Goal: Information Seeking & Learning: Learn about a topic

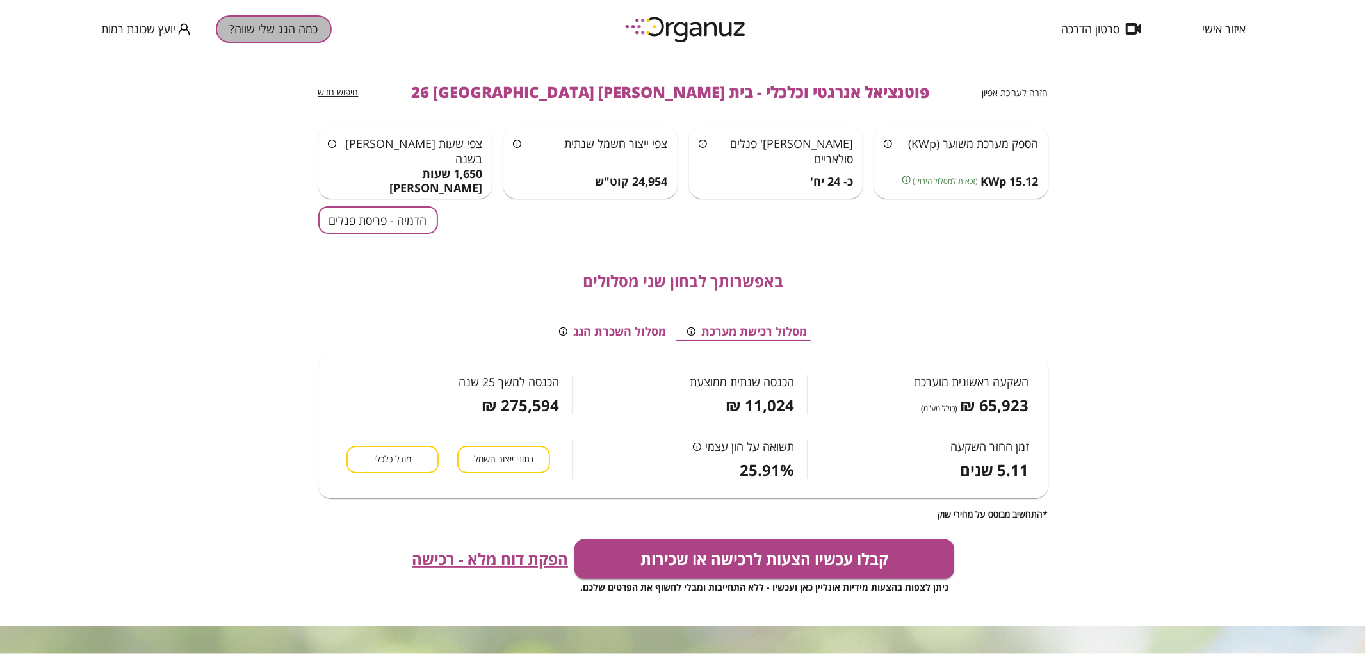
click at [293, 39] on button "כמה הגג שלי שווה?" at bounding box center [274, 29] width 116 height 28
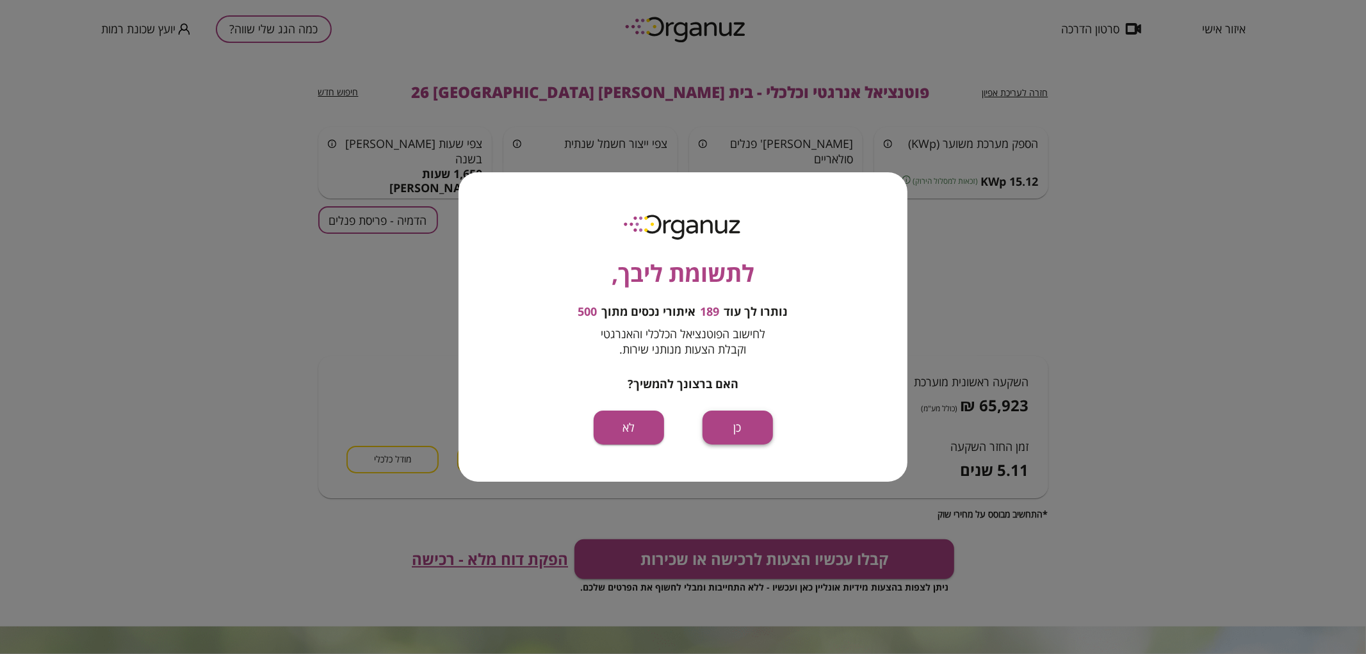
click at [722, 438] on button "כן" at bounding box center [738, 428] width 70 height 34
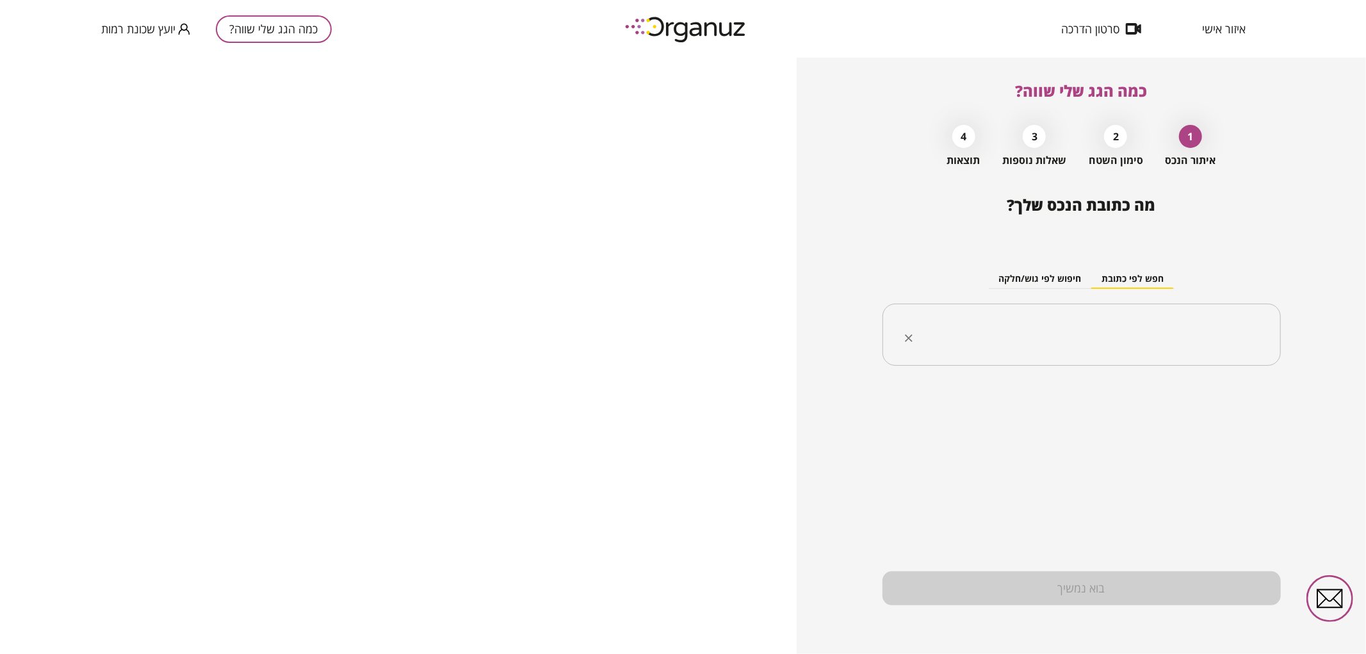
click at [1075, 343] on input "text" at bounding box center [1087, 335] width 358 height 32
click at [1155, 432] on li "בית [PERSON_NAME] 22 [GEOGRAPHIC_DATA]" at bounding box center [1081, 422] width 365 height 23
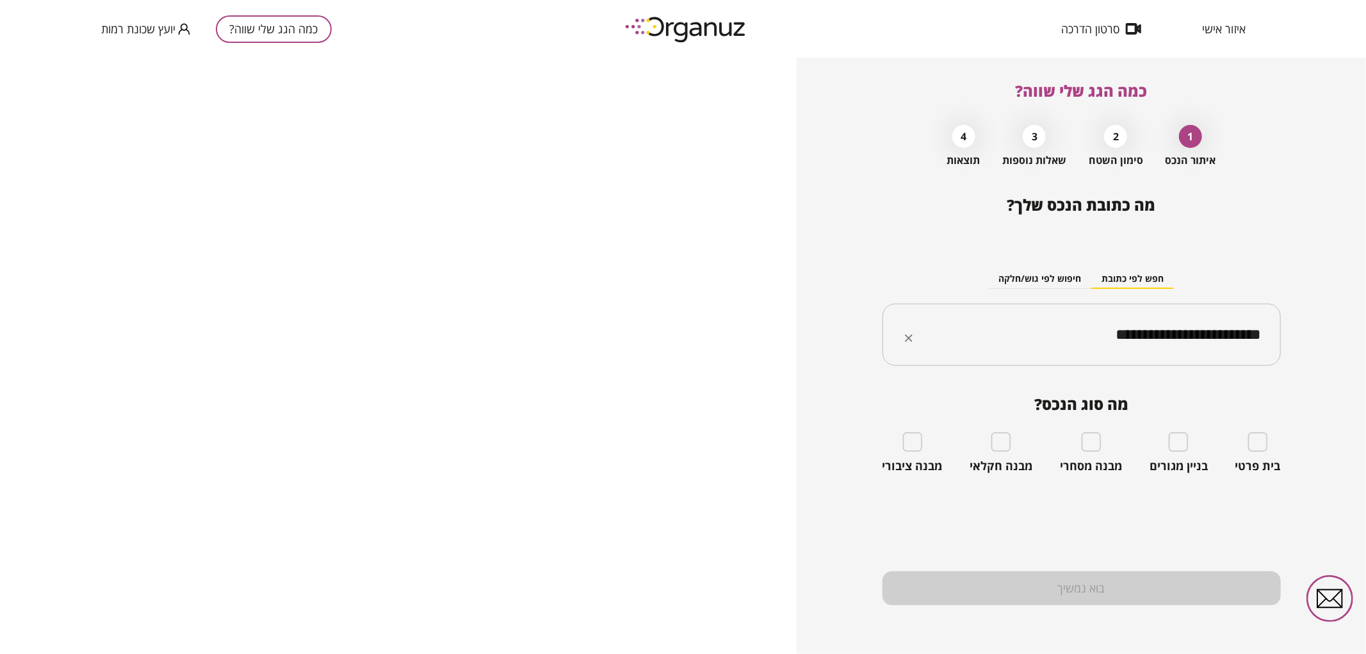
type input "**********"
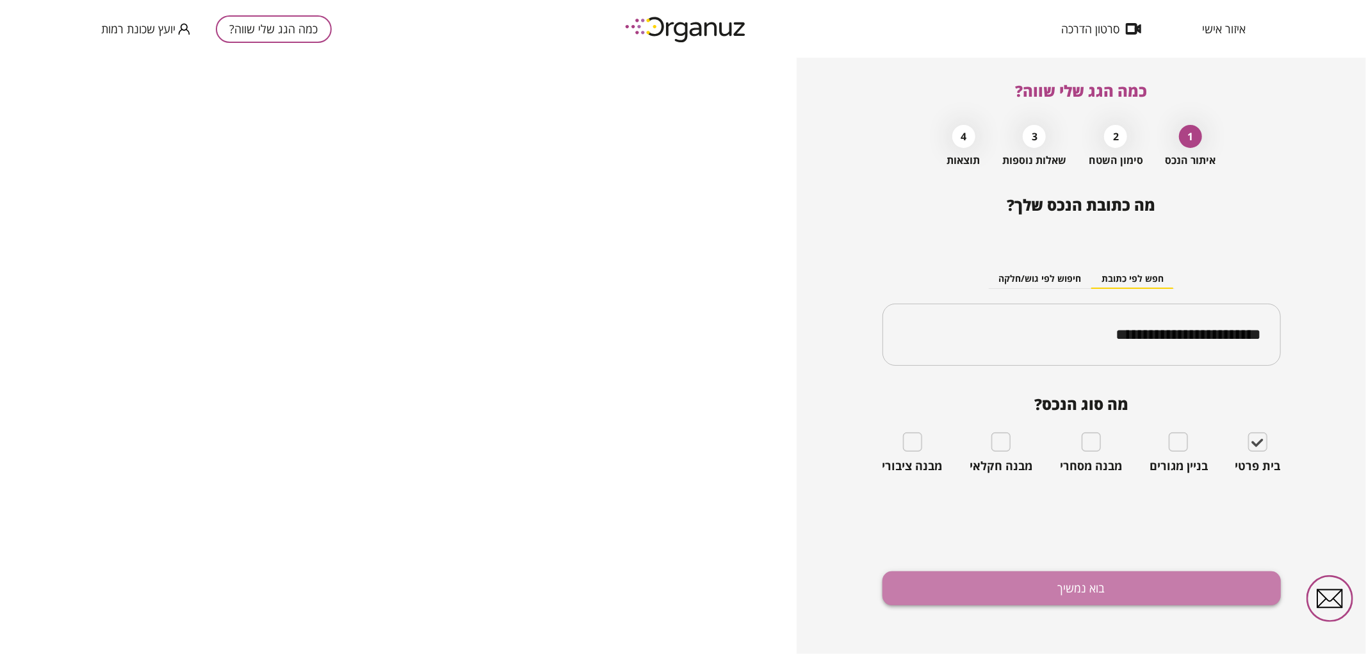
click at [1161, 586] on button "בוא נמשיך" at bounding box center [1082, 588] width 398 height 34
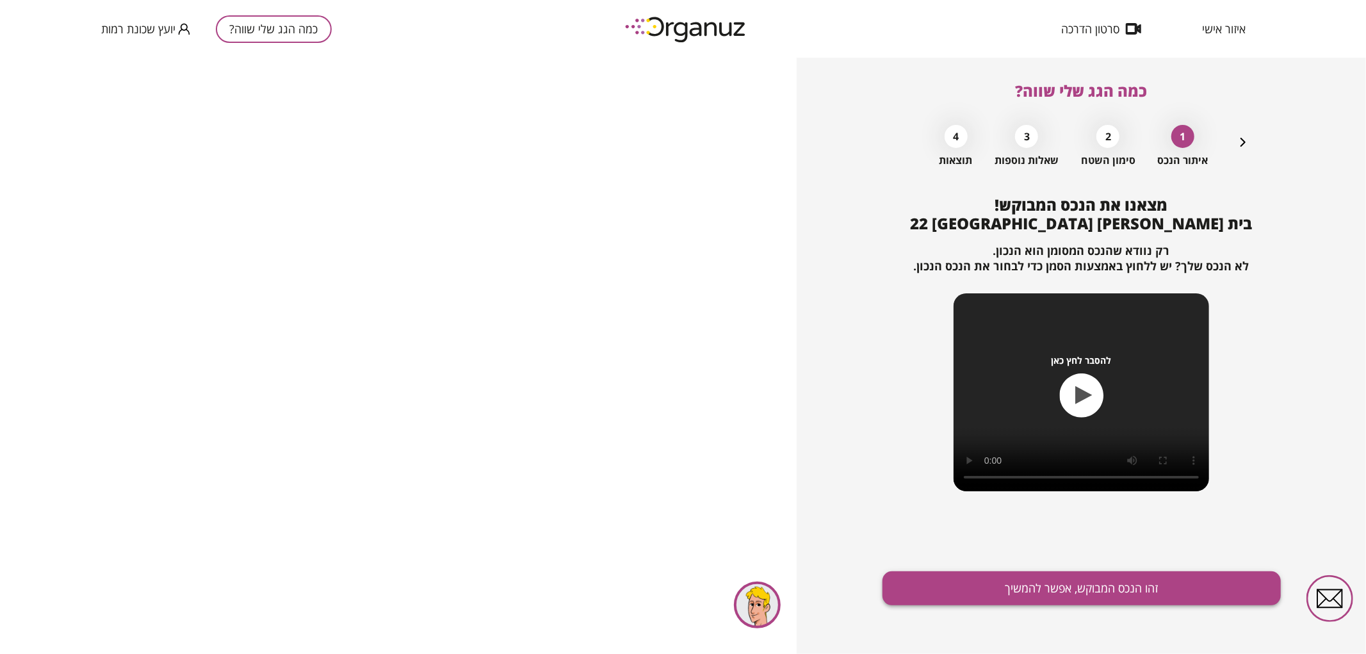
click at [1147, 578] on button "זהו הנכס המבוקש, אפשר להמשיך" at bounding box center [1082, 588] width 398 height 34
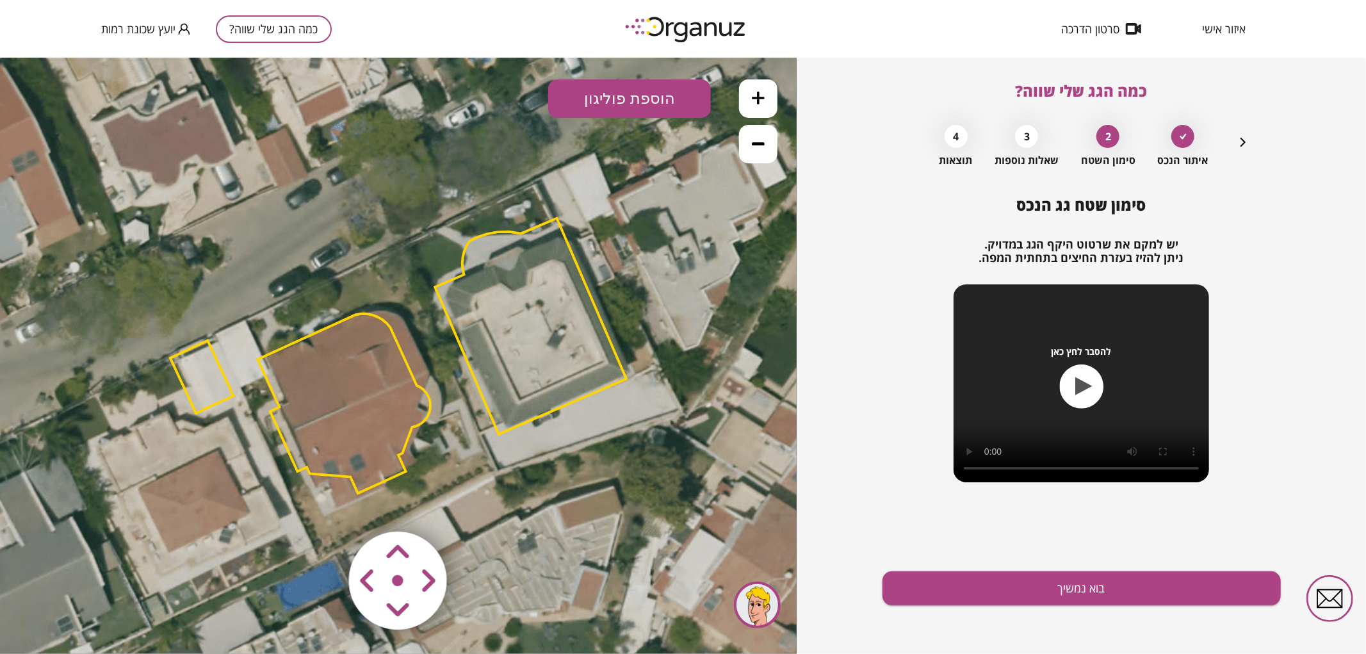
click at [564, 359] on polygon at bounding box center [531, 326] width 192 height 216
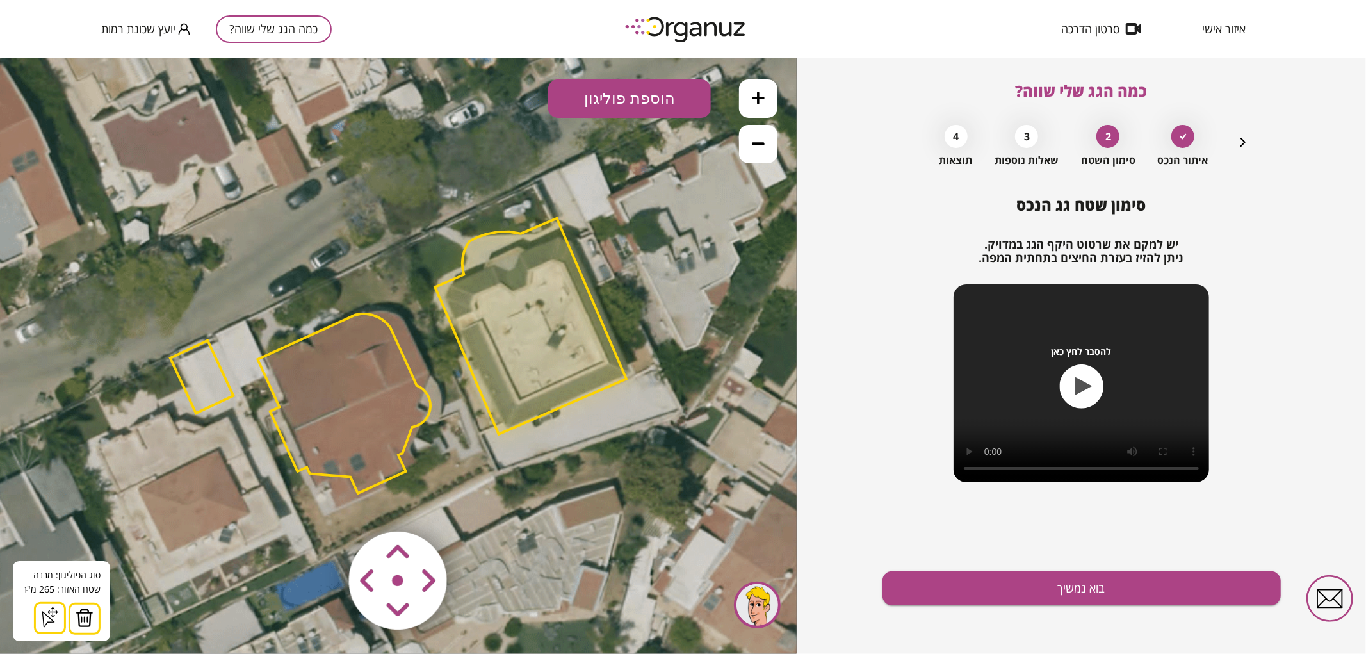
click at [84, 613] on img at bounding box center [85, 617] width 18 height 19
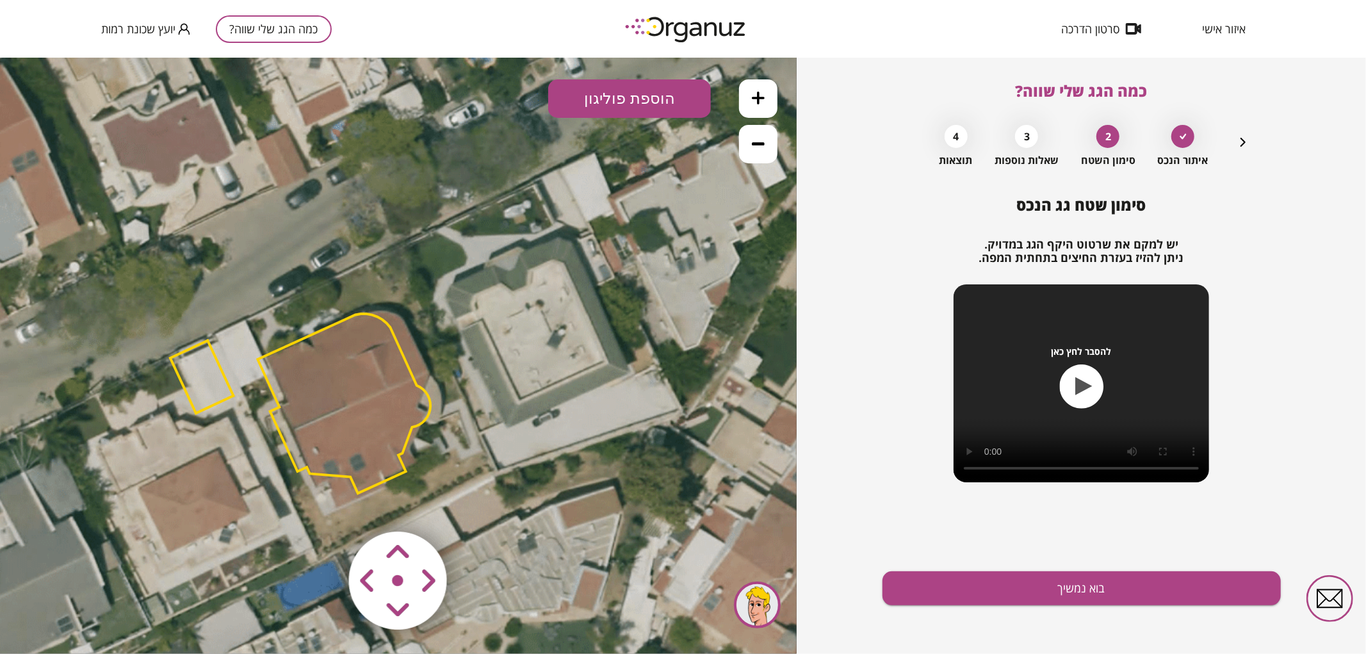
click at [209, 384] on polygon at bounding box center [201, 376] width 63 height 73
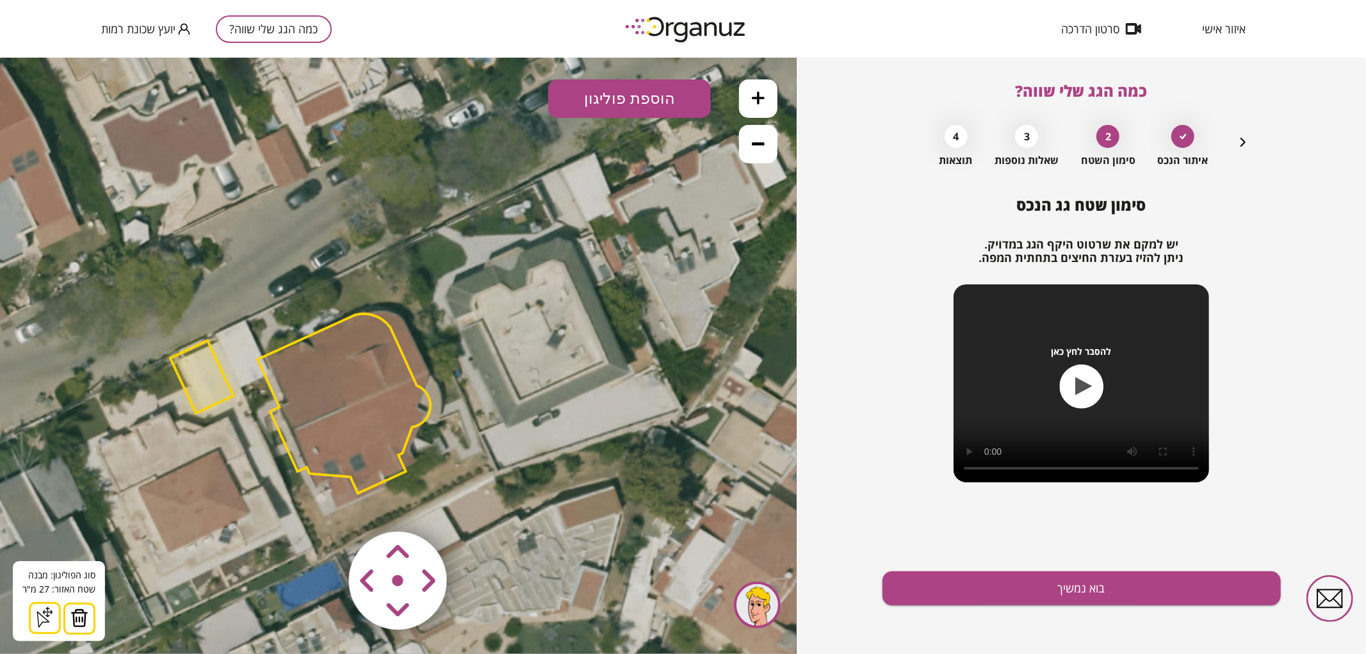
click at [81, 615] on img at bounding box center [79, 617] width 18 height 19
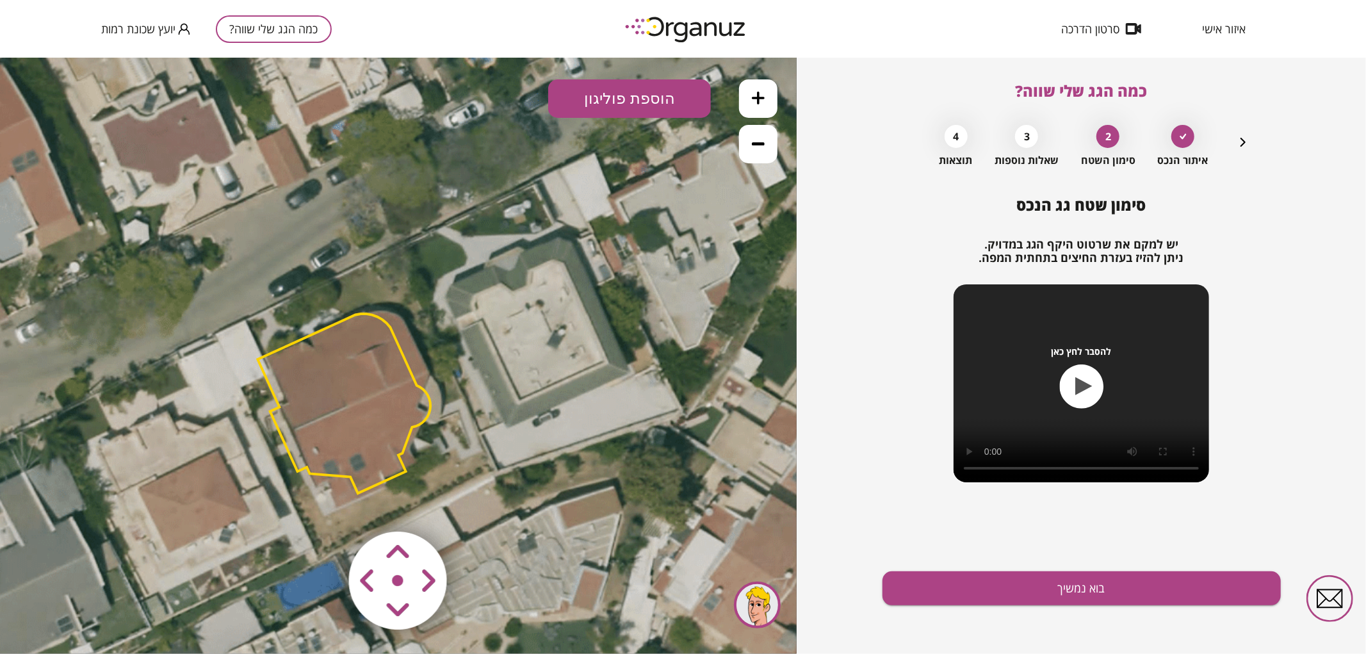
click at [322, 504] on area at bounding box center [322, 504] width 0 height 0
click at [492, 521] on icon at bounding box center [401, 356] width 1384 height 1384
click at [322, 504] on area at bounding box center [322, 504] width 0 height 0
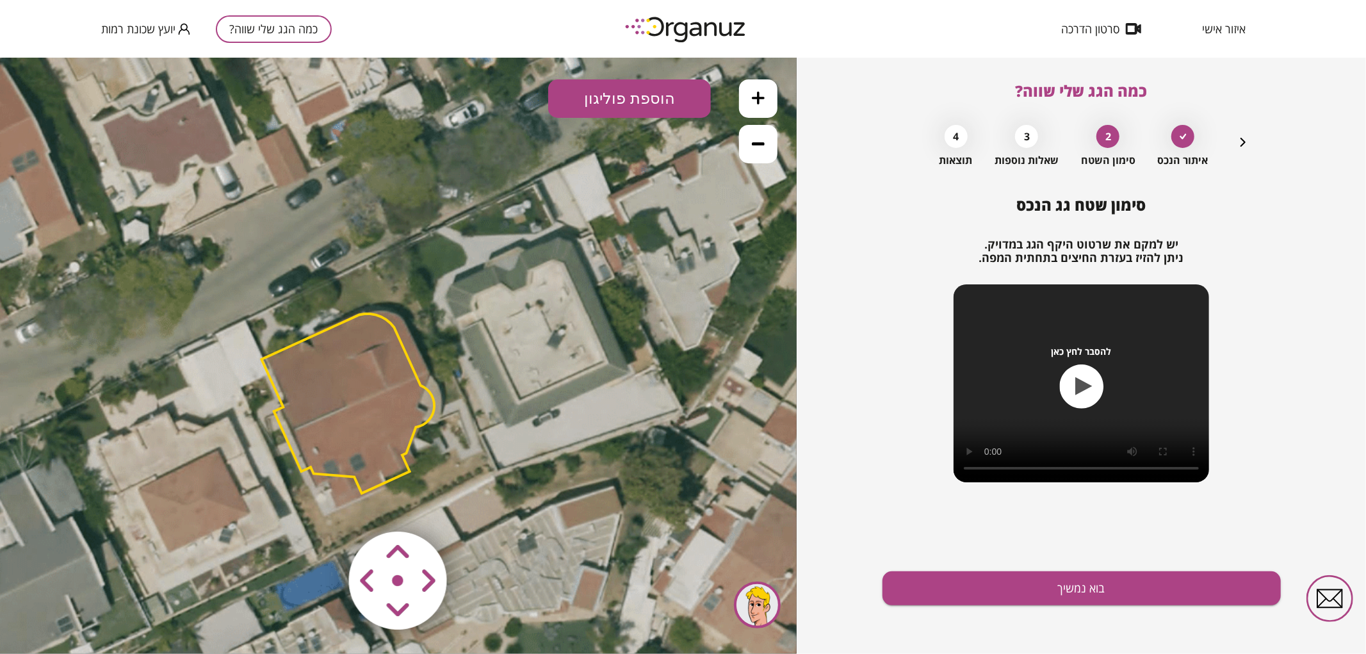
click at [322, 504] on area at bounding box center [322, 504] width 0 height 0
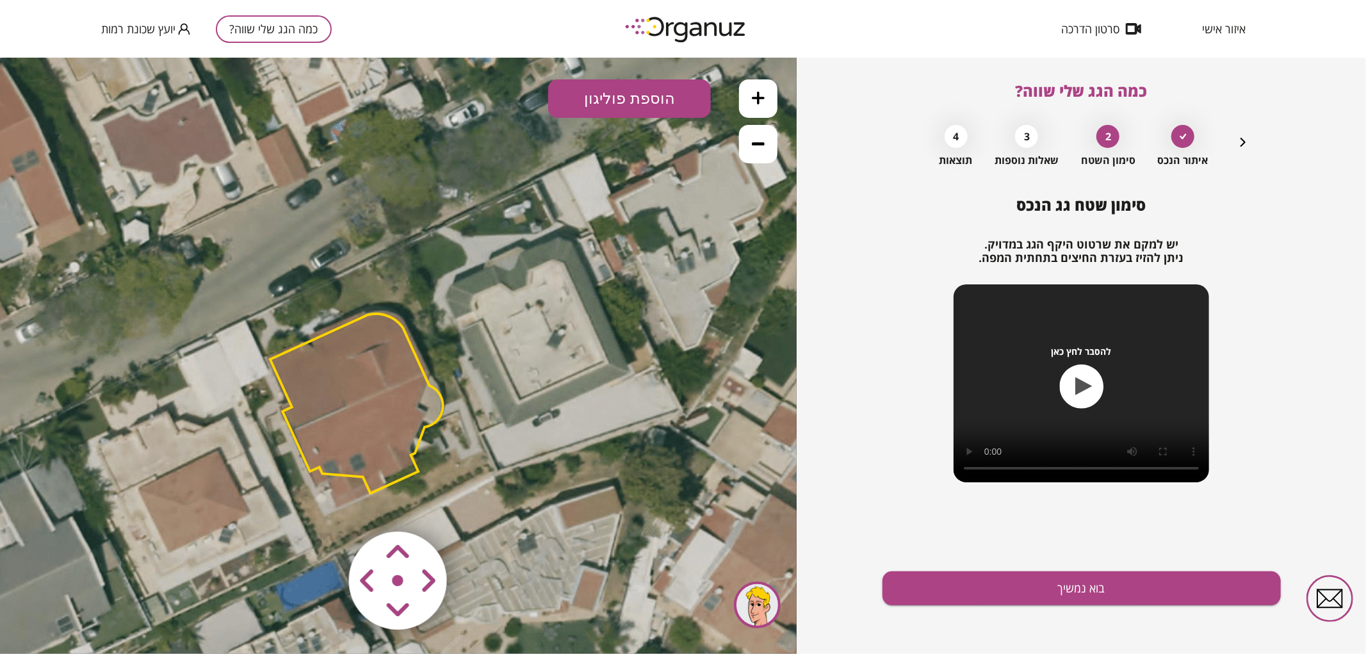
click at [322, 504] on area at bounding box center [322, 504] width 0 height 0
click at [368, 445] on polygon at bounding box center [359, 400] width 173 height 179
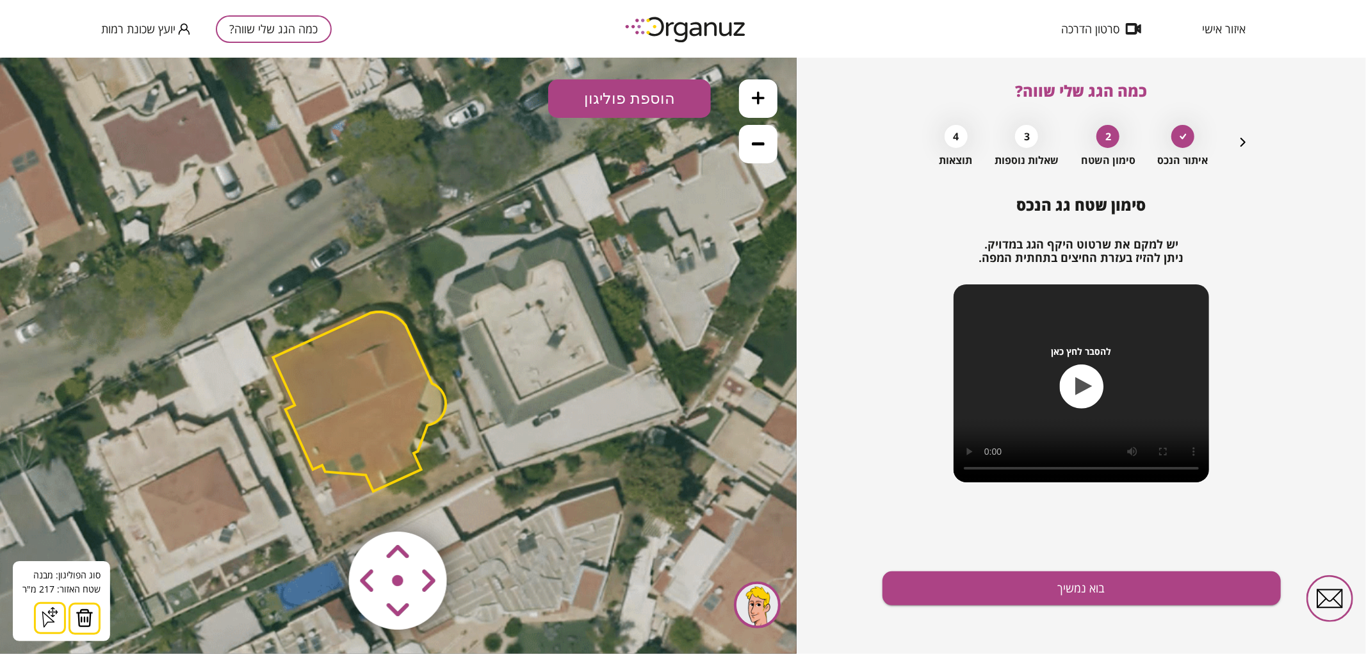
click at [88, 612] on img at bounding box center [85, 617] width 18 height 19
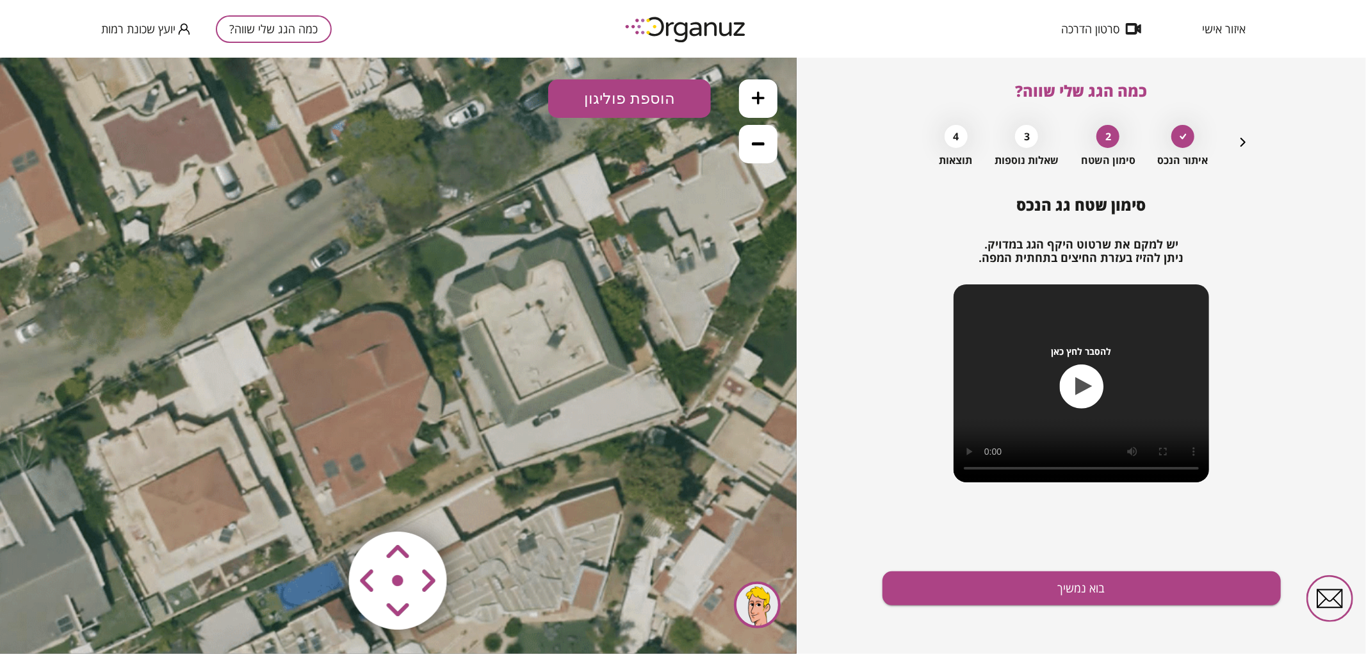
click at [639, 104] on button "הוספת פוליגון" at bounding box center [629, 98] width 163 height 38
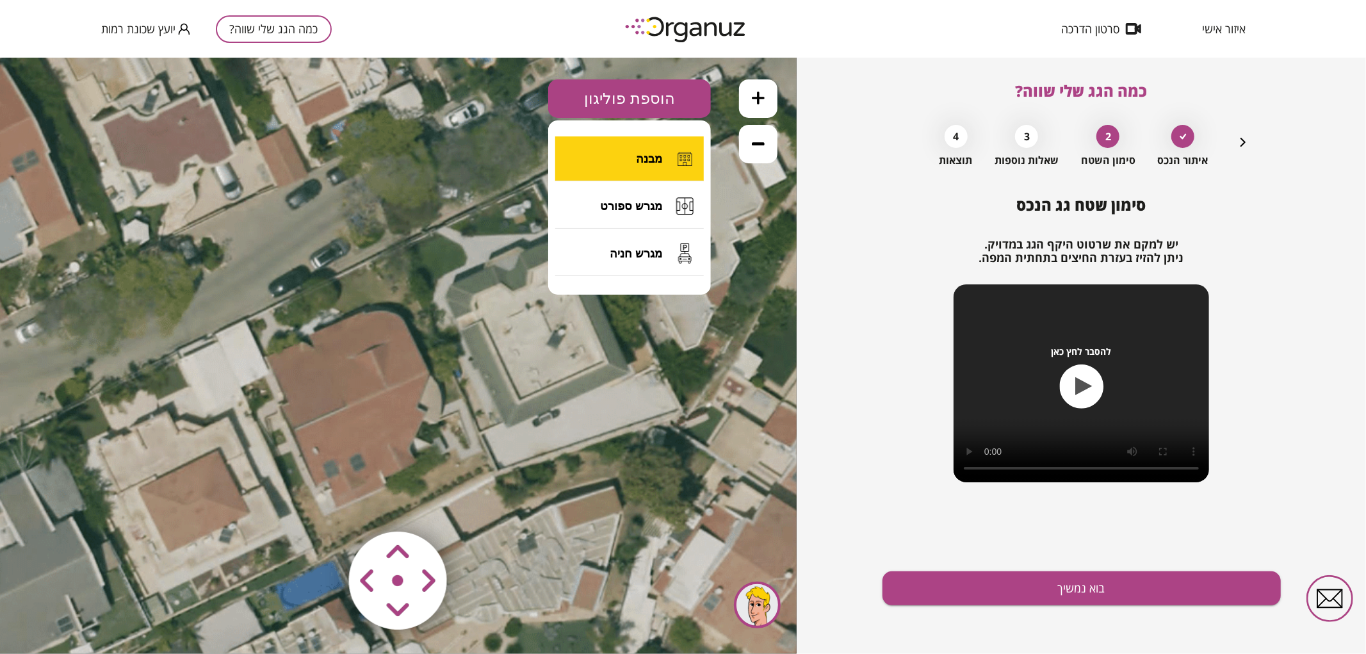
click at [644, 158] on span "מבנה" at bounding box center [649, 158] width 26 height 14
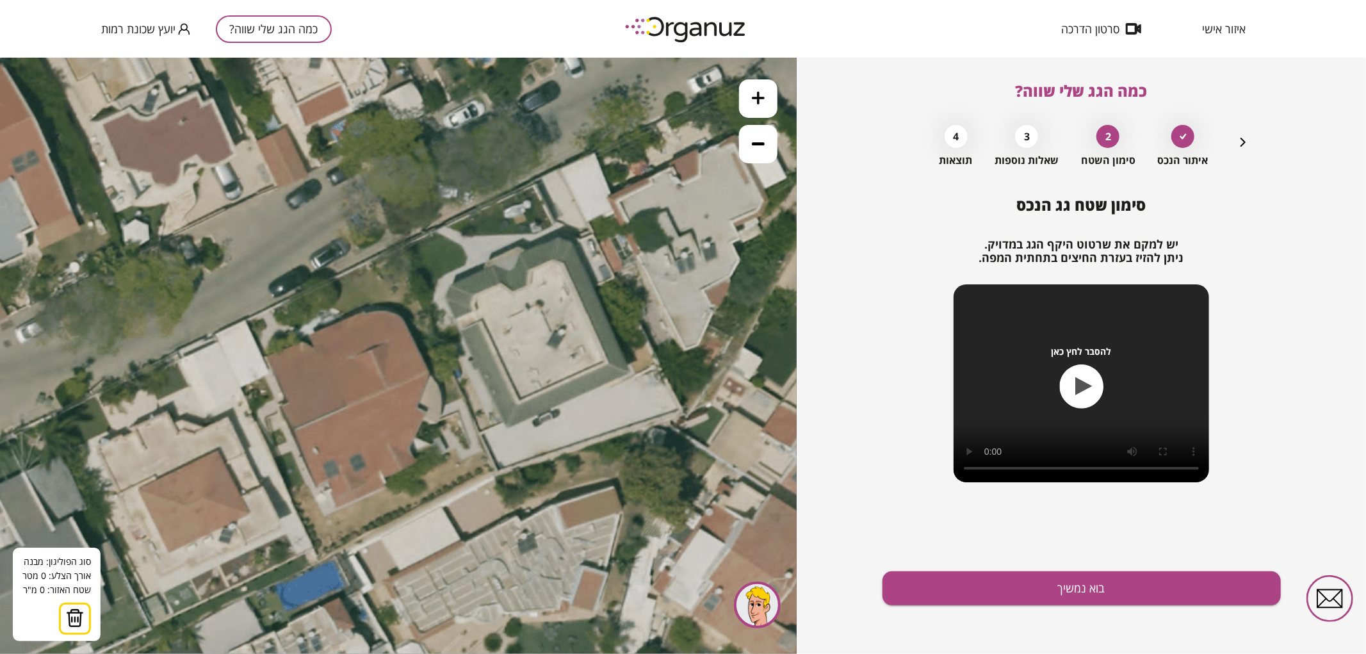
click at [760, 108] on button at bounding box center [758, 98] width 38 height 38
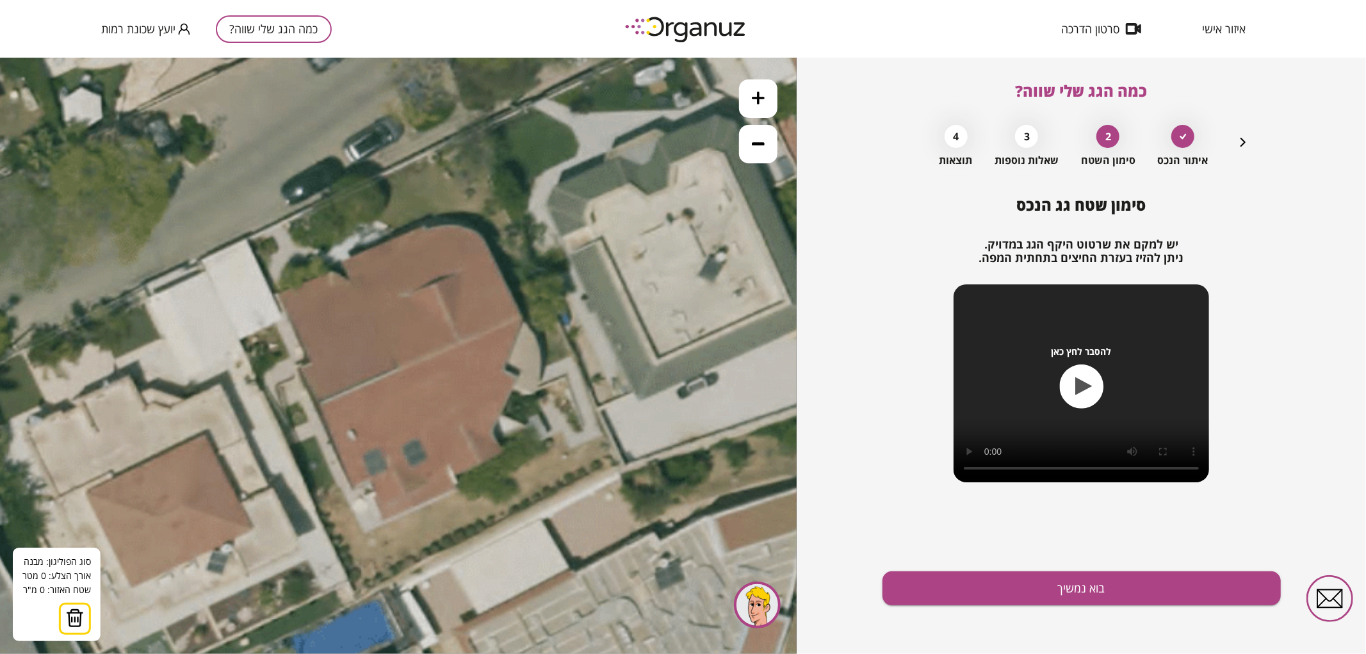
drag, startPoint x: 530, startPoint y: 413, endPoint x: 612, endPoint y: 344, distance: 107.3
click at [612, 344] on icon at bounding box center [479, 293] width 2076 height 2076
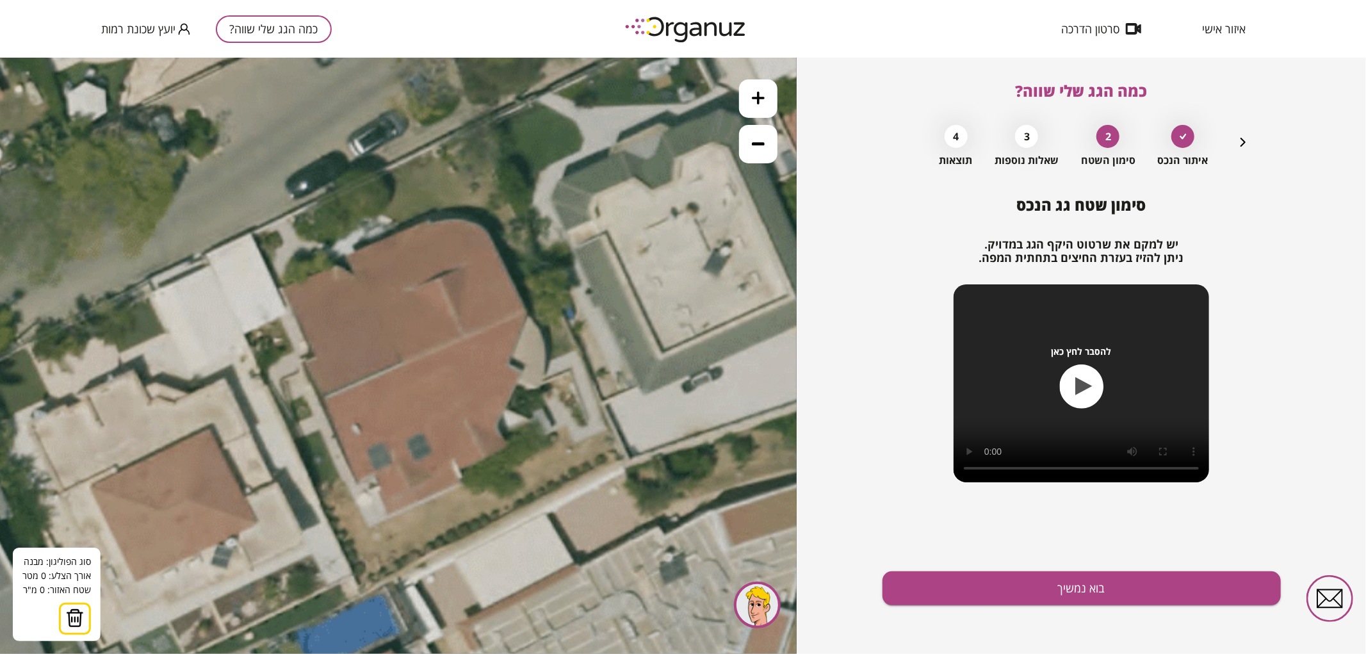
click at [457, 472] on icon at bounding box center [484, 287] width 2076 height 2076
click at [462, 482] on icon at bounding box center [484, 287] width 2076 height 2076
click at [385, 514] on polygon at bounding box center [423, 493] width 77 height 42
click at [373, 473] on polygon at bounding box center [417, 493] width 88 height 42
click at [356, 482] on polygon at bounding box center [409, 493] width 106 height 42
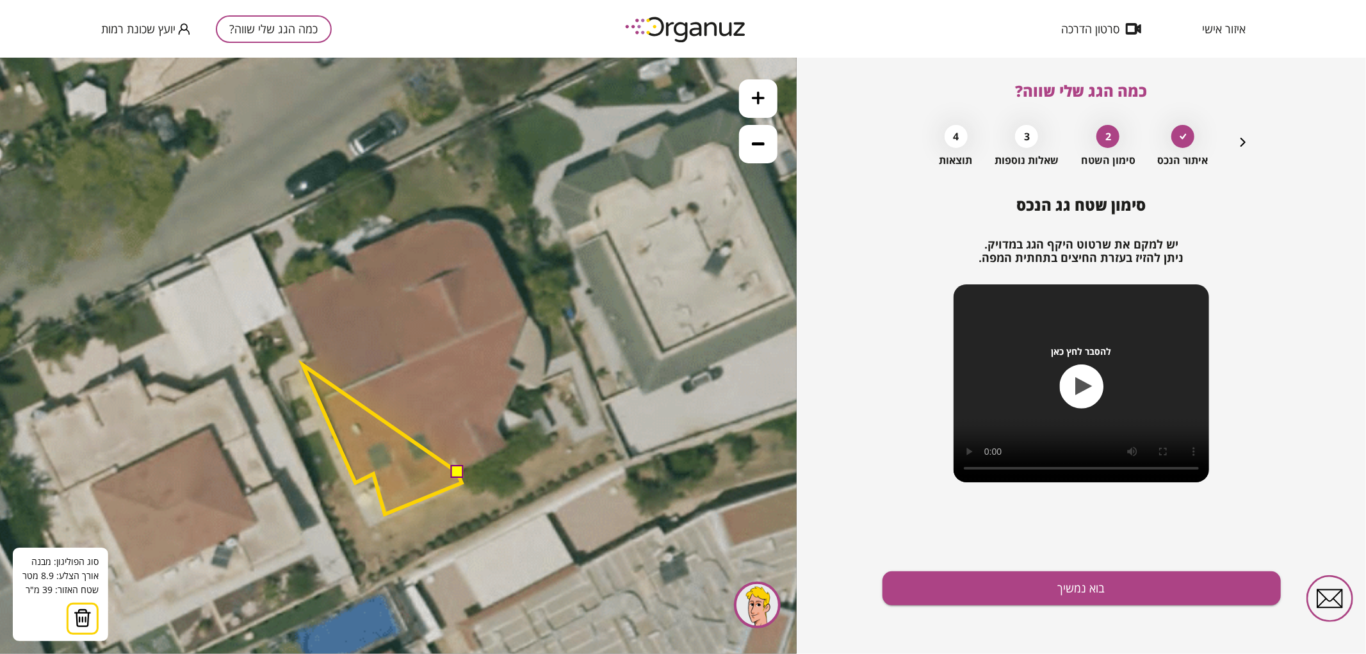
click at [303, 365] on polygon at bounding box center [382, 439] width 159 height 149
click at [317, 359] on polygon at bounding box center [382, 436] width 159 height 154
click at [281, 286] on polygon at bounding box center [371, 400] width 181 height 228
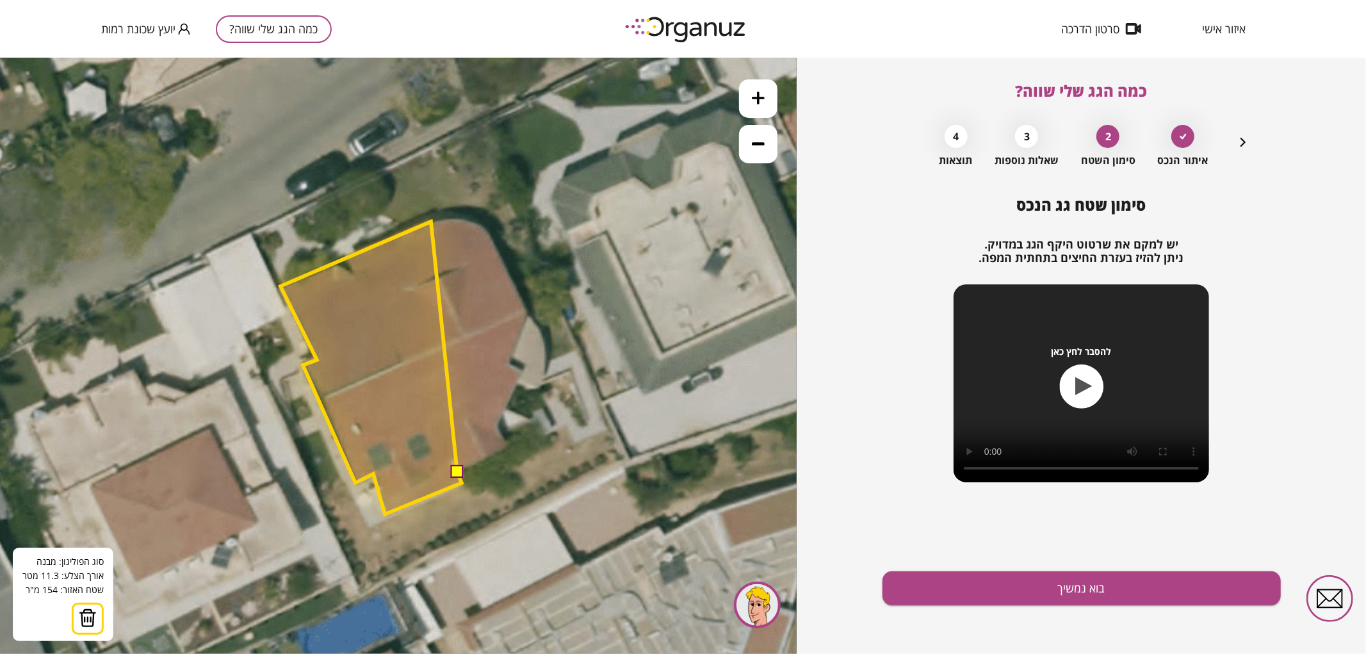
click at [431, 221] on polygon at bounding box center [371, 367] width 181 height 293
click at [451, 220] on polygon at bounding box center [371, 366] width 181 height 293
click at [466, 221] on polygon at bounding box center [373, 366] width 185 height 293
click at [481, 226] on polygon at bounding box center [381, 366] width 201 height 293
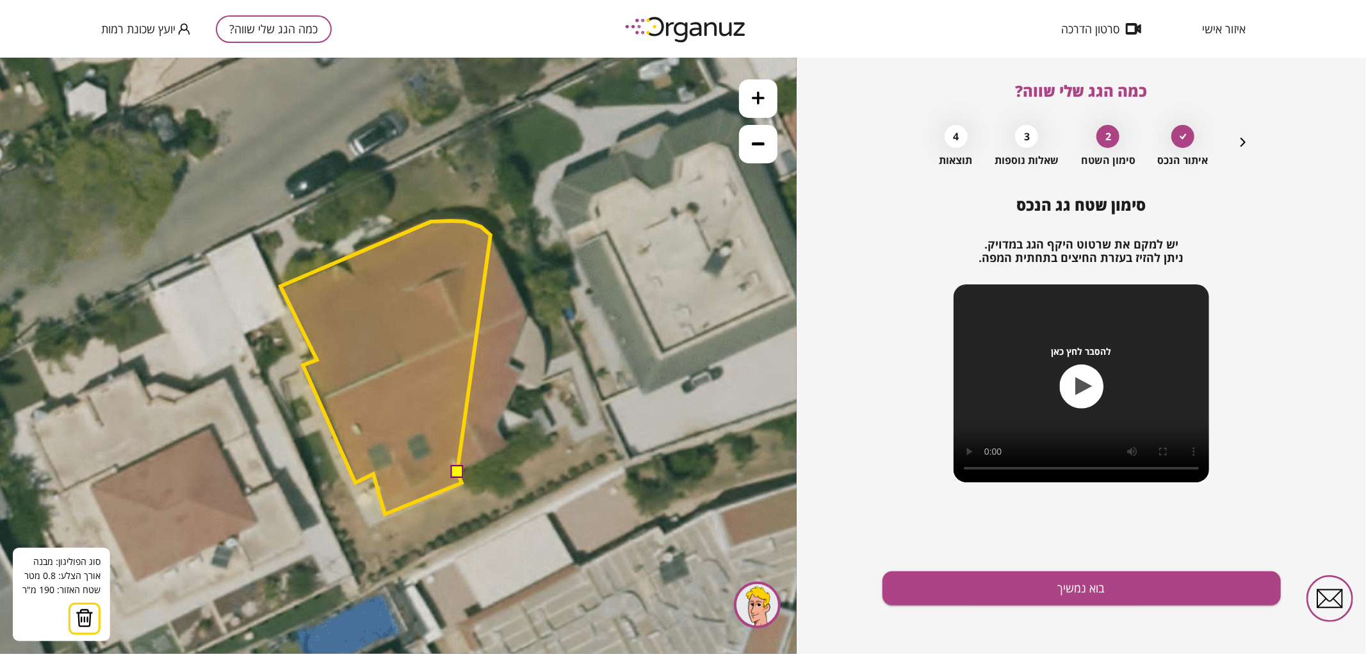
click at [491, 234] on polygon at bounding box center [386, 366] width 210 height 293
click at [529, 312] on polygon at bounding box center [405, 366] width 248 height 293
click at [545, 340] on polygon at bounding box center [413, 366] width 265 height 293
click at [546, 352] on polygon at bounding box center [414, 366] width 267 height 293
click at [546, 366] on polygon at bounding box center [414, 366] width 266 height 293
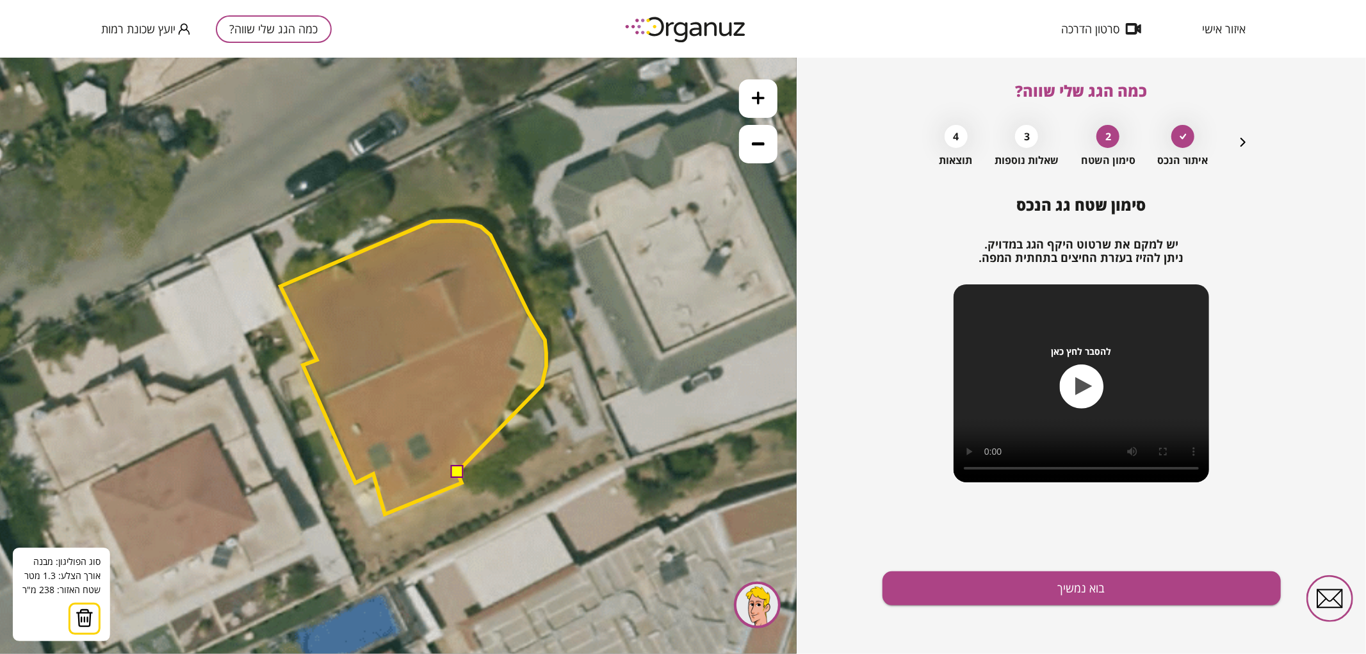
click at [542, 385] on polygon at bounding box center [414, 366] width 266 height 293
click at [532, 388] on polygon at bounding box center [414, 366] width 266 height 293
click at [518, 382] on polygon at bounding box center [414, 366] width 266 height 293
click at [498, 421] on polygon at bounding box center [414, 366] width 266 height 293
click at [509, 445] on polygon at bounding box center [414, 366] width 266 height 293
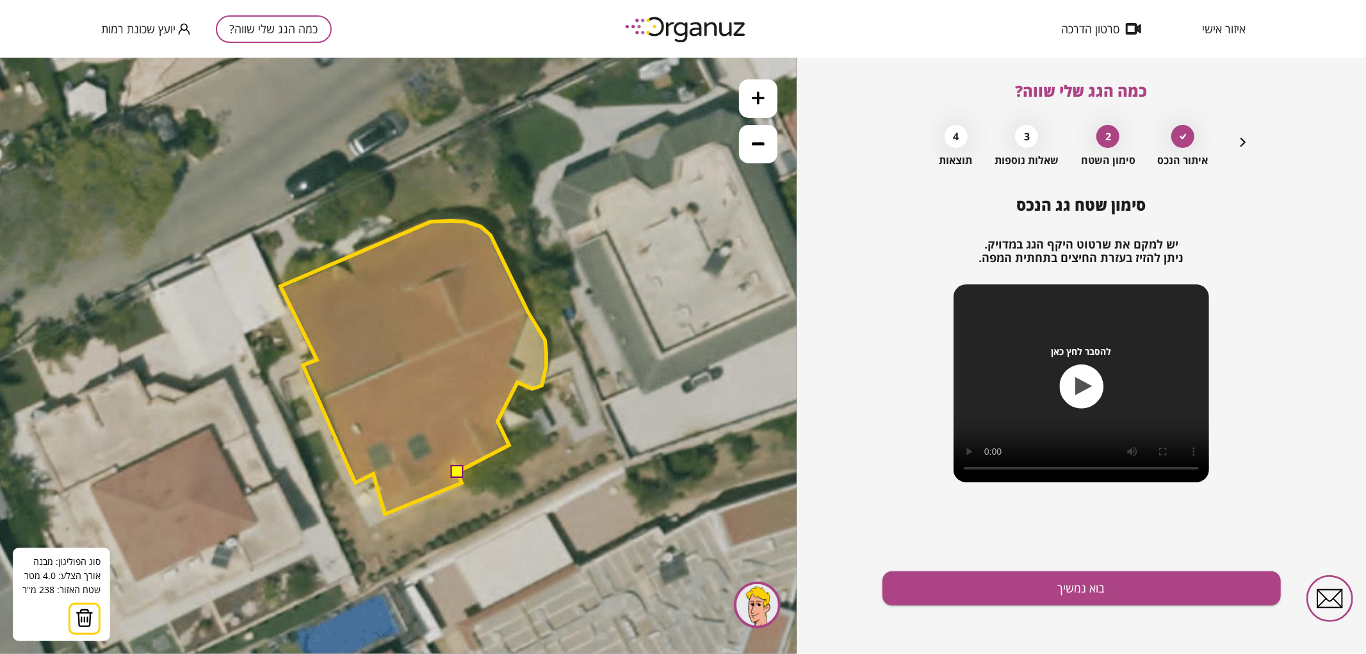
click at [452, 468] on button at bounding box center [456, 470] width 13 height 13
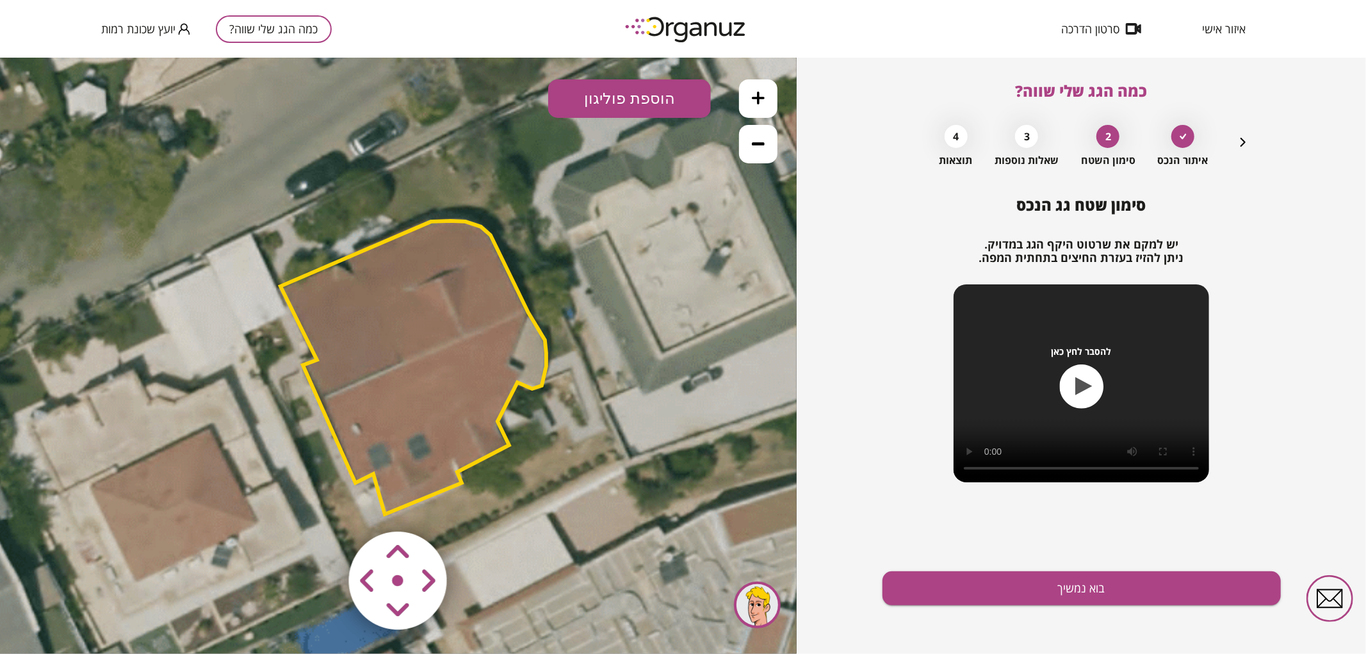
click at [454, 350] on polygon at bounding box center [414, 366] width 266 height 293
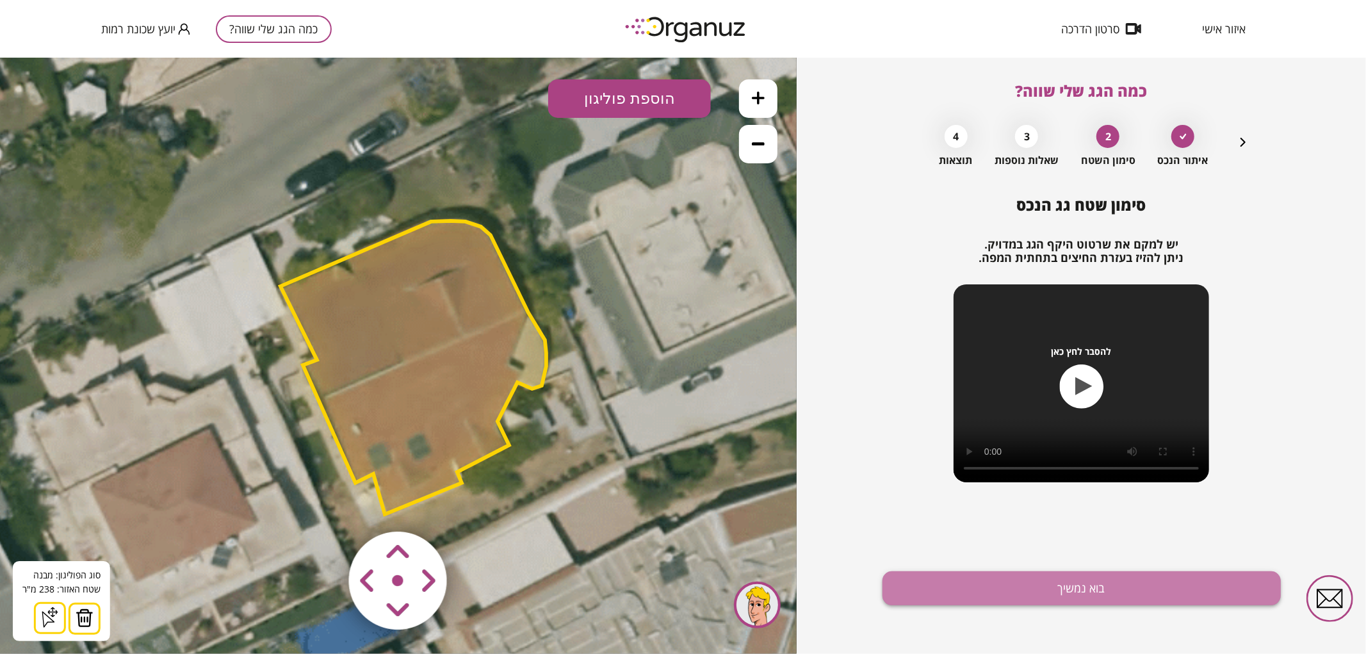
click at [1108, 586] on button "בוא נמשיך" at bounding box center [1082, 588] width 398 height 34
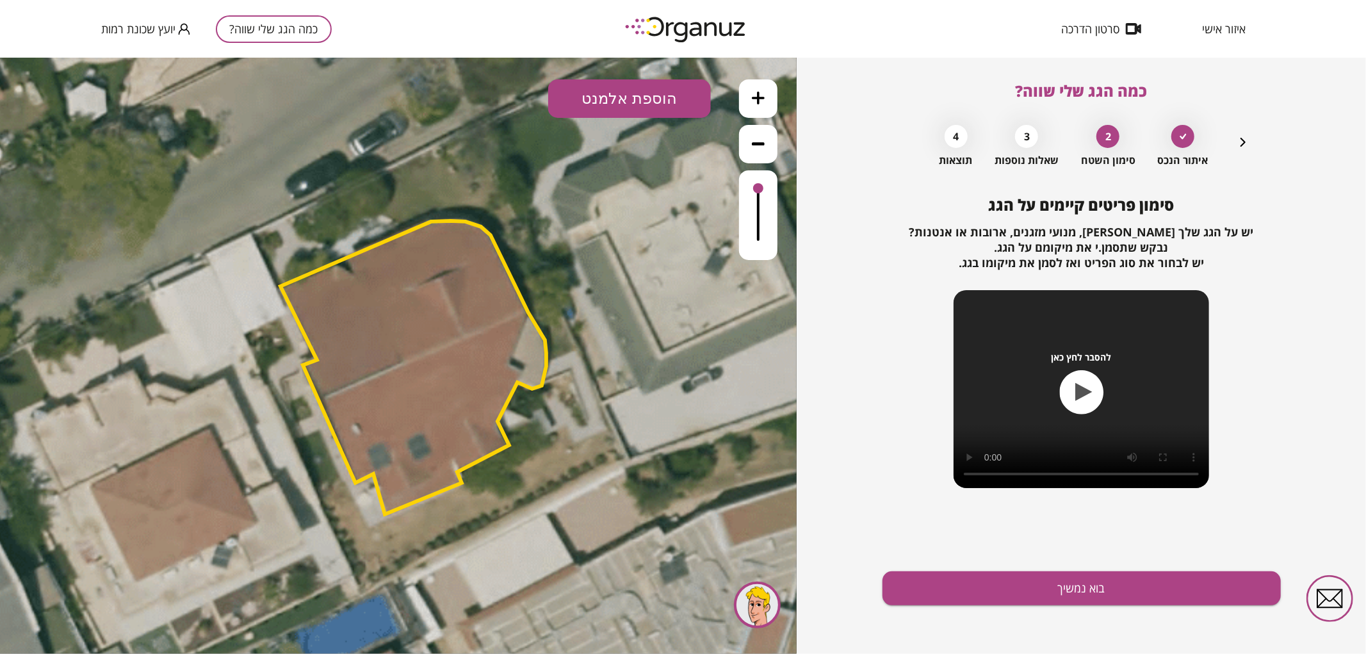
click at [671, 107] on button "הוספת אלמנט" at bounding box center [629, 98] width 163 height 38
drag, startPoint x: 652, startPoint y: 336, endPoint x: 545, endPoint y: 376, distance: 114.3
click at [651, 336] on div ".st0 { fill: #FFFFFF; } .st0 { fill: #FFFFFF; }" at bounding box center [398, 355] width 797 height 596
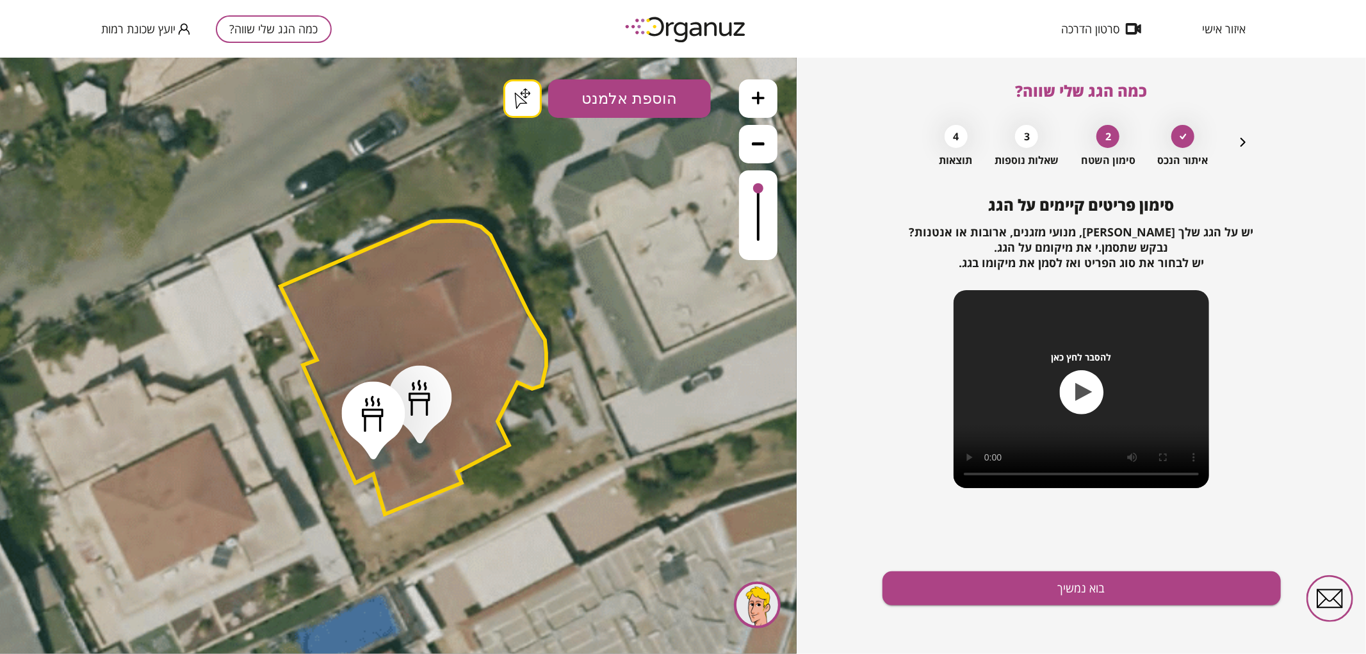
click at [532, 108] on div ".st0 { fill: #FFFFFF; } .st0 { fill: #FFFFFF; }" at bounding box center [398, 355] width 797 height 596
click at [1029, 581] on button "בוא נמשיך" at bounding box center [1082, 588] width 398 height 34
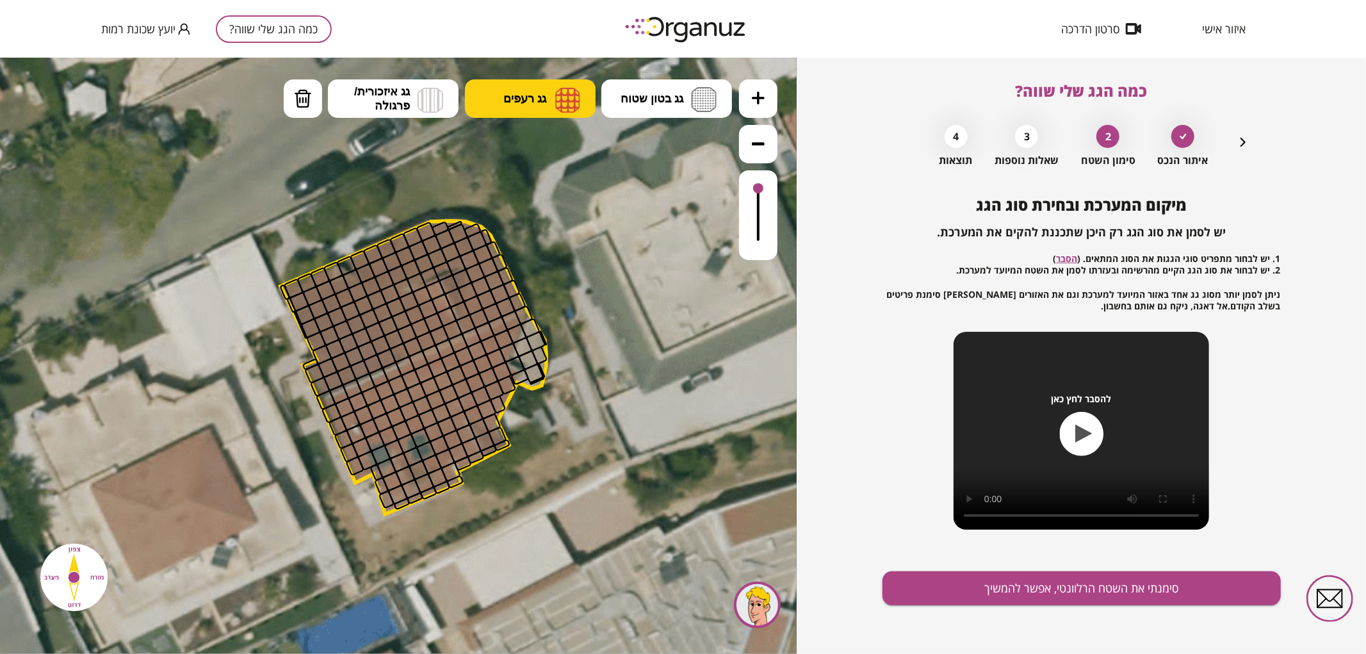
click at [550, 102] on button "גג רעפים" at bounding box center [530, 98] width 131 height 38
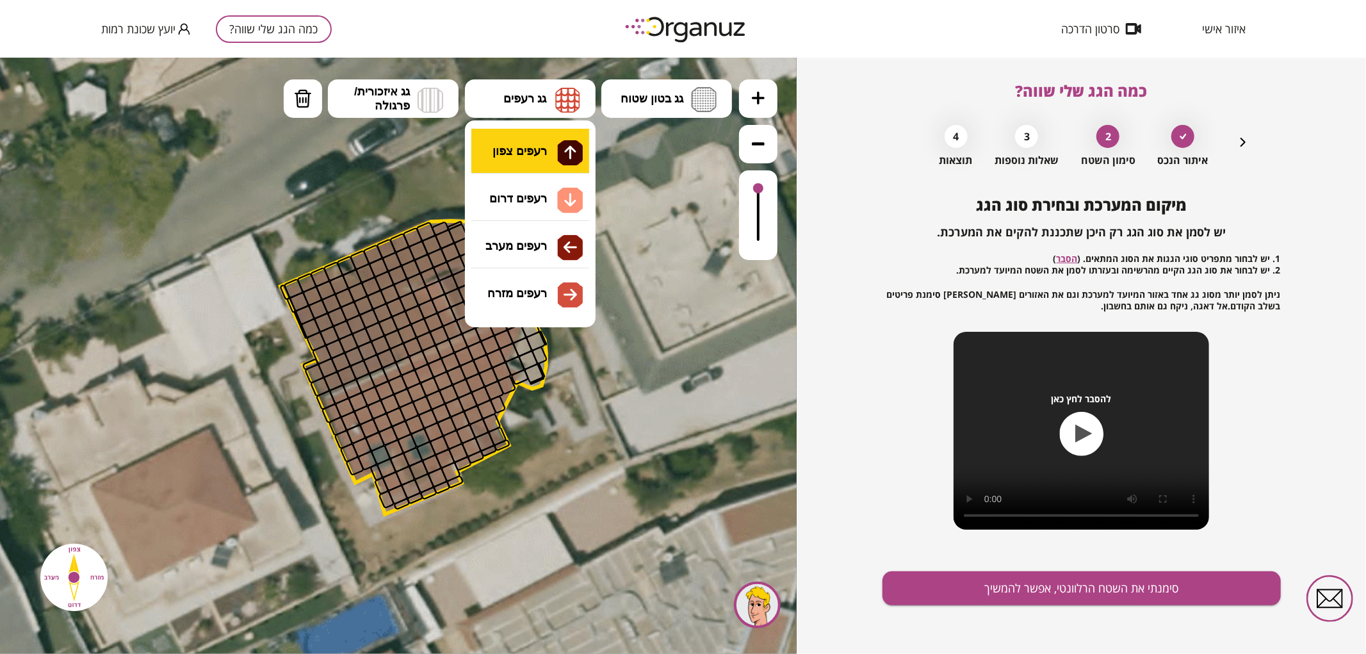
click at [547, 140] on div ".st0 { fill: #FFFFFF; } .st0 { fill: #FFFFFF; }" at bounding box center [398, 355] width 797 height 596
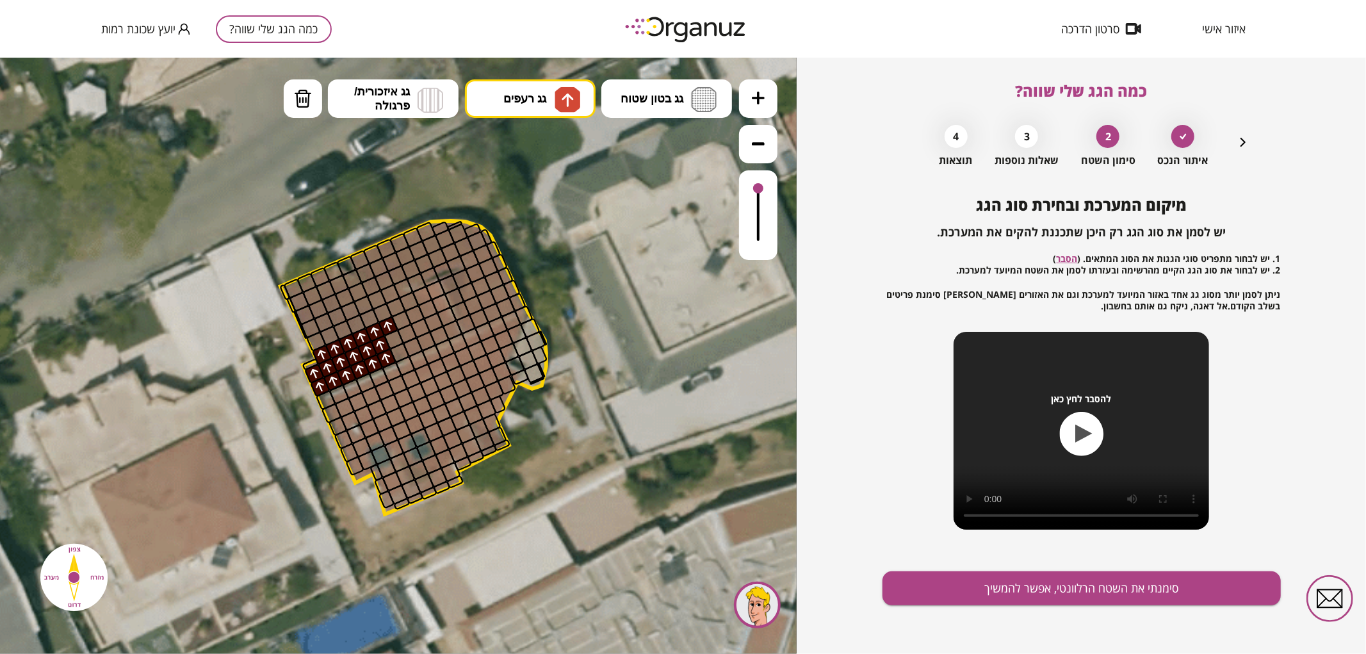
drag, startPoint x: 320, startPoint y: 384, endPoint x: 379, endPoint y: 337, distance: 74.7
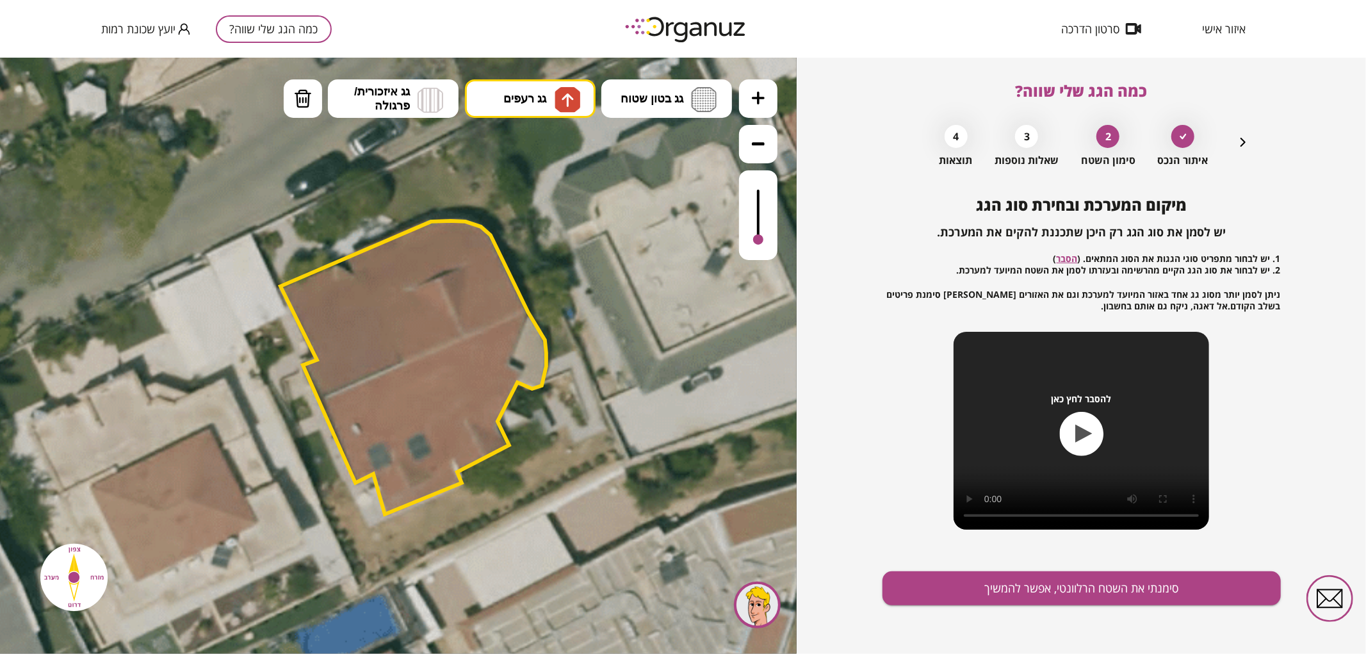
drag, startPoint x: 759, startPoint y: 193, endPoint x: 750, endPoint y: 243, distance: 50.9
click at [750, 243] on div at bounding box center [758, 215] width 38 height 90
click at [757, 237] on div at bounding box center [758, 236] width 10 height 10
drag, startPoint x: 401, startPoint y: 348, endPoint x: 477, endPoint y: 241, distance: 131.4
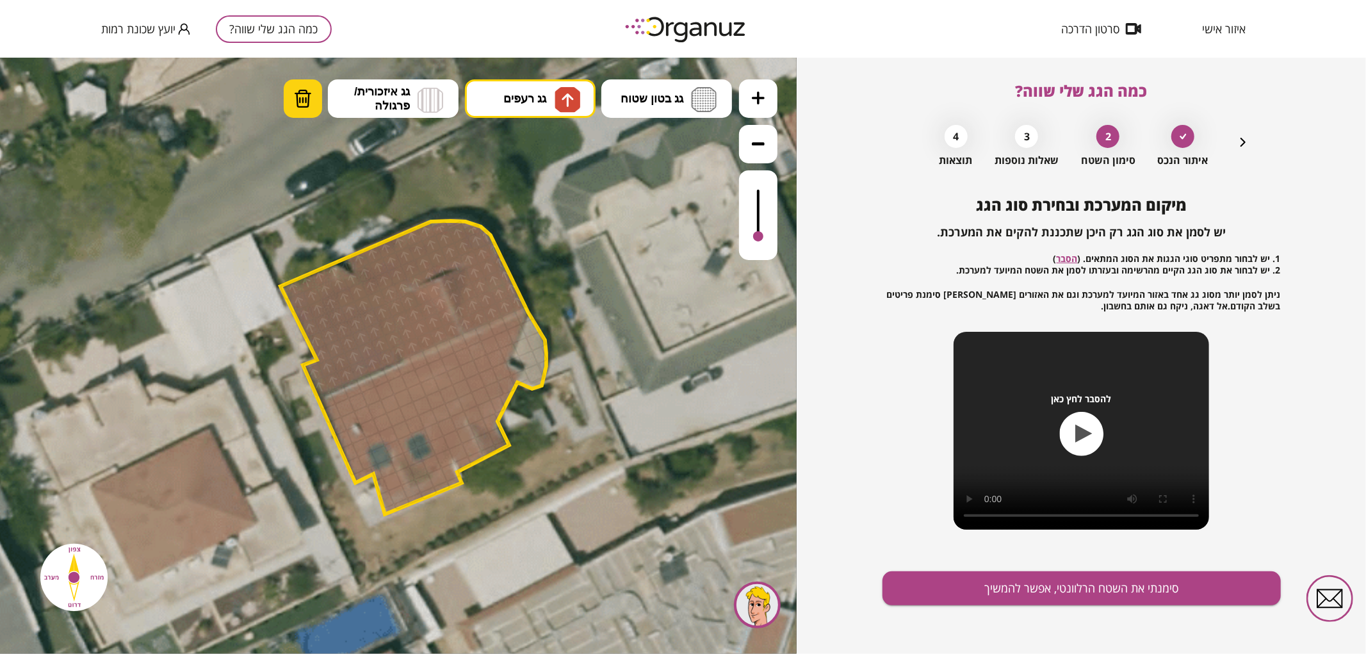
click at [303, 107] on img at bounding box center [303, 97] width 18 height 19
drag, startPoint x: 436, startPoint y: 289, endPoint x: 439, endPoint y: 296, distance: 7.5
click at [508, 108] on button "גג רעפים" at bounding box center [530, 98] width 131 height 38
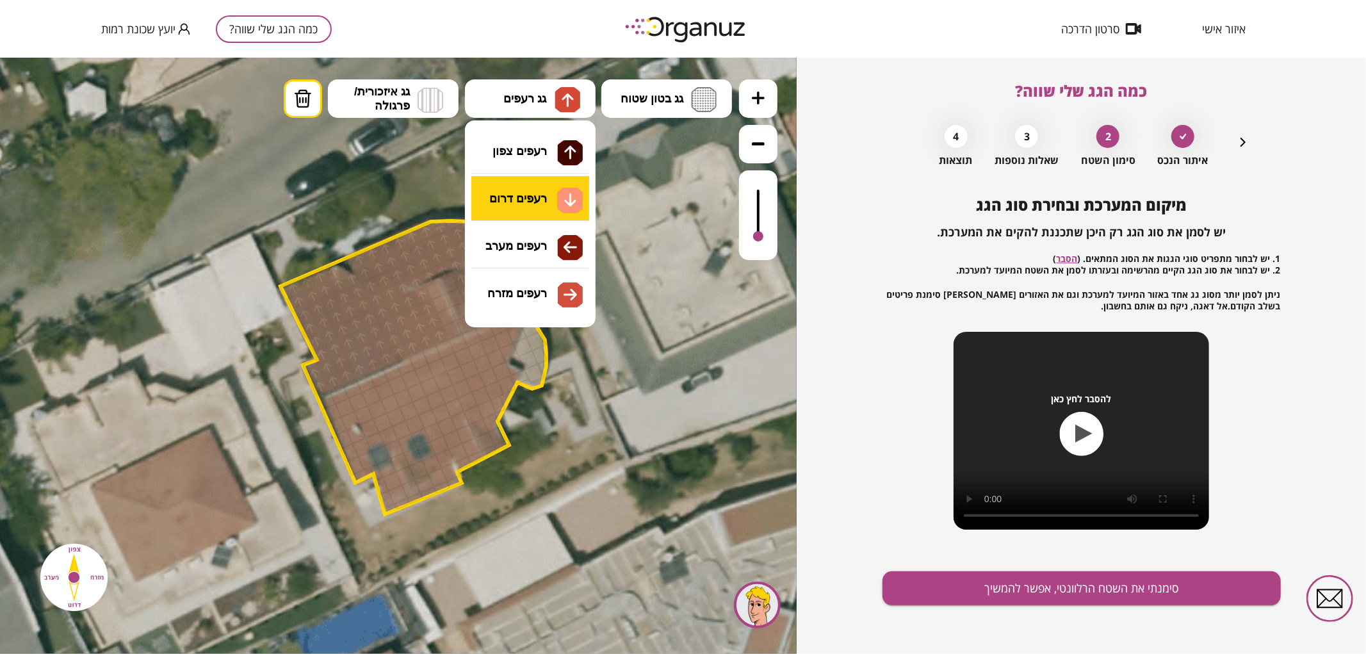
click at [566, 209] on div ".st0 { fill: #FFFFFF; } .st0 { fill: #FFFFFF; }" at bounding box center [398, 355] width 797 height 596
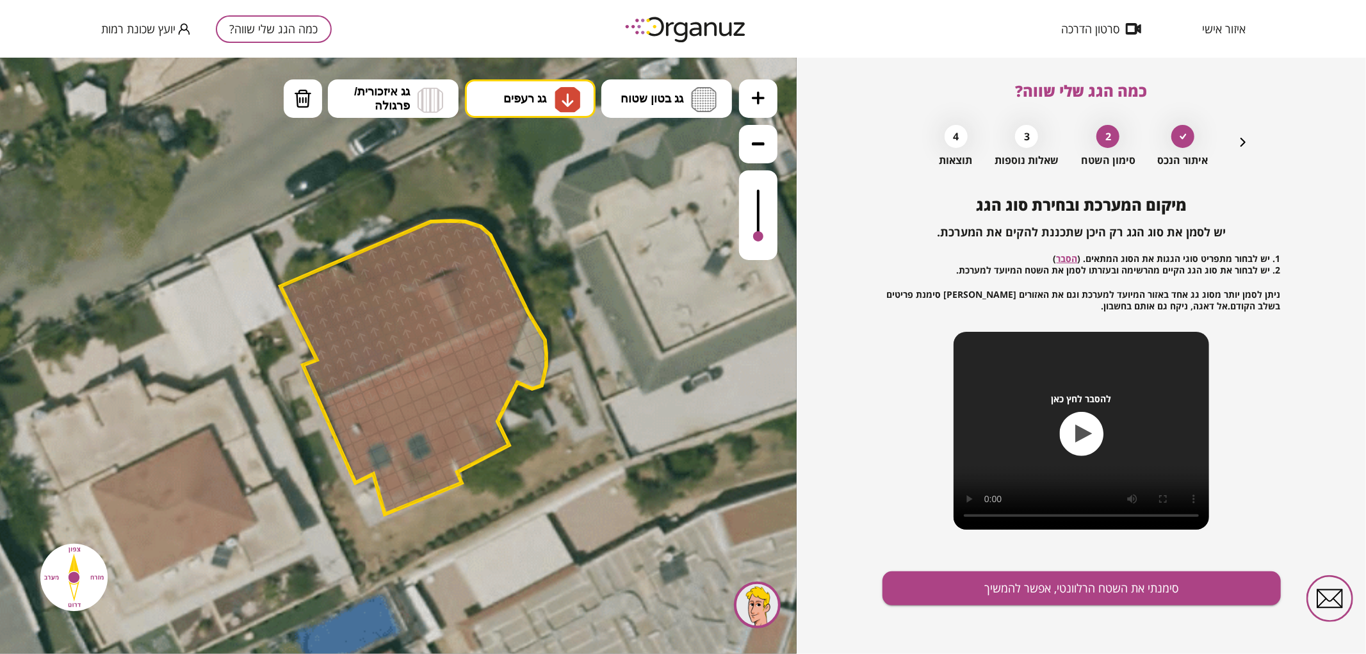
drag, startPoint x: 329, startPoint y: 400, endPoint x: 516, endPoint y: 316, distance: 204.4
drag, startPoint x: 505, startPoint y: 336, endPoint x: 405, endPoint y: 444, distance: 146.9
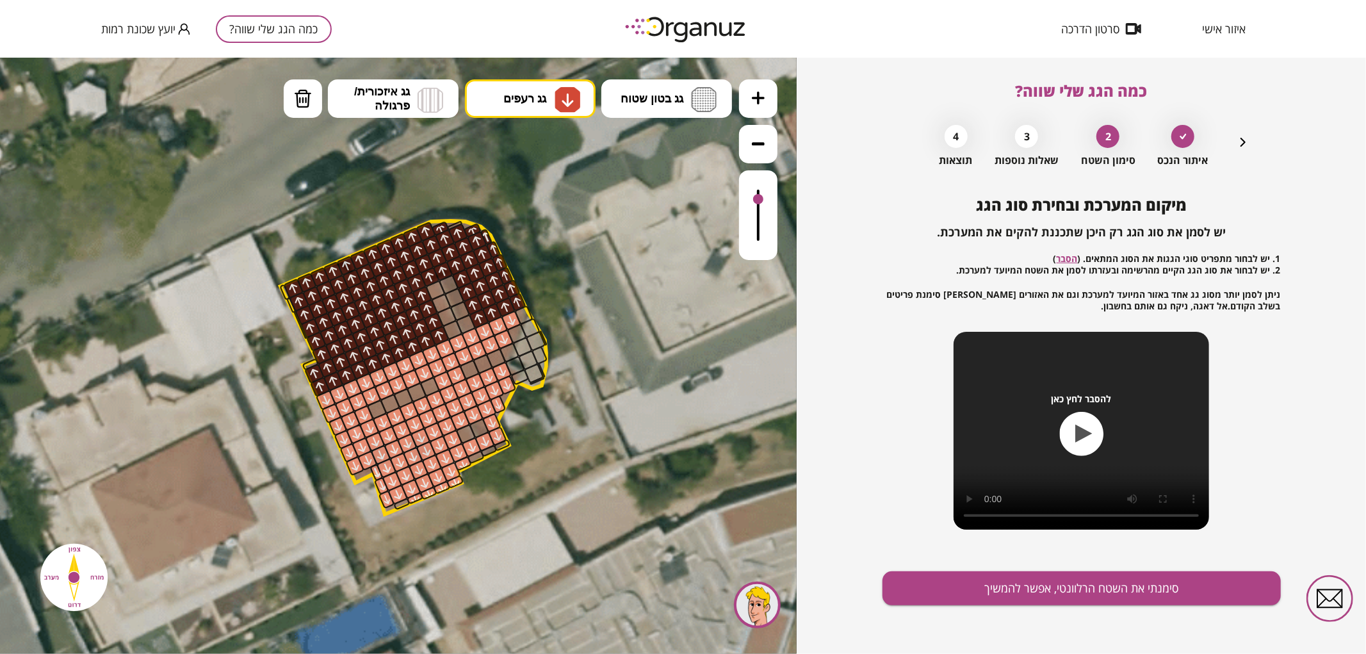
drag, startPoint x: 763, startPoint y: 233, endPoint x: 767, endPoint y: 200, distance: 33.6
click at [767, 200] on div at bounding box center [758, 215] width 38 height 90
drag, startPoint x: 472, startPoint y: 461, endPoint x: 456, endPoint y: 387, distance: 75.4
drag, startPoint x: 433, startPoint y: 384, endPoint x: 425, endPoint y: 397, distance: 15.3
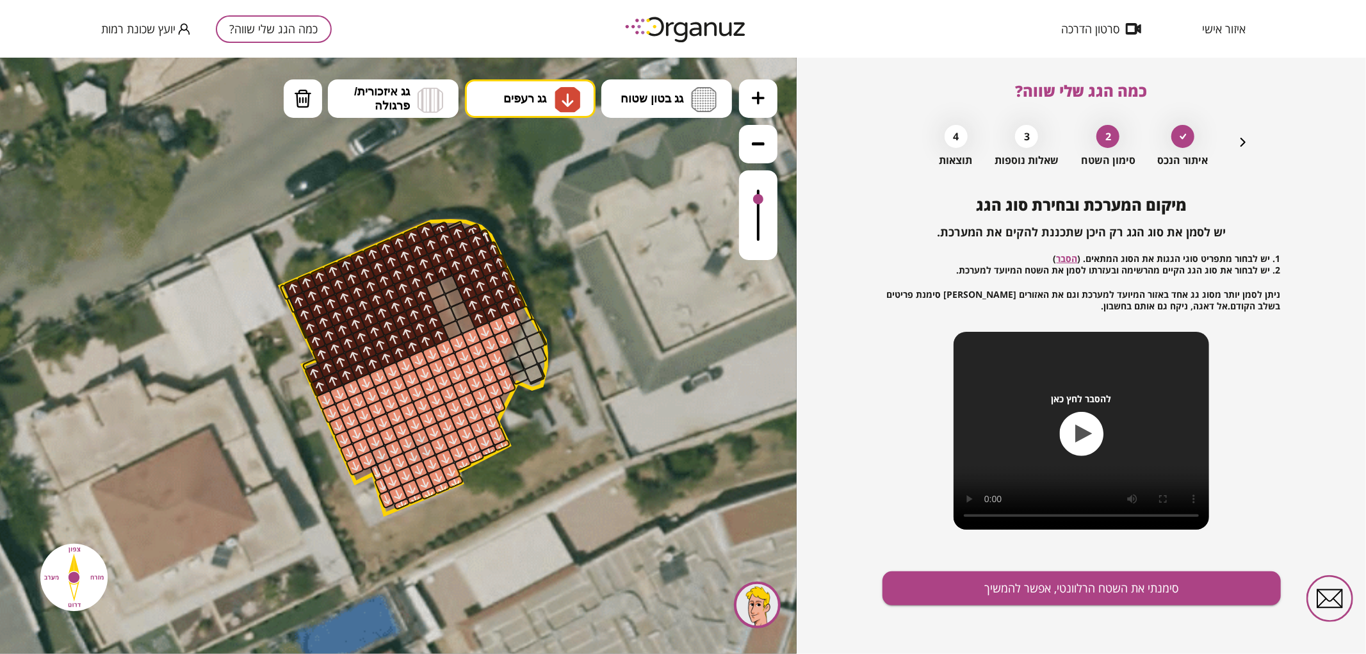
click at [425, 389] on div at bounding box center [430, 386] width 21 height 21
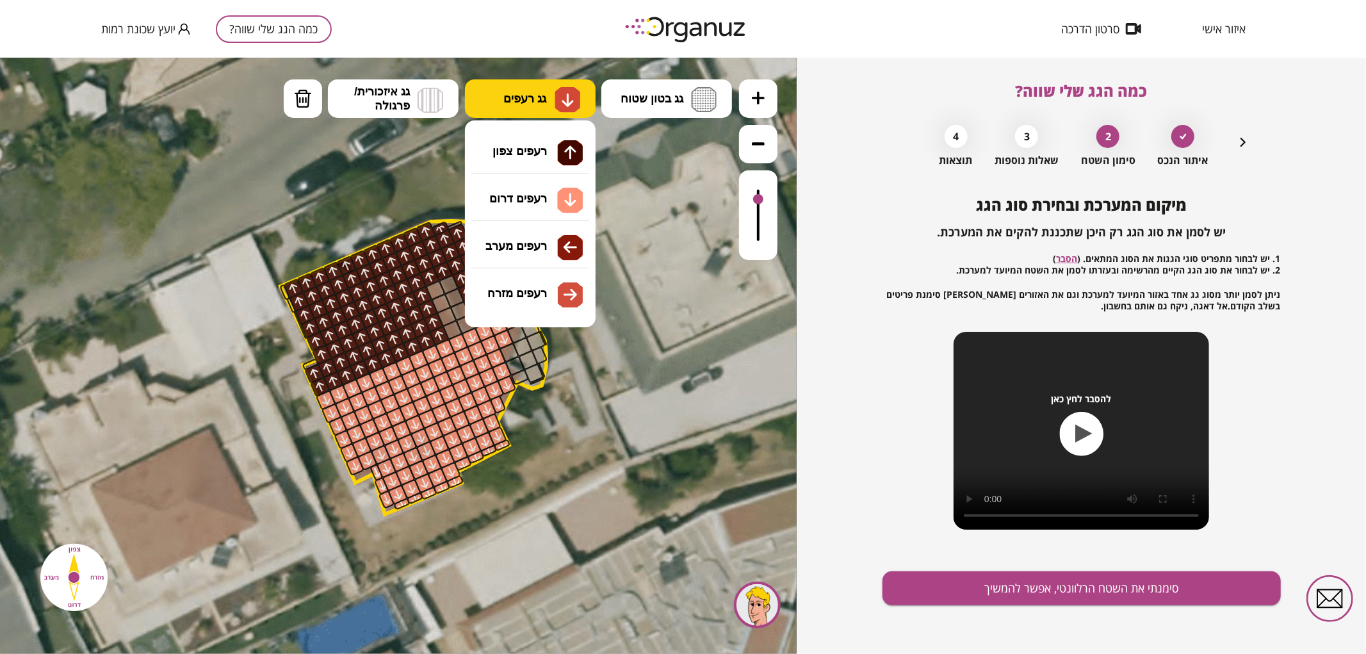
click at [571, 104] on img at bounding box center [567, 99] width 13 height 15
drag, startPoint x: 555, startPoint y: 137, endPoint x: 535, endPoint y: 154, distance: 26.3
click at [555, 138] on div ".st0 { fill: #FFFFFF; } .st0 { fill: #FFFFFF; }" at bounding box center [398, 355] width 797 height 596
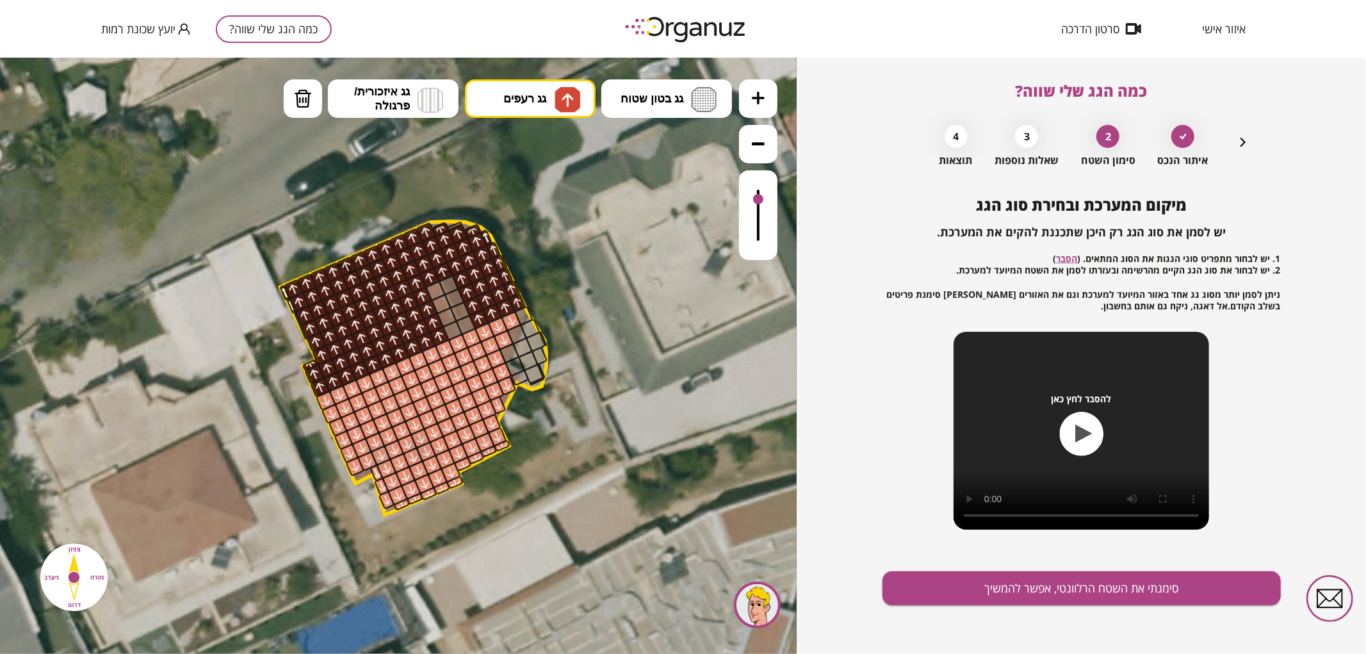
drag, startPoint x: 282, startPoint y: 285, endPoint x: 324, endPoint y: 391, distance: 114.2
drag, startPoint x: 462, startPoint y: 230, endPoint x: 455, endPoint y: 218, distance: 13.5
click at [455, 218] on div ".st0 { fill: #FFFFFF; } .st0 { fill: #FFFFFF; }" at bounding box center [484, 288] width 2076 height 2076
click at [953, 578] on button "סימנתי את השטח הרלוונטי, אפשר להמשיך" at bounding box center [1082, 588] width 398 height 34
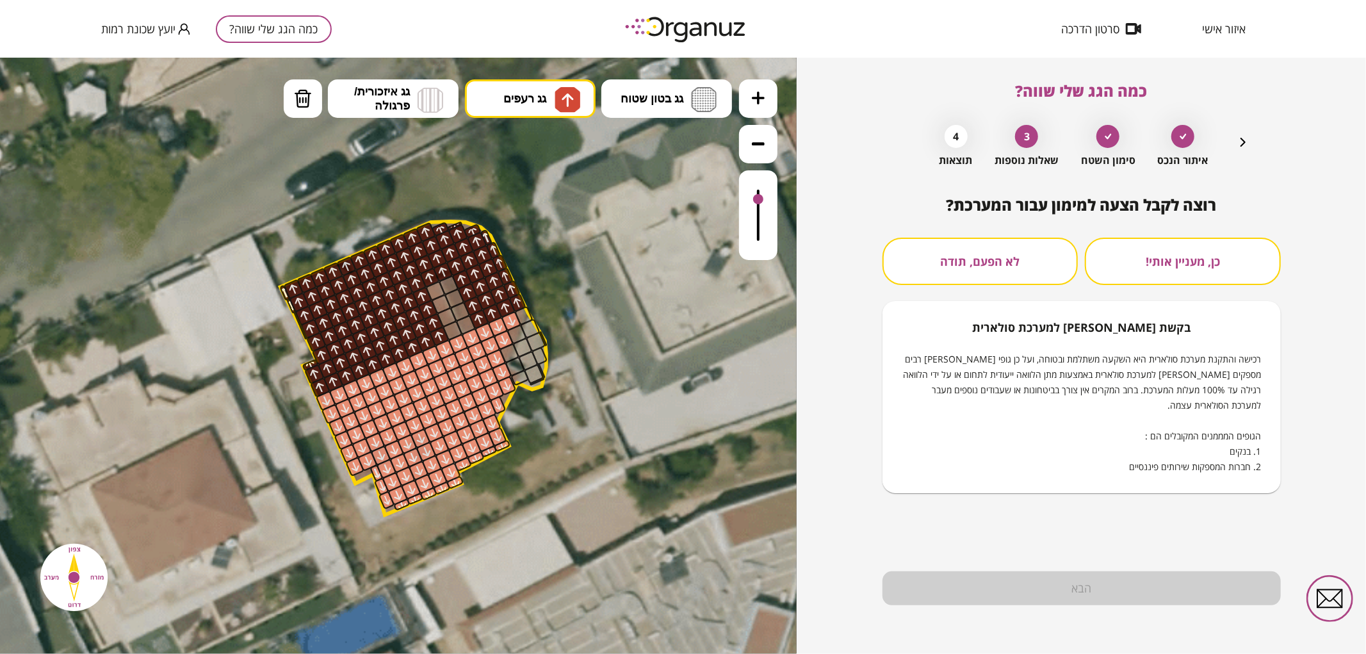
click at [1010, 246] on button "לא הפעם, תודה" at bounding box center [981, 261] width 196 height 47
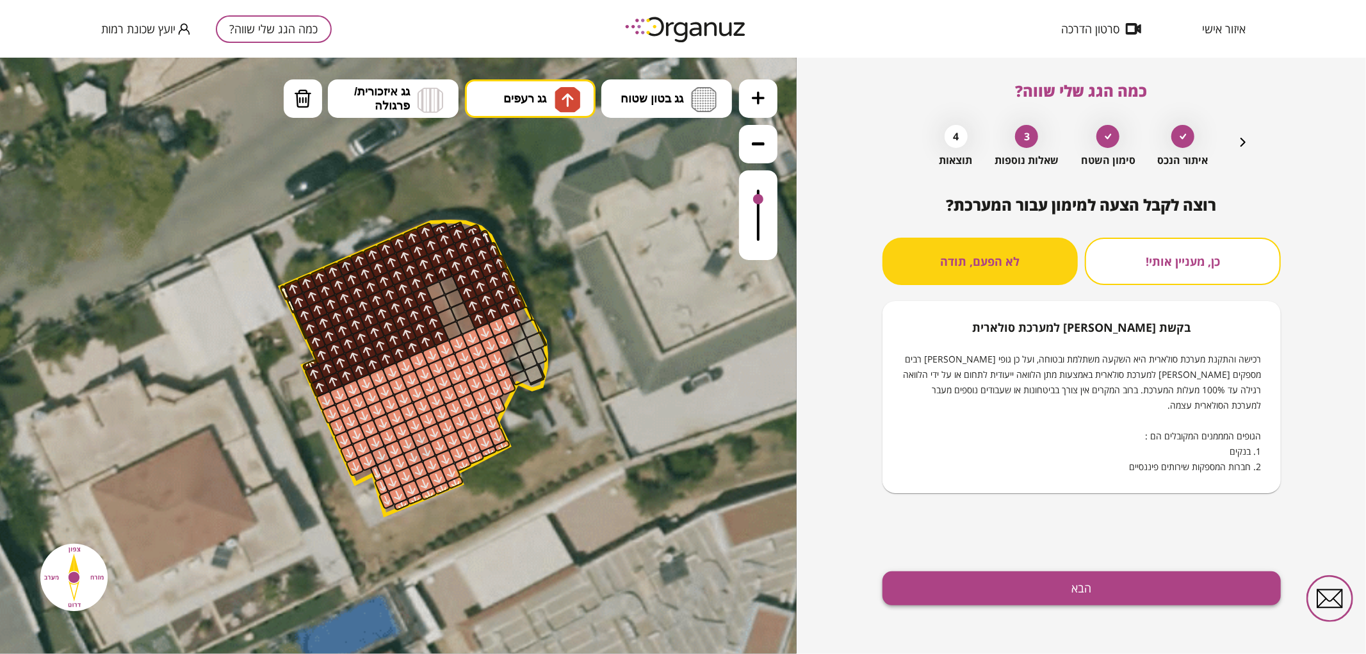
click at [1033, 590] on button "הבא" at bounding box center [1082, 588] width 398 height 34
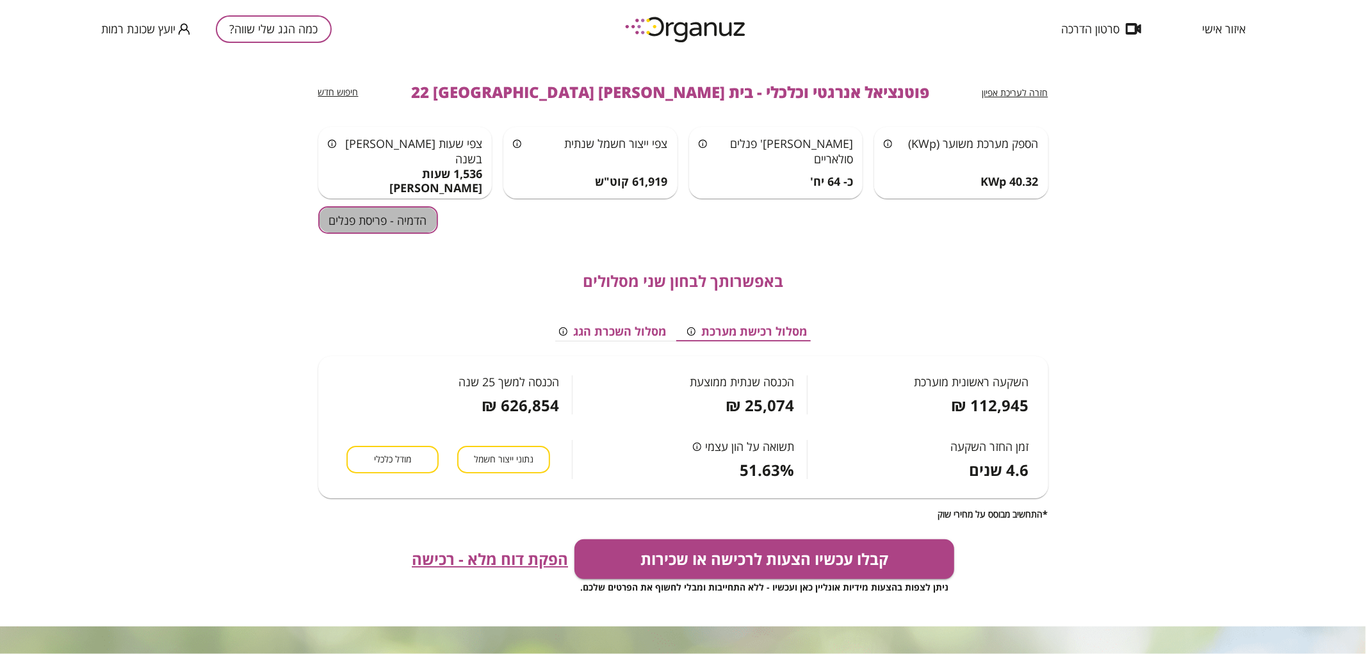
click at [413, 226] on button "הדמיה - פריסת פנלים" at bounding box center [378, 220] width 120 height 28
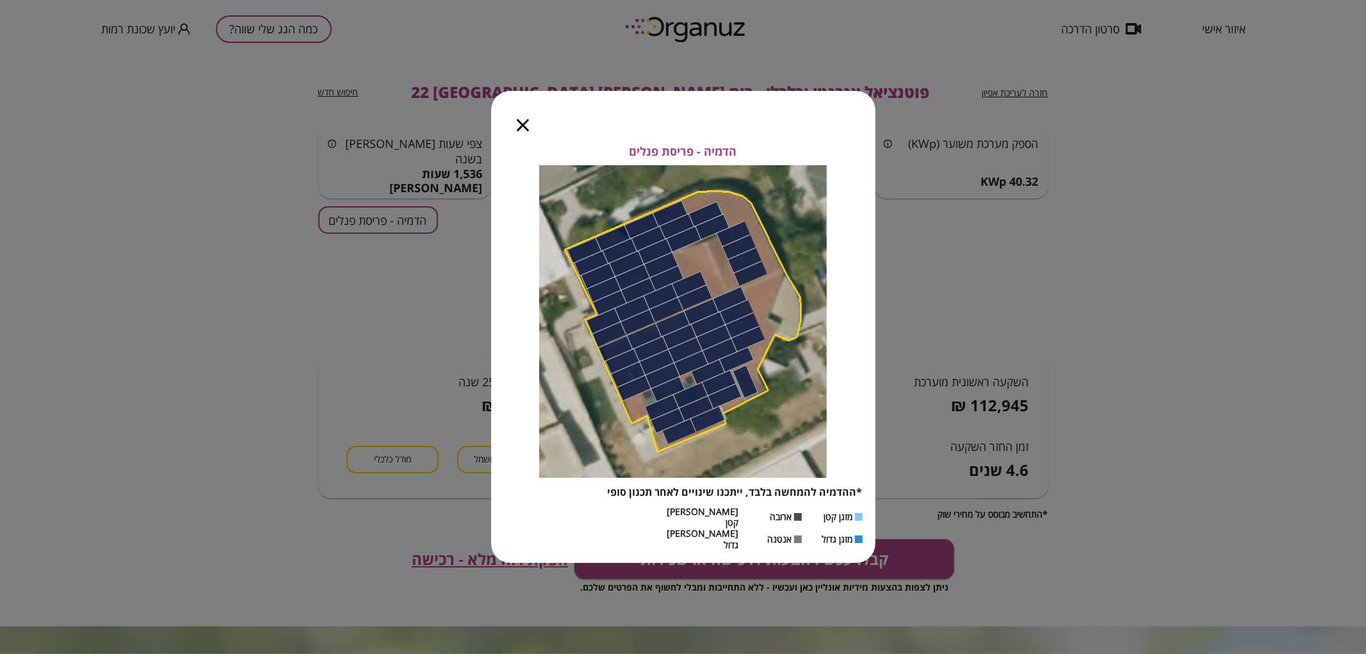
click at [520, 131] on icon "button" at bounding box center [523, 125] width 12 height 12
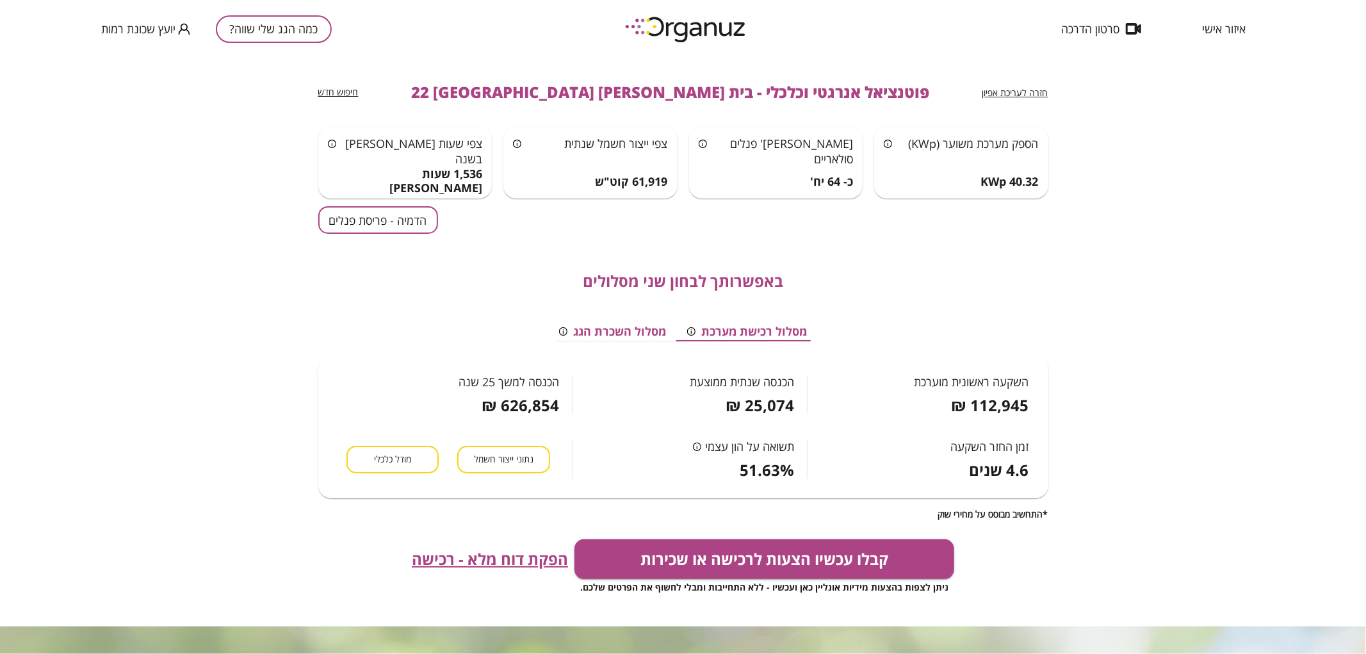
click at [302, 34] on button "כמה הגג שלי שווה?" at bounding box center [274, 29] width 116 height 28
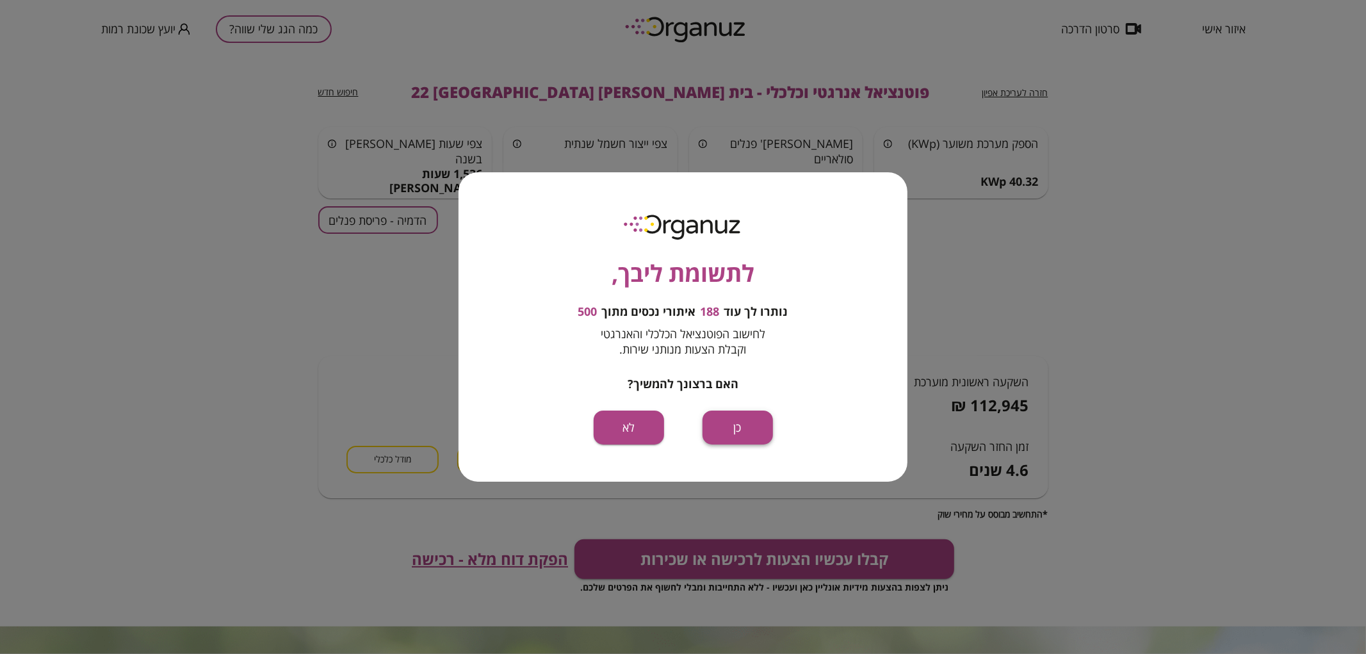
click at [762, 432] on button "כן" at bounding box center [738, 428] width 70 height 34
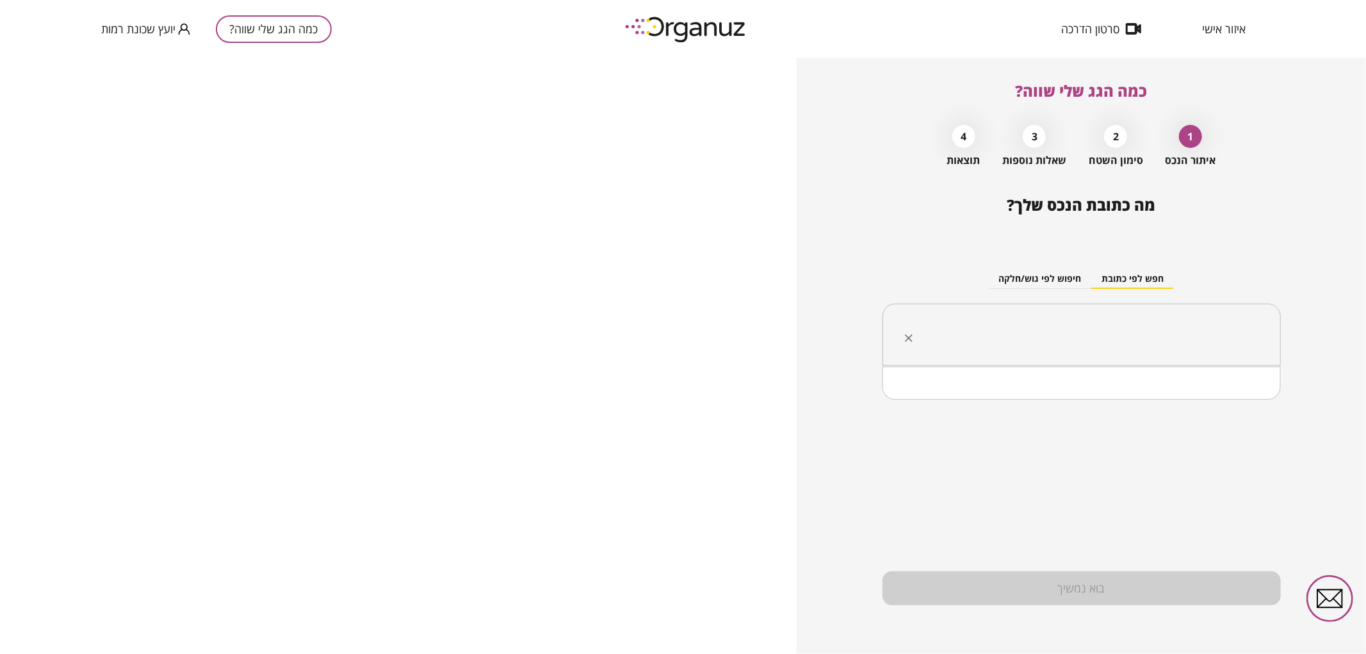
click at [1010, 334] on input "text" at bounding box center [1087, 335] width 358 height 32
click at [1117, 405] on li "המרד 51 [GEOGRAPHIC_DATA]" at bounding box center [1081, 399] width 365 height 23
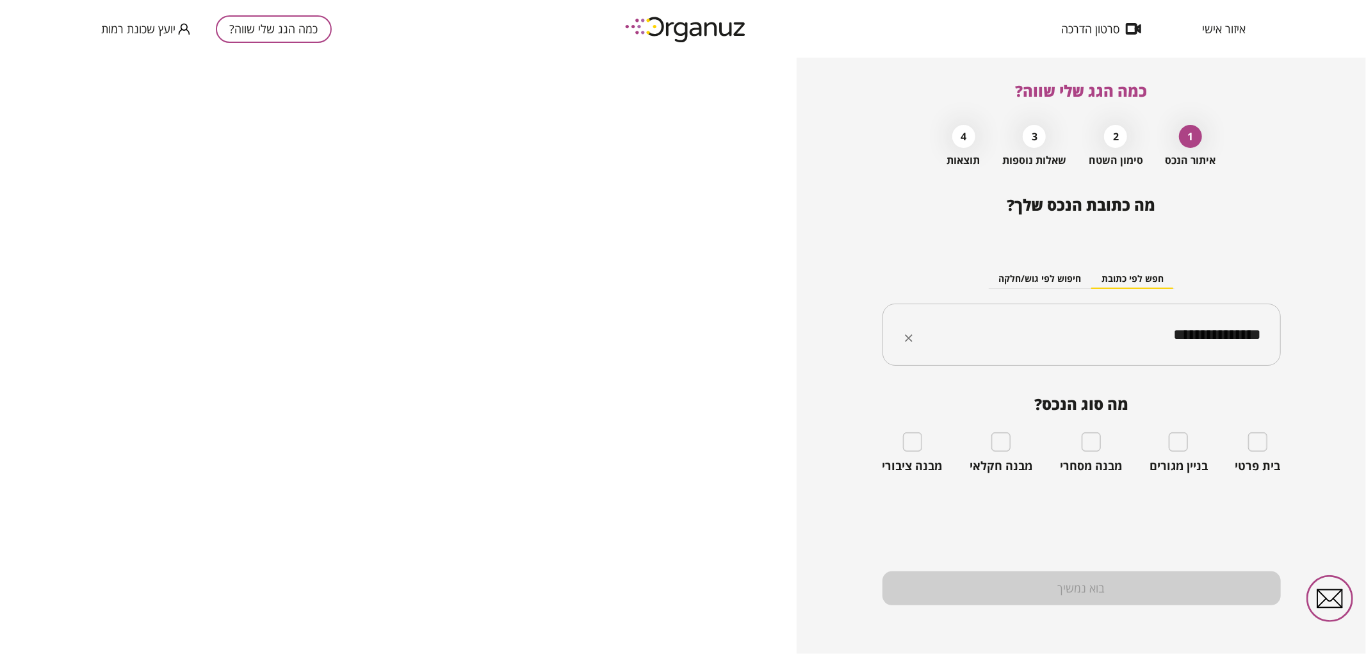
type input "**********"
click at [1272, 439] on div "בית פרטי" at bounding box center [1258, 452] width 45 height 41
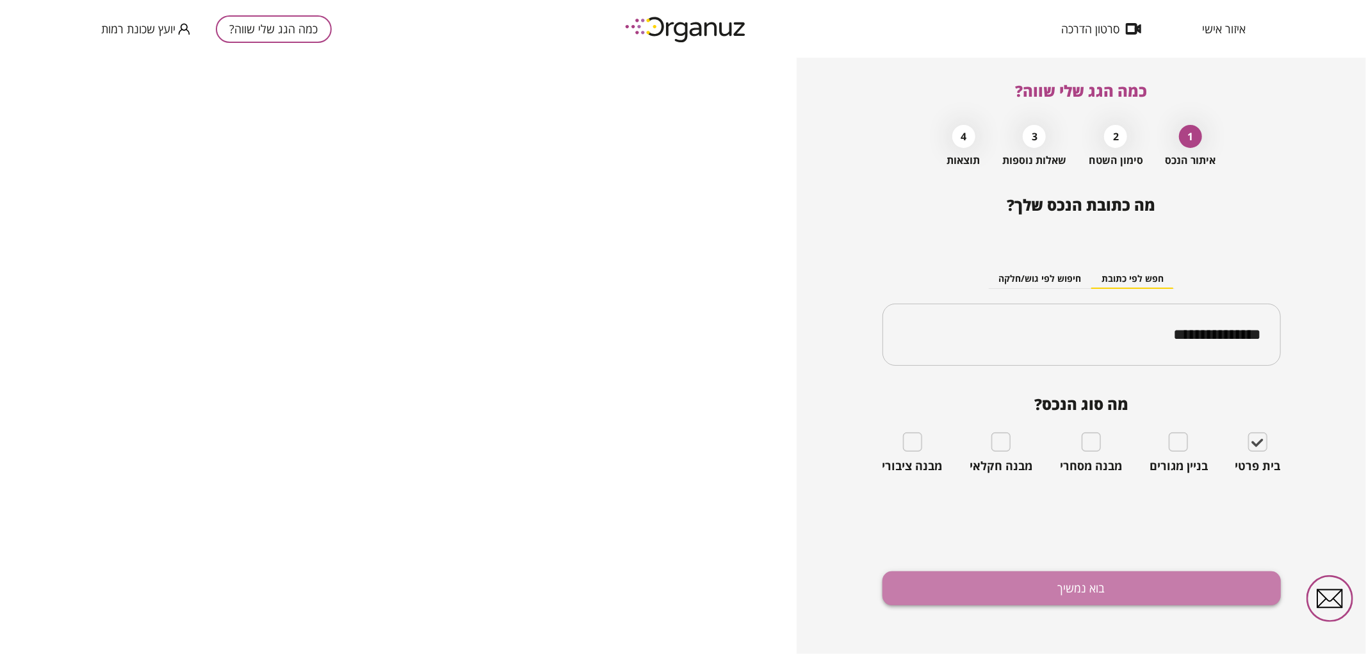
click at [1158, 574] on button "בוא נמשיך" at bounding box center [1082, 588] width 398 height 34
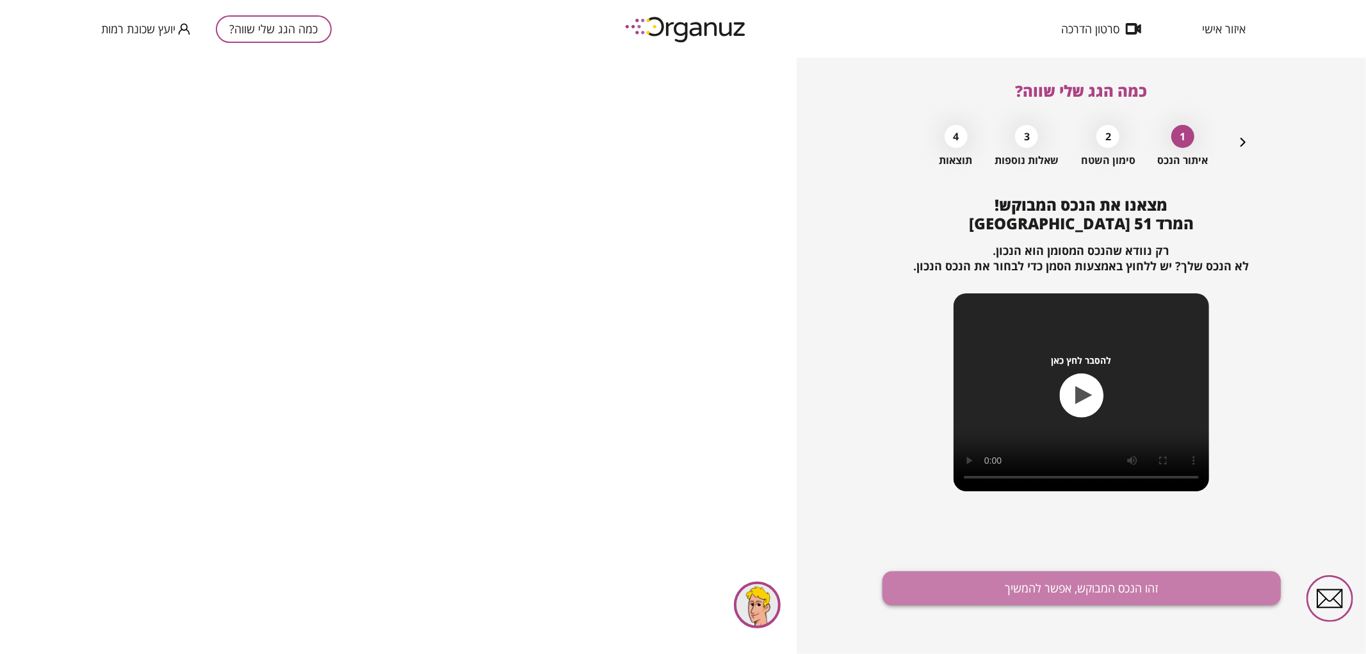
click at [1138, 594] on button "זהו הנכס המבוקש, אפשר להמשיך" at bounding box center [1082, 588] width 398 height 34
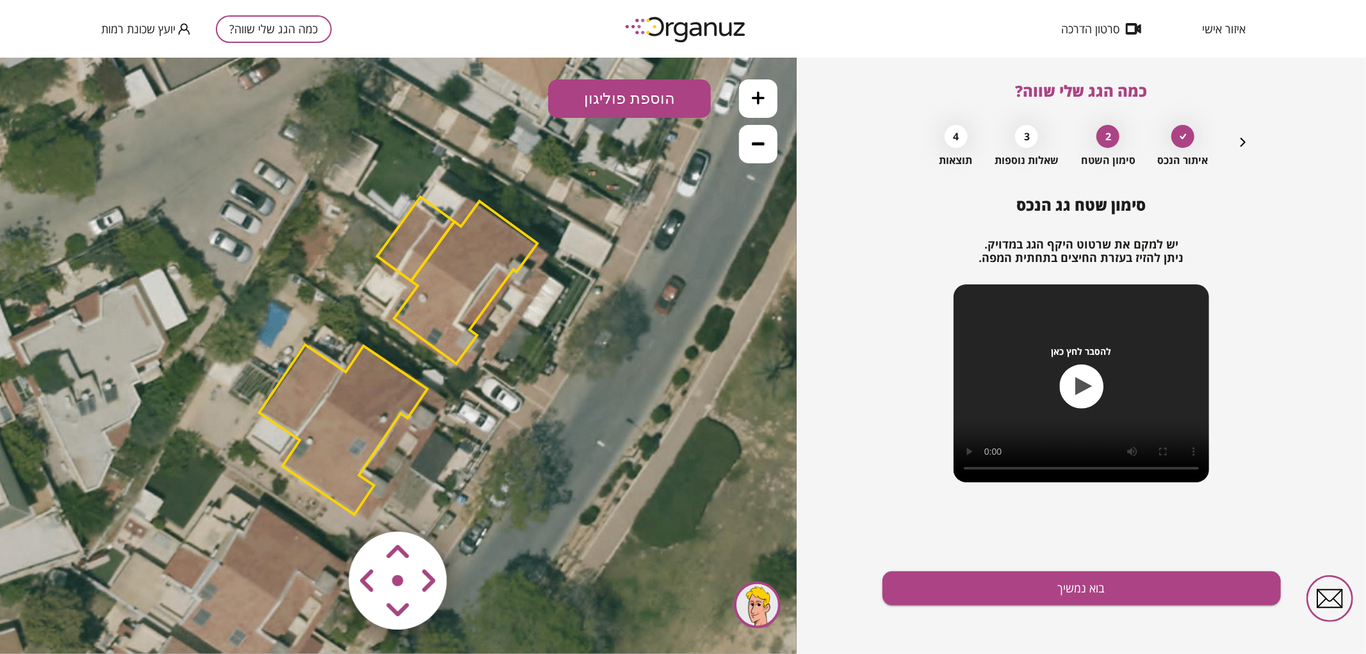
click at [335, 402] on polygon at bounding box center [343, 429] width 168 height 170
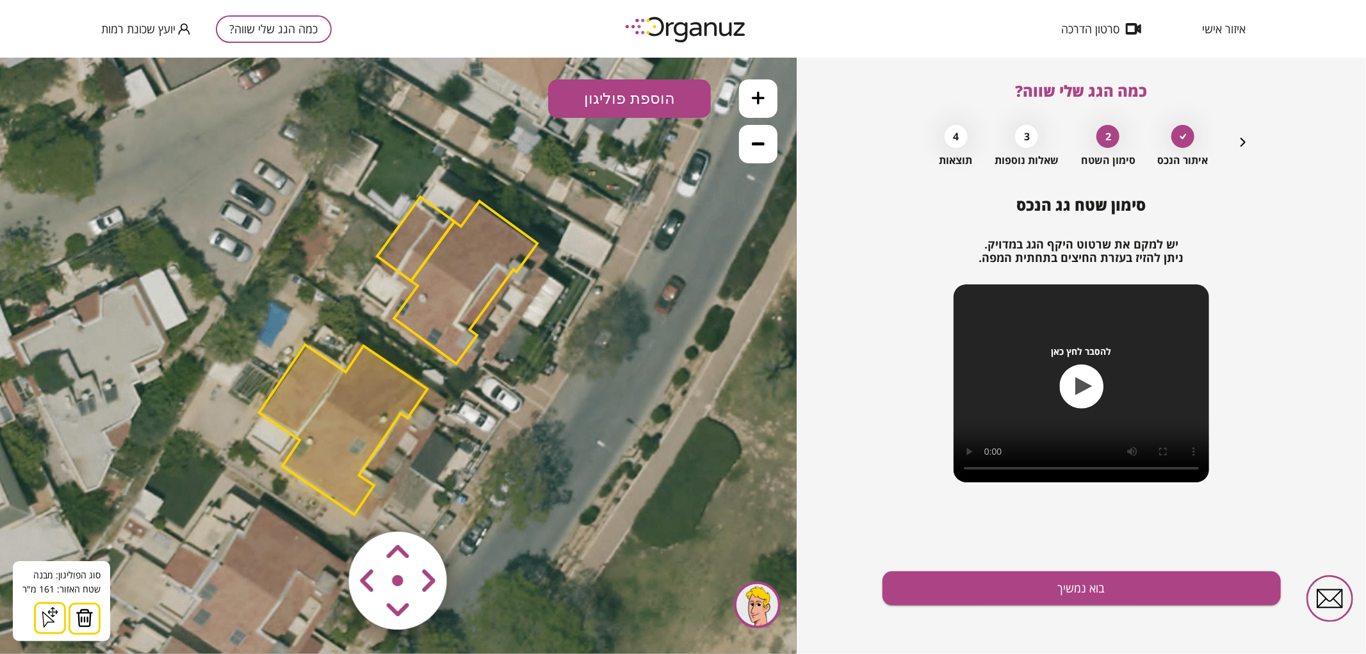
click at [83, 628] on button at bounding box center [85, 618] width 32 height 32
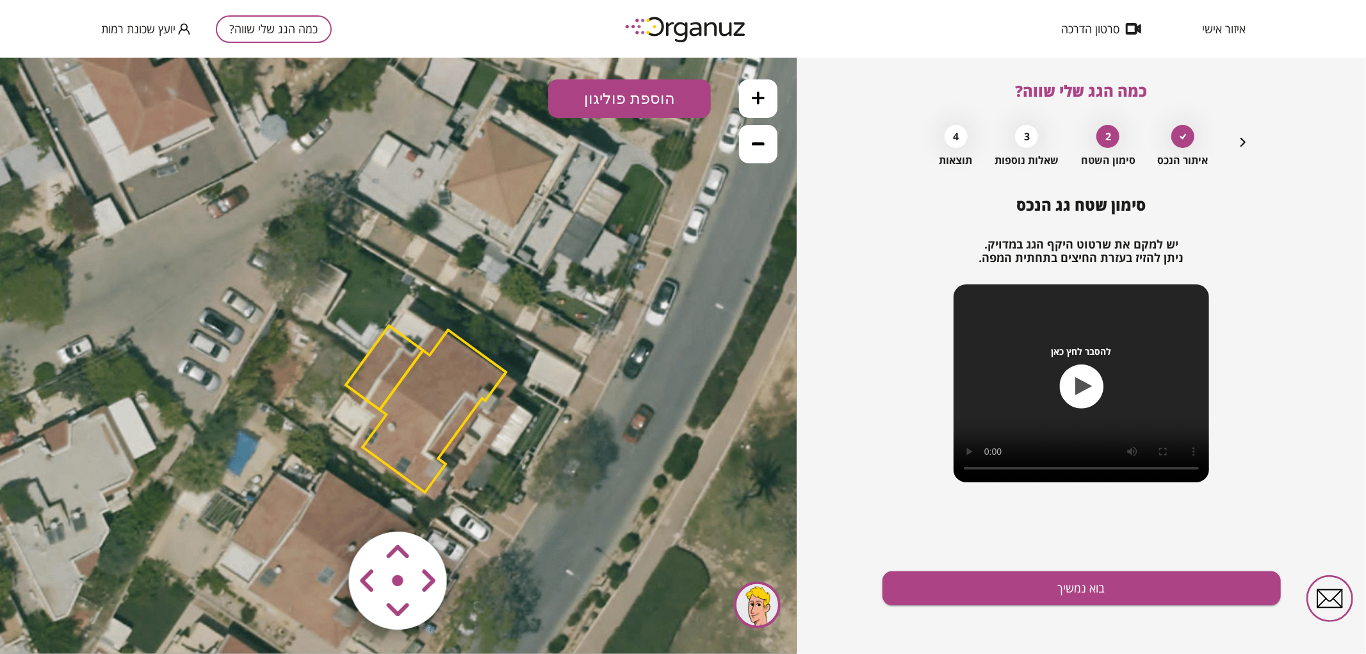
drag, startPoint x: 609, startPoint y: 308, endPoint x: 577, endPoint y: 437, distance: 132.5
click at [577, 437] on icon at bounding box center [366, 487] width 980 height 980
click at [430, 429] on polygon at bounding box center [435, 410] width 144 height 163
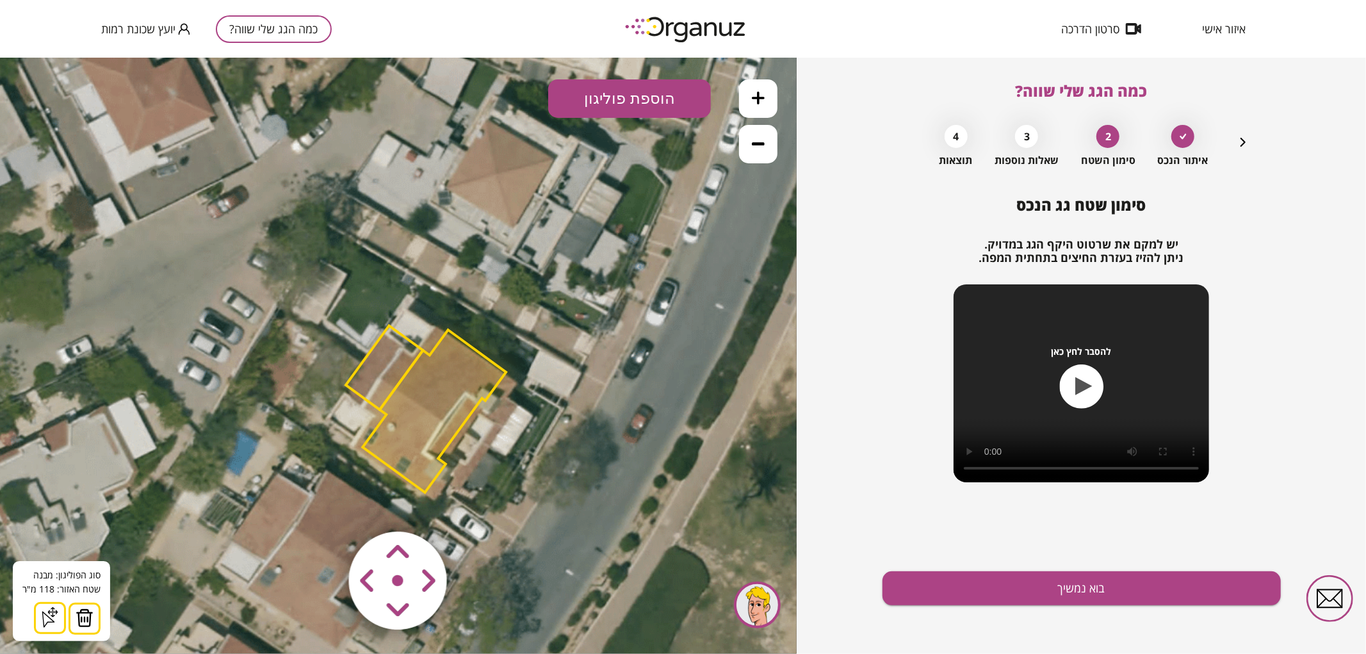
click at [90, 626] on img at bounding box center [85, 617] width 18 height 19
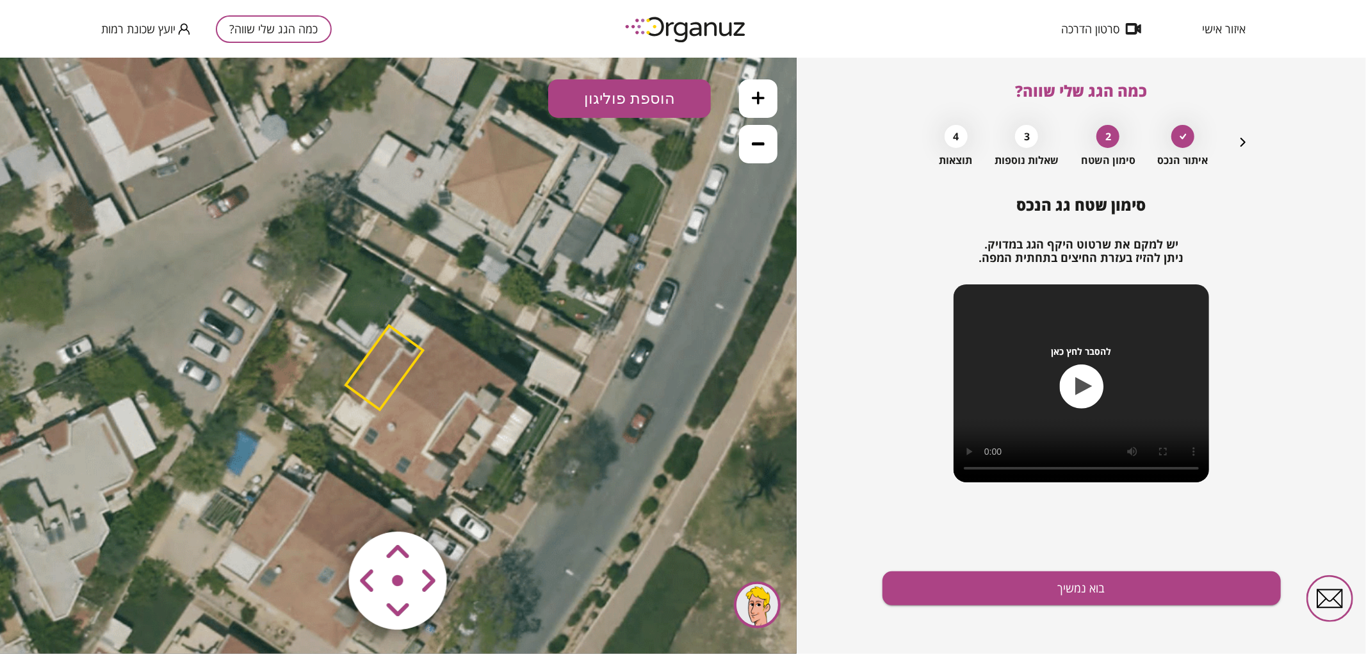
click at [384, 375] on polygon at bounding box center [384, 367] width 77 height 84
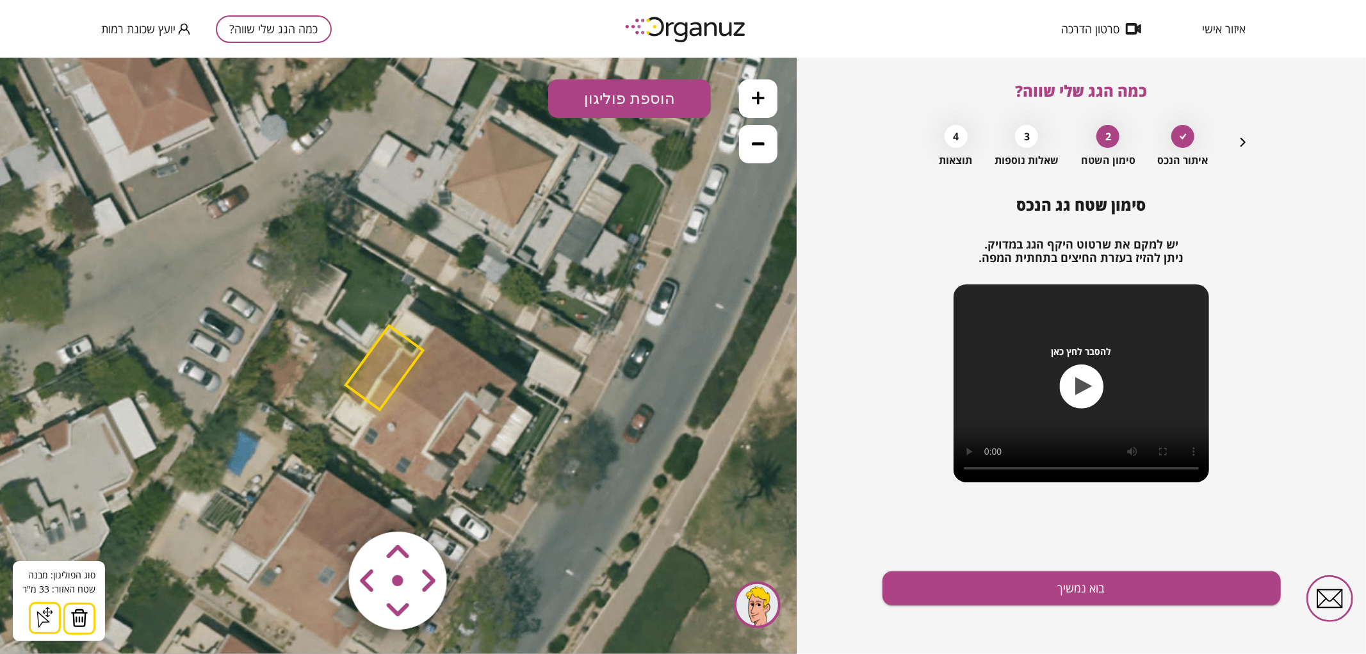
click at [80, 621] on img at bounding box center [79, 617] width 18 height 19
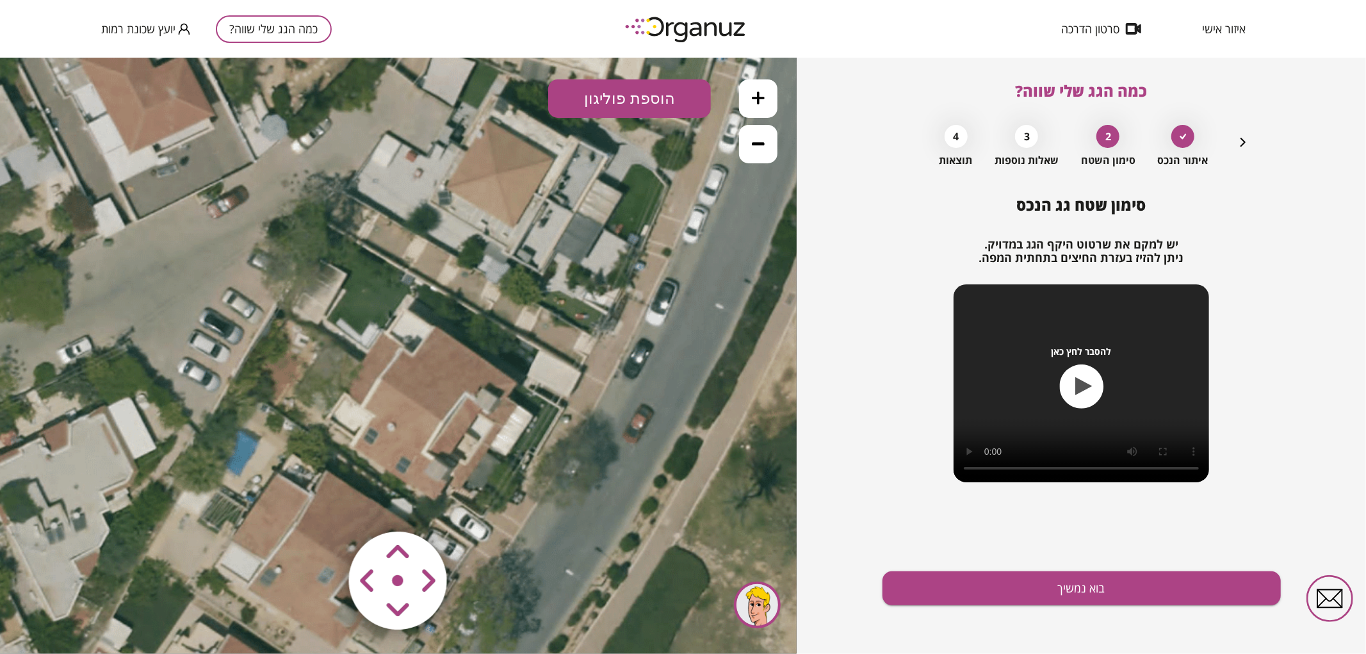
click at [665, 105] on button "הוספת פוליגון" at bounding box center [629, 98] width 163 height 38
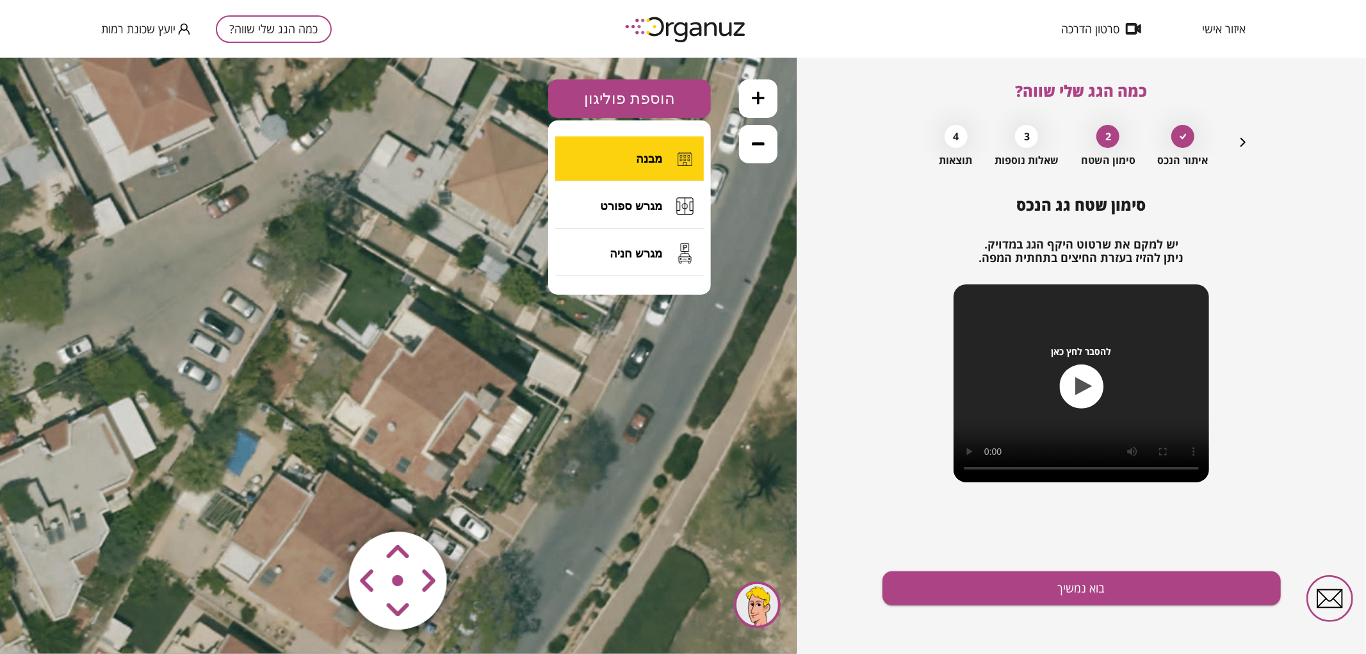
click at [664, 167] on button "מבנה" at bounding box center [629, 158] width 149 height 45
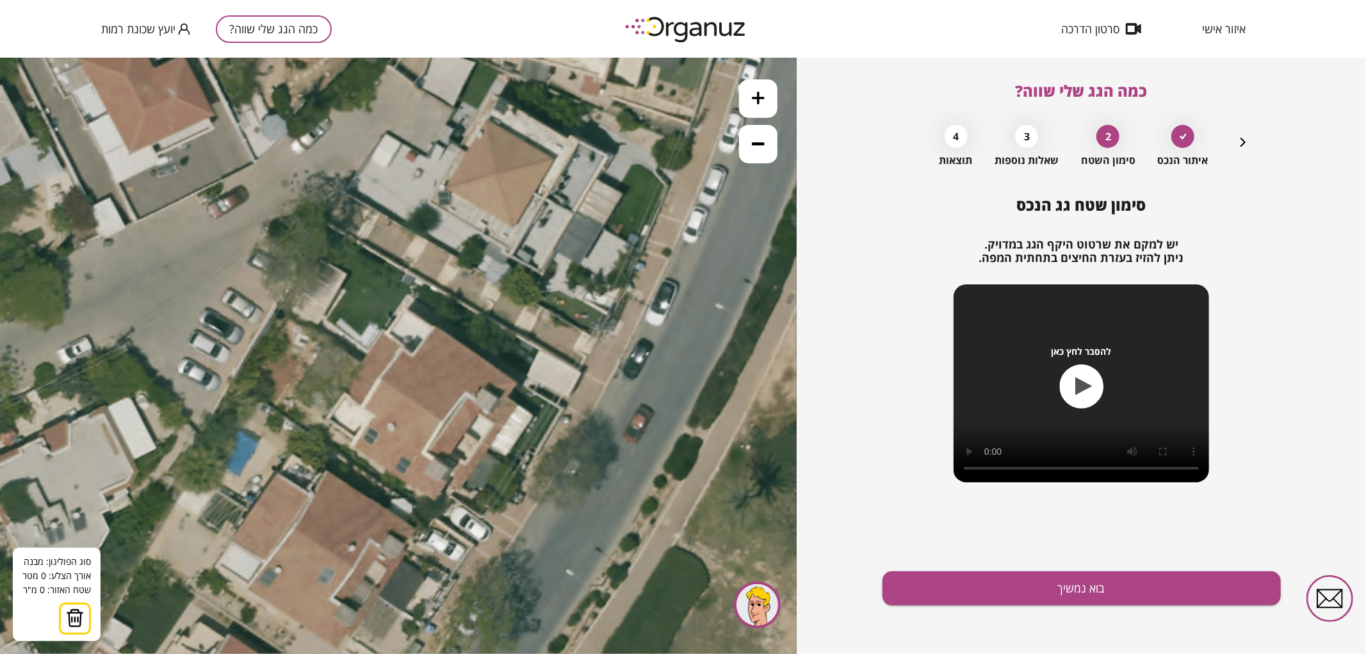
click at [445, 420] on icon at bounding box center [366, 487] width 980 height 980
click at [361, 365] on polygon at bounding box center [403, 393] width 84 height 56
click at [383, 332] on polygon at bounding box center [403, 376] width 84 height 88
click at [413, 354] on polygon at bounding box center [403, 376] width 84 height 88
click at [433, 327] on polygon at bounding box center [403, 373] width 84 height 93
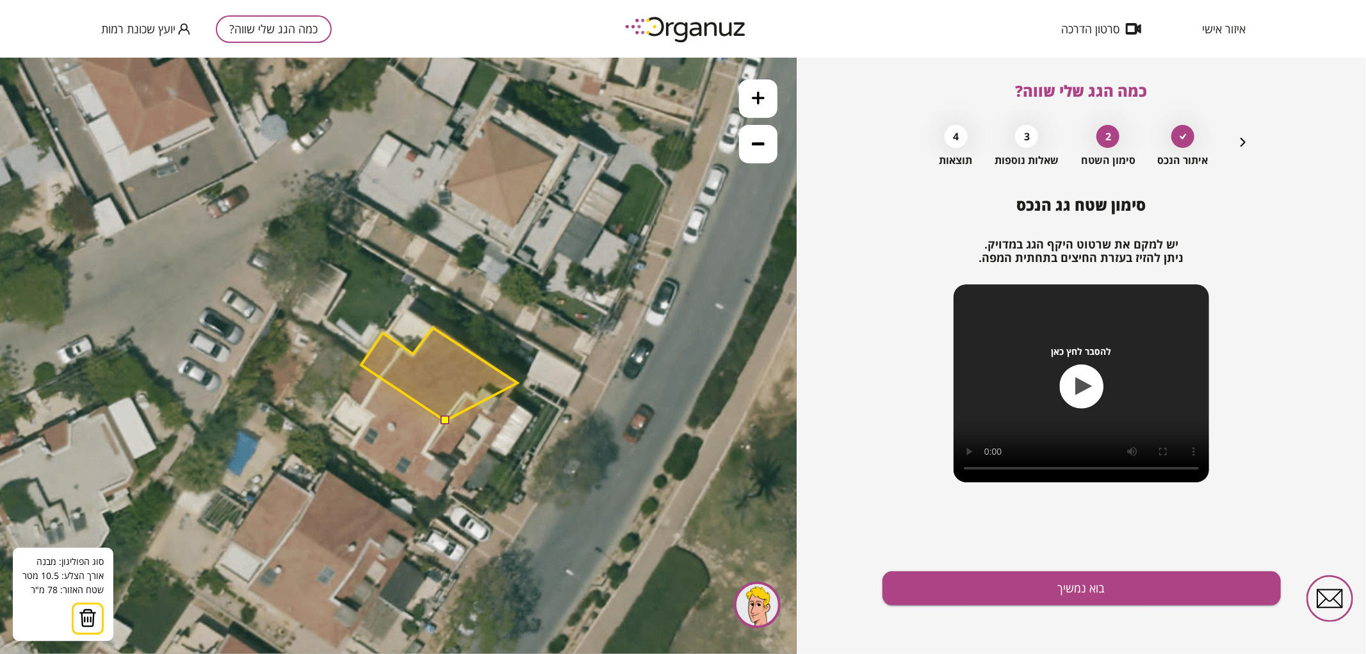
click at [518, 382] on polygon at bounding box center [439, 373] width 156 height 93
click at [509, 394] on polygon at bounding box center [439, 373] width 156 height 93
click at [520, 404] on polygon at bounding box center [440, 373] width 158 height 93
click at [489, 450] on polygon at bounding box center [440, 388] width 158 height 122
click at [446, 422] on button at bounding box center [444, 419] width 9 height 9
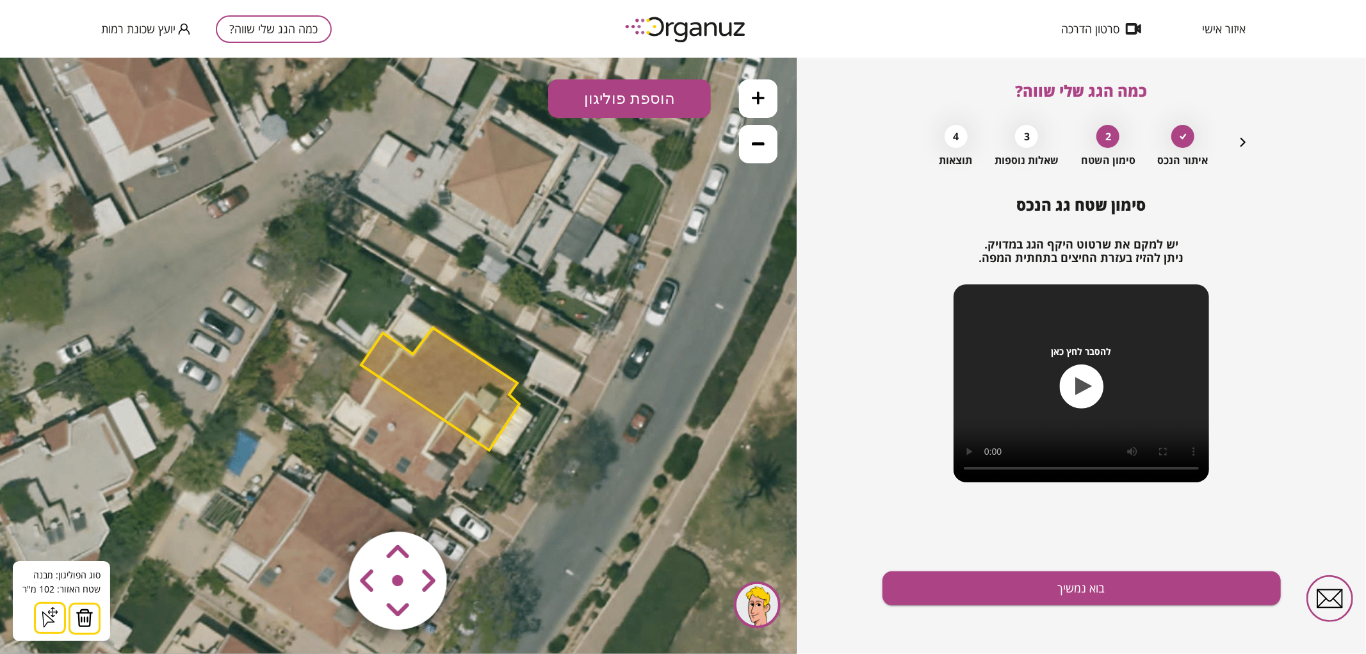
click at [765, 91] on button at bounding box center [758, 98] width 38 height 38
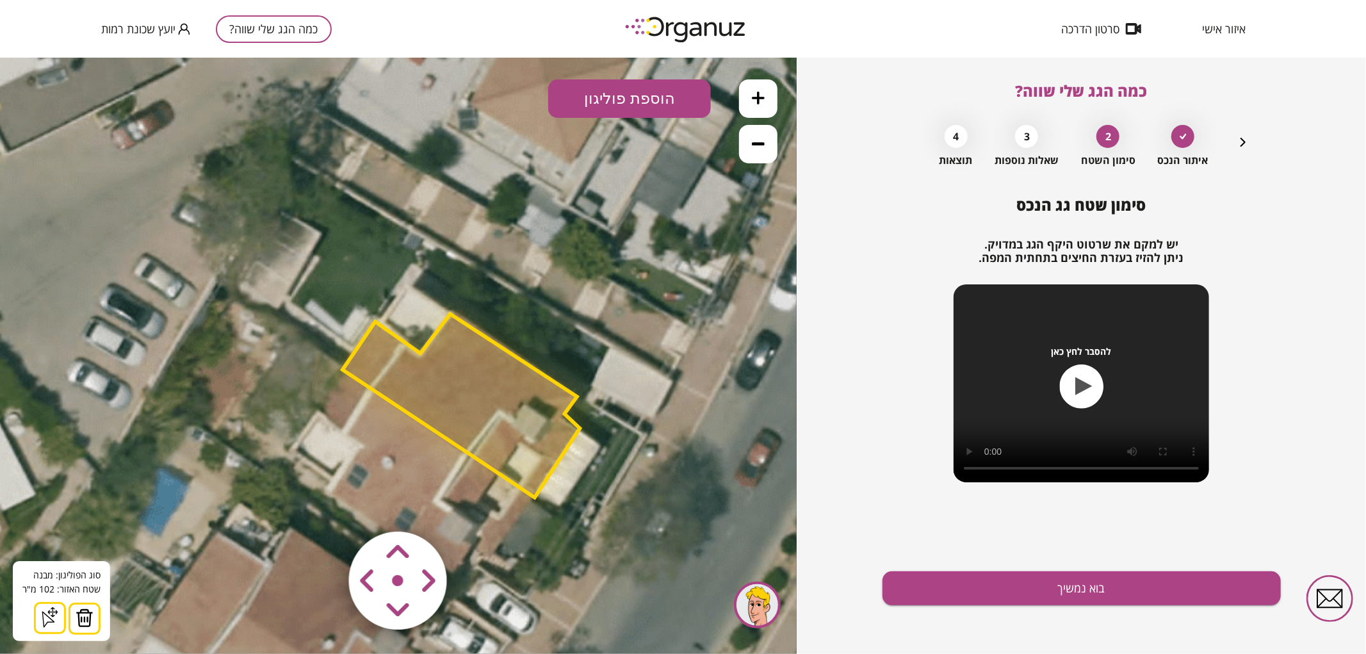
click at [500, 439] on polygon at bounding box center [462, 405] width 238 height 184
click at [967, 612] on div "סימון שטח גג הנכס יש למקם את שרטוט היקף הגג במדויק. ניתן להזיז בעזרת החיצים בתח…" at bounding box center [1082, 425] width 398 height 458
click at [953, 593] on button "בוא נמשיך" at bounding box center [1082, 588] width 398 height 34
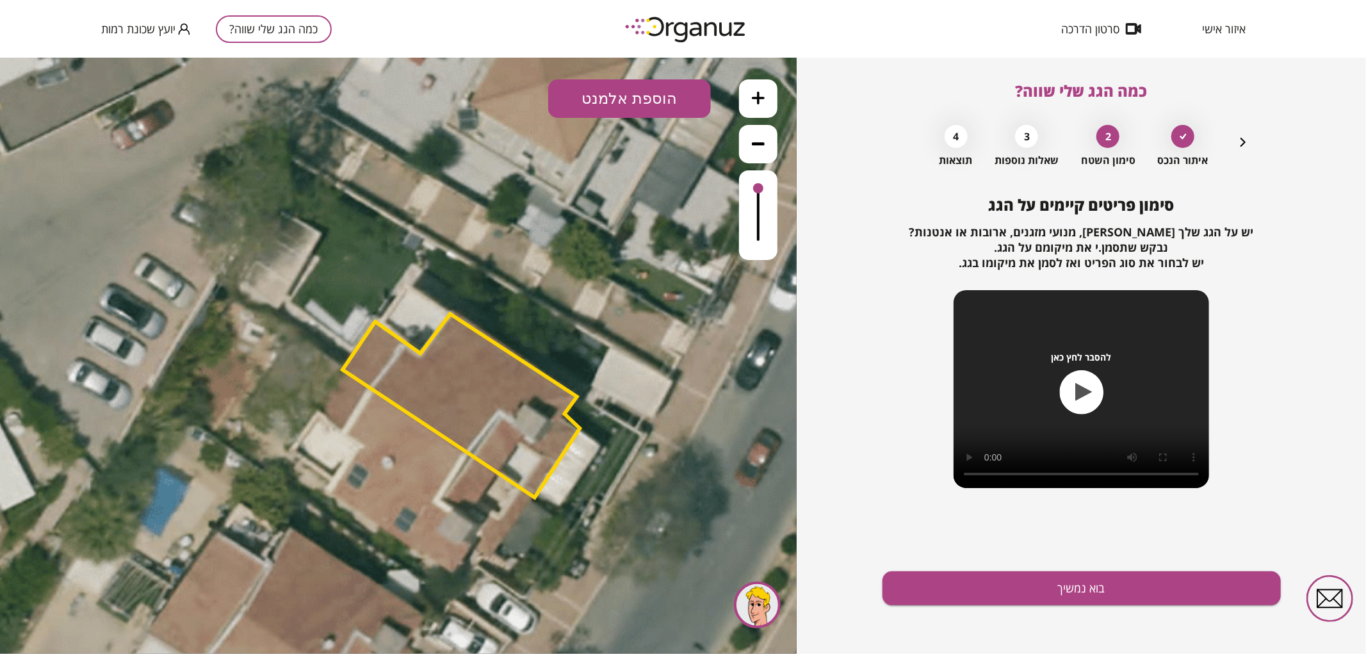
click at [632, 105] on button "הוספת אלמנט" at bounding box center [629, 98] width 163 height 38
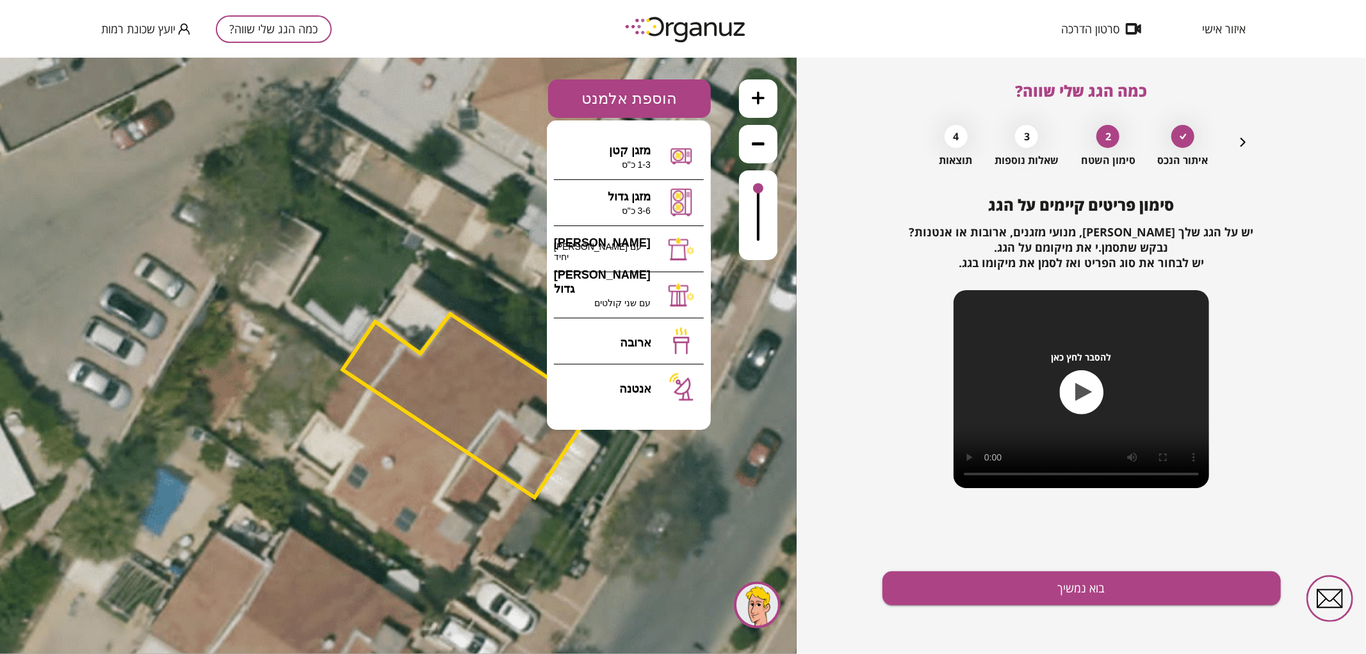
click at [969, 567] on div "סימון פריטים קיימים על הגג יש על הגג שלך [PERSON_NAME], מנועי מזגנים, ארובות או…" at bounding box center [1082, 425] width 398 height 458
click at [969, 582] on button "בוא נמשיך" at bounding box center [1082, 588] width 398 height 34
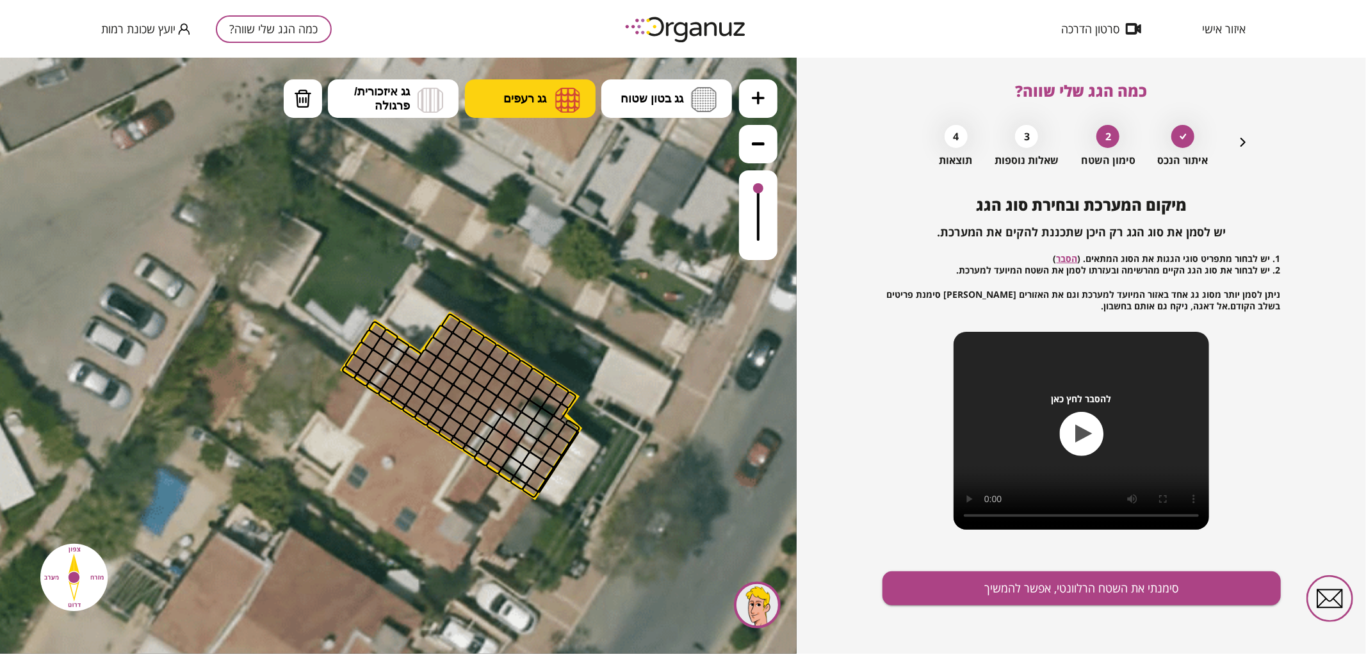
click at [530, 93] on span "גג רעפים" at bounding box center [525, 98] width 43 height 14
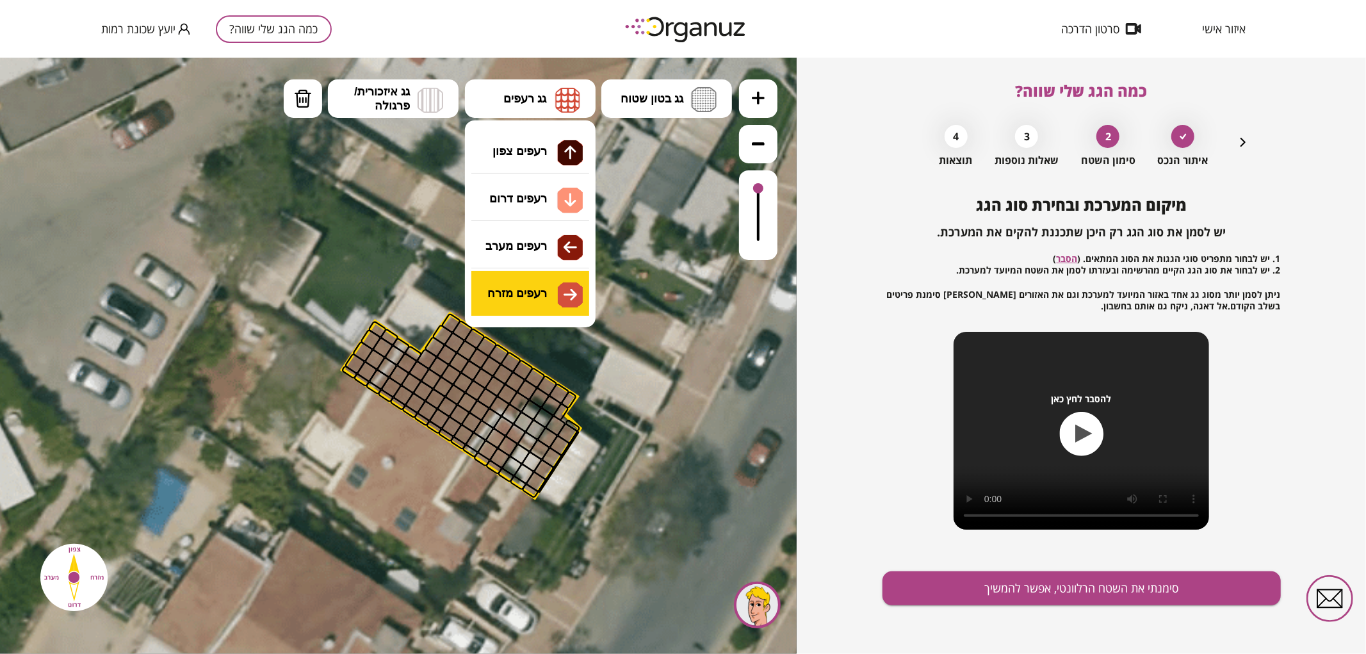
click at [535, 286] on div ".st0 { fill: #FFFFFF; } 0" at bounding box center [398, 355] width 797 height 596
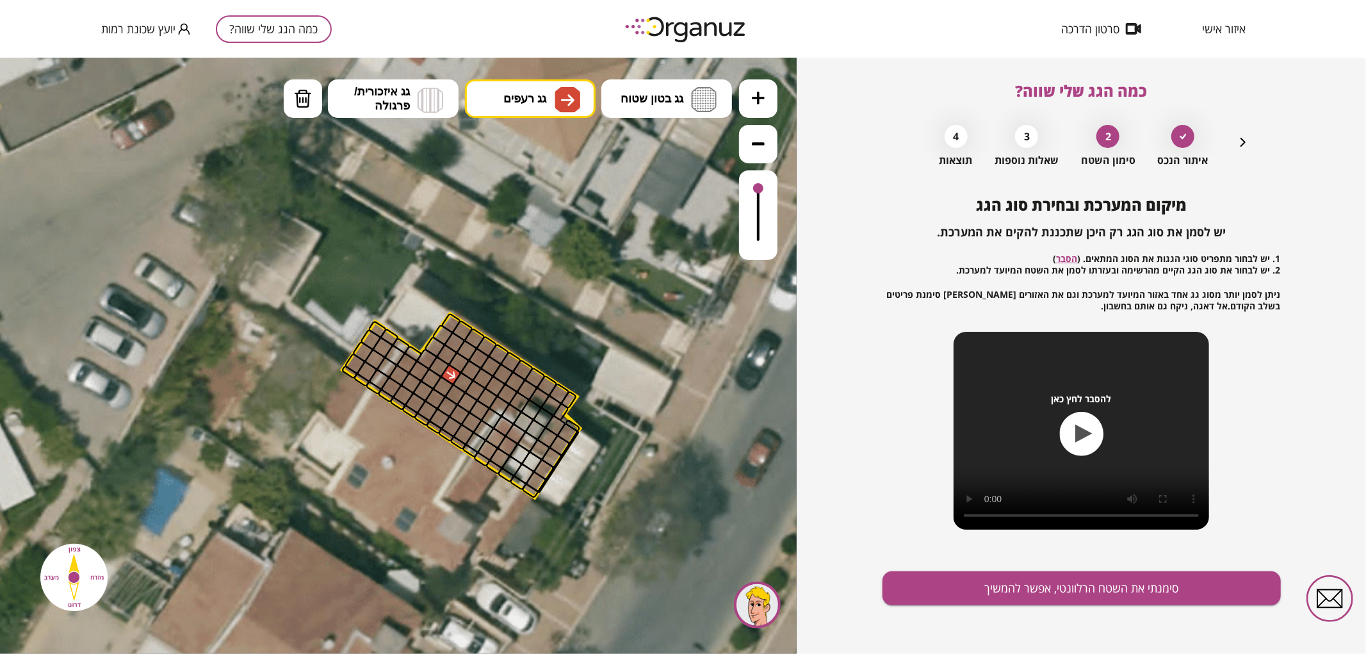
click at [453, 368] on div at bounding box center [451, 374] width 22 height 22
click at [537, 100] on span "גג רעפים" at bounding box center [525, 98] width 43 height 14
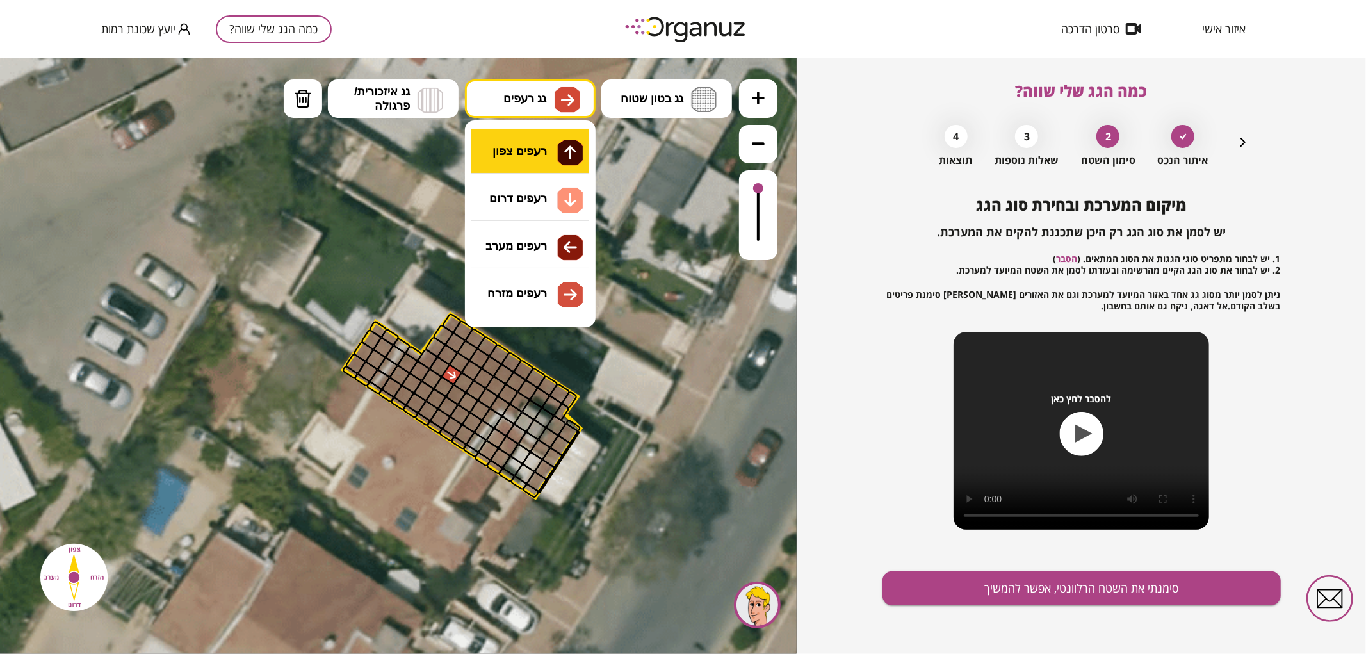
click at [533, 150] on div ".st0 { fill: #FFFFFF; } 0" at bounding box center [398, 355] width 797 height 596
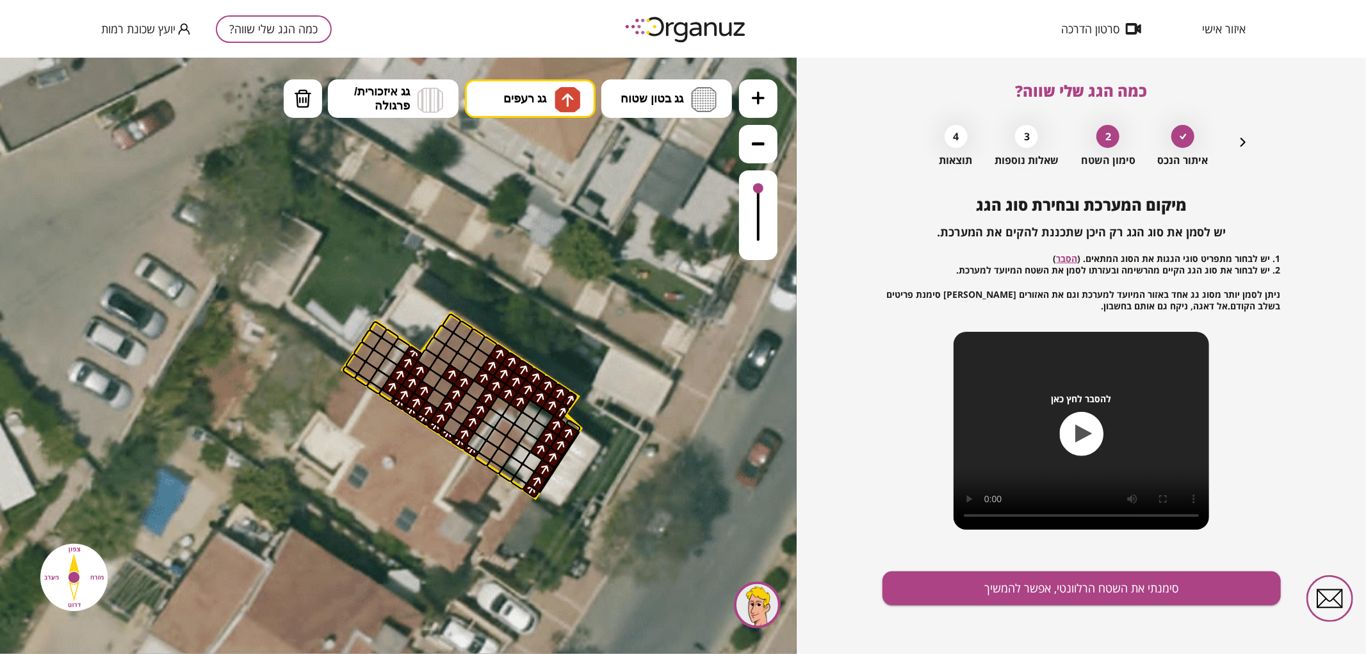
drag, startPoint x: 455, startPoint y: 373, endPoint x: 551, endPoint y: 439, distance: 116.9
drag, startPoint x: 502, startPoint y: 459, endPoint x: 483, endPoint y: 459, distance: 18.6
drag, startPoint x: 486, startPoint y: 373, endPoint x: 375, endPoint y: 393, distance: 112.1
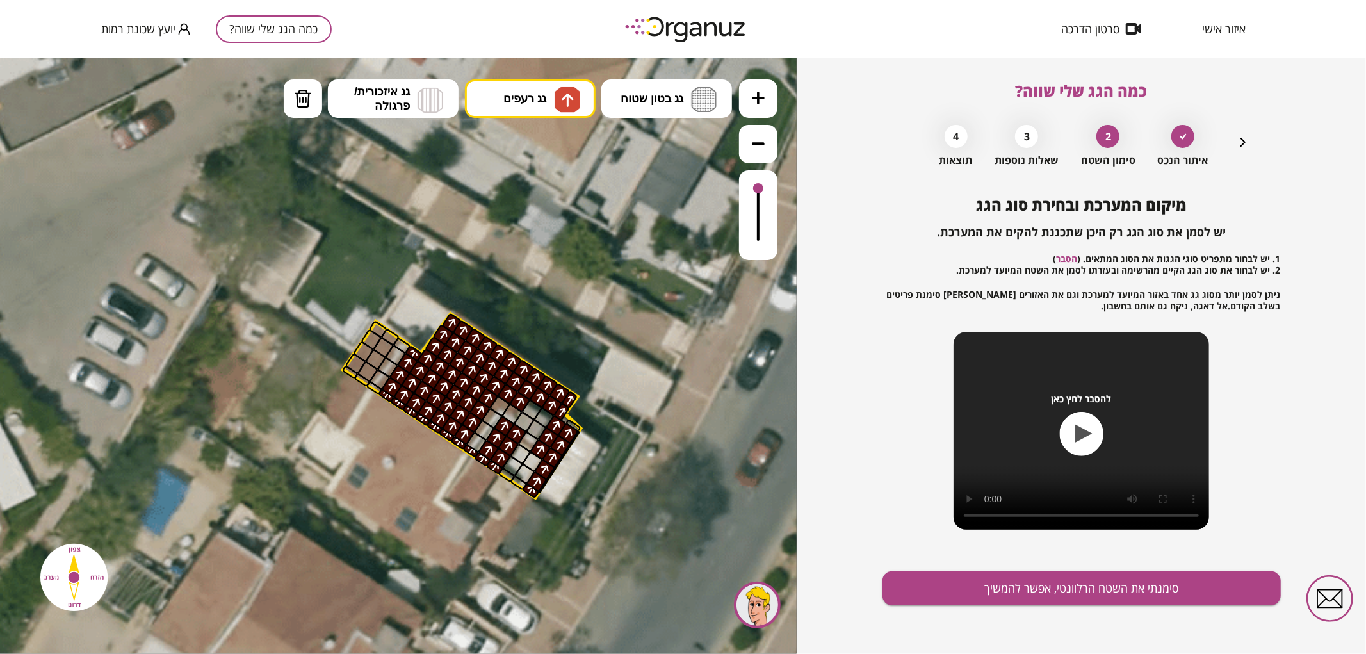
drag, startPoint x: 360, startPoint y: 380, endPoint x: 387, endPoint y: 394, distance: 30.4
click at [344, 386] on div ".st0 { fill: #FFFFFF; }" at bounding box center [350, 553] width 1470 height 1470
drag, startPoint x: 574, startPoint y: 430, endPoint x: 580, endPoint y: 413, distance: 17.6
click at [580, 413] on div ".st0 { fill: #FFFFFF; }" at bounding box center [350, 553] width 1470 height 1470
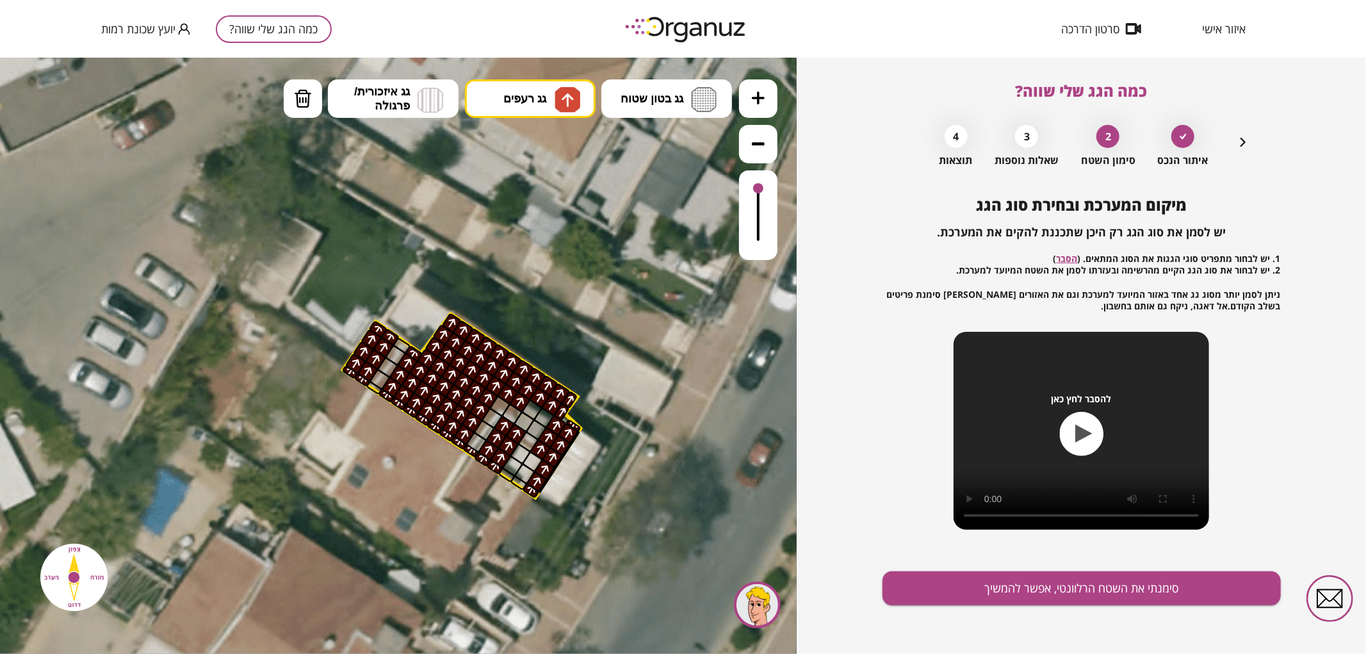
drag, startPoint x: 566, startPoint y: 423, endPoint x: 559, endPoint y: 407, distance: 18.3
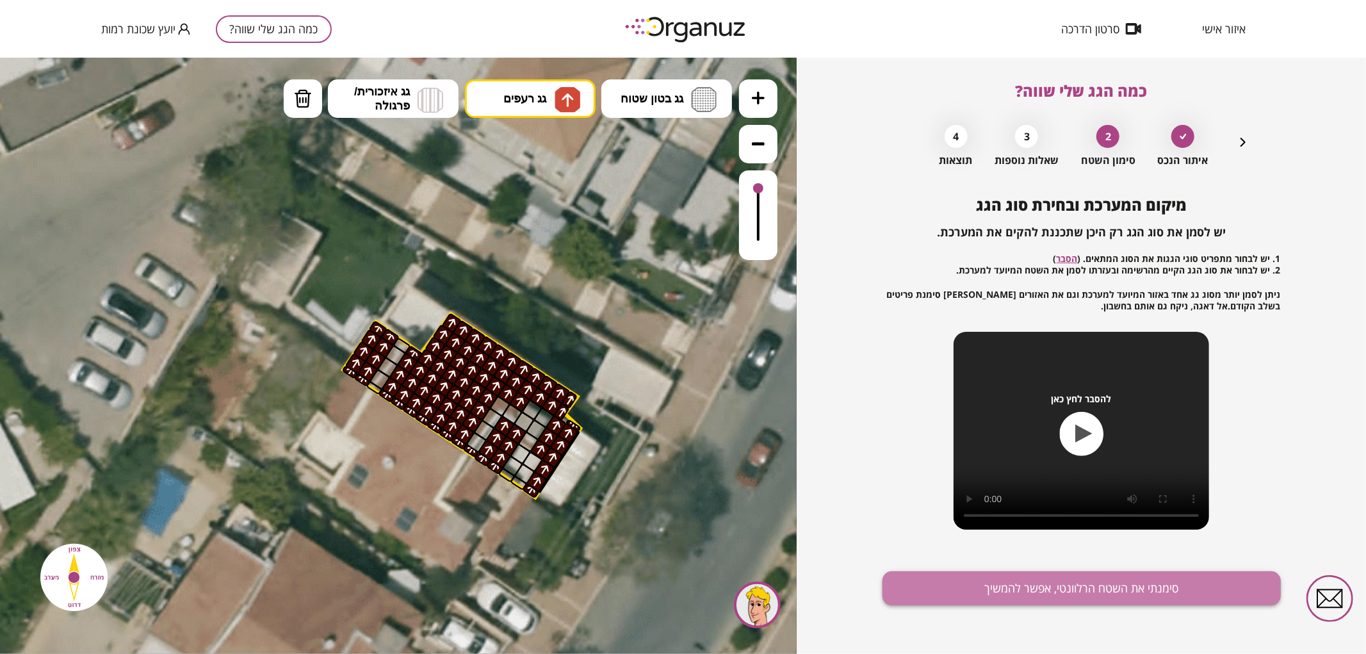
click at [981, 598] on button "סימנתי את השטח הרלוונטי, אפשר להמשיך" at bounding box center [1082, 588] width 398 height 34
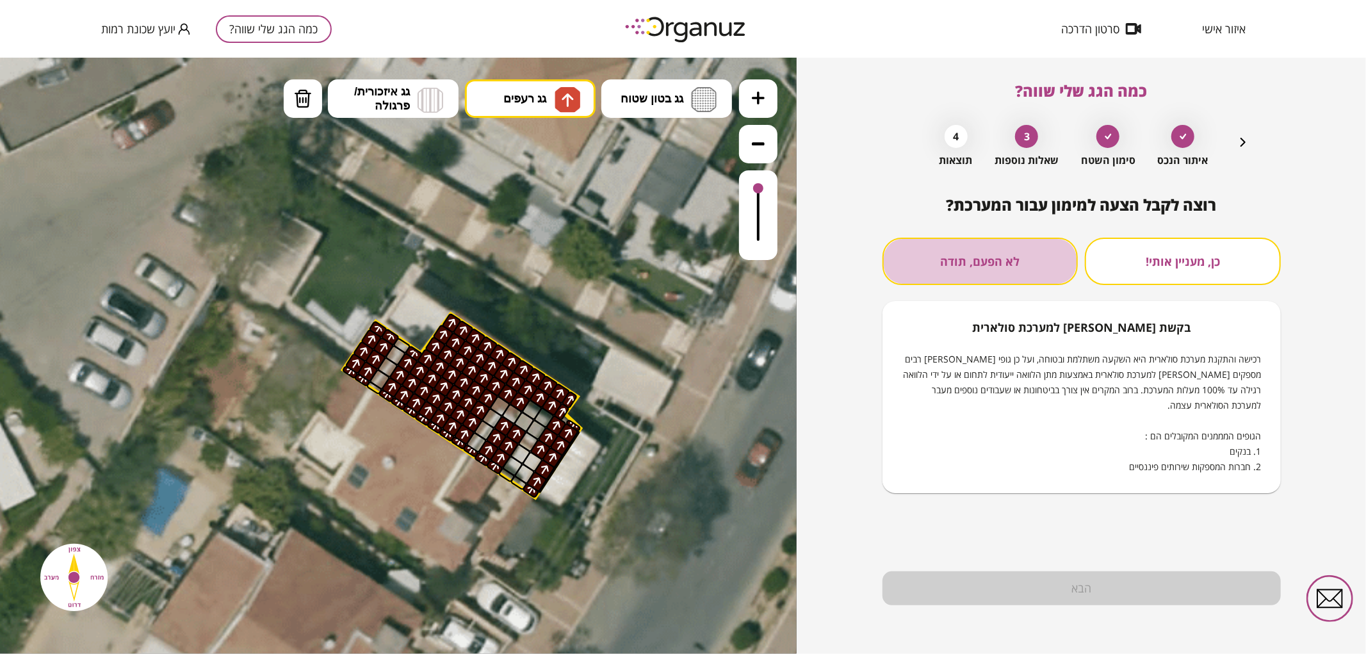
click at [1026, 280] on button "לא הפעם, תודה" at bounding box center [981, 261] width 196 height 47
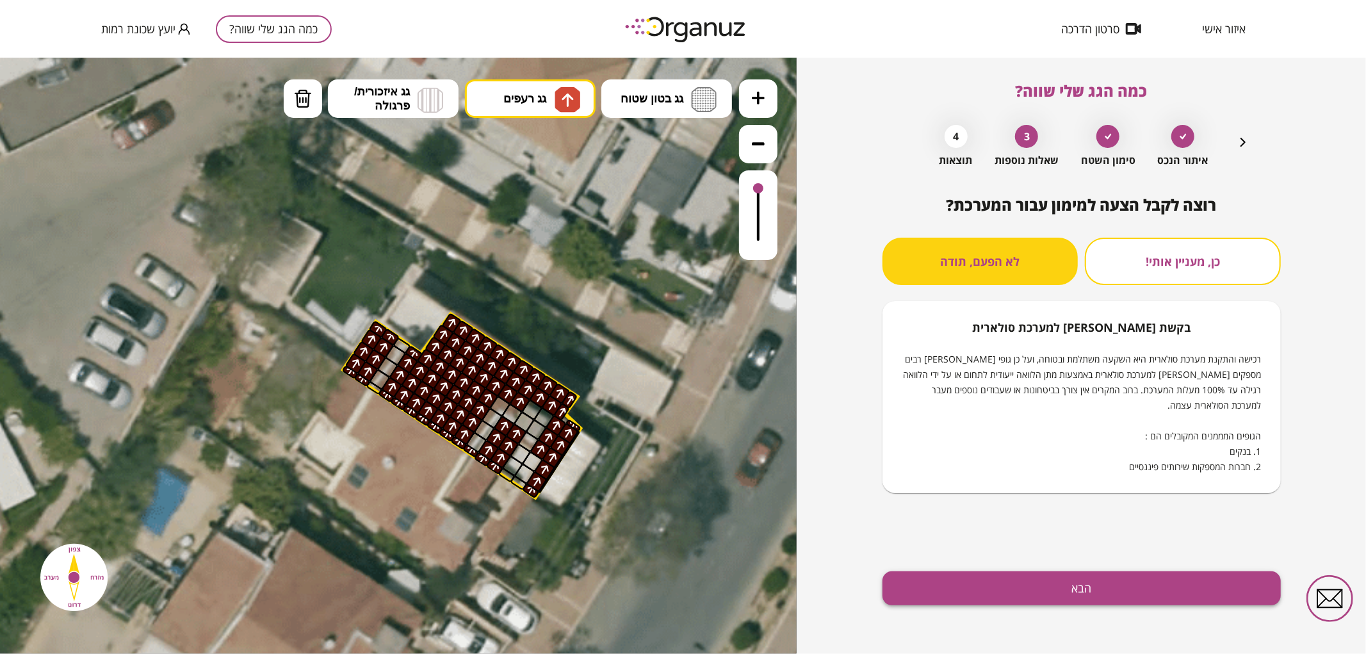
click at [1029, 585] on button "הבא" at bounding box center [1082, 588] width 398 height 34
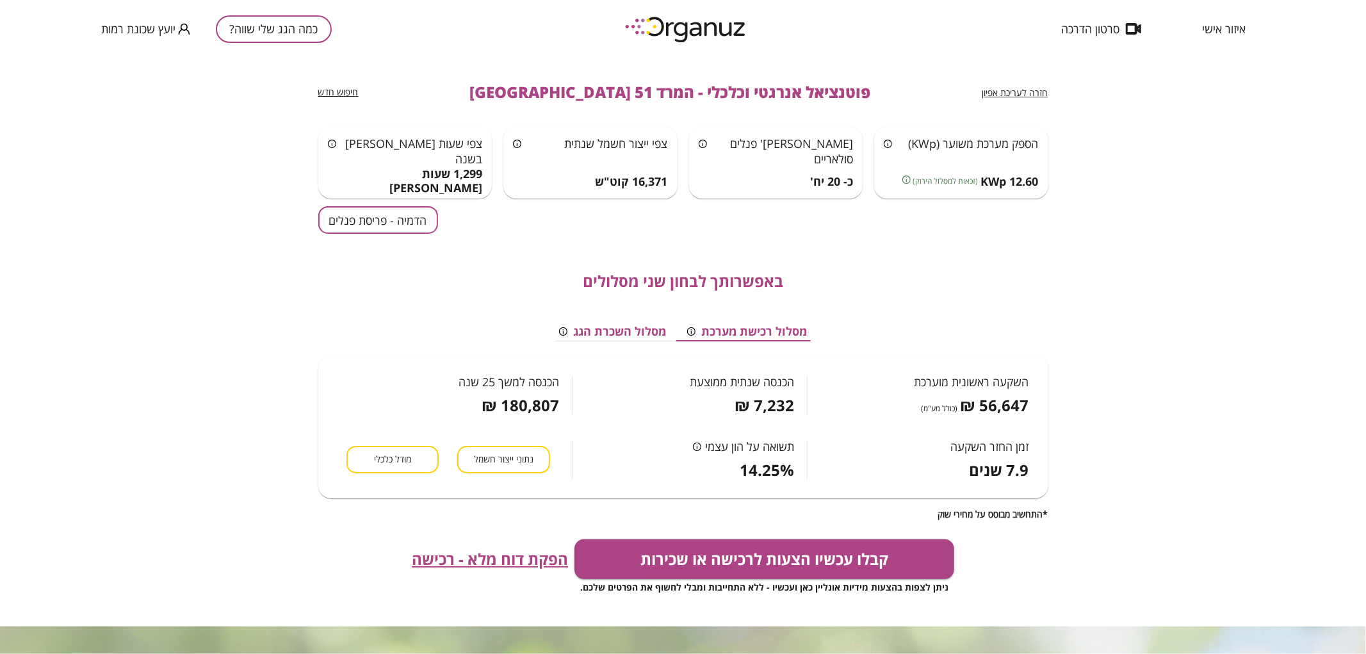
click at [375, 234] on div "באפשרותך לבחון שני מסלולים מסלול רכישת מערכת מסלול השכרת הגג השקעה ראשונית מוער…" at bounding box center [683, 377] width 730 height 286
click at [370, 218] on button "הדמיה - פריסת פנלים" at bounding box center [378, 220] width 120 height 28
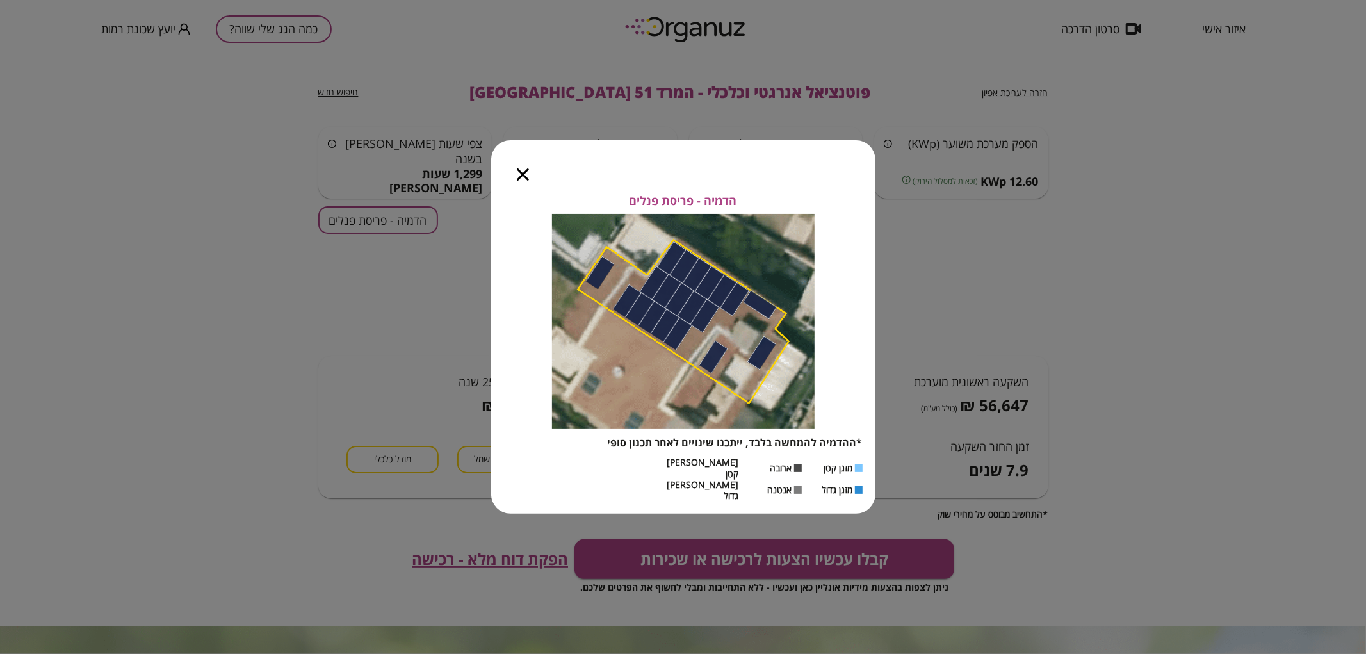
click at [529, 182] on div at bounding box center [522, 167] width 63 height 54
click at [526, 181] on icon "button" at bounding box center [523, 174] width 12 height 12
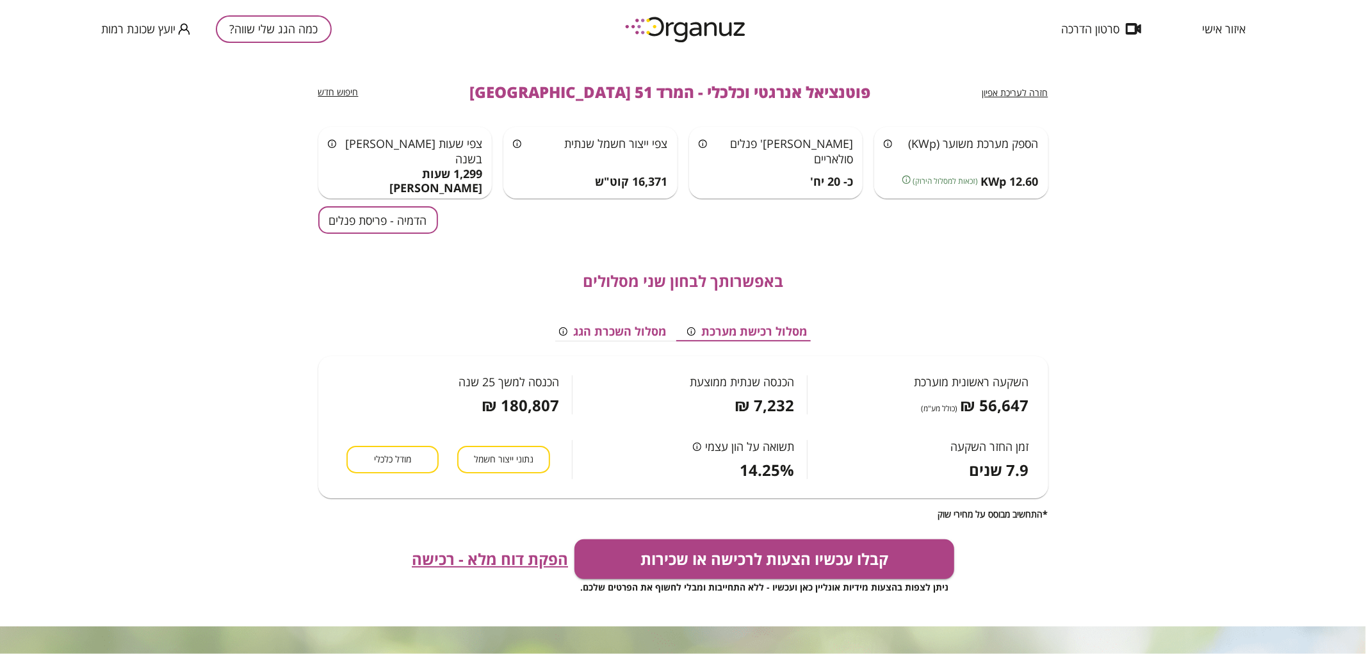
click at [305, 24] on button "כמה הגג שלי שווה?" at bounding box center [274, 29] width 116 height 28
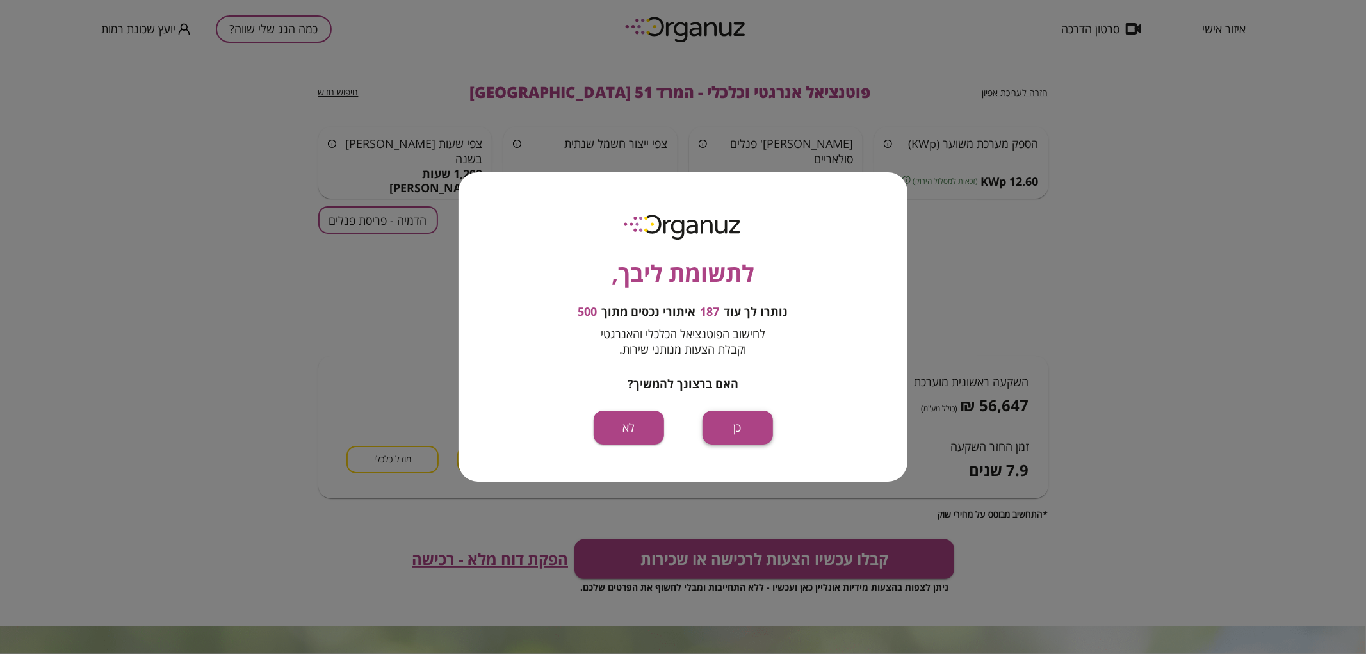
click at [726, 436] on button "כן" at bounding box center [738, 428] width 70 height 34
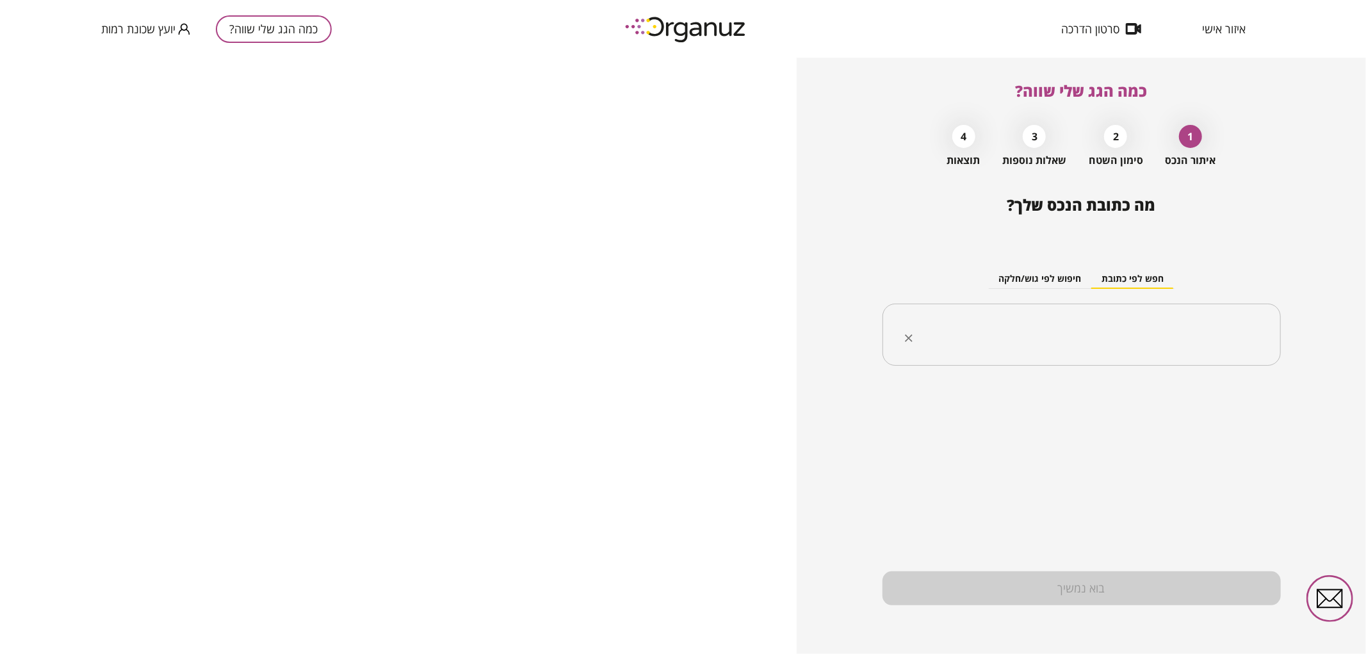
click at [990, 320] on input "text" at bounding box center [1087, 335] width 358 height 32
click at [1111, 406] on li "המרד 49 [GEOGRAPHIC_DATA]" at bounding box center [1081, 399] width 365 height 23
type input "**********"
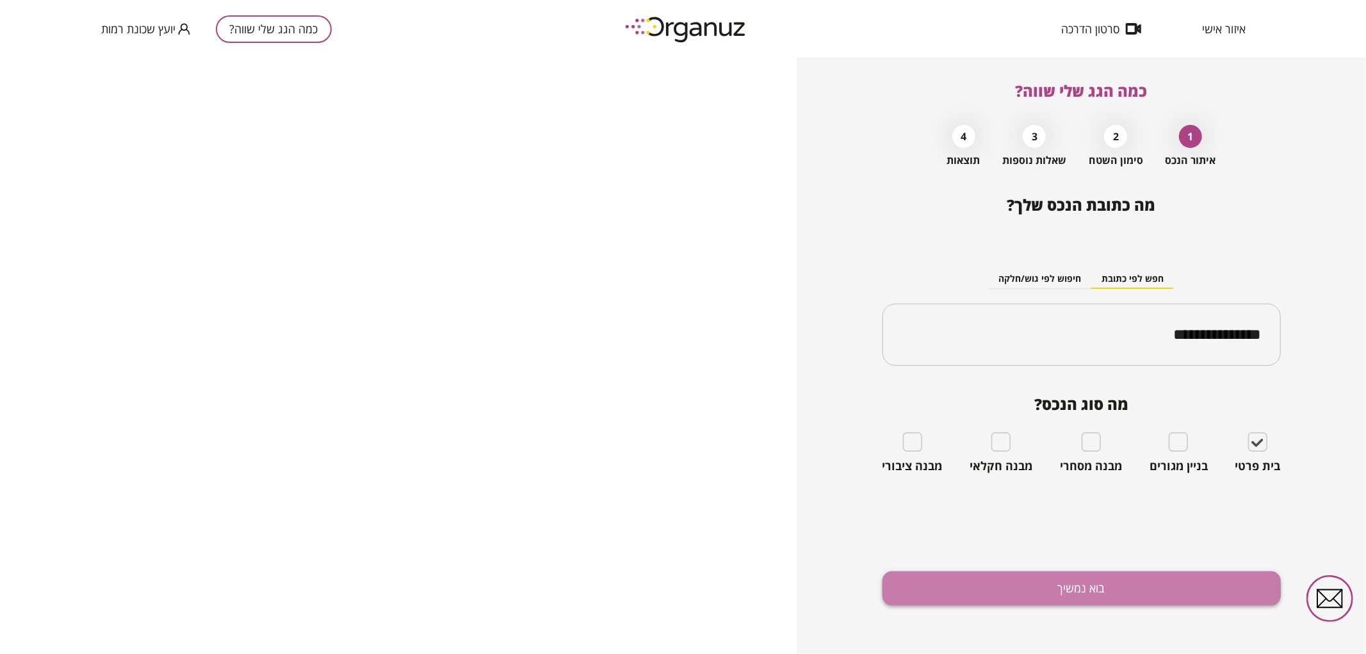
click at [1063, 591] on button "בוא נמשיך" at bounding box center [1082, 588] width 398 height 34
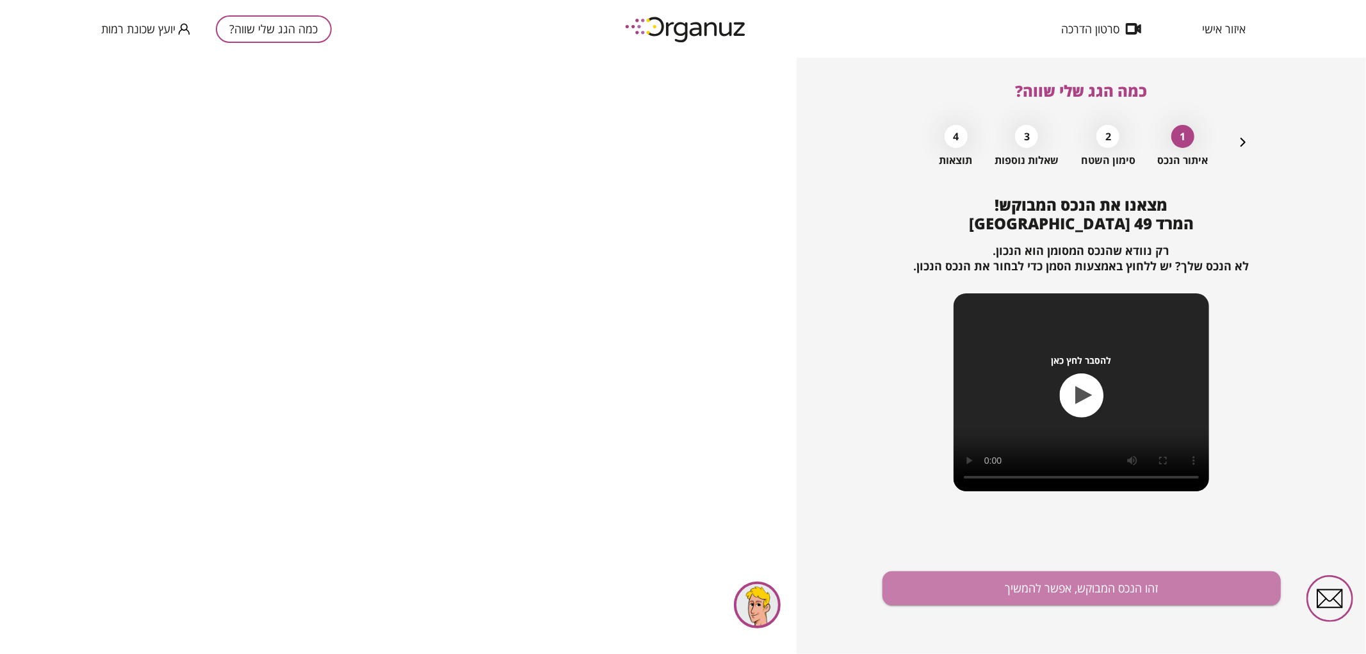
click at [1063, 591] on button "זהו הנכס המבוקש, אפשר להמשיך" at bounding box center [1082, 588] width 398 height 34
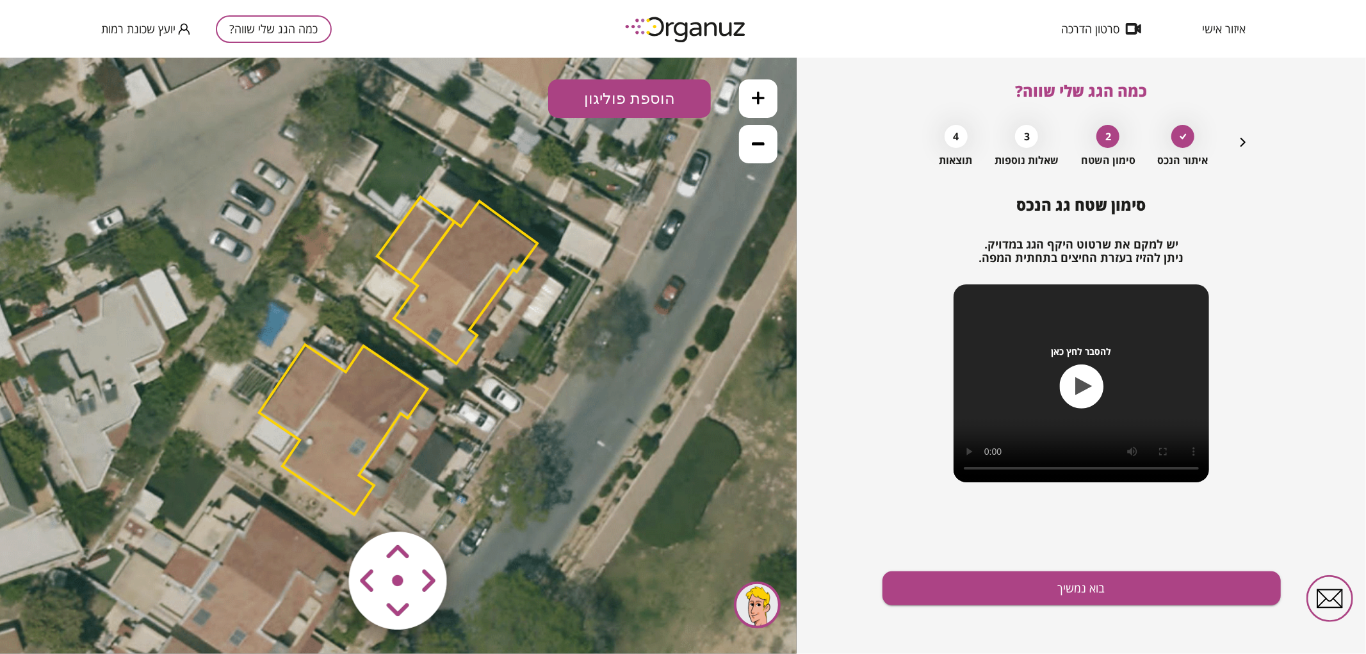
click at [334, 455] on polygon at bounding box center [343, 429] width 168 height 170
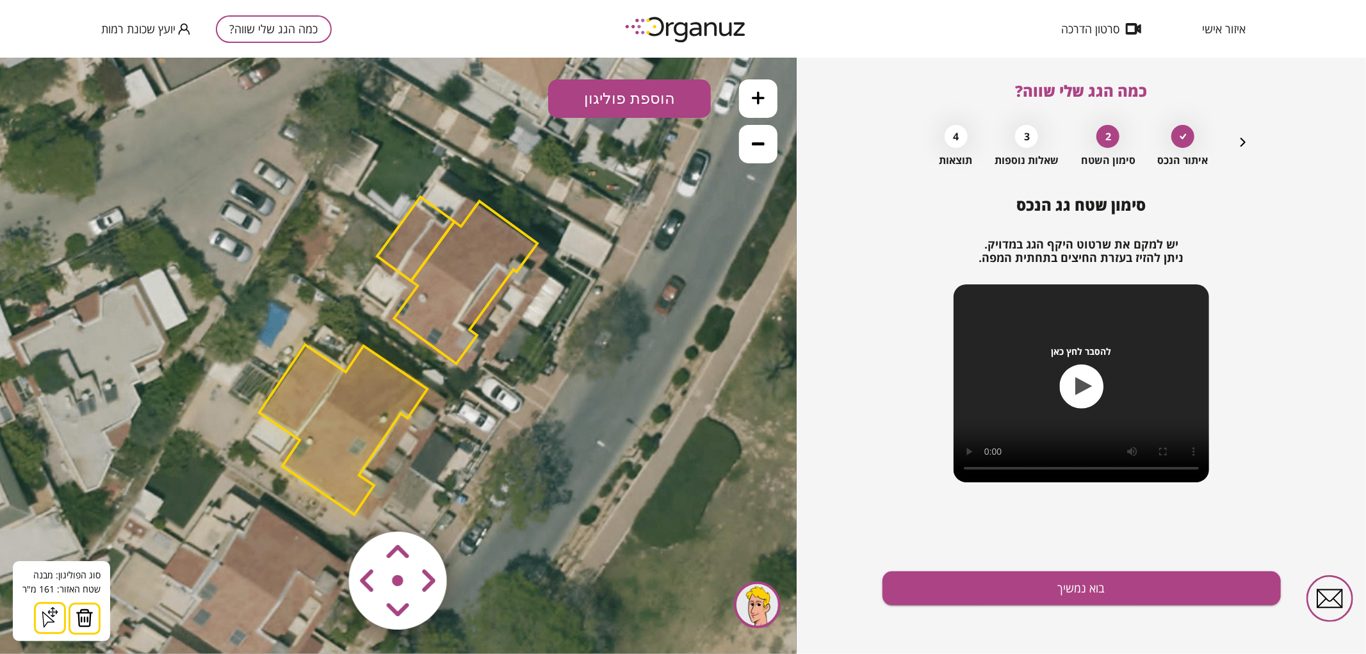
drag, startPoint x: 76, startPoint y: 612, endPoint x: 174, endPoint y: 484, distance: 161.7
click at [78, 609] on img at bounding box center [85, 617] width 18 height 19
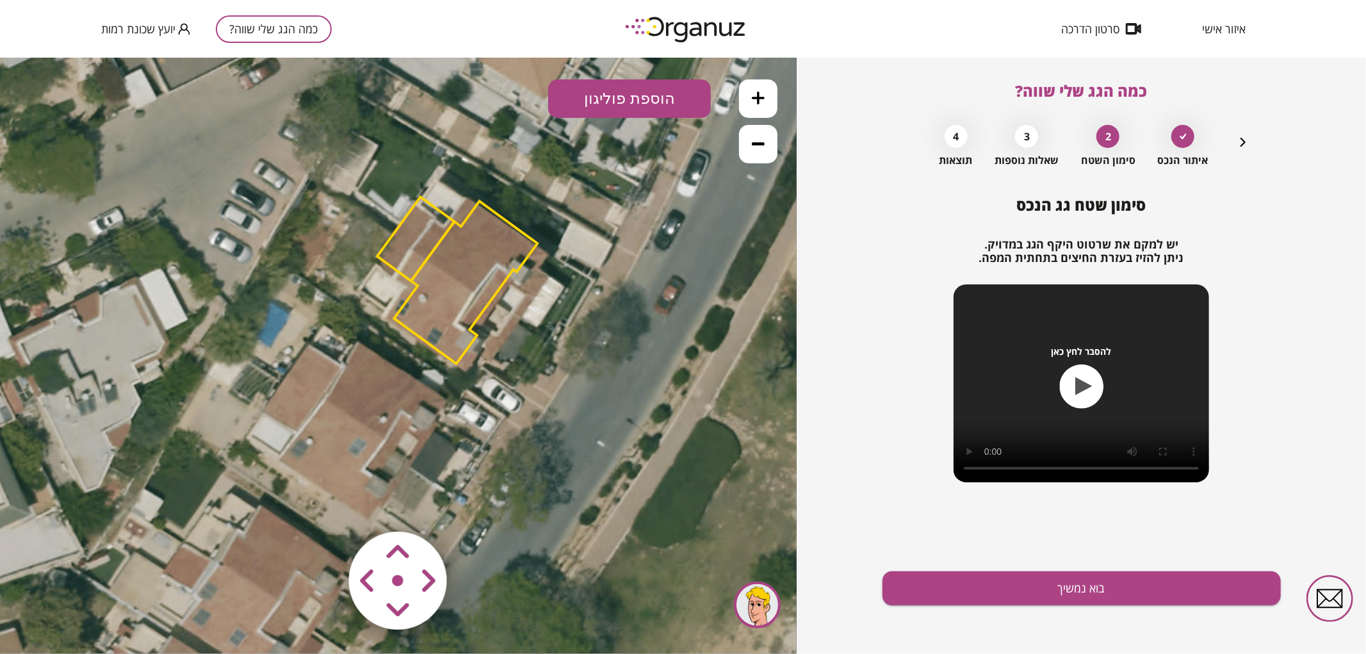
click at [452, 267] on polygon at bounding box center [466, 282] width 144 height 163
click at [445, 300] on polygon at bounding box center [465, 283] width 144 height 163
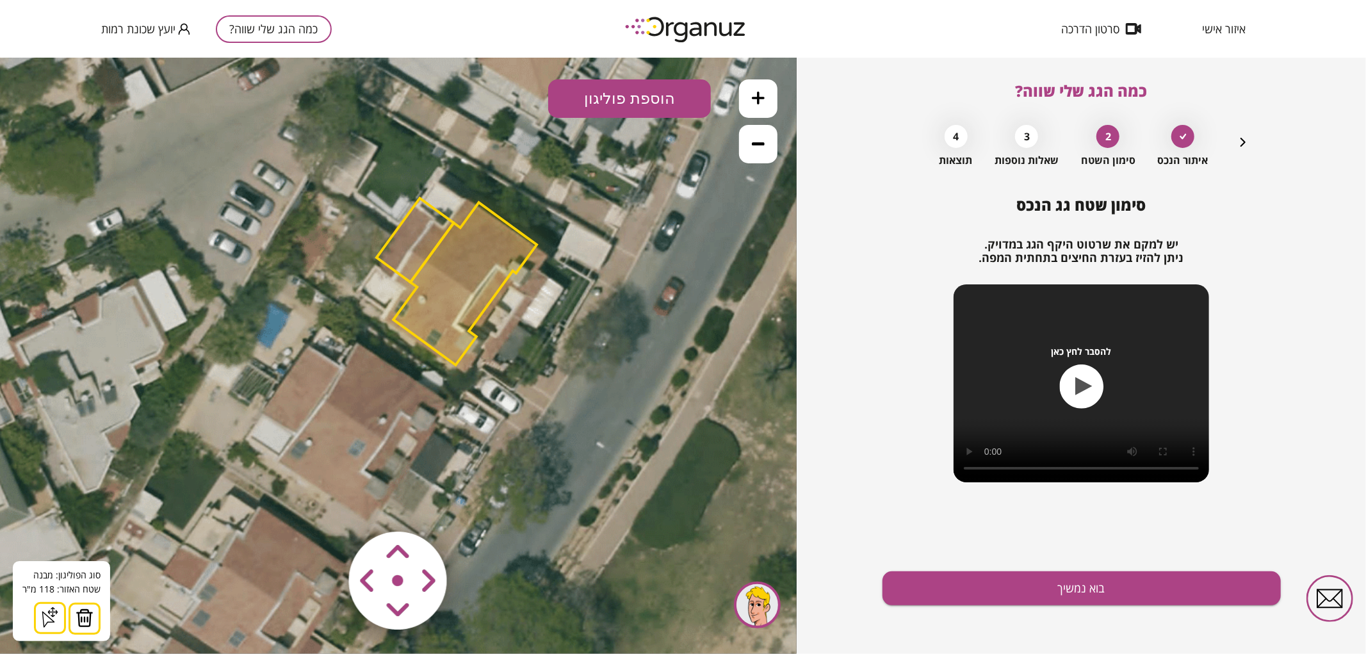
click at [81, 617] on img at bounding box center [85, 617] width 18 height 19
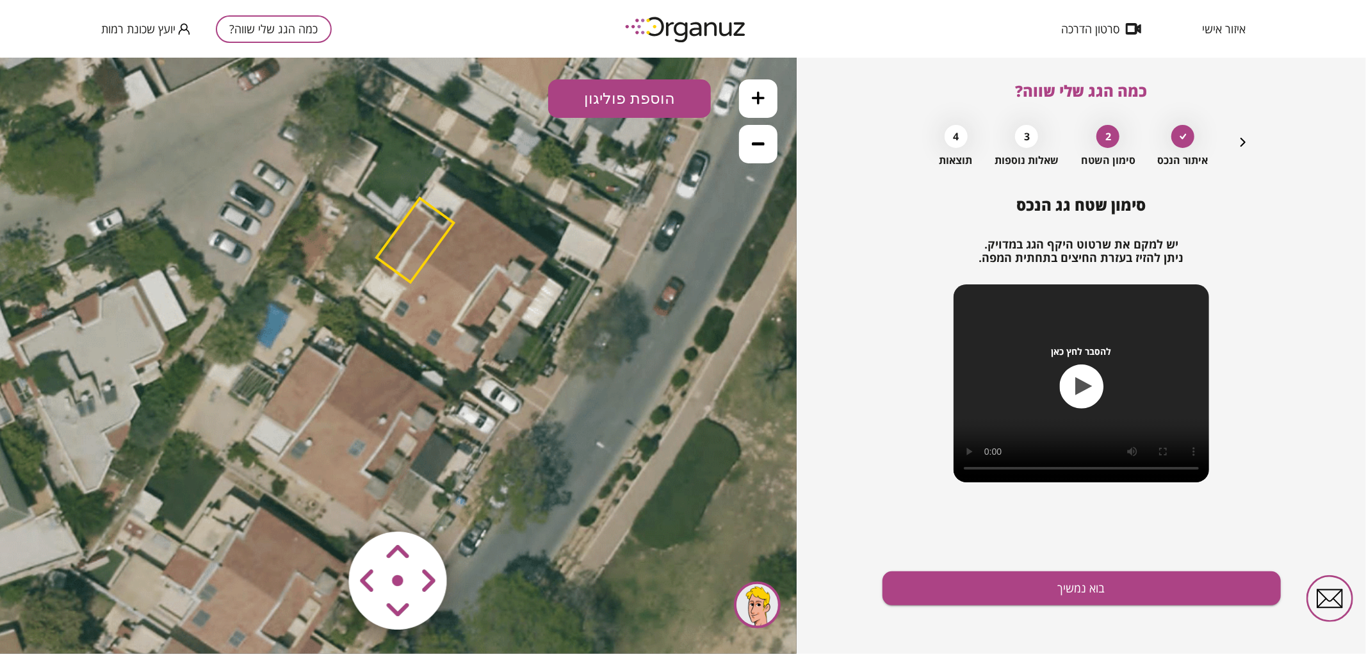
click at [426, 243] on polygon at bounding box center [415, 239] width 77 height 84
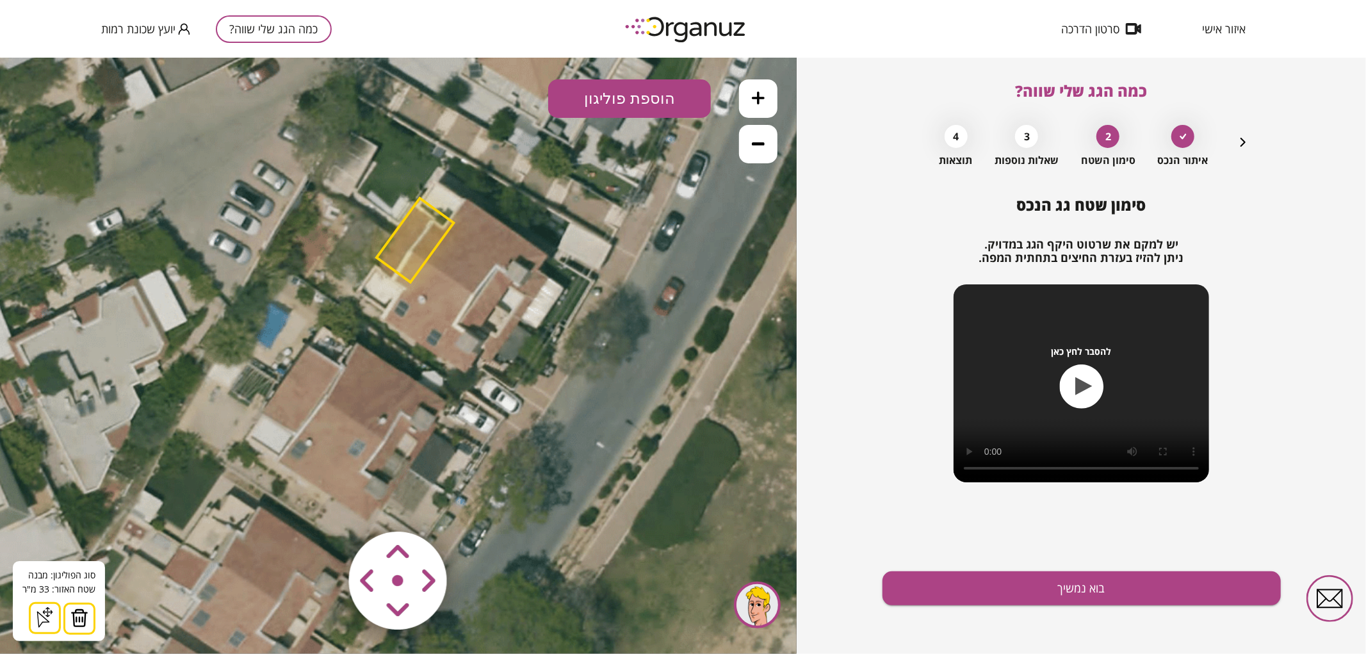
click at [73, 625] on img at bounding box center [79, 617] width 18 height 19
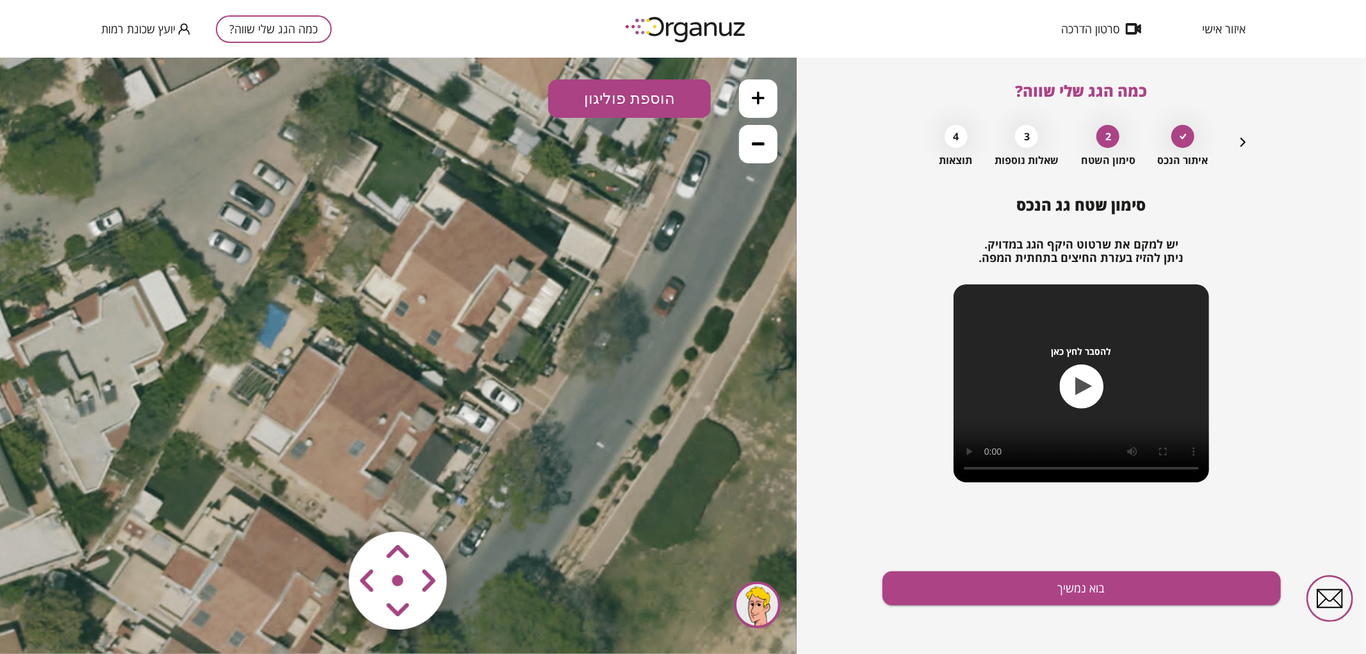
click at [754, 96] on icon at bounding box center [758, 97] width 13 height 13
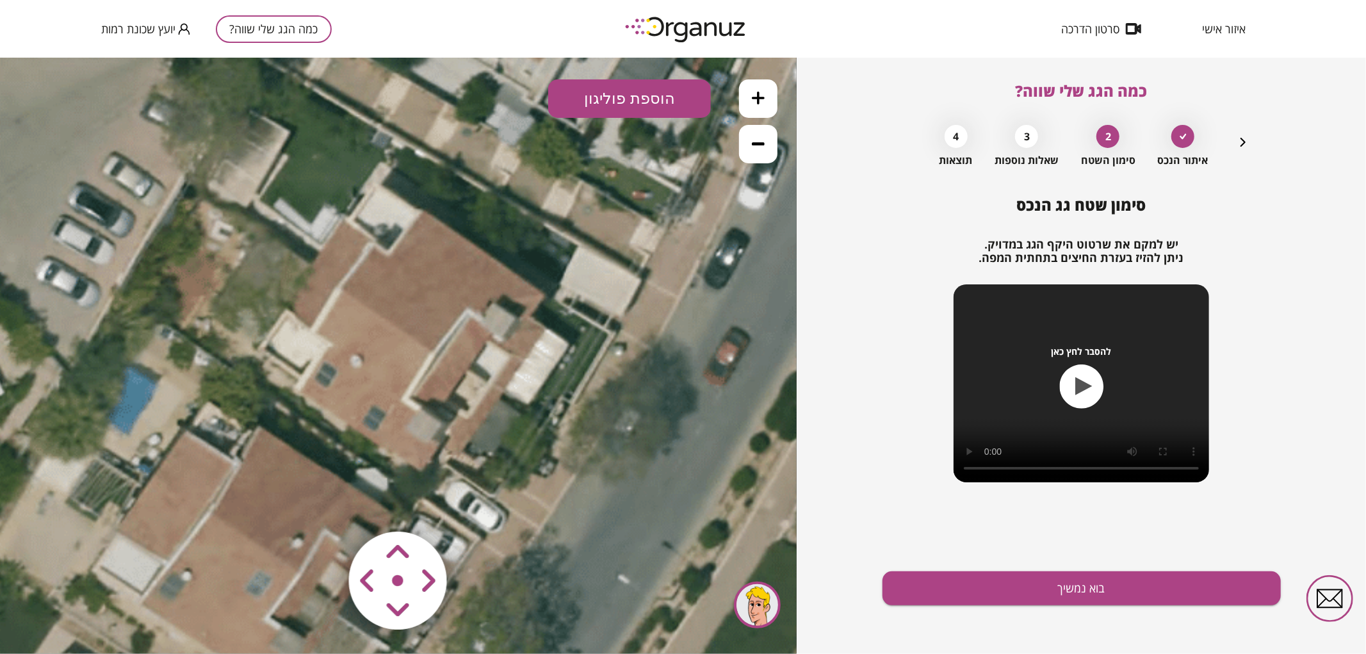
drag, startPoint x: 634, startPoint y: 247, endPoint x: 561, endPoint y: 320, distance: 102.8
click at [561, 320] on icon at bounding box center [318, 451] width 1470 height 1470
click at [606, 105] on button "הוספת פוליגון" at bounding box center [629, 98] width 163 height 38
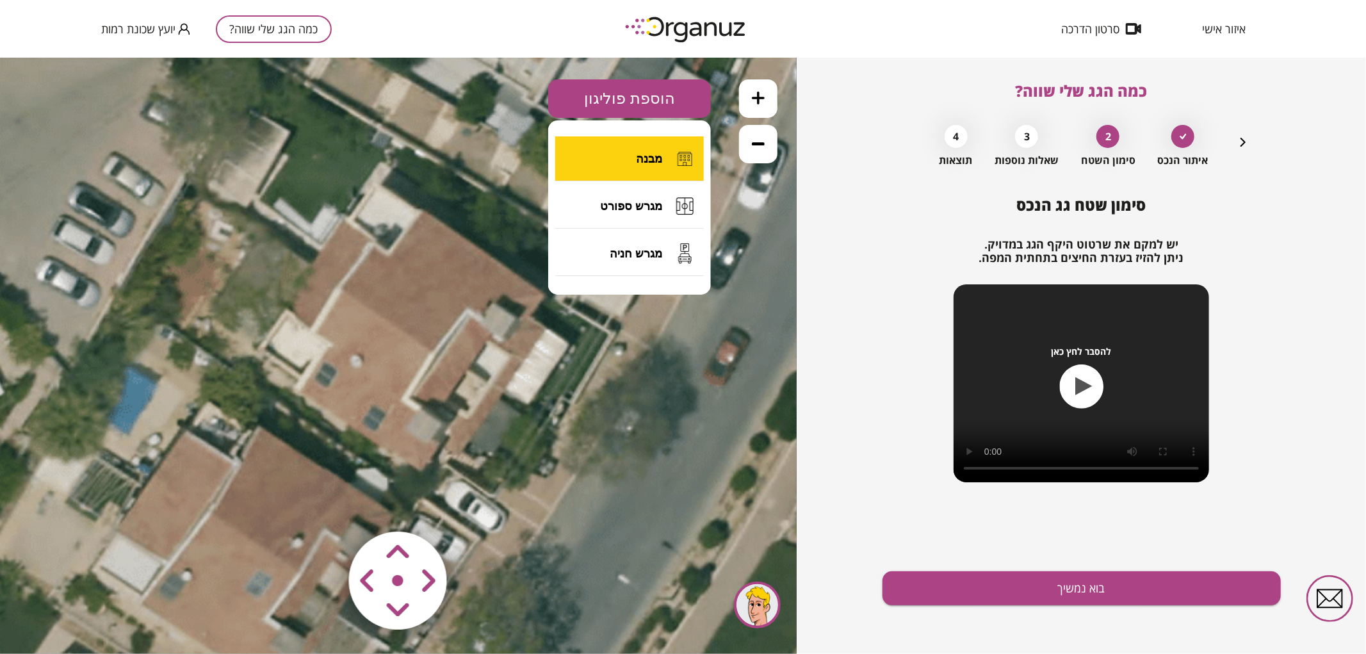
click at [619, 152] on button "מבנה" at bounding box center [629, 158] width 149 height 45
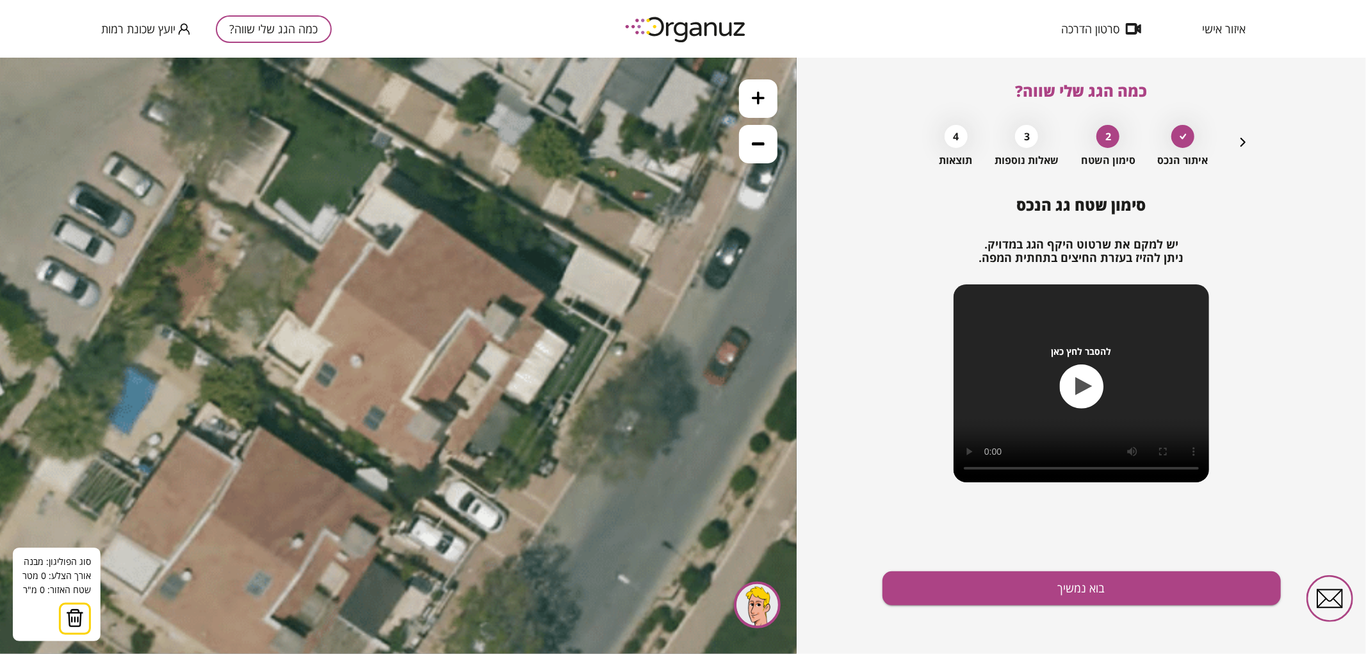
click at [337, 291] on icon at bounding box center [318, 451] width 1470 height 1470
click at [505, 390] on icon at bounding box center [318, 451] width 1470 height 1470
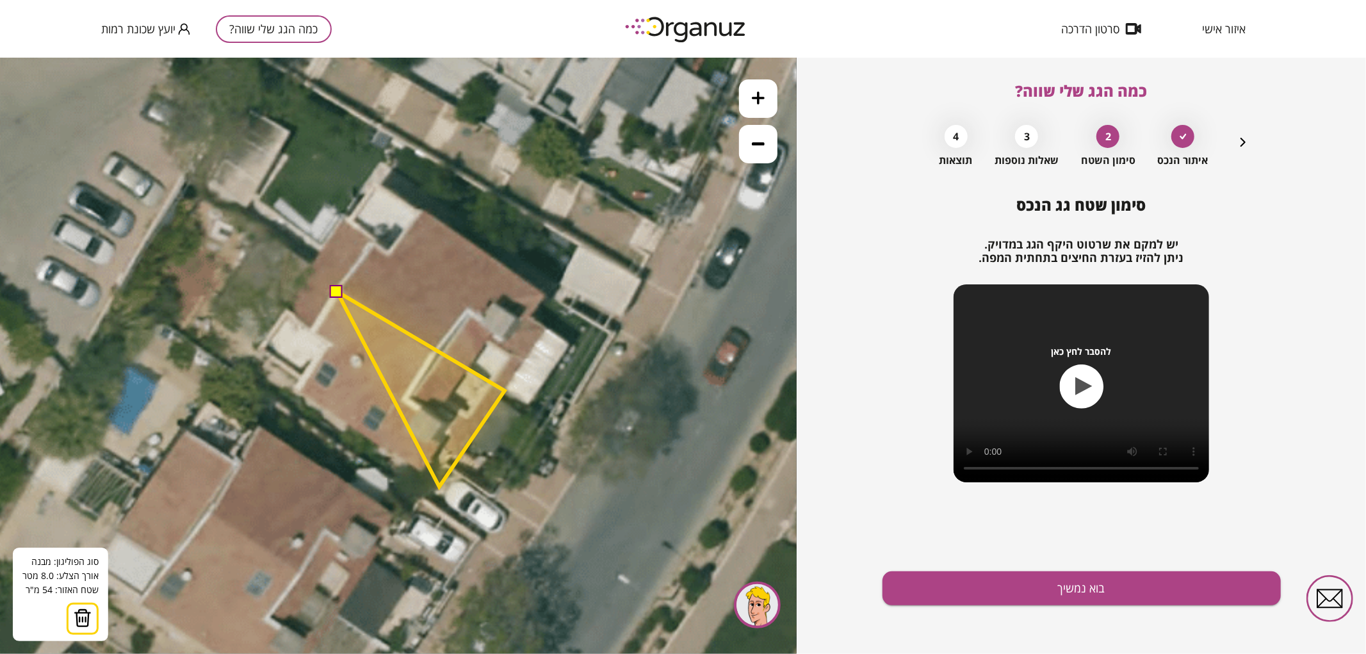
click at [439, 486] on polygon at bounding box center [421, 388] width 168 height 195
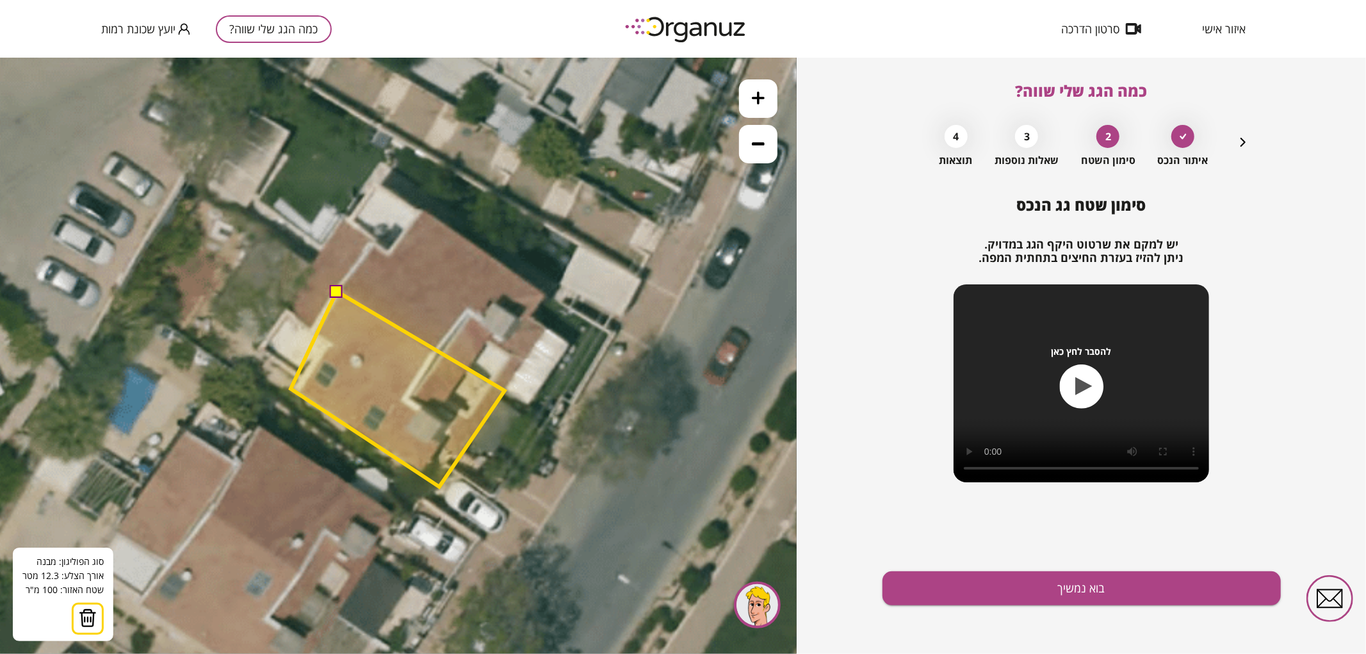
click at [291, 388] on polygon at bounding box center [398, 388] width 214 height 195
click at [300, 378] on polygon at bounding box center [398, 388] width 214 height 195
click at [259, 350] on polygon at bounding box center [381, 388] width 245 height 195
click at [288, 310] on polygon at bounding box center [381, 388] width 245 height 195
click at [293, 313] on polygon at bounding box center [381, 388] width 245 height 195
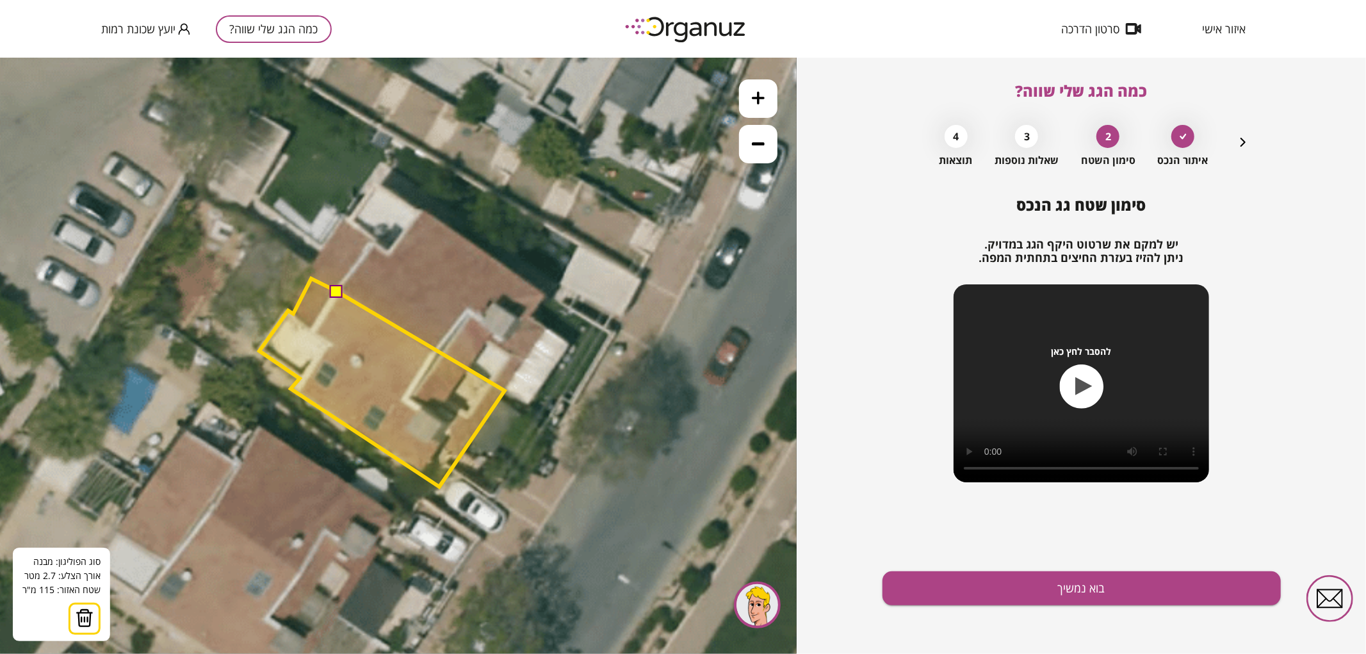
click at [311, 278] on polygon at bounding box center [381, 382] width 245 height 208
click at [336, 286] on button at bounding box center [336, 290] width 13 height 13
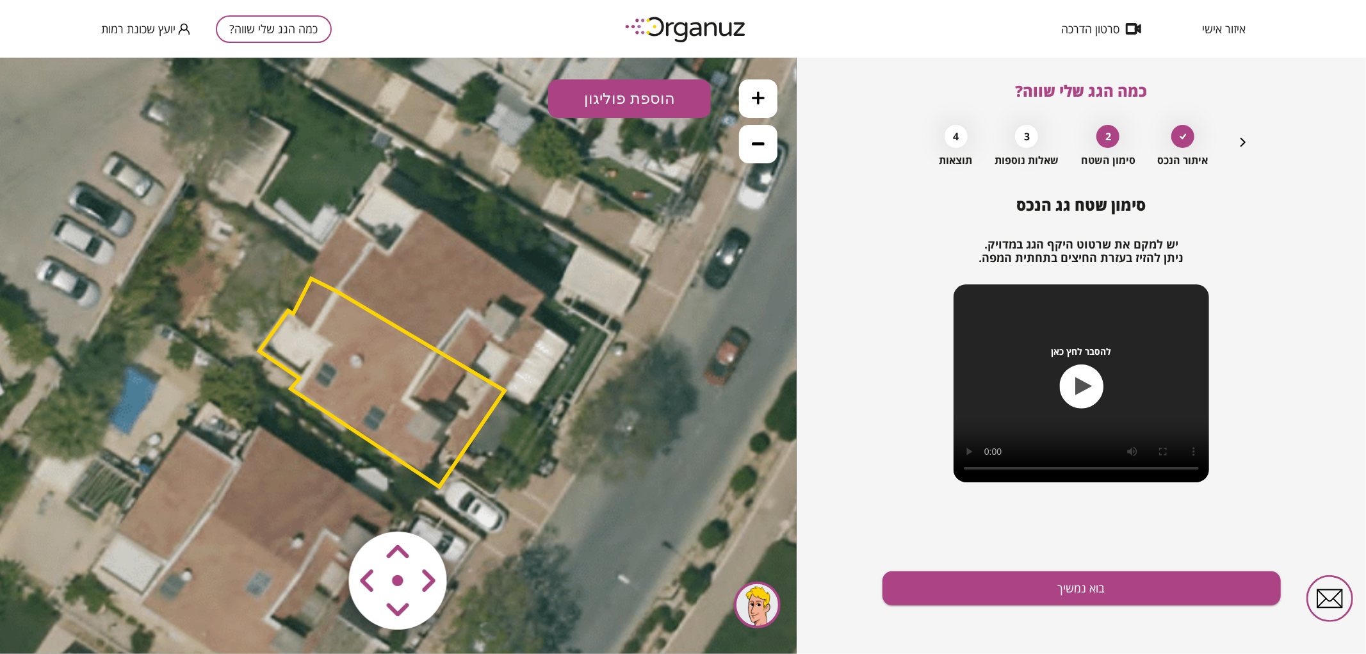
click at [413, 379] on polygon at bounding box center [381, 382] width 245 height 208
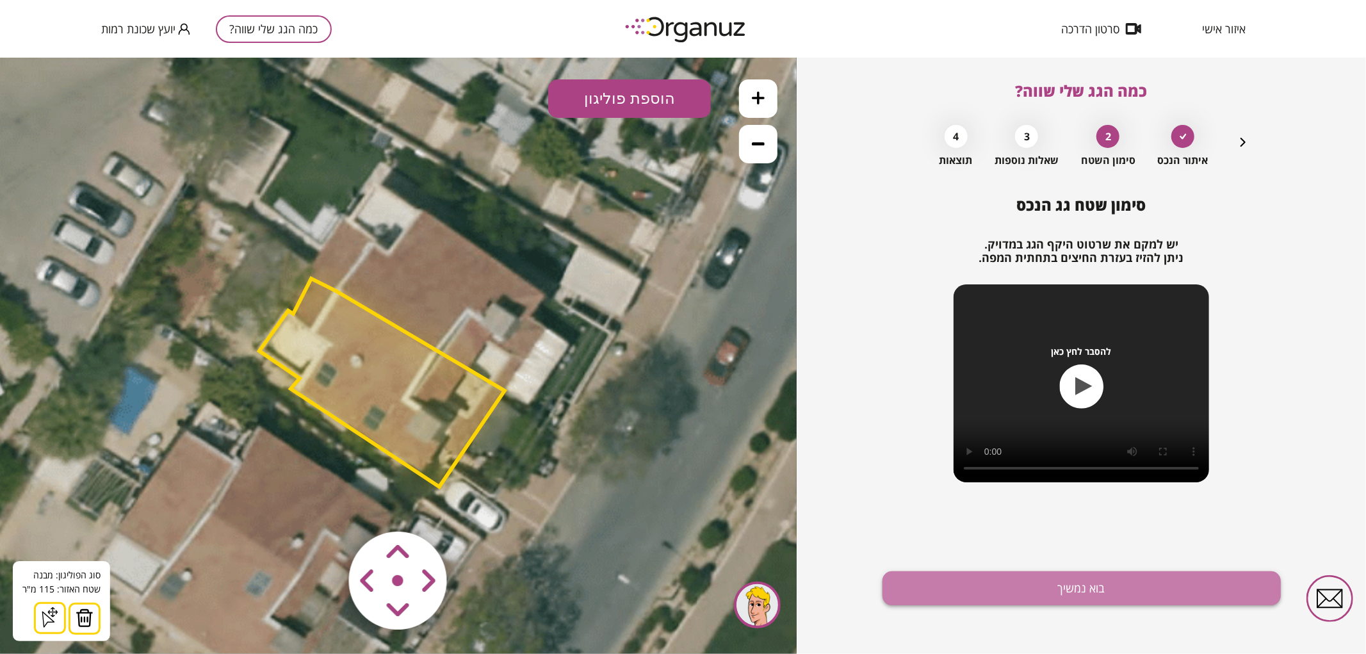
click at [1001, 582] on button "בוא נמשיך" at bounding box center [1082, 588] width 398 height 34
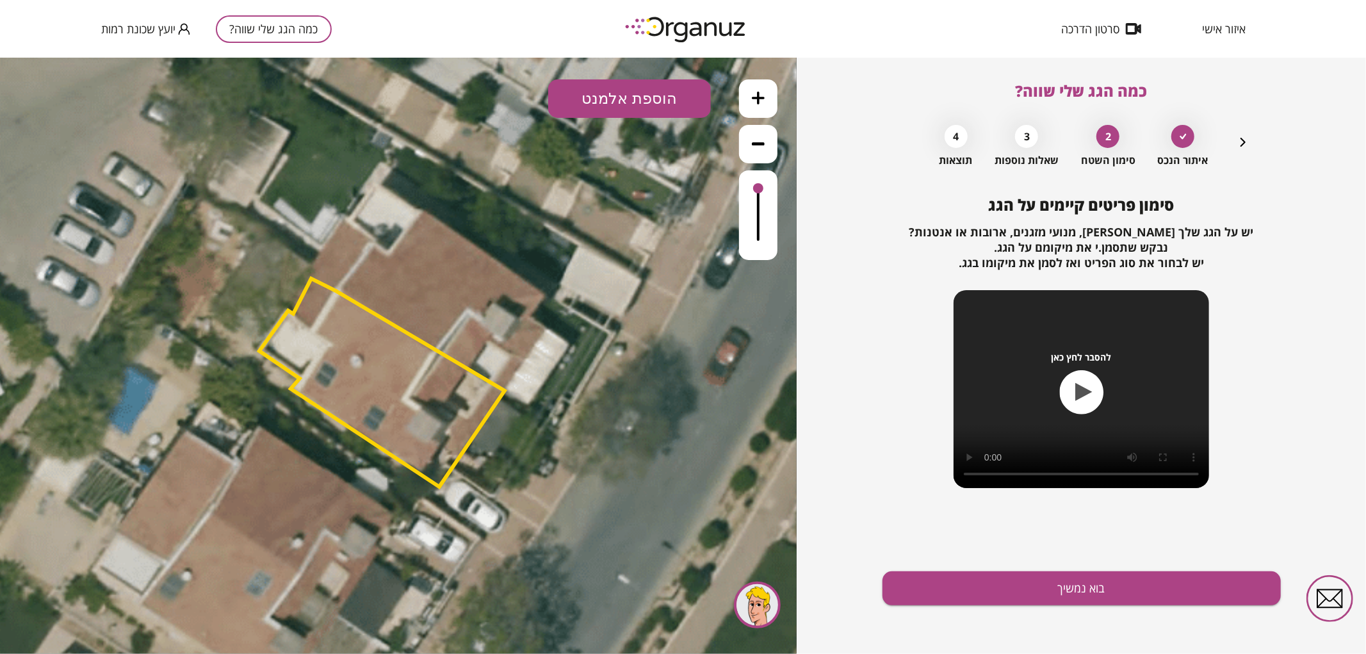
click at [666, 103] on button "הוספת אלמנט" at bounding box center [629, 98] width 163 height 38
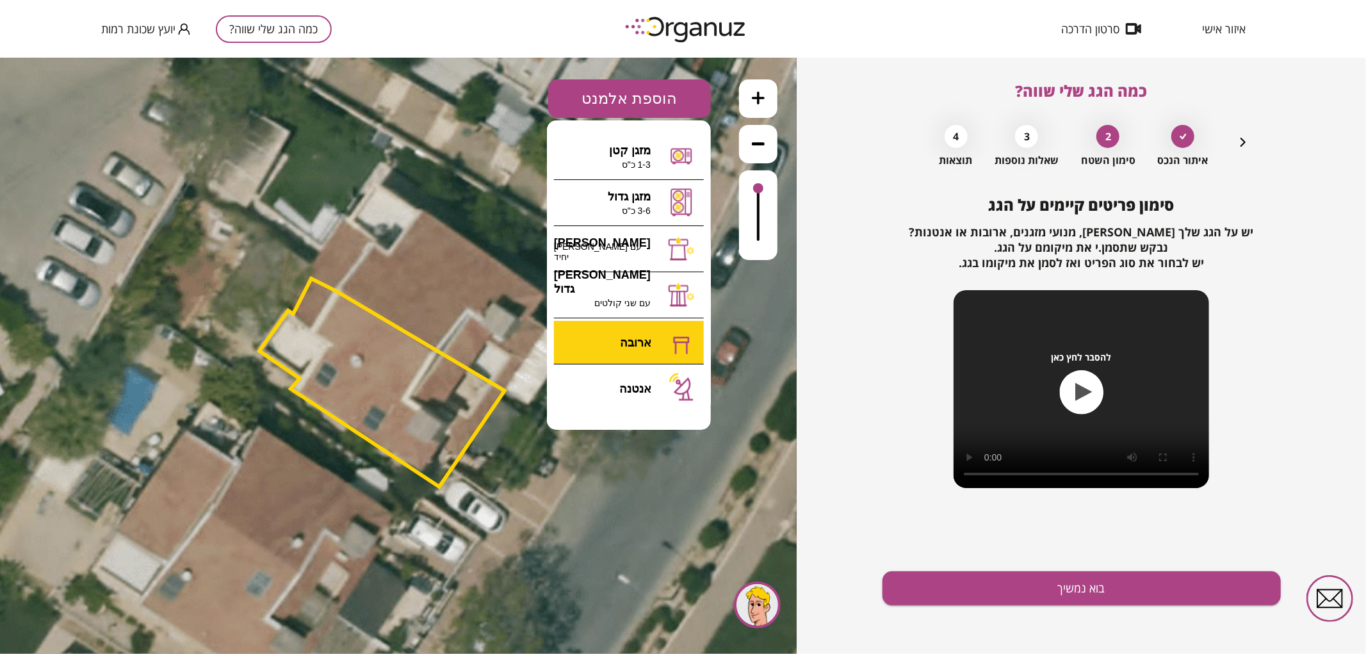
click at [619, 336] on div ".st0 { fill: #FFFFFF; } 0" at bounding box center [398, 355] width 797 height 596
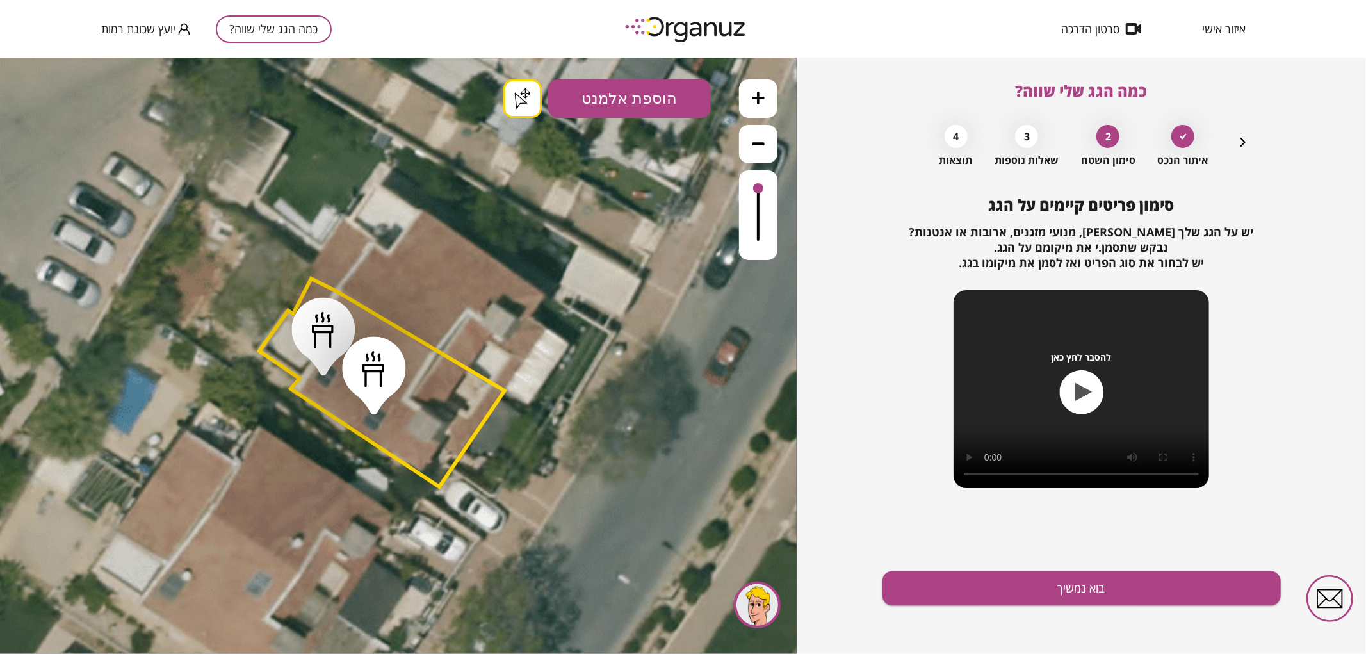
click at [1161, 578] on button "בוא נמשיך" at bounding box center [1082, 588] width 398 height 34
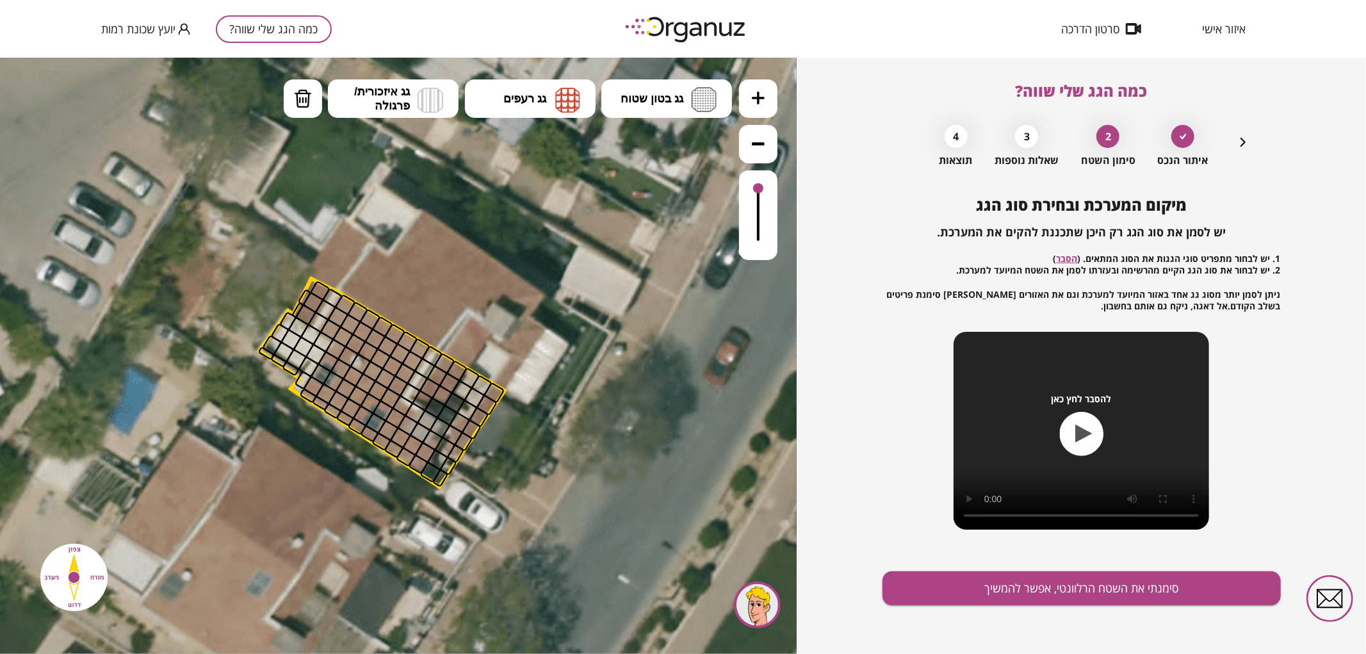
click at [770, 99] on button at bounding box center [758, 98] width 38 height 38
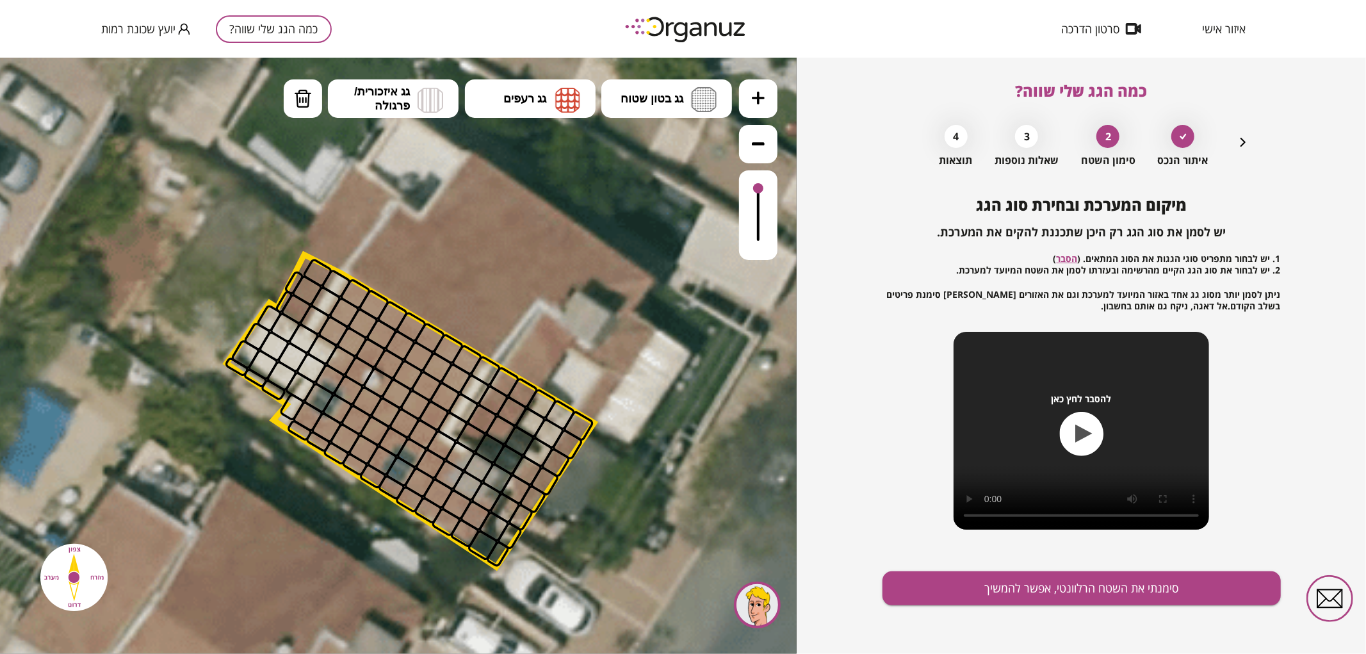
drag, startPoint x: 493, startPoint y: 288, endPoint x: 530, endPoint y: 302, distance: 39.4
click at [530, 302] on icon at bounding box center [315, 515] width 2206 height 2206
click at [571, 111] on img at bounding box center [567, 99] width 25 height 26
click at [539, 206] on div ".st0 { fill: #FFFFFF; } .st0 { fill: #FFFFFF; }" at bounding box center [398, 355] width 797 height 596
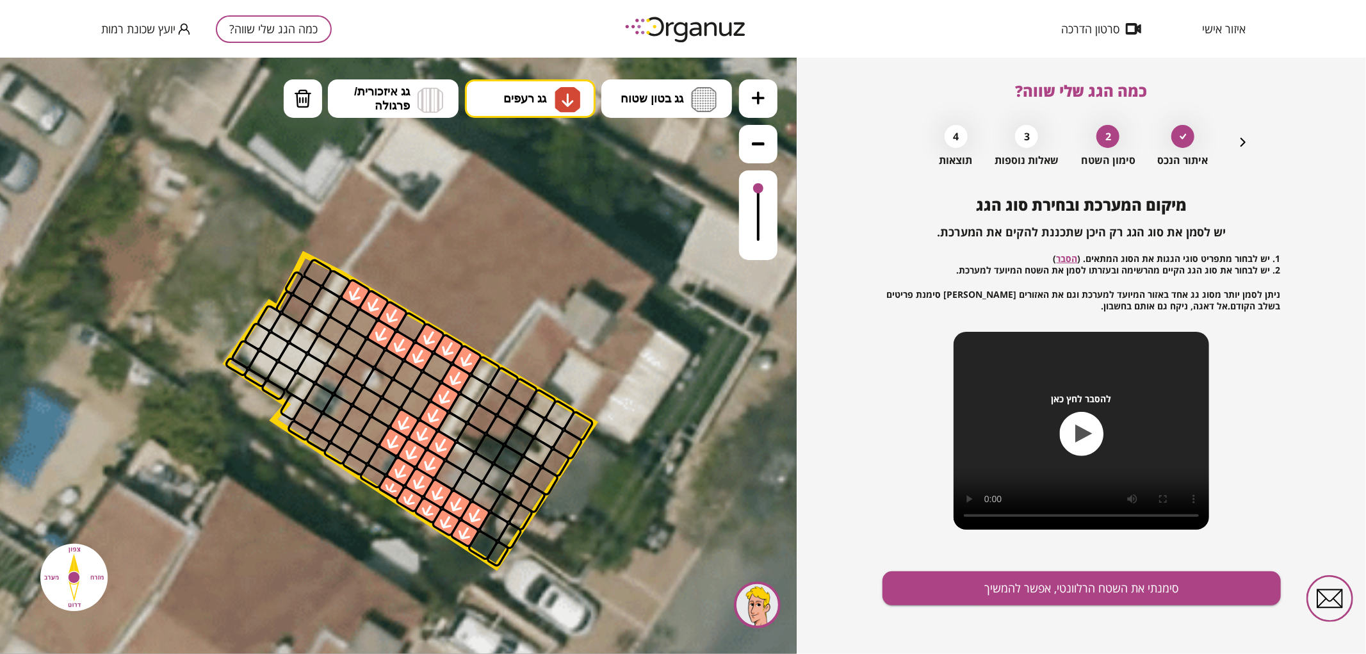
drag, startPoint x: 357, startPoint y: 294, endPoint x: 464, endPoint y: 502, distance: 234.1
drag, startPoint x: 529, startPoint y: 499, endPoint x: 530, endPoint y: 482, distance: 17.4
drag, startPoint x: 500, startPoint y: 429, endPoint x: 505, endPoint y: 413, distance: 16.8
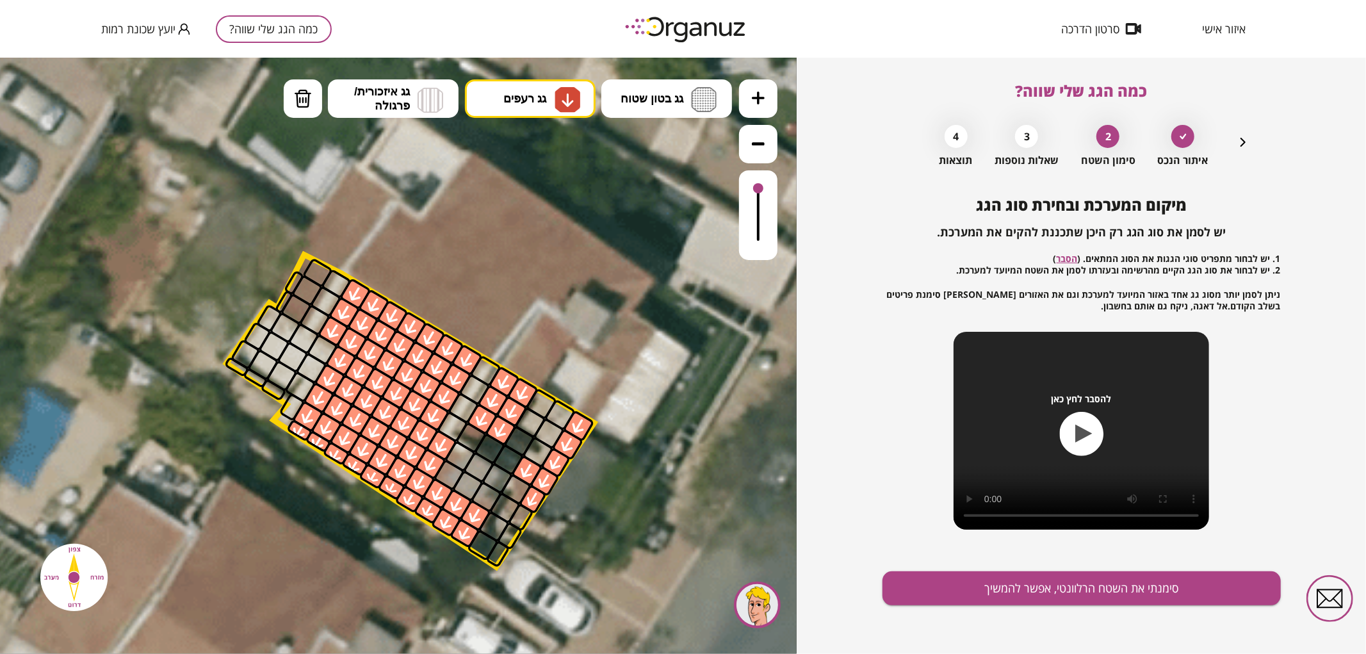
drag, startPoint x: 437, startPoint y: 360, endPoint x: 348, endPoint y: 321, distance: 97.2
drag, startPoint x: 296, startPoint y: 314, endPoint x: 289, endPoint y: 288, distance: 27.2
drag, startPoint x: 302, startPoint y: 94, endPoint x: 316, endPoint y: 226, distance: 132.8
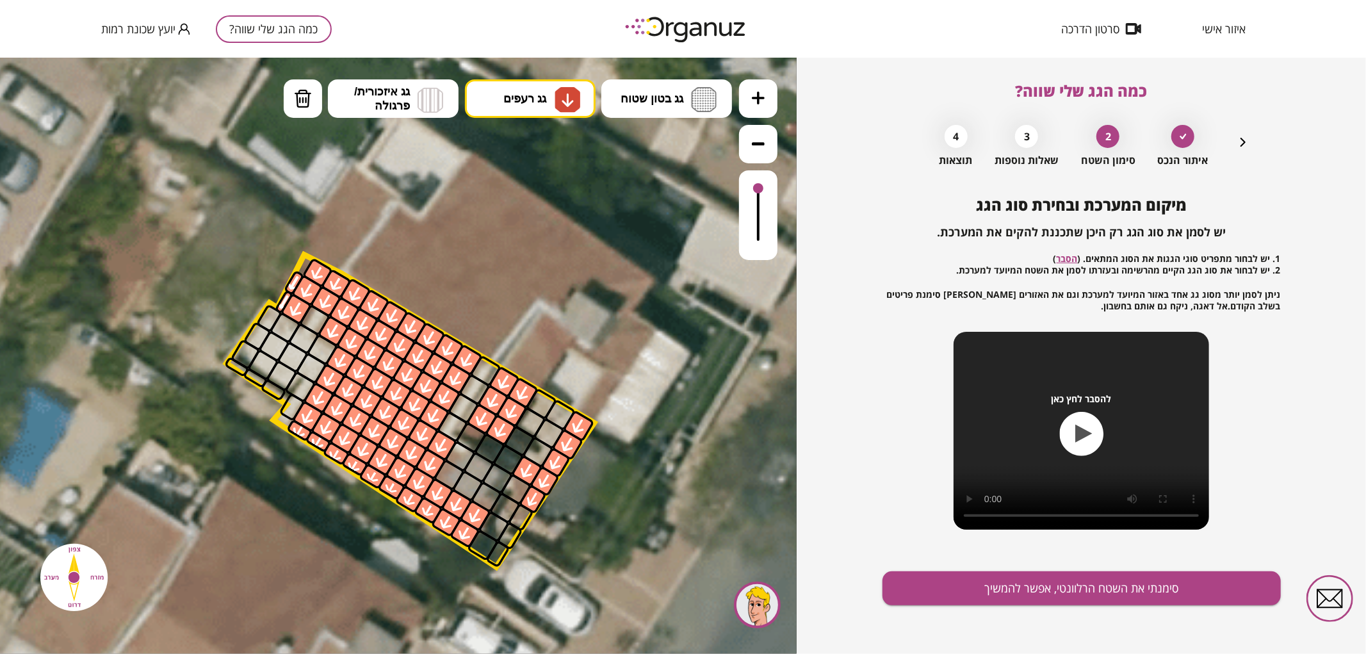
click at [303, 97] on img at bounding box center [303, 97] width 18 height 19
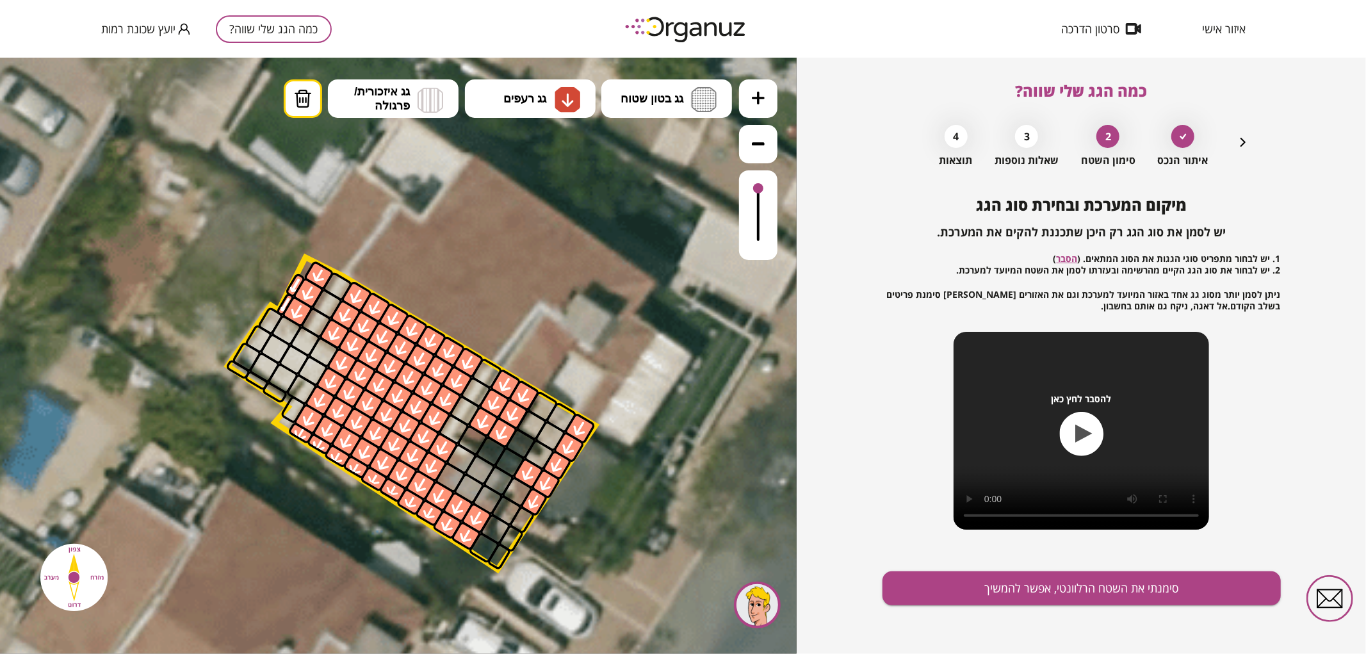
drag, startPoint x: 324, startPoint y: 309, endPoint x: 337, endPoint y: 291, distance: 22.6
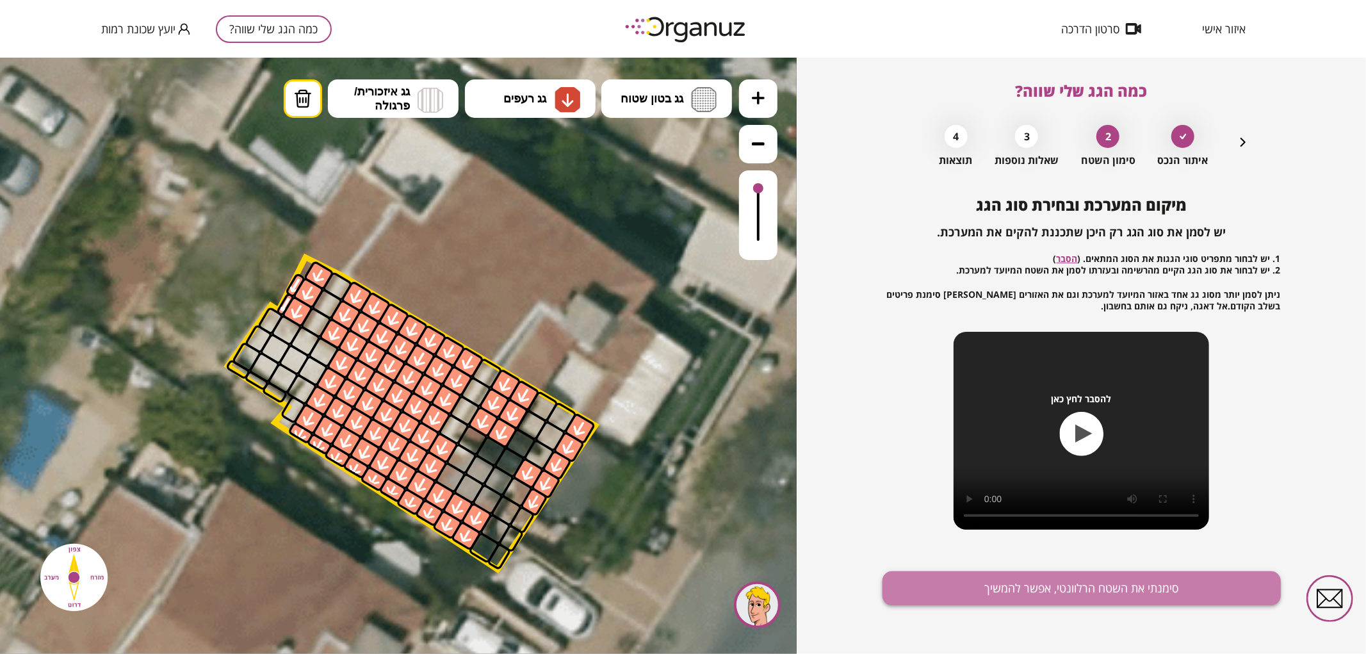
click at [1058, 584] on button "סימנתי את השטח הרלוונטי, אפשר להמשיך" at bounding box center [1082, 588] width 398 height 34
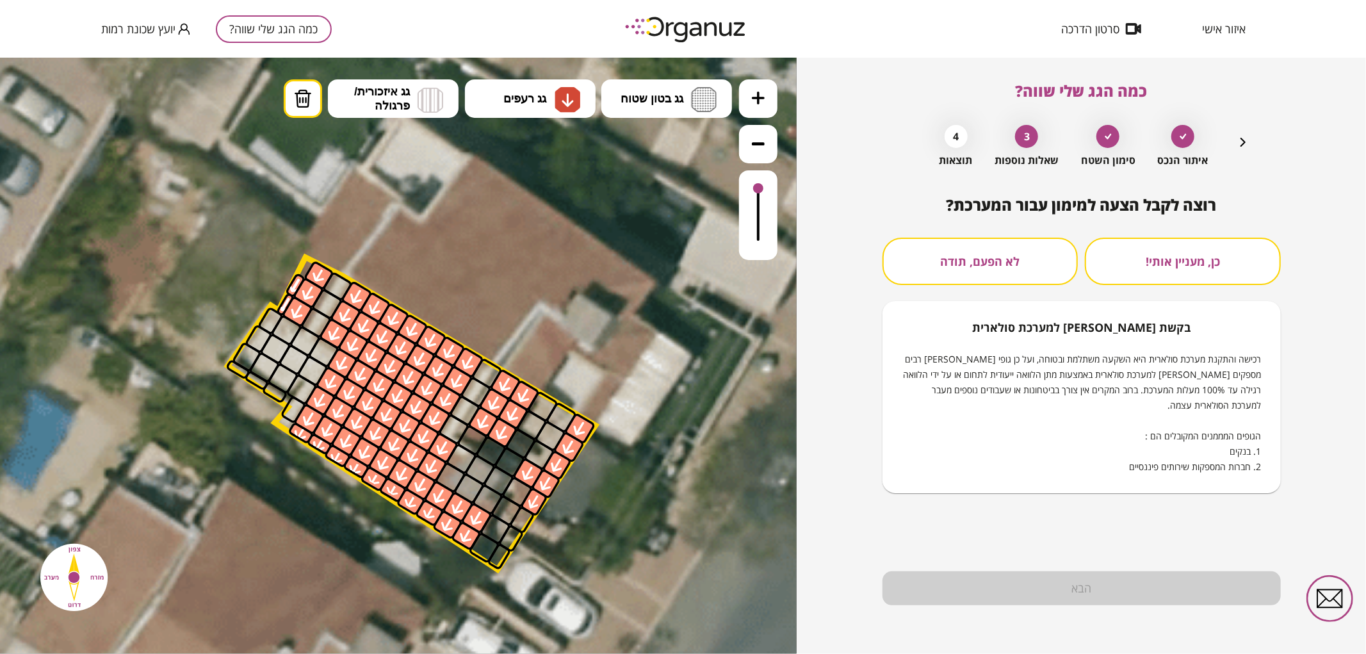
click at [1006, 270] on button "לא הפעם, תודה" at bounding box center [981, 261] width 196 height 47
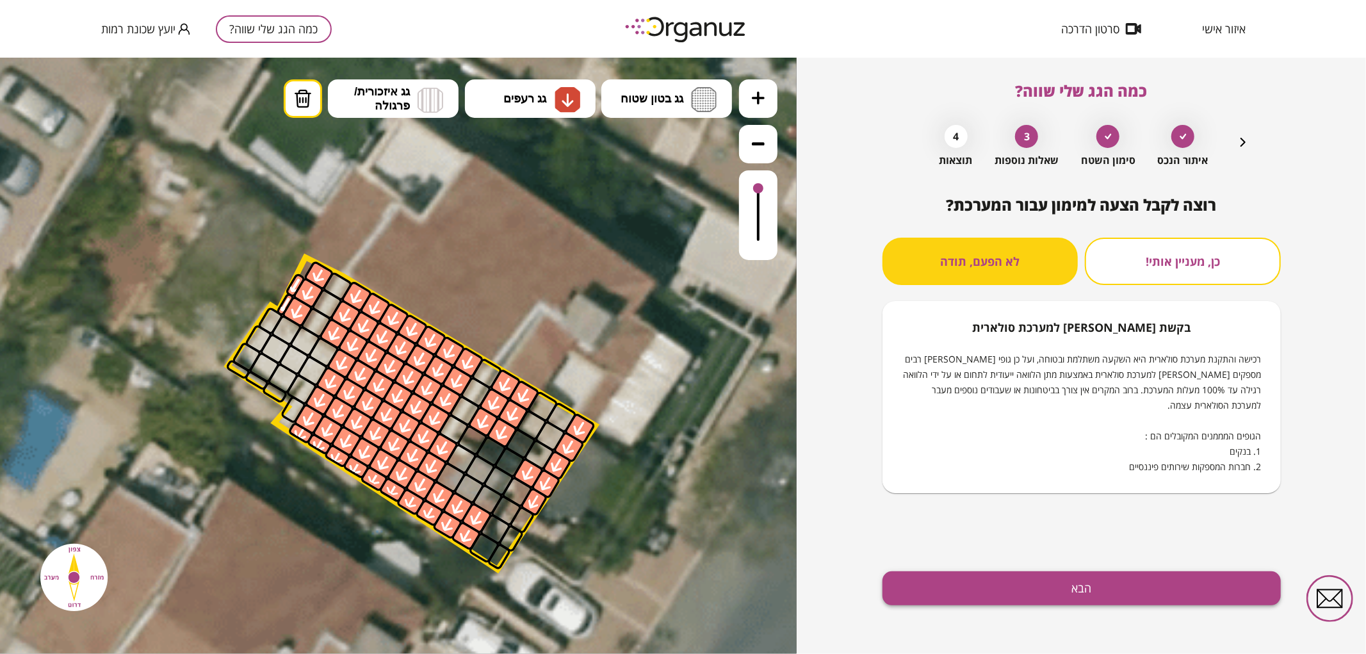
click at [1012, 591] on button "הבא" at bounding box center [1082, 588] width 398 height 34
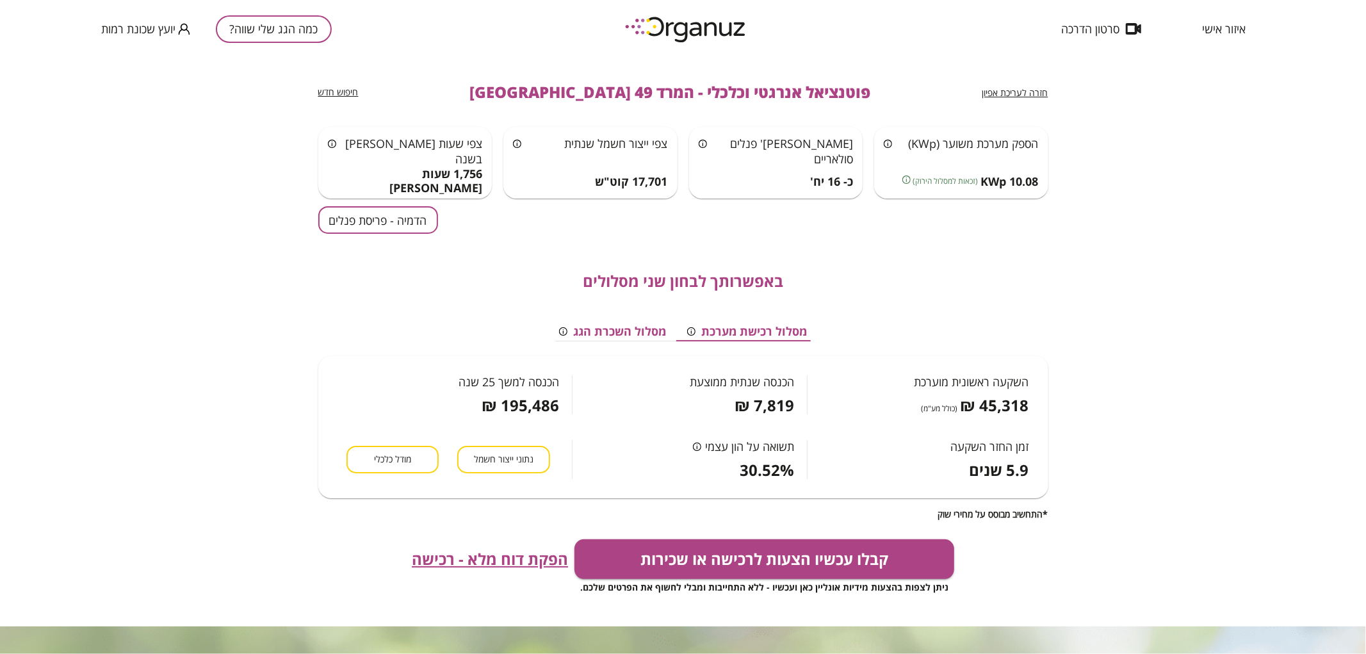
click at [361, 202] on div "חזרה לעריכת אפיון פוטנציאל אנרגטי וכלכלי - המרד 49 באר שבע חיפוש חדש הספק מערכת…" at bounding box center [683, 342] width 730 height 569
click at [363, 223] on button "הדמיה - פריסת פנלים" at bounding box center [378, 220] width 120 height 28
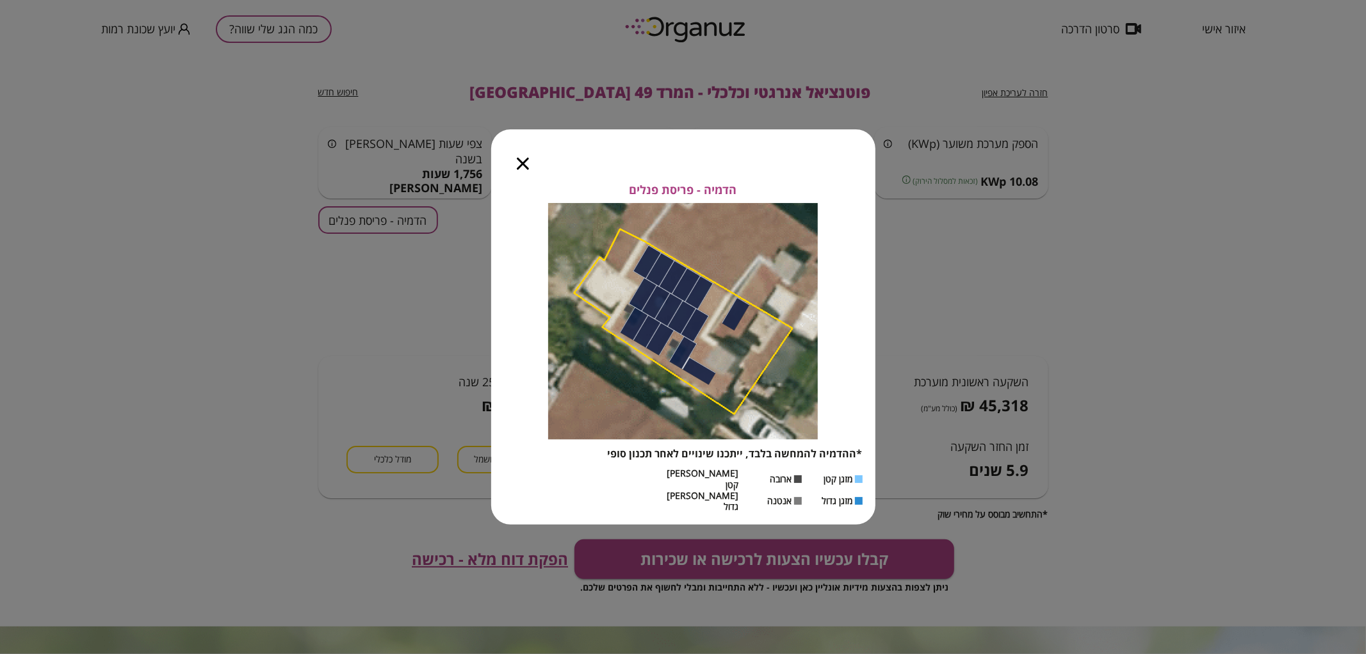
click at [522, 170] on icon "button" at bounding box center [523, 164] width 12 height 12
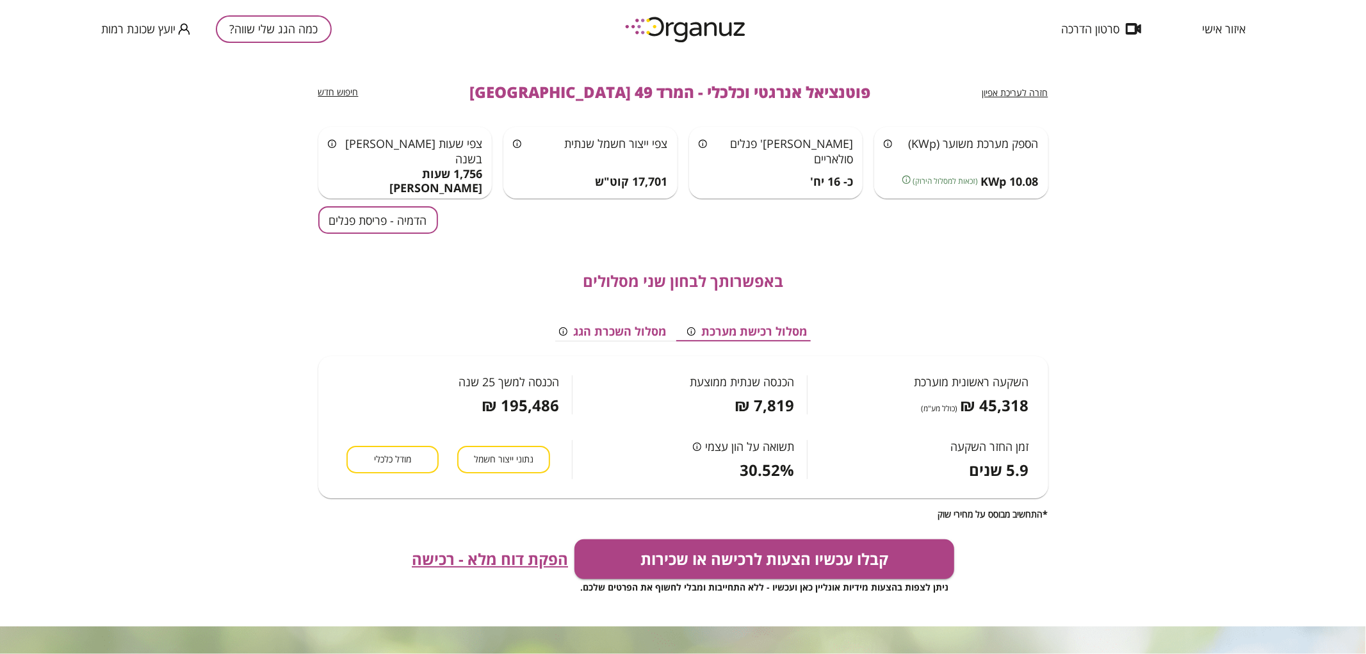
click at [288, 26] on button "כמה הגג שלי שווה?" at bounding box center [274, 29] width 116 height 28
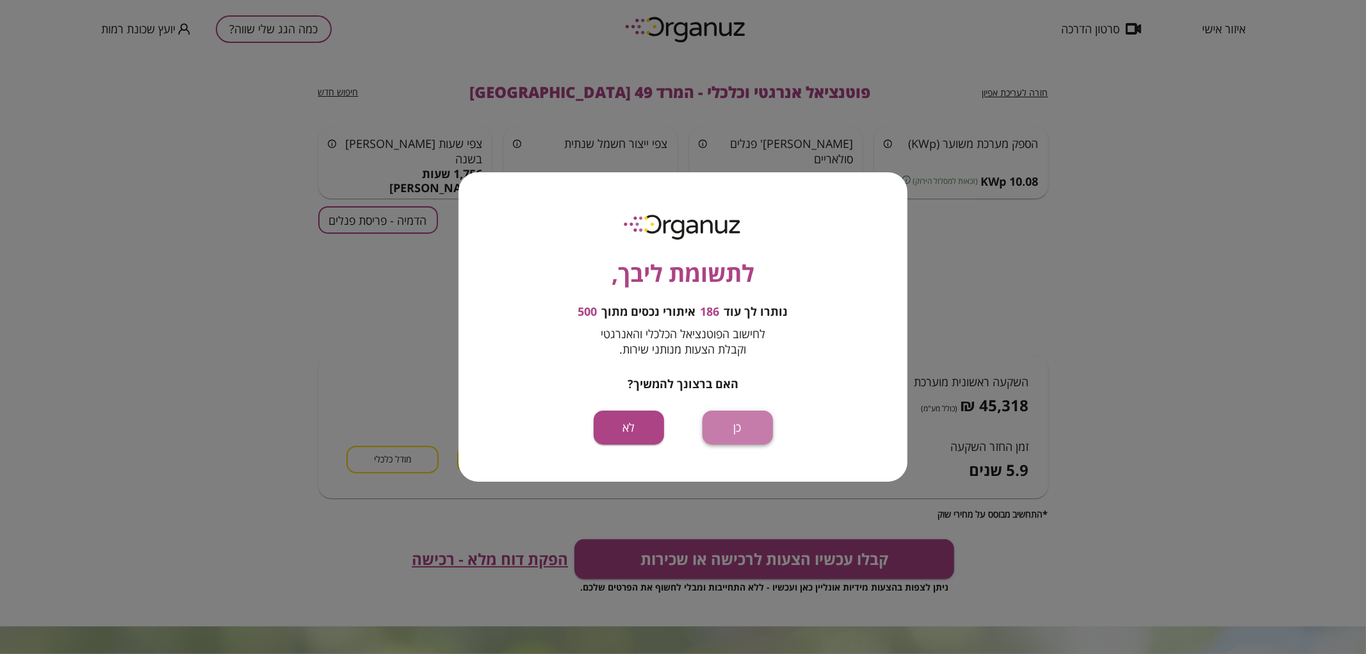
click at [746, 414] on button "כן" at bounding box center [738, 428] width 70 height 34
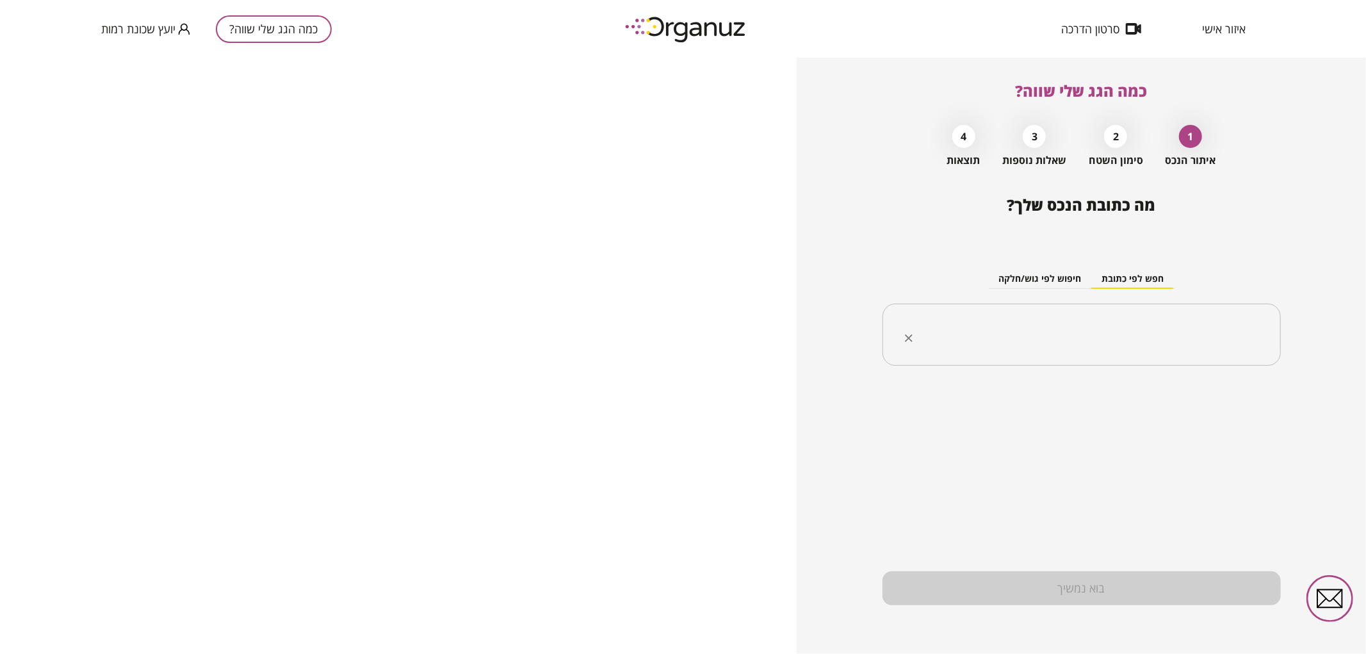
click at [1149, 340] on input "text" at bounding box center [1087, 335] width 358 height 32
click at [1180, 405] on li "בית [PERSON_NAME] 13 [GEOGRAPHIC_DATA]" at bounding box center [1081, 399] width 365 height 23
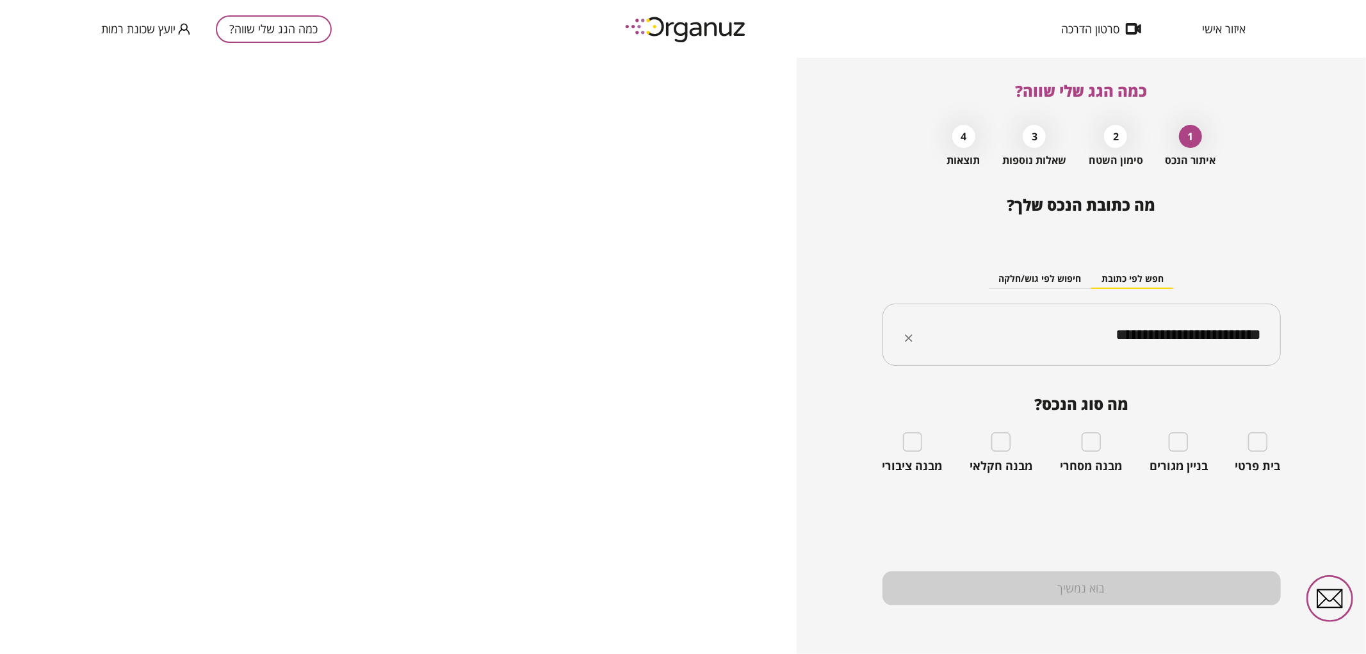
type input "**********"
click at [1264, 431] on div "מה סוג הנכס? בית פרטי בניין מגורים מבנה מסחרי מבנה חקלאי מבנה ציבורי" at bounding box center [1082, 434] width 398 height 78
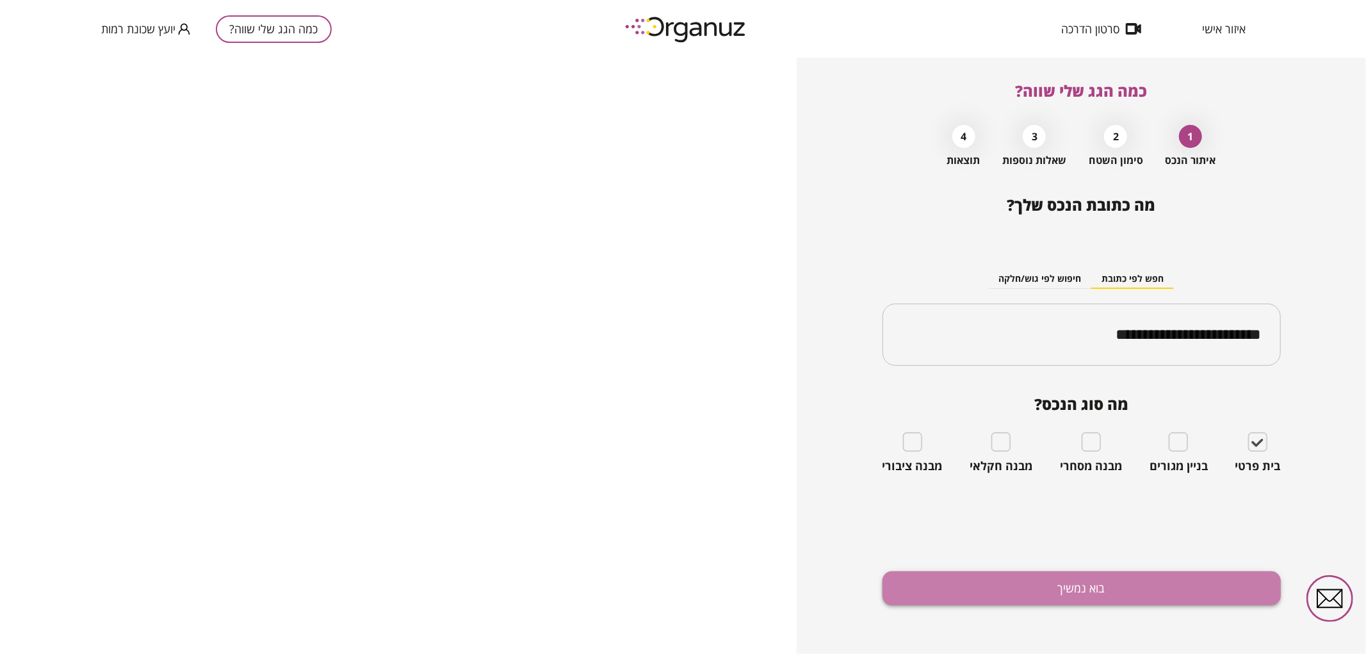
click at [1135, 594] on button "בוא נמשיך" at bounding box center [1082, 588] width 398 height 34
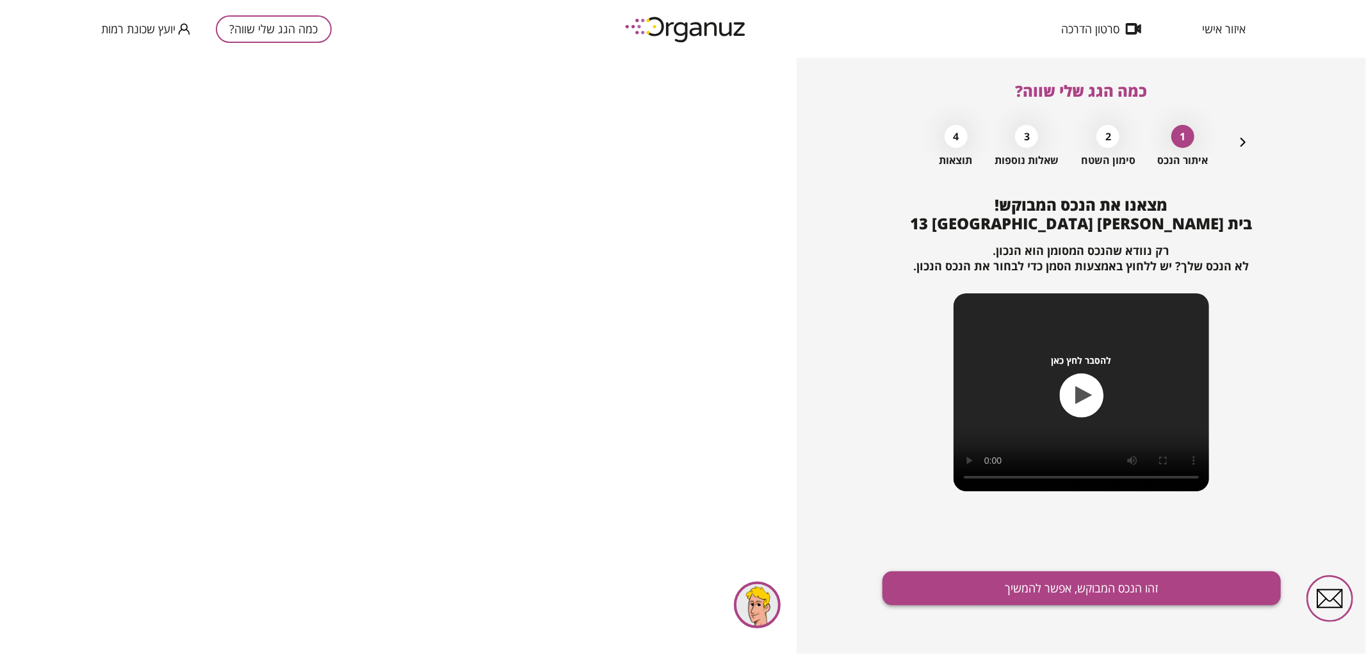
click at [1059, 587] on button "זהו הנכס המבוקש, אפשר להמשיך" at bounding box center [1082, 588] width 398 height 34
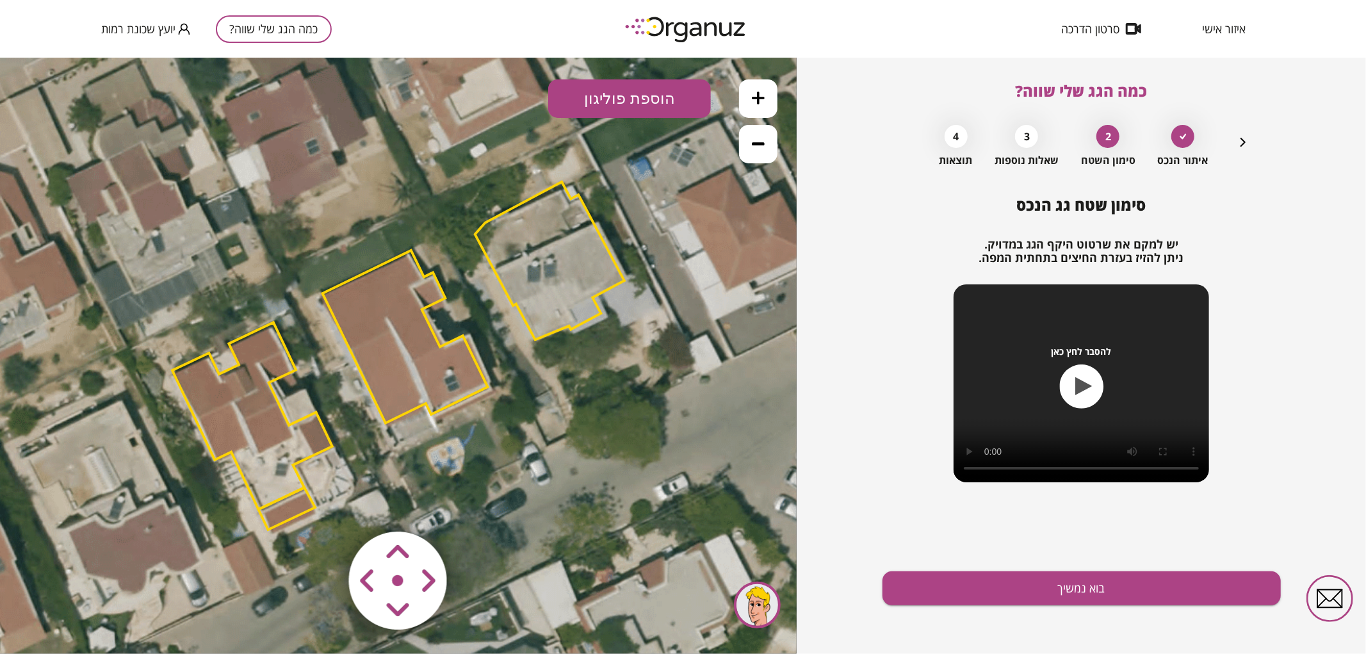
click at [568, 273] on polygon at bounding box center [549, 260] width 149 height 158
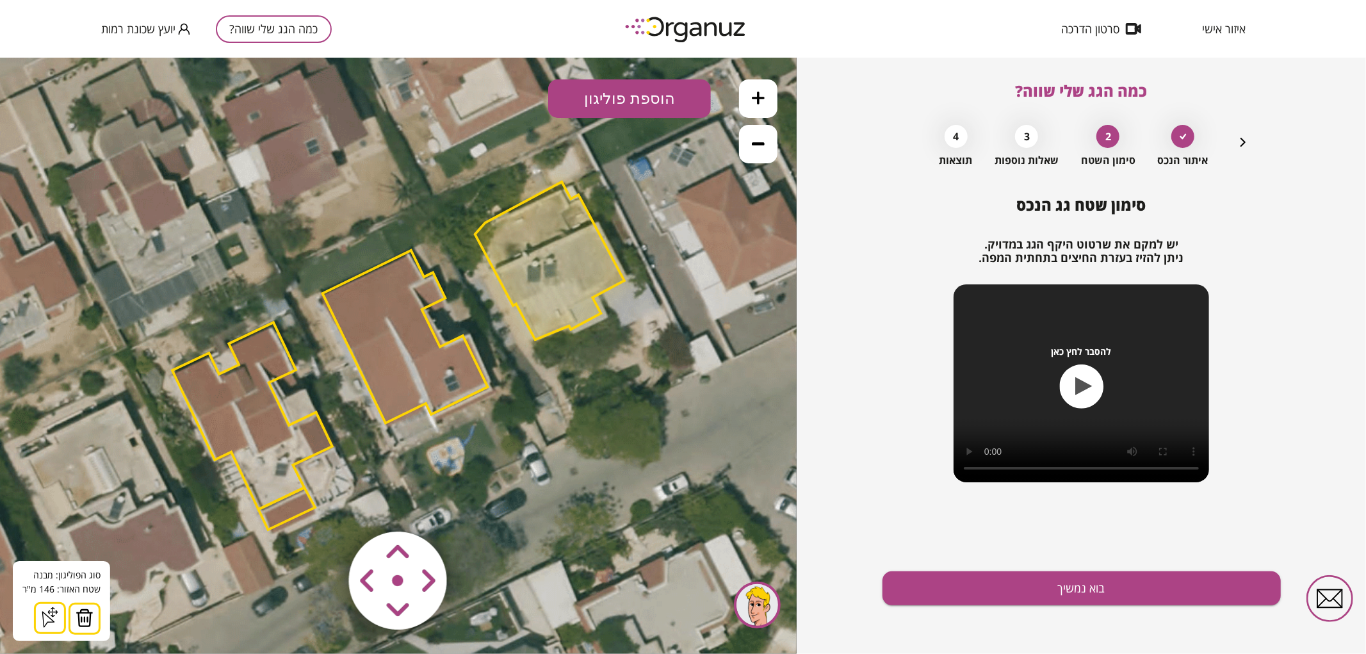
click at [80, 615] on img at bounding box center [85, 617] width 18 height 19
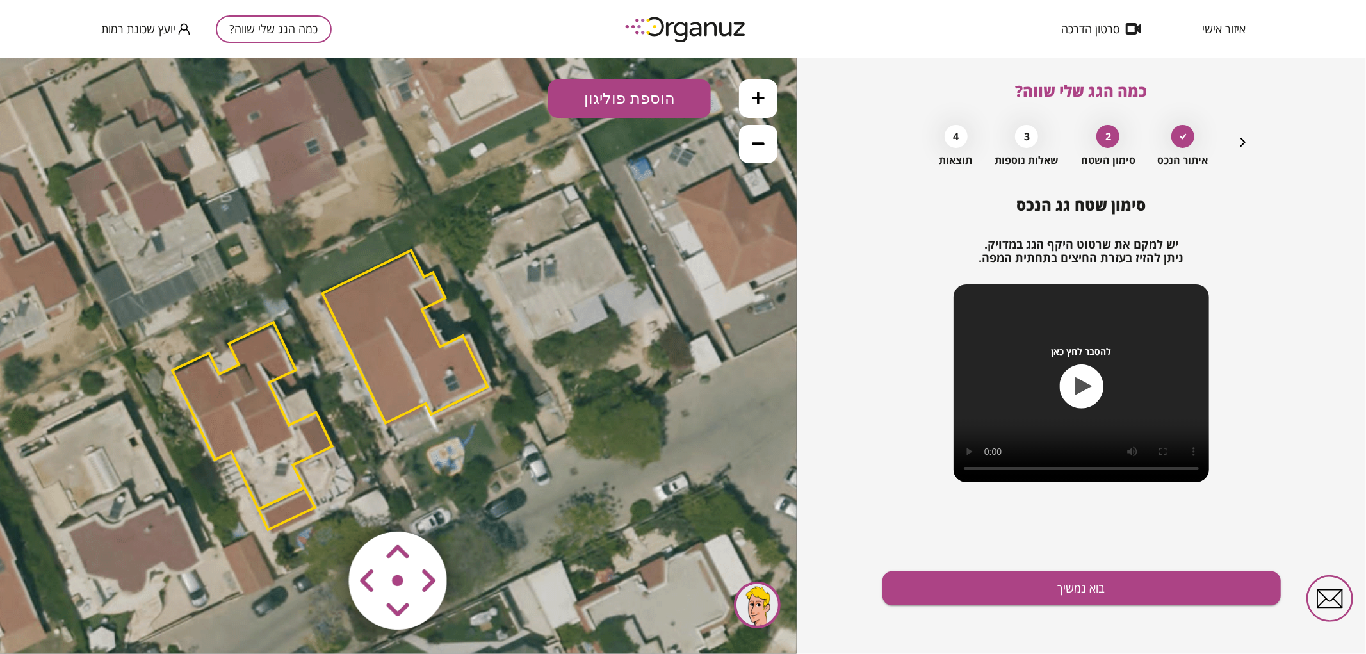
click at [251, 455] on polygon at bounding box center [252, 415] width 160 height 187
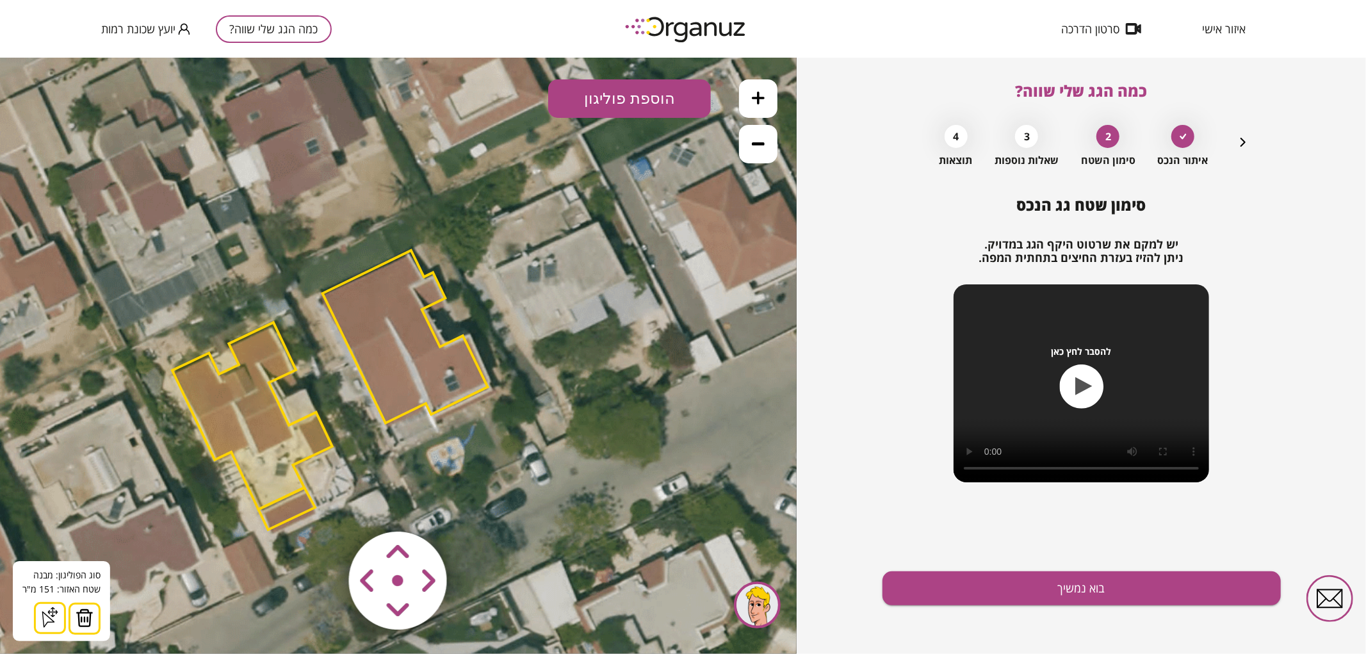
click at [76, 616] on img at bounding box center [85, 617] width 18 height 19
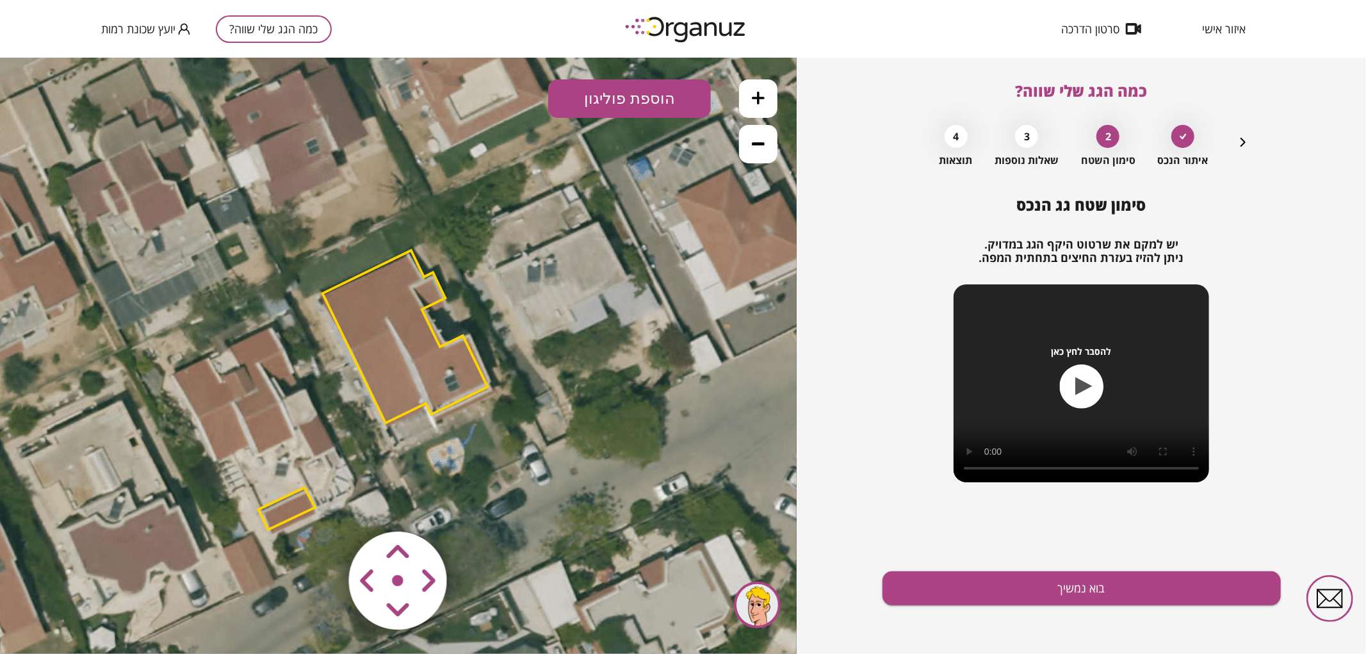
click at [285, 513] on polygon at bounding box center [287, 508] width 57 height 42
click at [73, 623] on img at bounding box center [79, 617] width 18 height 19
click at [322, 504] on area at bounding box center [322, 504] width 0 height 0
click at [542, 514] on icon at bounding box center [396, 355] width 1384 height 1384
click at [322, 504] on area at bounding box center [322, 504] width 0 height 0
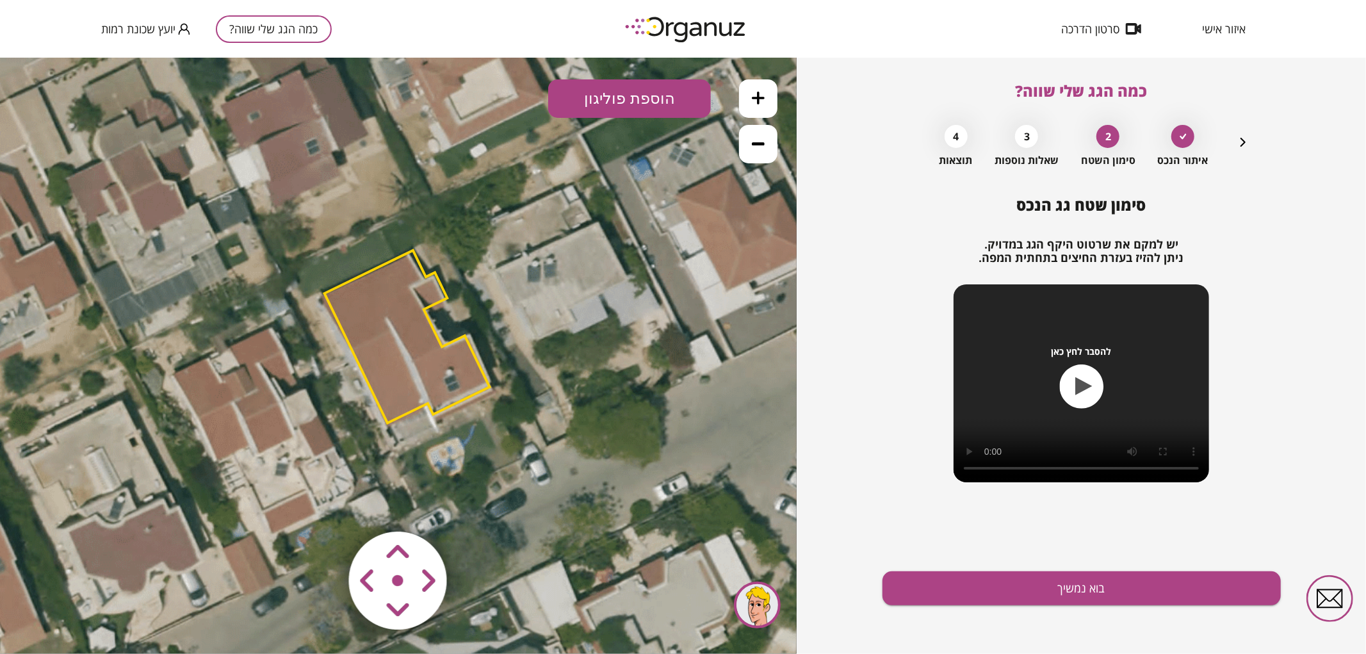
click at [322, 504] on area at bounding box center [322, 504] width 0 height 0
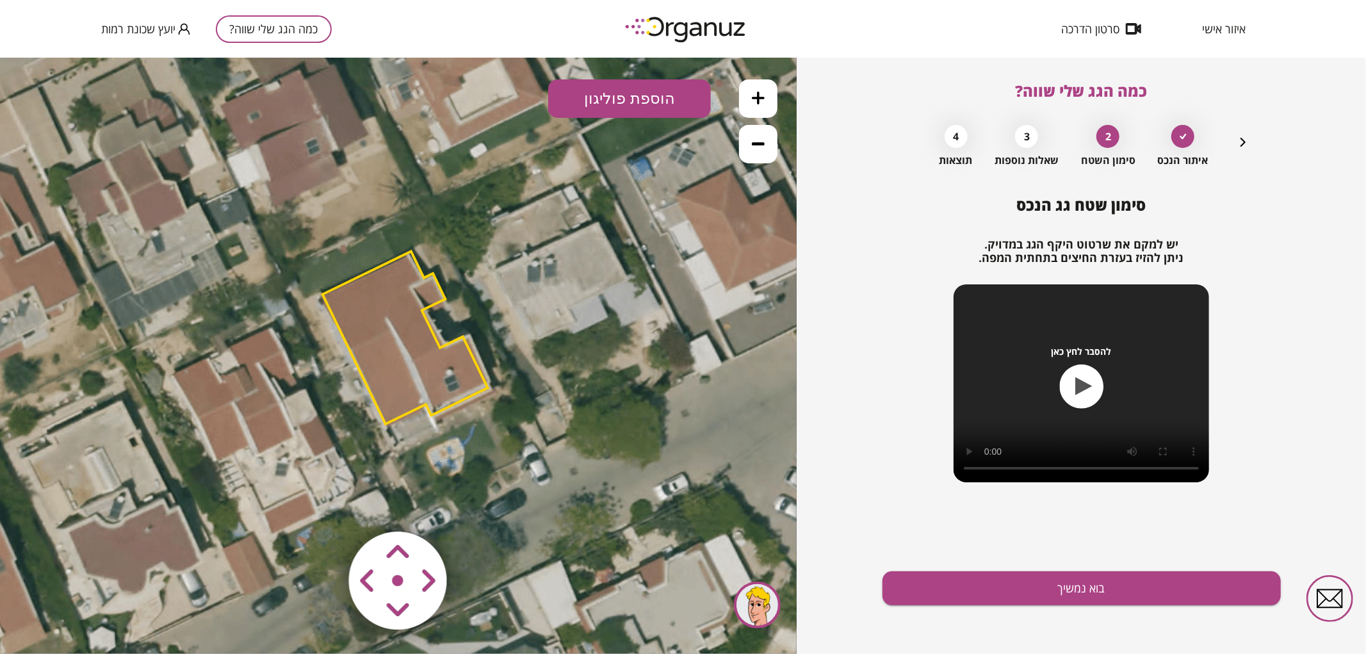
click at [322, 504] on area at bounding box center [322, 504] width 0 height 0
click at [420, 320] on polygon at bounding box center [405, 338] width 165 height 173
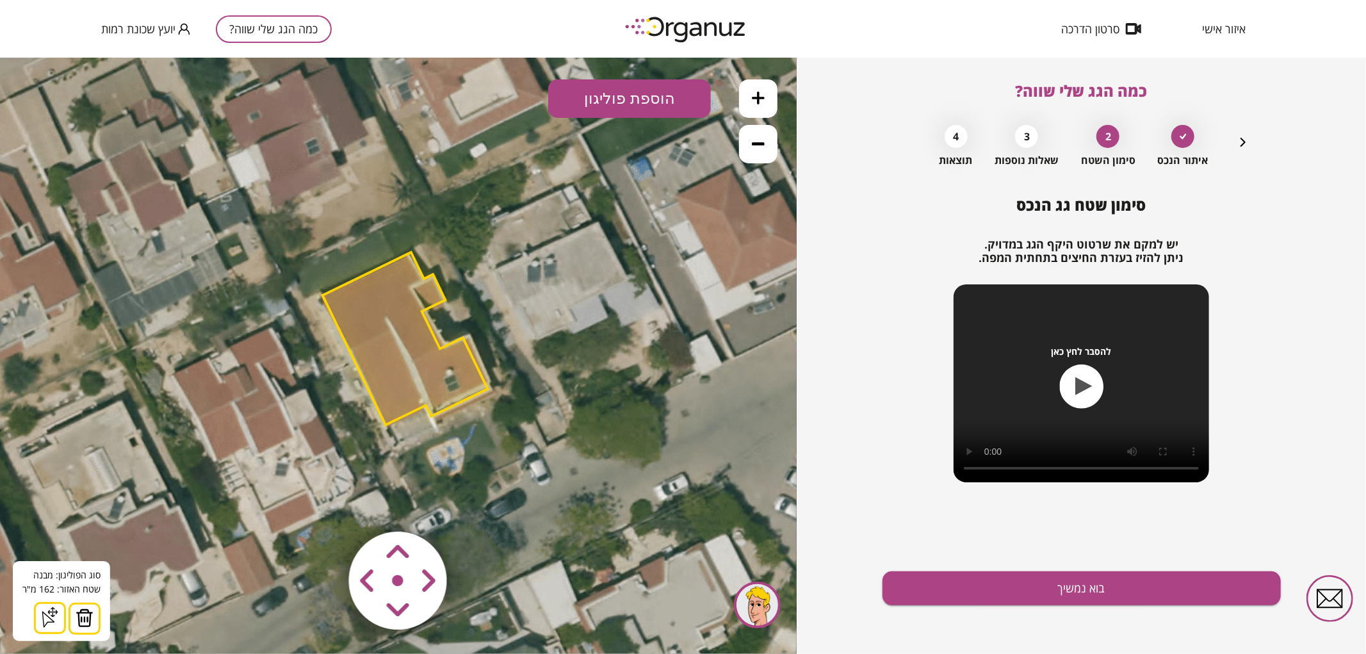
click at [759, 111] on button at bounding box center [758, 98] width 38 height 38
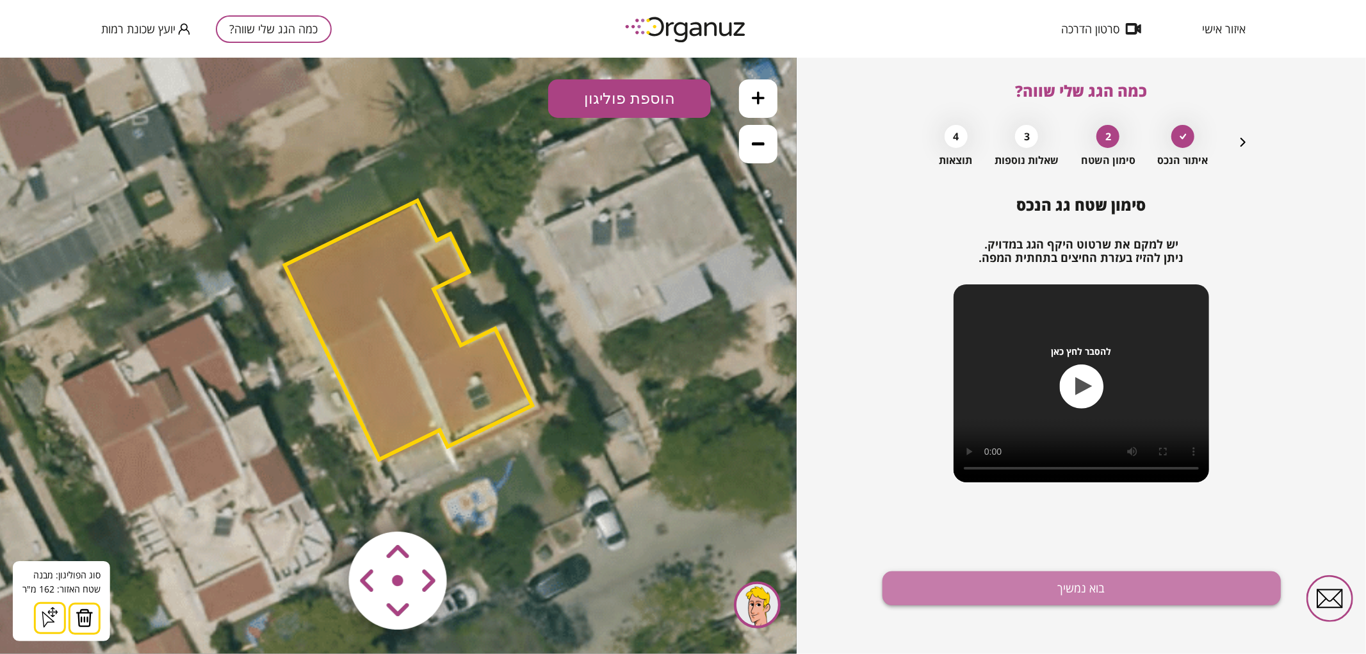
click at [979, 597] on button "בוא נמשיך" at bounding box center [1082, 588] width 398 height 34
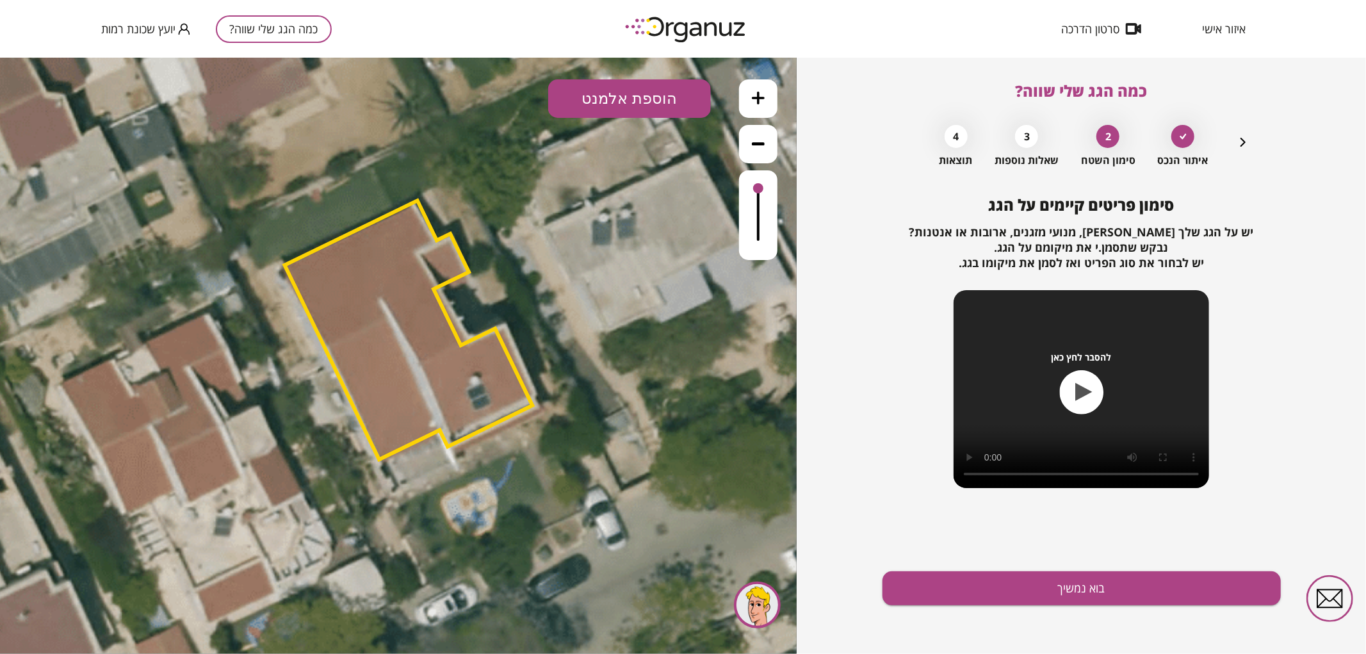
click at [663, 106] on button "הוספת אלמנט" at bounding box center [629, 98] width 163 height 38
click at [663, 250] on div ".st0 { fill: #FFFFFF; } .st0 { fill: #FFFFFF; }" at bounding box center [398, 355] width 797 height 596
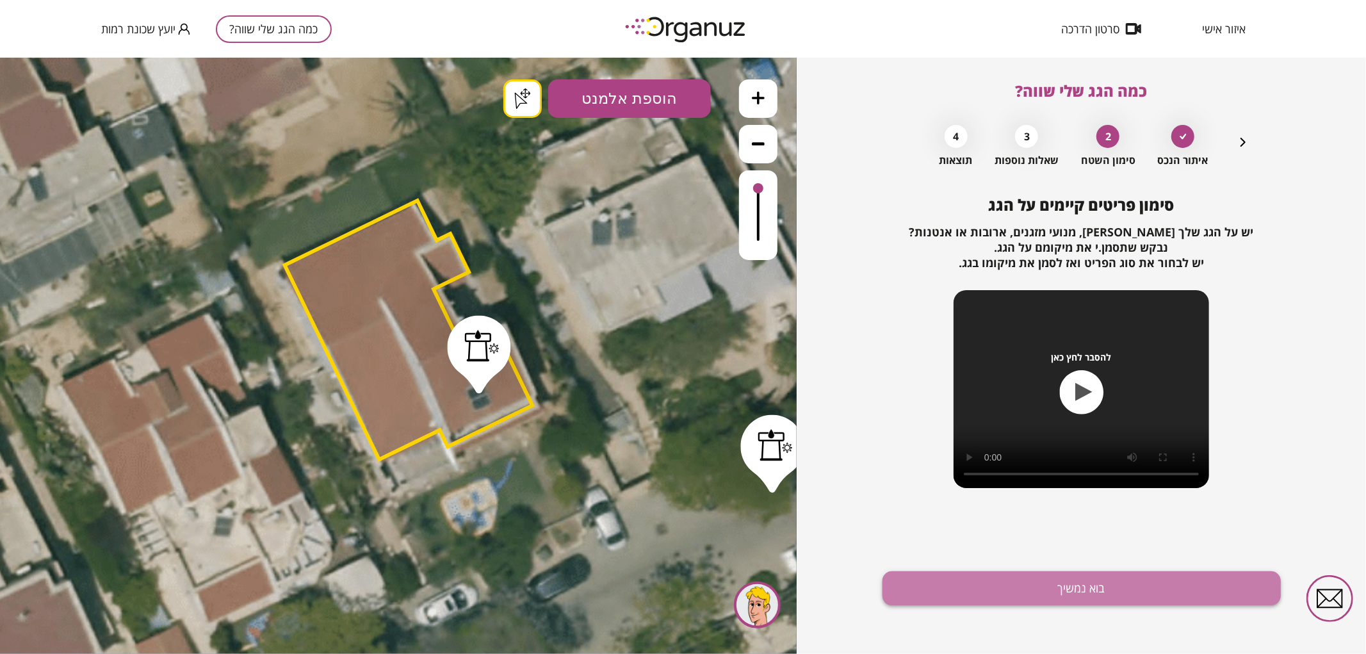
click at [990, 590] on button "בוא נמשיך" at bounding box center [1082, 588] width 398 height 34
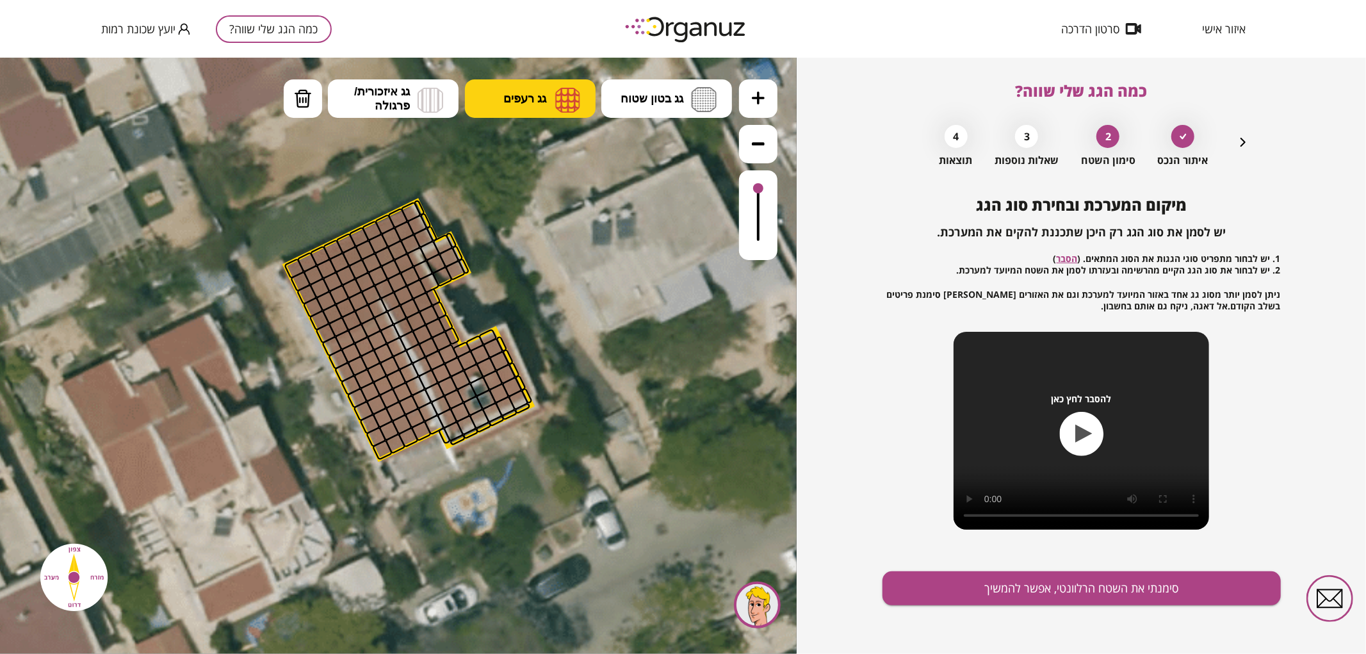
click at [552, 108] on button "גג רעפים" at bounding box center [530, 98] width 131 height 38
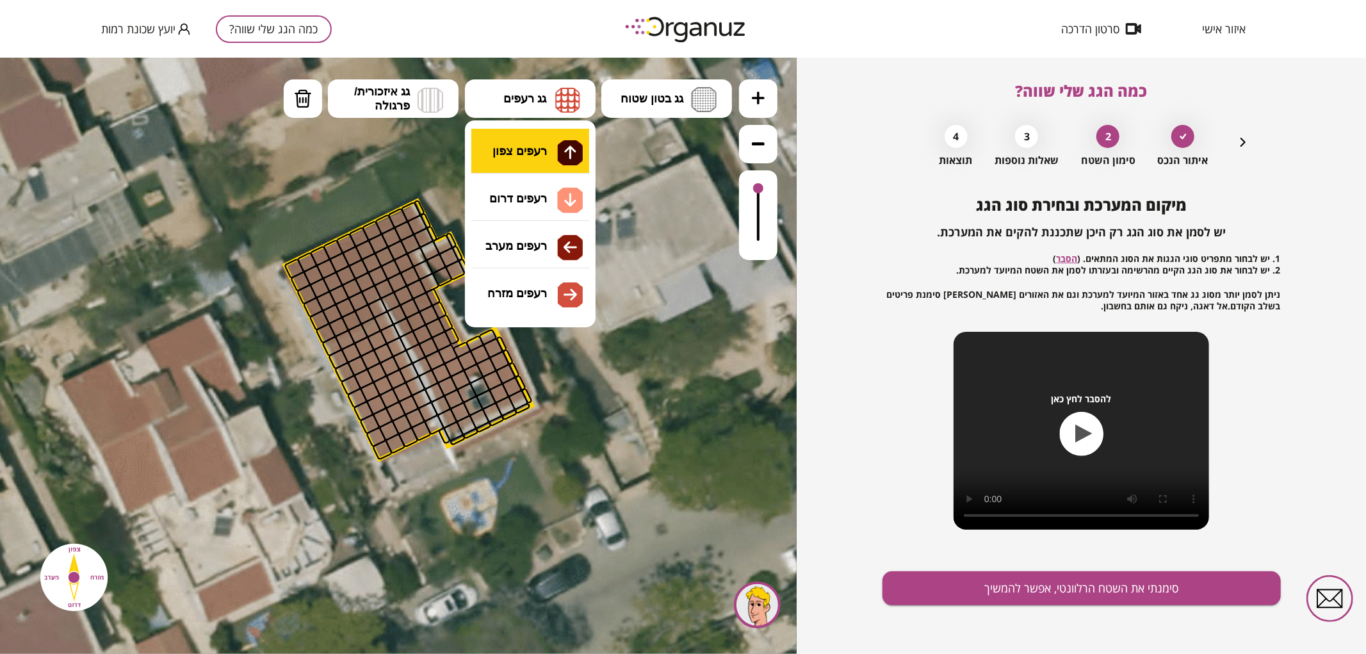
click at [560, 150] on div ".st0 { fill: #FFFFFF; } .st0 { fill: #FFFFFF; }" at bounding box center [398, 355] width 797 height 596
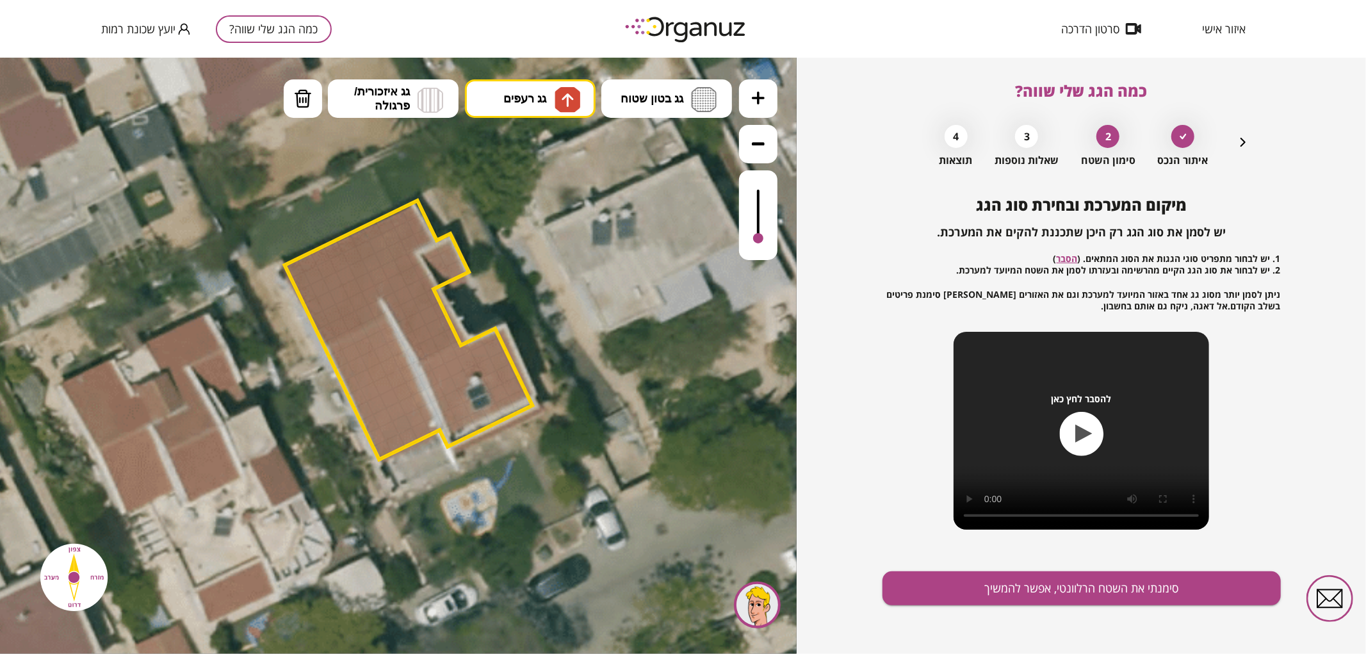
drag, startPoint x: 759, startPoint y: 185, endPoint x: 760, endPoint y: 239, distance: 53.8
click at [760, 239] on div at bounding box center [758, 238] width 10 height 10
drag, startPoint x: 329, startPoint y: 334, endPoint x: 367, endPoint y: 311, distance: 44.8
drag, startPoint x: 397, startPoint y: 302, endPoint x: 391, endPoint y: 281, distance: 21.9
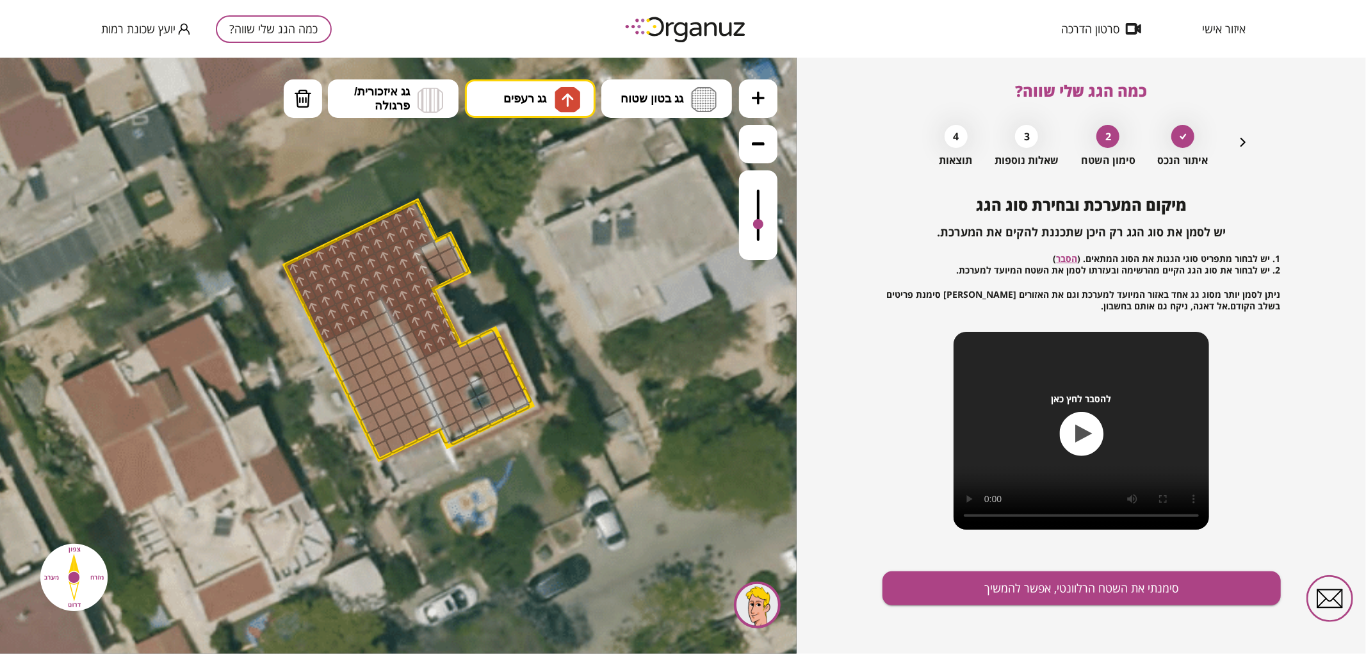
drag, startPoint x: 414, startPoint y: 254, endPoint x: 323, endPoint y: 320, distance: 112.8
click at [304, 108] on button "מחיקה" at bounding box center [303, 98] width 38 height 38
drag, startPoint x: 432, startPoint y: 281, endPoint x: 420, endPoint y: 258, distance: 25.8
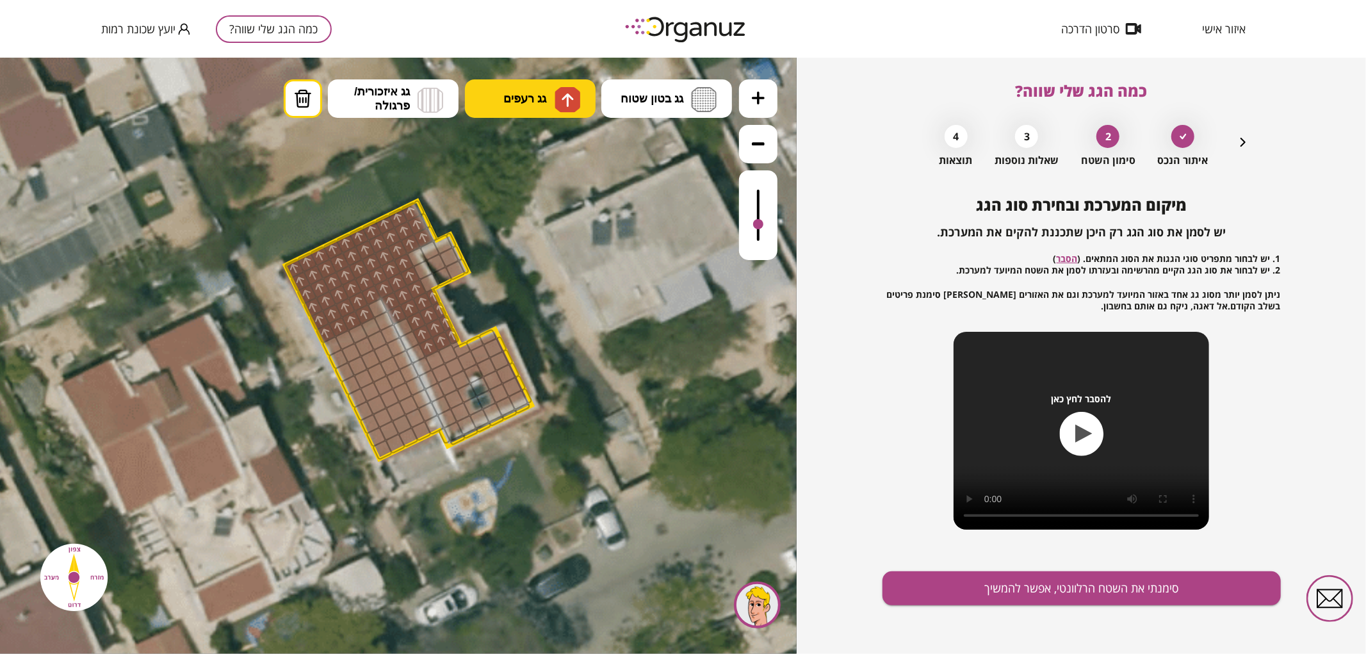
click at [513, 97] on span "גג רעפים" at bounding box center [525, 98] width 43 height 14
click at [524, 156] on div ".st0 { fill: #FFFFFF; } .st0 { fill: #FFFFFF; }" at bounding box center [398, 355] width 797 height 596
drag, startPoint x: 441, startPoint y: 272, endPoint x: 437, endPoint y: 263, distance: 9.2
drag, startPoint x: 431, startPoint y: 252, endPoint x: 439, endPoint y: 245, distance: 10.5
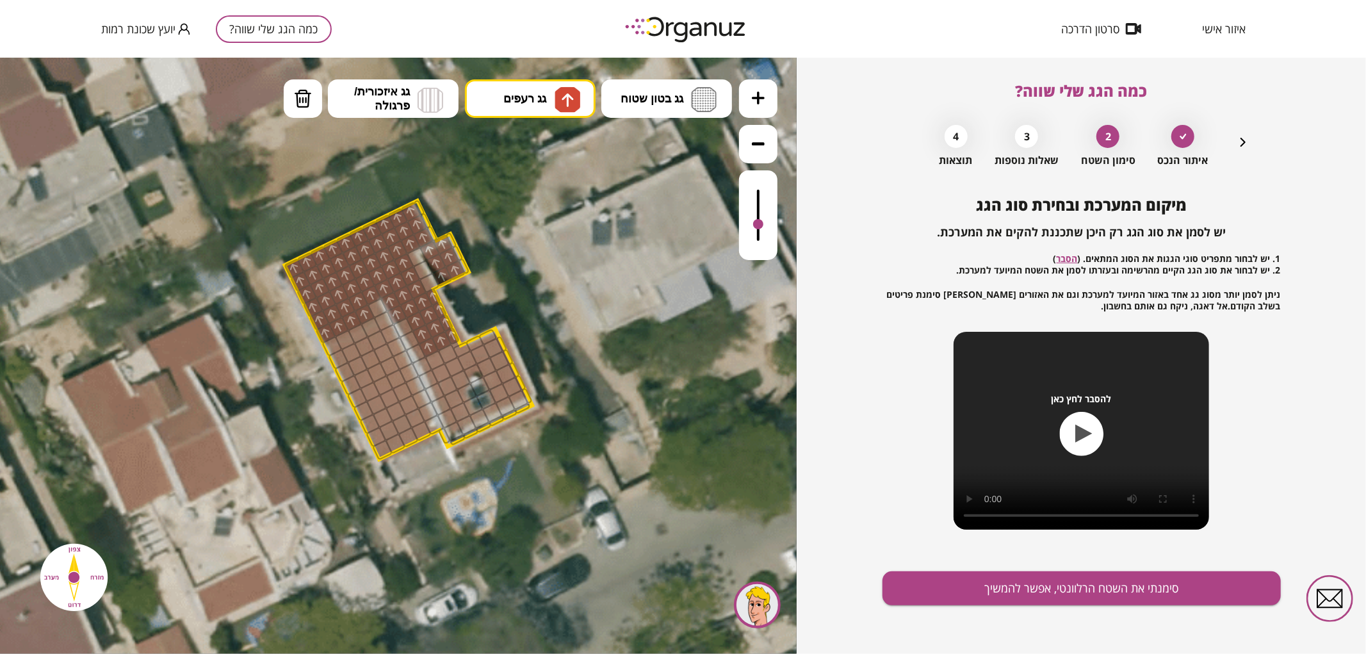
click at [302, 97] on img at bounding box center [303, 97] width 18 height 19
click at [391, 310] on div at bounding box center [396, 314] width 21 height 21
click at [387, 298] on div at bounding box center [390, 301] width 21 height 21
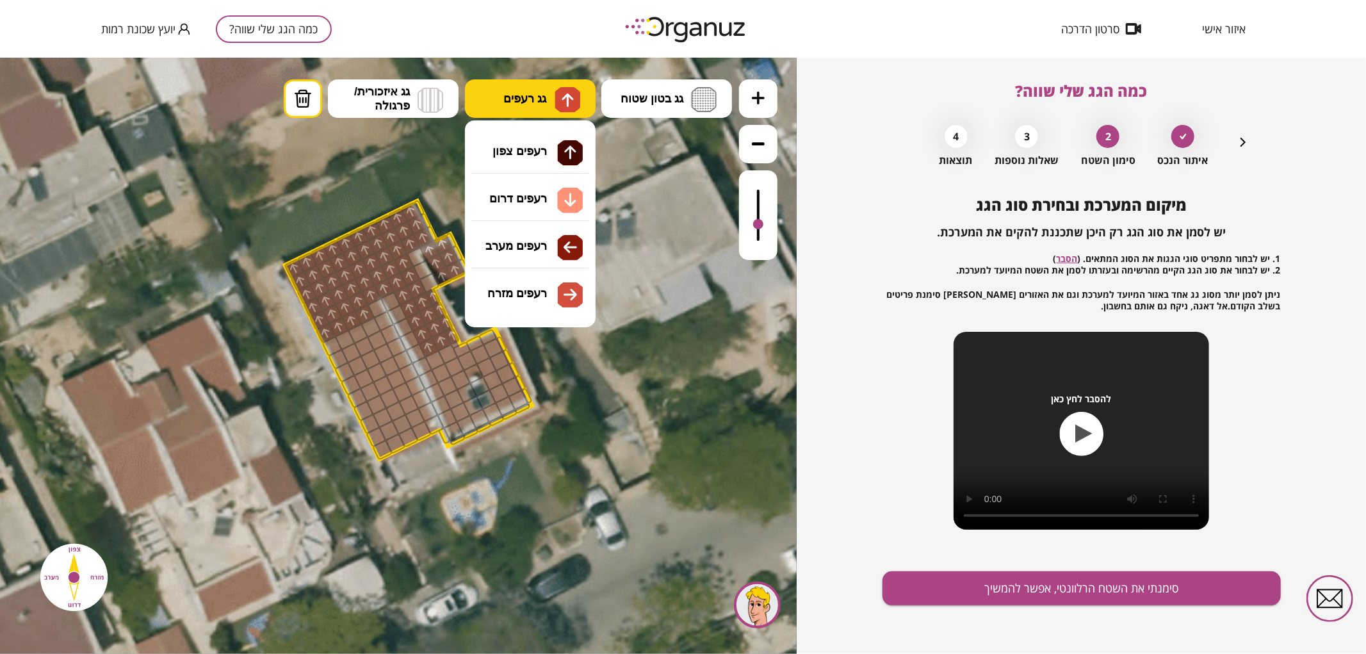
click at [541, 110] on button "גג רעפים" at bounding box center [530, 98] width 131 height 38
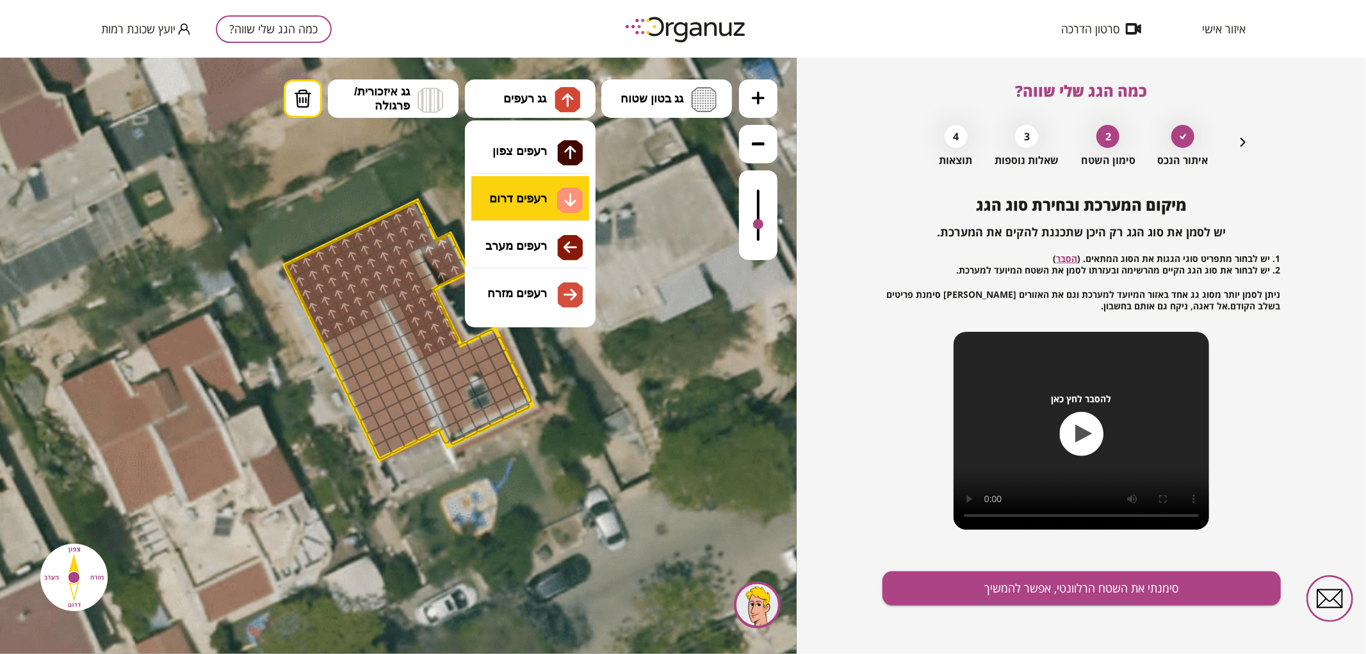
click at [530, 202] on div ".st0 { fill: #FFFFFF; } .st0 { fill: #FFFFFF; }" at bounding box center [398, 355] width 797 height 596
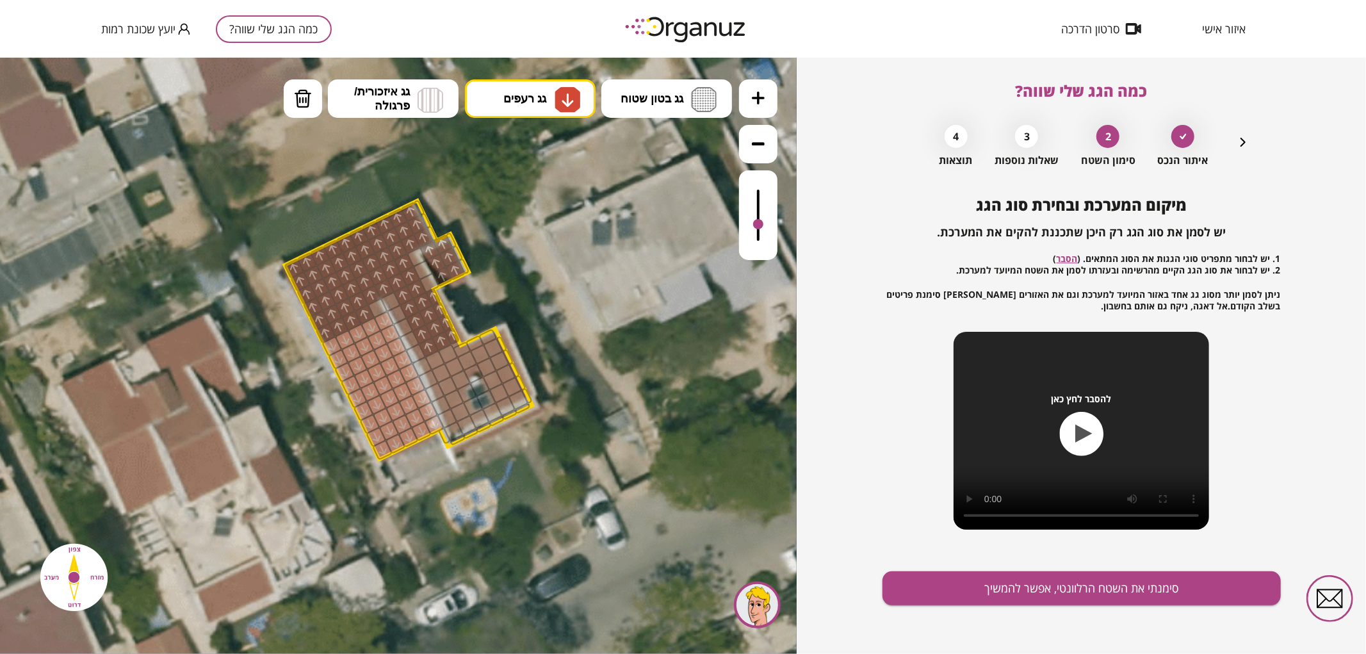
drag, startPoint x: 377, startPoint y: 455, endPoint x: 395, endPoint y: 358, distance: 99.0
click at [523, 103] on span "גג רעפים" at bounding box center [525, 98] width 43 height 14
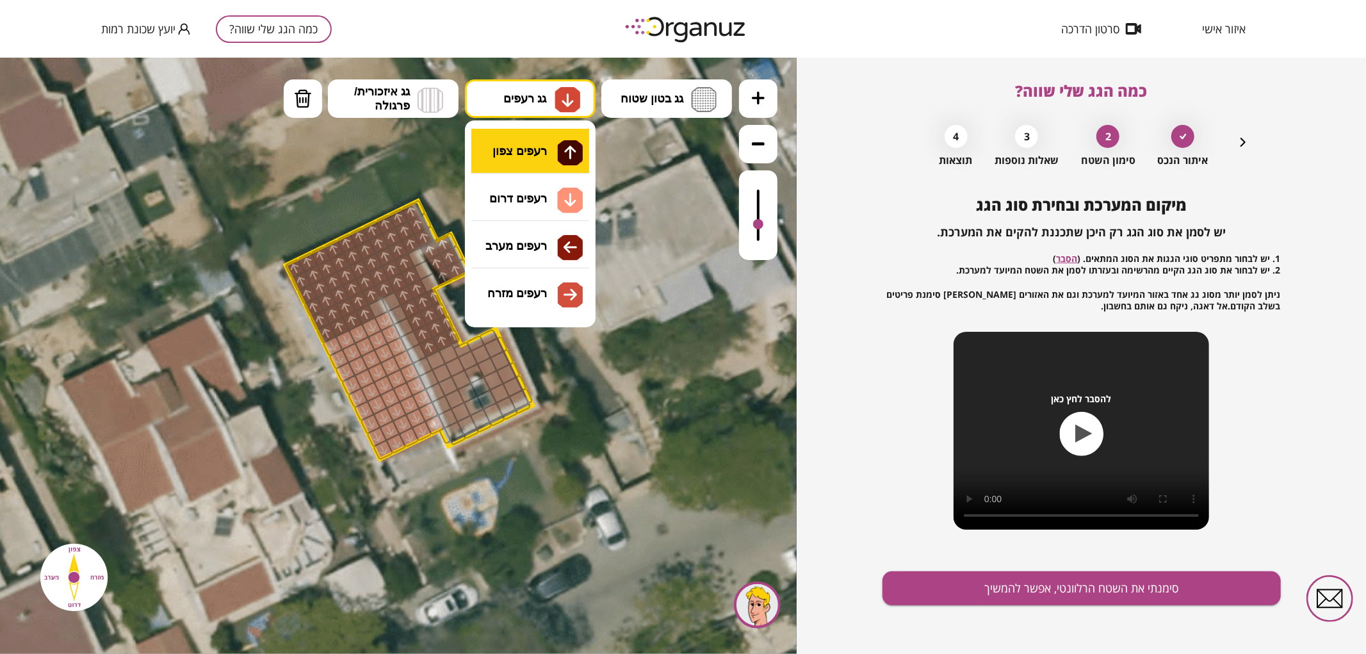
click at [534, 149] on div ".st0 { fill: #FFFFFF; } .st0 { fill: #FFFFFF; }" at bounding box center [398, 355] width 797 height 596
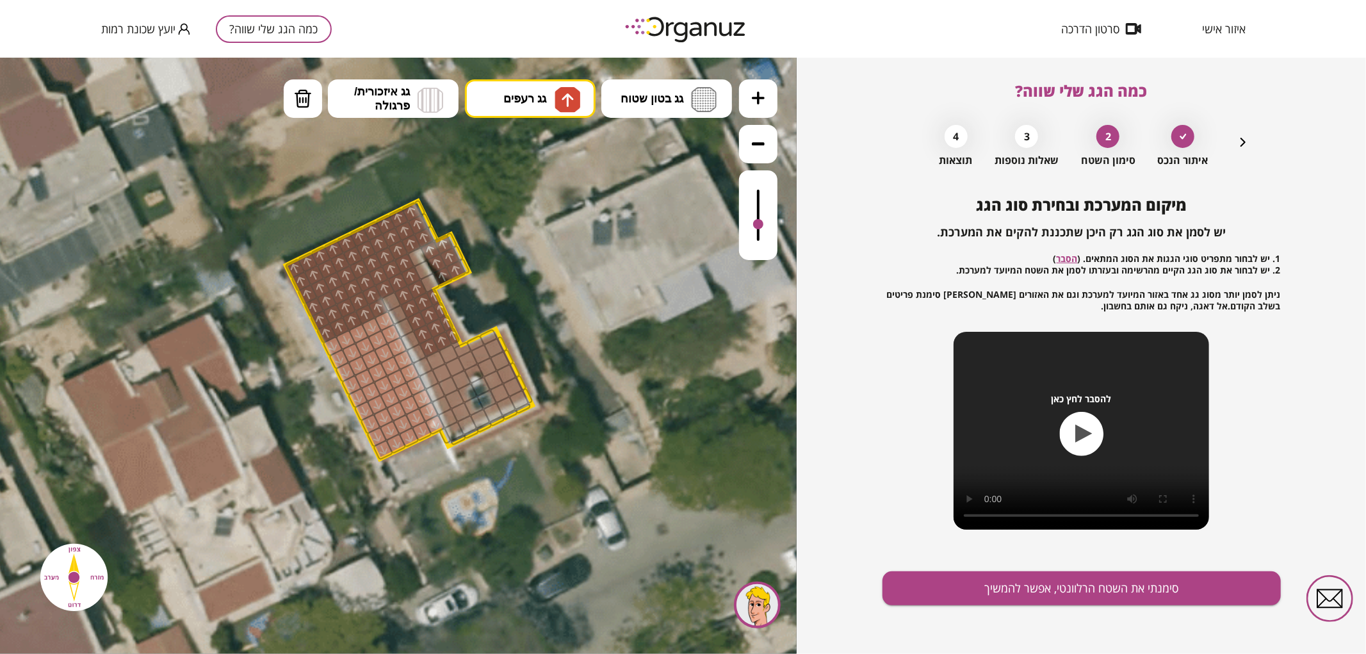
drag, startPoint x: 375, startPoint y: 308, endPoint x: 397, endPoint y: 279, distance: 35.6
click at [375, 308] on div at bounding box center [378, 307] width 21 height 21
click at [559, 108] on img at bounding box center [568, 99] width 26 height 26
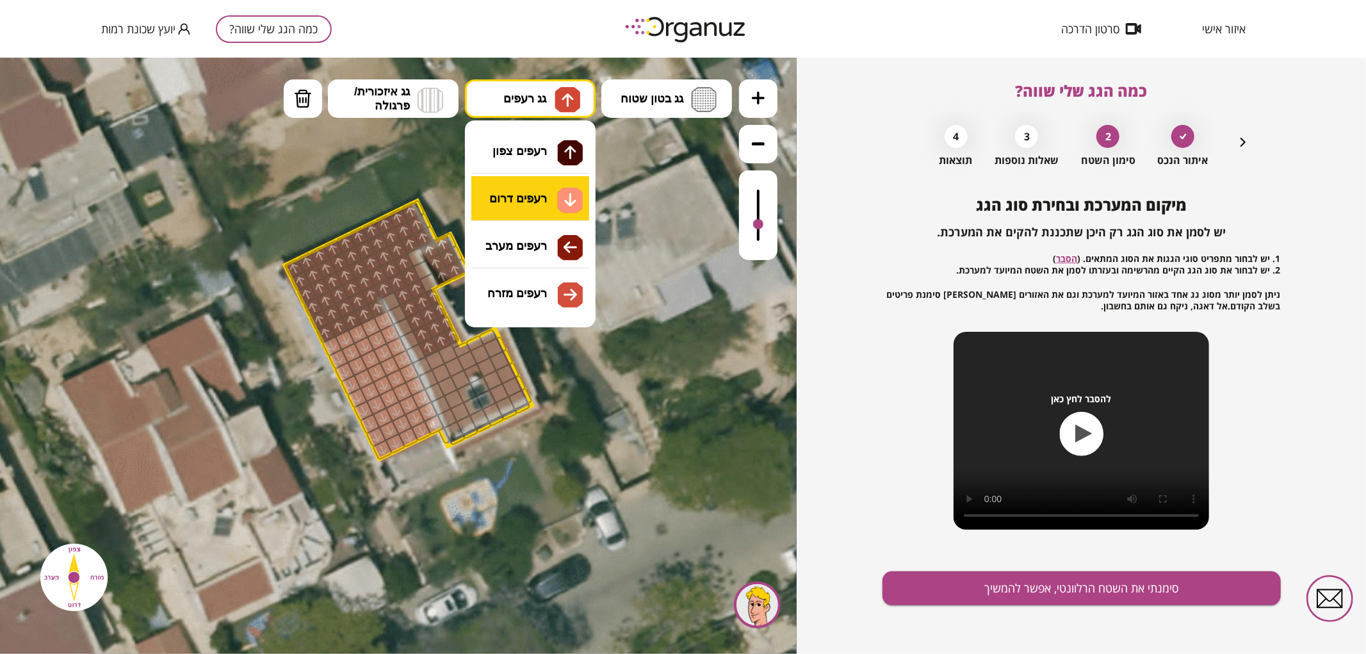
click at [520, 211] on div ".st0 { fill: #FFFFFF; } .st0 { fill: #FFFFFF; }" at bounding box center [398, 355] width 797 height 596
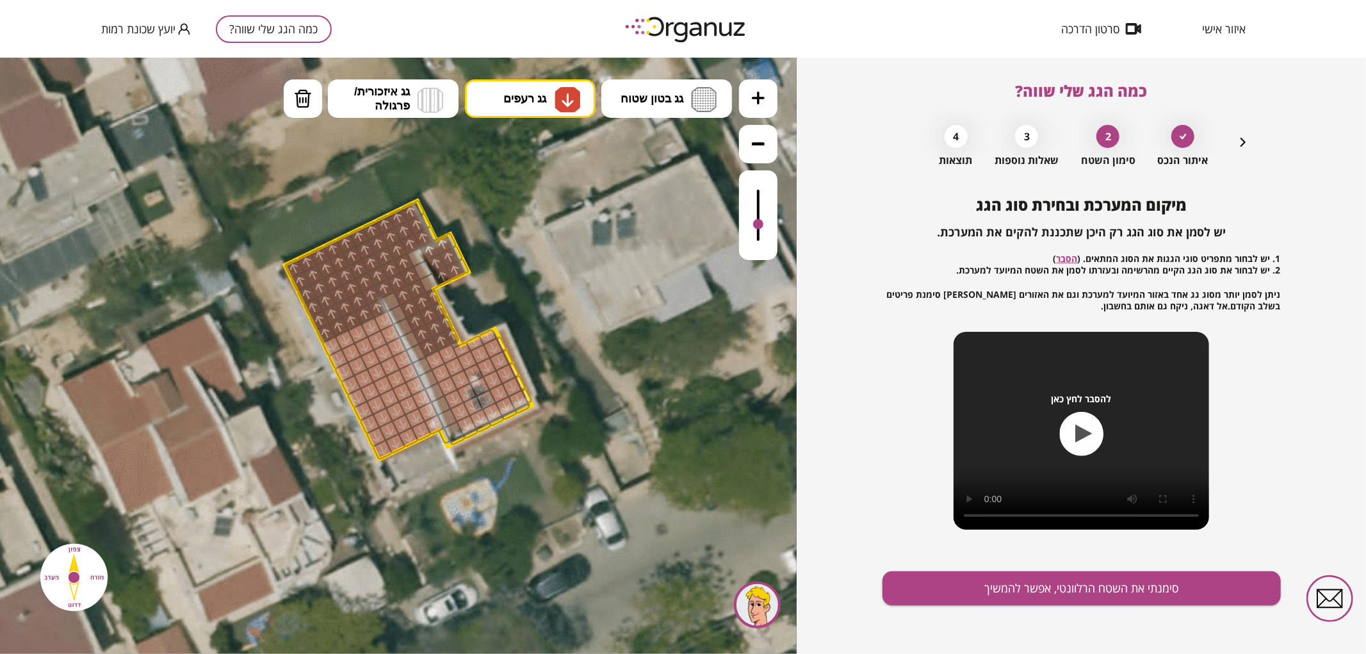
drag, startPoint x: 432, startPoint y: 361, endPoint x: 502, endPoint y: 359, distance: 69.2
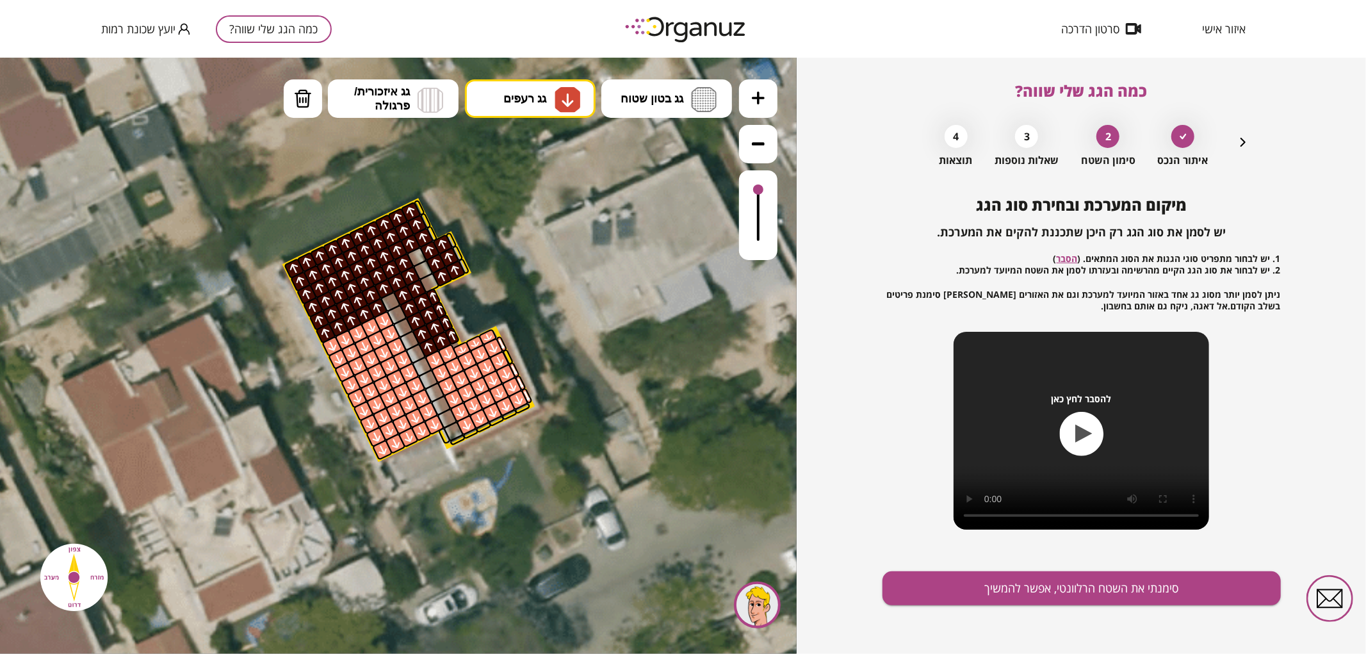
click at [753, 190] on div at bounding box center [758, 189] width 10 height 10
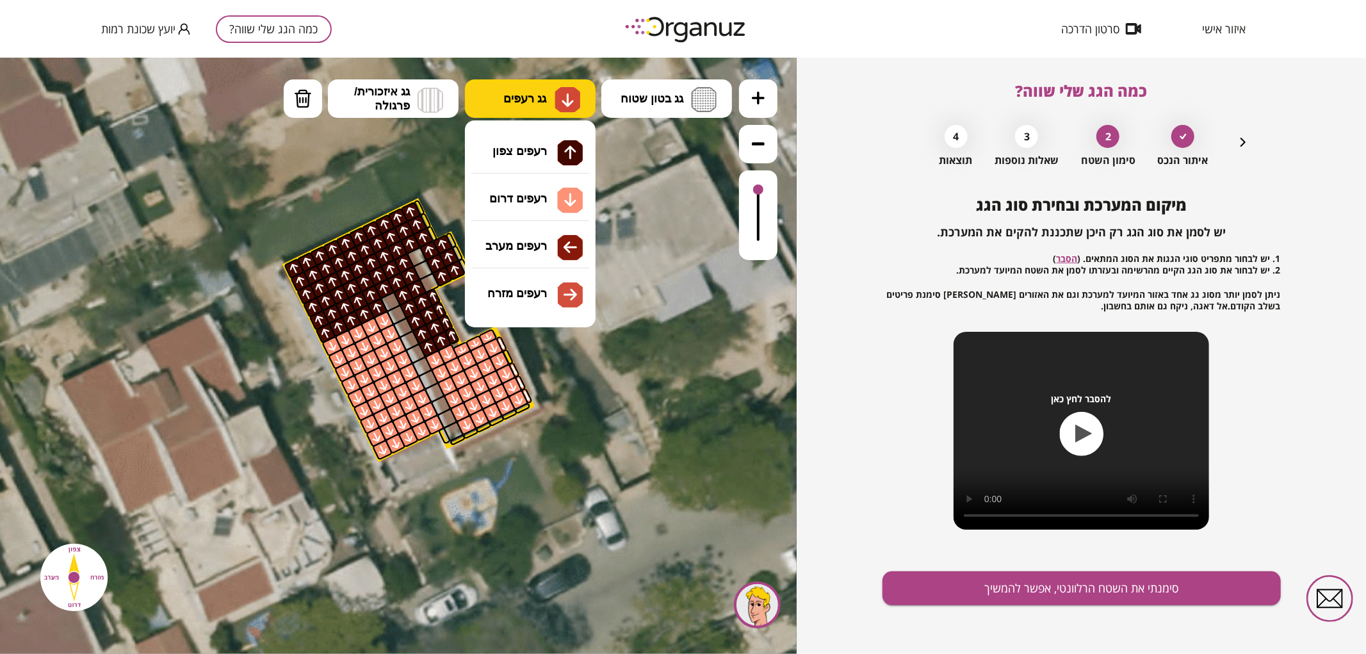
click at [584, 94] on button "גג רעפים" at bounding box center [530, 98] width 131 height 38
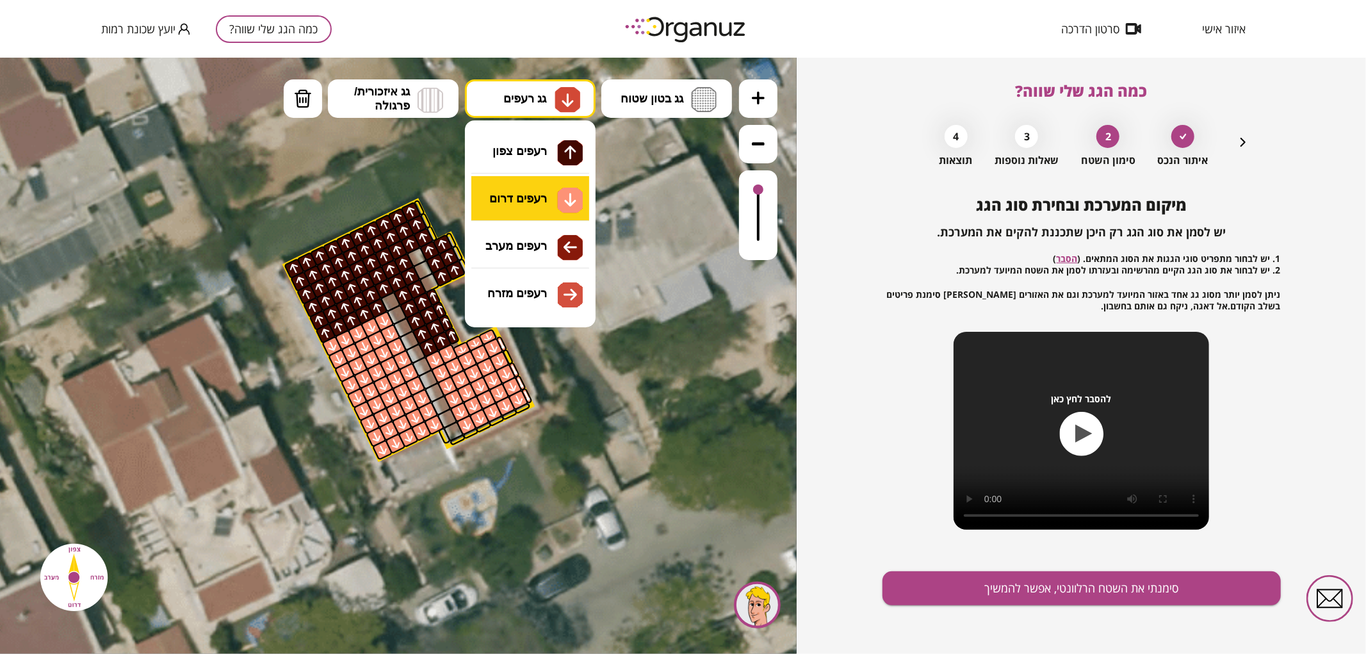
click at [569, 200] on div ".st0 { fill: #FFFFFF; } .st0 { fill: #FFFFFF; }" at bounding box center [398, 355] width 797 height 596
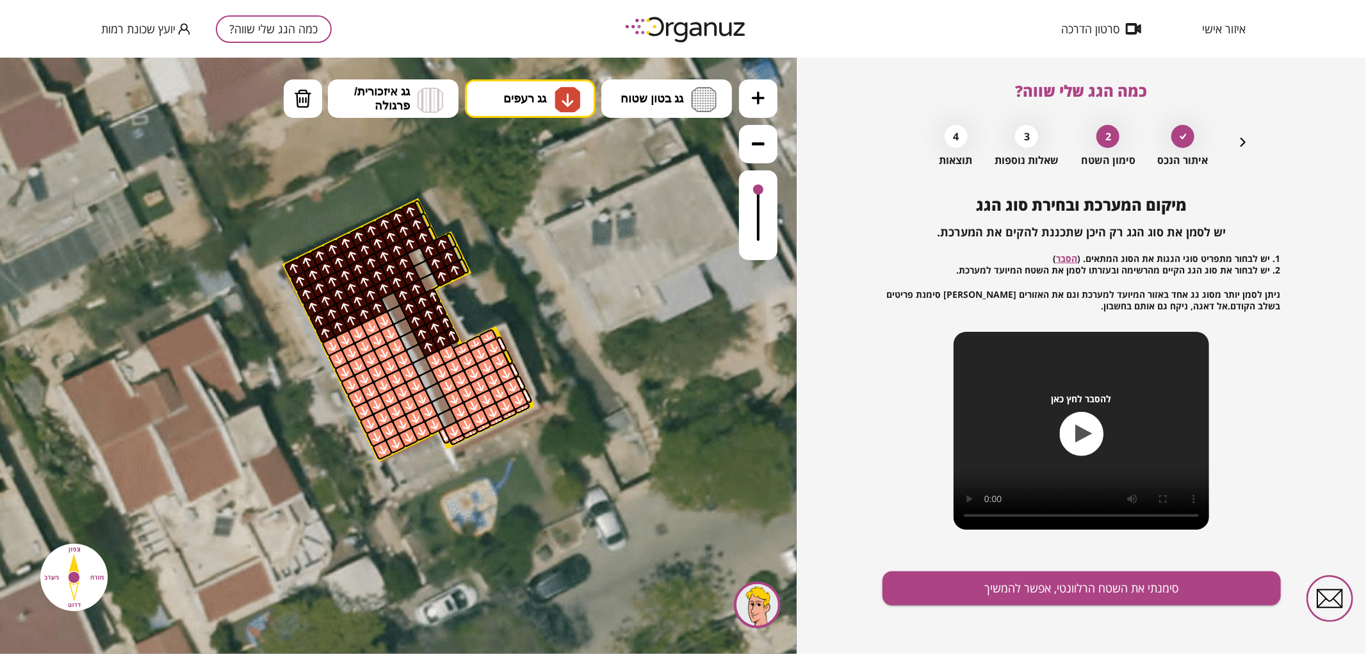
drag, startPoint x: 526, startPoint y: 406, endPoint x: 440, endPoint y: 440, distance: 92.6
click at [440, 440] on div ".st0 { fill: #FFFFFF; } .st0 { fill: #FFFFFF; }" at bounding box center [395, 355] width 2076 height 2076
drag, startPoint x: 522, startPoint y: 385, endPoint x: 518, endPoint y: 379, distance: 7.8
click at [517, 378] on div at bounding box center [520, 382] width 12 height 17
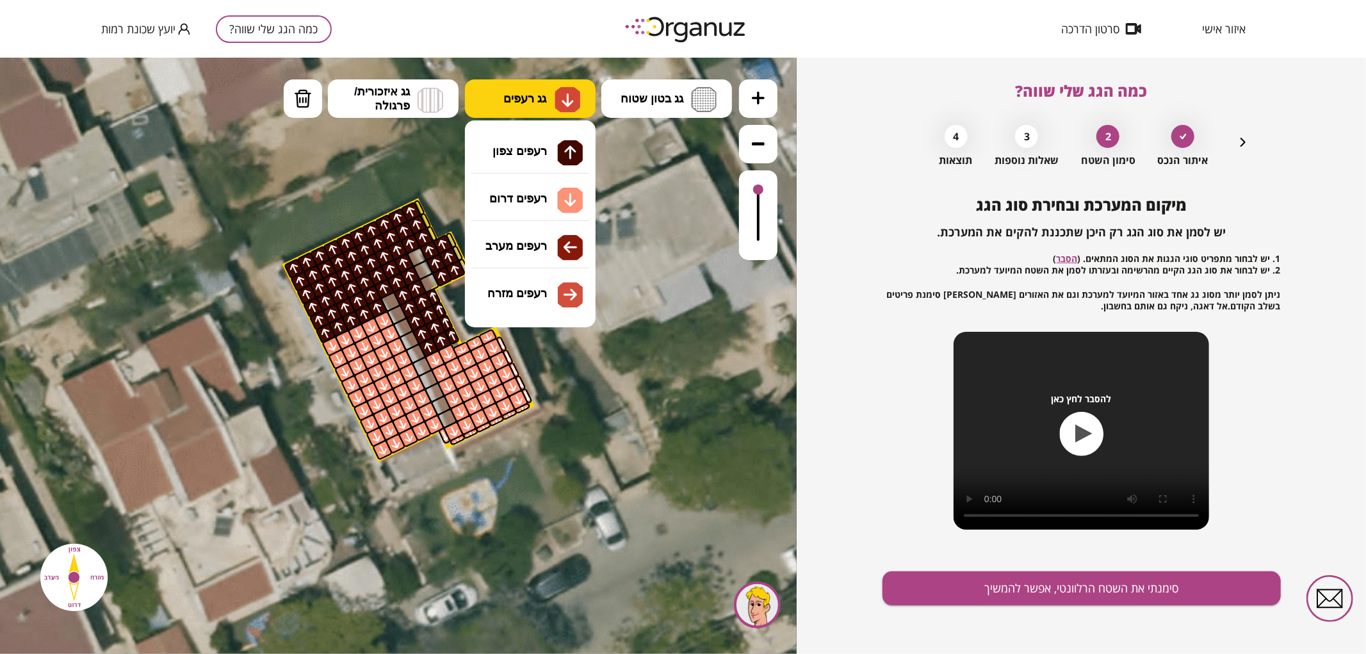
click at [498, 102] on button "גג רעפים" at bounding box center [530, 98] width 131 height 38
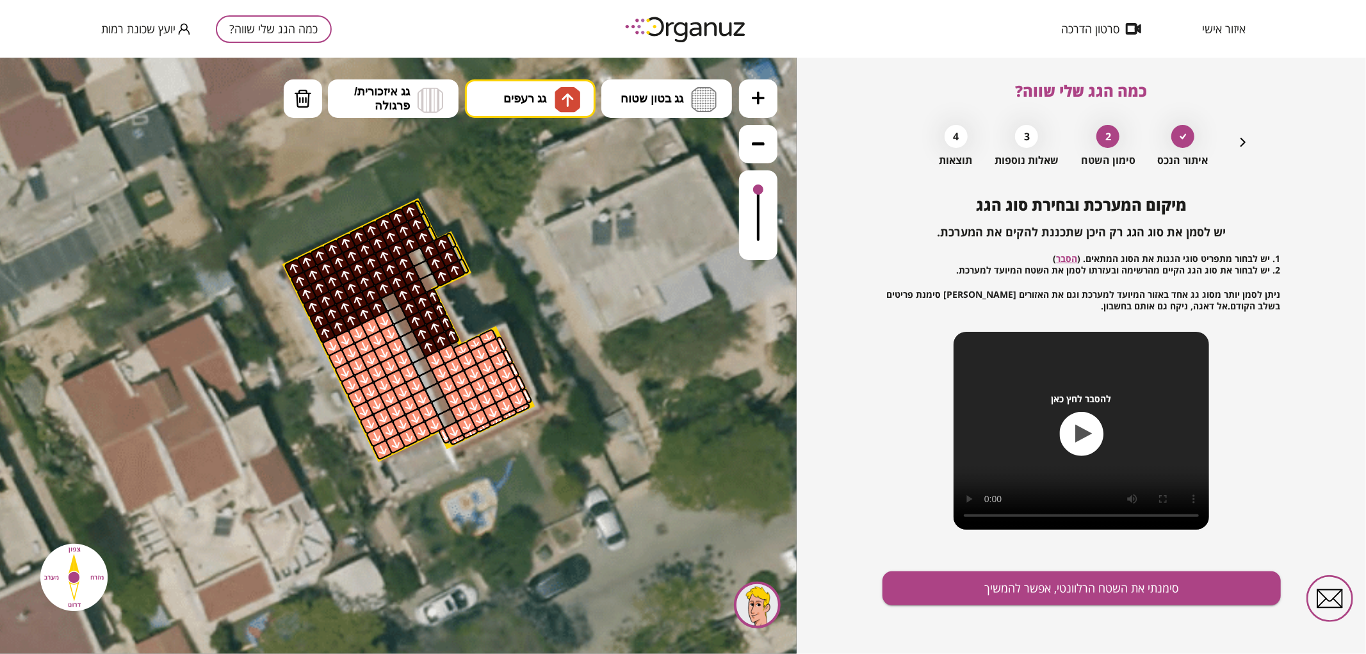
click at [523, 144] on div ".st0 { fill: #FFFFFF; } .st0 { fill: #FFFFFF; }" at bounding box center [398, 355] width 797 height 596
drag, startPoint x: 430, startPoint y: 230, endPoint x: 464, endPoint y: 263, distance: 47.6
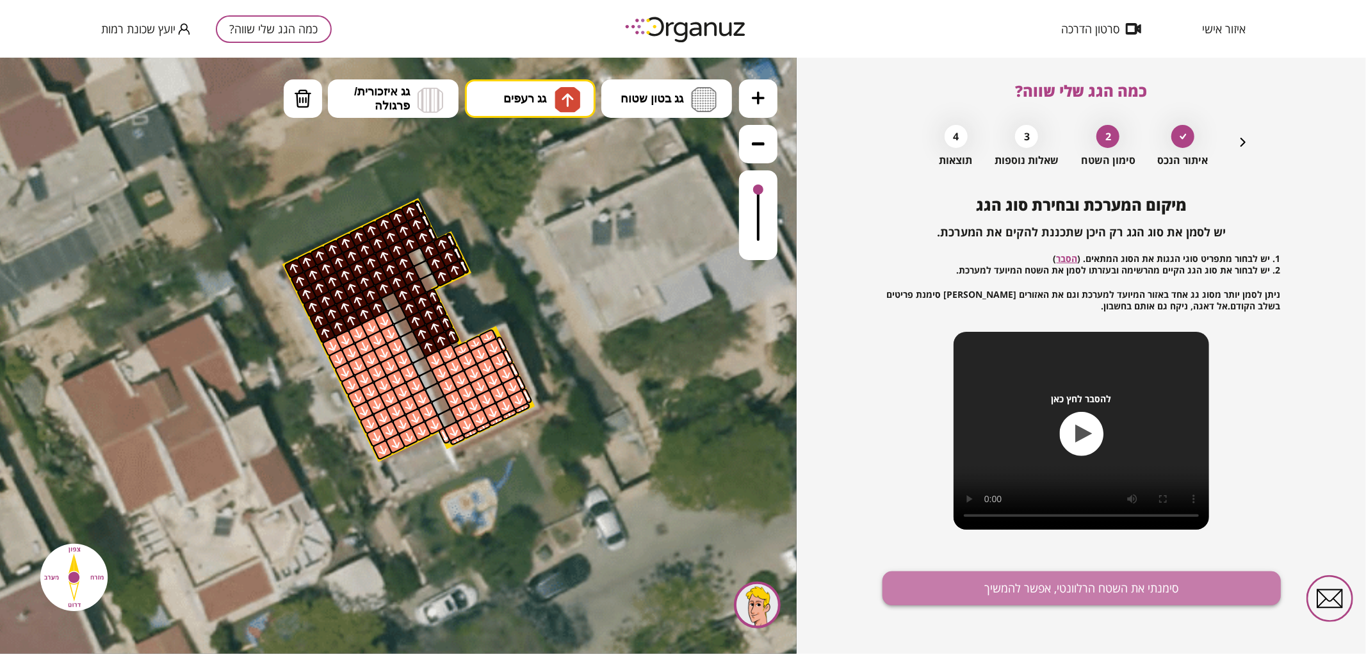
click at [1019, 579] on button "סימנתי את השטח הרלוונטי, אפשר להמשיך" at bounding box center [1082, 588] width 398 height 34
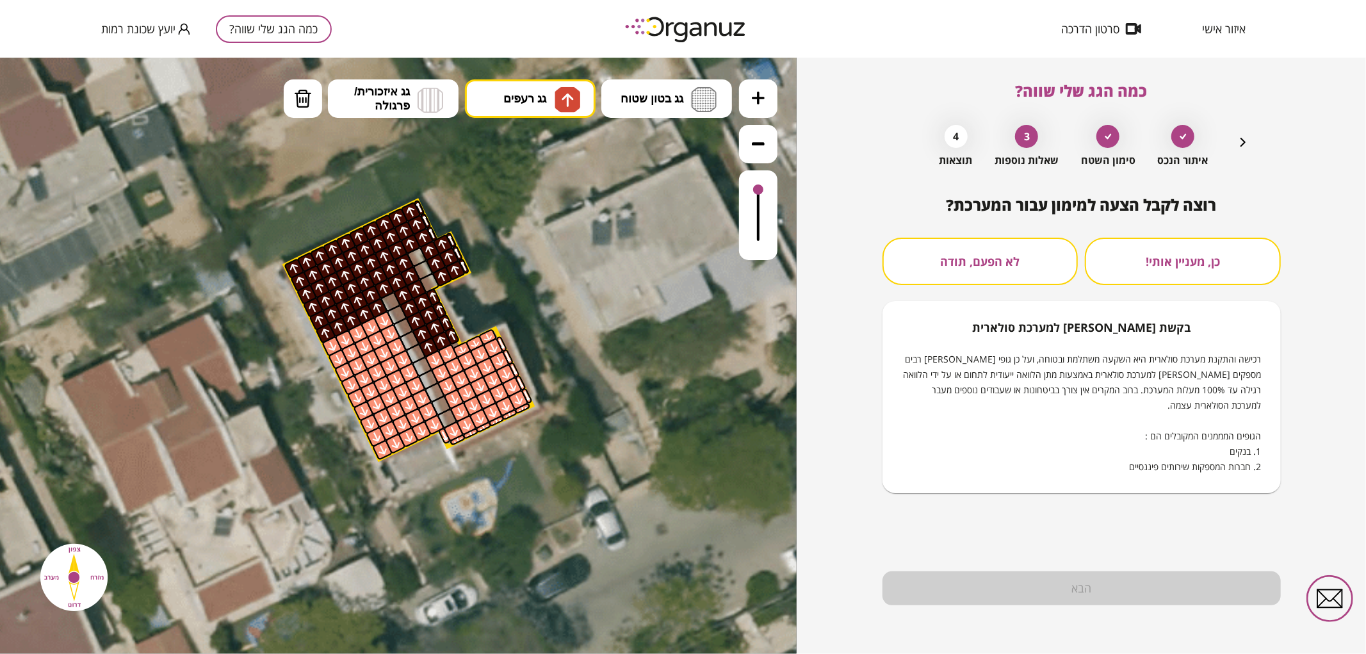
click at [994, 268] on button "לא הפעם, תודה" at bounding box center [981, 261] width 196 height 47
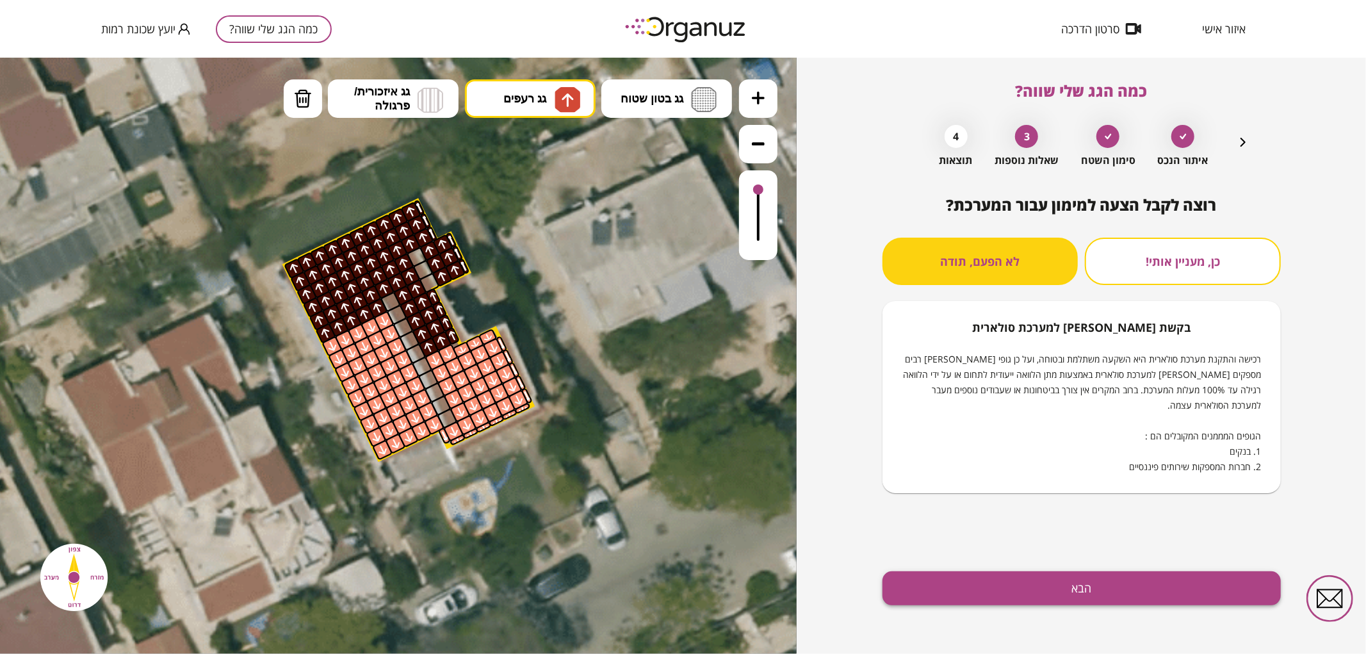
click at [1028, 586] on button "הבא" at bounding box center [1082, 588] width 398 height 34
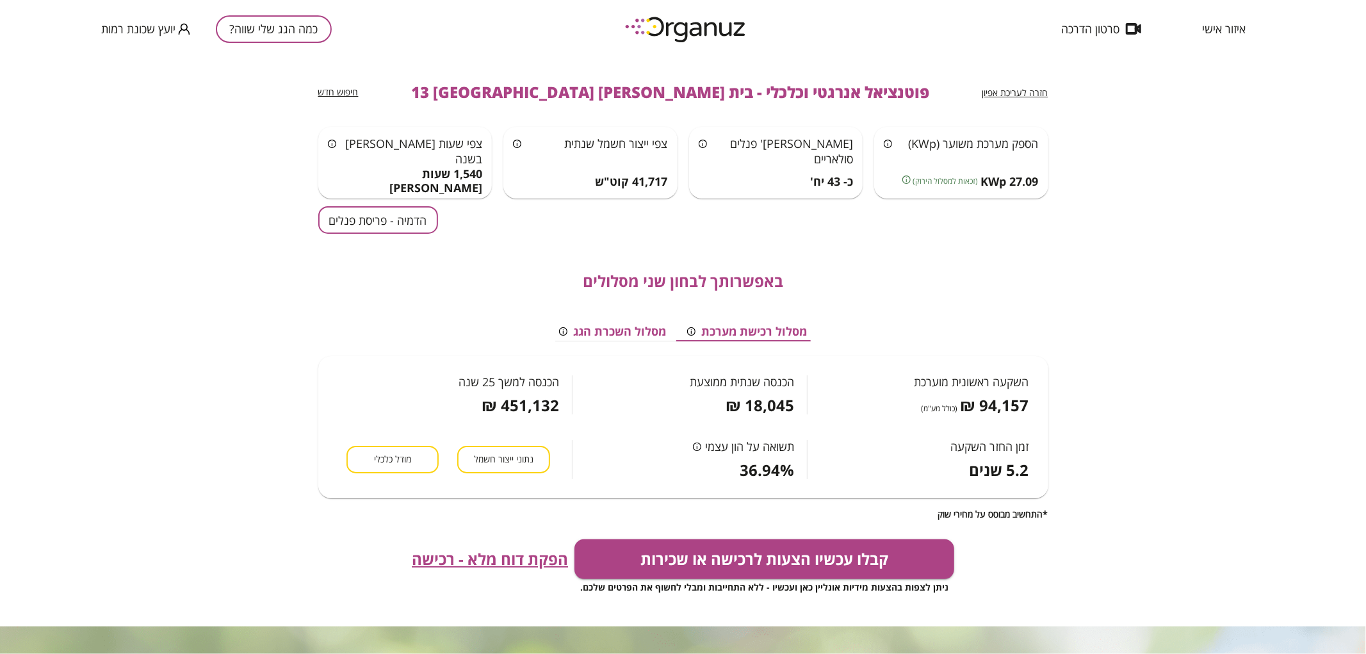
click at [389, 226] on button "הדמיה - פריסת פנלים" at bounding box center [378, 220] width 120 height 28
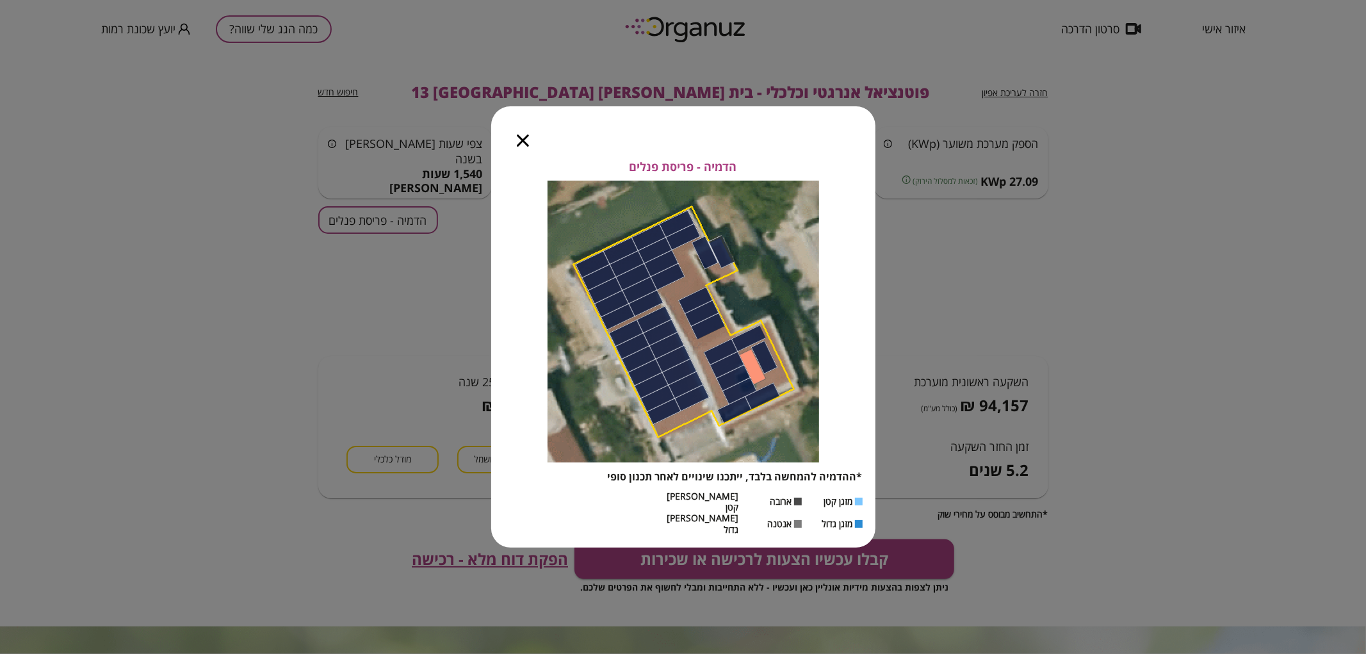
click at [522, 160] on div at bounding box center [522, 133] width 63 height 54
click at [521, 147] on icon "button" at bounding box center [523, 141] width 12 height 12
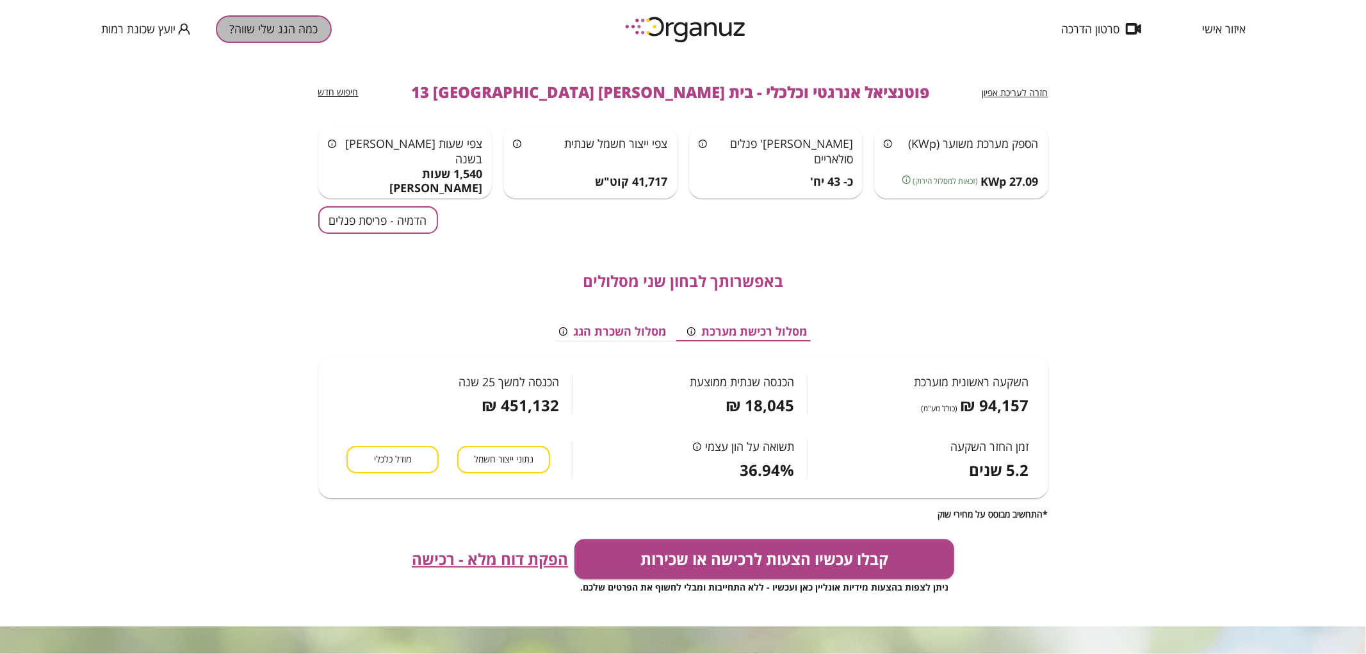
click at [291, 34] on button "כמה הגג שלי שווה?" at bounding box center [274, 29] width 116 height 28
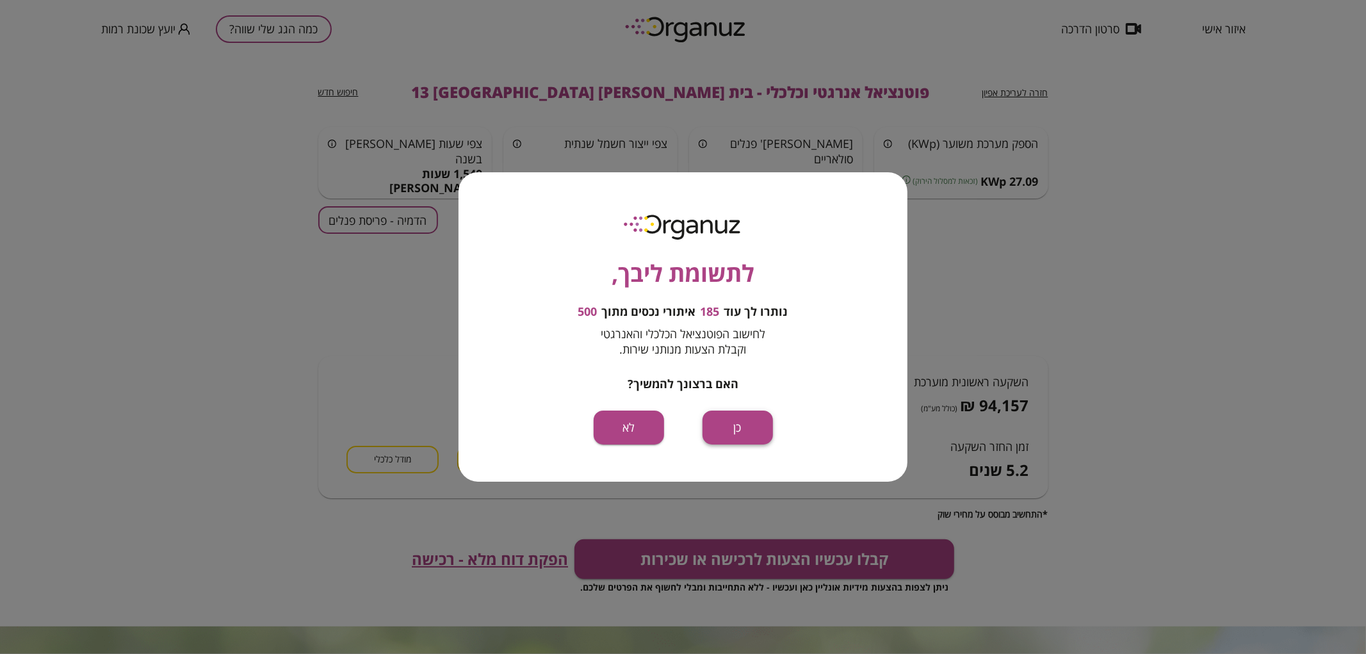
click at [739, 438] on button "כן" at bounding box center [738, 428] width 70 height 34
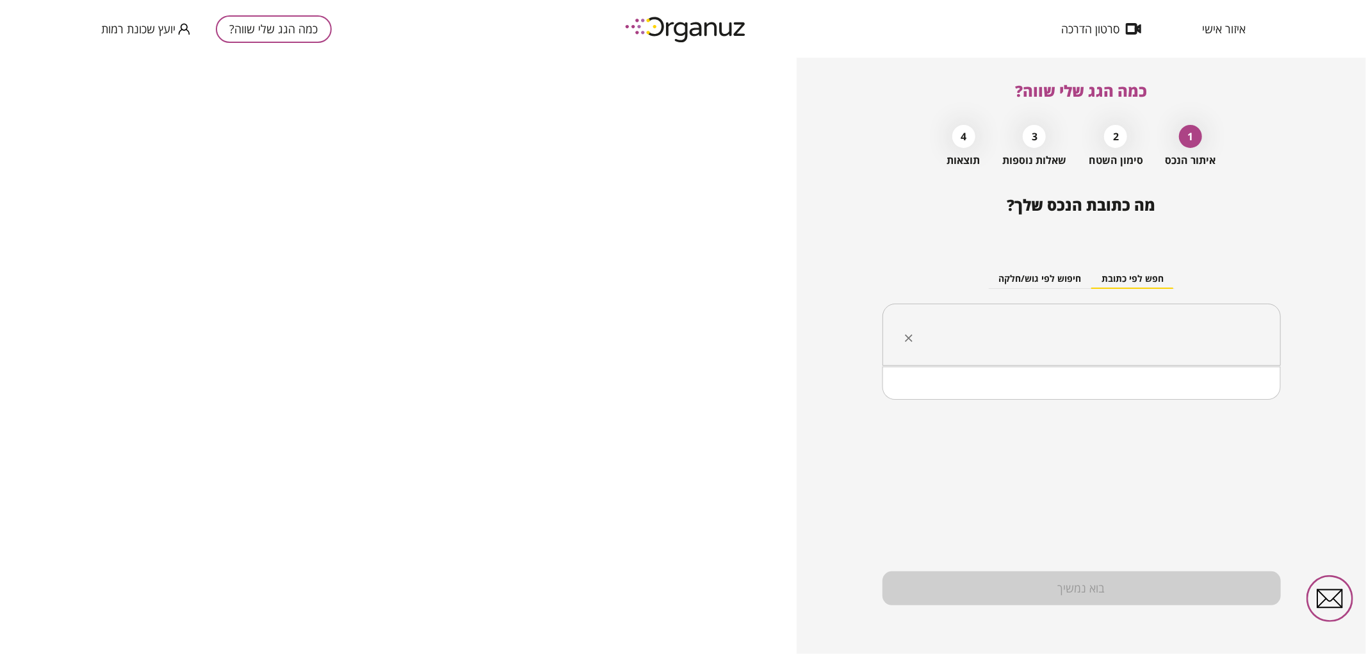
click at [1051, 338] on input "text" at bounding box center [1087, 335] width 358 height 32
click at [1201, 394] on li "[PERSON_NAME] 34 [GEOGRAPHIC_DATA]" at bounding box center [1081, 399] width 365 height 23
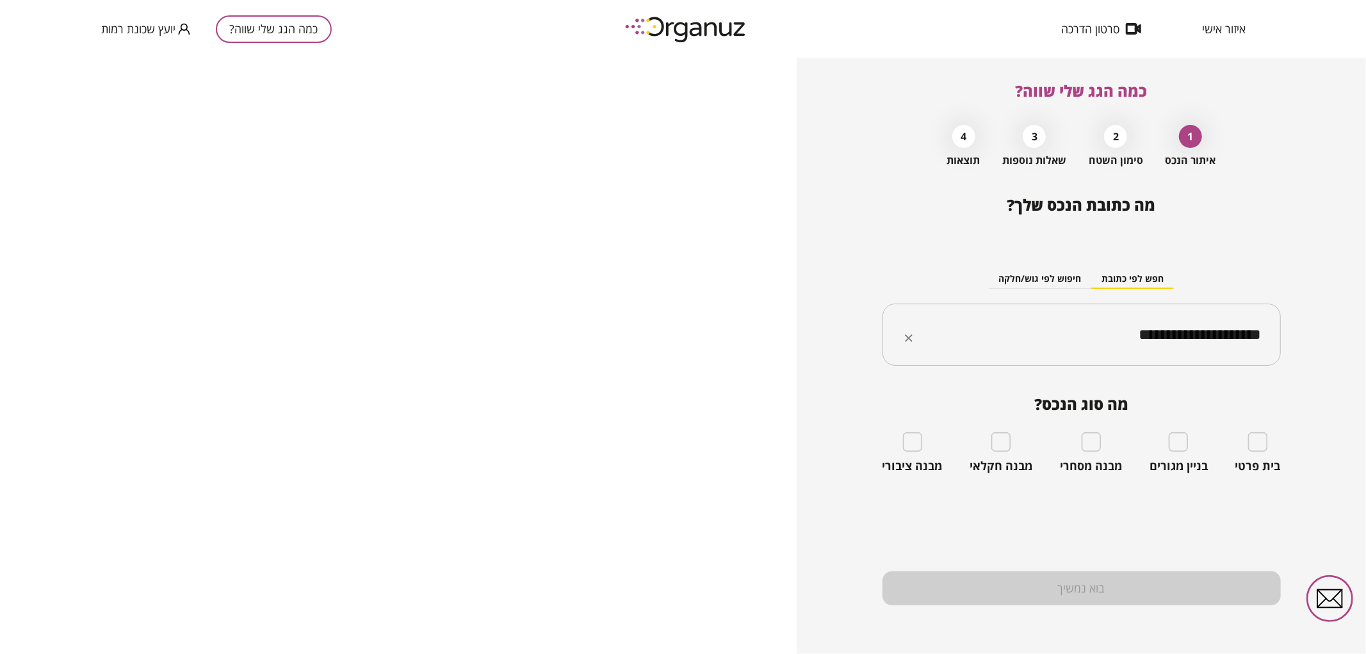
type input "**********"
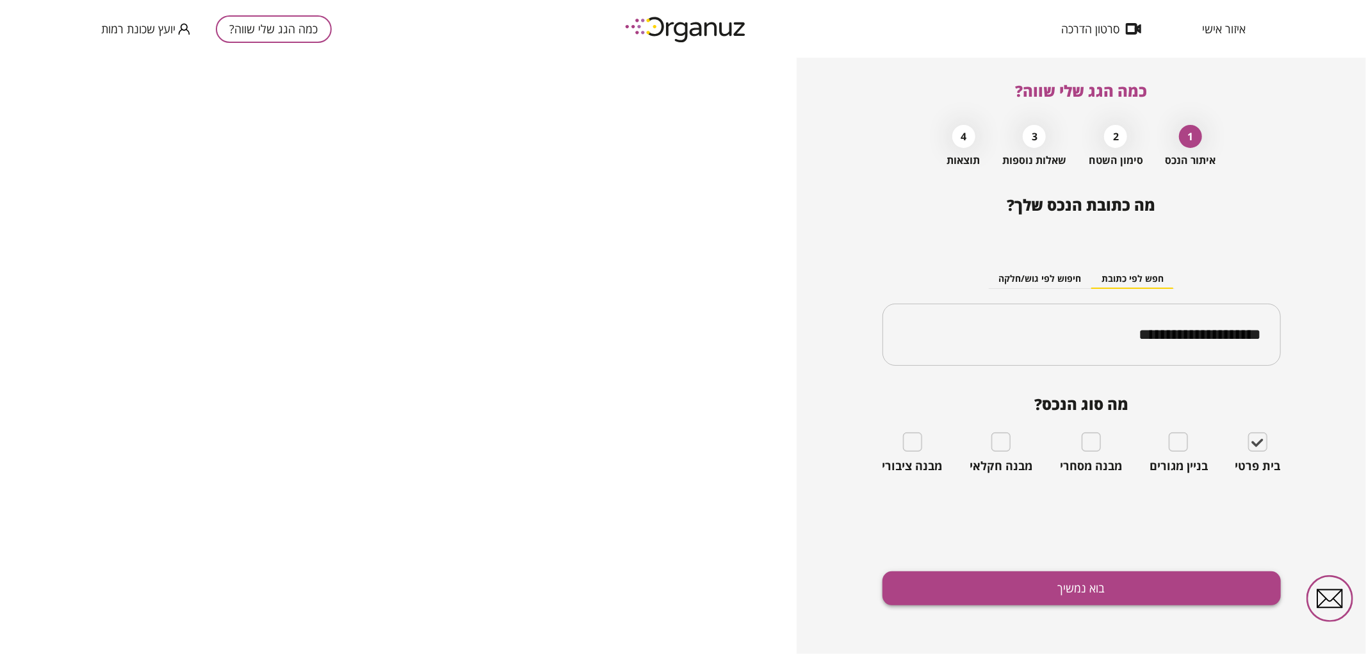
click at [1210, 601] on div "**********" at bounding box center [1082, 425] width 398 height 458
click at [1209, 595] on button "בוא נמשיך" at bounding box center [1082, 588] width 398 height 34
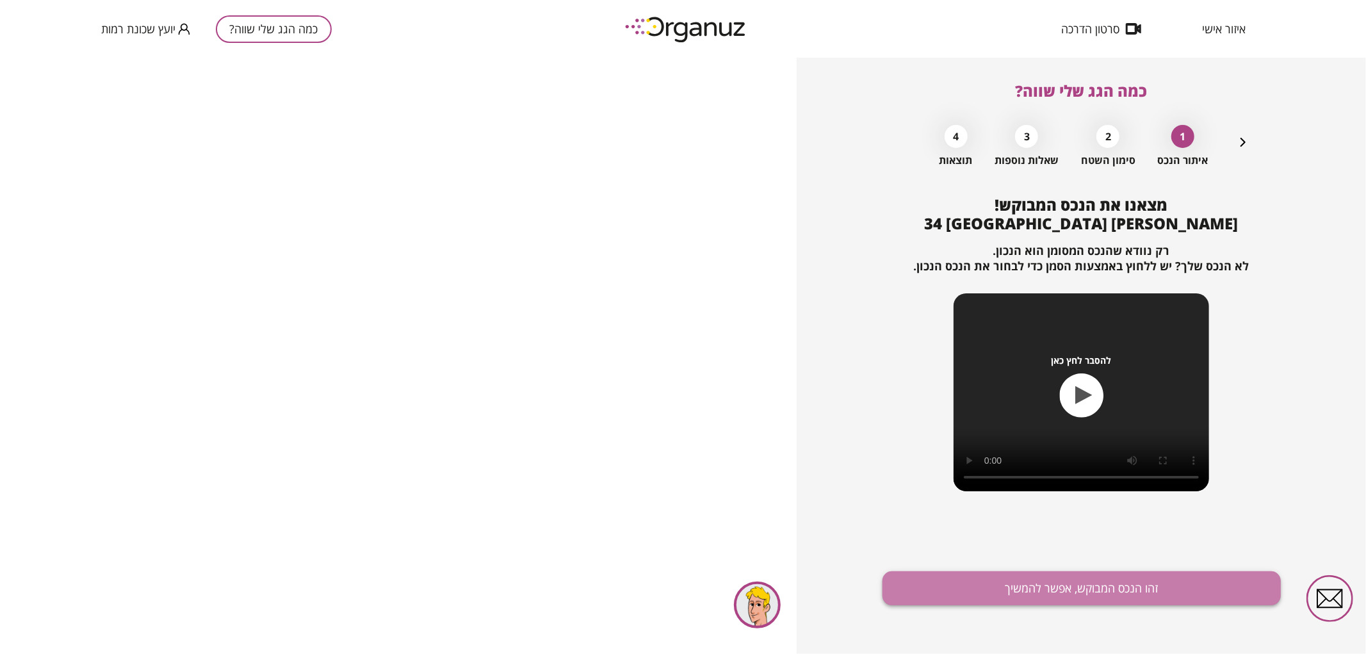
click at [1206, 591] on button "זהו הנכס המבוקש, אפשר להמשיך" at bounding box center [1082, 588] width 398 height 34
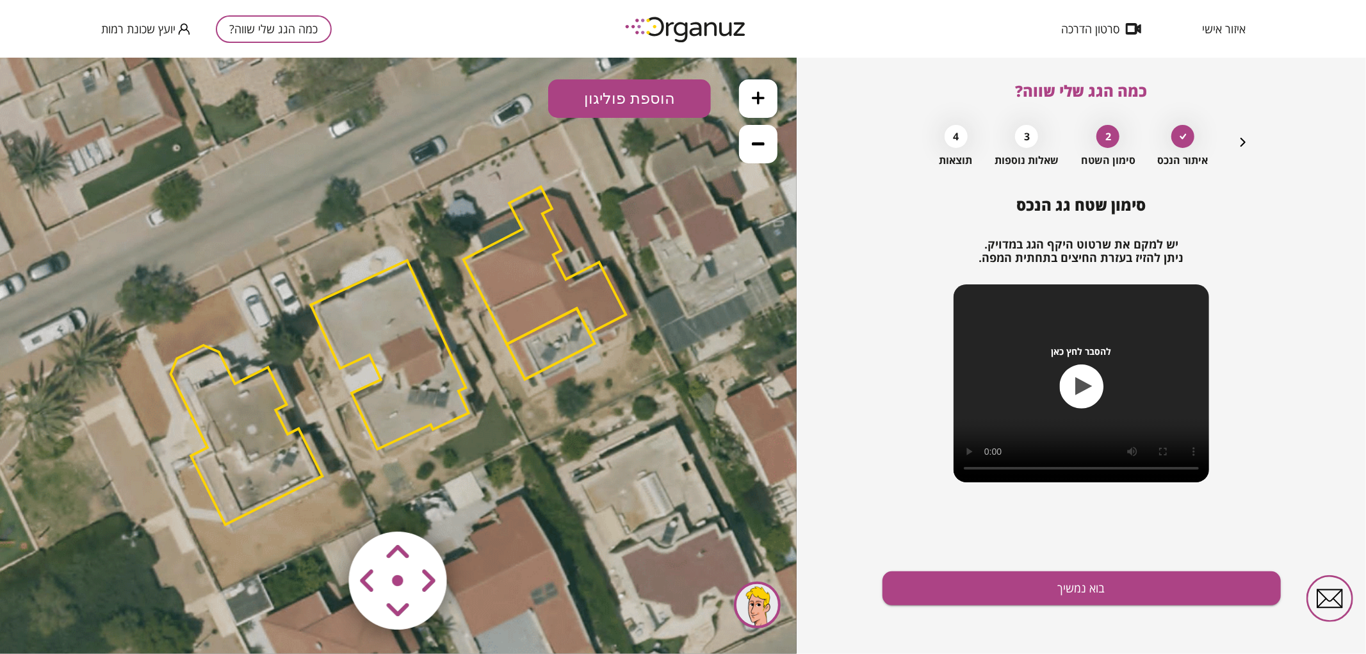
click at [244, 397] on polygon at bounding box center [247, 434] width 152 height 179
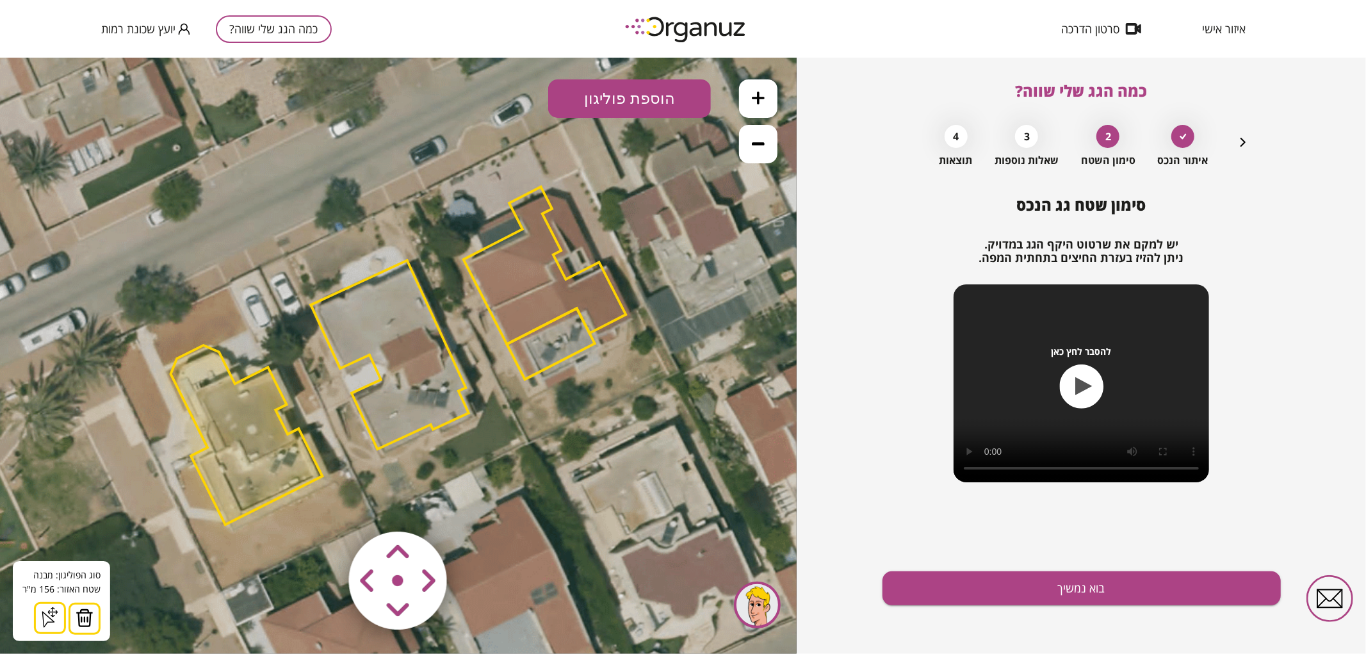
click at [83, 612] on img at bounding box center [85, 617] width 18 height 19
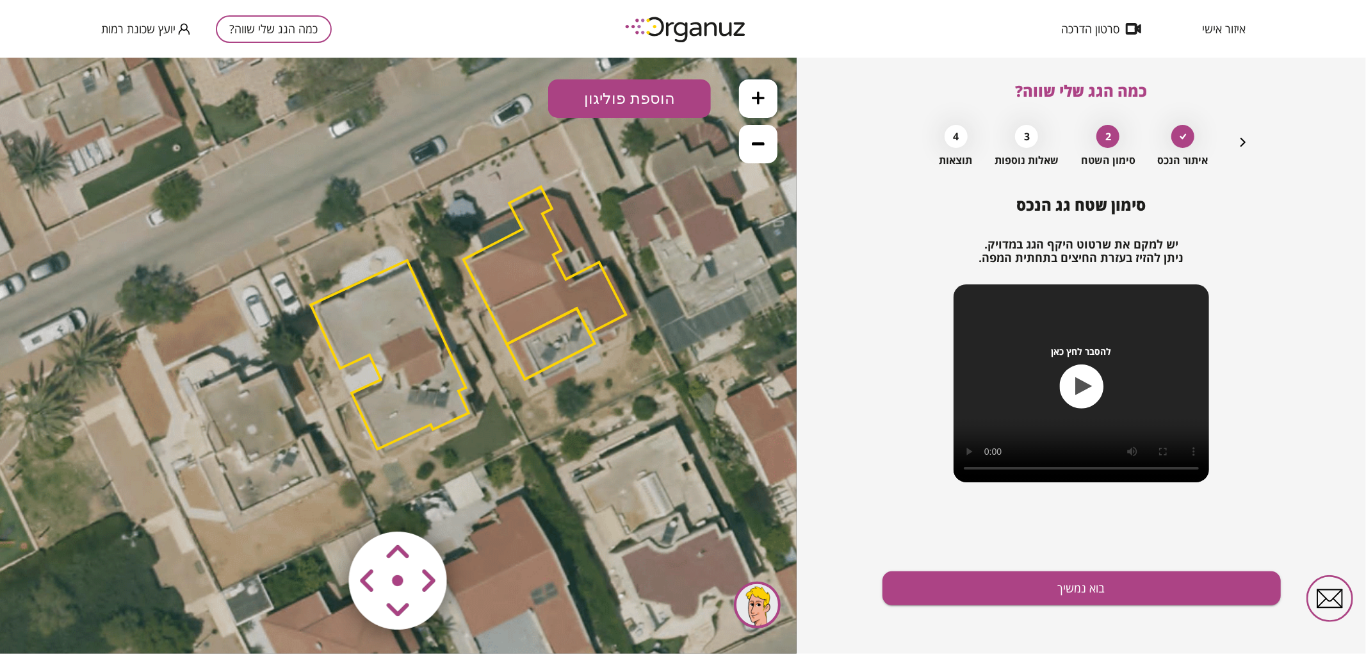
click at [525, 315] on polygon at bounding box center [545, 265] width 163 height 158
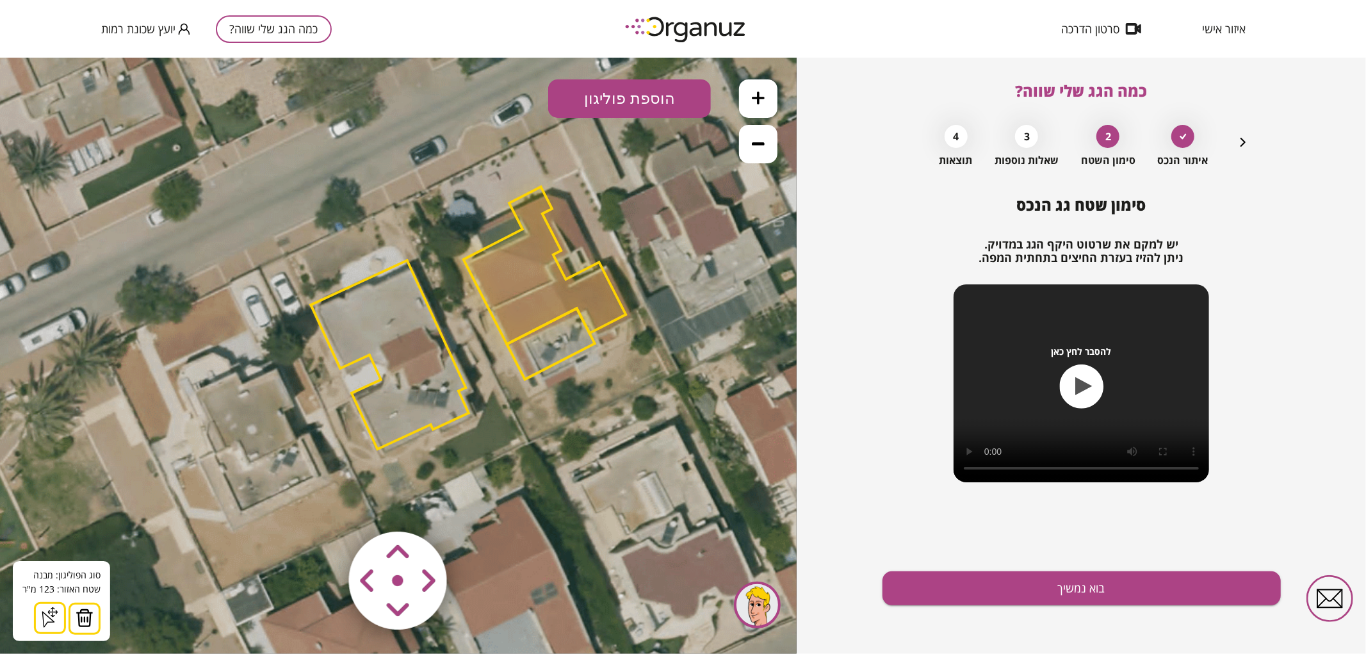
click at [92, 612] on button at bounding box center [85, 618] width 32 height 32
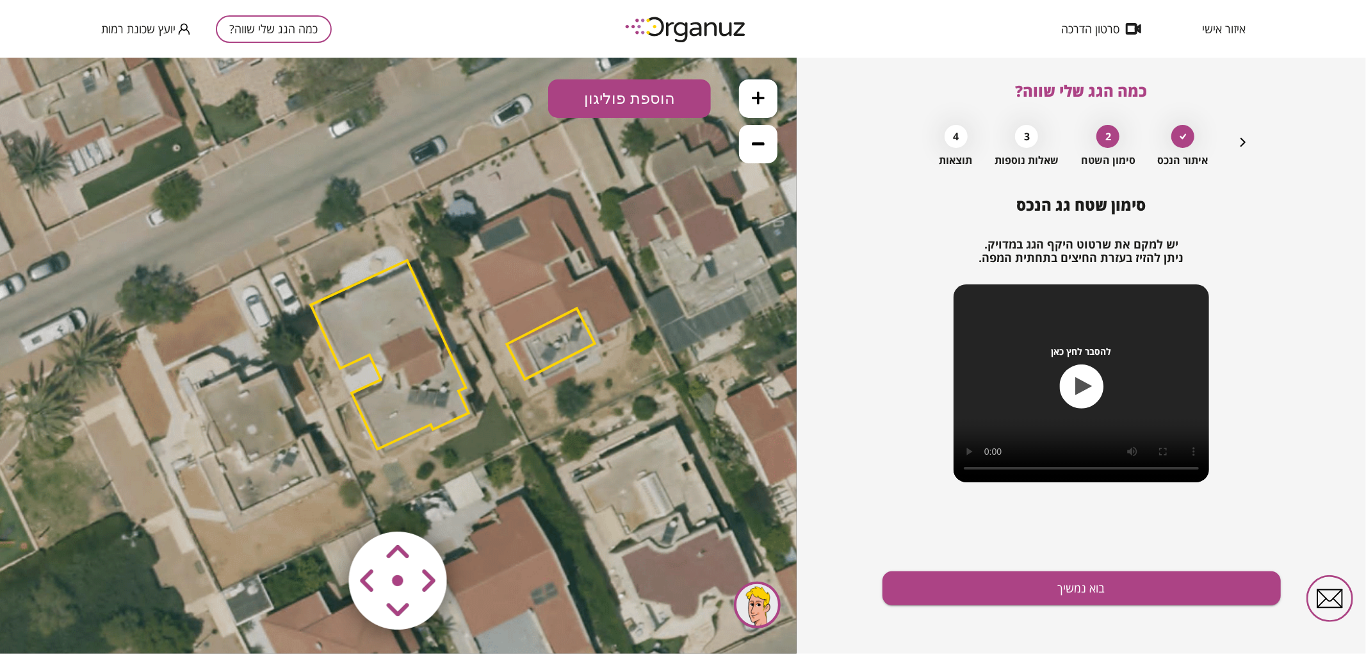
click at [581, 318] on polygon at bounding box center [551, 343] width 88 height 71
click at [575, 356] on icon at bounding box center [401, 356] width 1384 height 1384
click at [565, 344] on polygon at bounding box center [551, 343] width 88 height 71
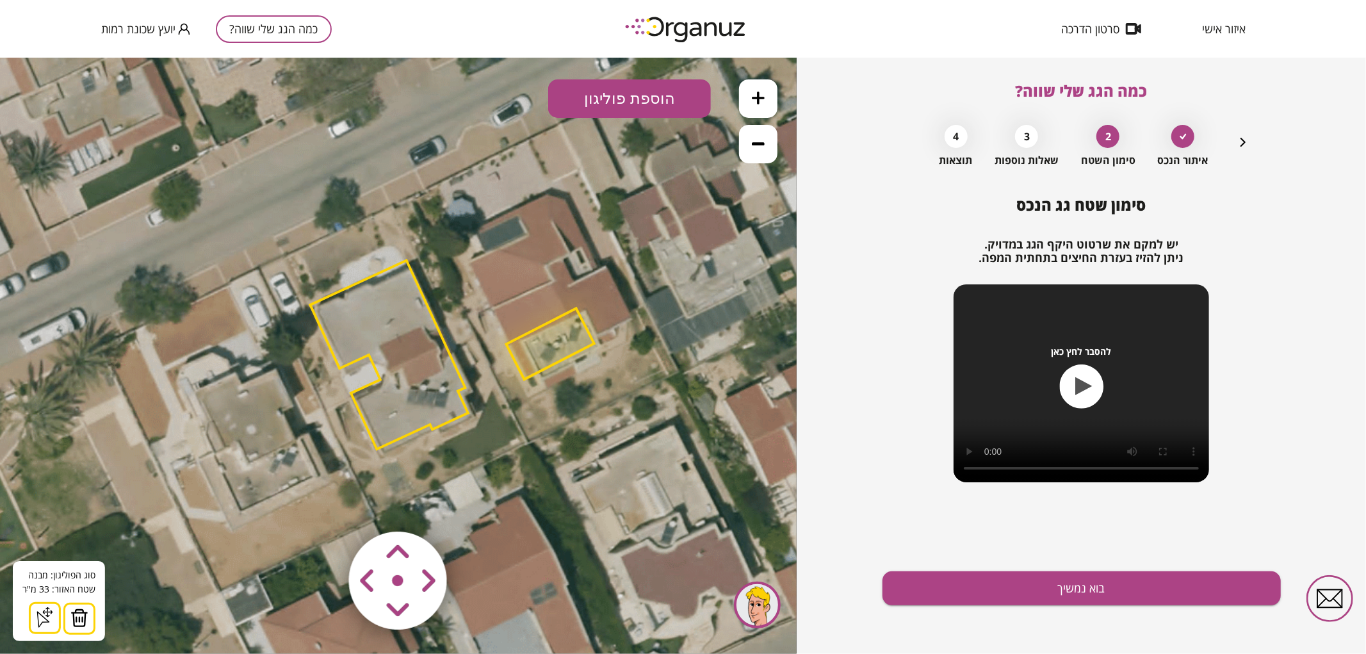
click at [74, 612] on img at bounding box center [79, 617] width 18 height 19
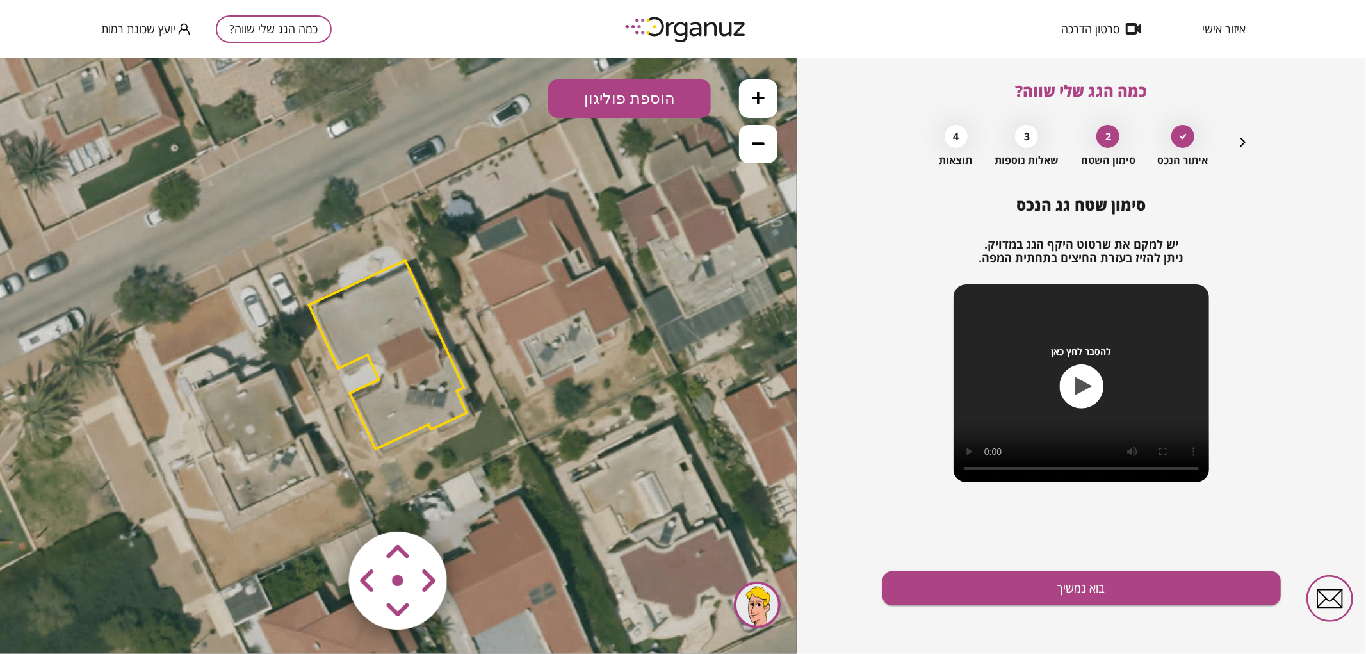
click at [409, 352] on polygon at bounding box center [388, 354] width 158 height 189
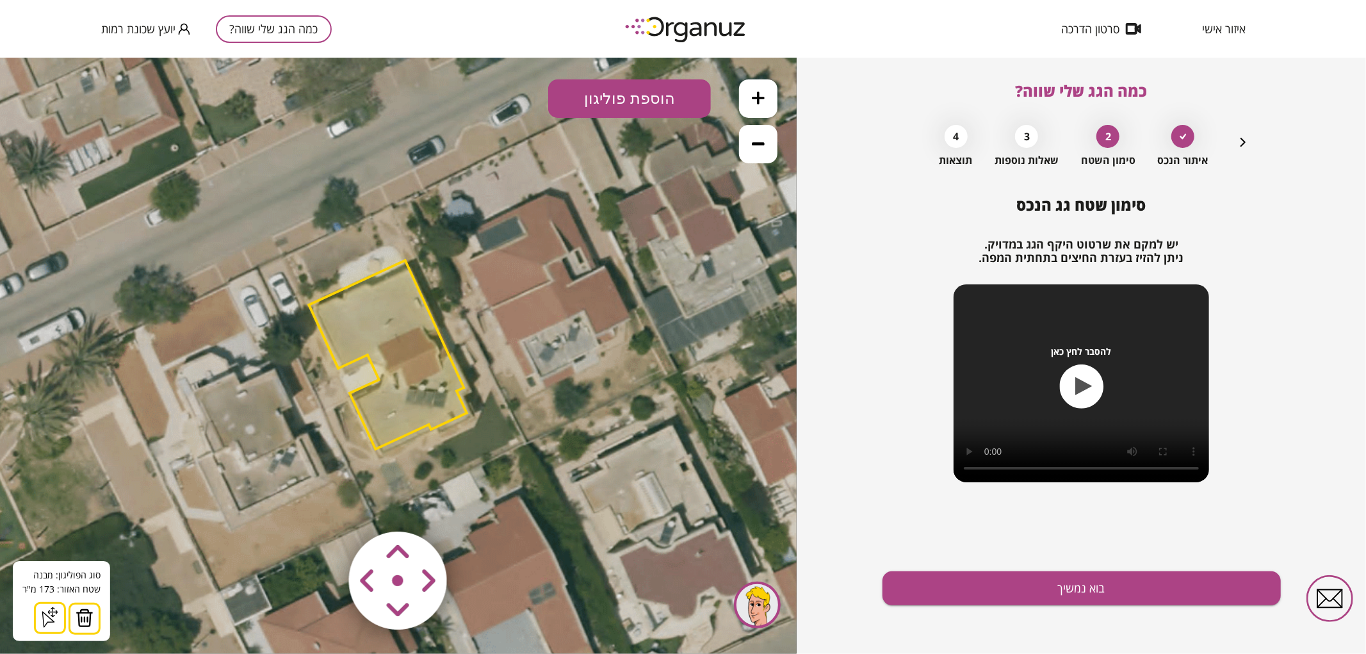
click at [513, 461] on icon at bounding box center [399, 356] width 1384 height 1384
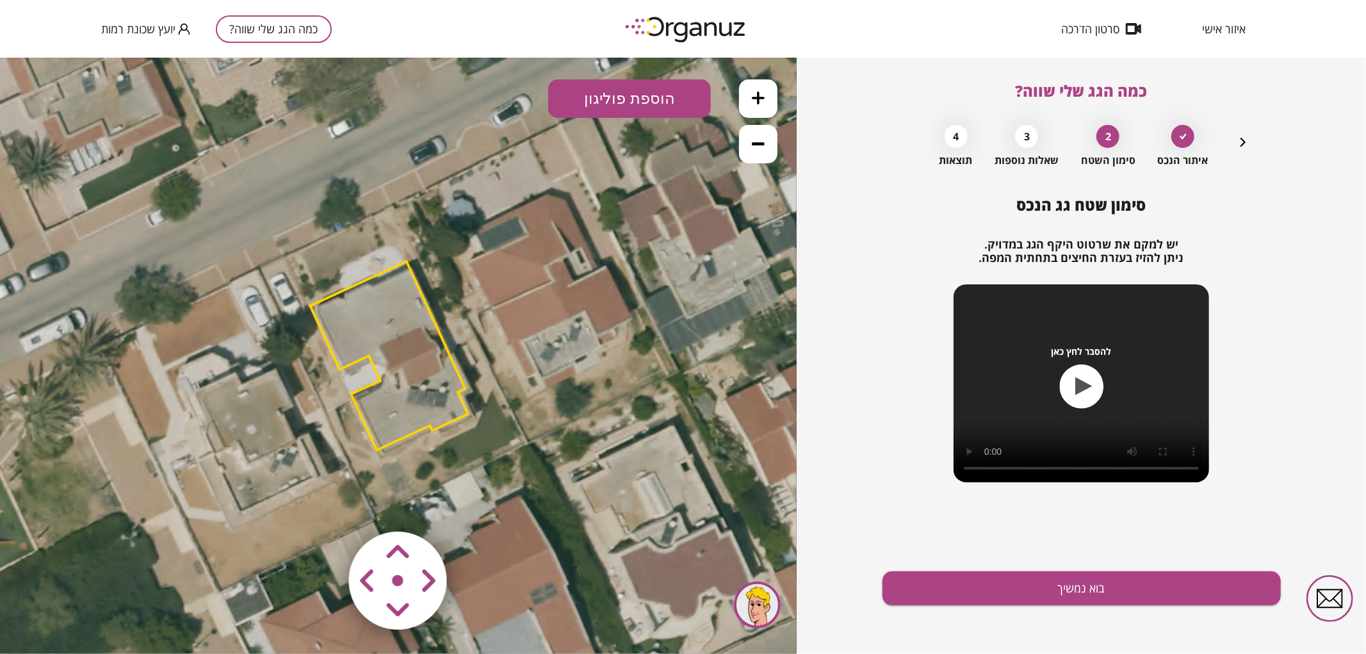
click at [322, 504] on area at bounding box center [322, 504] width 0 height 0
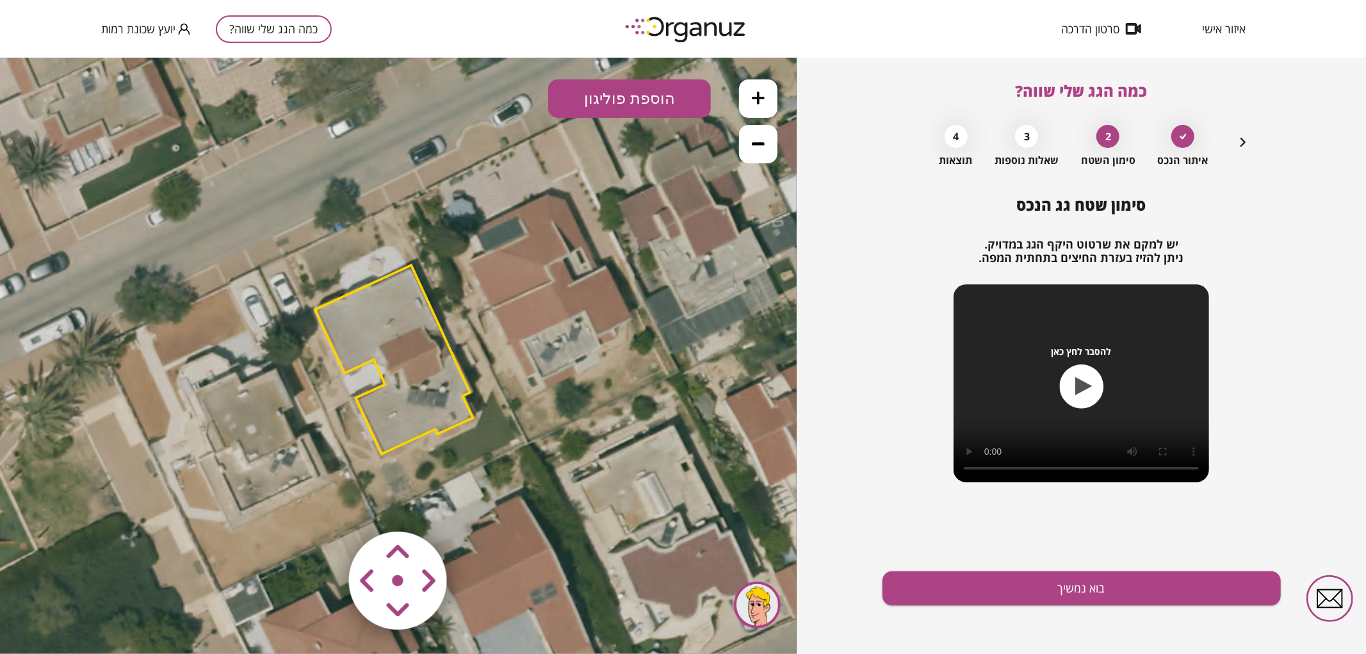
click at [322, 504] on area at bounding box center [322, 504] width 0 height 0
click at [933, 574] on button "בוא נמשיך" at bounding box center [1082, 588] width 398 height 34
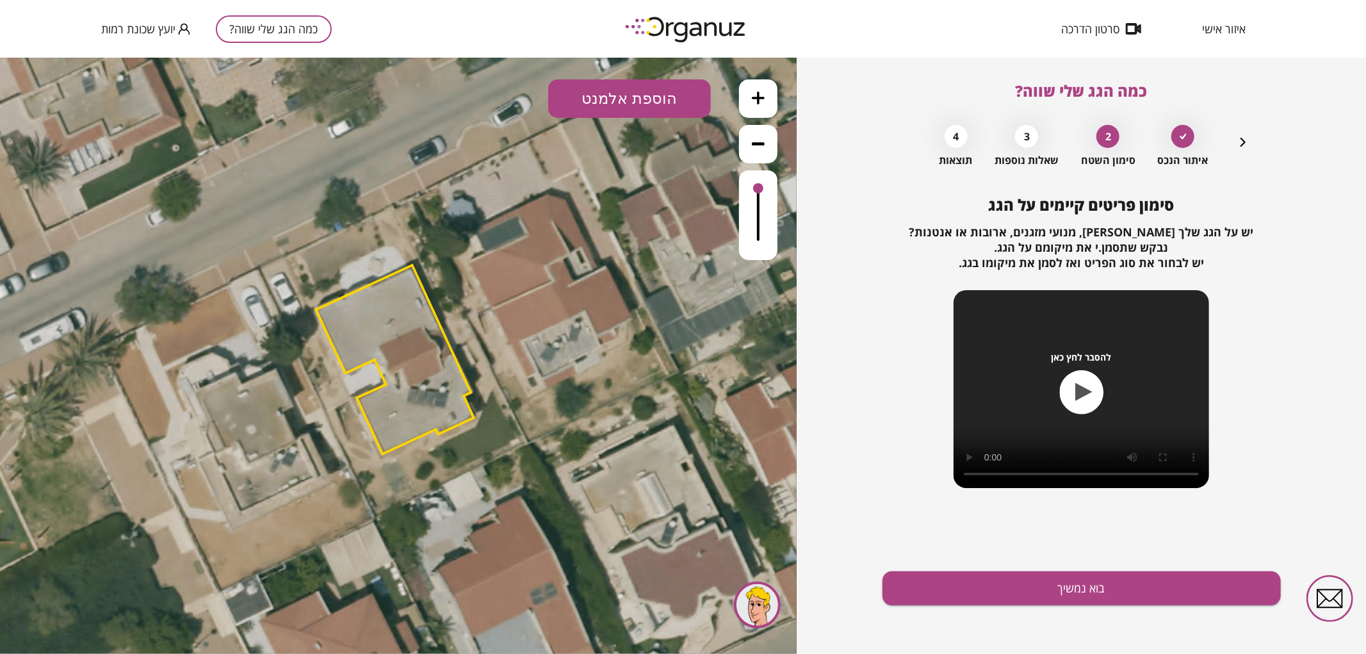
click at [607, 106] on button "הוספת אלמנט" at bounding box center [629, 98] width 163 height 38
click at [625, 299] on div ".st0 { fill: #FFFFFF; } .st0 { fill: #FFFFFF; }" at bounding box center [398, 355] width 797 height 596
click at [1006, 578] on button "בוא נמשיך" at bounding box center [1082, 588] width 398 height 34
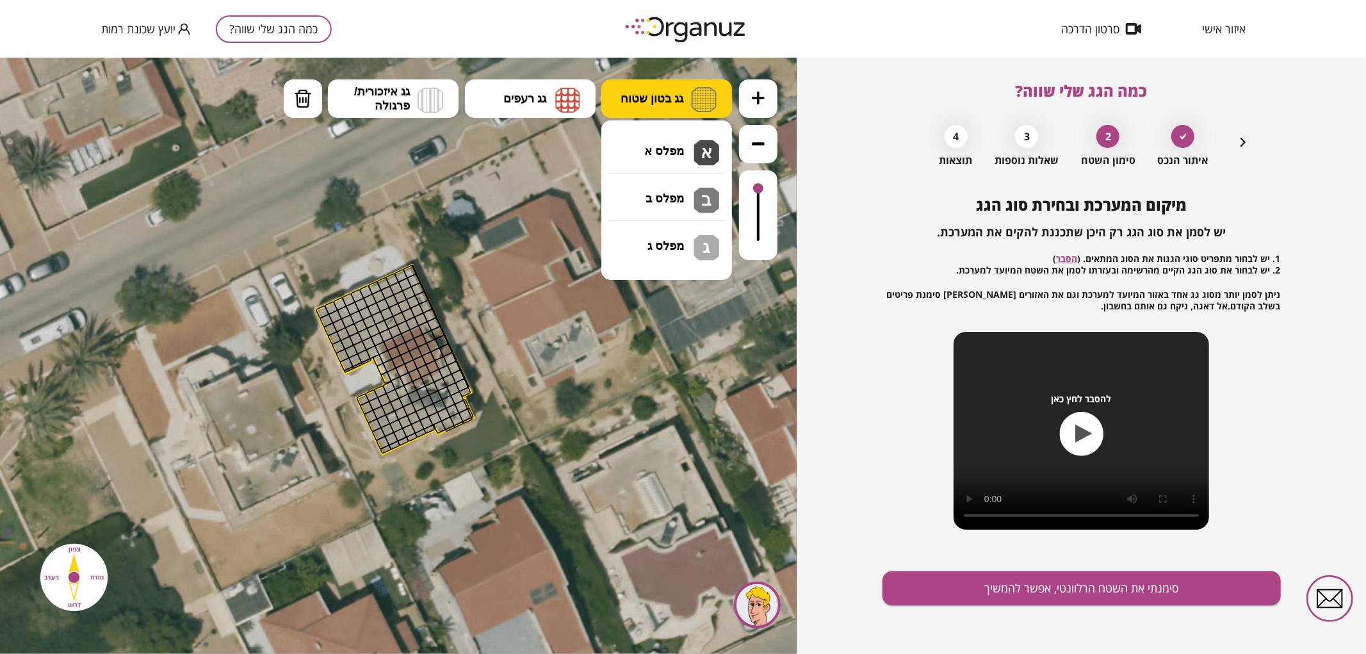
click at [619, 104] on button "גג בטון שטוח" at bounding box center [667, 98] width 131 height 38
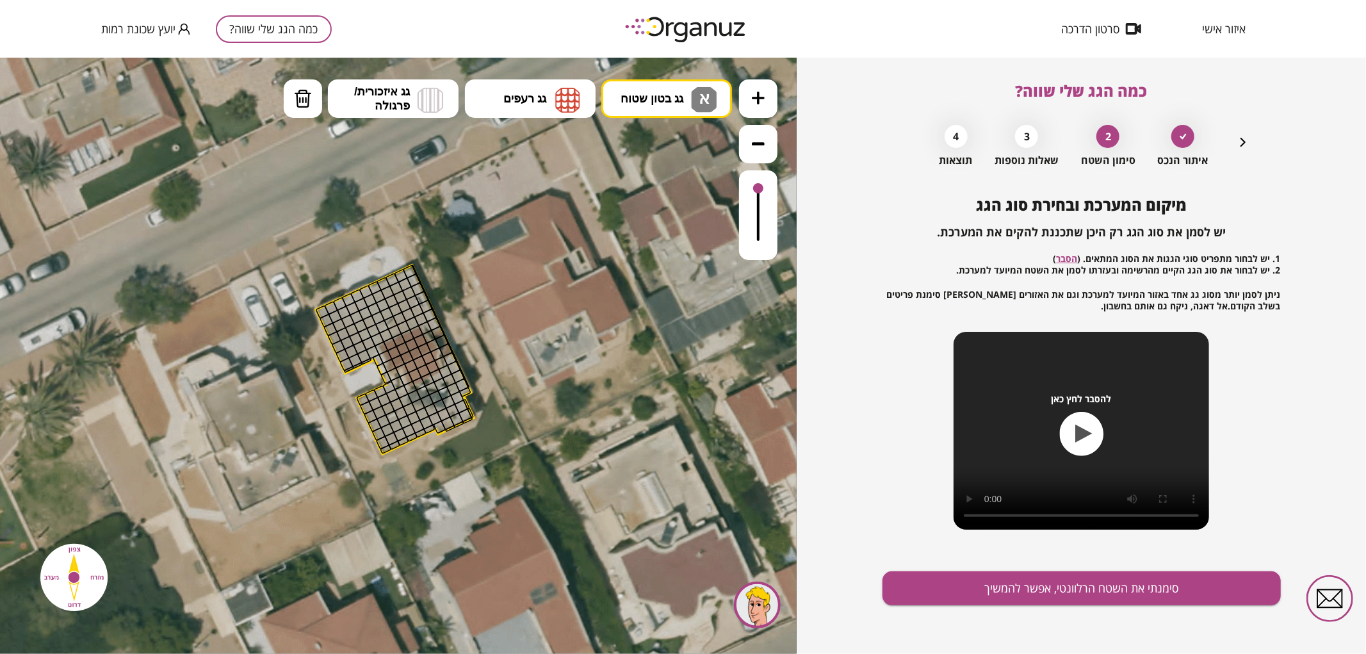
click at [681, 142] on div ".st0 { fill: #FFFFFF; } .st0 { fill: #FFFFFF; }" at bounding box center [398, 355] width 797 height 596
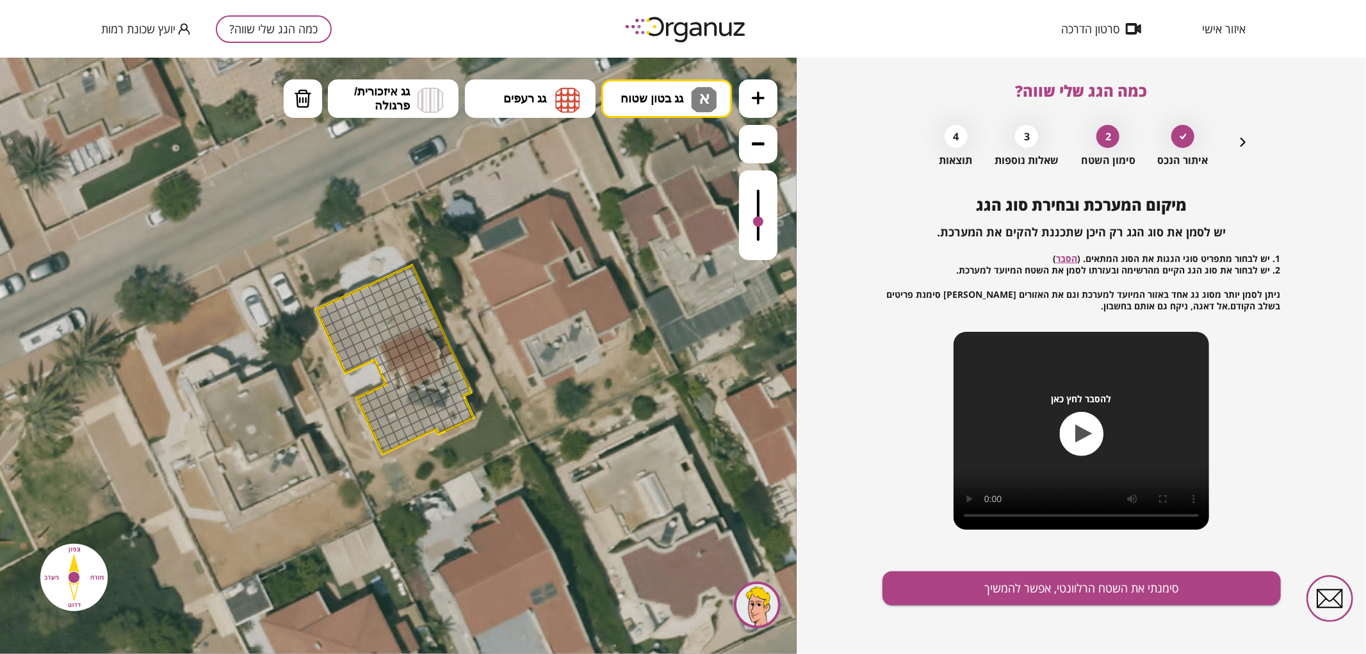
drag, startPoint x: 761, startPoint y: 186, endPoint x: 756, endPoint y: 222, distance: 36.9
click at [756, 222] on div at bounding box center [758, 221] width 10 height 10
drag, startPoint x: 321, startPoint y: 309, endPoint x: 425, endPoint y: 273, distance: 110.4
click at [425, 273] on div ".st0 { fill: #FFFFFF; } .st0 { fill: #FFFFFF; }" at bounding box center [401, 356] width 1384 height 1384
drag, startPoint x: 383, startPoint y: 450, endPoint x: 396, endPoint y: 382, distance: 69.1
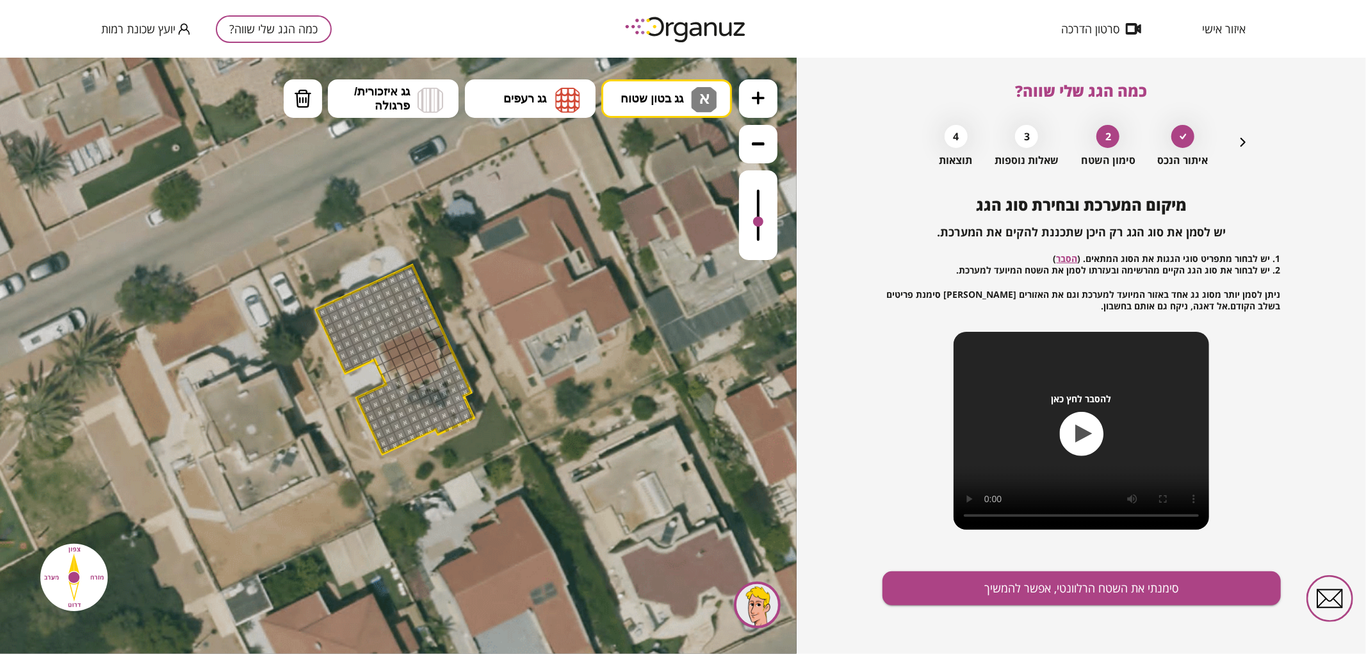
click at [564, 96] on img at bounding box center [567, 99] width 25 height 26
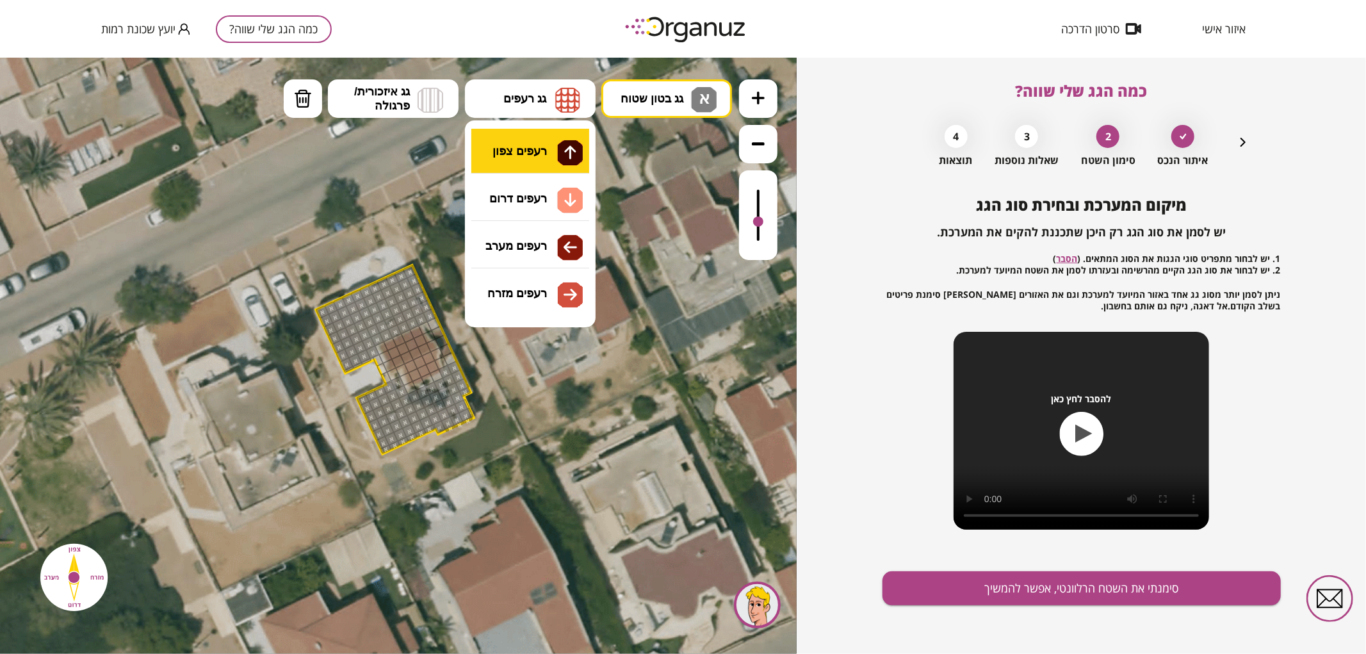
click at [541, 161] on div ".st0 { fill: #FFFFFF; } .st0 { fill: #FFFFFF; }" at bounding box center [398, 355] width 797 height 596
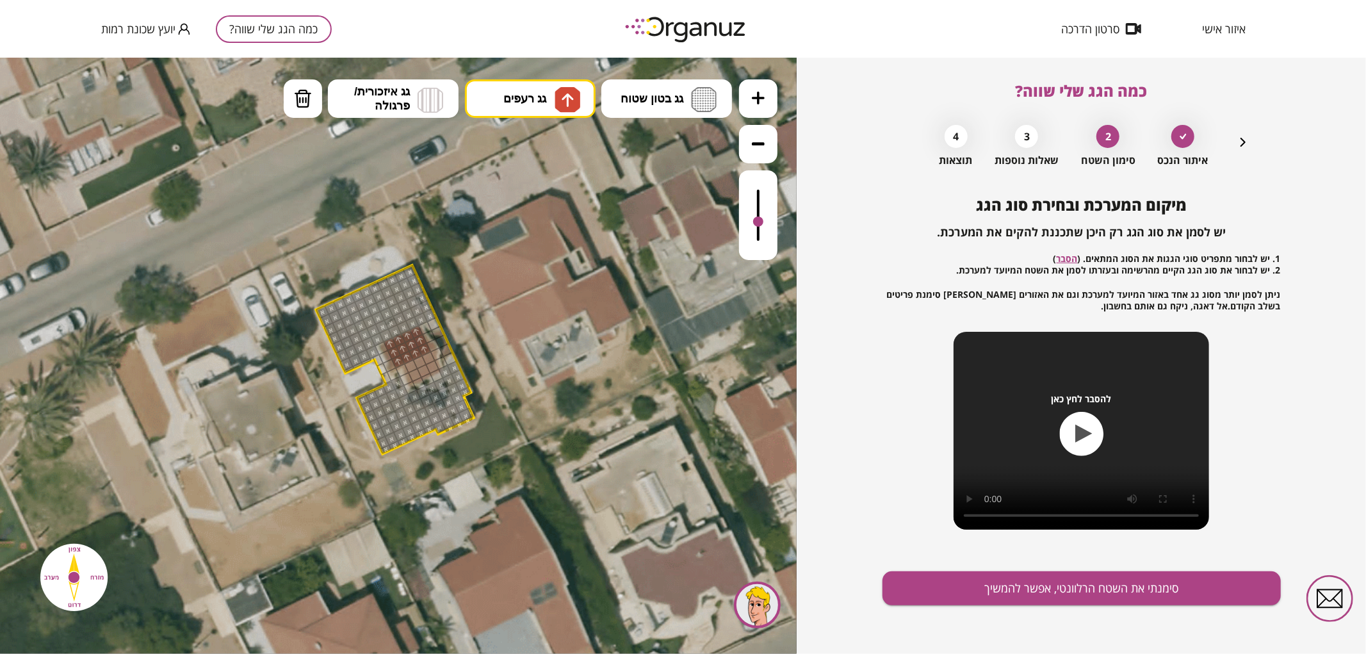
drag, startPoint x: 393, startPoint y: 363, endPoint x: 413, endPoint y: 342, distance: 28.5
click at [507, 96] on span "גג רעפים" at bounding box center [525, 98] width 43 height 14
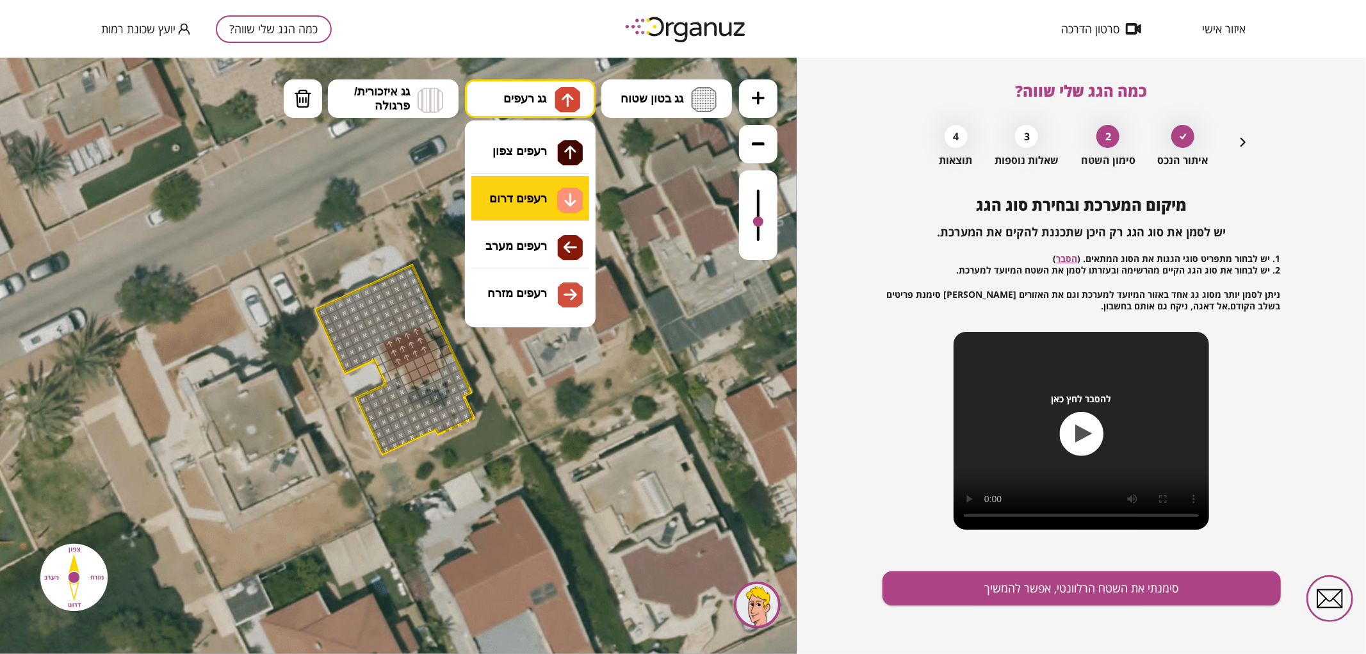
click at [543, 203] on div ".st0 { fill: #FFFFFF; } .st0 { fill: #FFFFFF; }" at bounding box center [398, 355] width 797 height 596
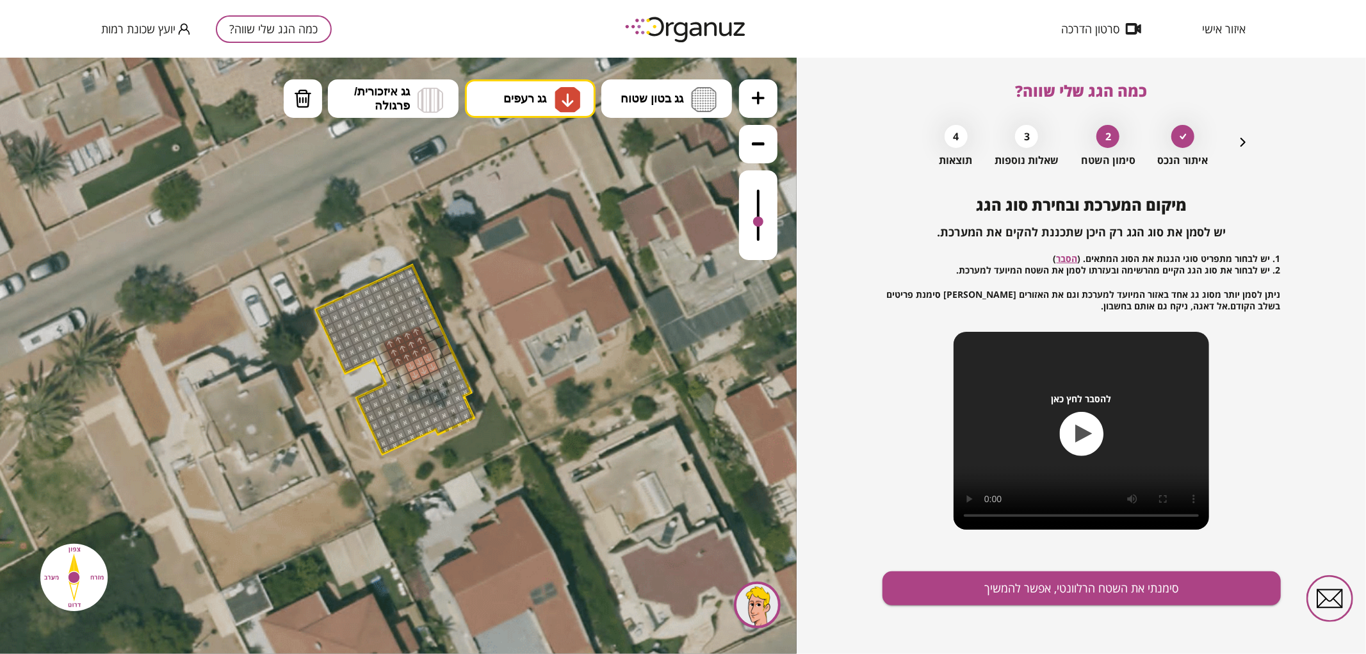
drag, startPoint x: 408, startPoint y: 368, endPoint x: 414, endPoint y: 372, distance: 6.6
click at [1011, 579] on button "סימנתי את השטח הרלוונטי, אפשר להמשיך" at bounding box center [1082, 588] width 398 height 34
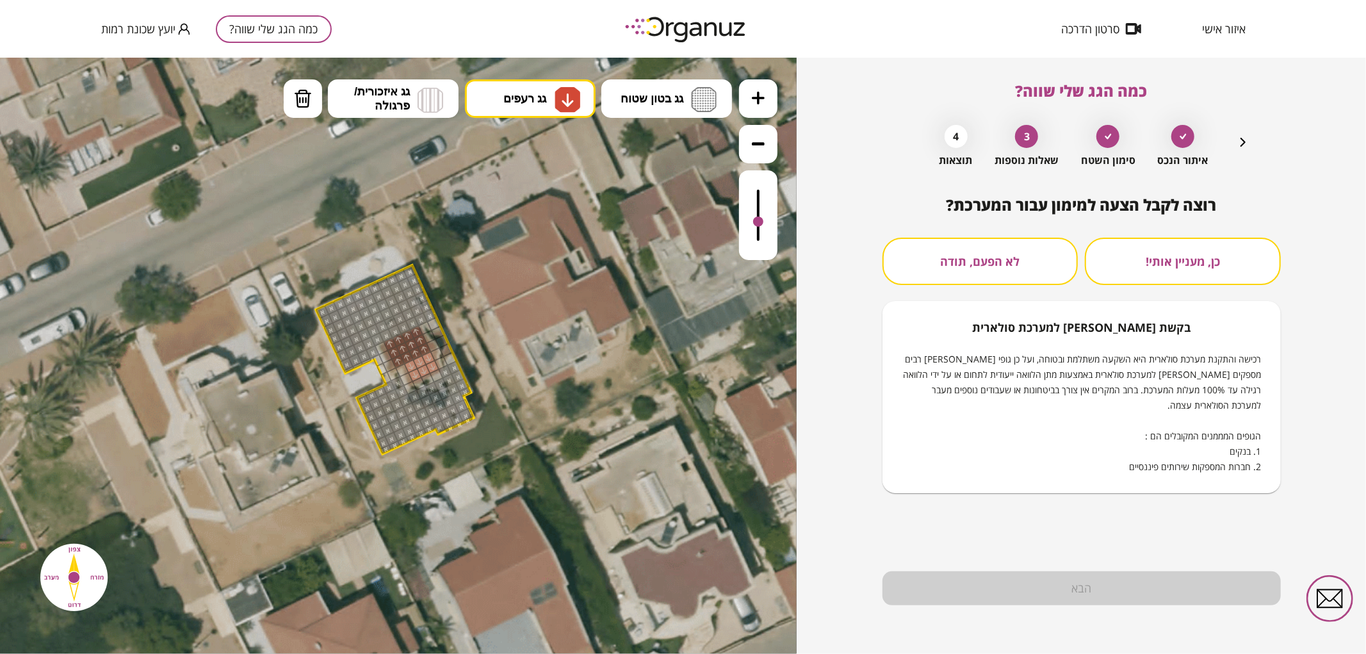
drag, startPoint x: 985, startPoint y: 257, endPoint x: 996, endPoint y: 349, distance: 92.9
click at [985, 258] on button "לא הפעם, תודה" at bounding box center [981, 261] width 196 height 47
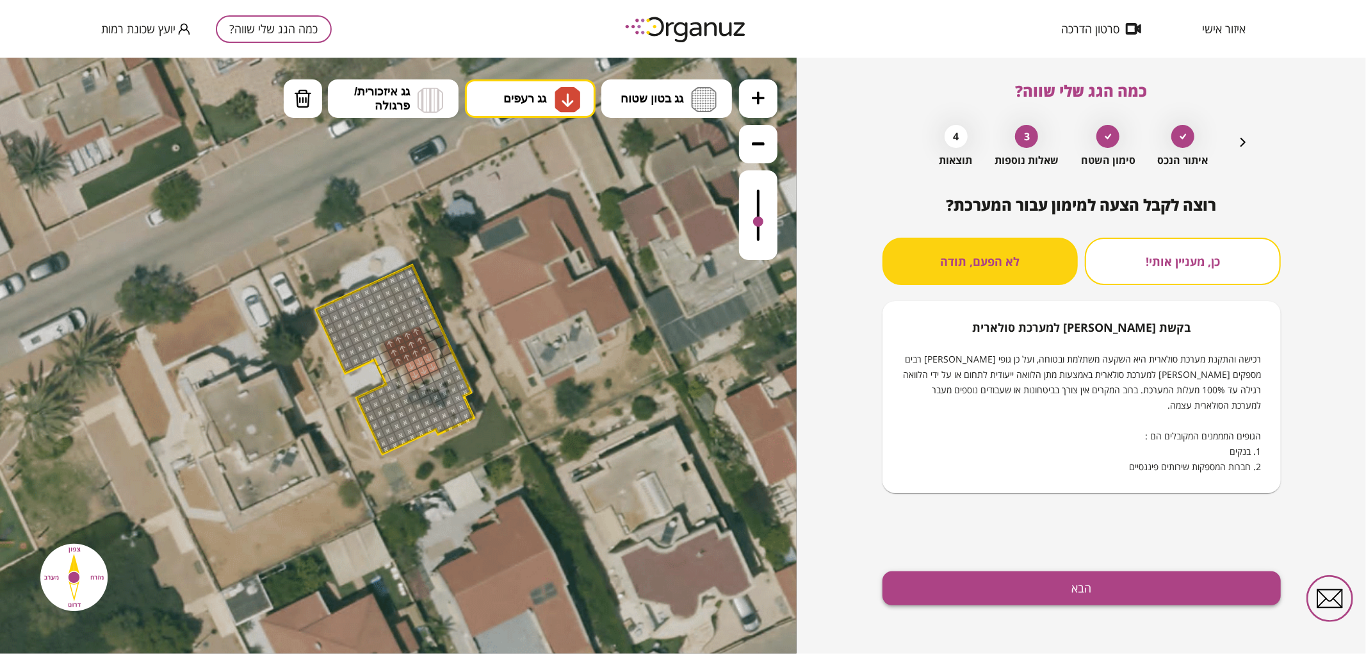
click at [978, 580] on button "הבא" at bounding box center [1082, 588] width 398 height 34
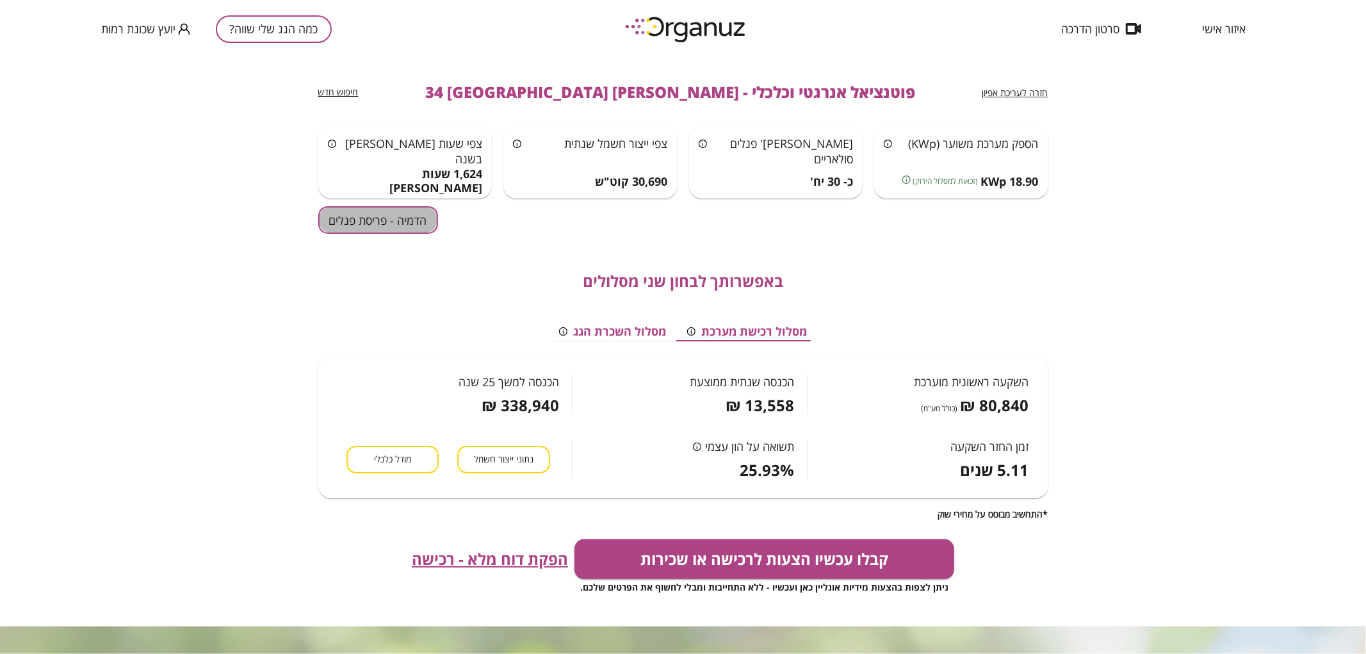
click at [360, 229] on button "הדמיה - פריסת פנלים" at bounding box center [378, 220] width 120 height 28
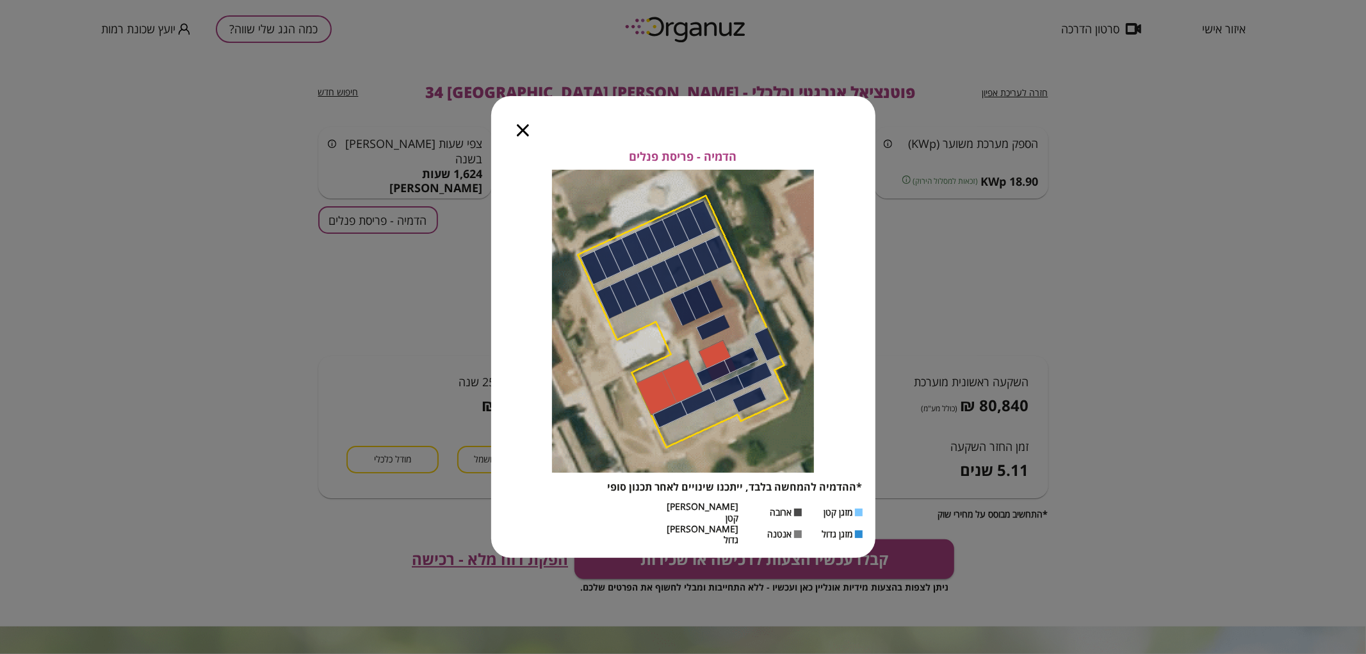
click at [509, 142] on div at bounding box center [522, 123] width 63 height 54
click at [525, 136] on icon "button" at bounding box center [523, 130] width 12 height 12
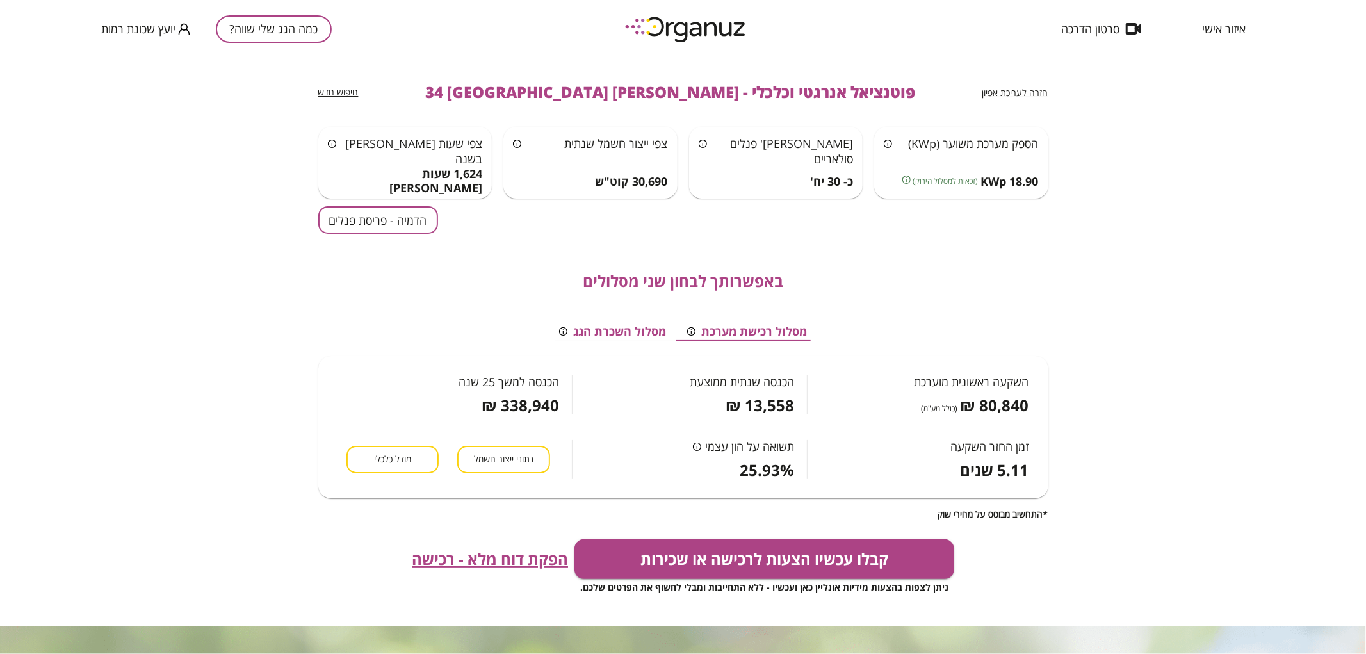
click at [1030, 92] on span "חזרה לעריכת אפיון" at bounding box center [1016, 92] width 66 height 12
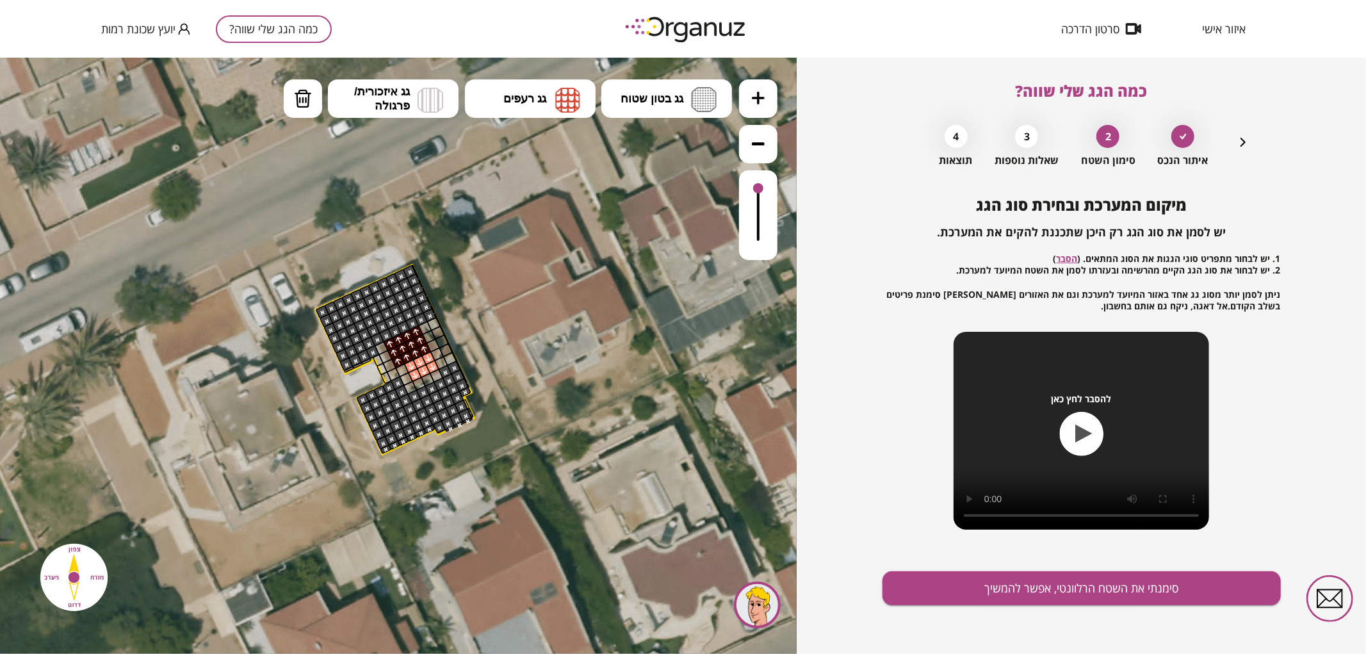
click at [1245, 143] on icon "button" at bounding box center [1243, 142] width 5 height 9
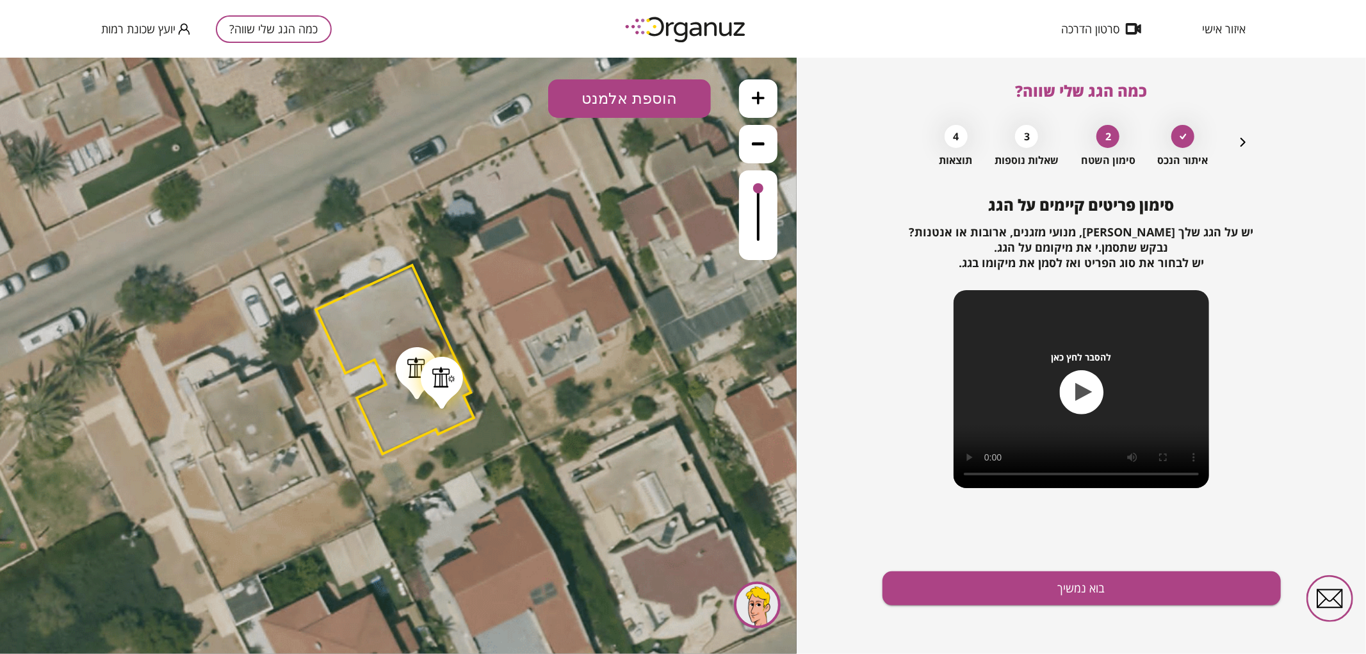
drag, startPoint x: 441, startPoint y: 373, endPoint x: 443, endPoint y: 382, distance: 9.3
click at [443, 382] on div at bounding box center [443, 376] width 23 height 21
drag, startPoint x: 414, startPoint y: 380, endPoint x: 415, endPoint y: 400, distance: 19.9
click at [415, 400] on div at bounding box center [418, 392] width 42 height 52
click at [1073, 584] on button "בוא נמשיך" at bounding box center [1082, 588] width 398 height 34
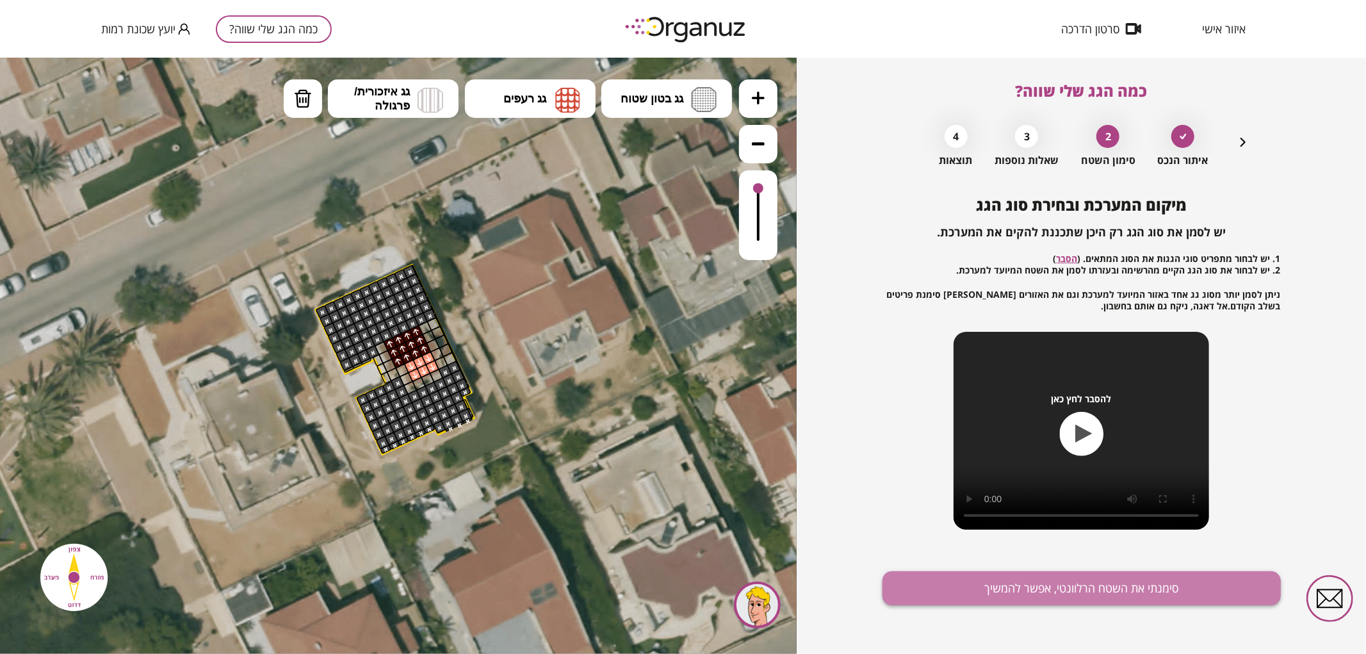
click at [1046, 590] on button "סימנתי את השטח הרלוונטי, אפשר להמשיך" at bounding box center [1082, 588] width 398 height 34
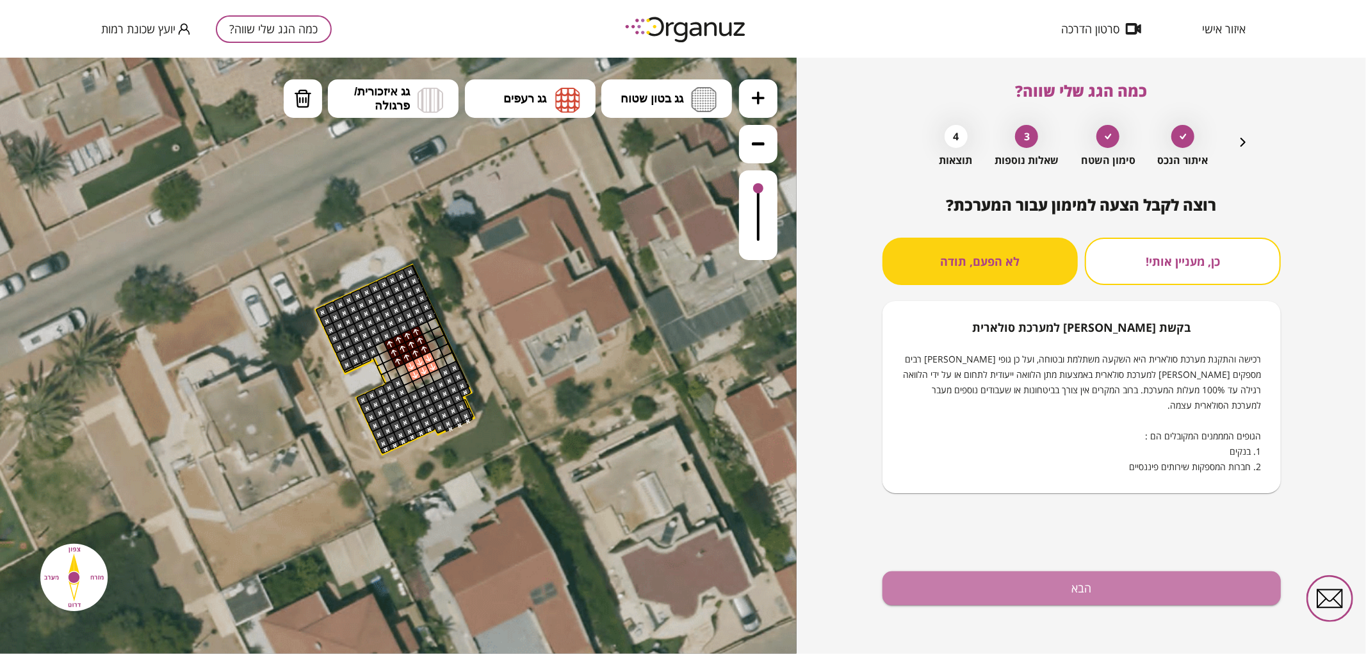
click at [1046, 590] on button "הבא" at bounding box center [1082, 588] width 398 height 34
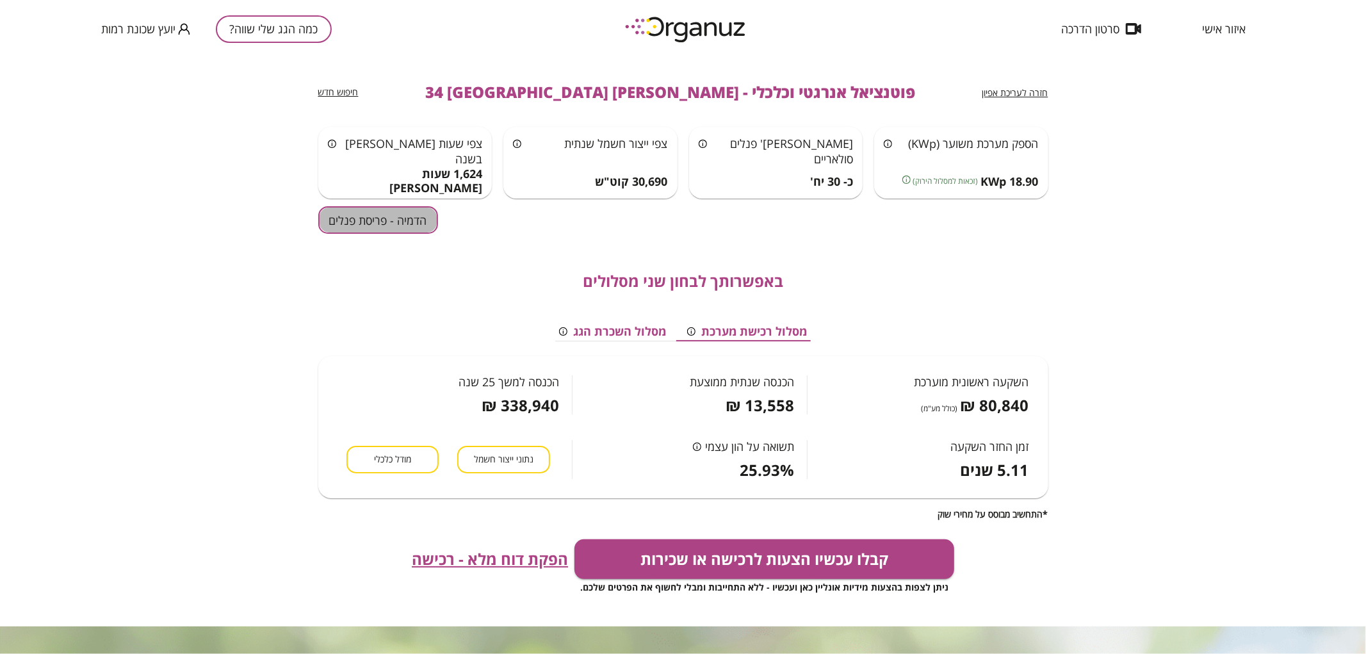
click at [397, 228] on button "הדמיה - פריסת פנלים" at bounding box center [378, 220] width 120 height 28
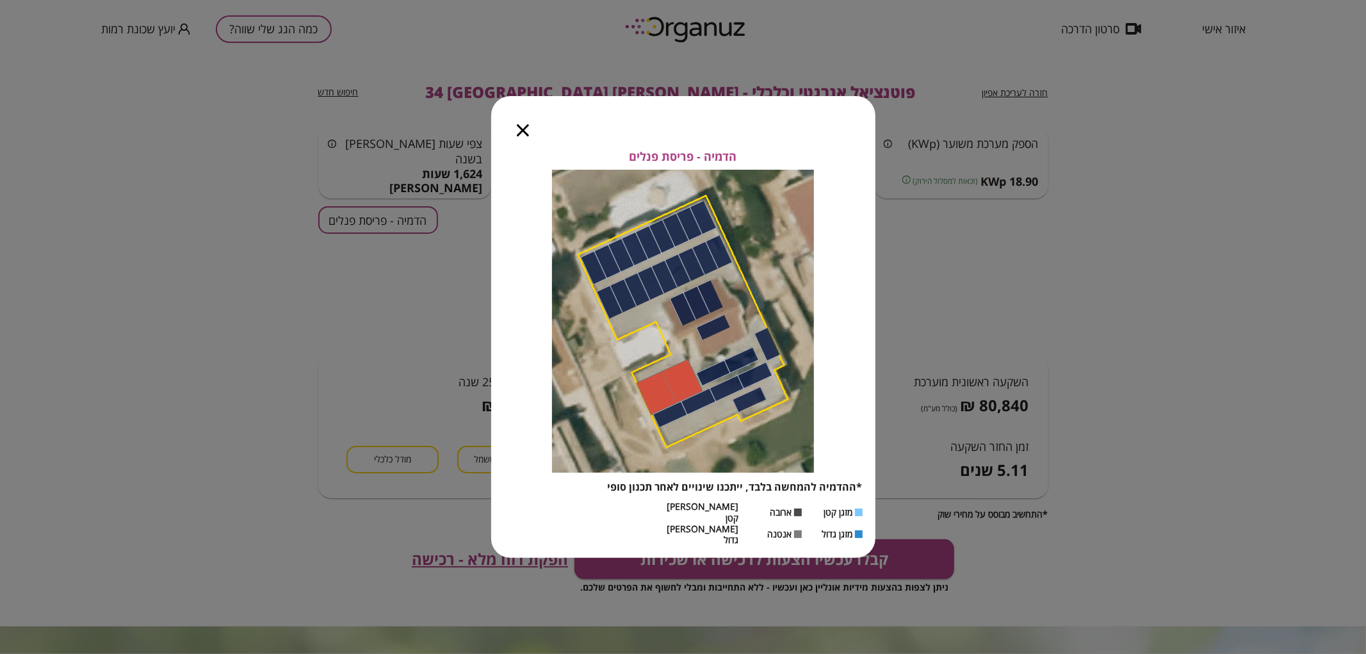
click at [520, 136] on icon "button" at bounding box center [523, 130] width 12 height 12
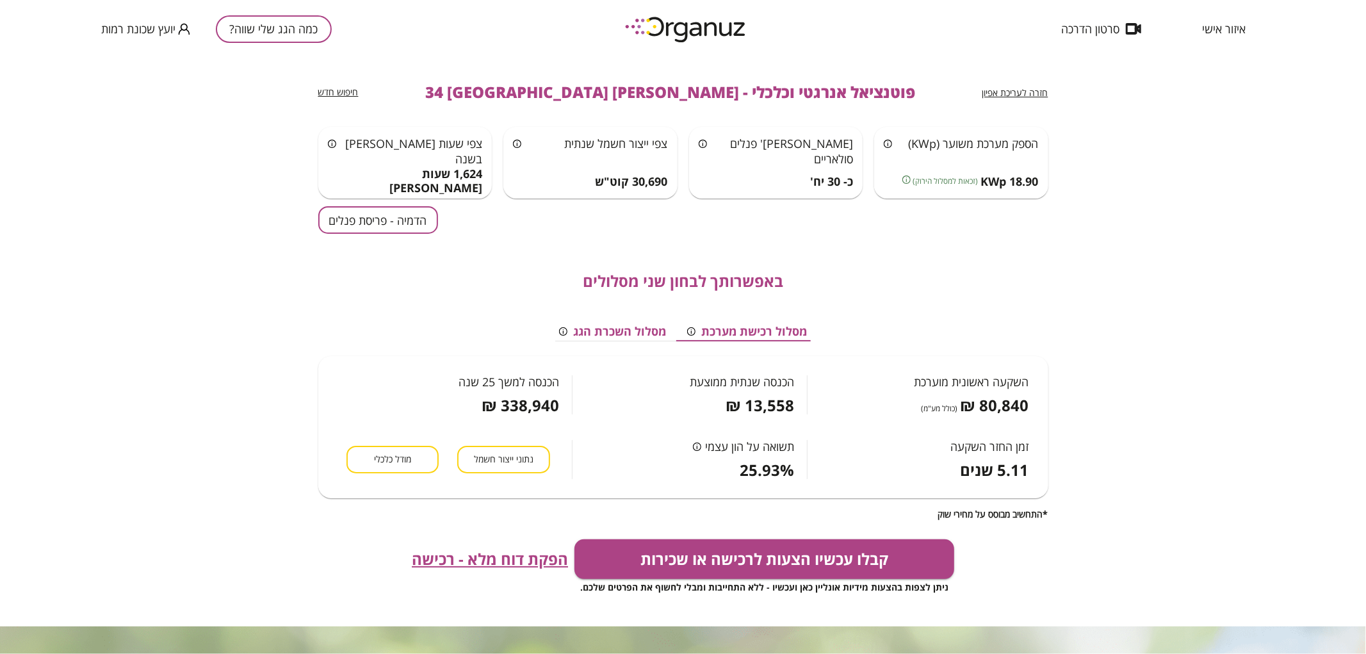
click at [359, 204] on div "חזרה לעריכת אפיון פוטנציאל אנרגטי וכלכלי - [PERSON_NAME] 34 באר שבע חיפוש חדש ה…" at bounding box center [683, 342] width 730 height 569
click at [359, 213] on button "הדמיה - פריסת פנלים" at bounding box center [378, 220] width 120 height 28
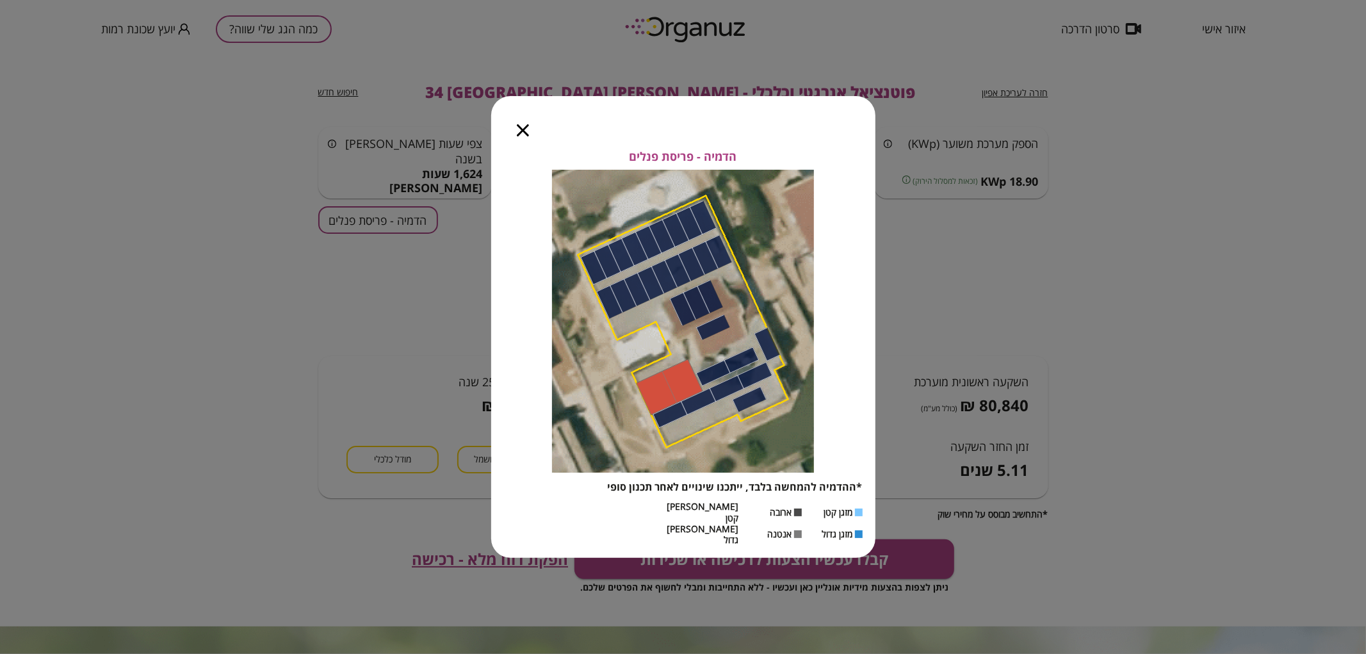
click at [518, 136] on icon "button" at bounding box center [523, 130] width 12 height 12
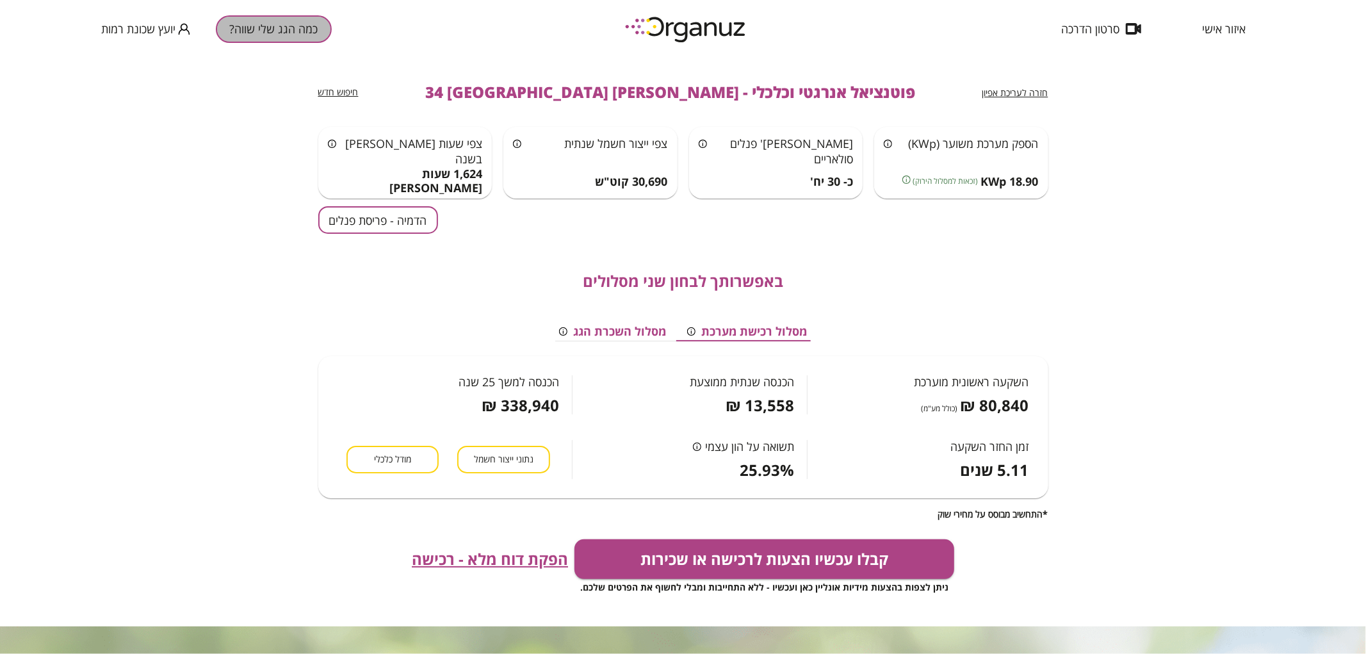
click at [266, 35] on button "כמה הגג שלי שווה?" at bounding box center [274, 29] width 116 height 28
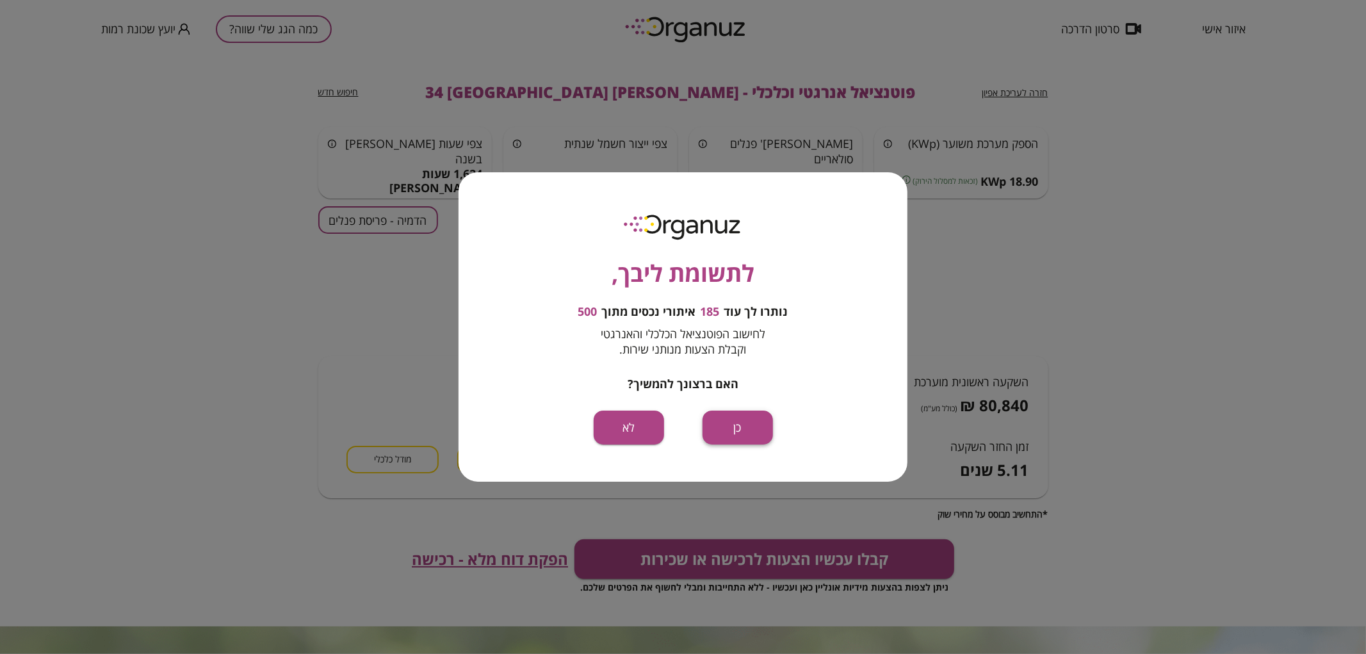
click at [731, 423] on button "כן" at bounding box center [738, 428] width 70 height 34
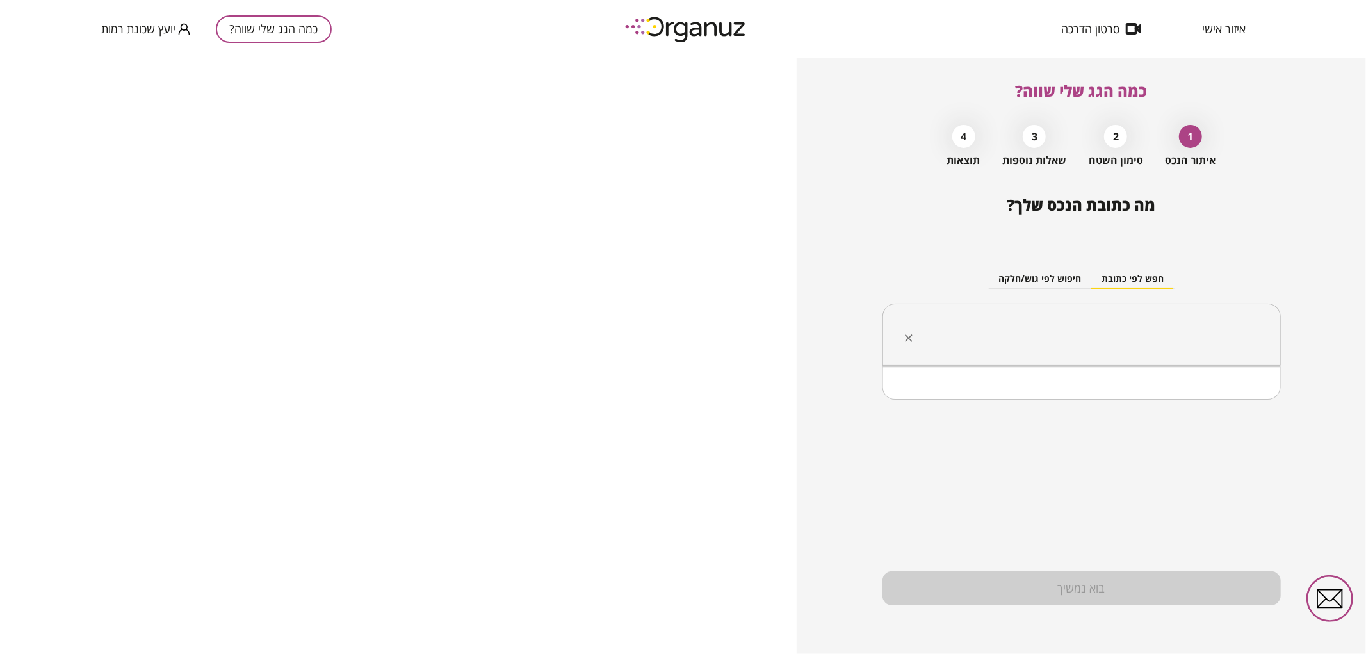
click at [983, 337] on input "text" at bounding box center [1087, 335] width 358 height 32
click at [1161, 428] on li "[PERSON_NAME] 45 [GEOGRAPHIC_DATA]" at bounding box center [1081, 422] width 365 height 23
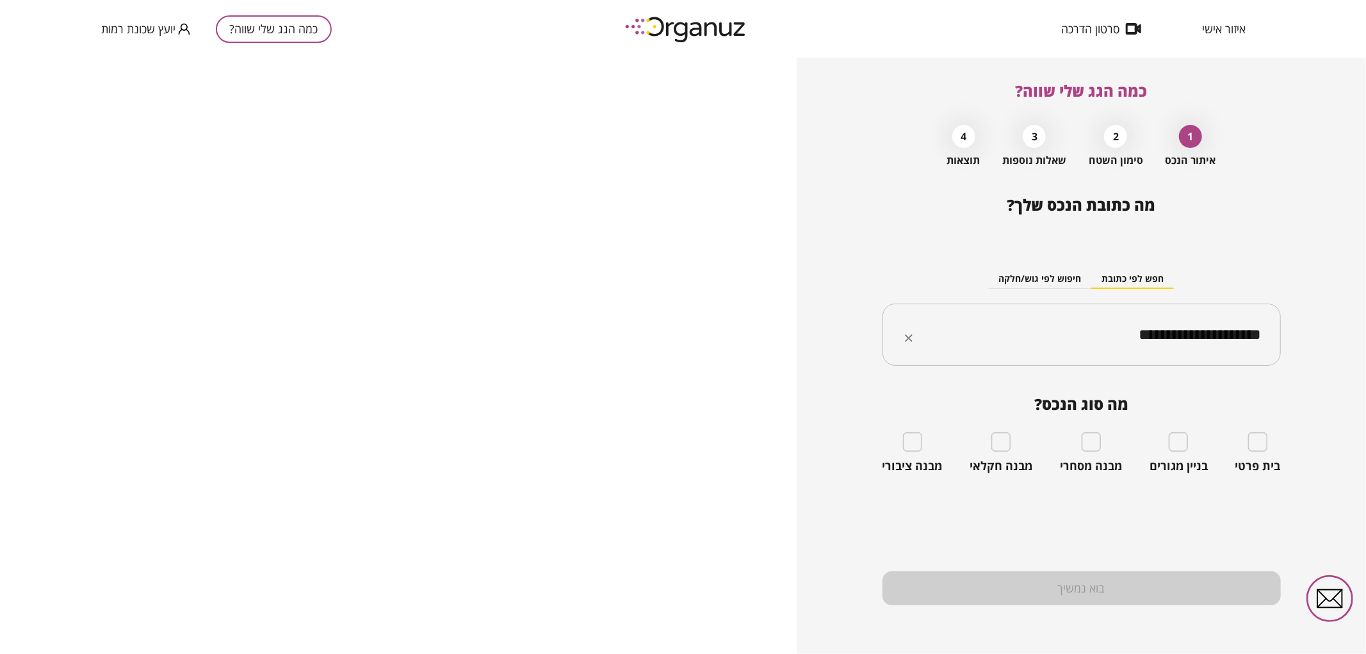
type input "**********"
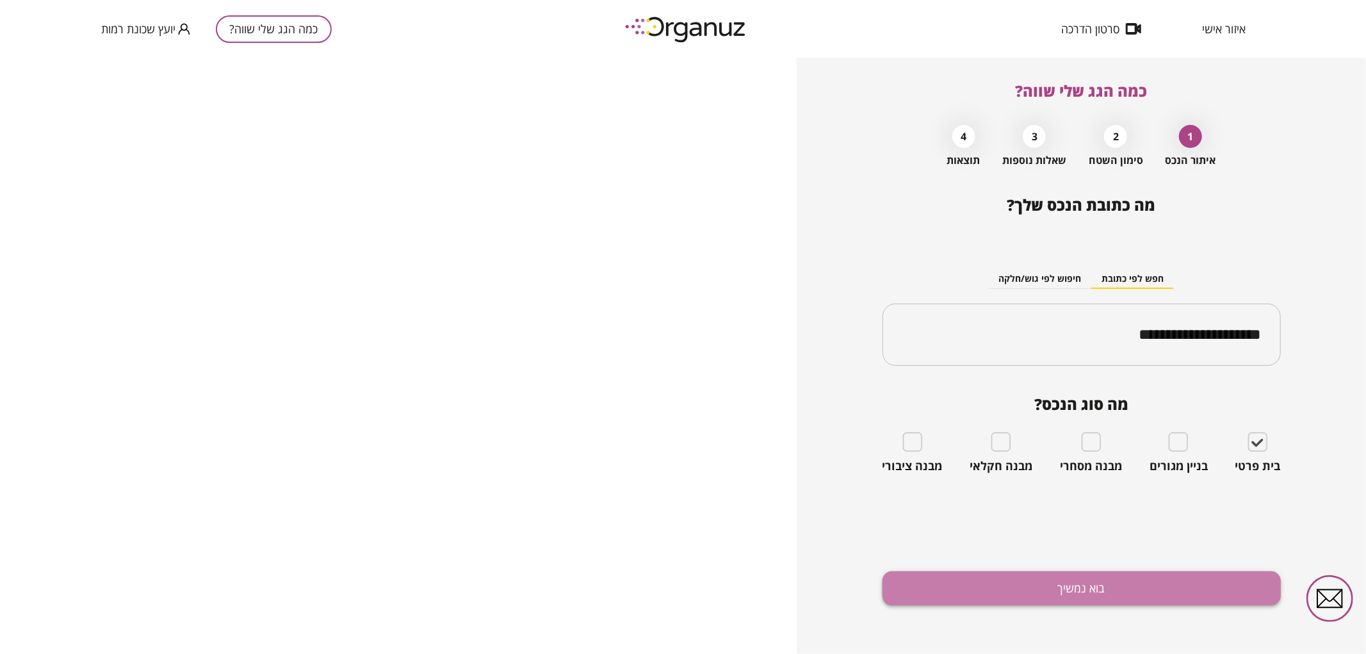
click at [1162, 597] on button "בוא נמשיך" at bounding box center [1082, 588] width 398 height 34
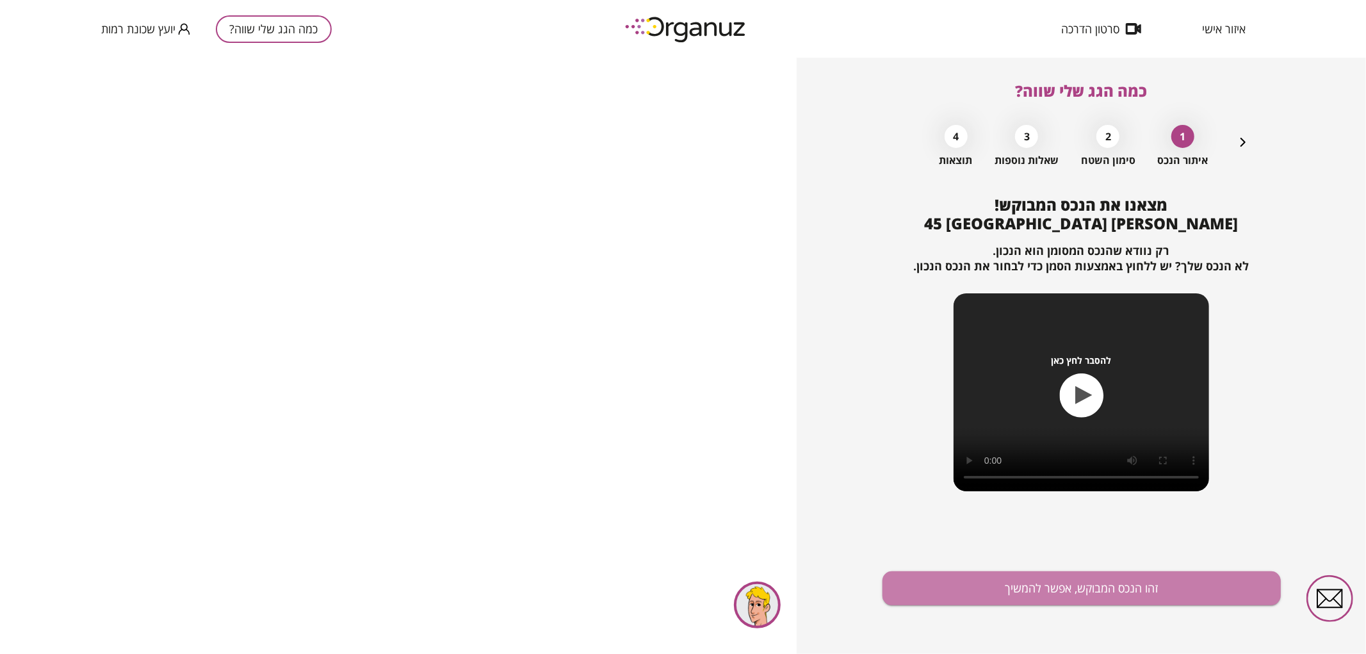
click at [1162, 597] on button "זהו הנכס המבוקש, אפשר להמשיך" at bounding box center [1082, 588] width 398 height 34
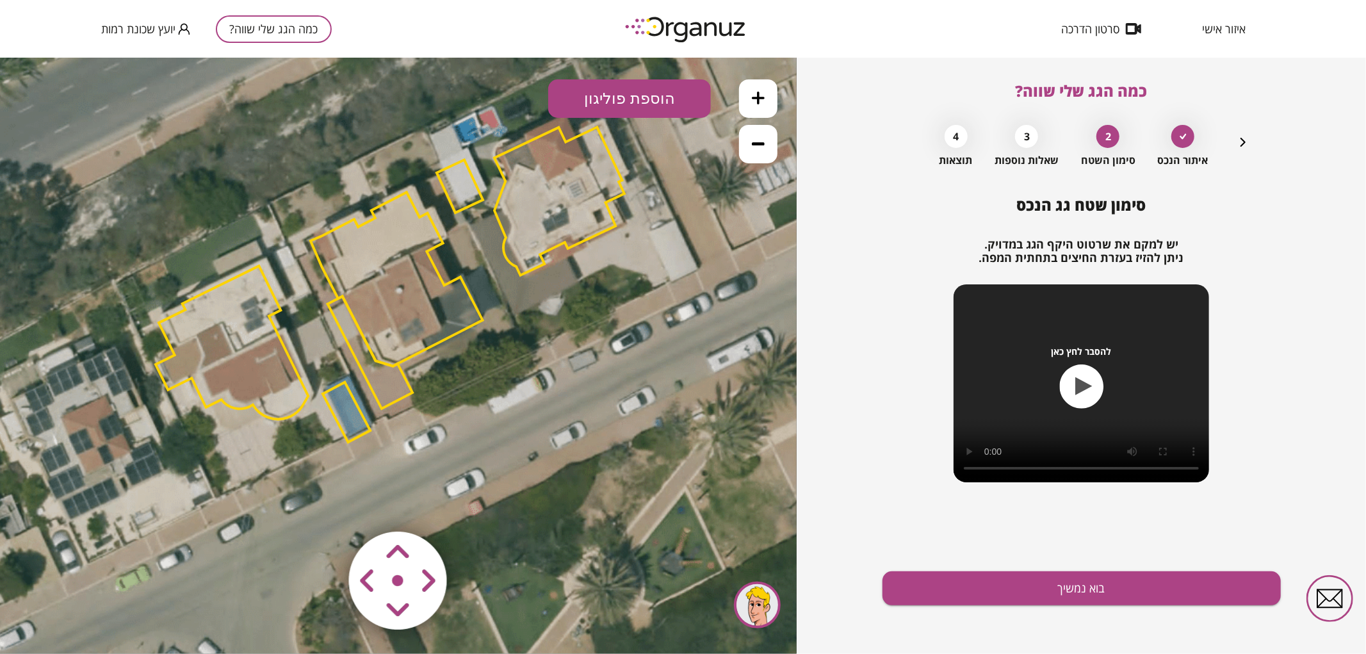
drag, startPoint x: 577, startPoint y: 186, endPoint x: 568, endPoint y: 115, distance: 71.6
click at [568, 115] on div ".st0 { fill: #FFFFFF; } 10" at bounding box center [398, 355] width 797 height 596
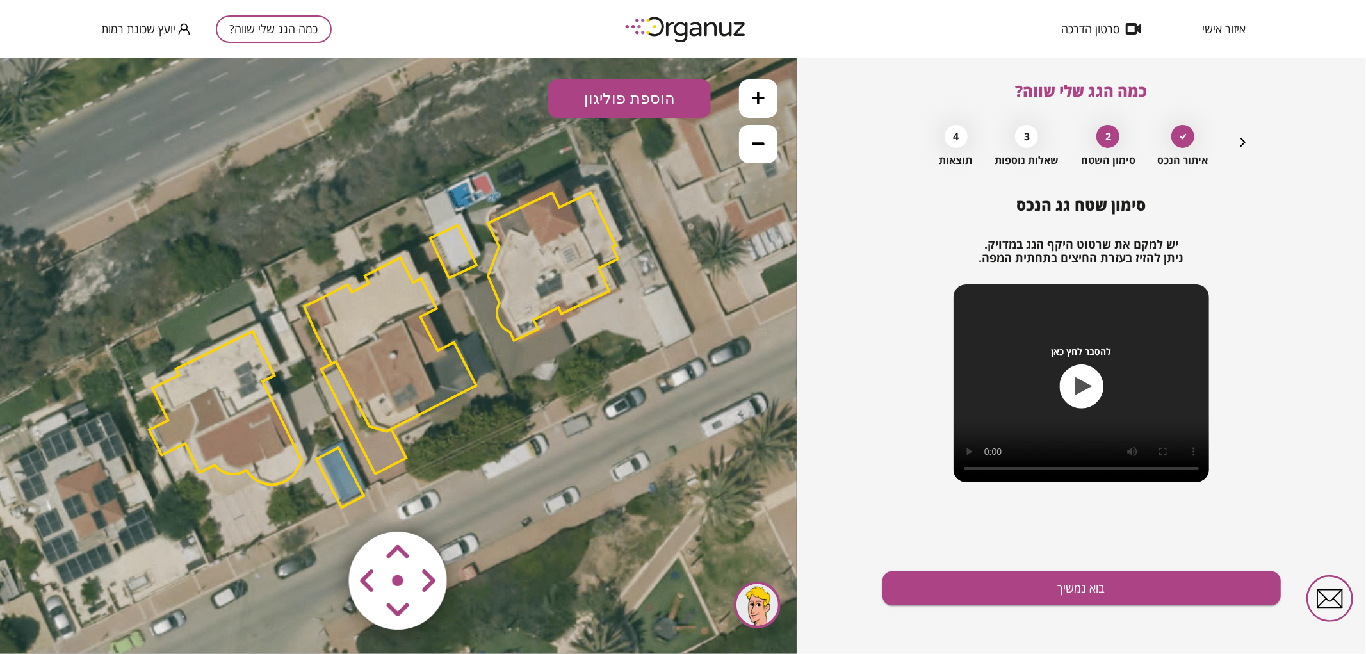
drag, startPoint x: 486, startPoint y: 272, endPoint x: 477, endPoint y: 339, distance: 67.2
click at [477, 339] on icon at bounding box center [379, 348] width 1441 height 1441
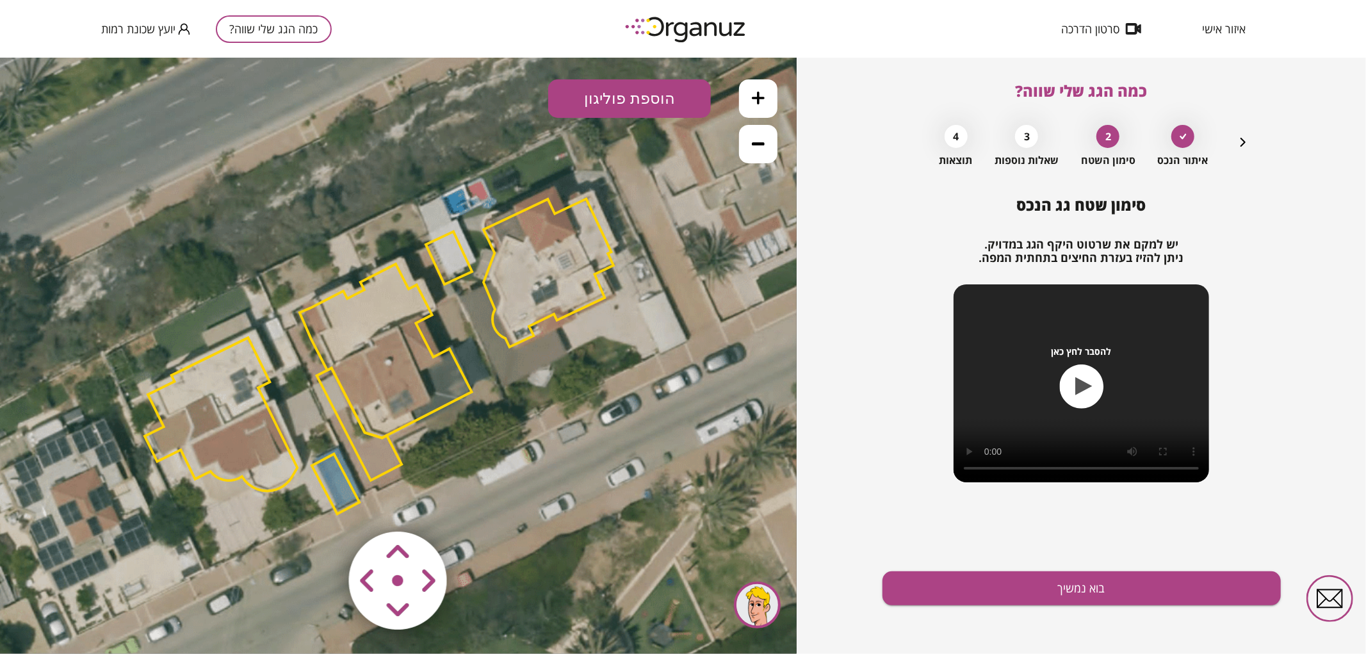
click at [527, 288] on polygon at bounding box center [549, 273] width 130 height 148
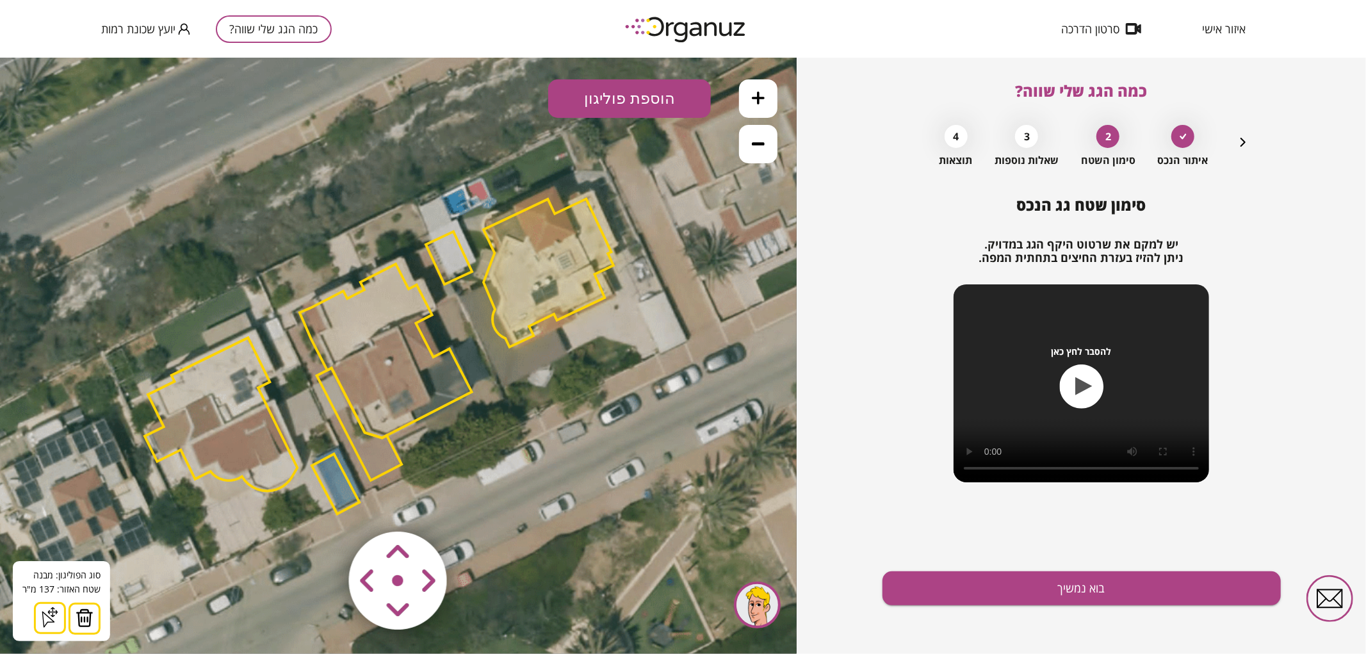
click at [82, 613] on img at bounding box center [85, 617] width 18 height 19
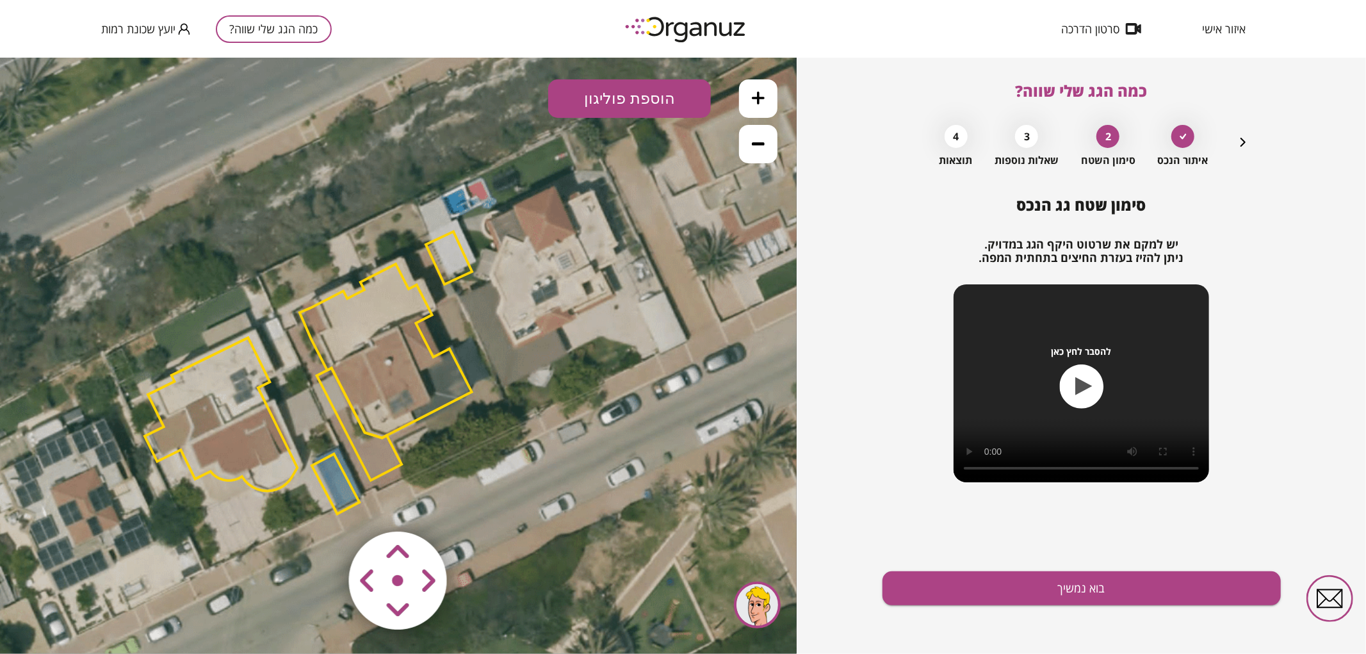
click at [449, 272] on polygon at bounding box center [449, 257] width 46 height 53
click at [82, 621] on img at bounding box center [79, 617] width 18 height 19
click at [243, 431] on polygon at bounding box center [221, 413] width 152 height 153
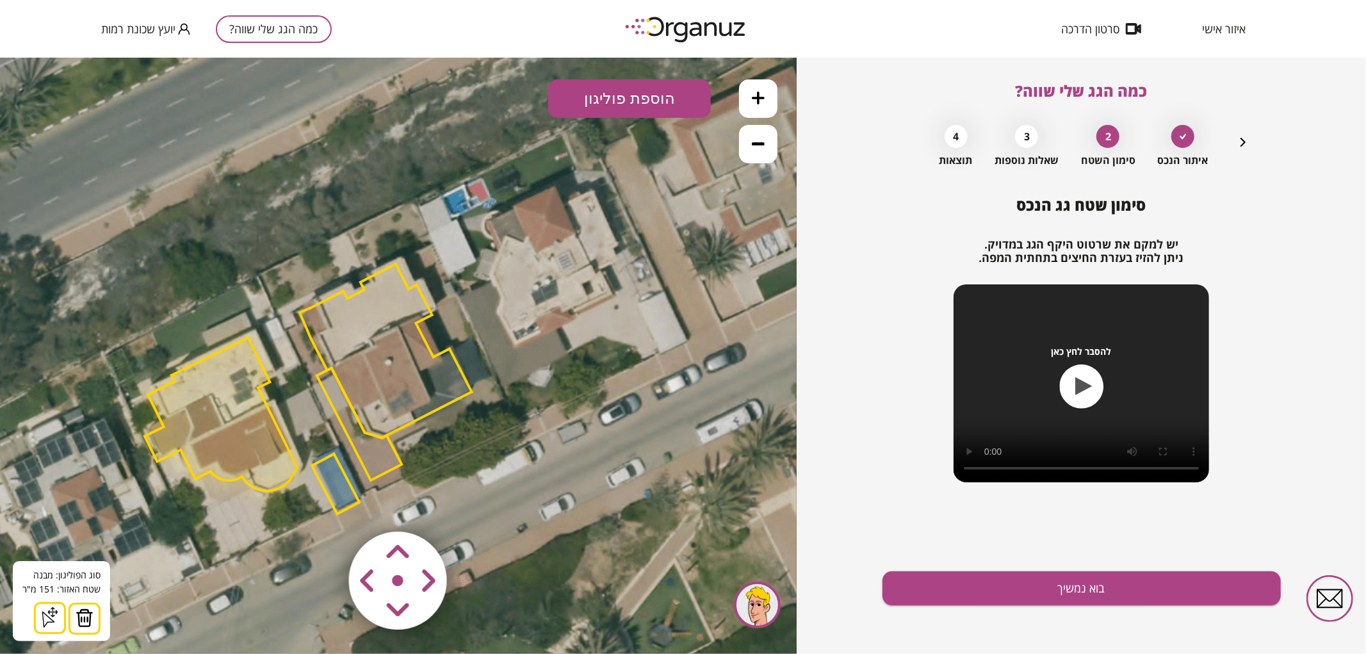
click at [92, 613] on button at bounding box center [85, 618] width 32 height 32
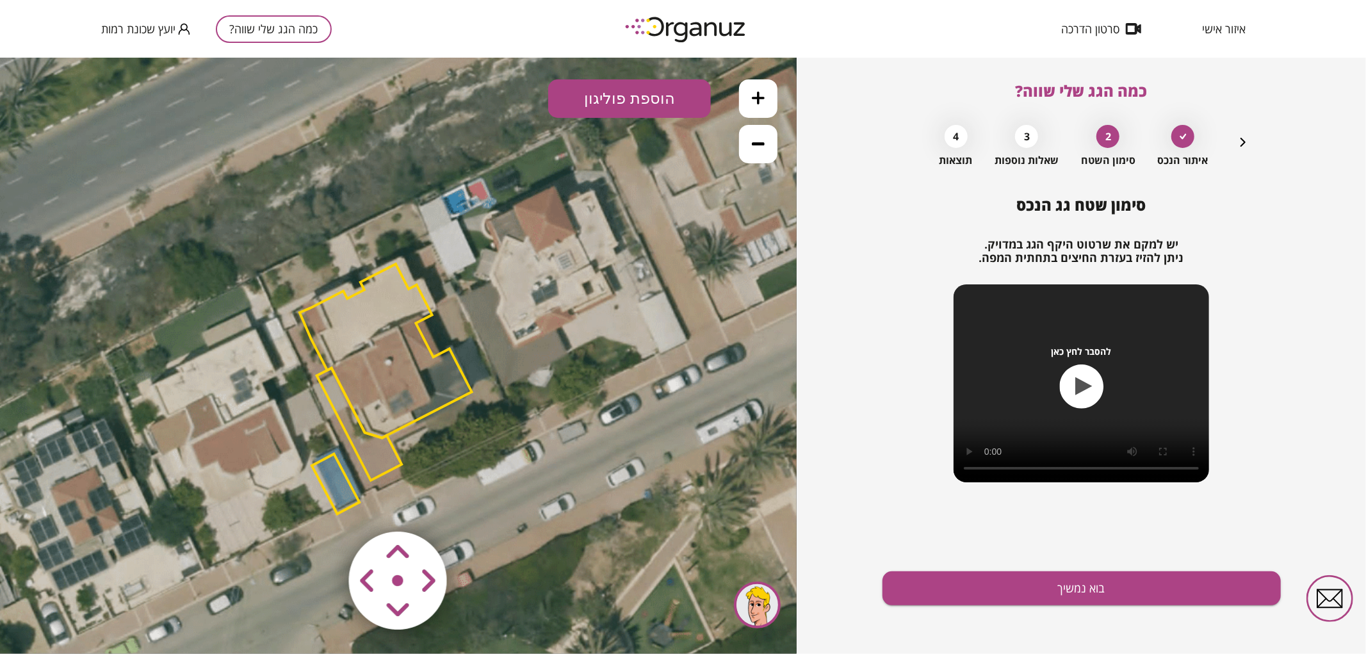
click at [337, 482] on polygon at bounding box center [335, 484] width 47 height 60
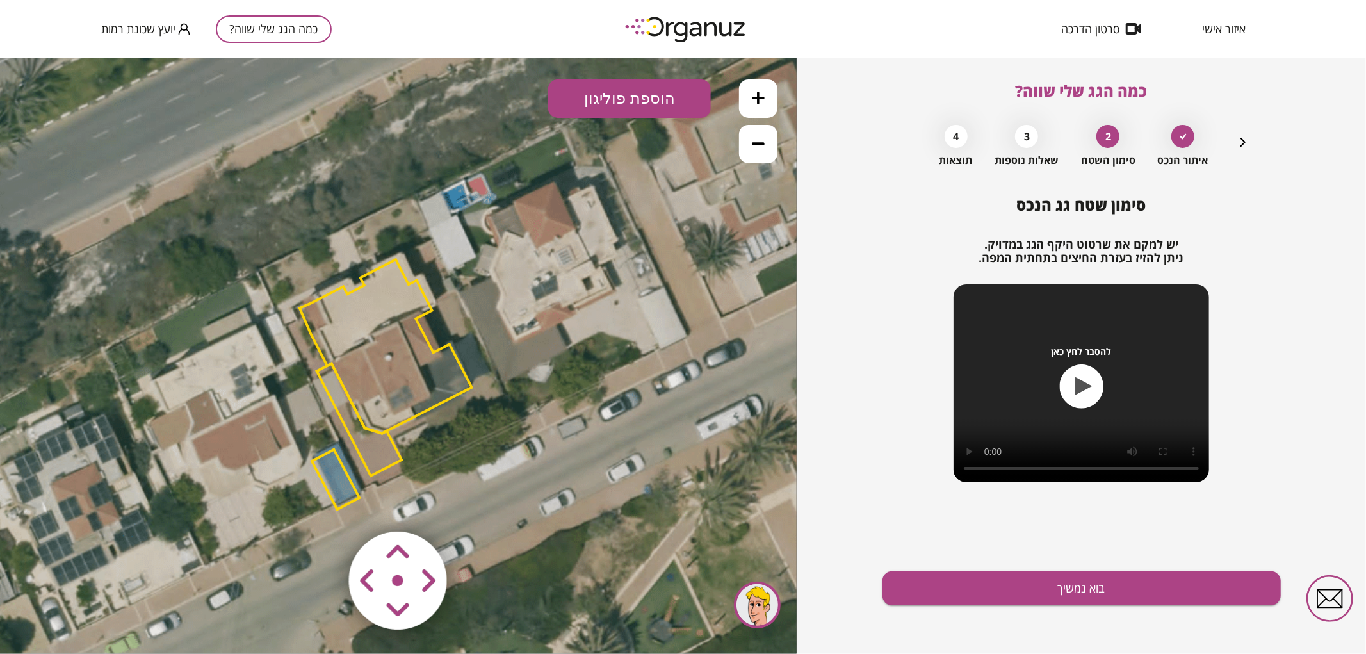
click at [342, 472] on polygon at bounding box center [335, 479] width 47 height 60
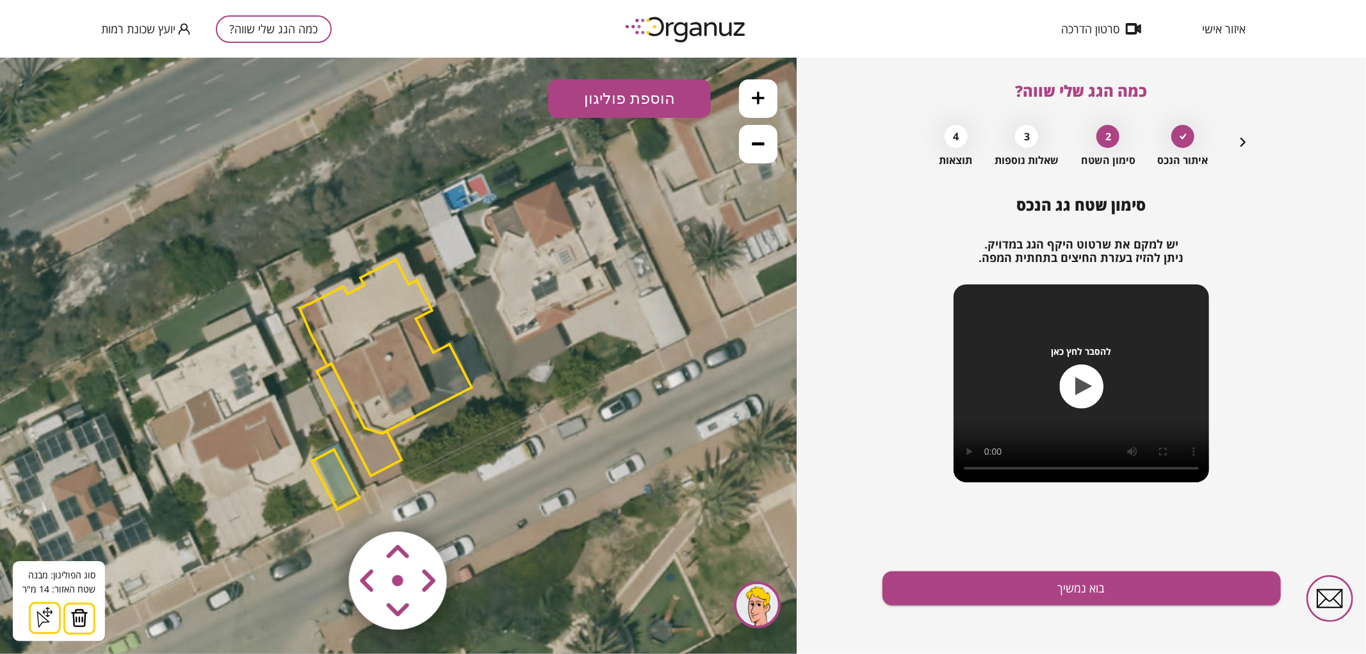
click at [86, 618] on img at bounding box center [79, 617] width 18 height 19
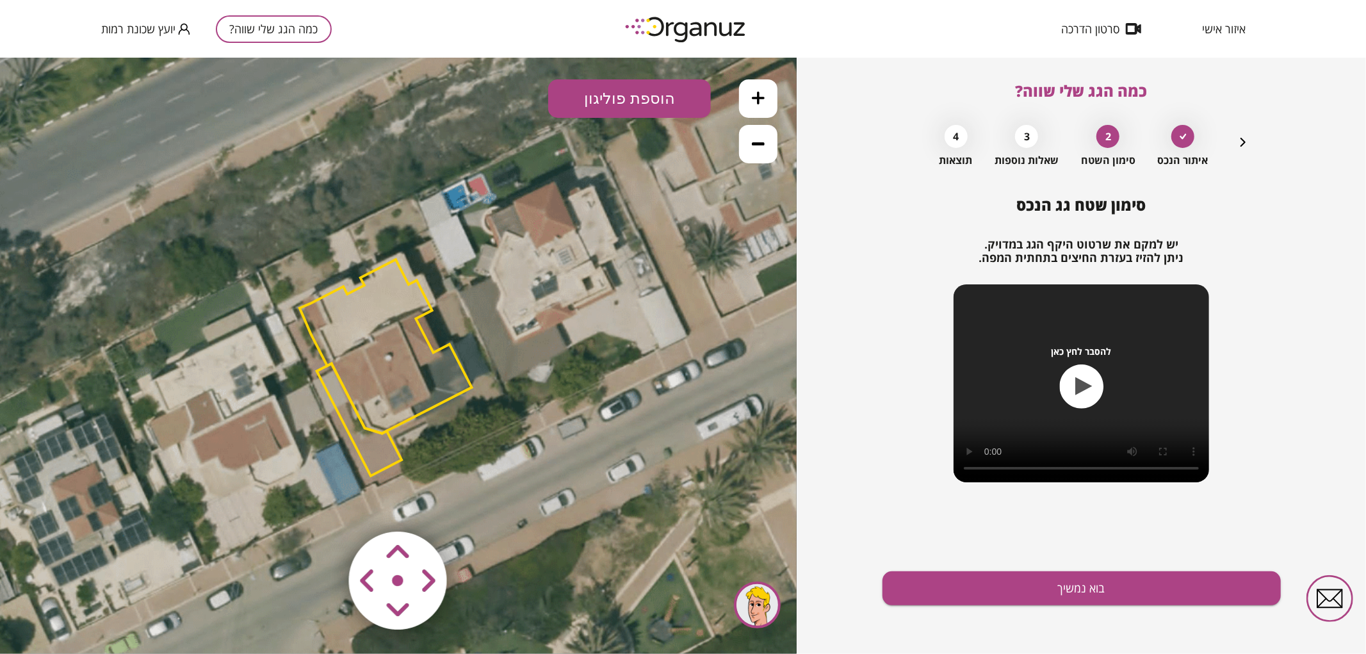
click at [322, 504] on area at bounding box center [322, 504] width 0 height 0
click at [496, 485] on icon at bounding box center [375, 350] width 1441 height 1441
click at [322, 504] on area at bounding box center [322, 504] width 0 height 0
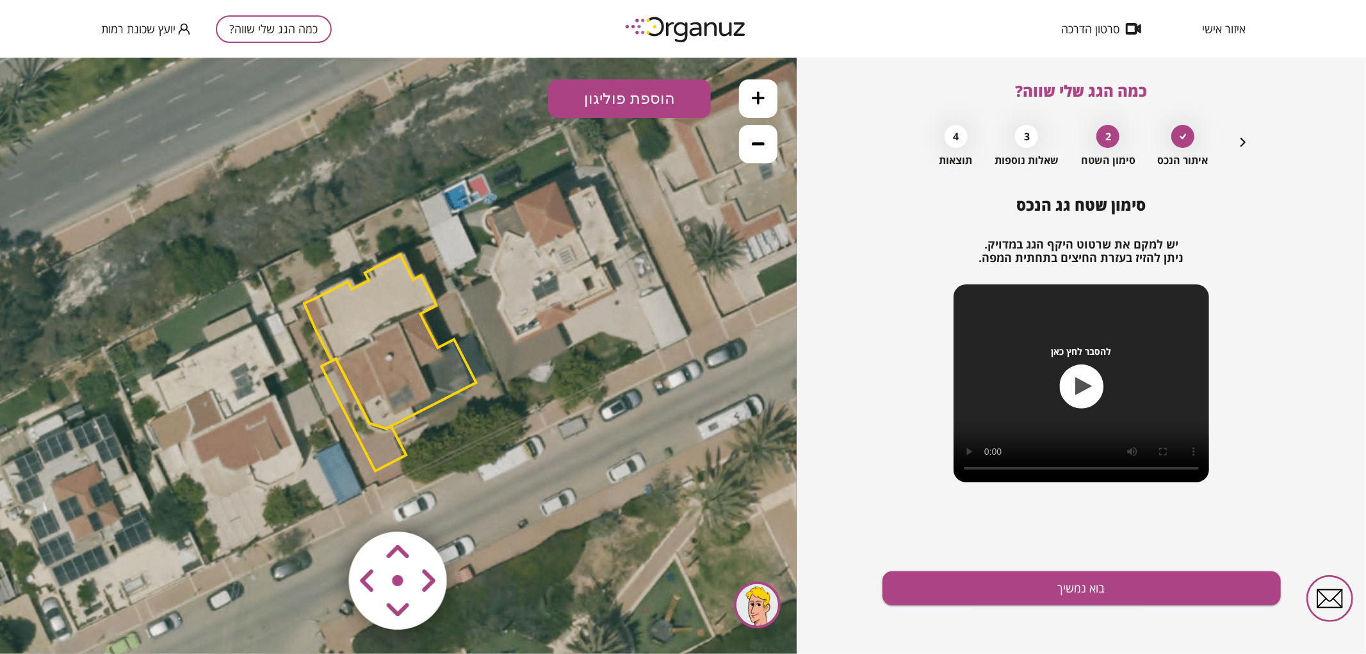
click at [322, 504] on area at bounding box center [322, 504] width 0 height 0
click at [361, 440] on polygon at bounding box center [364, 410] width 85 height 112
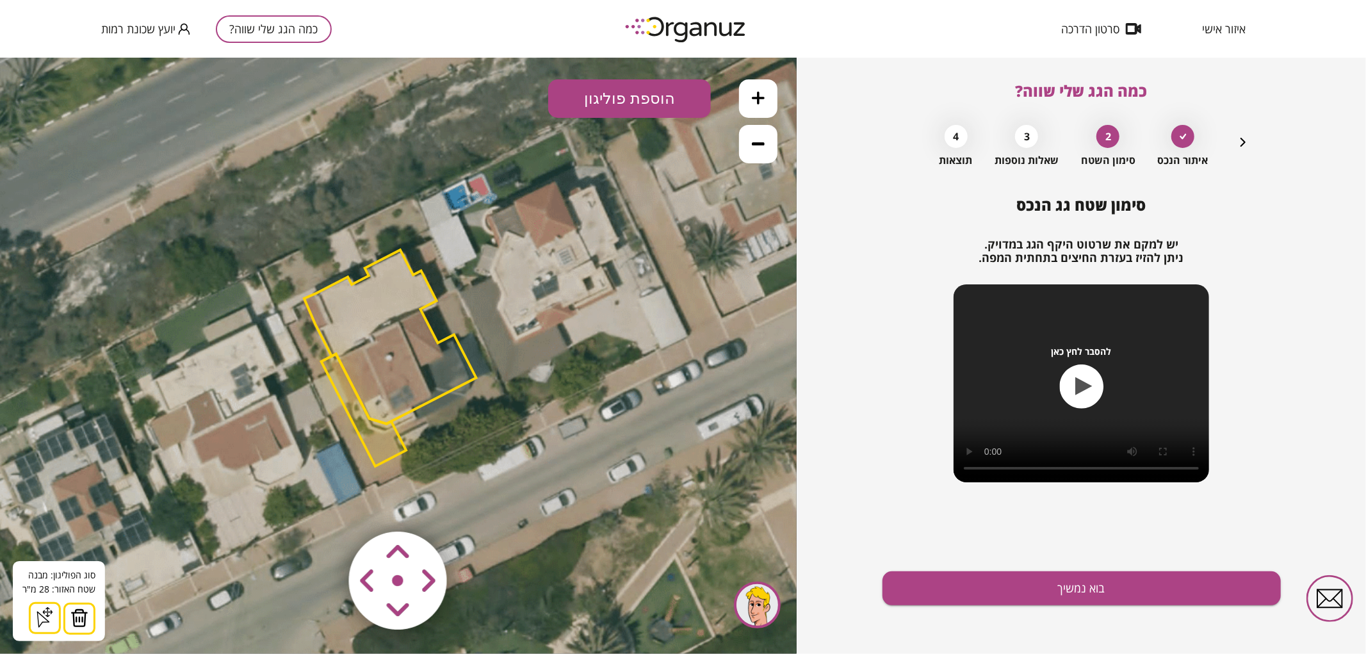
drag, startPoint x: 84, startPoint y: 611, endPoint x: 109, endPoint y: 596, distance: 29.0
click at [83, 611] on img at bounding box center [79, 617] width 18 height 19
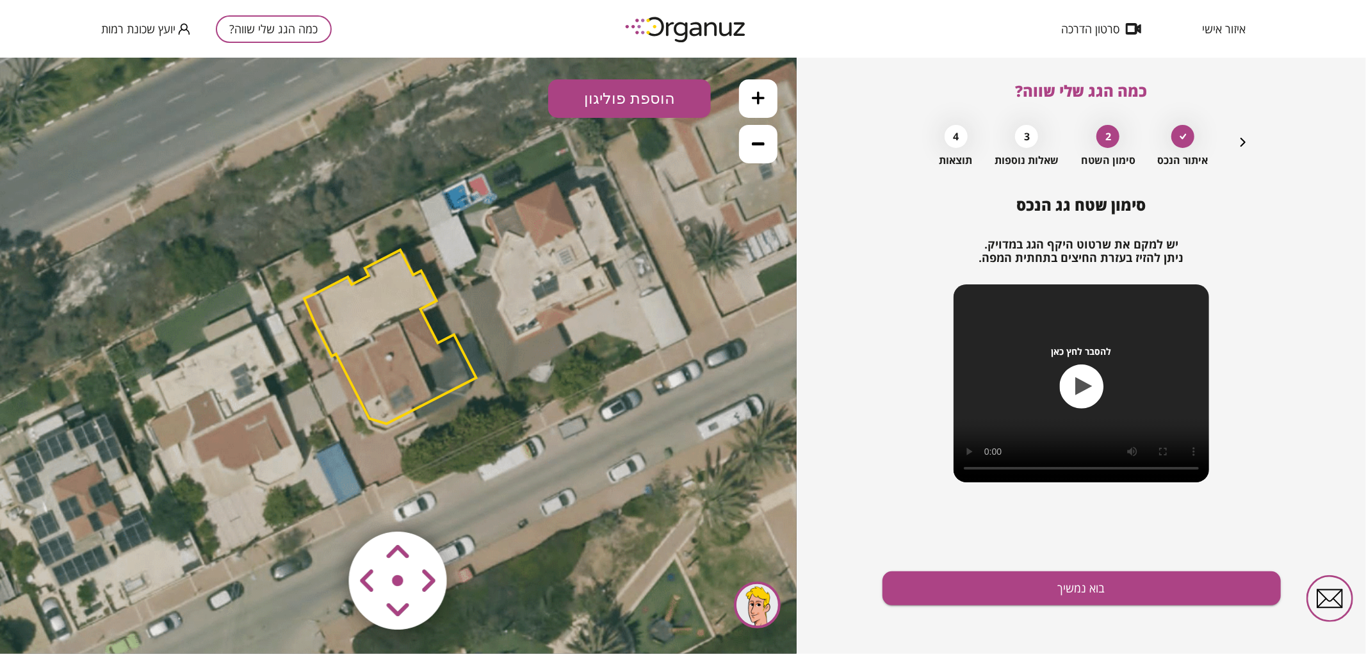
click at [382, 398] on polygon at bounding box center [390, 336] width 172 height 174
click at [397, 384] on polygon at bounding box center [391, 336] width 172 height 174
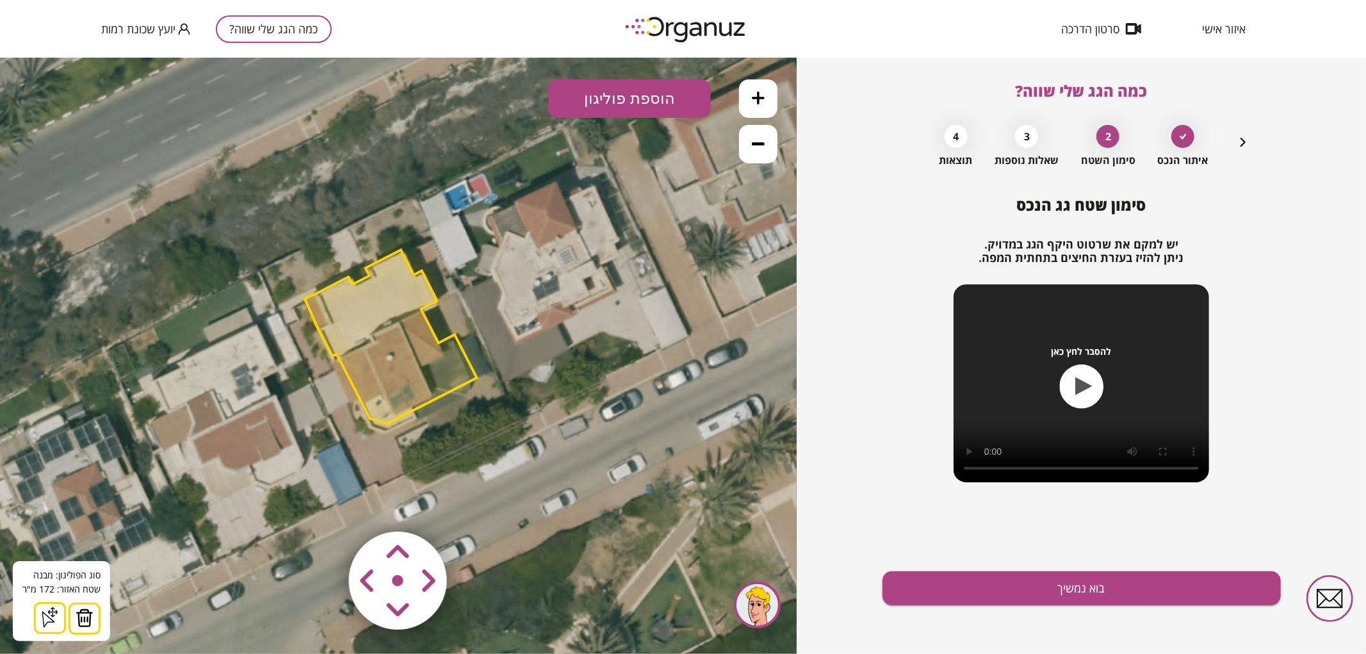
click at [84, 625] on img at bounding box center [85, 617] width 18 height 19
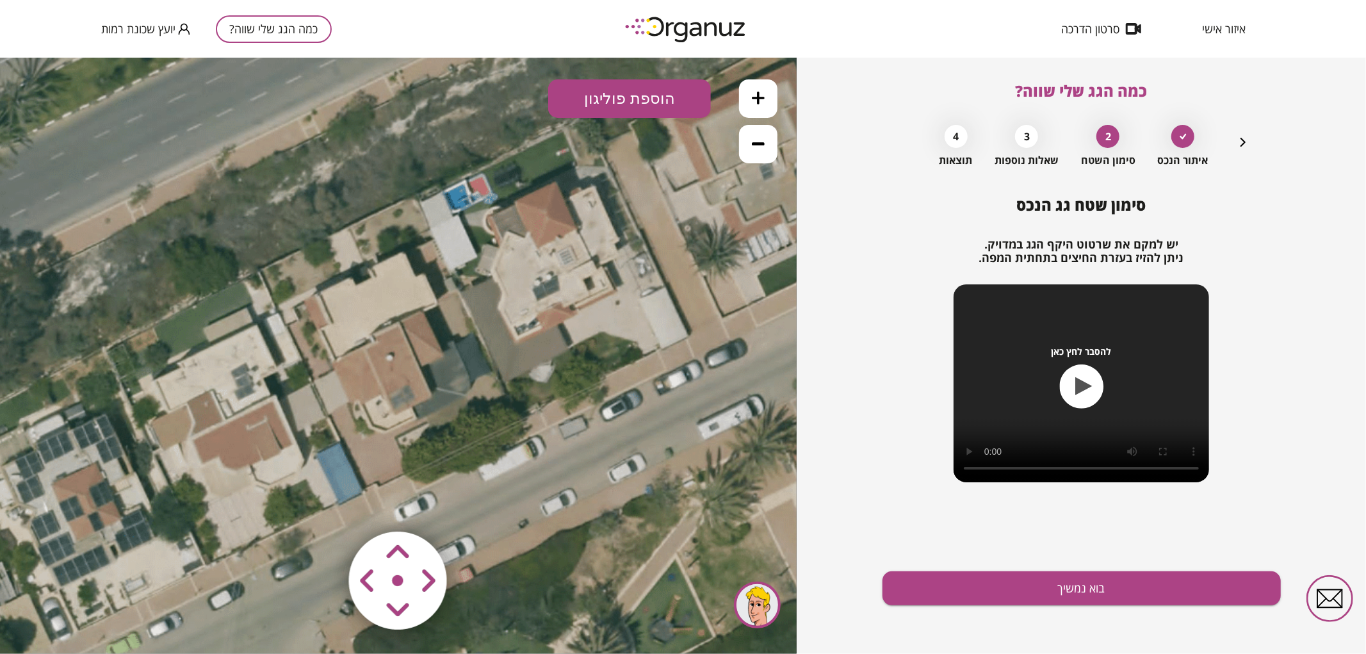
click at [760, 99] on icon at bounding box center [758, 97] width 13 height 13
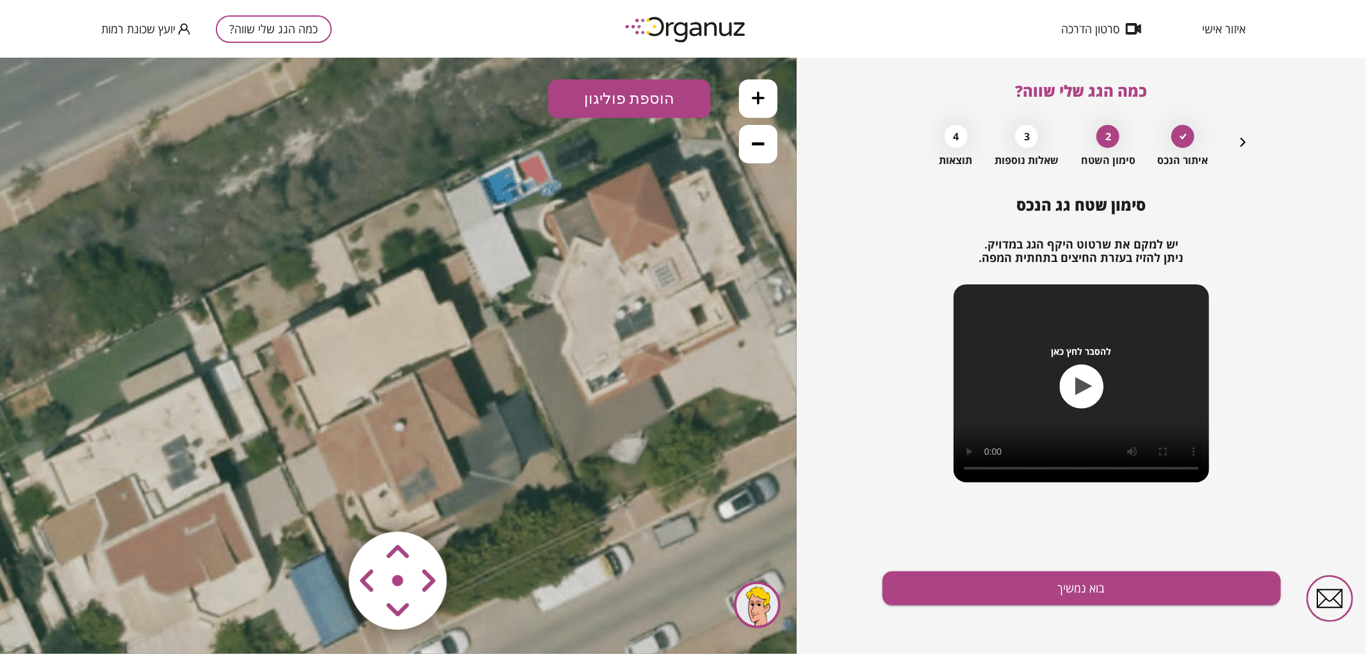
drag, startPoint x: 572, startPoint y: 253, endPoint x: 584, endPoint y: 297, distance: 45.2
click at [584, 297] on icon at bounding box center [380, 417] width 2162 height 2162
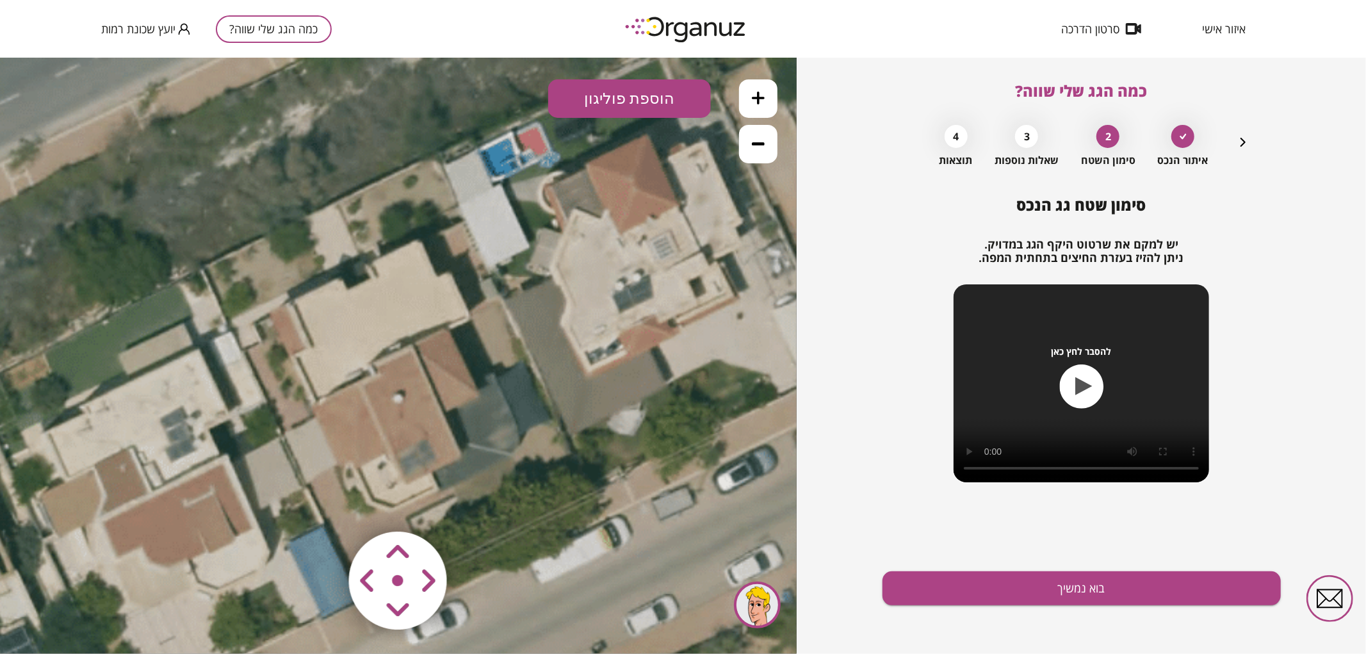
drag, startPoint x: 584, startPoint y: 293, endPoint x: 585, endPoint y: 215, distance: 78.2
click at [581, 224] on icon at bounding box center [379, 389] width 2162 height 2162
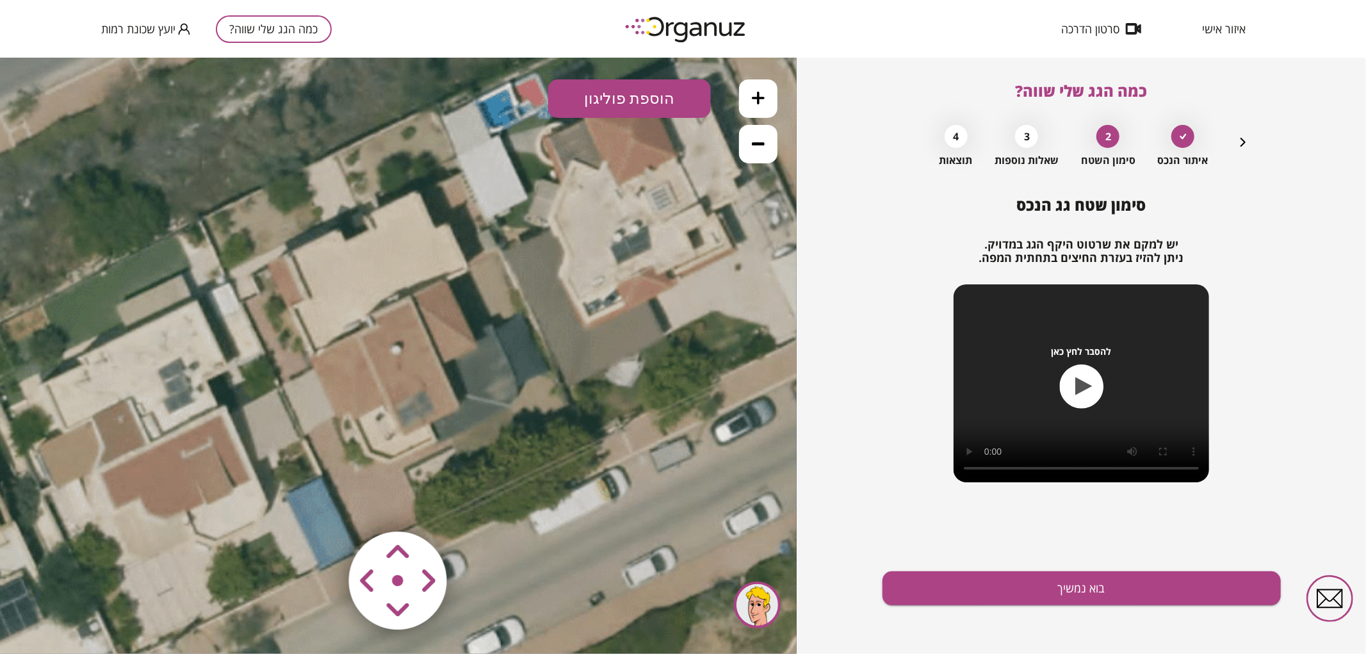
click at [641, 85] on button "הוספת פוליגון" at bounding box center [629, 98] width 163 height 38
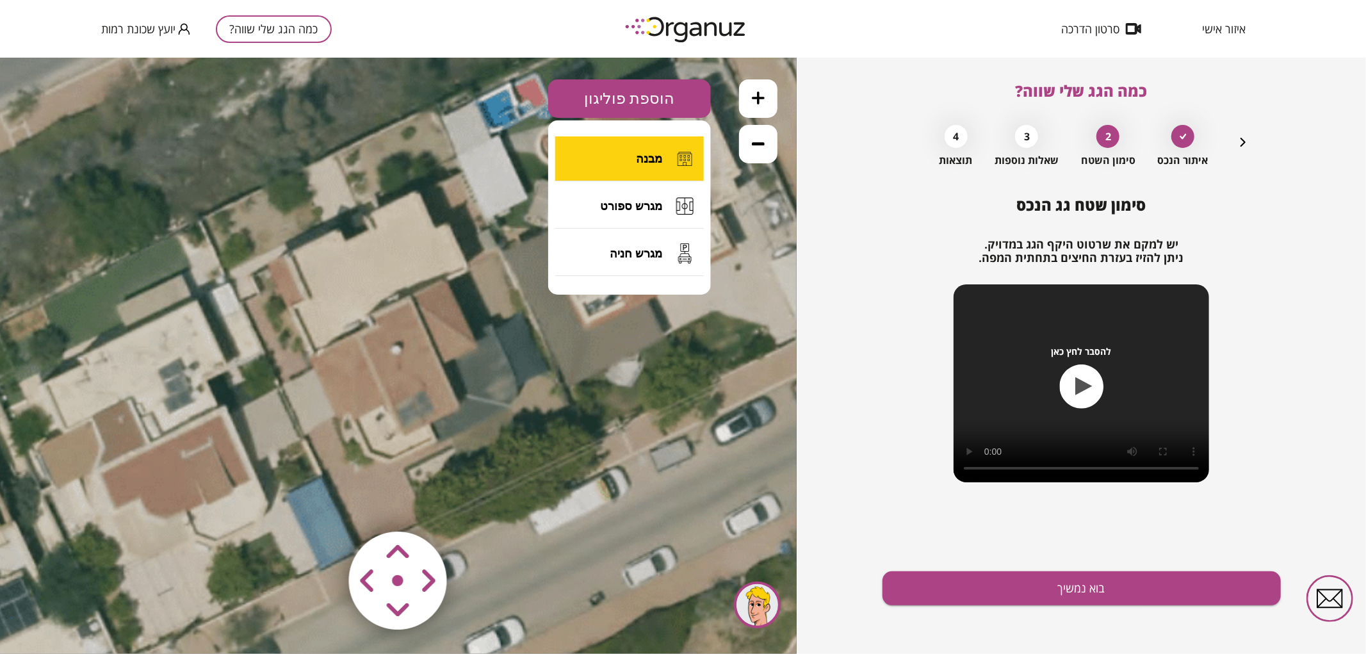
click at [651, 156] on span "מבנה" at bounding box center [649, 158] width 26 height 14
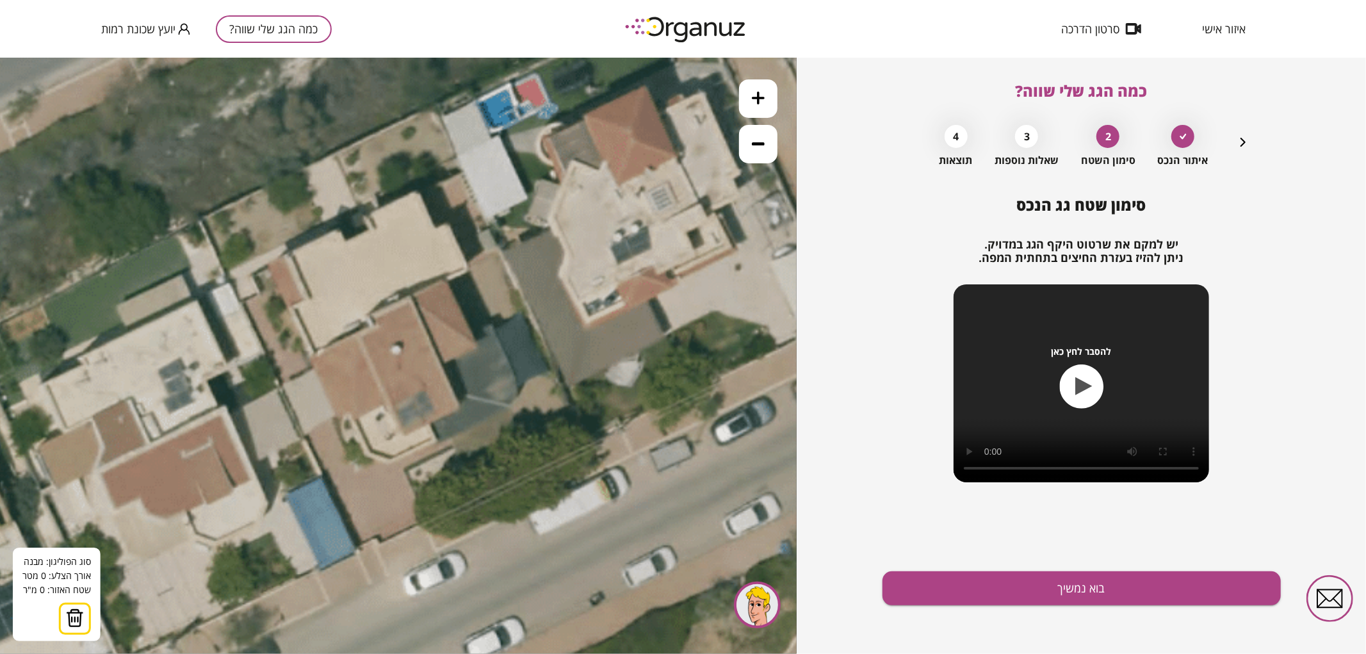
click at [364, 215] on icon at bounding box center [377, 340] width 2162 height 2162
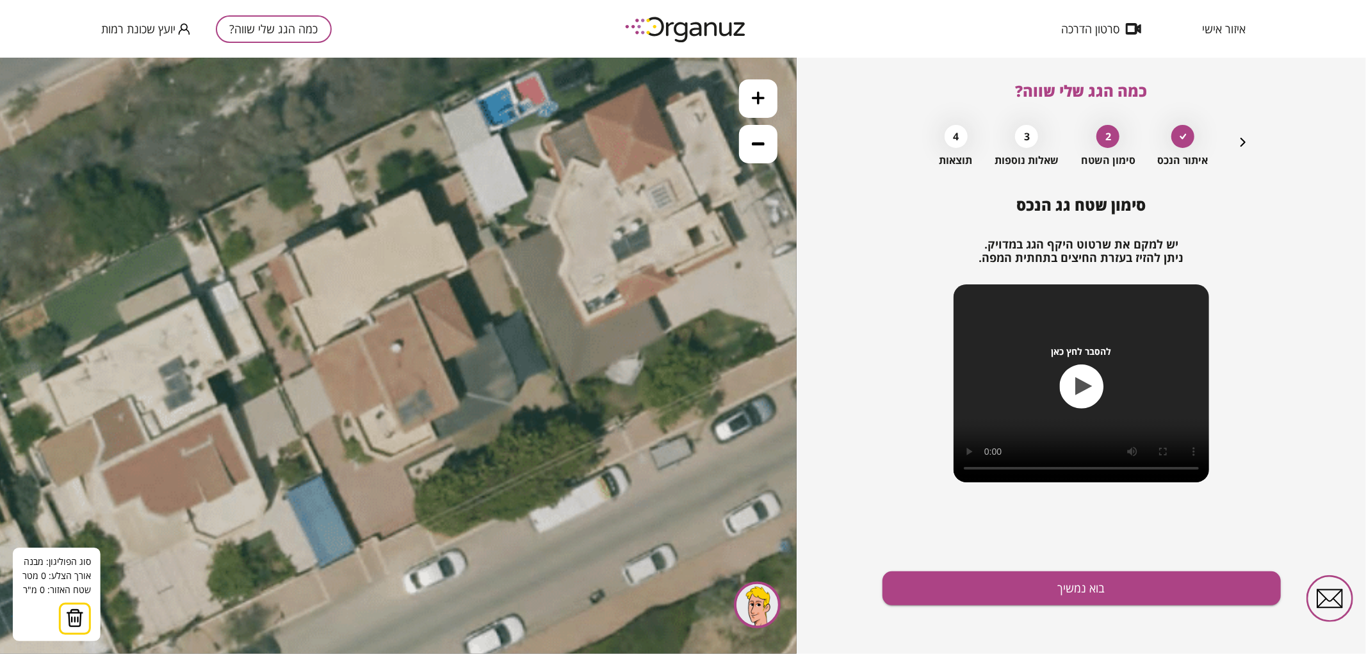
click at [364, 213] on icon at bounding box center [377, 339] width 2162 height 2162
click at [418, 188] on polygon at bounding box center [391, 200] width 54 height 25
click at [436, 225] on polygon at bounding box center [400, 206] width 72 height 37
click at [447, 222] on icon at bounding box center [377, 339] width 2162 height 2162
click at [469, 267] on polygon at bounding box center [416, 227] width 105 height 79
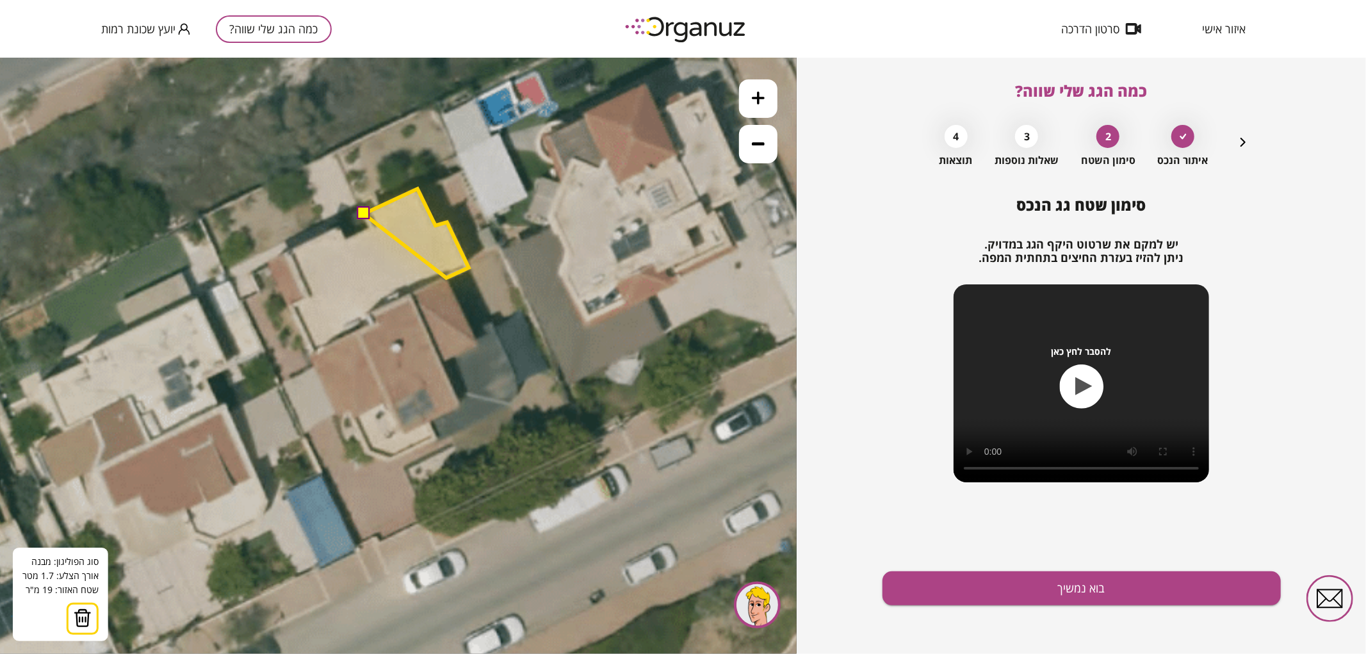
click at [447, 277] on polygon at bounding box center [416, 232] width 105 height 89
click at [478, 338] on icon at bounding box center [377, 339] width 2162 height 2162
click at [493, 328] on polygon at bounding box center [428, 262] width 129 height 149
click at [516, 375] on icon at bounding box center [377, 339] width 2162 height 2162
click at [519, 391] on polygon at bounding box center [441, 289] width 155 height 203
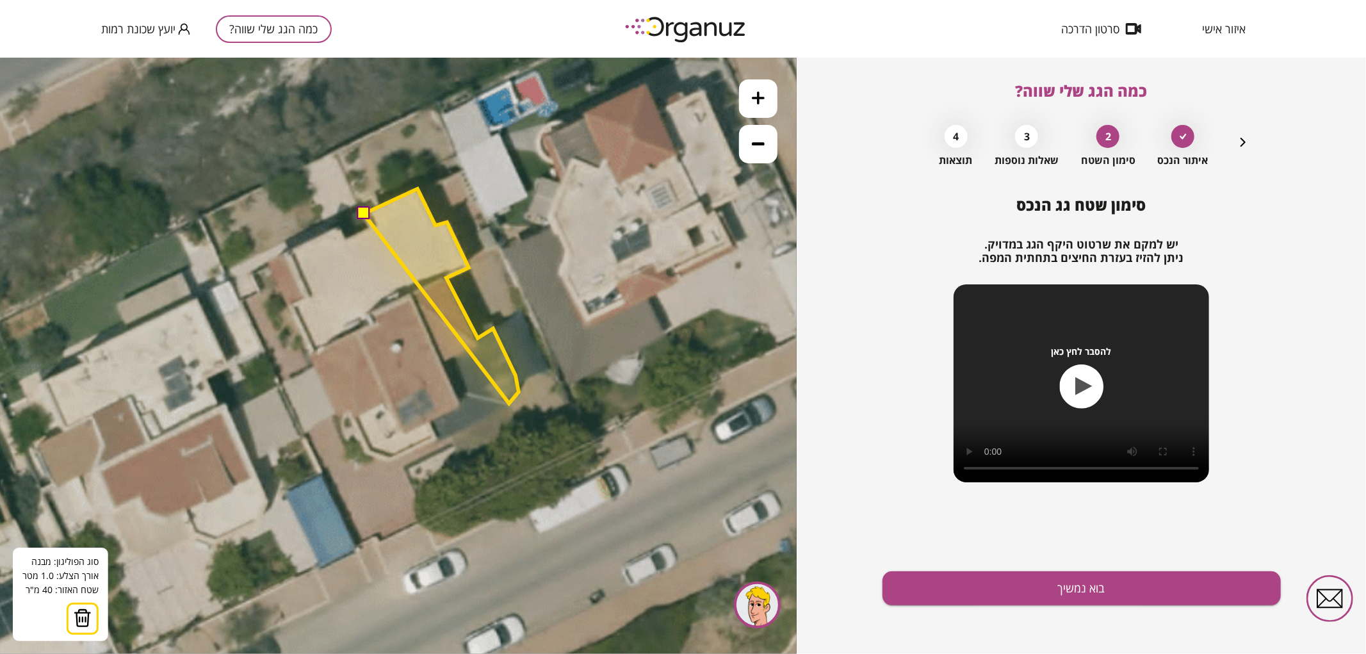
click at [509, 403] on polygon at bounding box center [441, 295] width 155 height 215
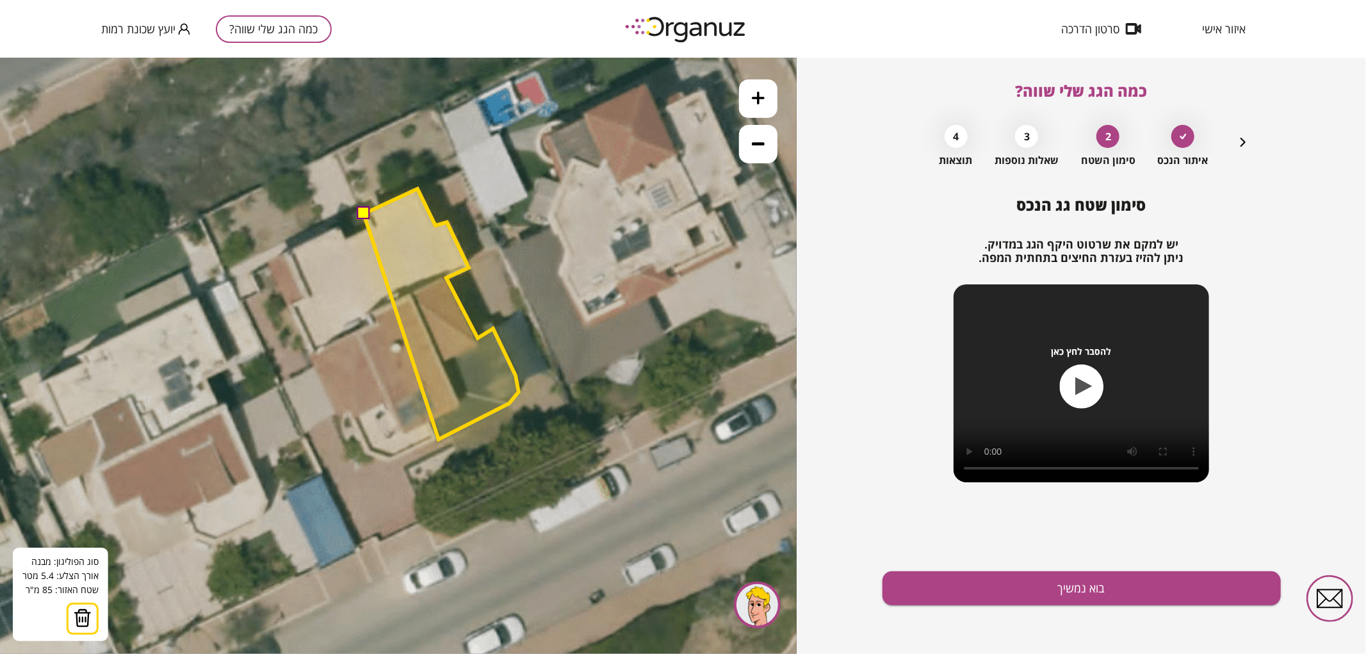
click at [439, 439] on polygon at bounding box center [441, 313] width 155 height 250
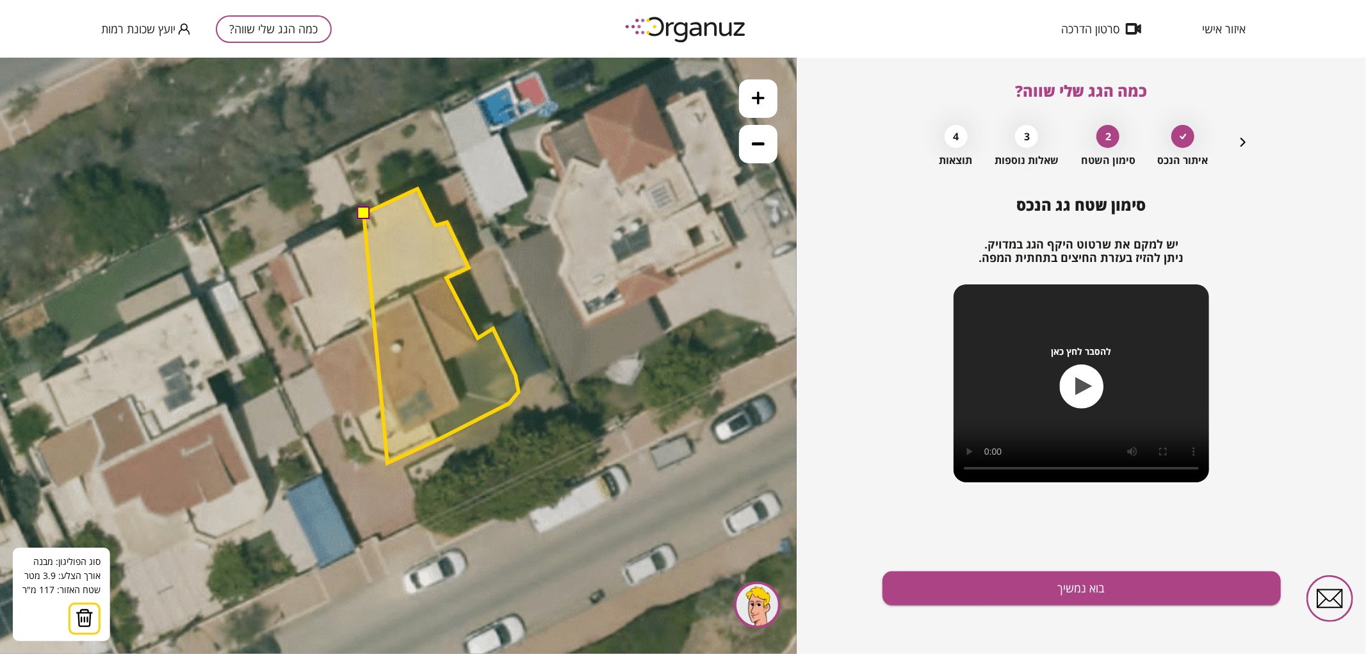
click at [388, 463] on polygon at bounding box center [441, 325] width 155 height 274
click at [370, 455] on polygon at bounding box center [441, 325] width 155 height 274
click at [350, 414] on polygon at bounding box center [434, 325] width 168 height 274
click at [341, 418] on polygon at bounding box center [429, 325] width 177 height 274
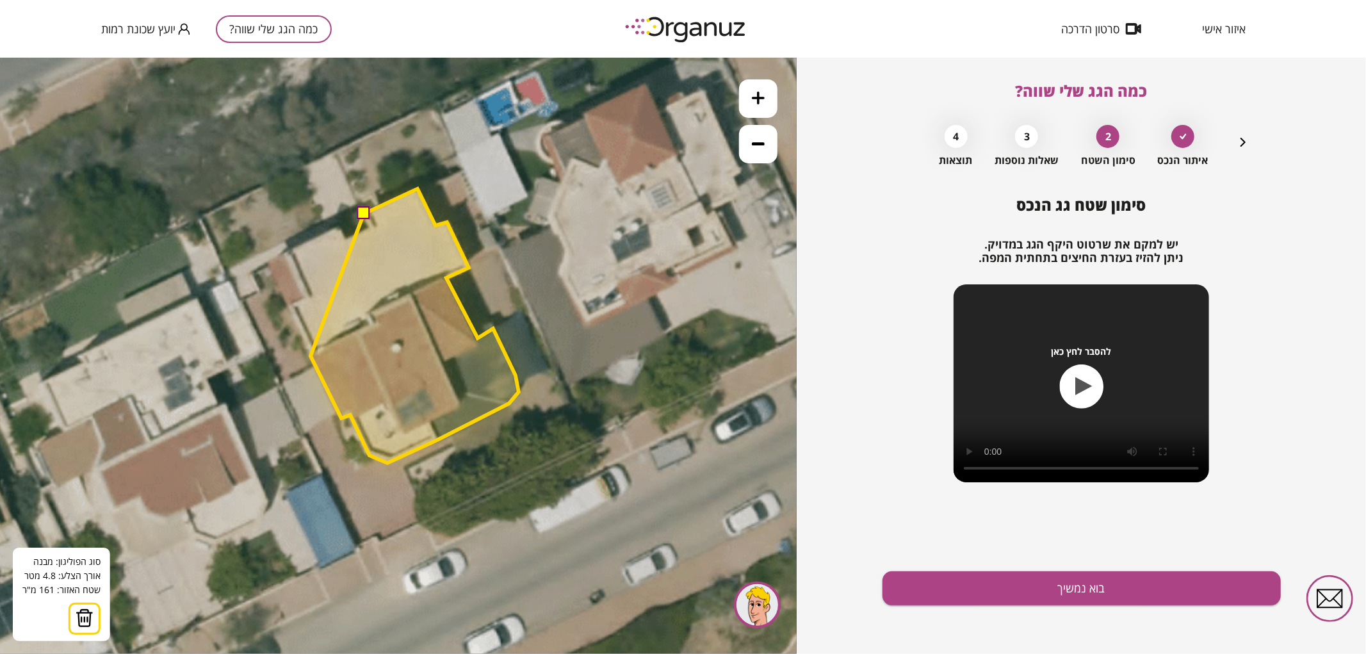
click at [311, 356] on polygon at bounding box center [415, 325] width 208 height 274
click at [289, 304] on polygon at bounding box center [404, 325] width 230 height 274
click at [270, 260] on polygon at bounding box center [394, 325] width 249 height 274
click at [364, 211] on button at bounding box center [363, 212] width 13 height 13
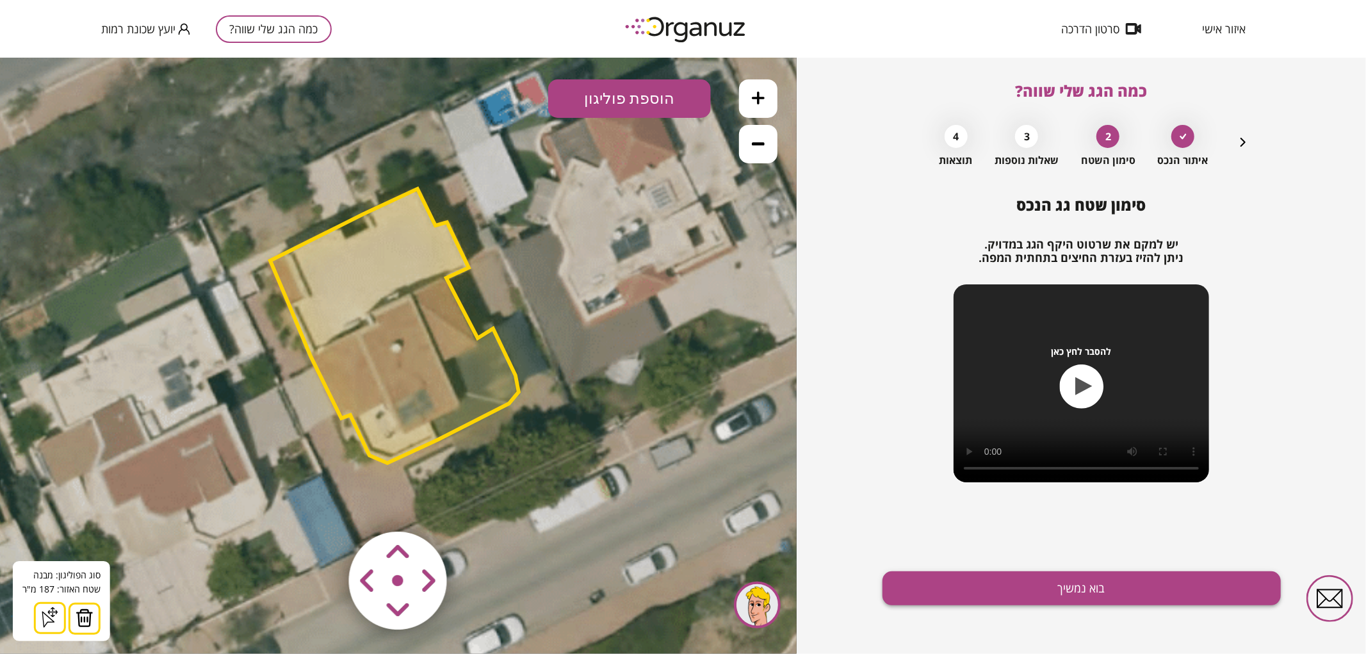
click at [1007, 583] on button "בוא נמשיך" at bounding box center [1082, 588] width 398 height 34
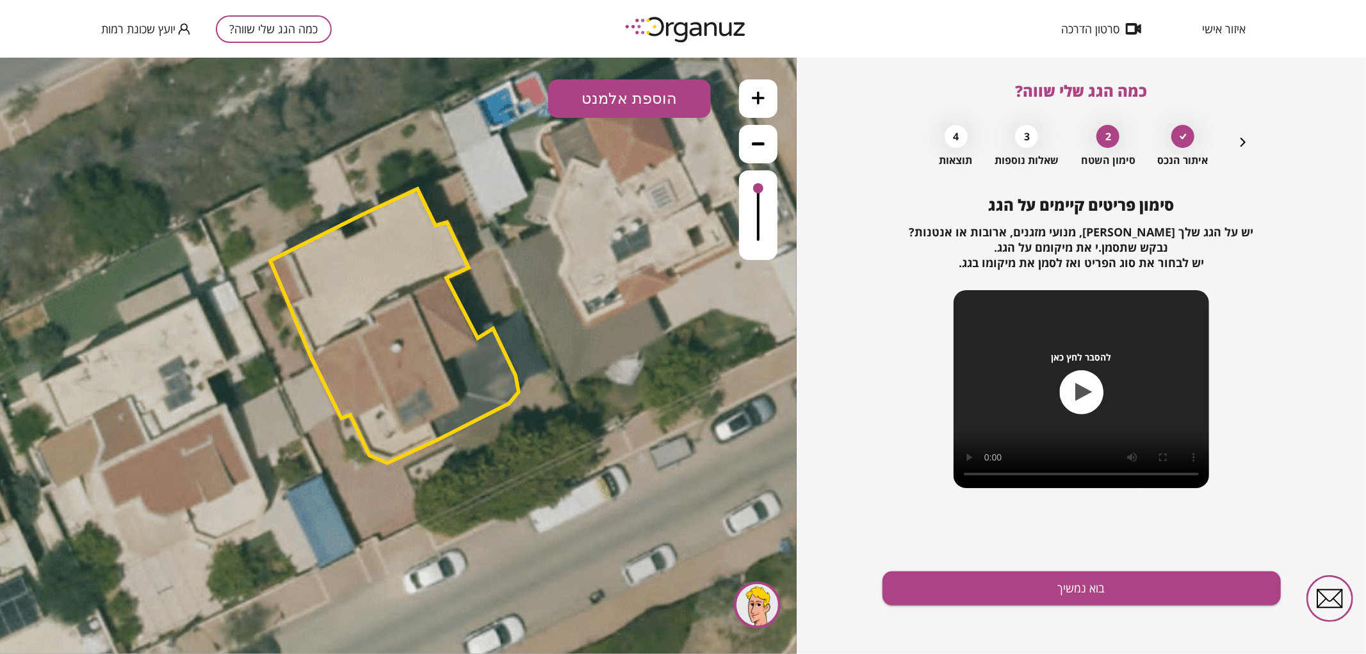
click at [668, 97] on button "הוספת אלמנט" at bounding box center [629, 98] width 163 height 38
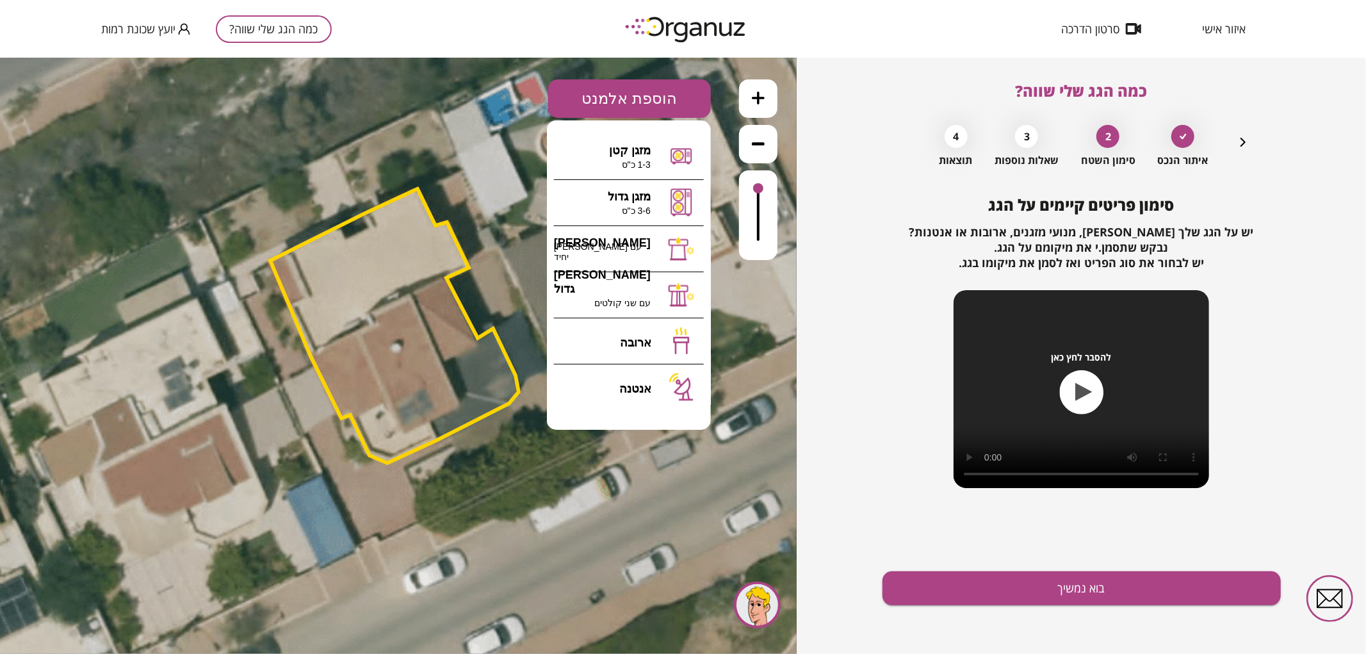
click at [1243, 140] on icon "button" at bounding box center [1243, 142] width 15 height 15
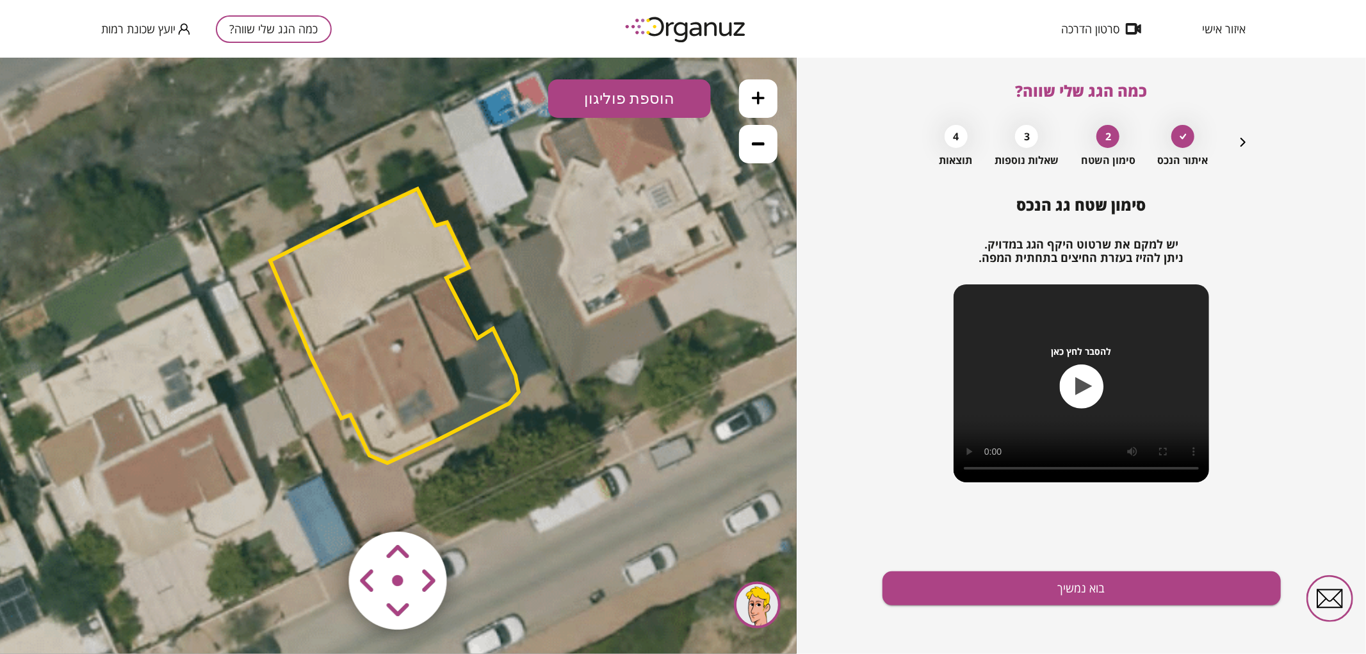
click at [432, 318] on polygon at bounding box center [394, 325] width 249 height 274
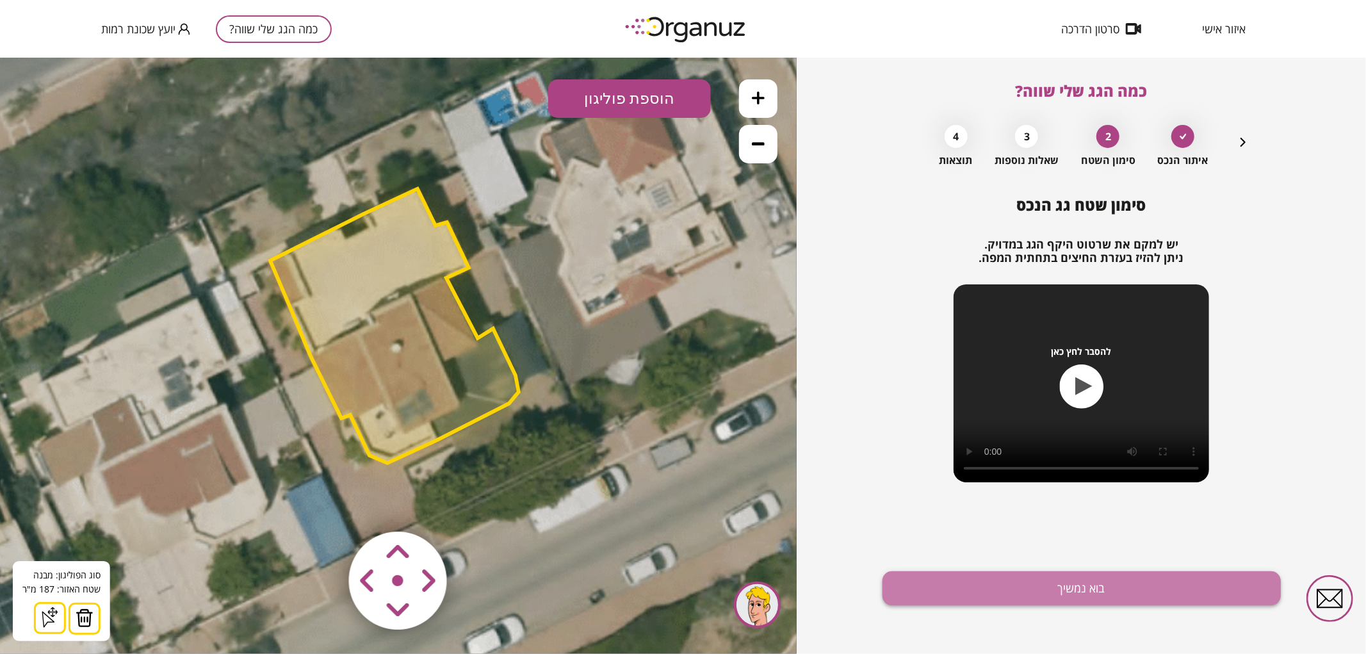
click at [946, 592] on button "בוא נמשיך" at bounding box center [1082, 588] width 398 height 34
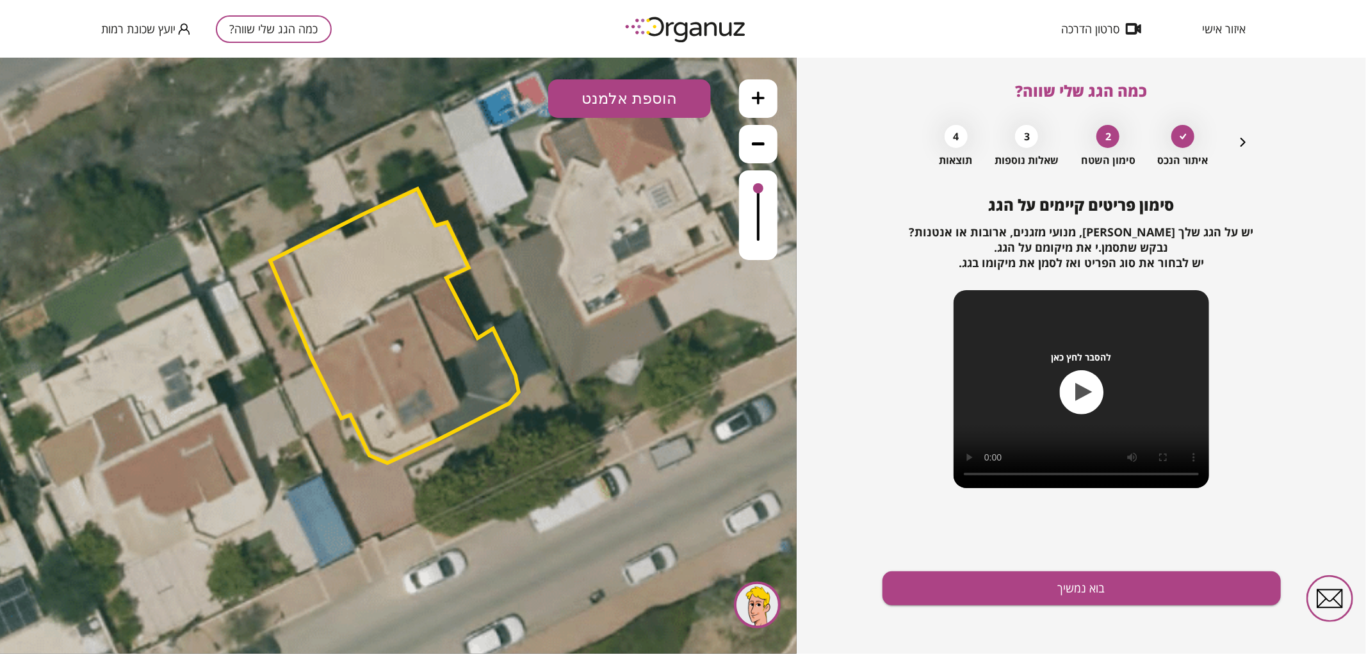
click at [628, 105] on button "הוספת אלמנט" at bounding box center [629, 98] width 163 height 38
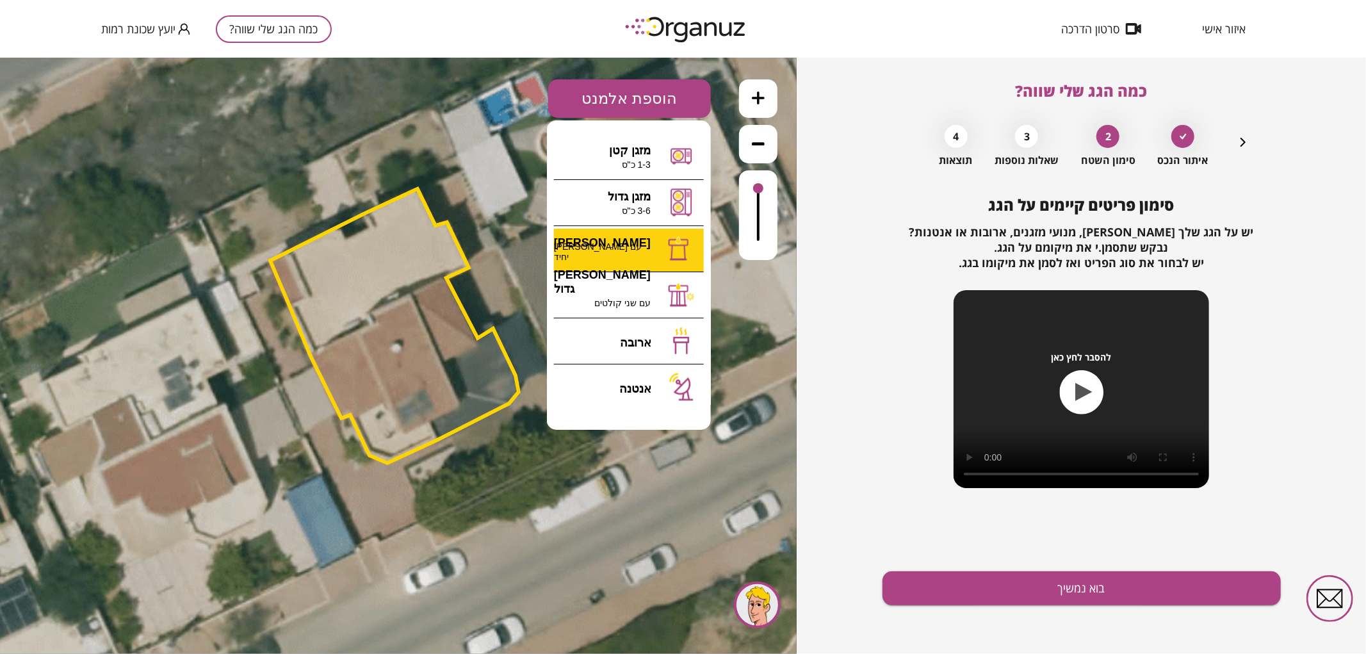
click at [620, 240] on div ".st0 { fill: #FFFFFF; } 0" at bounding box center [398, 355] width 797 height 596
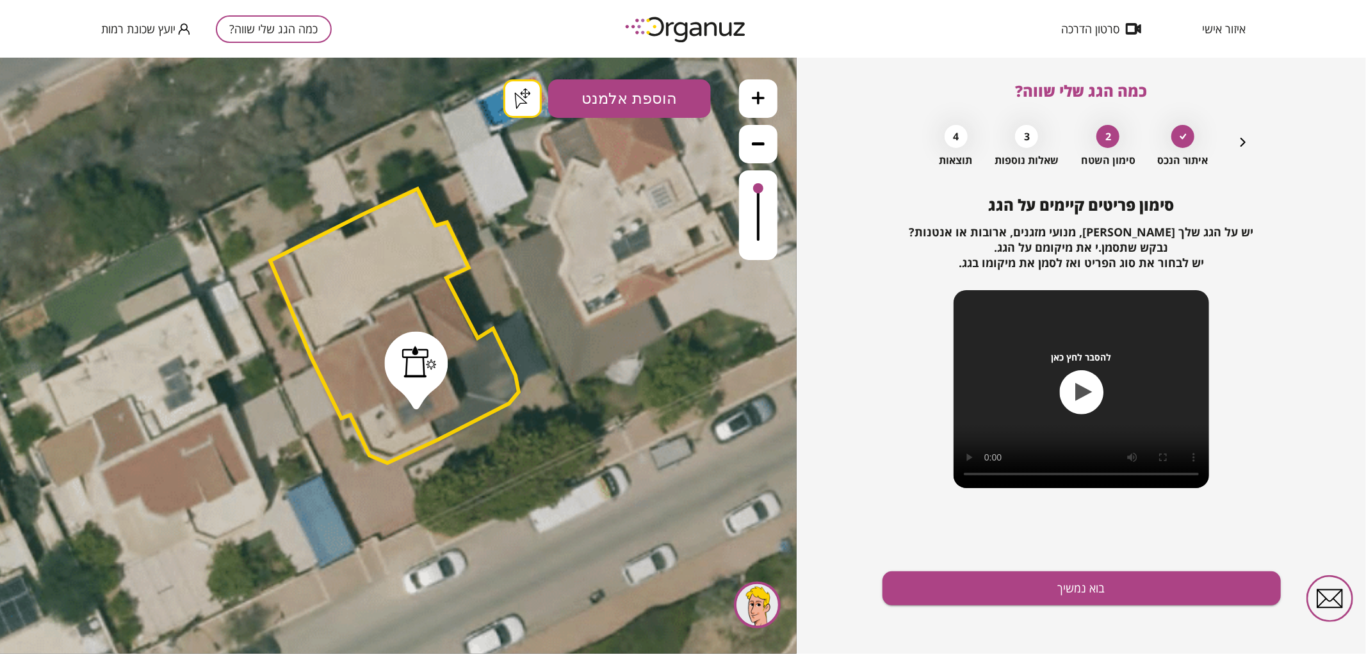
click at [1081, 586] on button "בוא נמשיך" at bounding box center [1082, 588] width 398 height 34
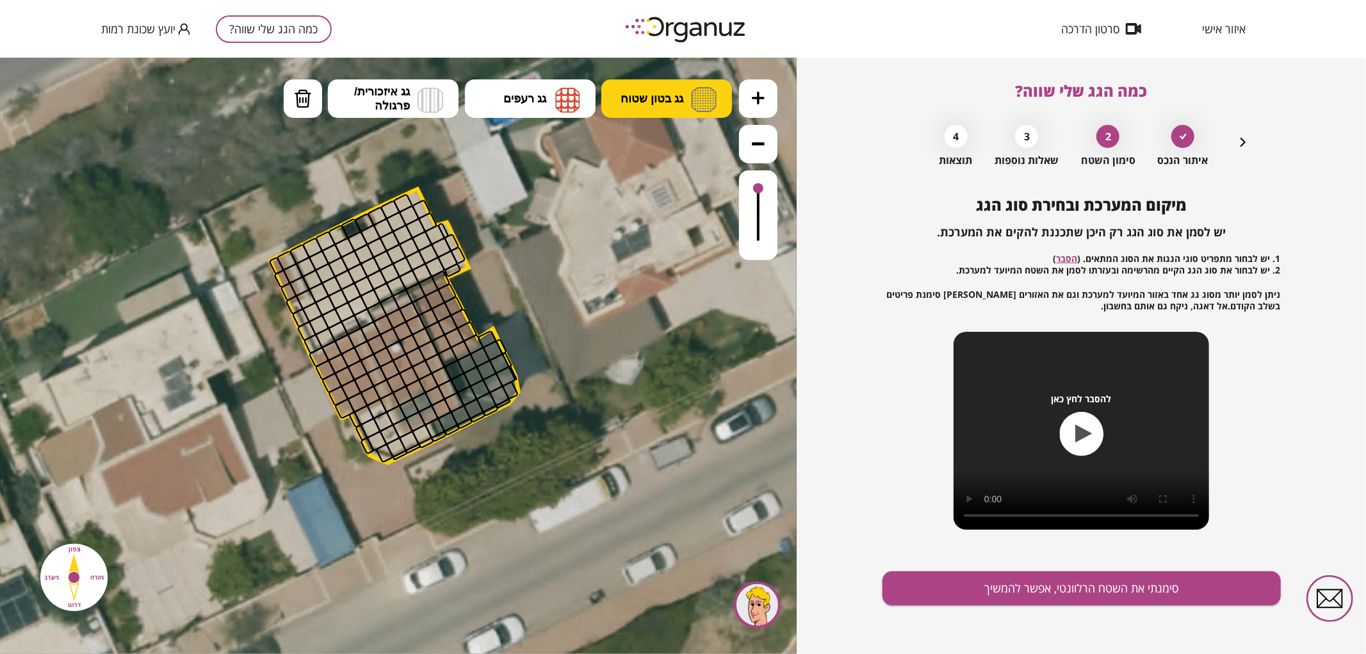
click at [649, 83] on button "גג בטון שטוח" at bounding box center [667, 98] width 131 height 38
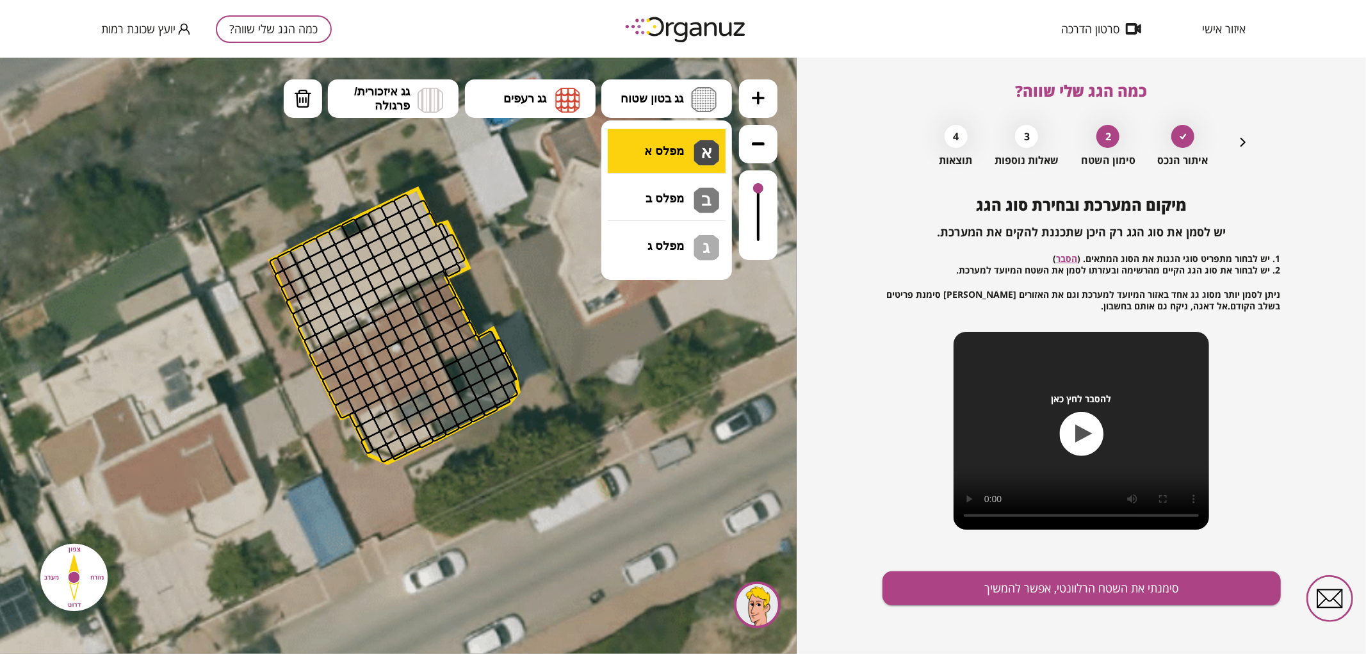
click at [662, 147] on div ".st0 { fill: #FFFFFF; } .st0 { fill: #FFFFFF; }" at bounding box center [398, 355] width 797 height 596
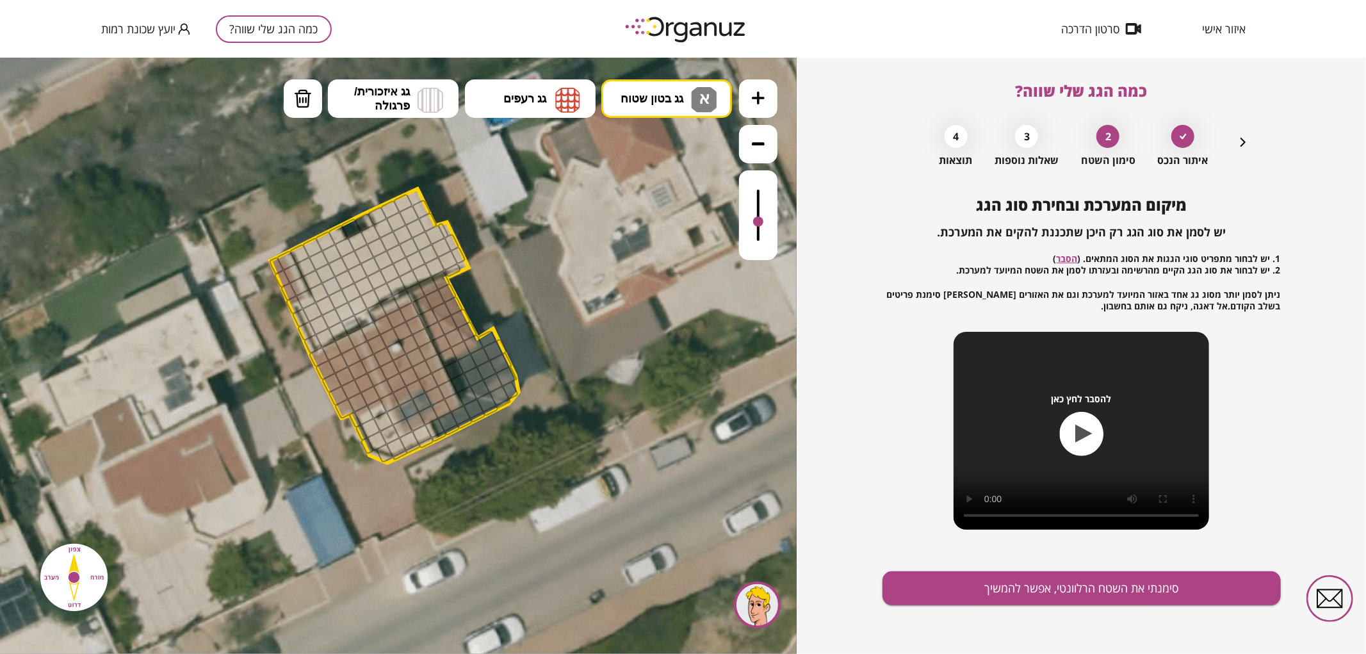
drag, startPoint x: 757, startPoint y: 190, endPoint x: 759, endPoint y: 222, distance: 32.1
click at [759, 222] on div at bounding box center [758, 221] width 10 height 10
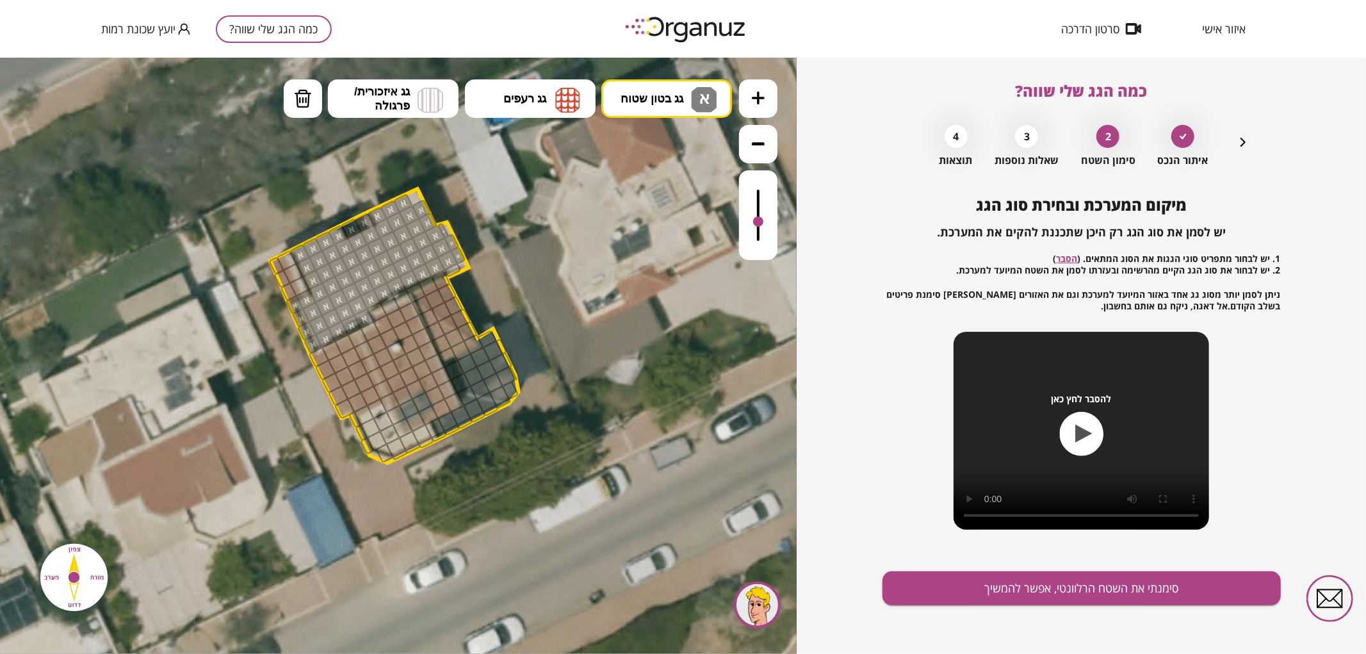
drag, startPoint x: 373, startPoint y: 214, endPoint x: 455, endPoint y: 262, distance: 94.5
drag, startPoint x: 297, startPoint y: 95, endPoint x: 318, endPoint y: 167, distance: 74.2
click at [299, 97] on img at bounding box center [303, 97] width 18 height 19
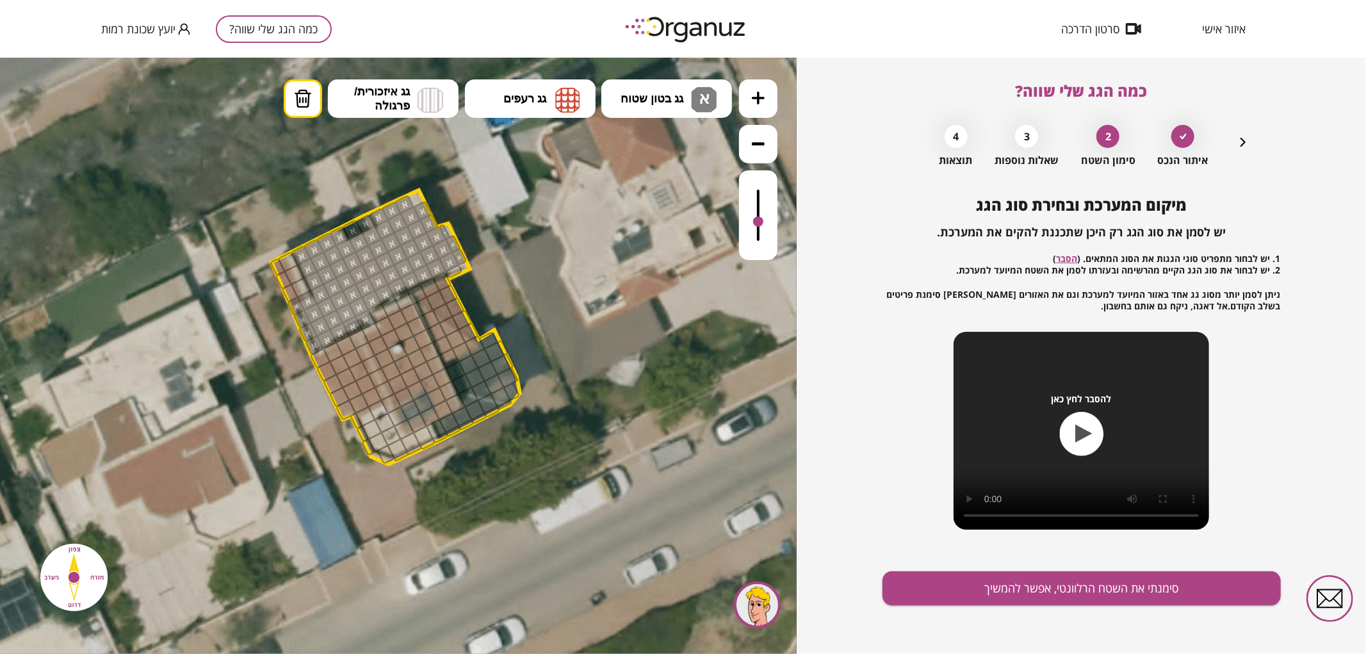
click at [352, 225] on div at bounding box center [352, 228] width 21 height 21
click at [369, 220] on div at bounding box center [366, 223] width 21 height 20
drag, startPoint x: 368, startPoint y: 421, endPoint x: 375, endPoint y: 431, distance: 11.9
click at [375, 431] on div at bounding box center [371, 428] width 21 height 21
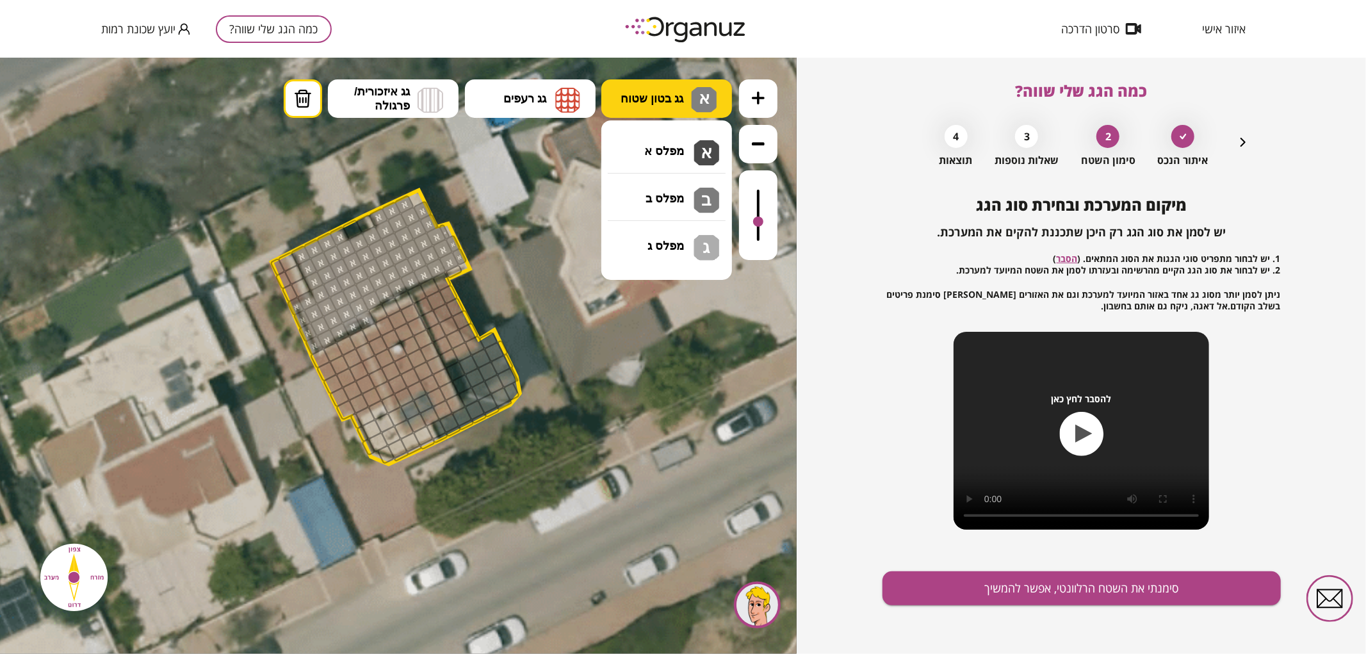
click at [639, 110] on button "גג בטון שטוח א" at bounding box center [667, 98] width 131 height 38
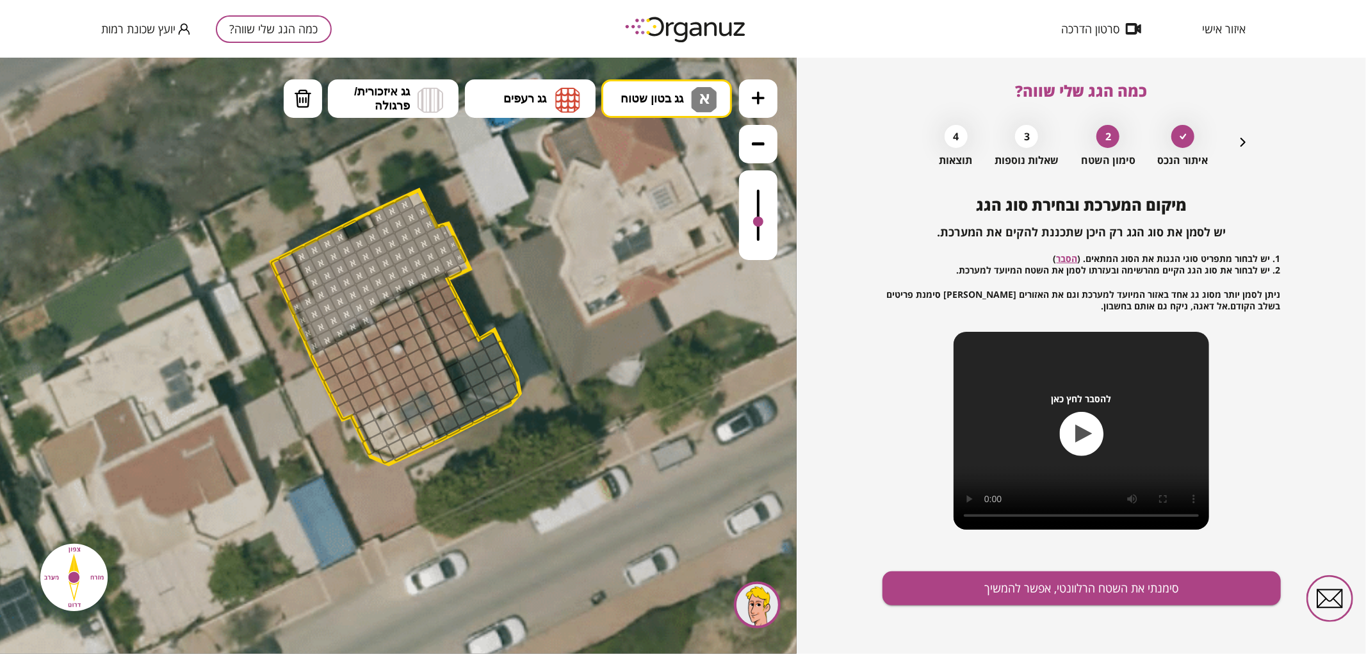
click at [637, 147] on div ".st0 { fill: #FFFFFF; } .st0 { fill: #FFFFFF; }" at bounding box center [398, 355] width 797 height 596
drag, startPoint x: 370, startPoint y: 430, endPoint x: 383, endPoint y: 421, distance: 15.6
drag, startPoint x: 376, startPoint y: 414, endPoint x: 361, endPoint y: 425, distance: 18.3
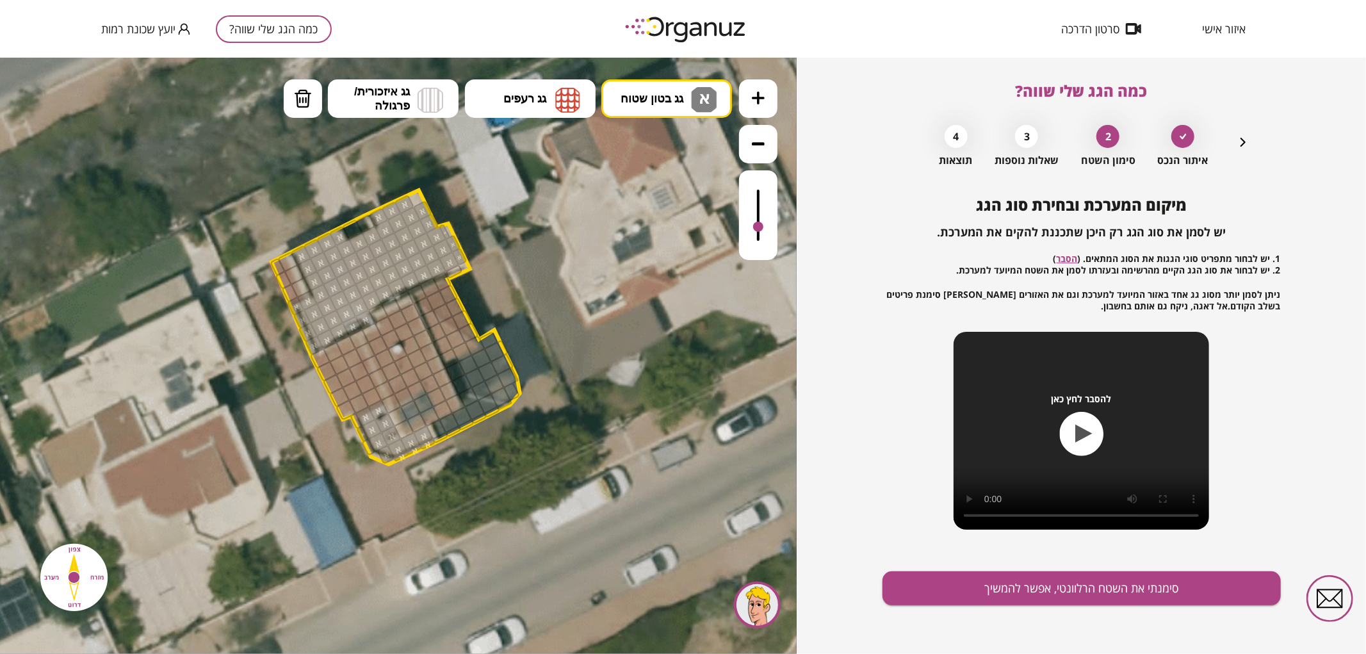
drag, startPoint x: 759, startPoint y: 218, endPoint x: 764, endPoint y: 227, distance: 10.3
click at [764, 227] on div at bounding box center [758, 215] width 38 height 90
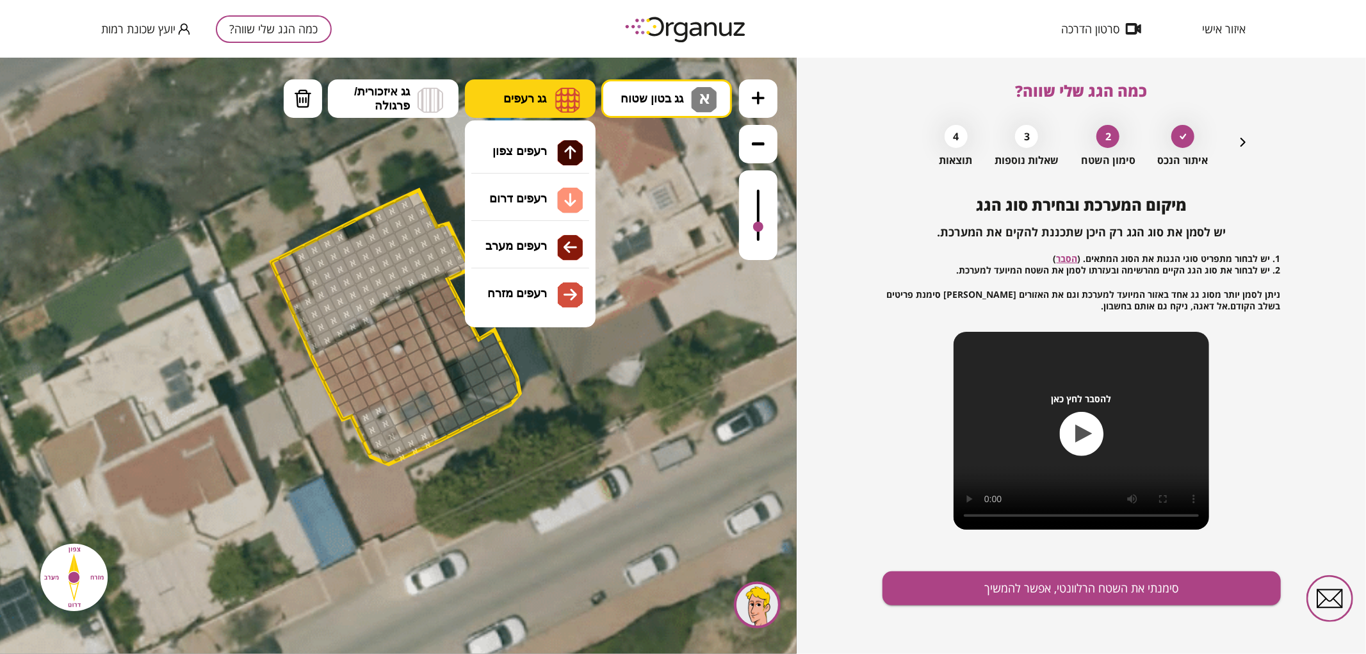
click at [527, 86] on button "גג רעפים" at bounding box center [530, 98] width 131 height 38
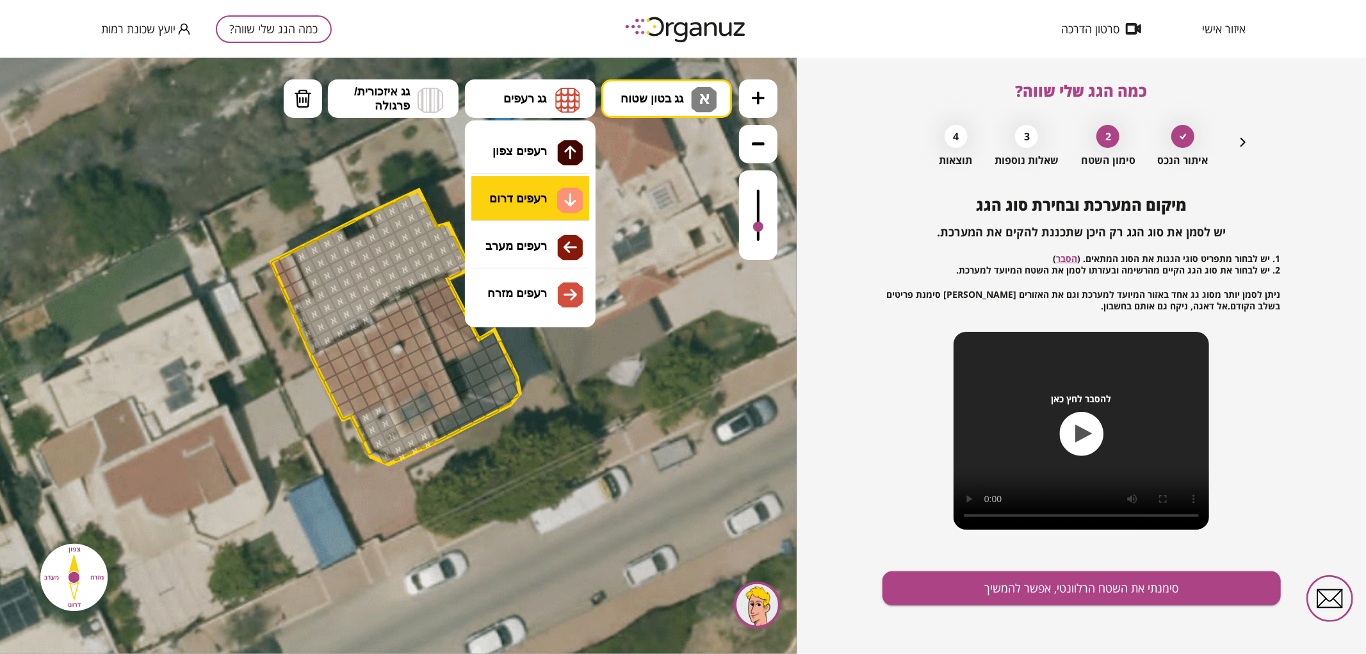
click at [539, 197] on div ".st0 { fill: #FFFFFF; } .st0 { fill: #FFFFFF; }" at bounding box center [398, 355] width 797 height 596
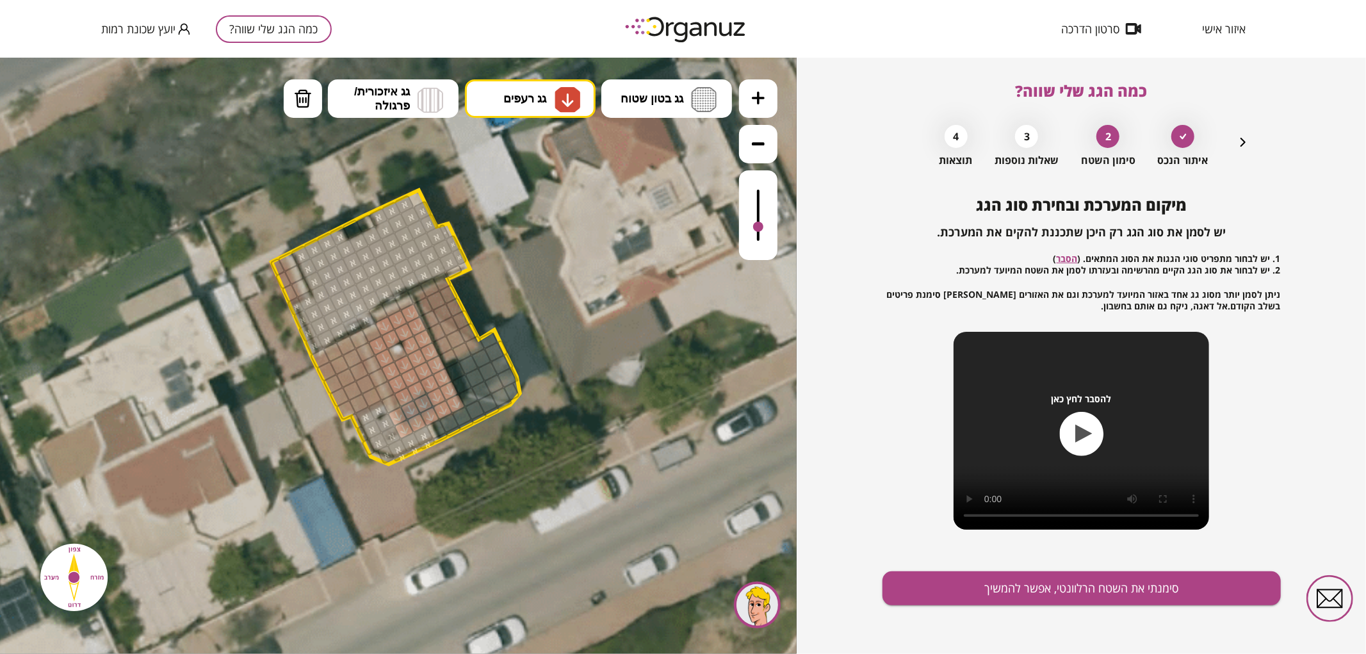
drag, startPoint x: 411, startPoint y: 308, endPoint x: 453, endPoint y: 398, distance: 99.7
click at [306, 106] on img at bounding box center [303, 97] width 18 height 19
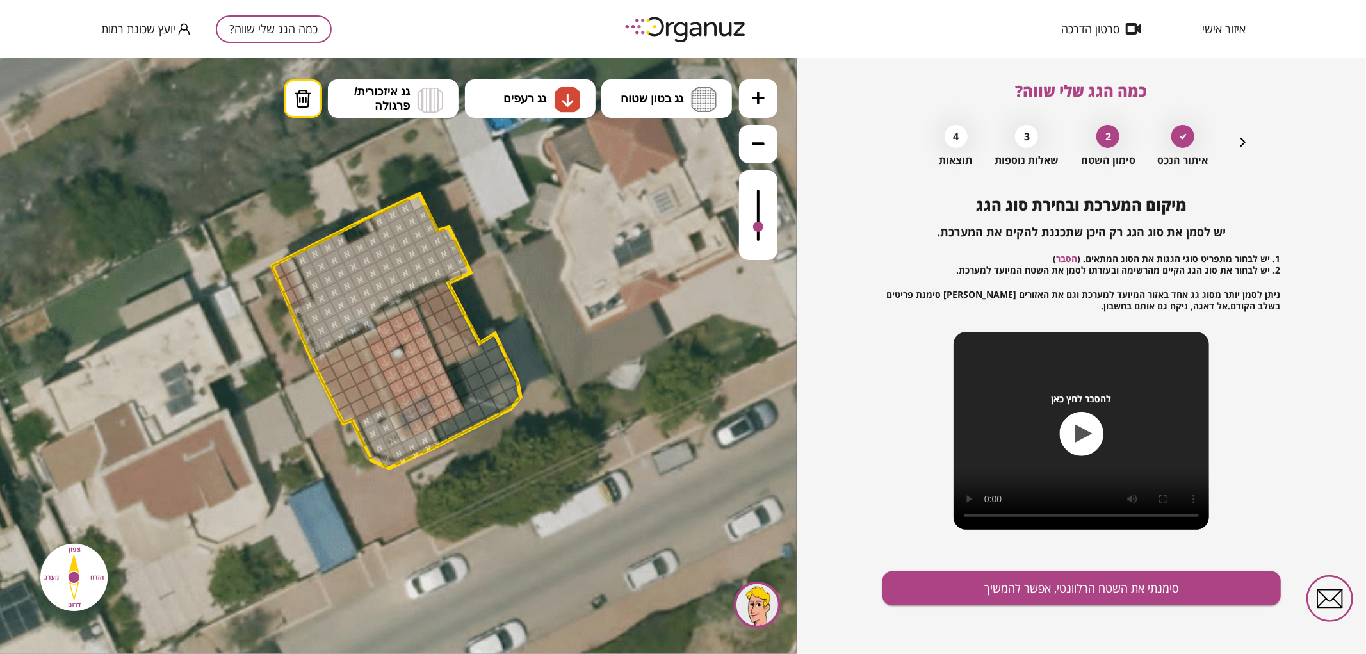
drag, startPoint x: 398, startPoint y: 422, endPoint x: 404, endPoint y: 431, distance: 9.8
click at [566, 87] on img at bounding box center [568, 99] width 26 height 26
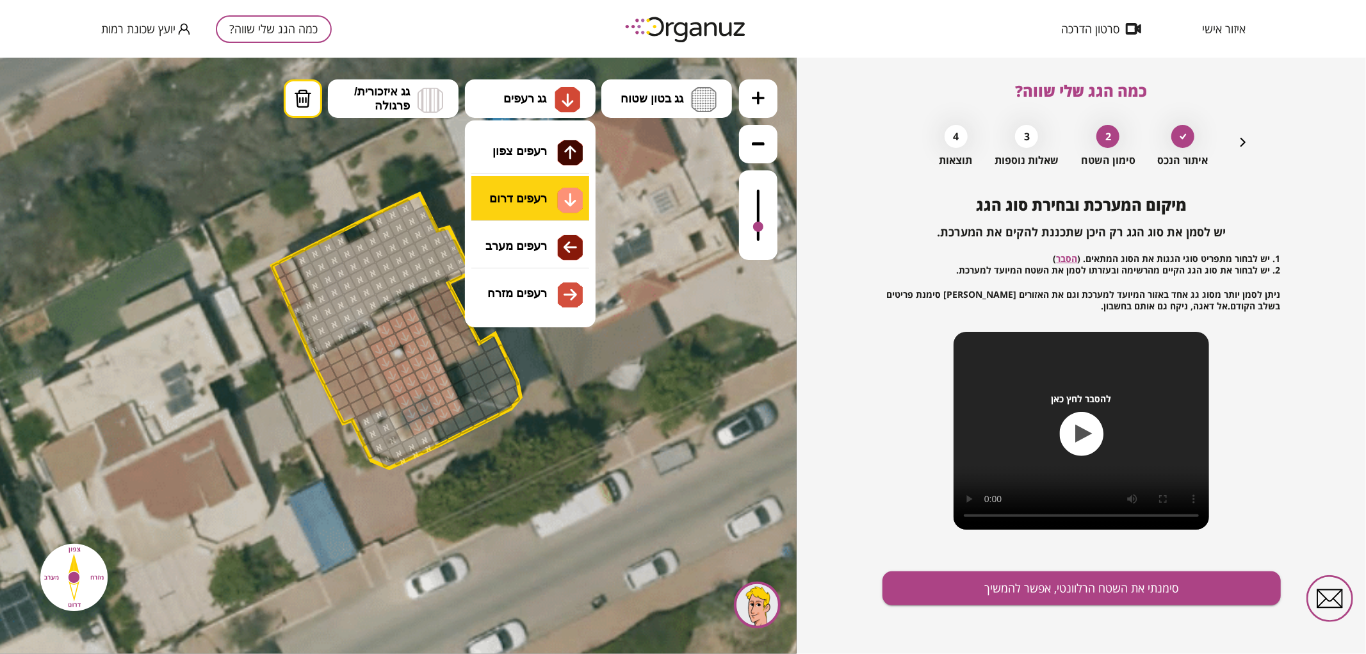
click at [541, 187] on div ".st0 { fill: #FFFFFF; } .st0 { fill: #FFFFFF; }" at bounding box center [398, 355] width 797 height 596
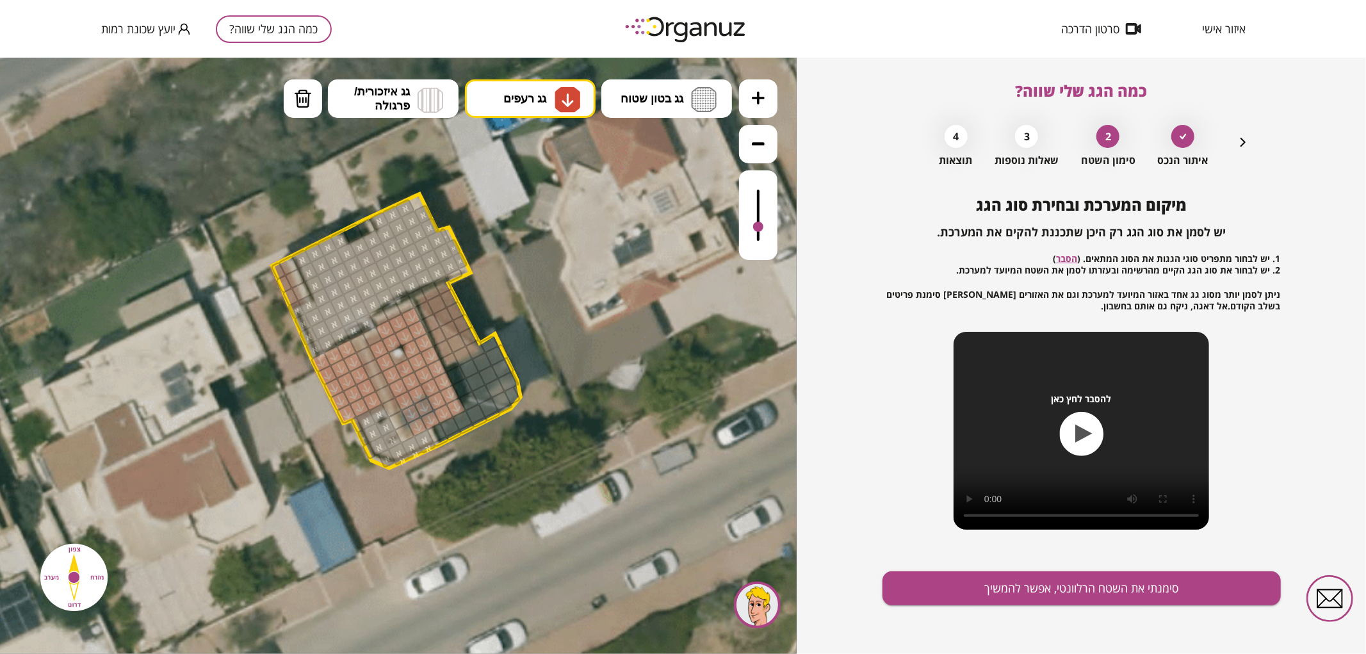
drag, startPoint x: 324, startPoint y: 363, endPoint x: 354, endPoint y: 393, distance: 42.1
drag, startPoint x: 429, startPoint y: 305, endPoint x: 455, endPoint y: 315, distance: 27.4
drag, startPoint x: 432, startPoint y: 324, endPoint x: 450, endPoint y: 355, distance: 36.2
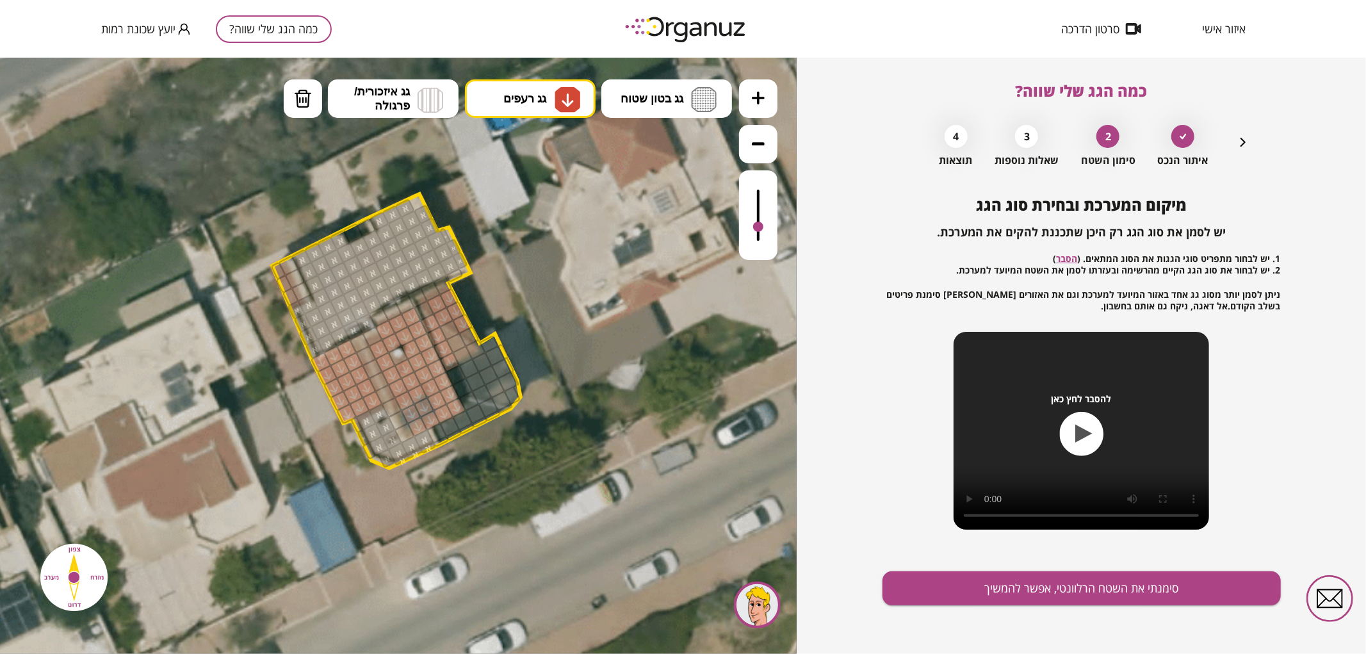
click at [306, 109] on button "מחיקה" at bounding box center [303, 98] width 38 height 38
drag, startPoint x: 450, startPoint y: 358, endPoint x: 444, endPoint y: 316, distance: 42.8
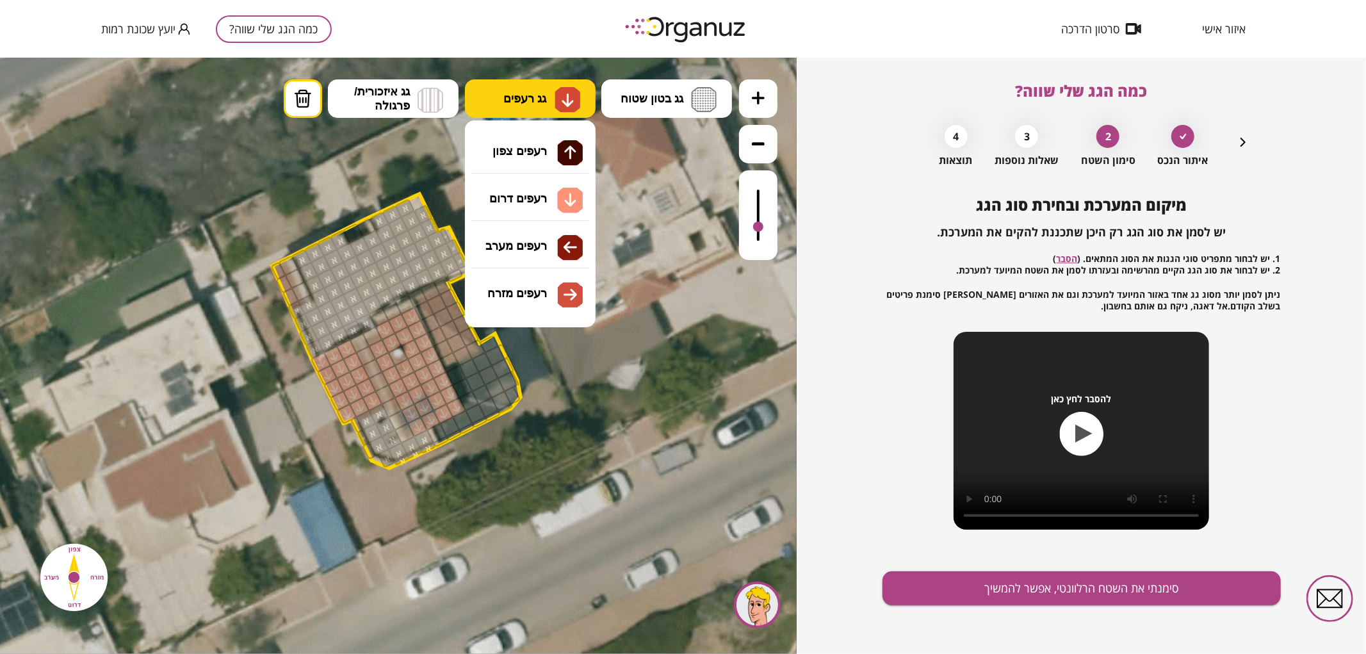
click at [523, 106] on button "גג רעפים" at bounding box center [530, 98] width 131 height 38
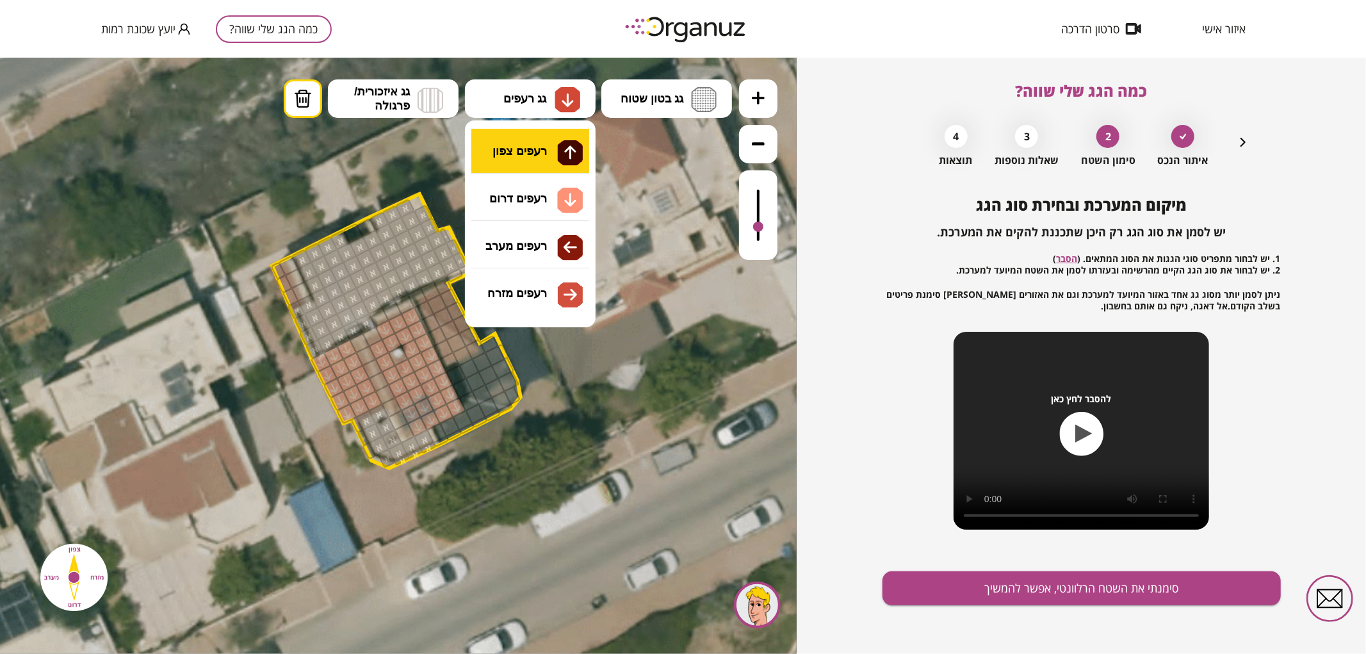
click at [523, 153] on div ".st0 { fill: #FFFFFF; } .st0 { fill: #FFFFFF; }" at bounding box center [398, 355] width 797 height 596
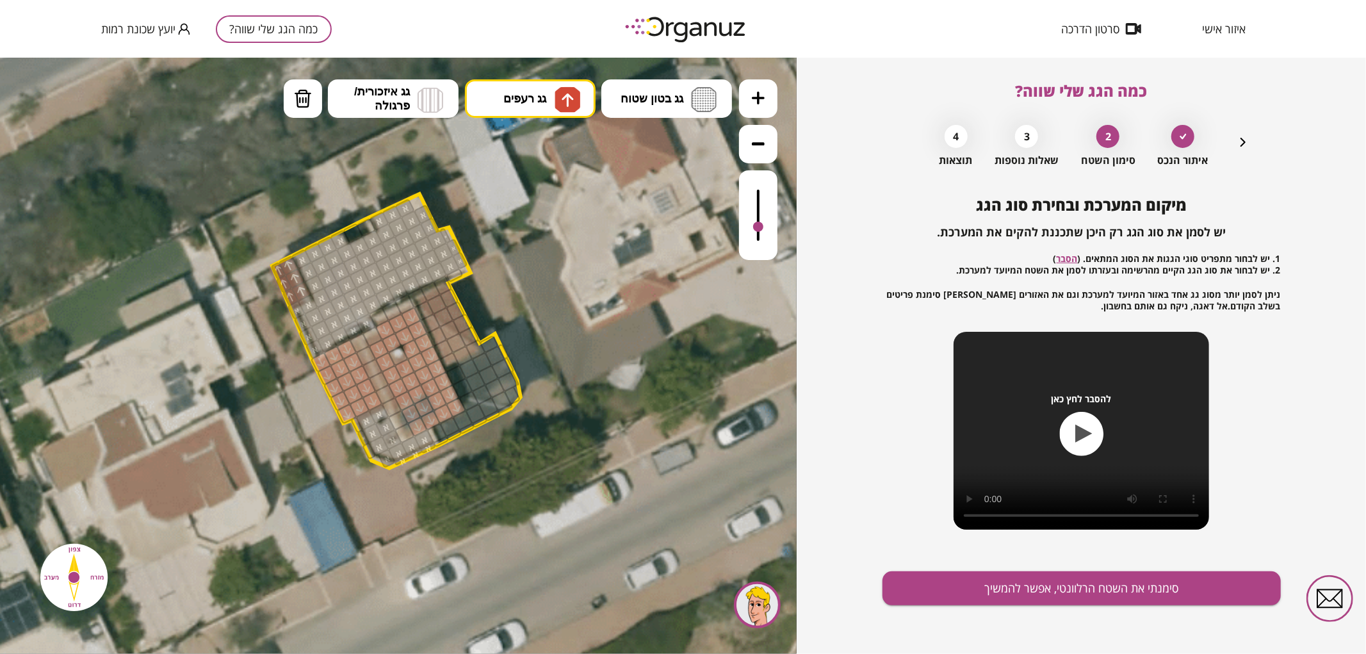
drag, startPoint x: 290, startPoint y: 297, endPoint x: 306, endPoint y: 293, distance: 16.6
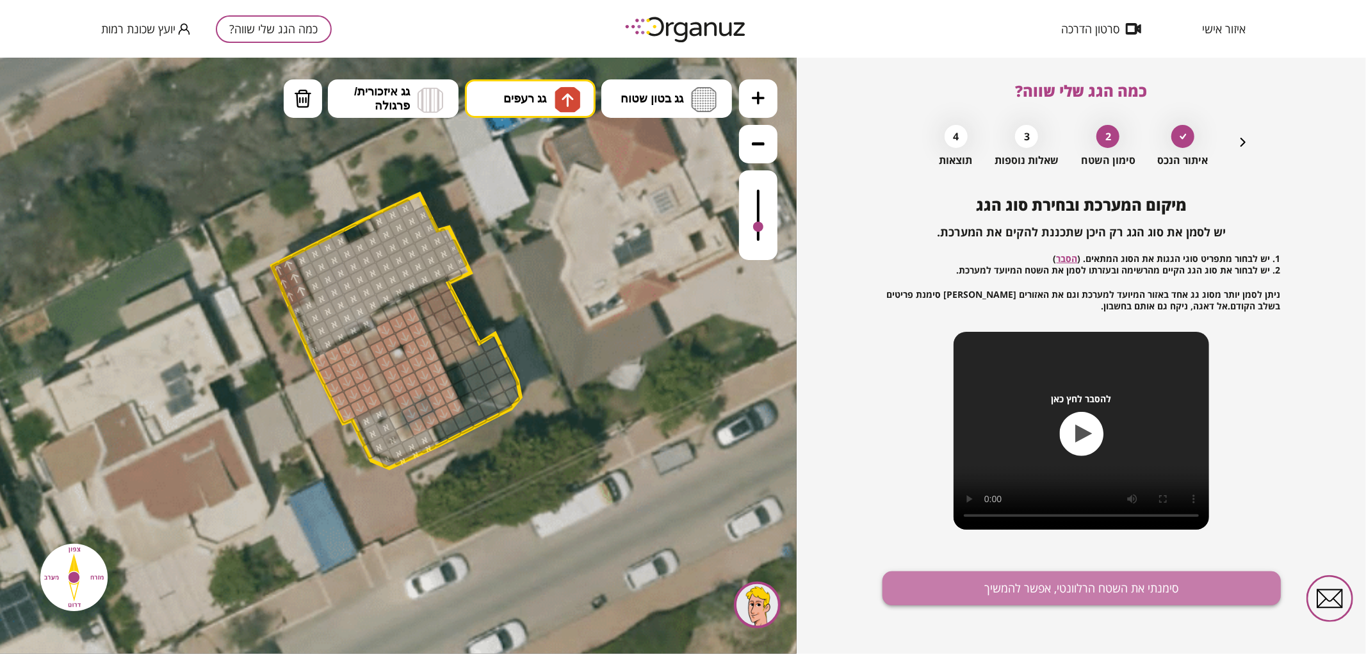
click at [1028, 596] on button "סימנתי את השטח הרלוונטי, אפשר להמשיך" at bounding box center [1082, 588] width 398 height 34
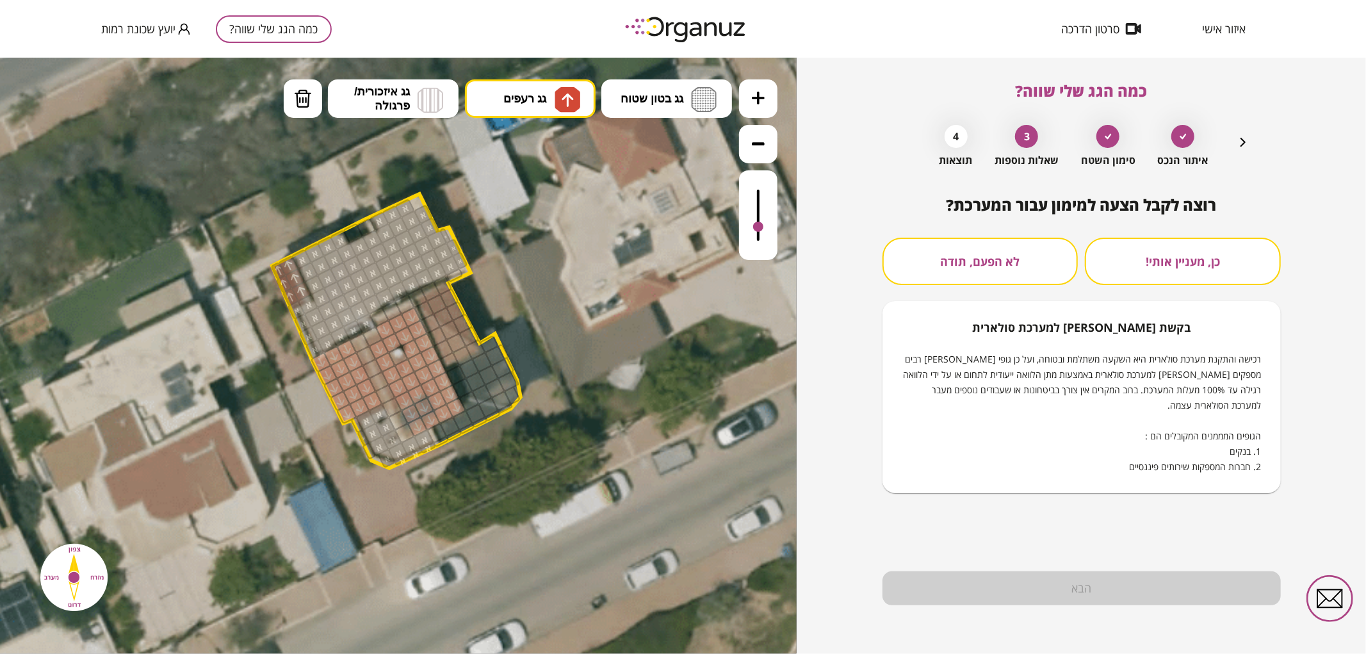
click at [1014, 270] on button "לא הפעם, תודה" at bounding box center [981, 261] width 196 height 47
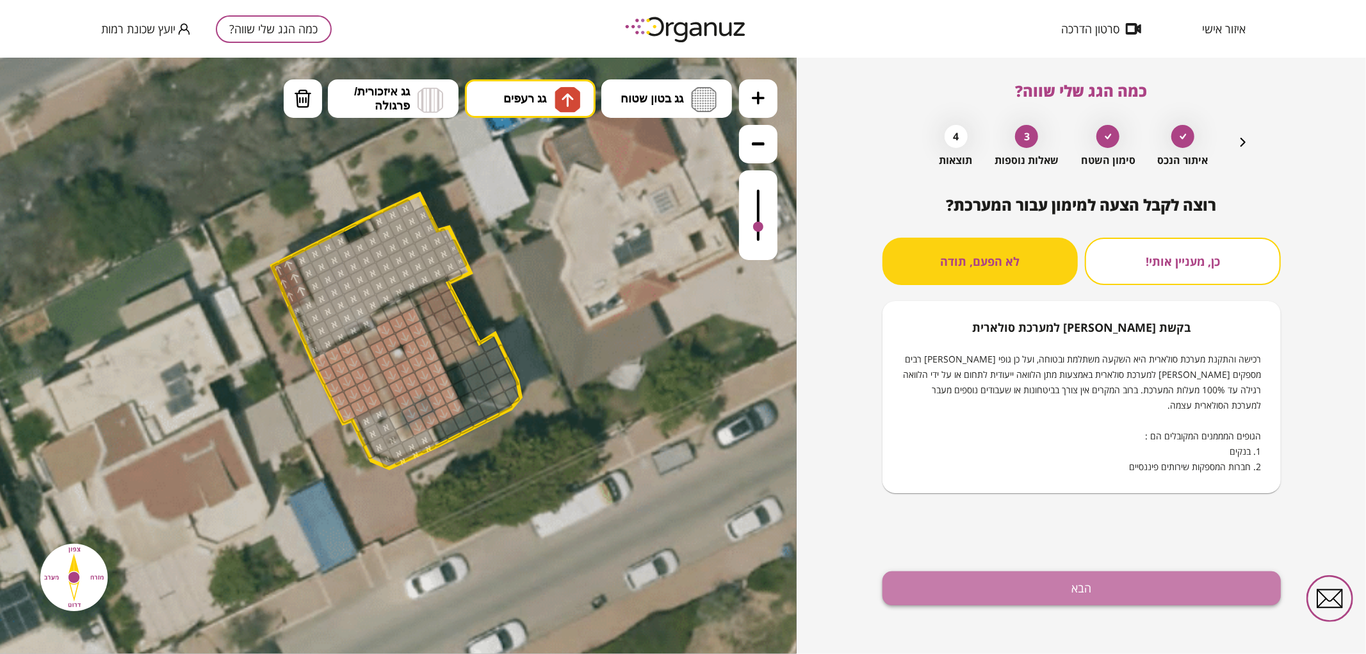
click at [1003, 593] on button "הבא" at bounding box center [1082, 588] width 398 height 34
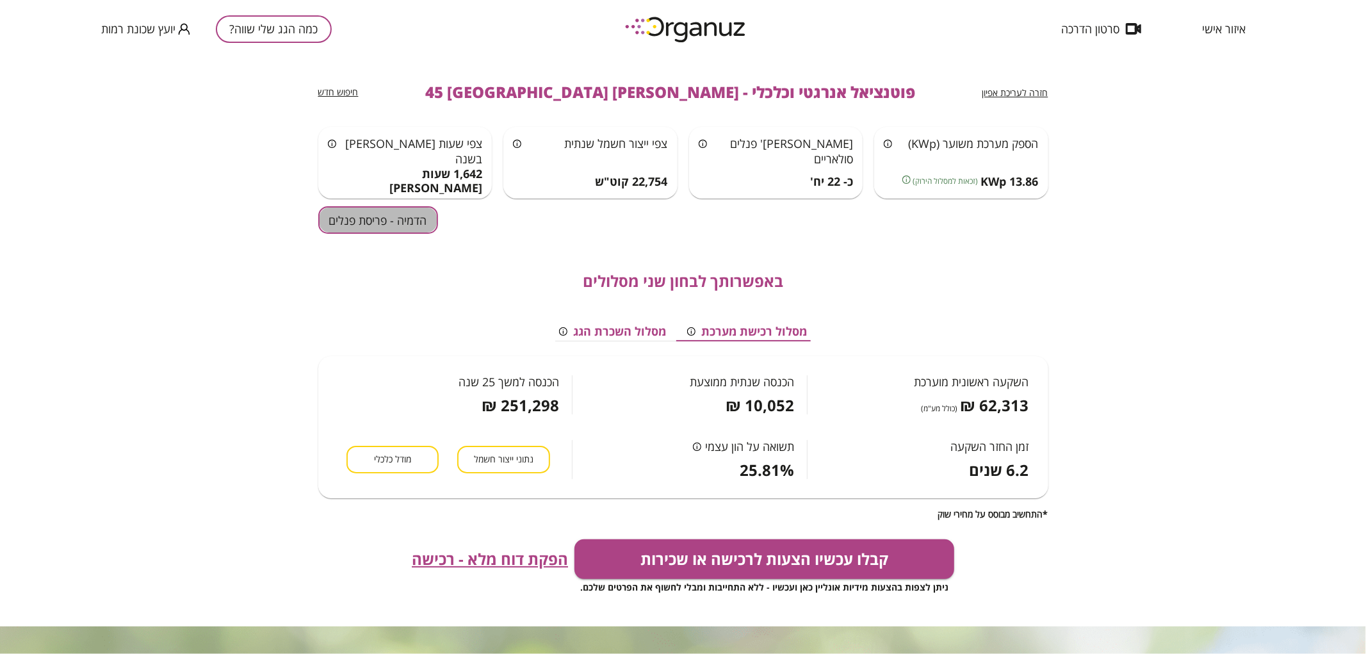
click at [383, 215] on button "הדמיה - פריסת פנלים" at bounding box center [378, 220] width 120 height 28
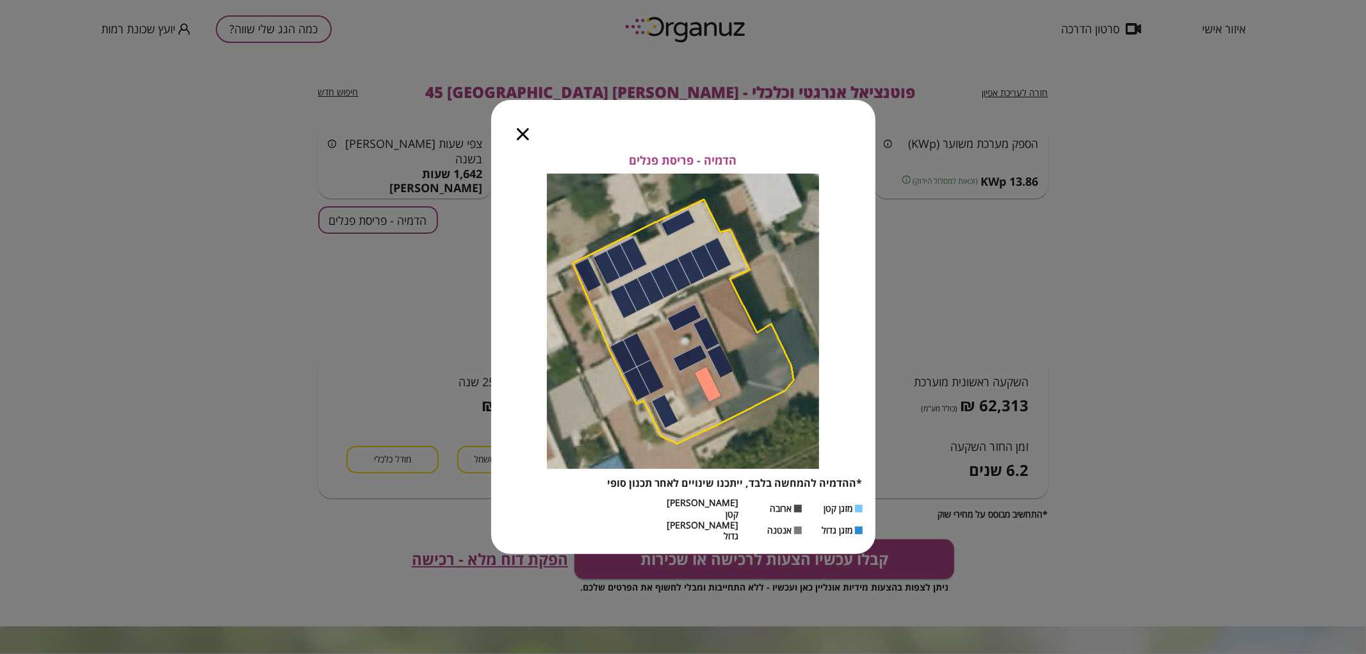
click at [529, 149] on div at bounding box center [522, 127] width 63 height 54
click at [522, 140] on icon "button" at bounding box center [523, 134] width 12 height 12
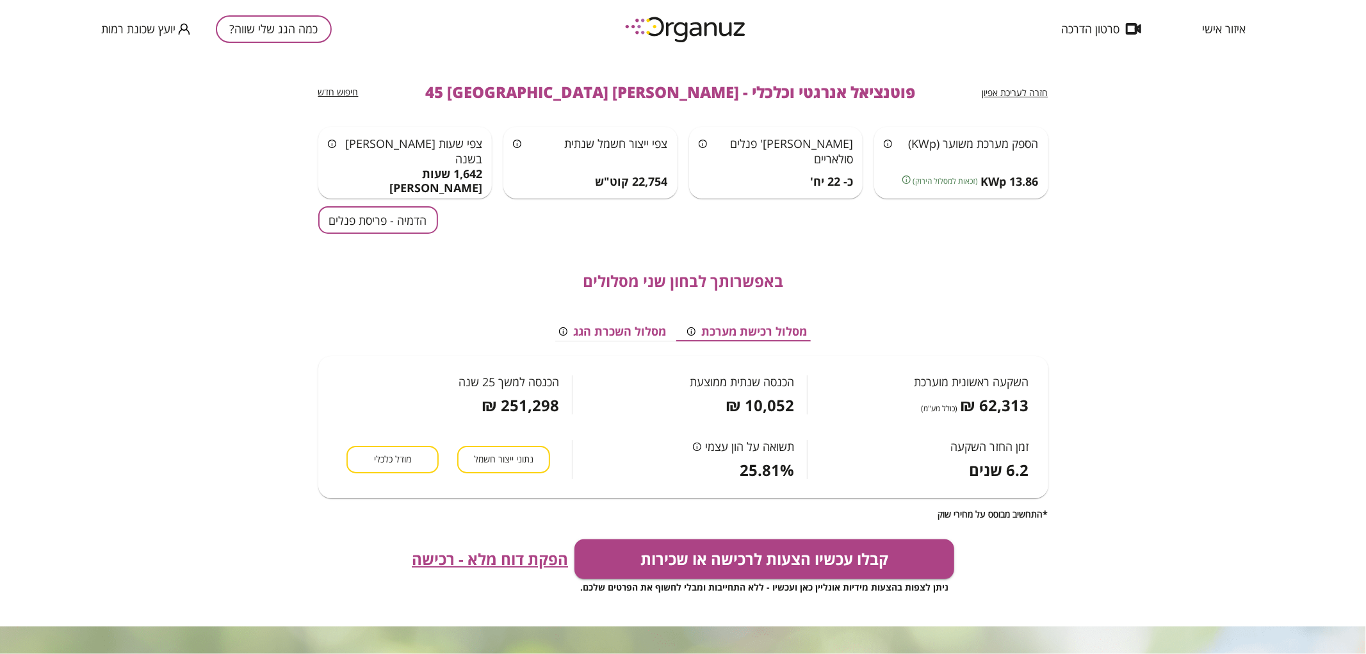
click at [298, 28] on button "כמה הגג שלי שווה?" at bounding box center [274, 29] width 116 height 28
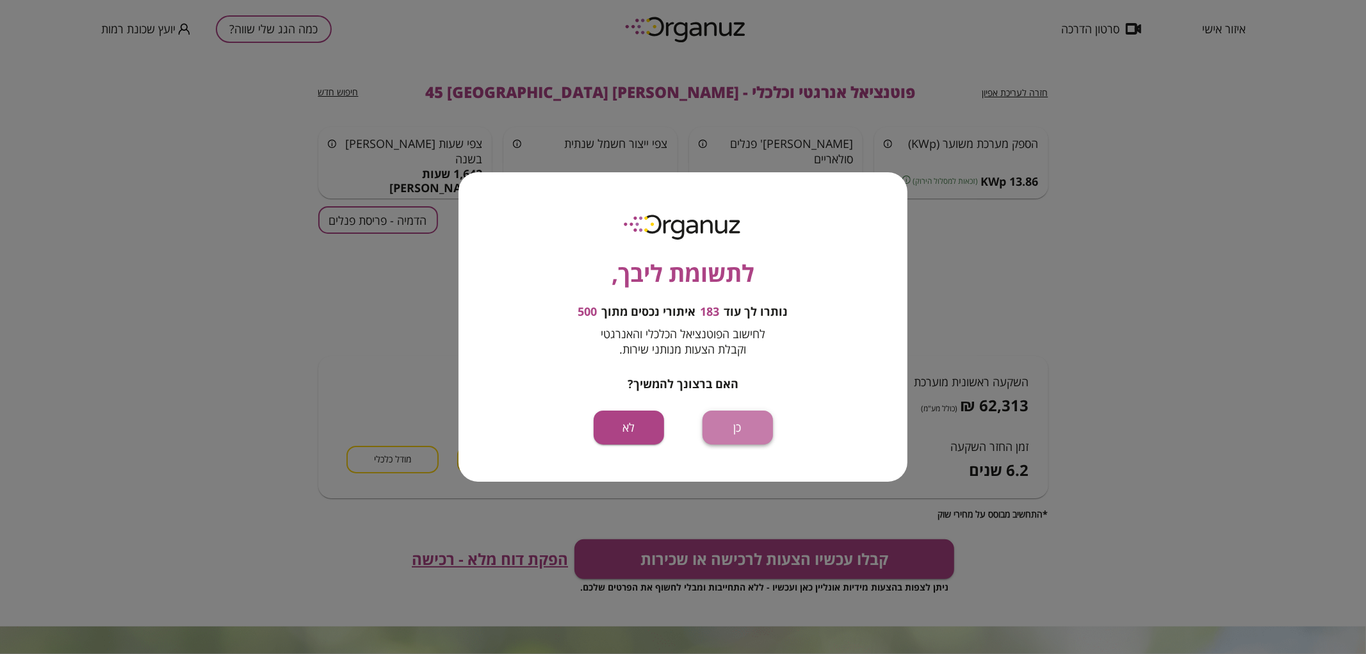
click at [732, 413] on button "כן" at bounding box center [738, 428] width 70 height 34
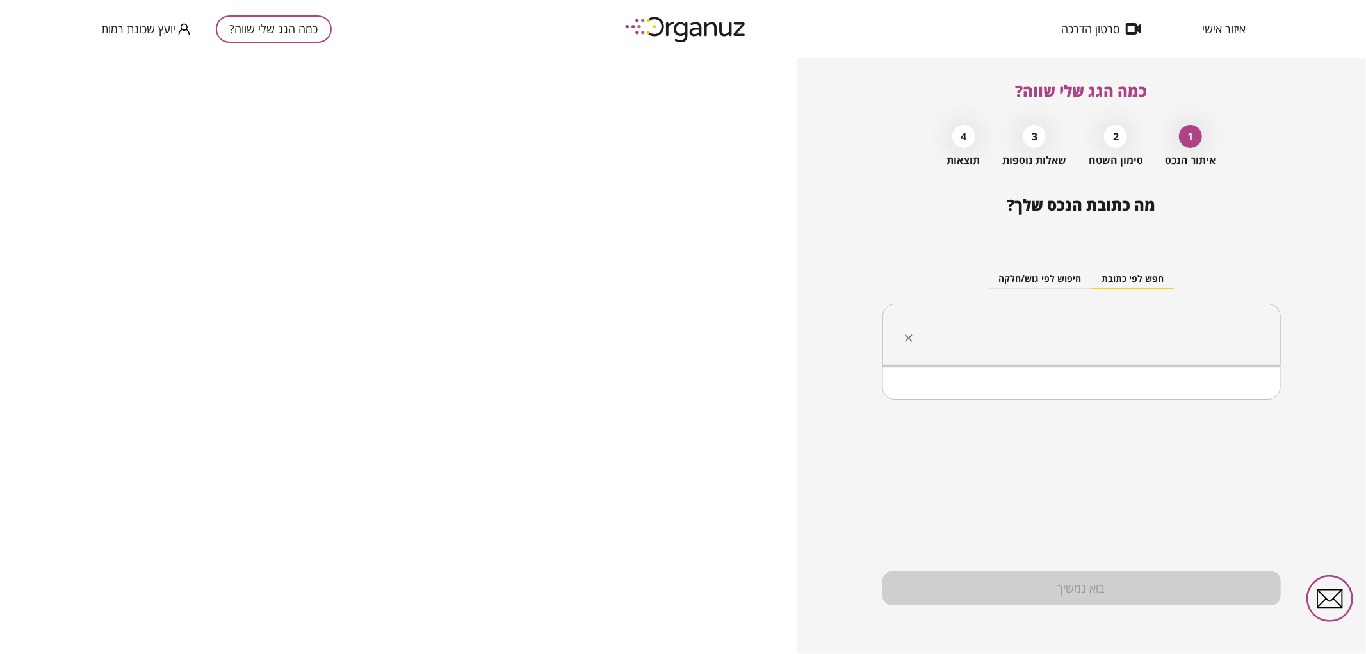
click at [1113, 342] on input "text" at bounding box center [1087, 335] width 358 height 32
click at [1198, 424] on li "[PERSON_NAME] 47 [GEOGRAPHIC_DATA]" at bounding box center [1081, 422] width 365 height 23
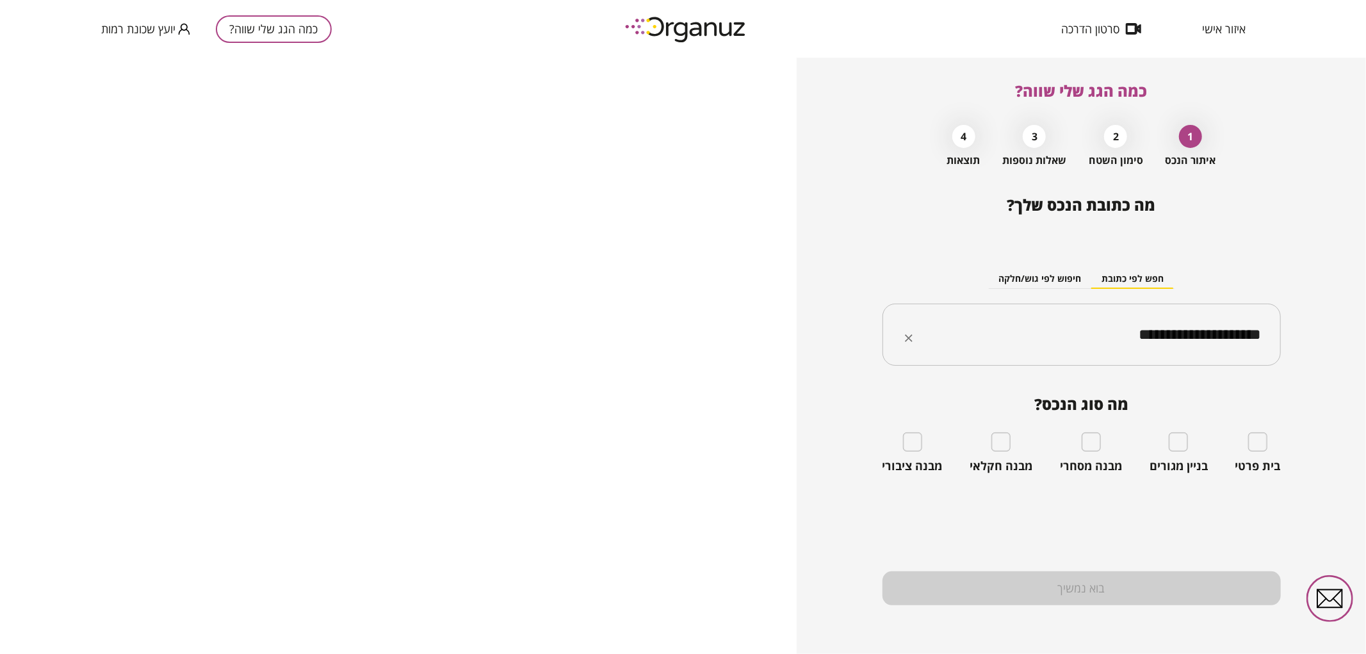
type input "**********"
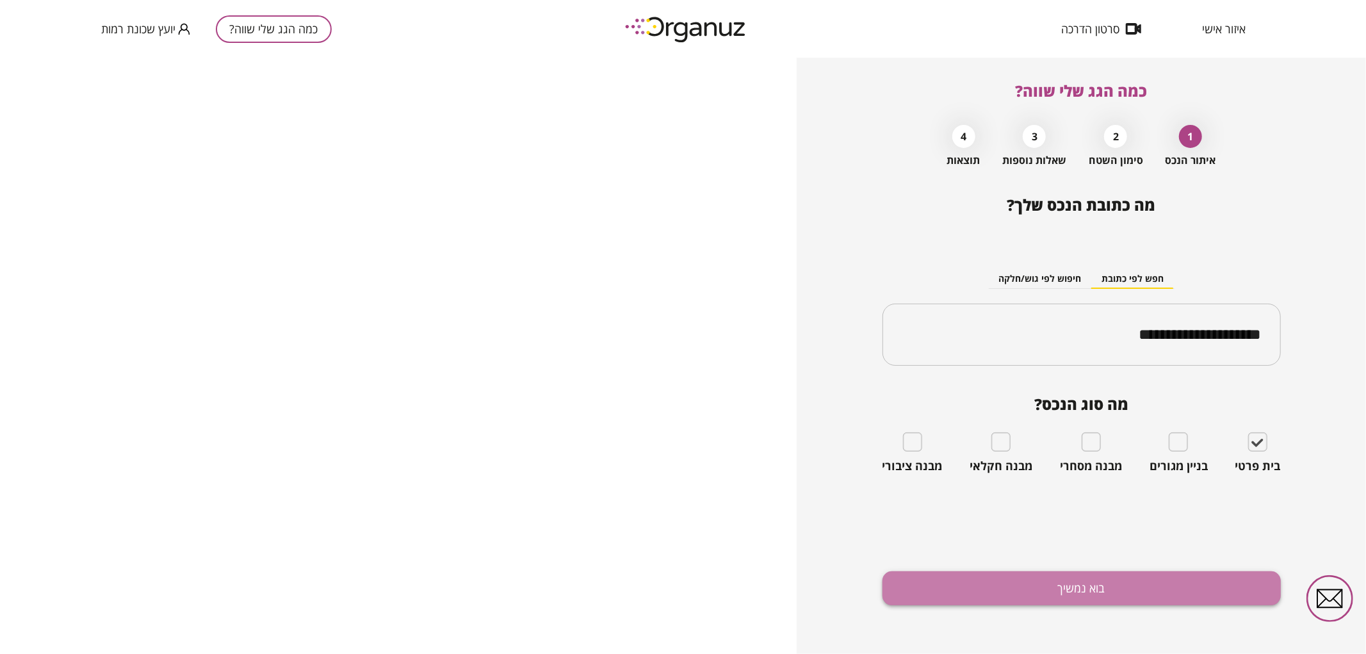
click at [1186, 589] on button "בוא נמשיך" at bounding box center [1082, 588] width 398 height 34
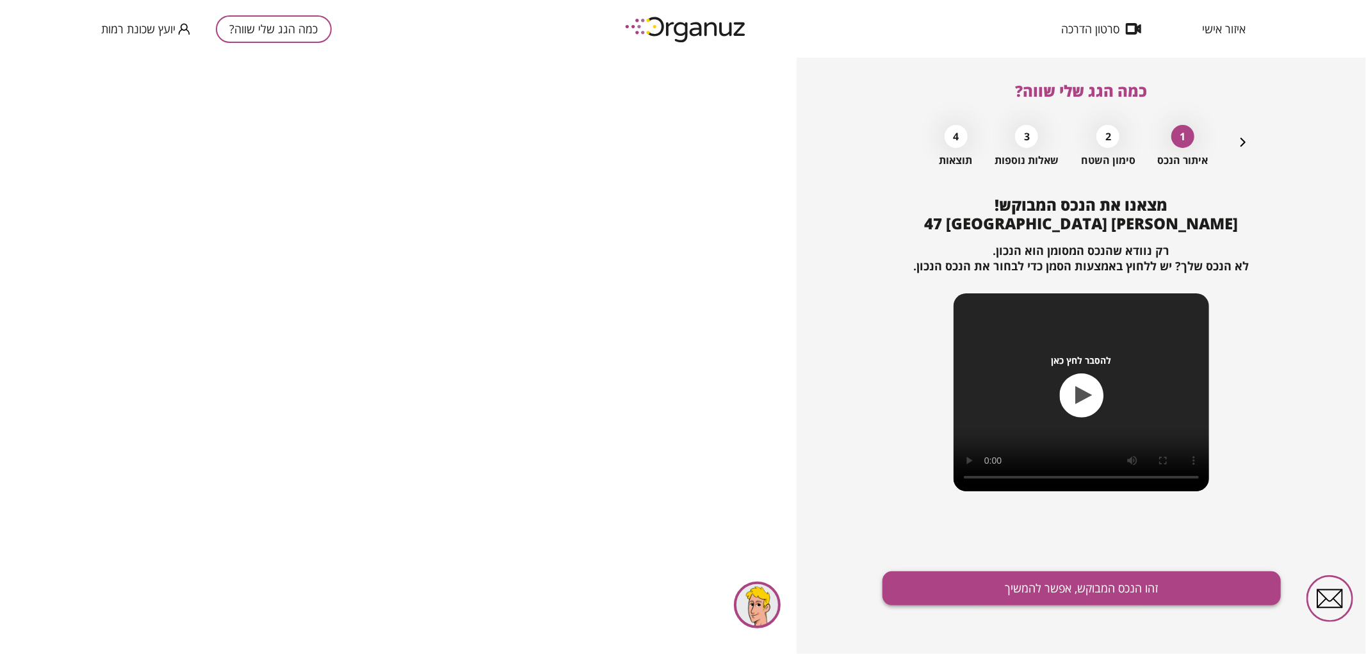
click at [1180, 593] on button "זהו הנכס המבוקש, אפשר להמשיך" at bounding box center [1082, 588] width 398 height 34
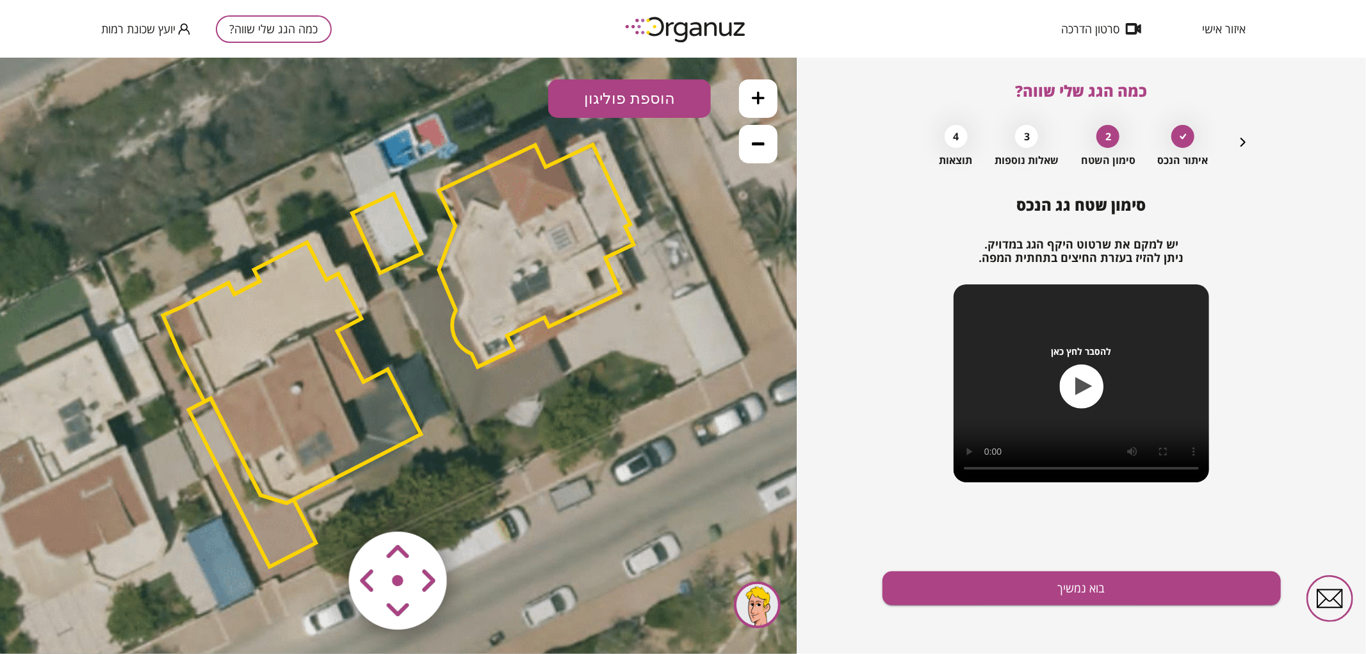
drag, startPoint x: 304, startPoint y: 429, endPoint x: 292, endPoint y: 463, distance: 36.1
click at [304, 429] on polygon at bounding box center [292, 372] width 258 height 261
click at [258, 456] on polygon at bounding box center [292, 372] width 258 height 261
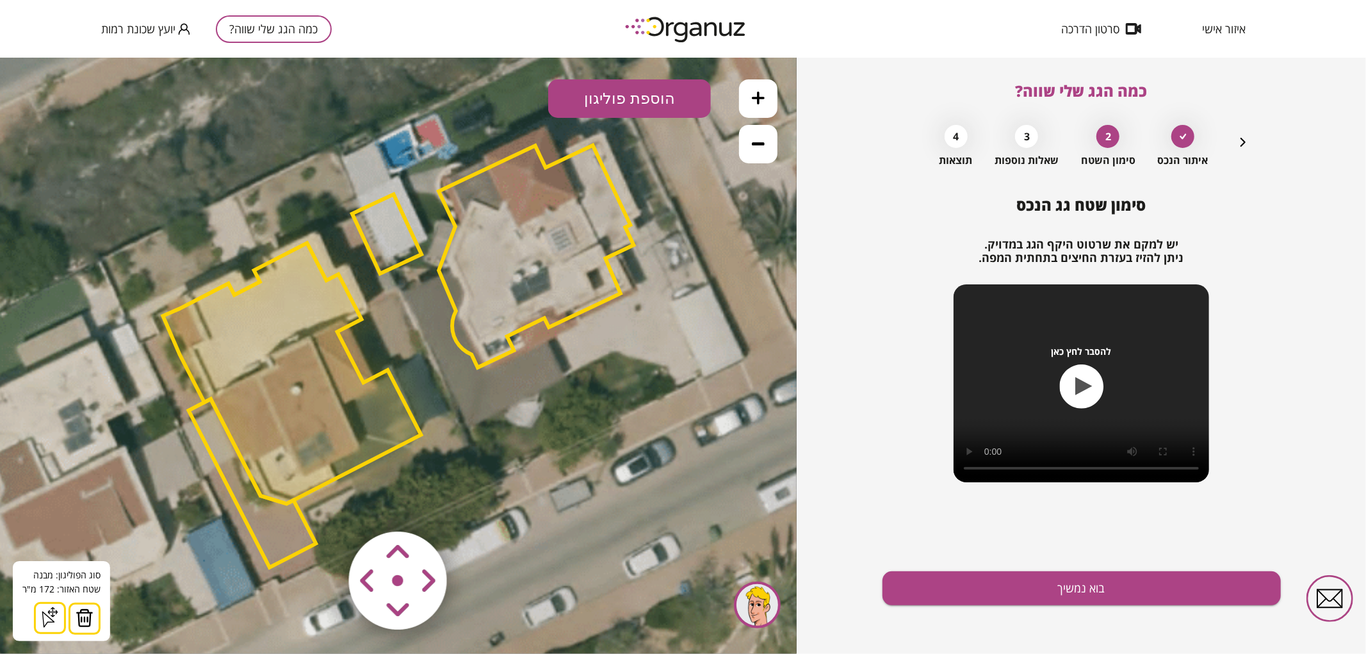
click at [87, 618] on img at bounding box center [85, 617] width 18 height 19
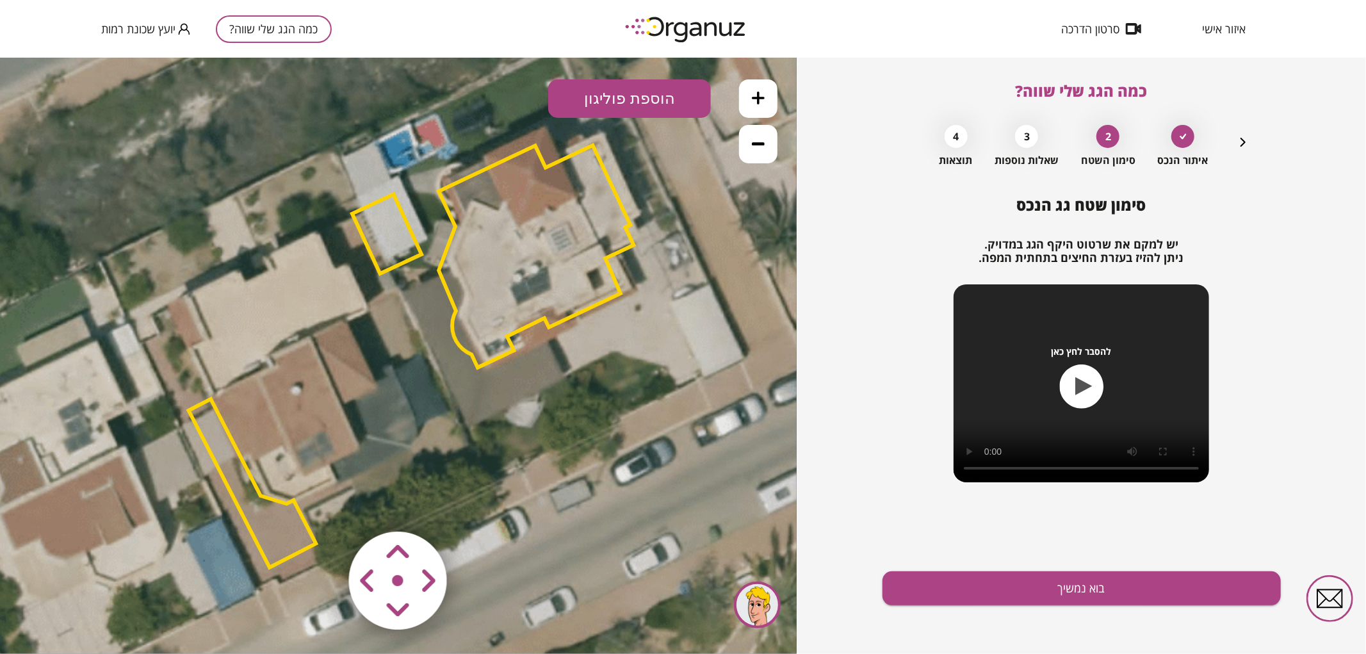
click at [388, 217] on polygon at bounding box center [386, 232] width 69 height 79
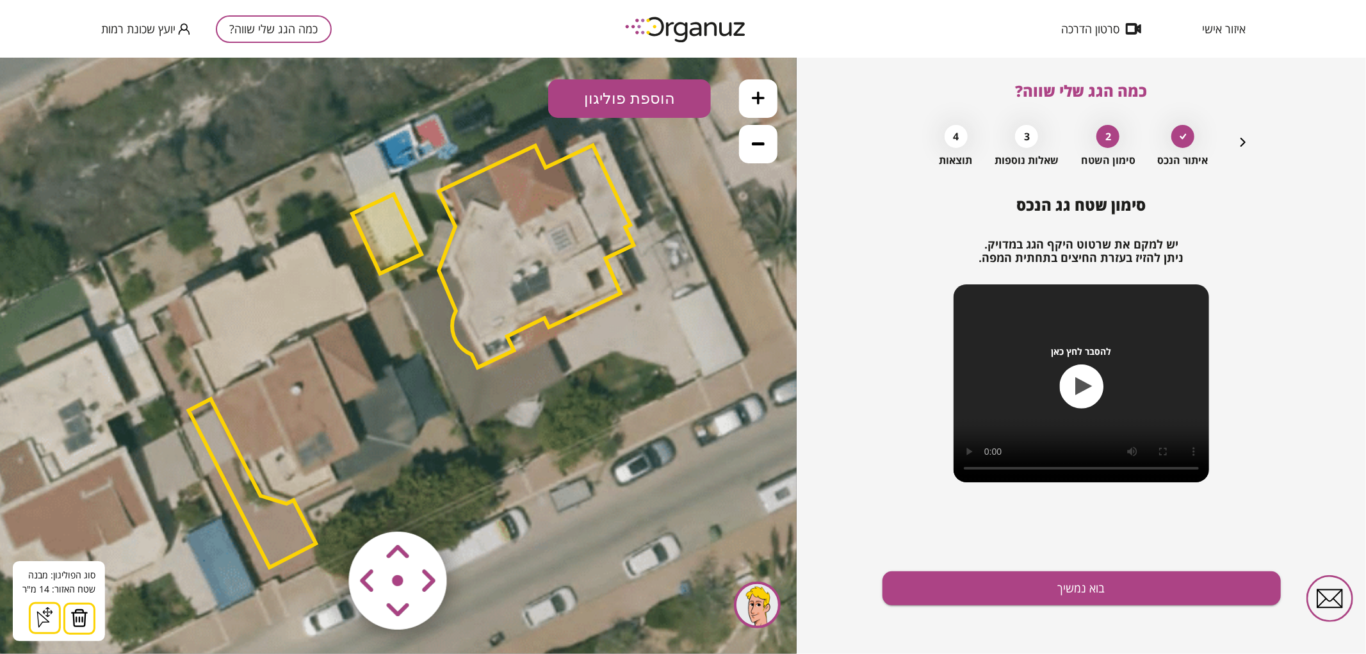
click at [81, 625] on img at bounding box center [79, 617] width 18 height 19
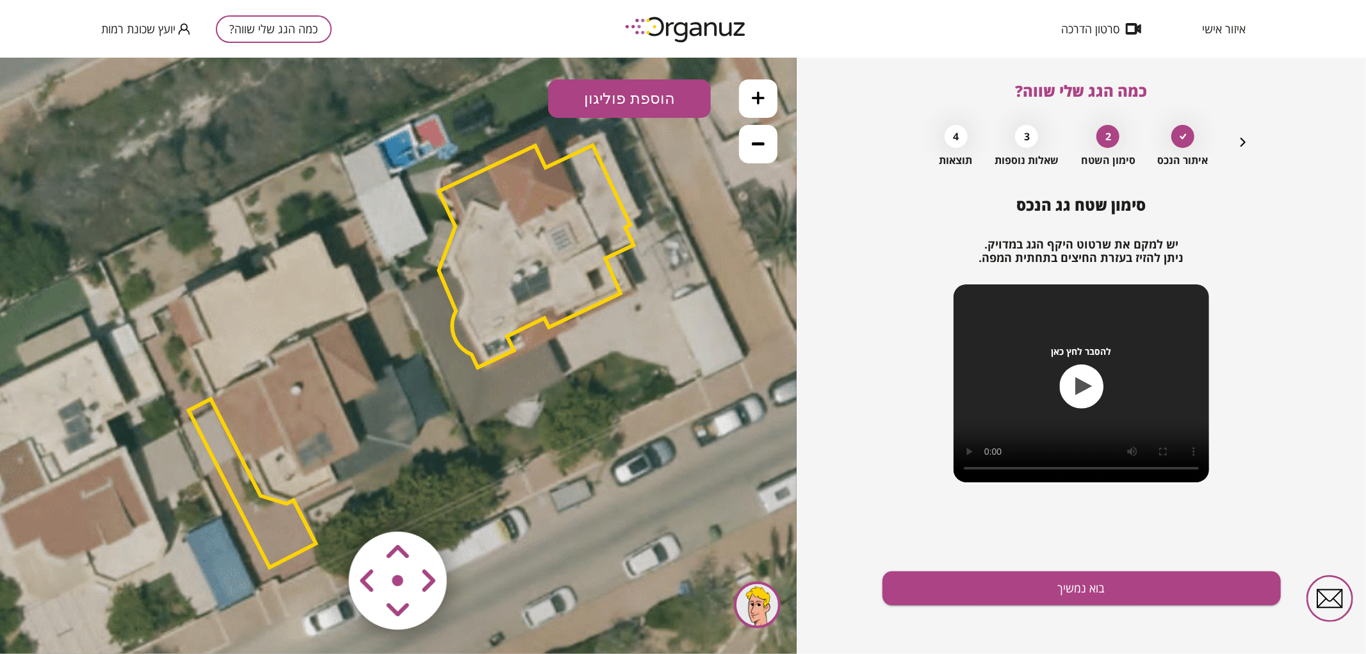
click at [276, 509] on polygon at bounding box center [252, 482] width 127 height 168
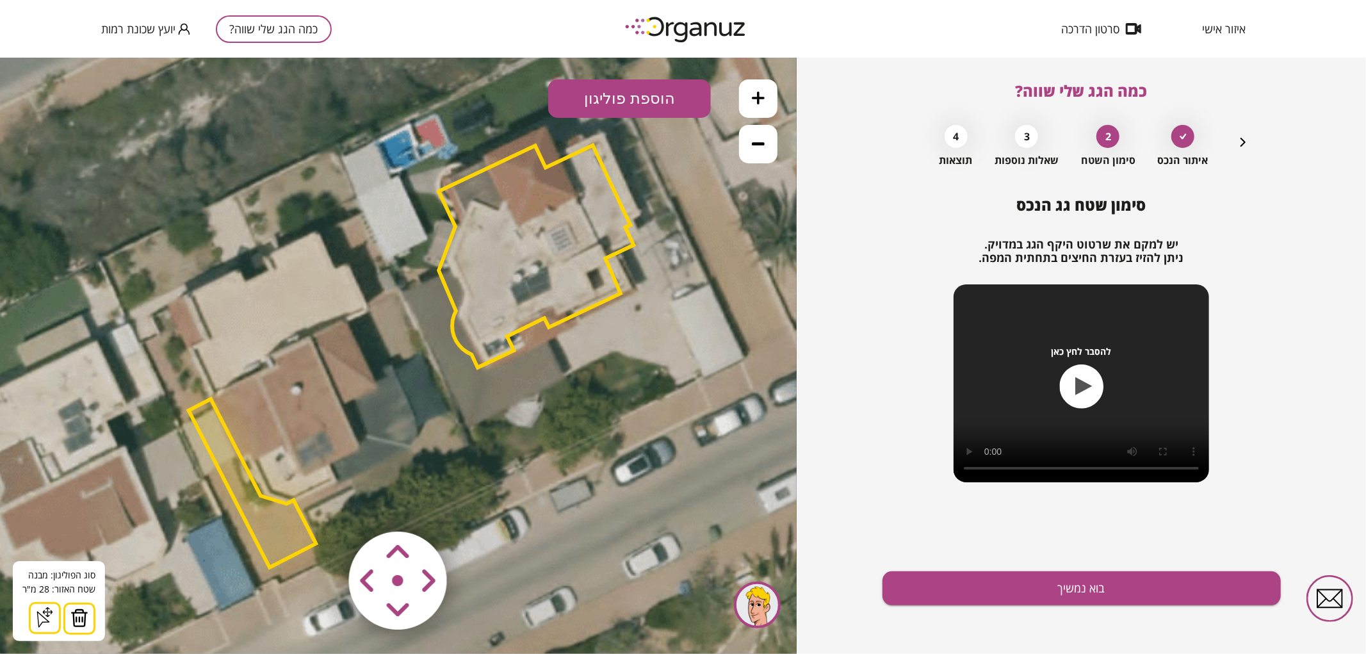
click at [76, 619] on img at bounding box center [79, 617] width 18 height 19
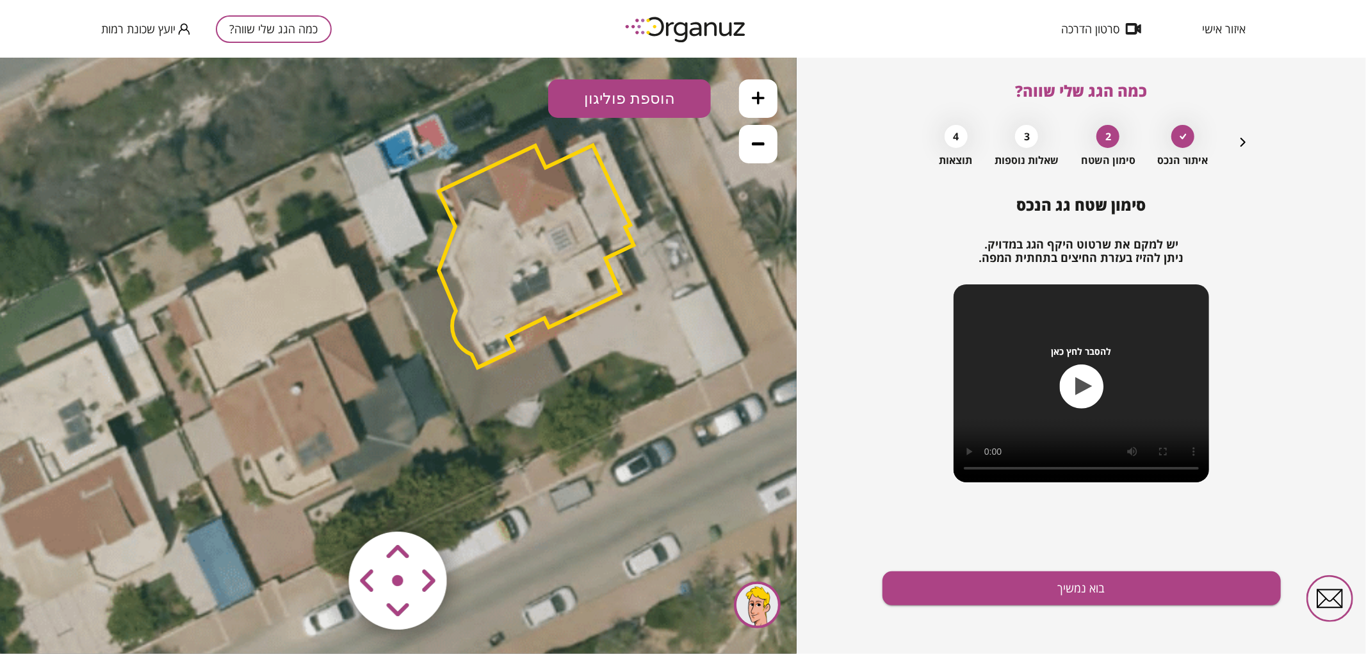
click at [469, 314] on polygon at bounding box center [536, 256] width 195 height 222
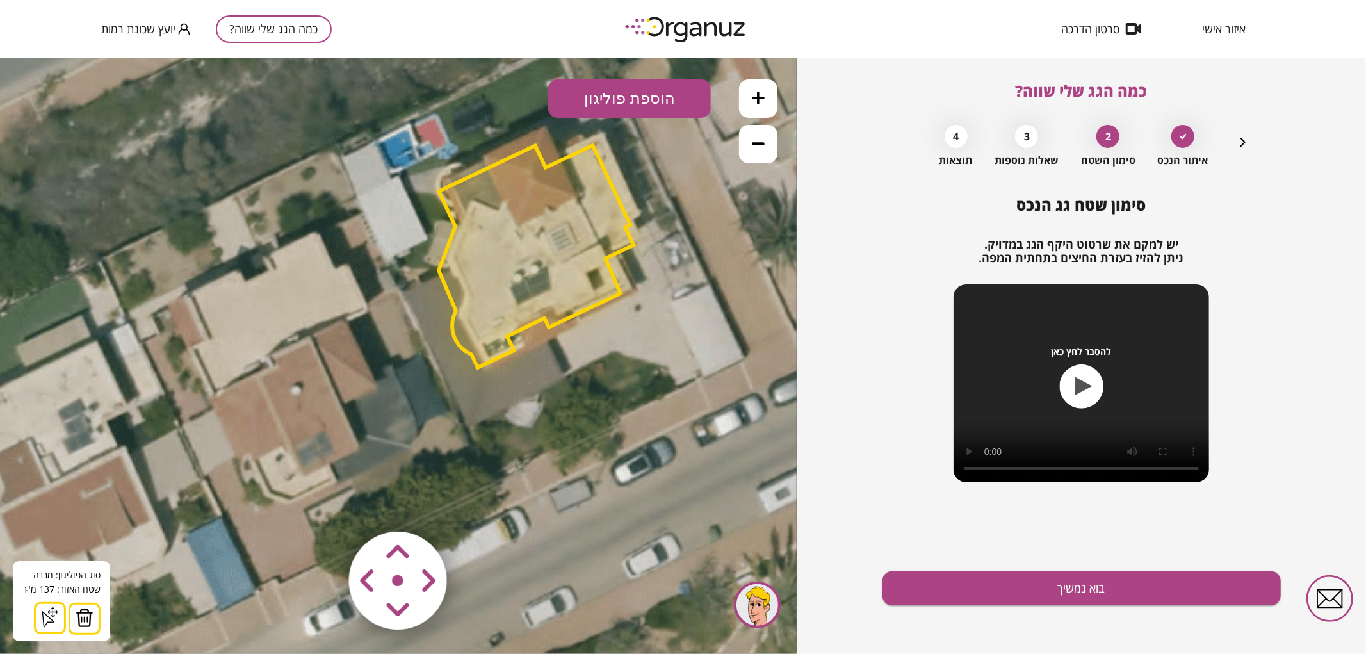
click at [322, 504] on area at bounding box center [322, 504] width 0 height 0
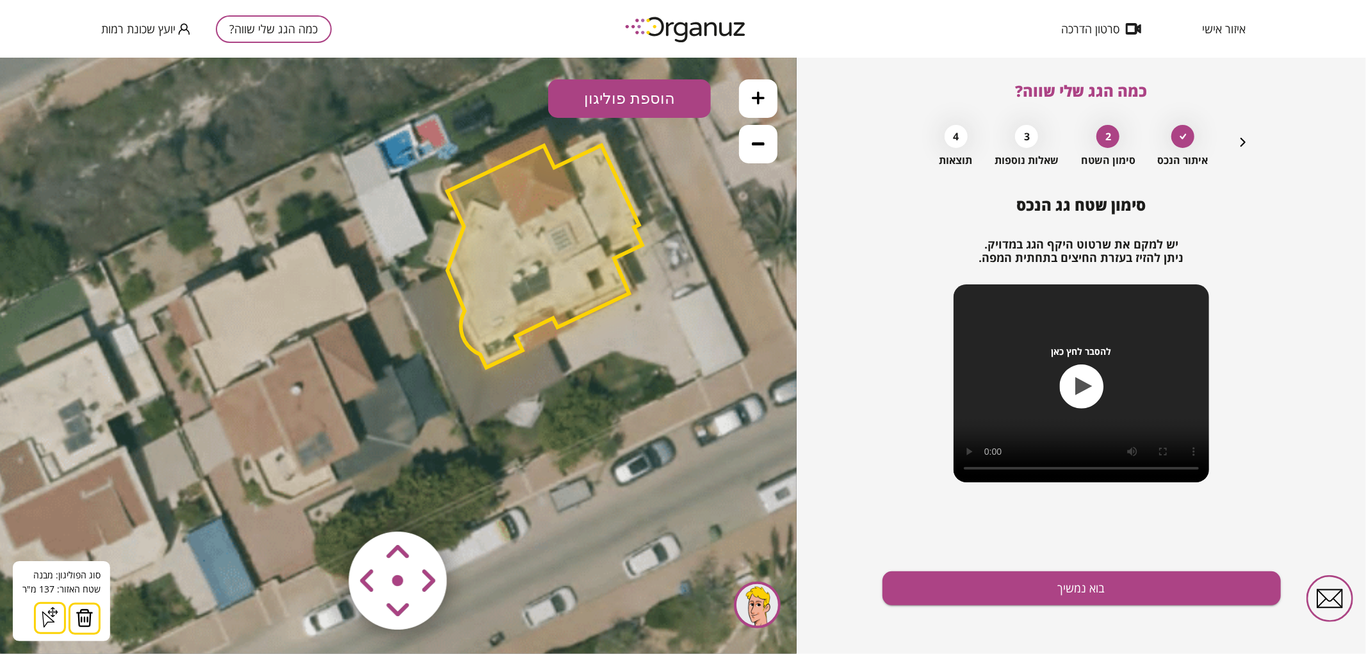
click at [322, 504] on area at bounding box center [322, 504] width 0 height 0
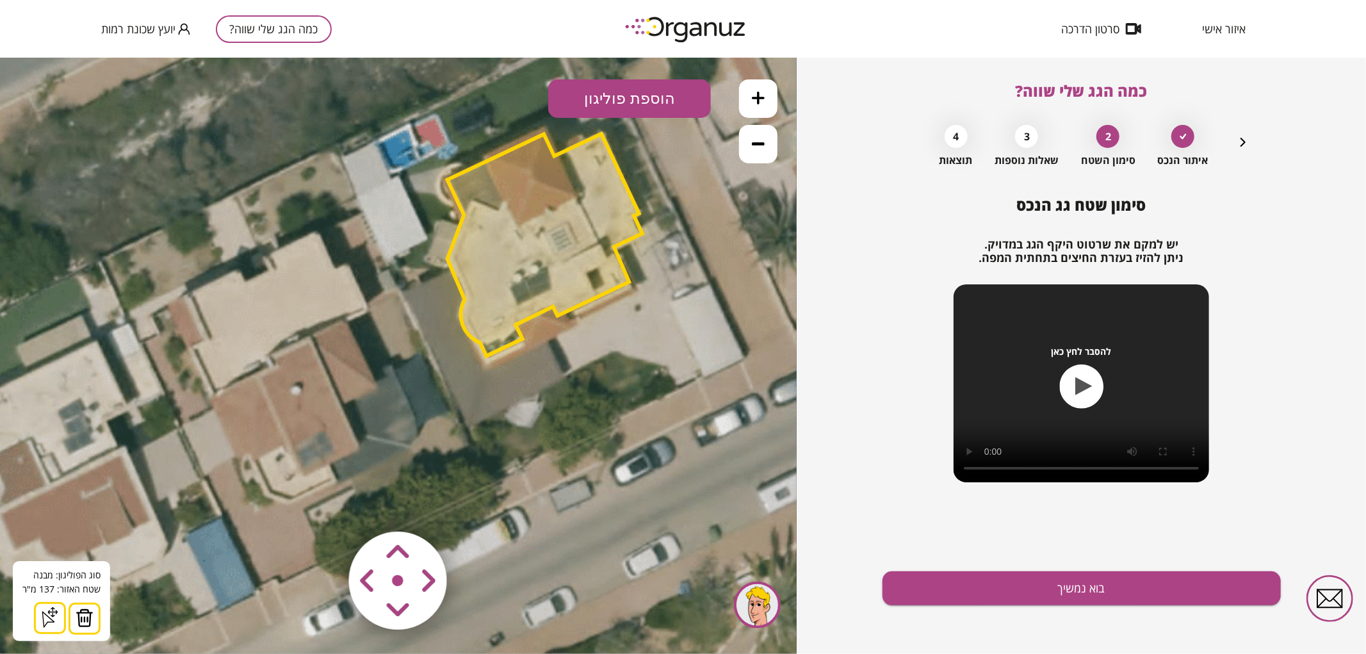
click at [322, 504] on area at bounding box center [322, 504] width 0 height 0
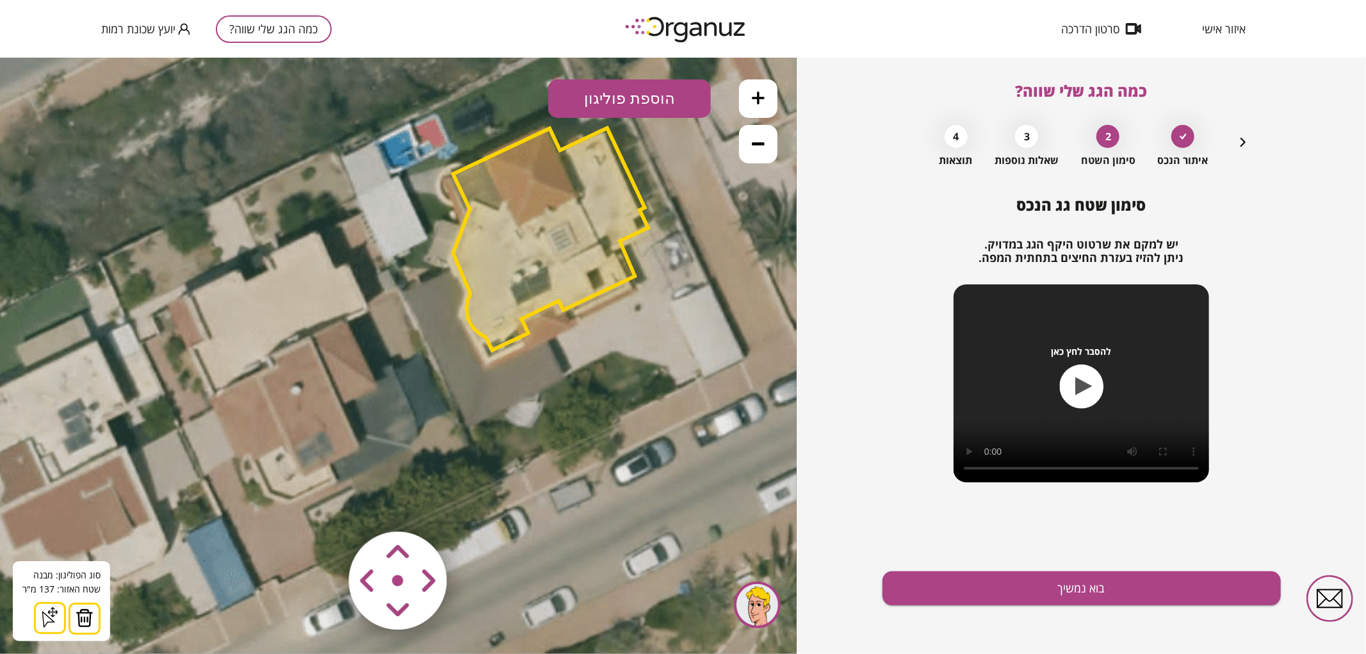
click at [322, 504] on area at bounding box center [322, 504] width 0 height 0
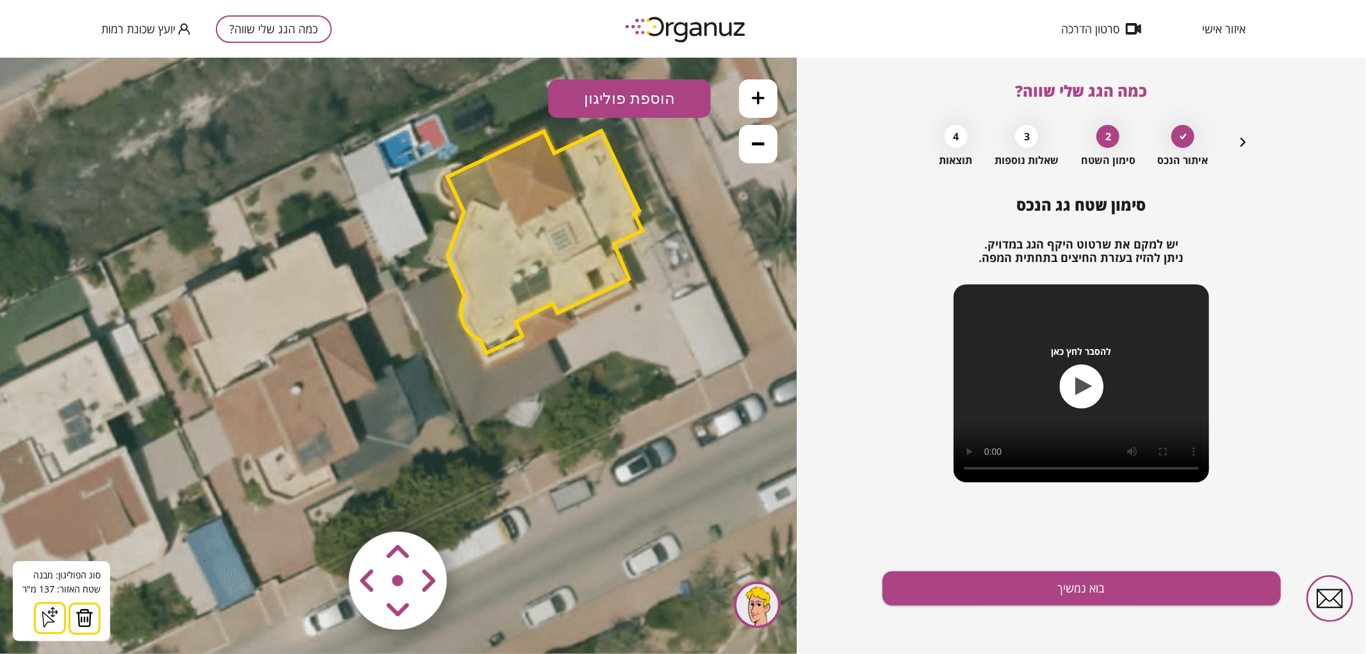
click at [776, 106] on button at bounding box center [758, 98] width 38 height 38
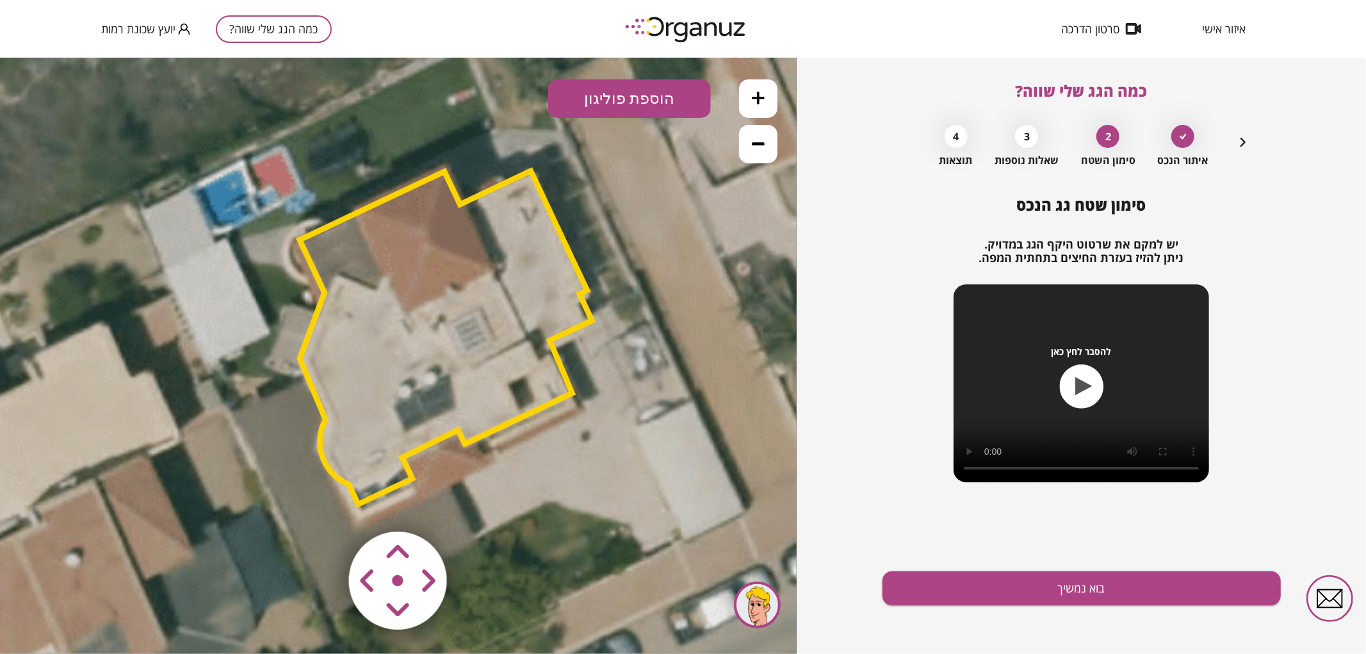
drag, startPoint x: 520, startPoint y: 475, endPoint x: 421, endPoint y: 565, distance: 133.8
click at [421, 565] on div ".st0 { fill: #FFFFFF; } 0" at bounding box center [398, 355] width 797 height 596
click at [532, 527] on icon at bounding box center [228, 502] width 2140 height 2140
click at [423, 353] on polygon at bounding box center [446, 336] width 293 height 333
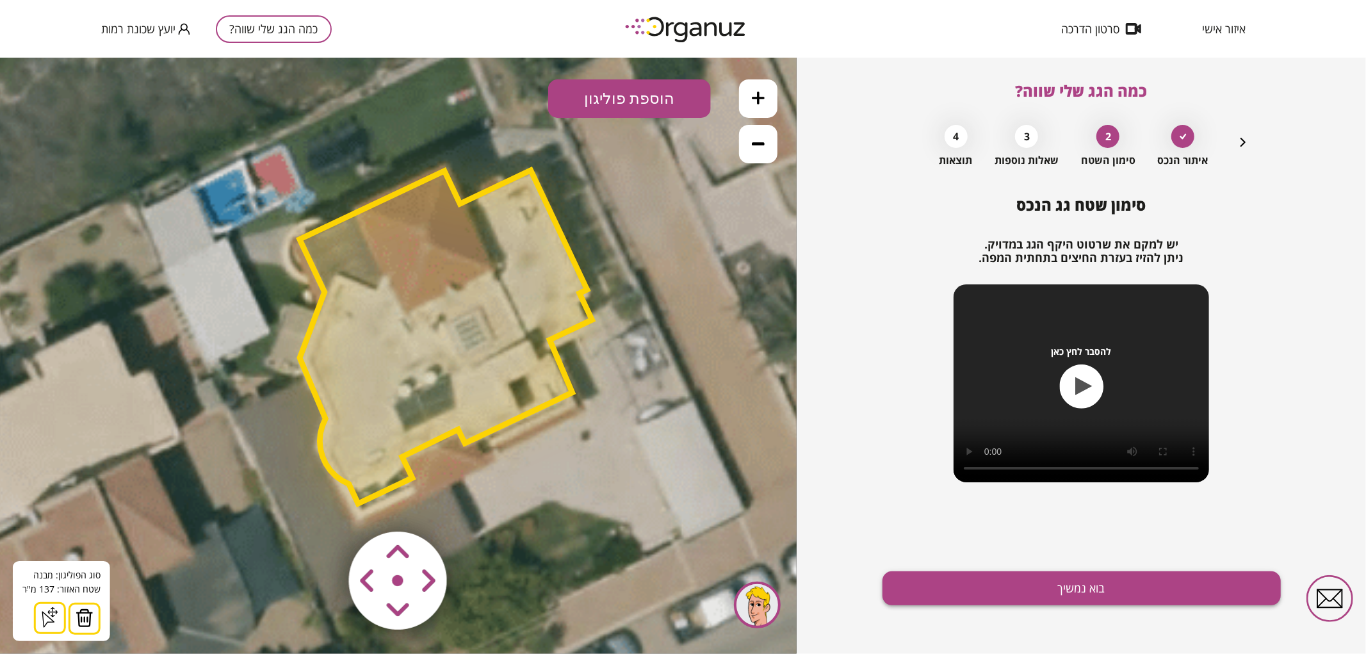
click at [964, 577] on button "בוא נמשיך" at bounding box center [1082, 588] width 398 height 34
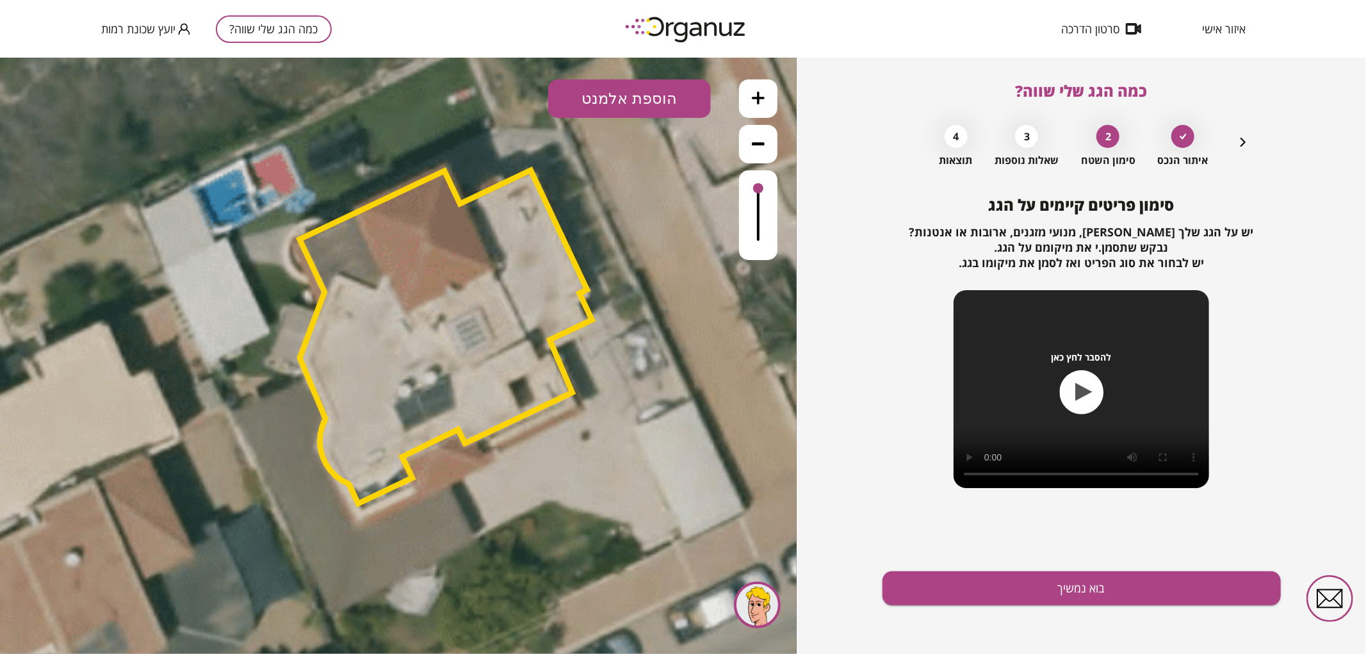
click at [647, 104] on button "הוספת אלמנט" at bounding box center [629, 98] width 163 height 38
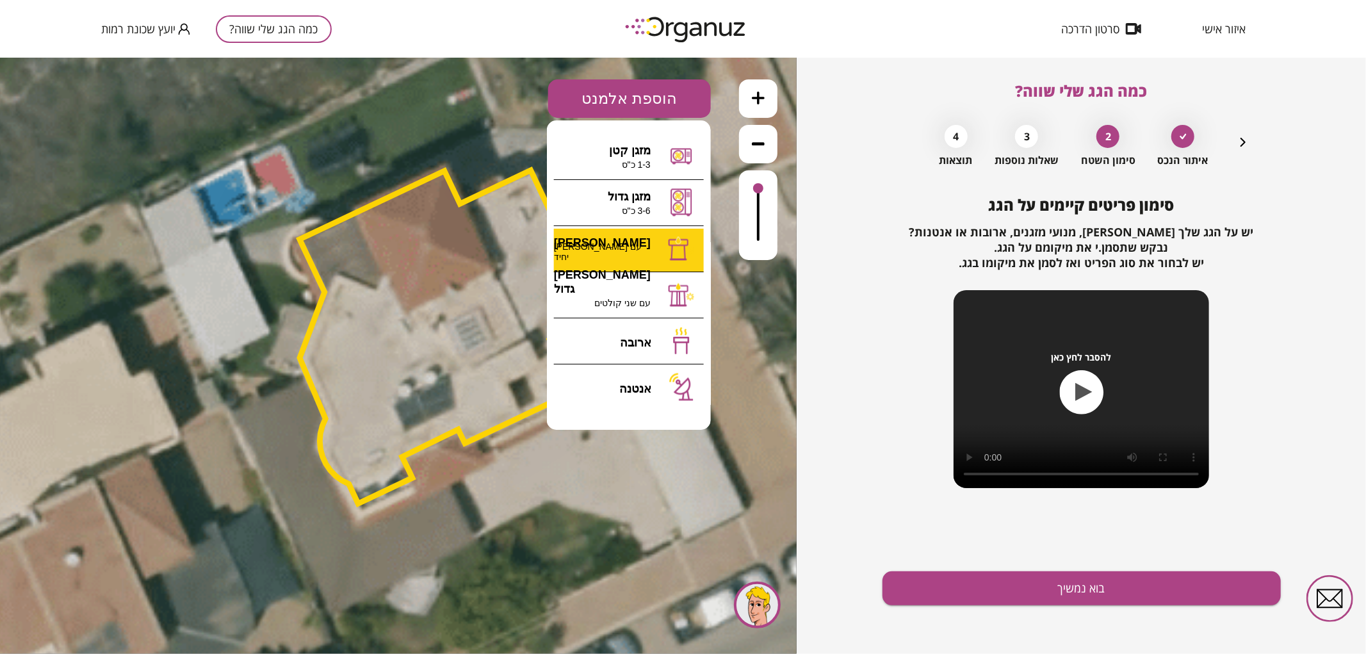
click at [634, 254] on div ".st0 { fill: #FFFFFF; } 0" at bounding box center [398, 355] width 797 height 596
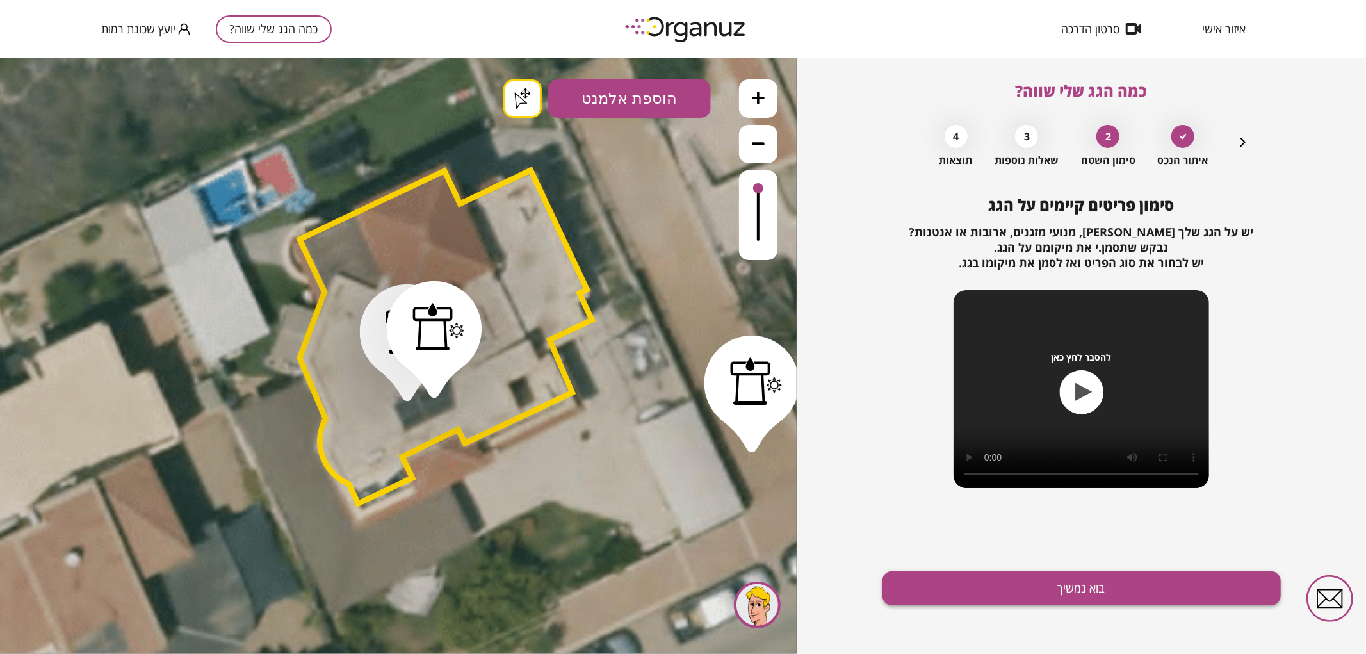
click at [1171, 588] on button "בוא נמשיך" at bounding box center [1082, 588] width 398 height 34
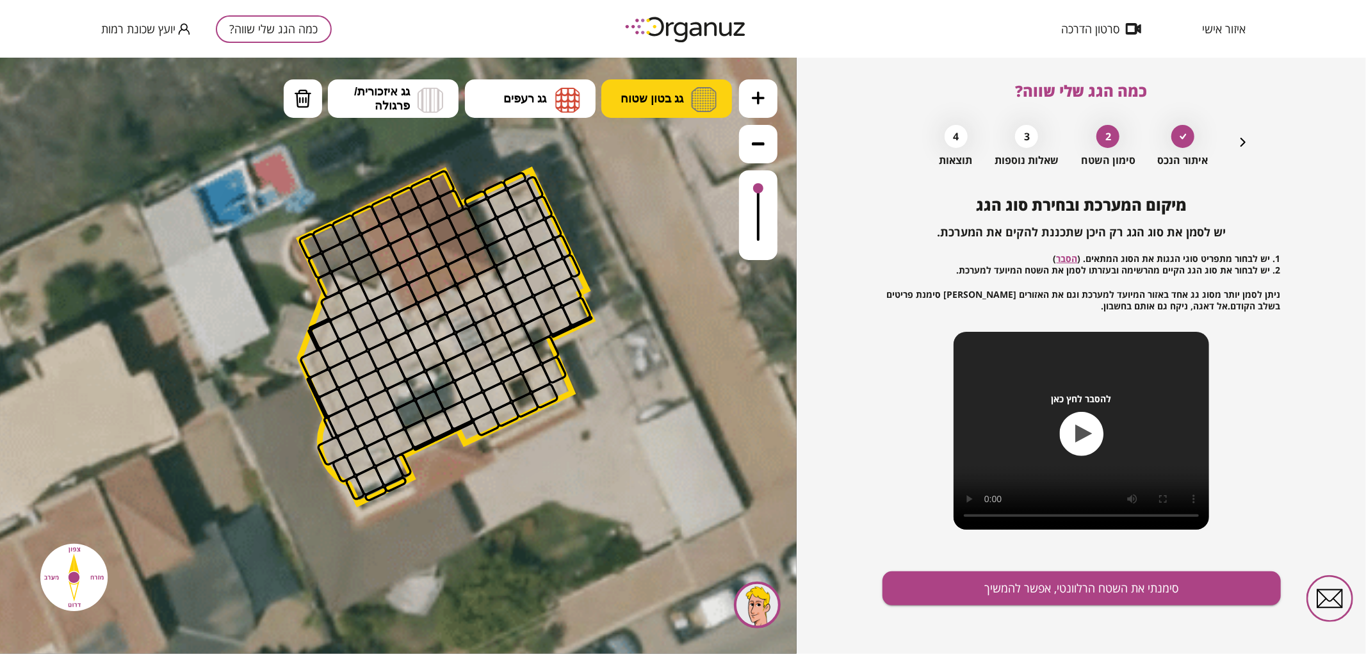
click at [638, 102] on span "גג בטון שטוח" at bounding box center [652, 98] width 63 height 14
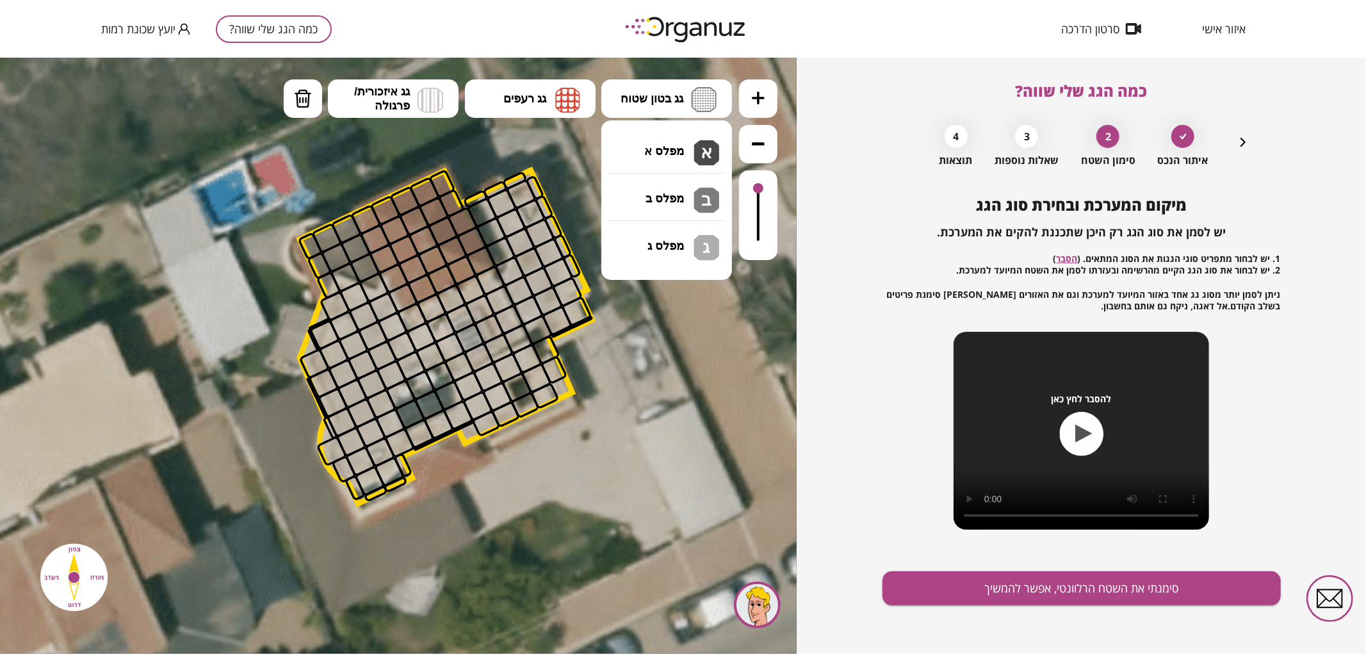
click at [675, 144] on div ".st0 { fill: #FFFFFF; } .st0 { fill: #FFFFFF; }" at bounding box center [398, 355] width 797 height 596
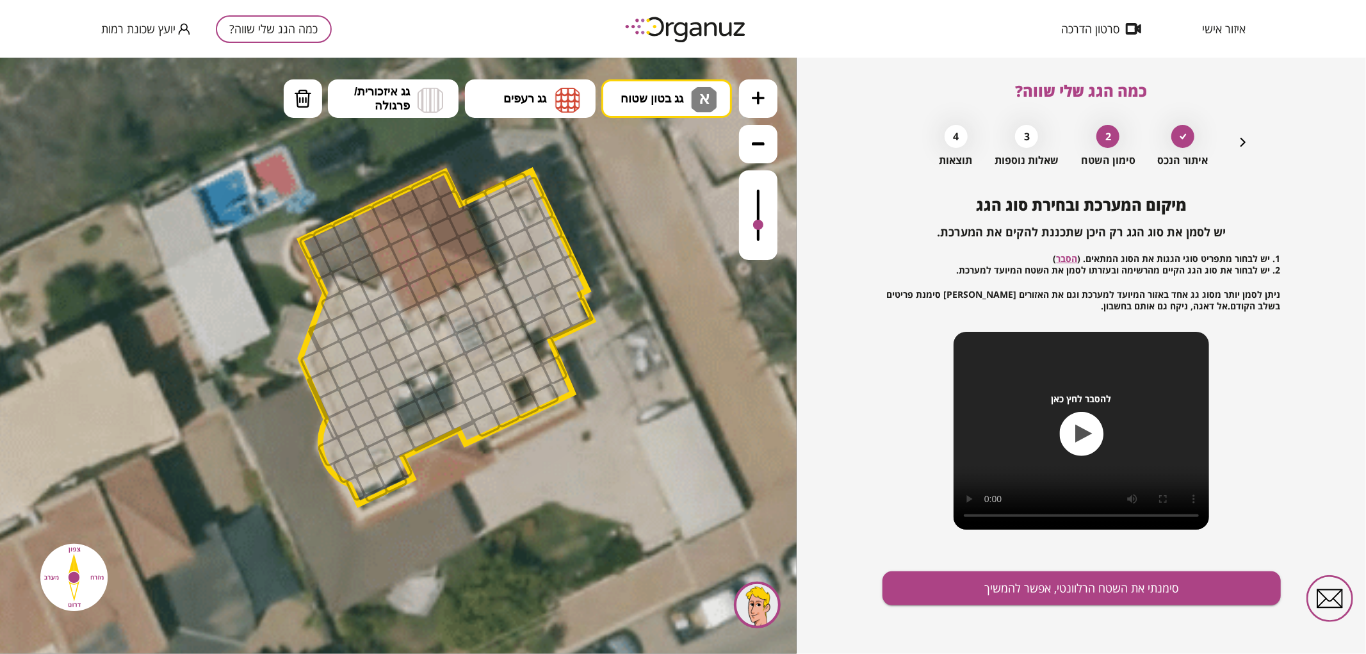
drag, startPoint x: 760, startPoint y: 184, endPoint x: 759, endPoint y: 226, distance: 41.6
click at [759, 226] on div at bounding box center [758, 224] width 10 height 10
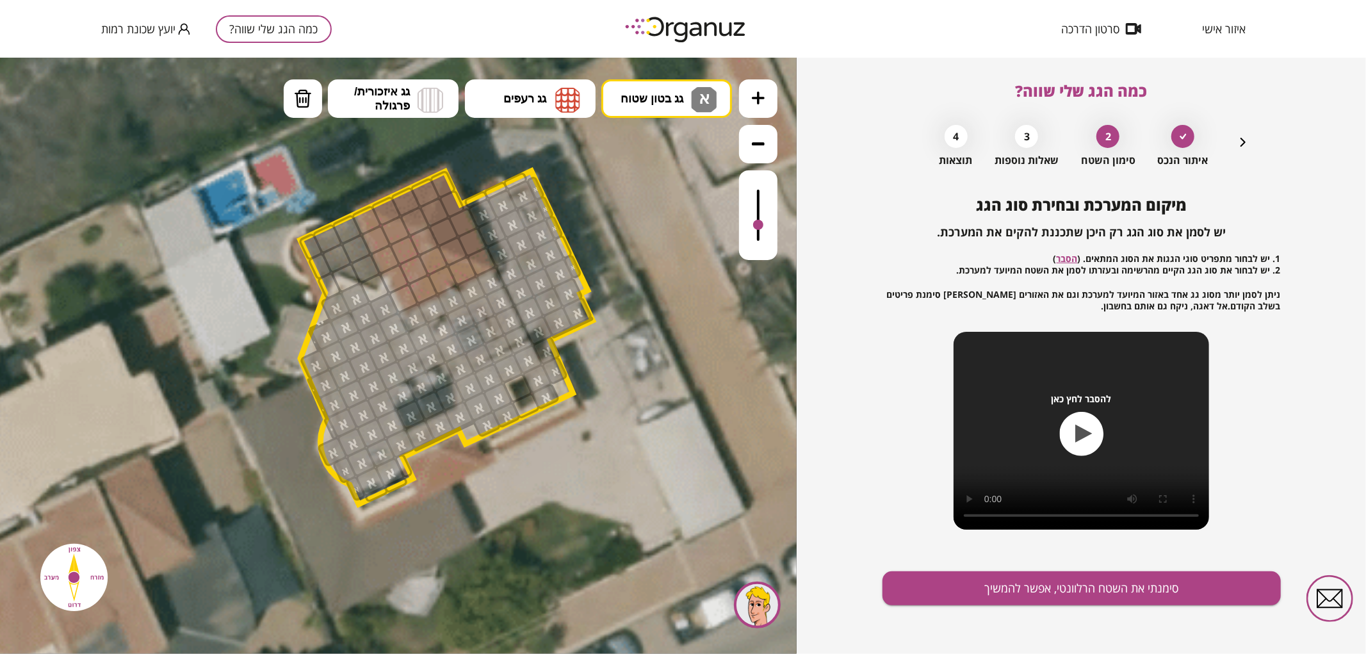
drag, startPoint x: 482, startPoint y: 212, endPoint x: 456, endPoint y: 330, distance: 120.8
drag, startPoint x: 568, startPoint y: 250, endPoint x: 582, endPoint y: 291, distance: 43.8
click at [582, 291] on div ".st0 { fill: #FFFFFF; } .st0 { fill: #FFFFFF; }" at bounding box center [228, 502] width 2140 height 2140
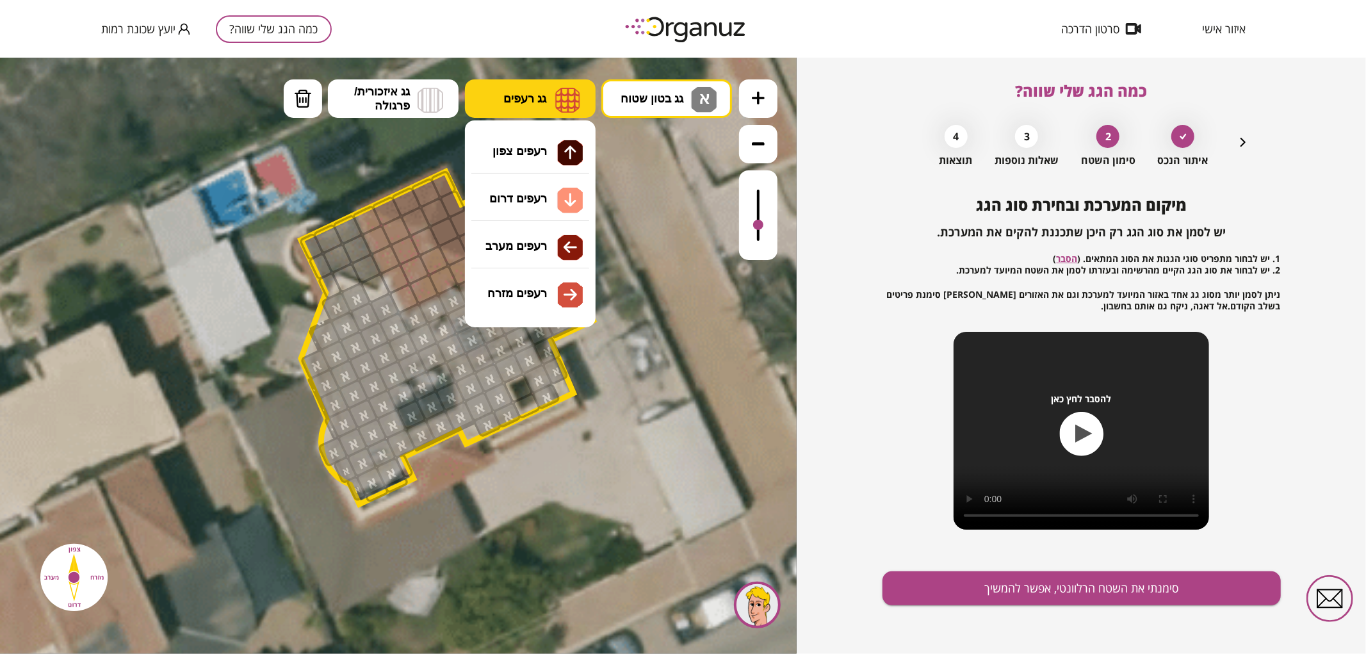
click at [546, 103] on span "גג רעפים" at bounding box center [525, 98] width 43 height 14
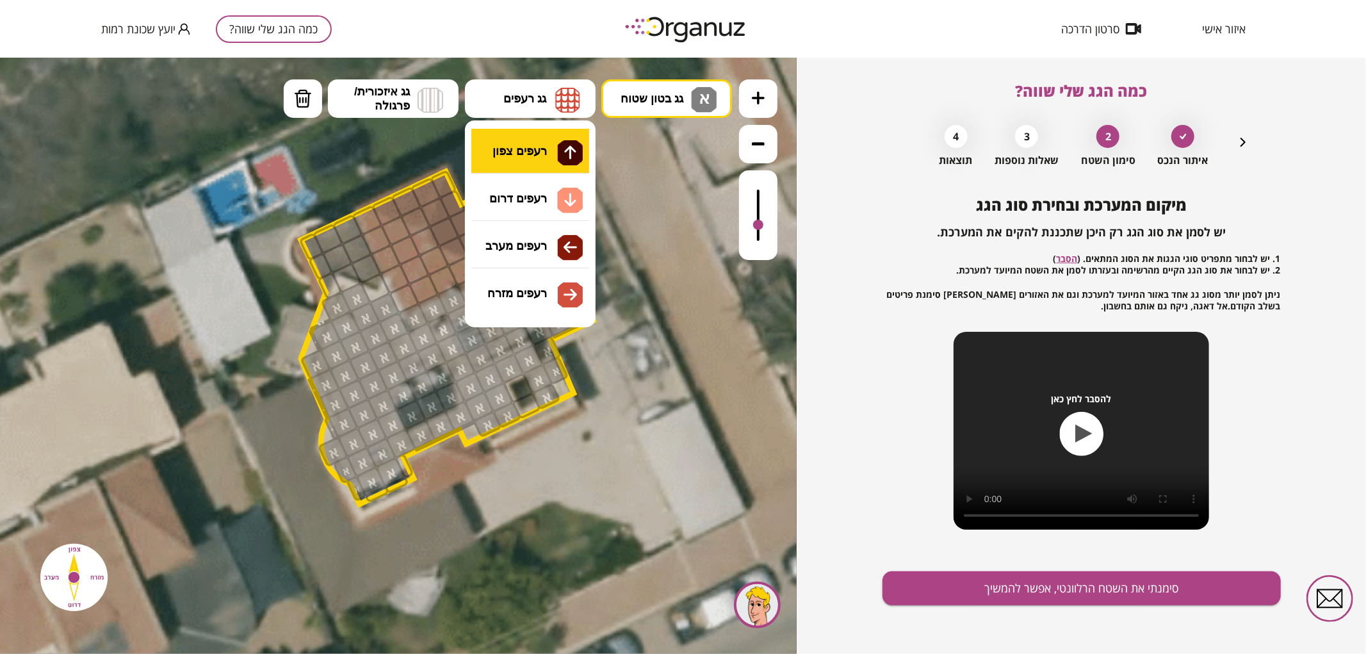
click at [559, 150] on div ".st0 { fill: #FFFFFF; } .st0 { fill: #FFFFFF; }" at bounding box center [398, 355] width 797 height 596
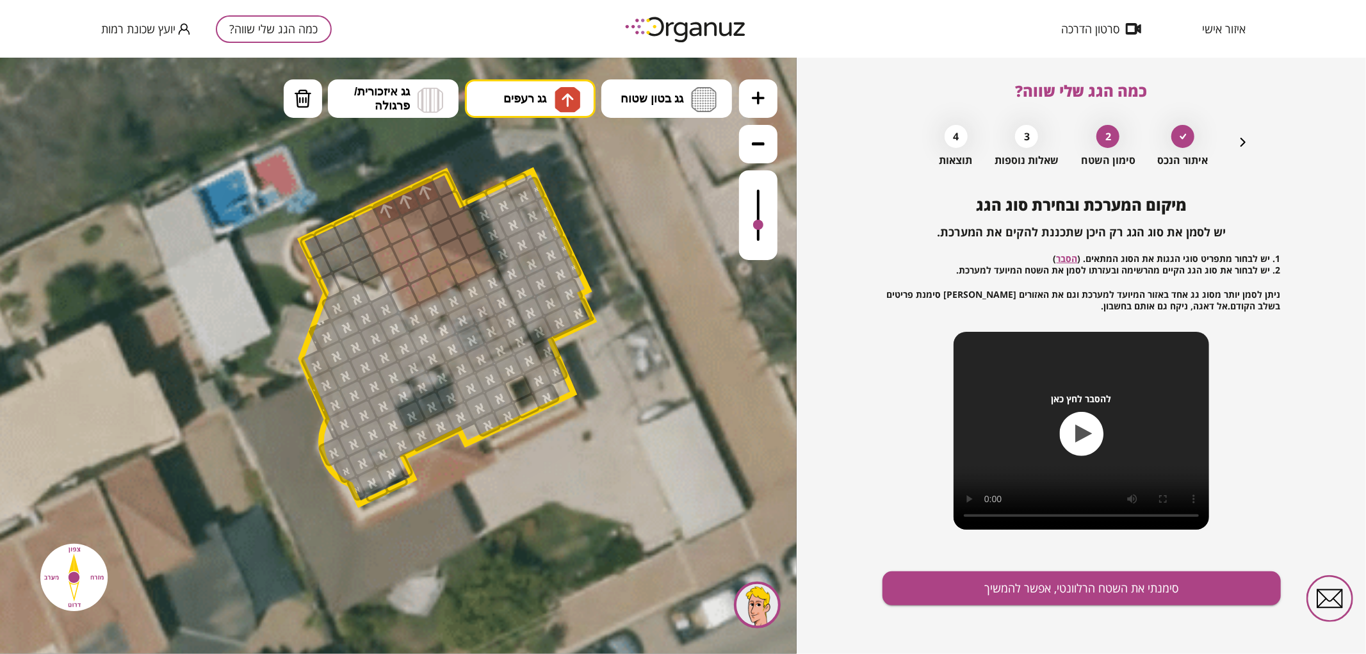
drag, startPoint x: 392, startPoint y: 203, endPoint x: 427, endPoint y: 190, distance: 37.1
click at [418, 209] on div at bounding box center [415, 220] width 31 height 31
click at [564, 106] on img at bounding box center [567, 99] width 13 height 15
click at [543, 201] on div ".st0 { fill: #FFFFFF; } .st0 { fill: #FFFFFF; }" at bounding box center [398, 355] width 797 height 596
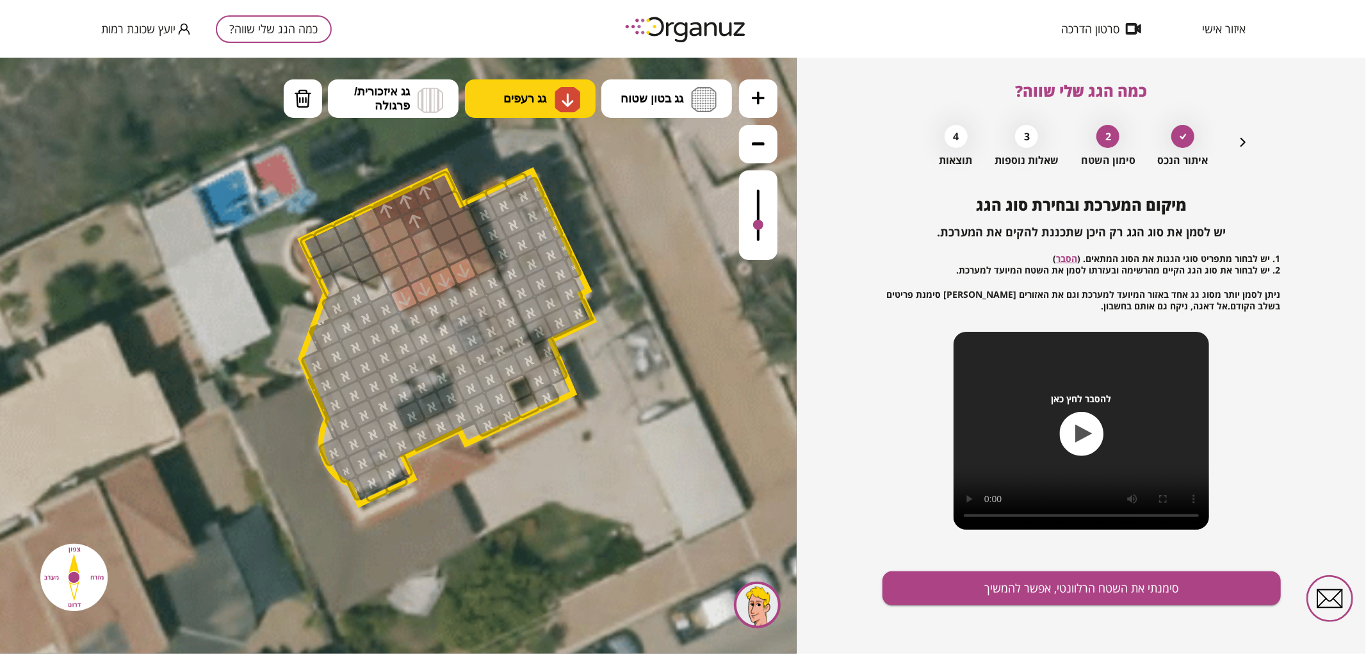
drag, startPoint x: 409, startPoint y: 296, endPoint x: 456, endPoint y: 273, distance: 52.7
drag, startPoint x: 436, startPoint y: 264, endPoint x: 418, endPoint y: 272, distance: 20.4
click at [580, 93] on button "גג רעפים" at bounding box center [530, 98] width 131 height 38
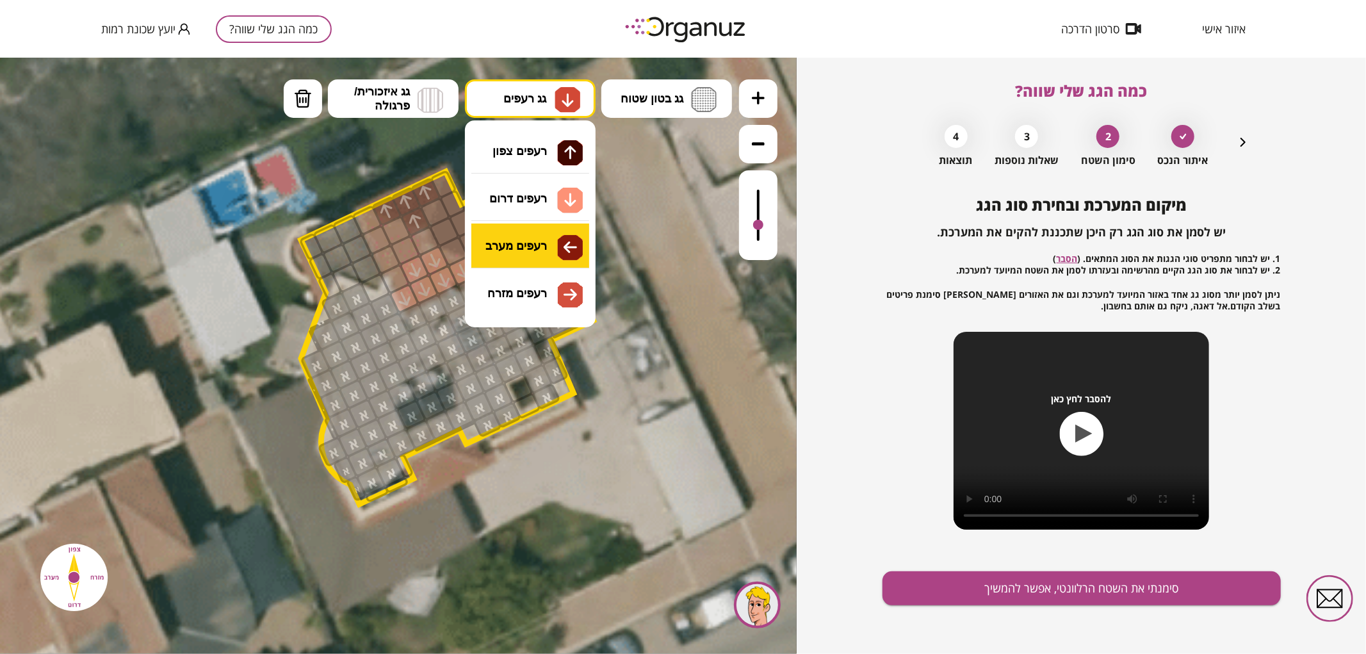
click at [561, 246] on div ".st0 { fill: #FFFFFF; } .st0 { fill: #FFFFFF; }" at bounding box center [398, 355] width 797 height 596
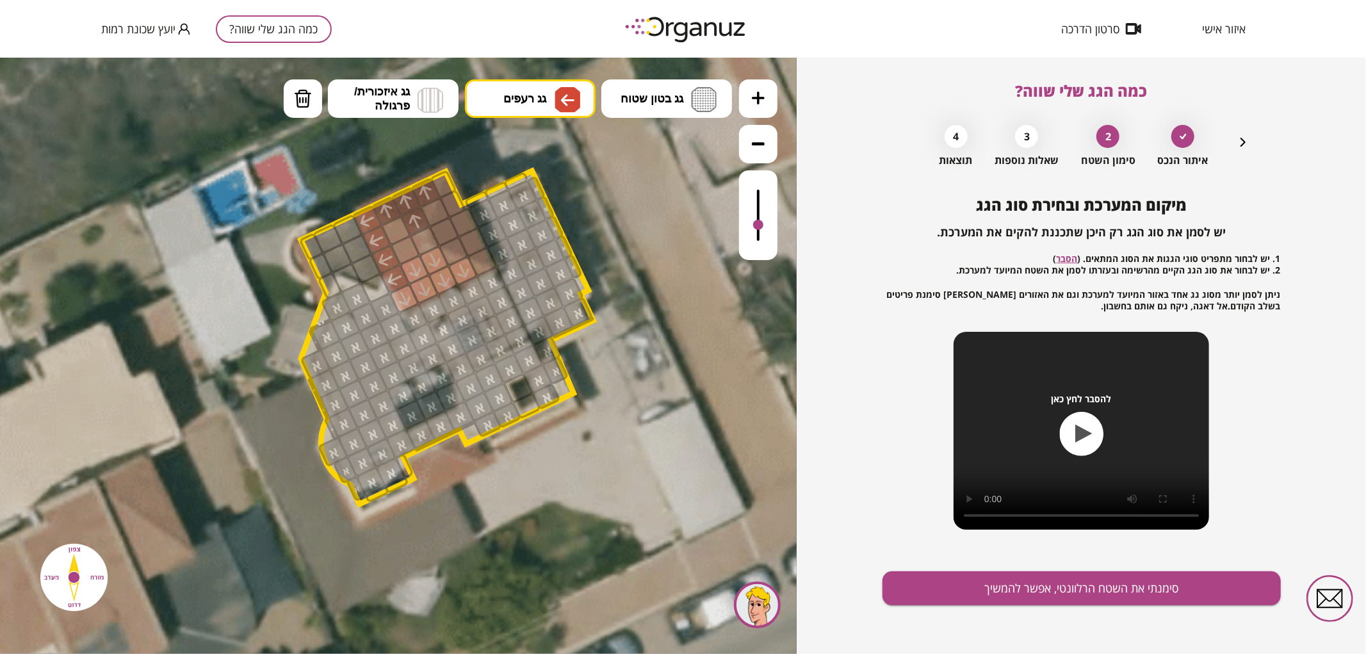
drag, startPoint x: 391, startPoint y: 269, endPoint x: 367, endPoint y: 218, distance: 55.9
drag, startPoint x: 401, startPoint y: 233, endPoint x: 407, endPoint y: 242, distance: 10.5
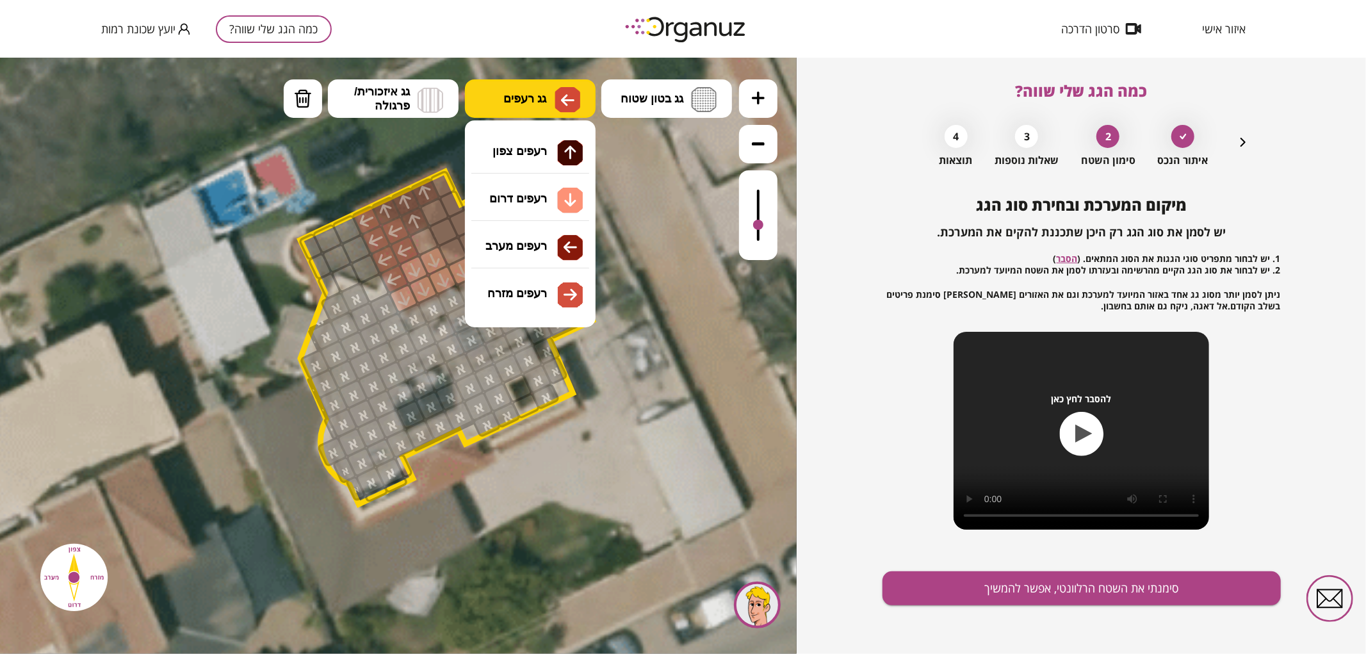
click at [578, 104] on img at bounding box center [568, 99] width 26 height 26
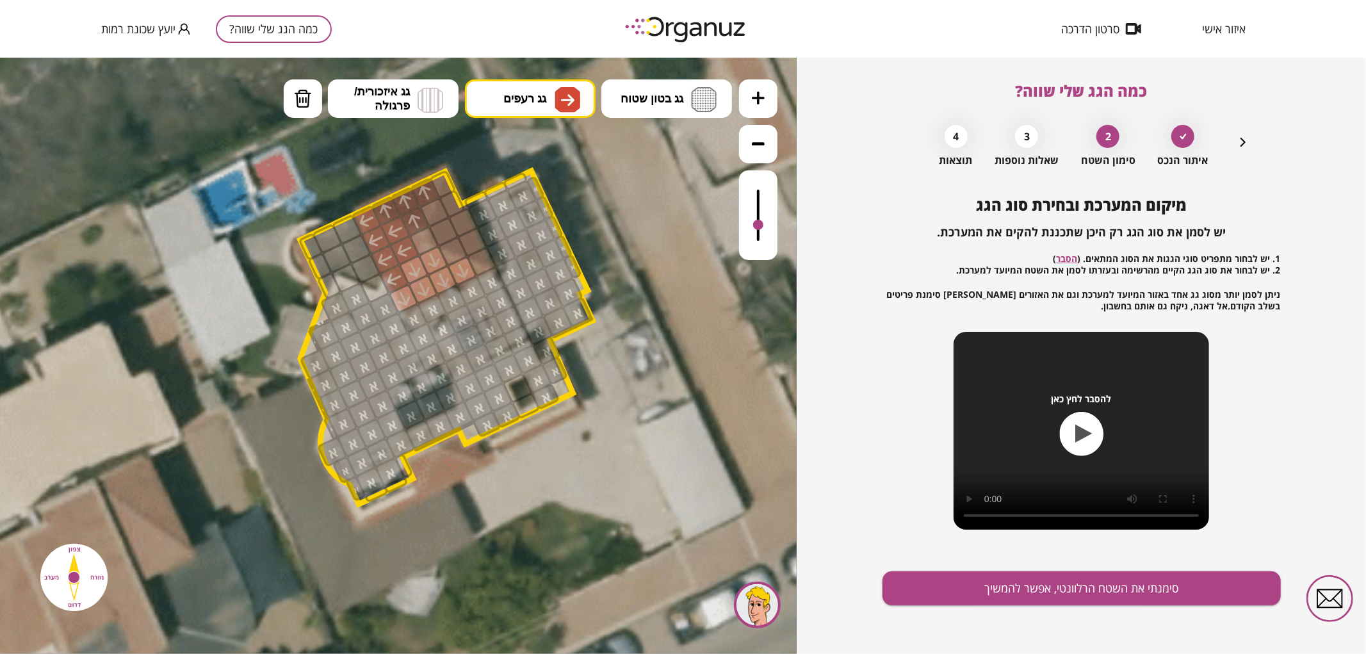
click at [536, 279] on div ".st0 { fill: #FFFFFF; } .st0 { fill: #FFFFFF; }" at bounding box center [398, 355] width 797 height 596
drag, startPoint x: 441, startPoint y: 227, endPoint x: 484, endPoint y: 247, distance: 47.9
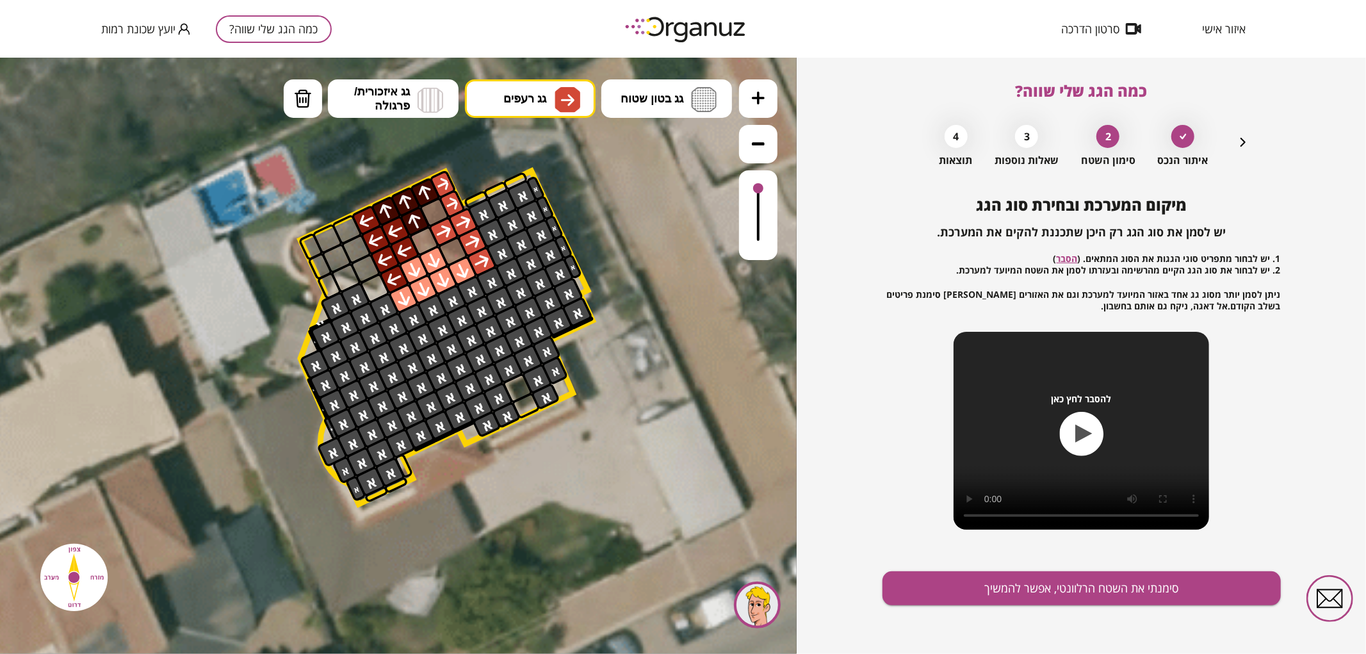
drag, startPoint x: 760, startPoint y: 222, endPoint x: 767, endPoint y: 160, distance: 62.6
click at [767, 160] on div at bounding box center [758, 169] width 38 height 181
click at [982, 602] on button "סימנתי את השטח הרלוונטי, אפשר להמשיך" at bounding box center [1082, 588] width 398 height 34
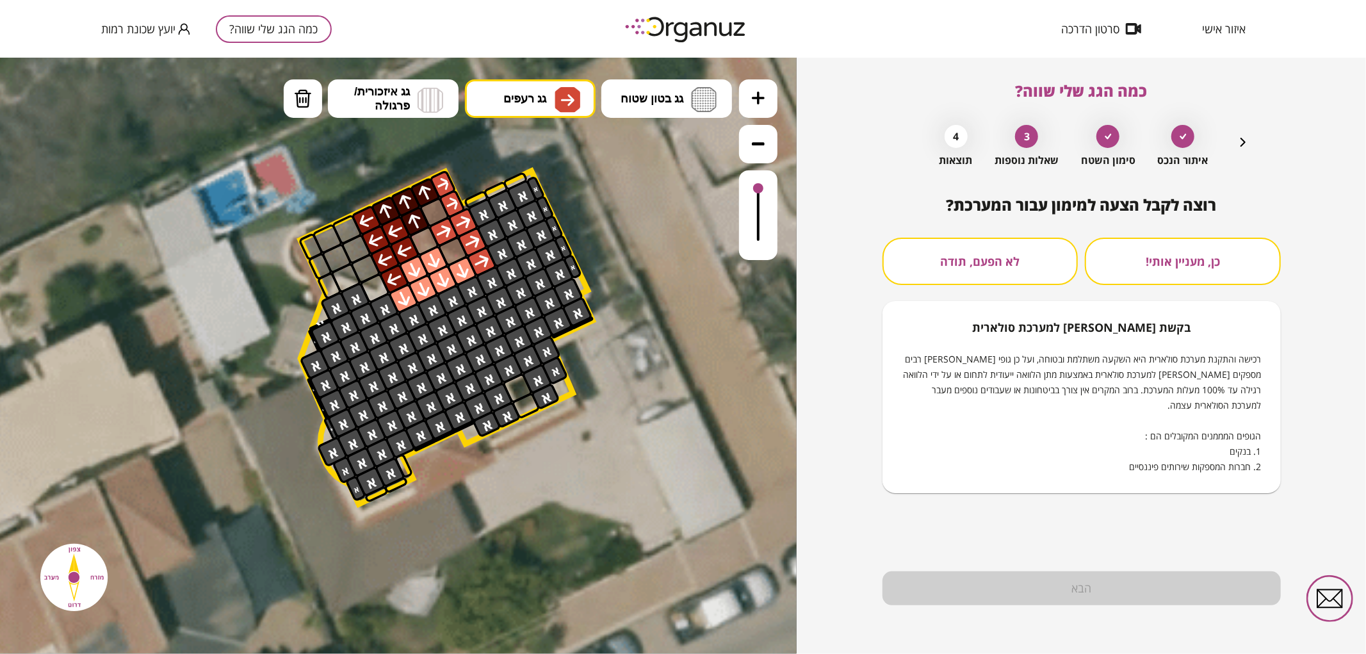
click at [951, 234] on div "רוצה לקבל הצעה למימון עבור המערכת? כן, מעניין אותי! לא הפעם, תודה בקשת [PERSON_…" at bounding box center [1082, 344] width 398 height 297
click at [961, 252] on button "לא הפעם, תודה" at bounding box center [981, 261] width 196 height 47
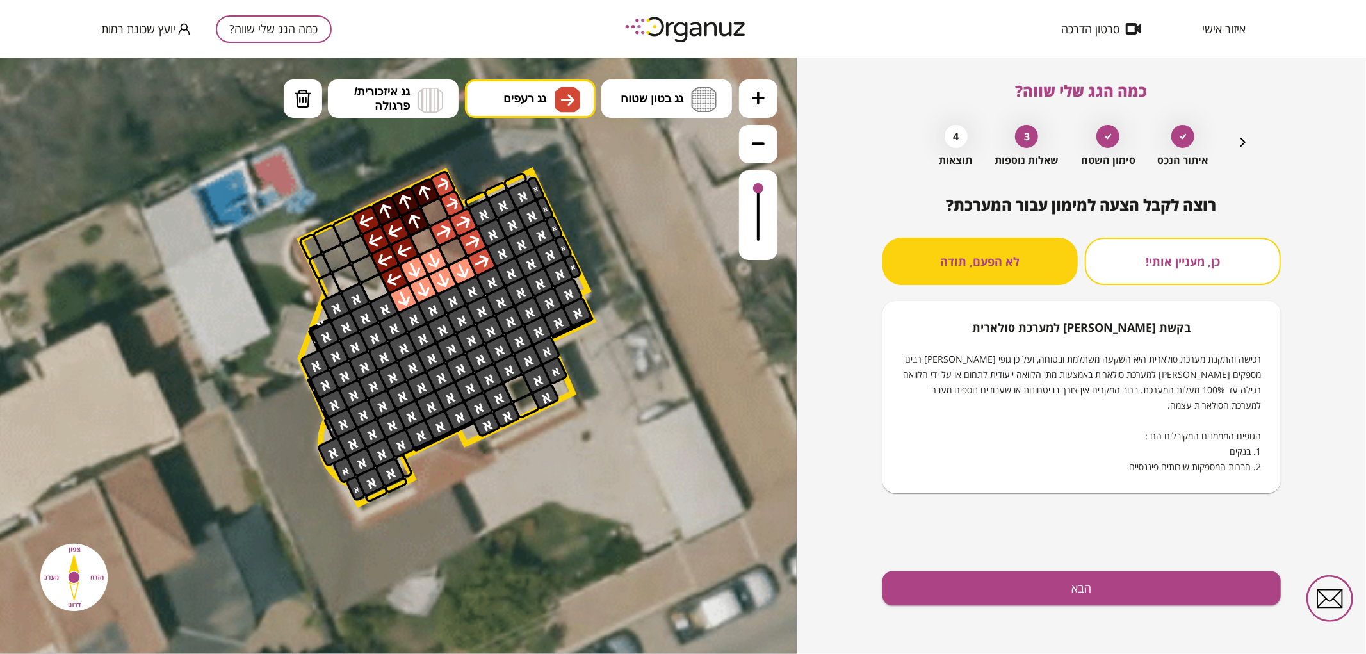
click at [1012, 605] on div "רוצה לקבל הצעה למימון עבור המערכת? כן, מעניין אותי! לא הפעם, תודה בקשת [PERSON_…" at bounding box center [1082, 425] width 398 height 458
click at [1019, 596] on button "הבא" at bounding box center [1082, 588] width 398 height 34
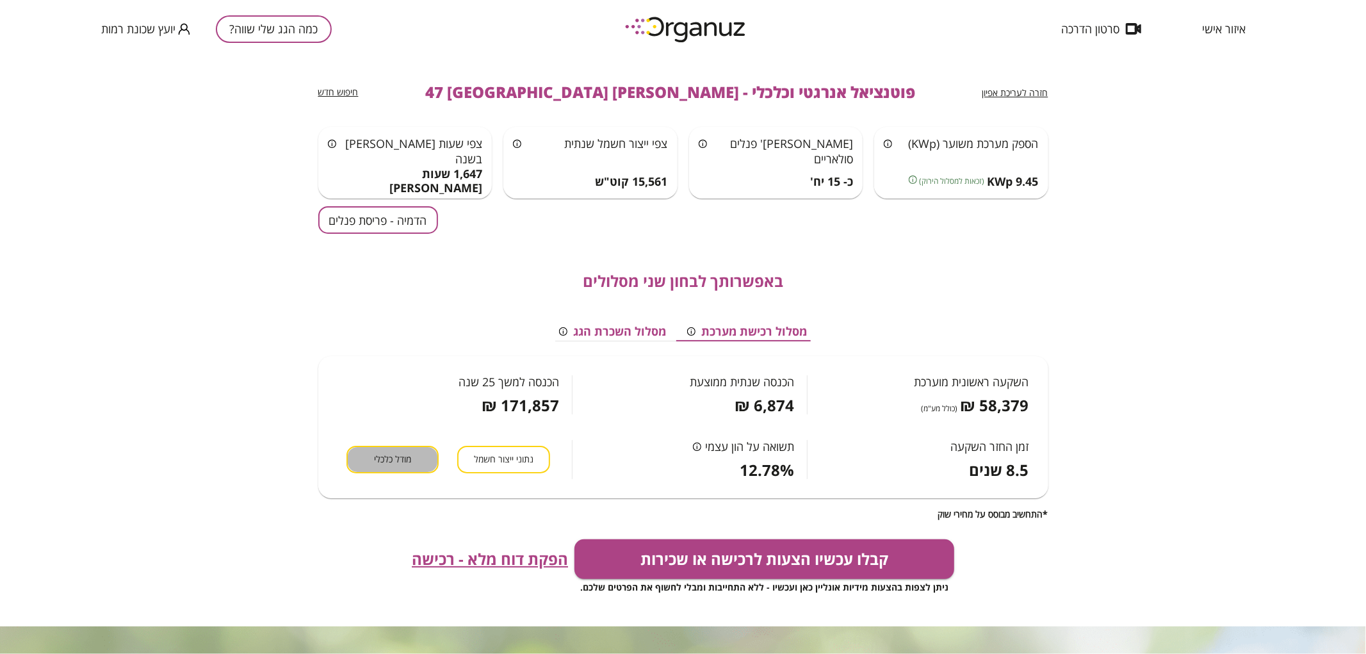
click at [424, 460] on button "מודל כלכלי" at bounding box center [393, 460] width 92 height 28
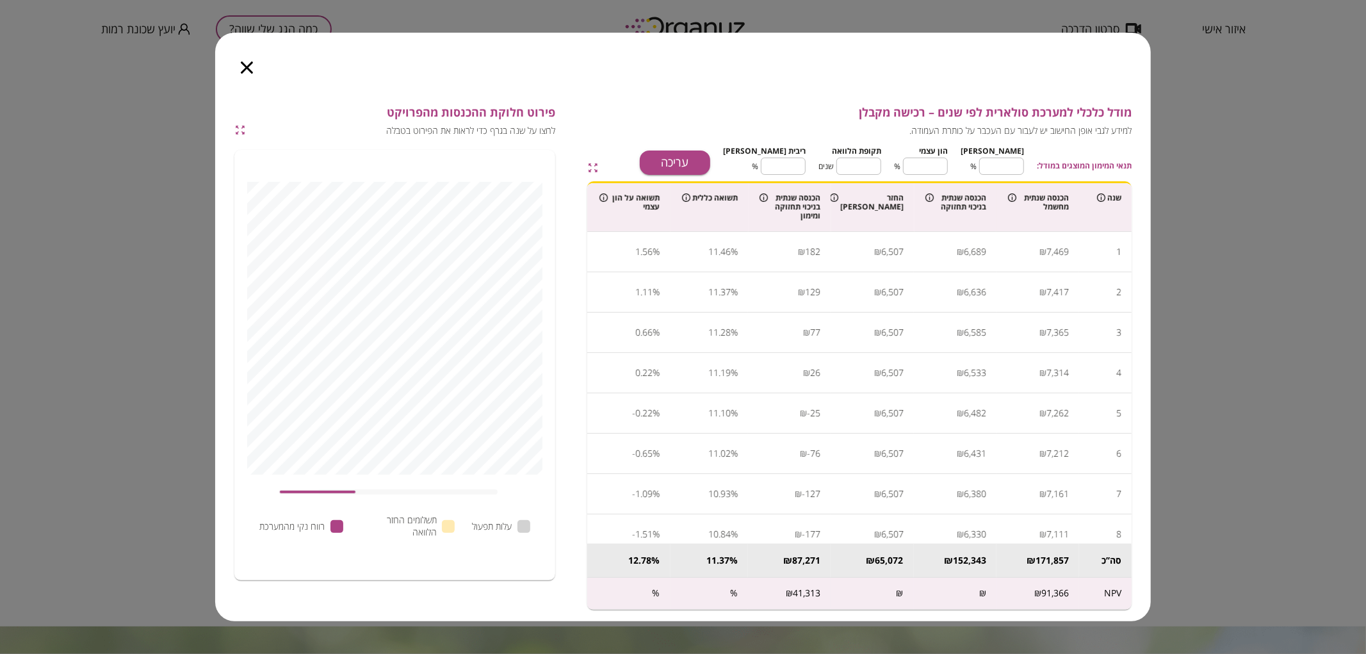
click at [252, 62] on icon "button" at bounding box center [247, 68] width 12 height 12
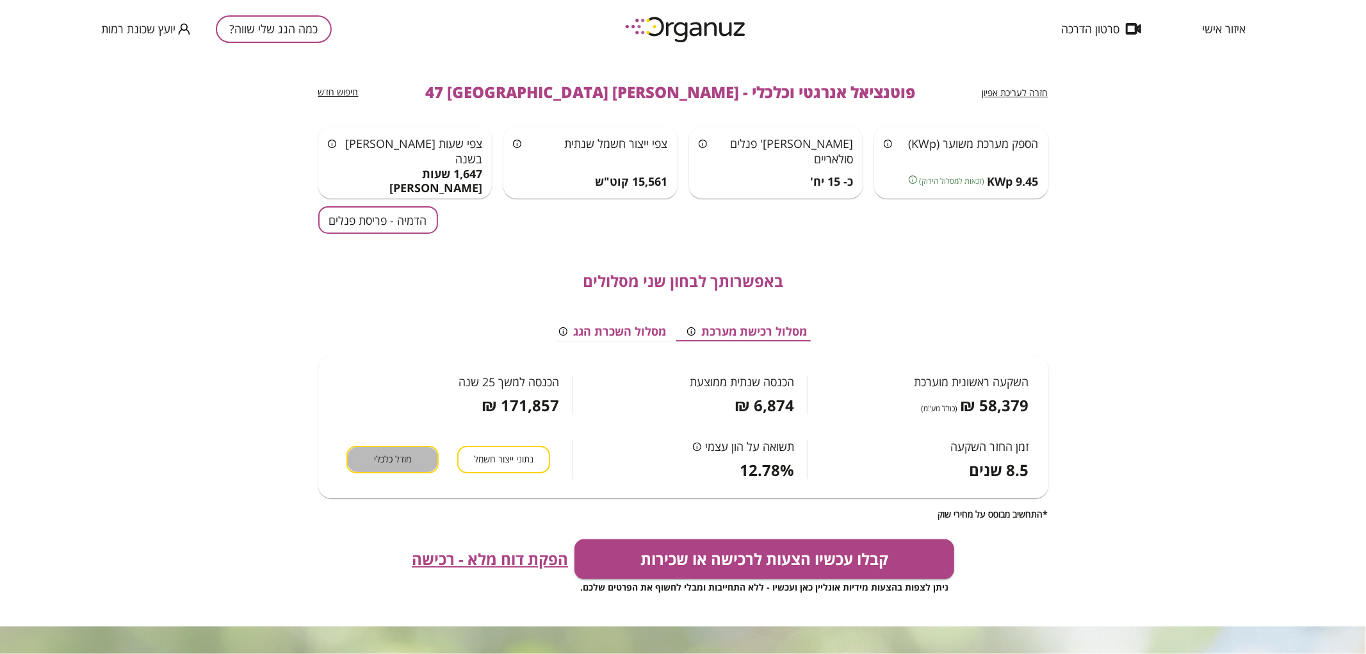
click at [399, 454] on span "מודל כלכלי" at bounding box center [392, 460] width 37 height 12
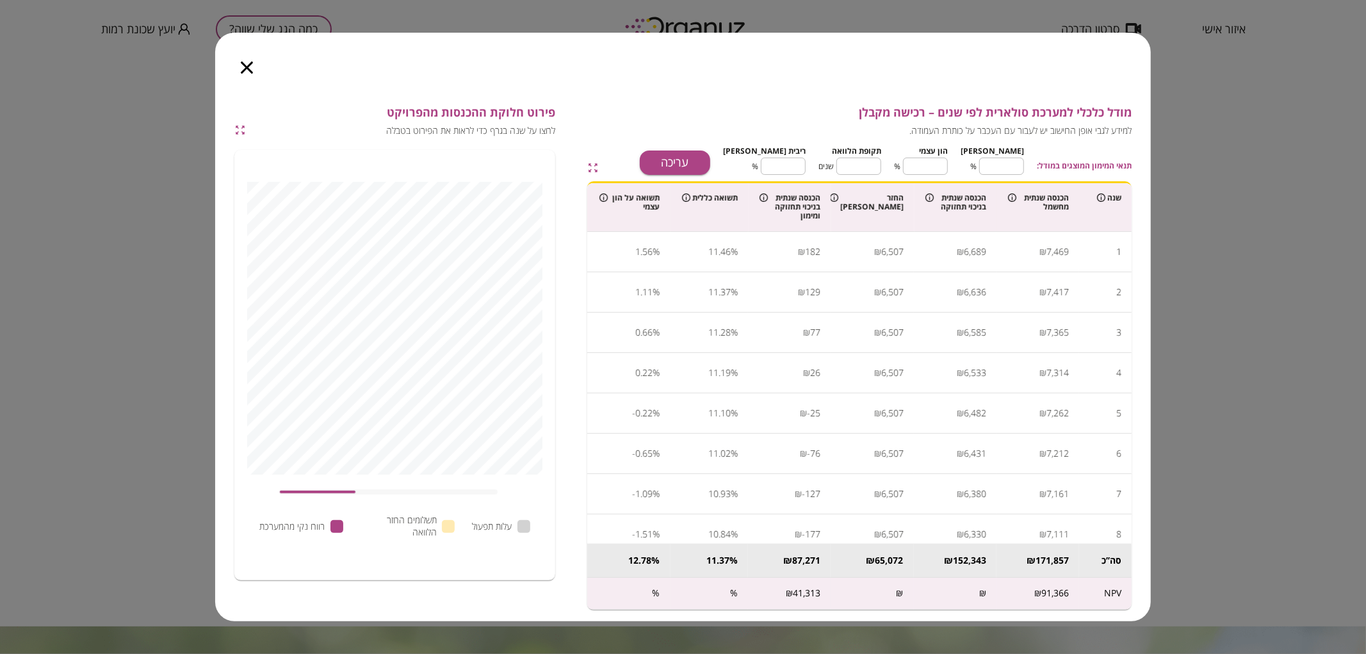
click at [245, 64] on icon "button" at bounding box center [247, 68] width 12 height 12
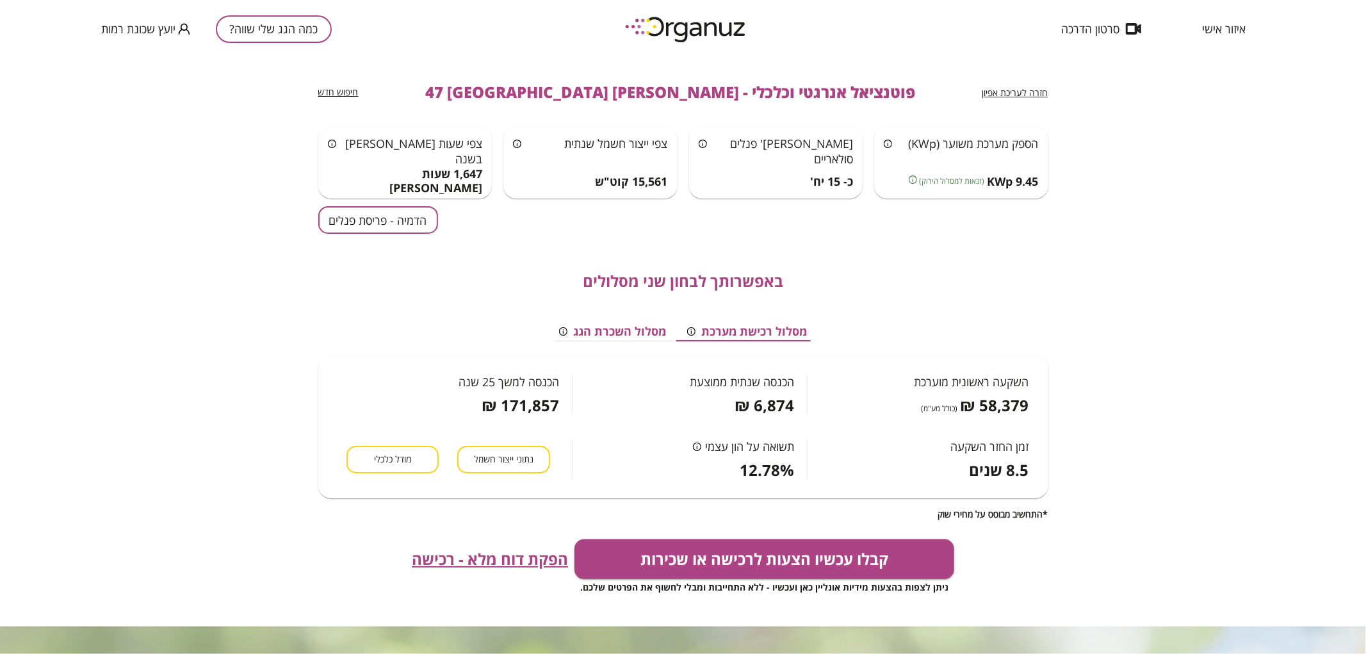
click at [297, 222] on div "חזרה לעריכת אפיון פוטנציאל אנרגטי וכלכלי - [PERSON_NAME] 47 באר שבע חיפוש חדש ה…" at bounding box center [683, 356] width 1366 height 596
click at [378, 222] on button "הדמיה - פריסת פנלים" at bounding box center [378, 220] width 120 height 28
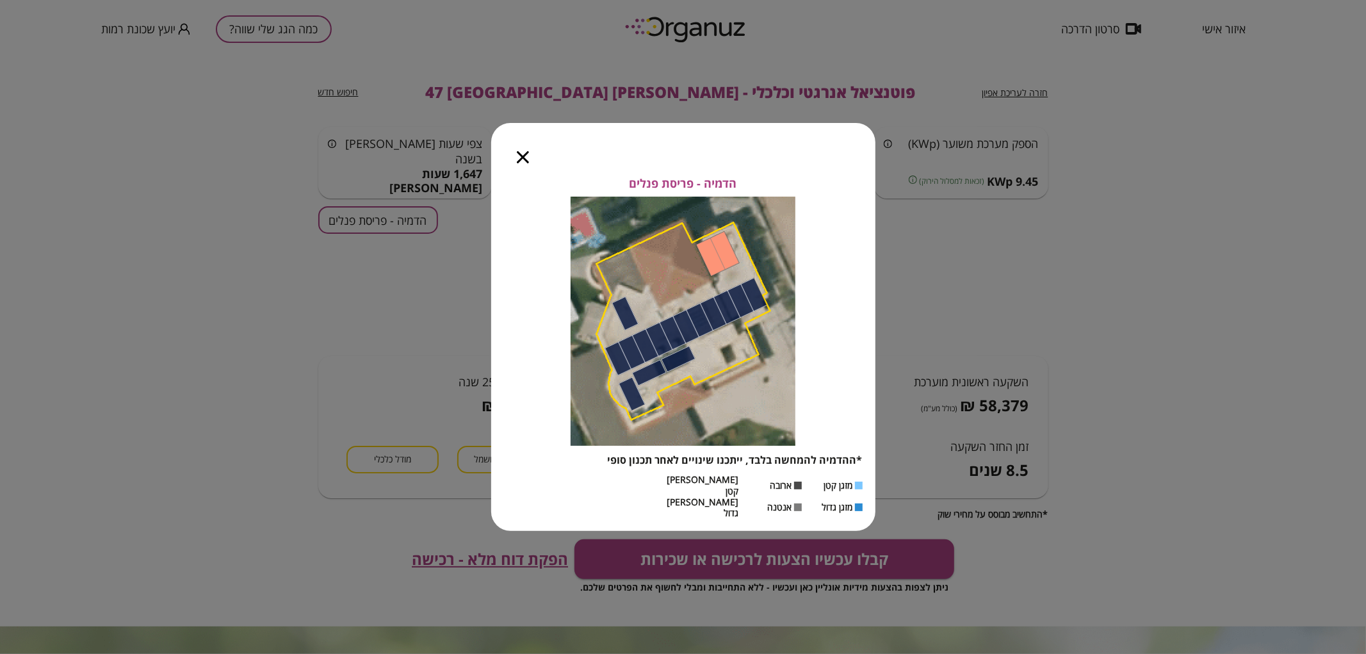
click at [518, 177] on div at bounding box center [522, 150] width 63 height 54
click at [521, 163] on icon "button" at bounding box center [523, 157] width 12 height 12
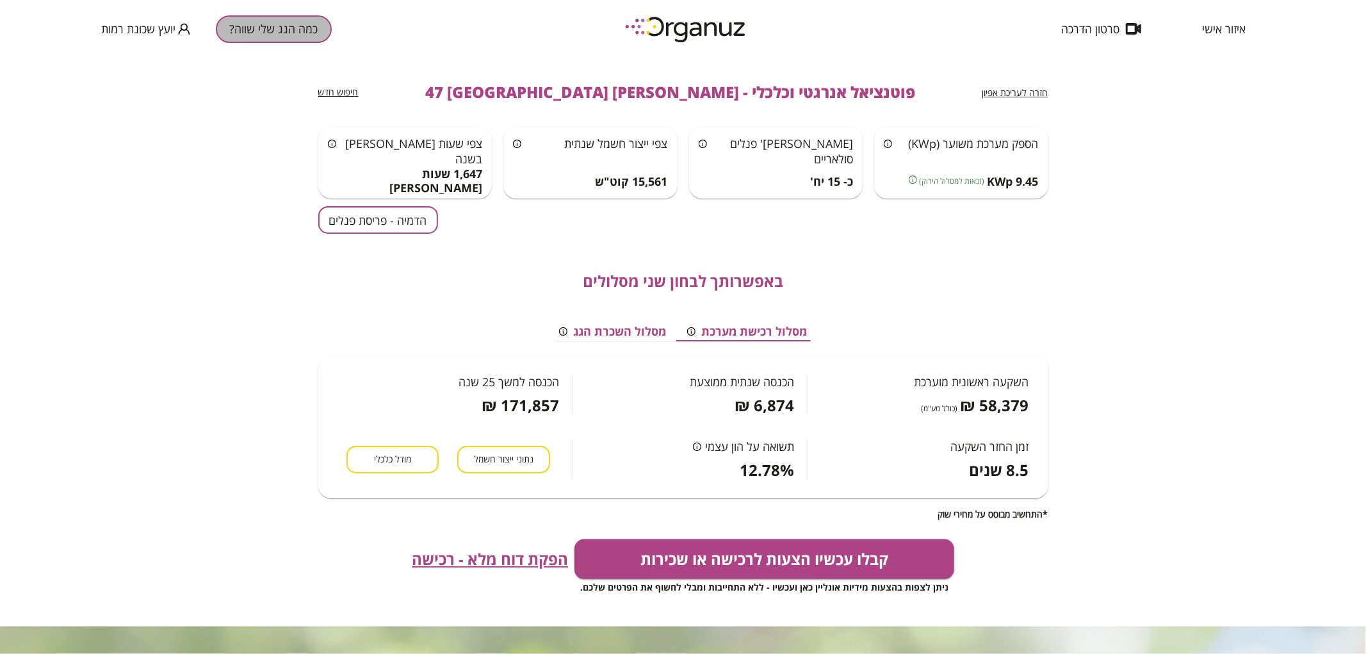
click at [289, 29] on button "כמה הגג שלי שווה?" at bounding box center [274, 29] width 116 height 28
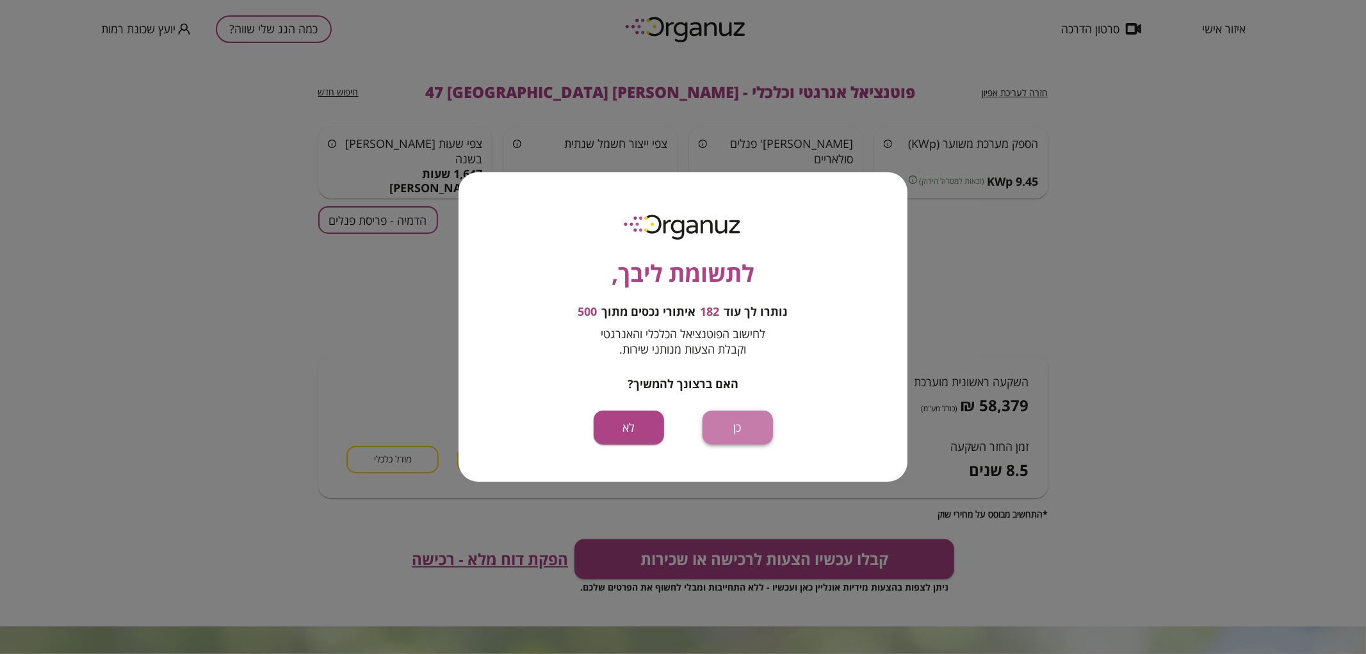
click at [744, 423] on button "כן" at bounding box center [738, 428] width 70 height 34
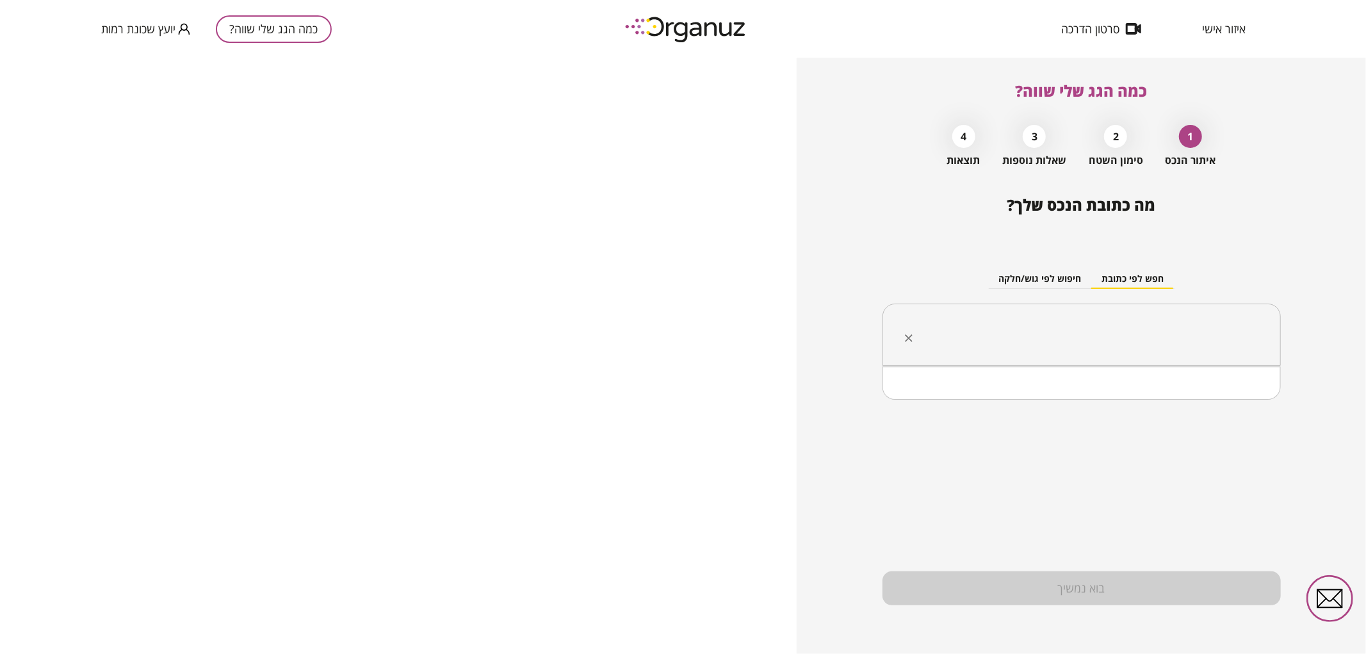
click at [1052, 347] on input "text" at bounding box center [1087, 335] width 358 height 32
click at [1209, 423] on li "[PERSON_NAME] 49 [GEOGRAPHIC_DATA]" at bounding box center [1081, 422] width 365 height 23
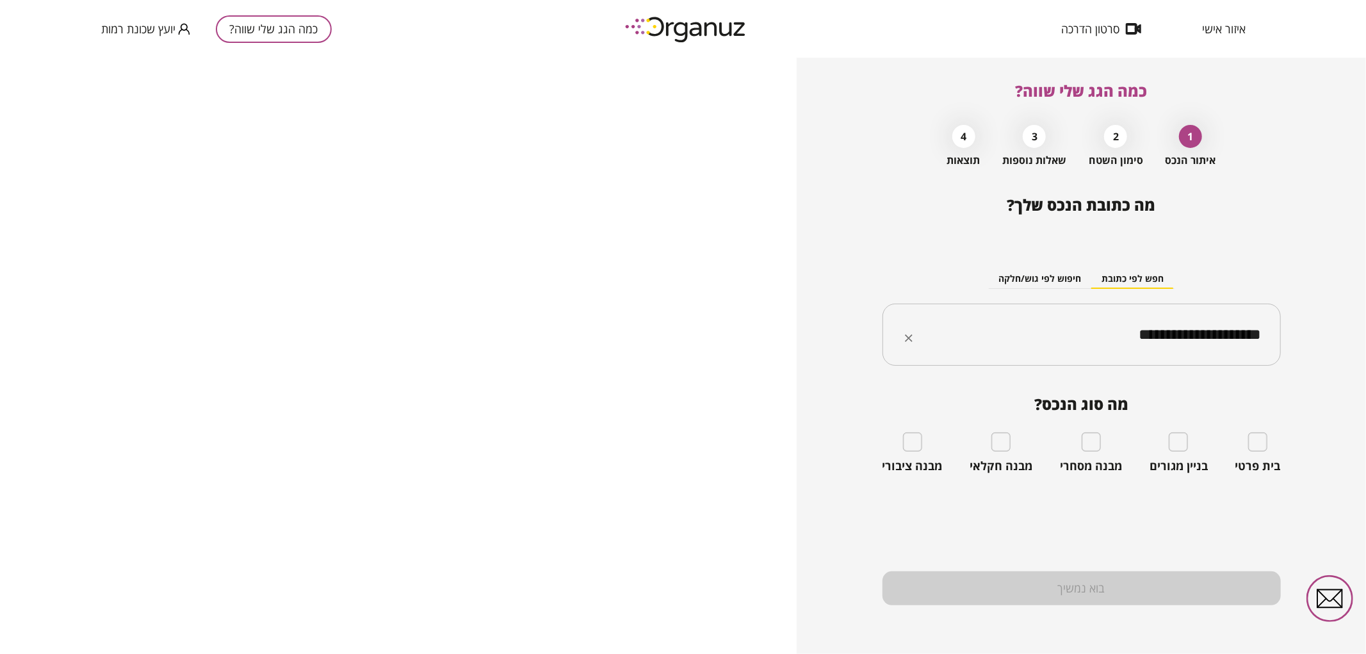
type input "**********"
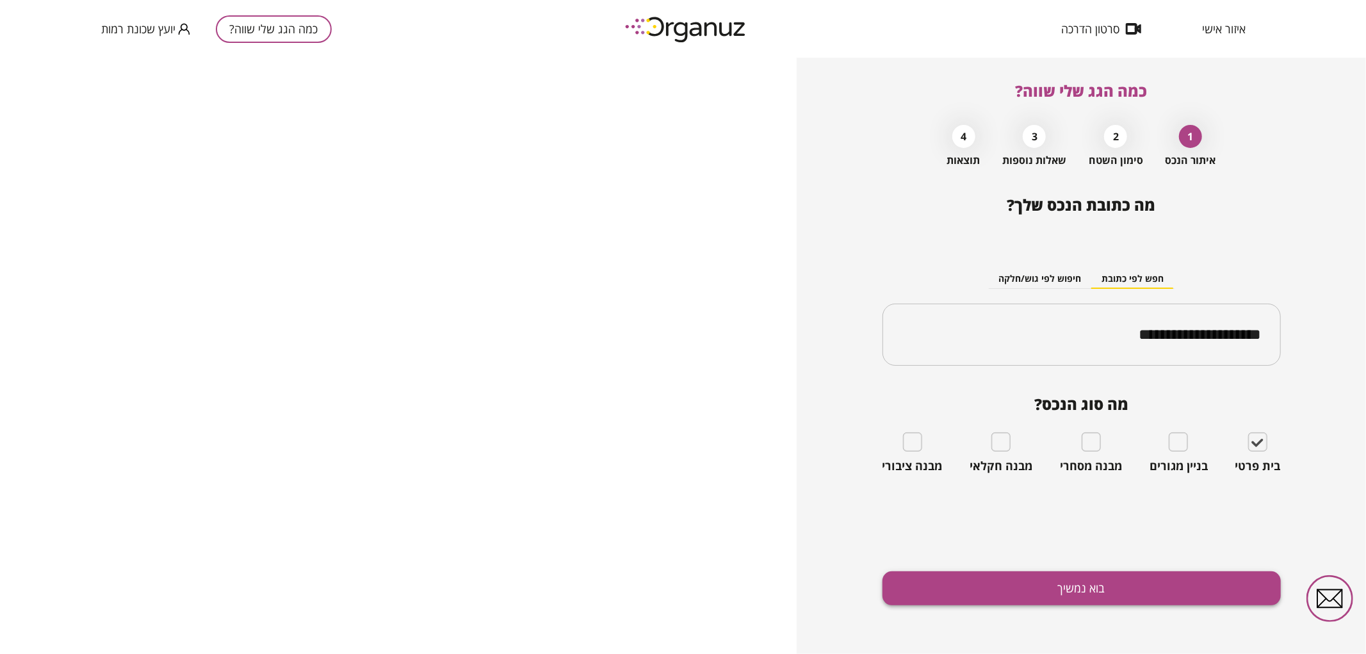
click at [1116, 598] on button "בוא נמשיך" at bounding box center [1082, 588] width 398 height 34
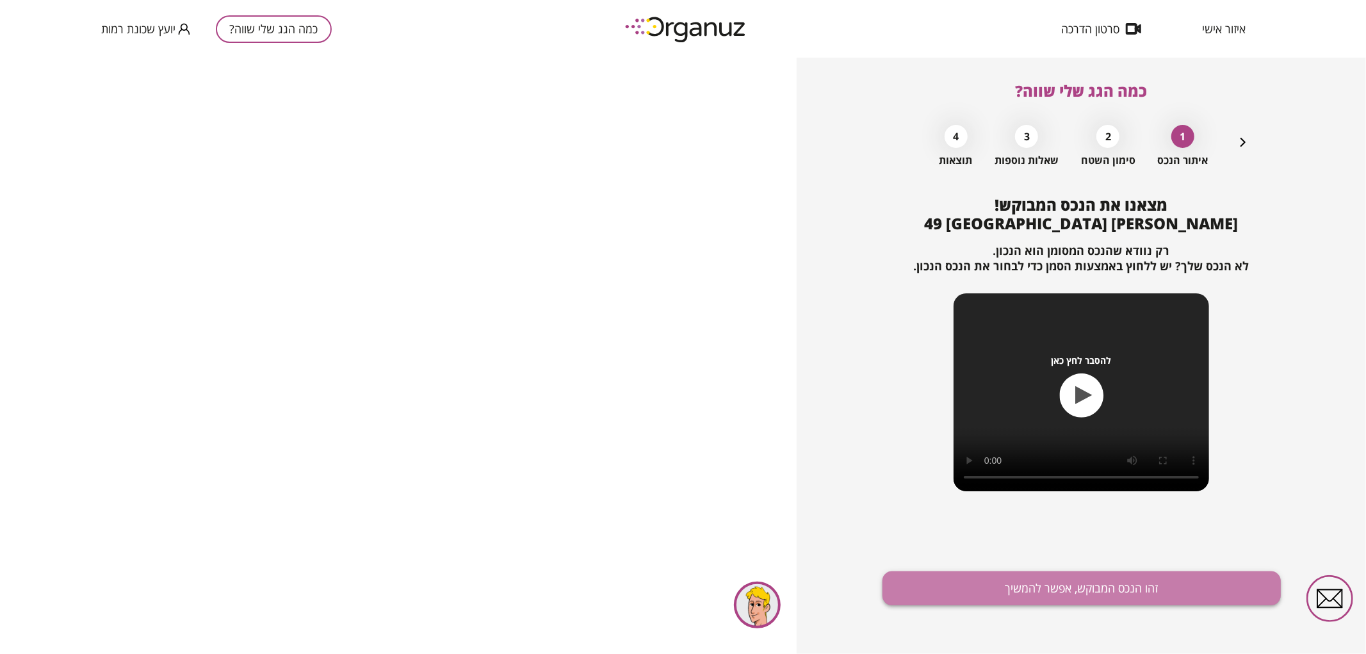
click at [1117, 592] on button "זהו הנכס המבוקש, אפשר להמשיך" at bounding box center [1082, 588] width 398 height 34
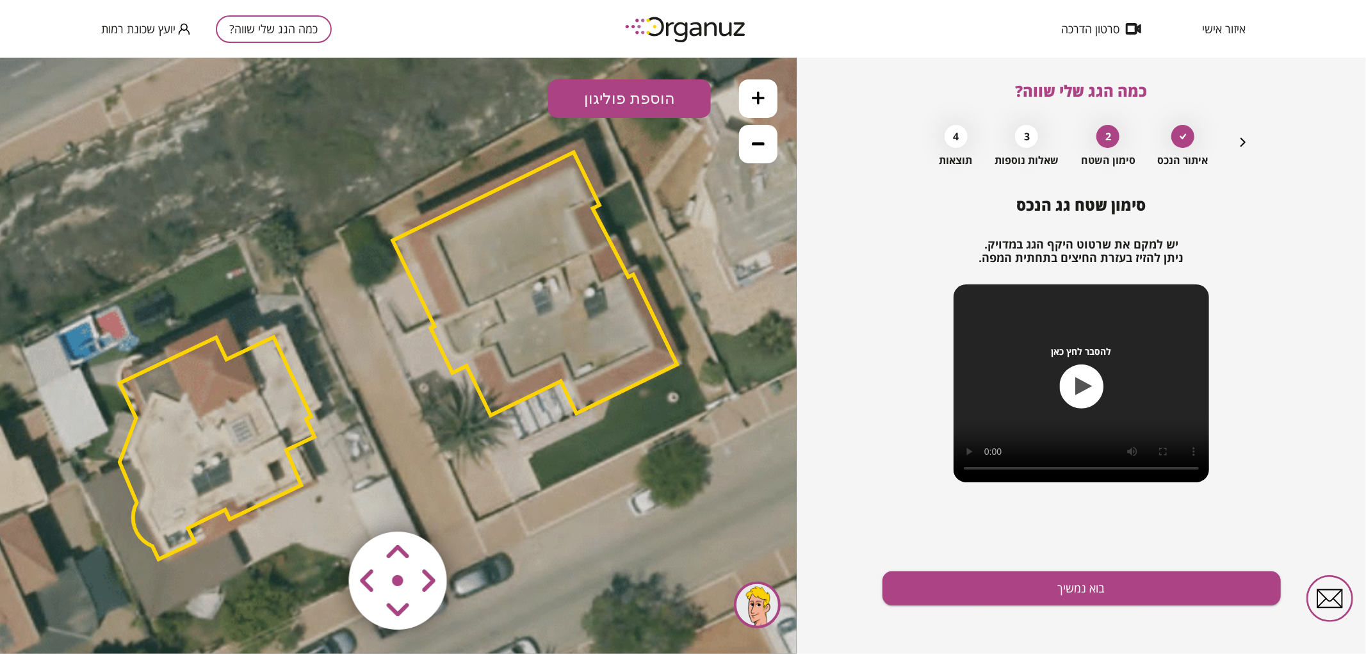
click at [263, 419] on polygon at bounding box center [217, 447] width 195 height 222
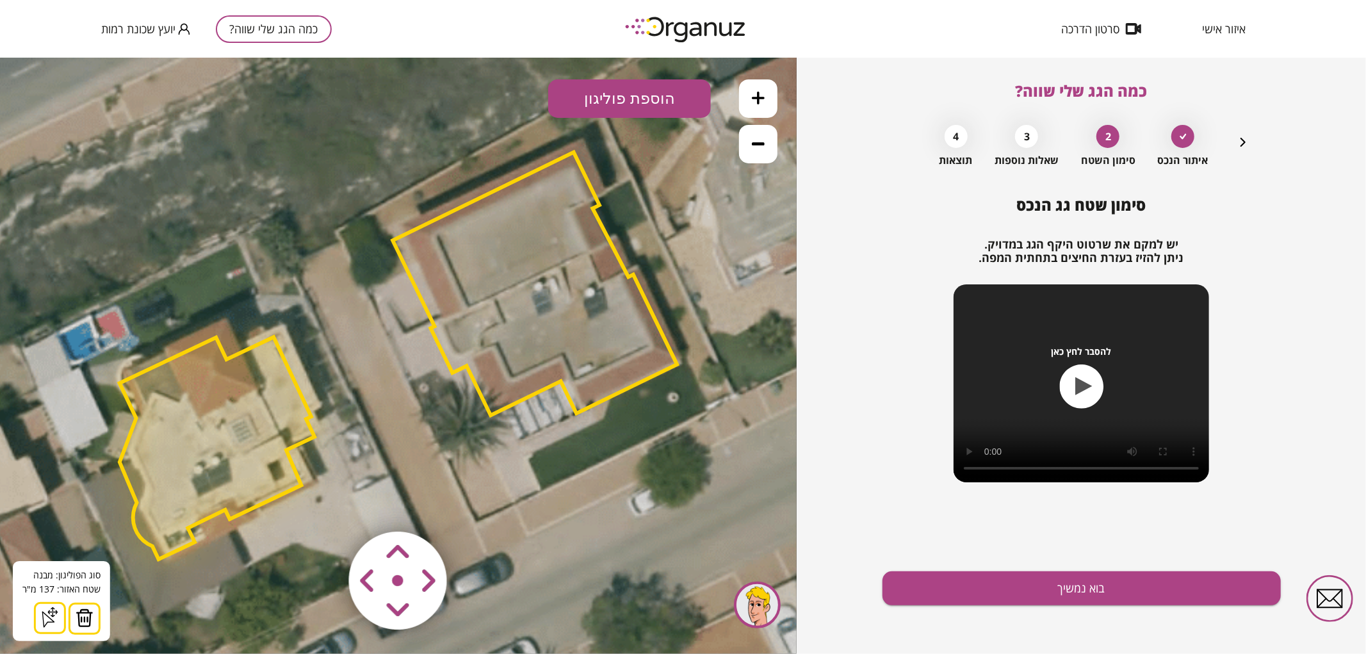
click at [87, 612] on img at bounding box center [85, 617] width 18 height 19
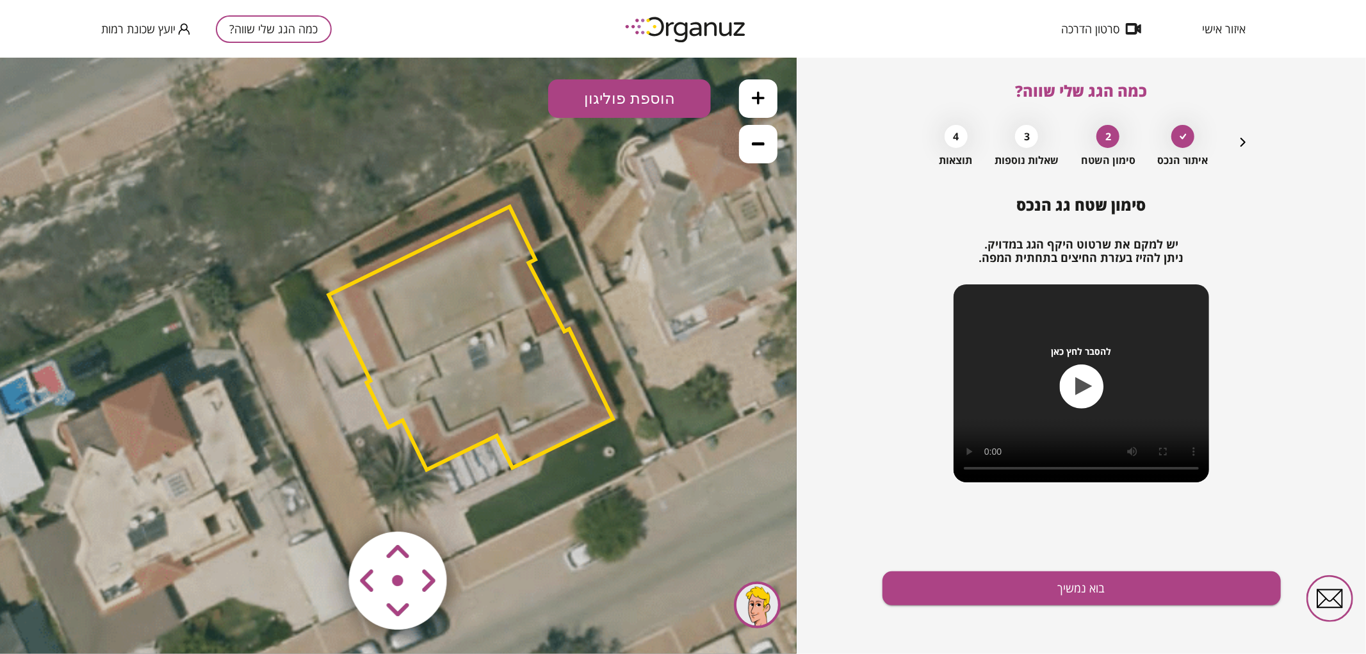
drag, startPoint x: 283, startPoint y: 461, endPoint x: 204, endPoint y: 521, distance: 99.3
click at [206, 521] on icon at bounding box center [333, 411] width 1687 height 1687
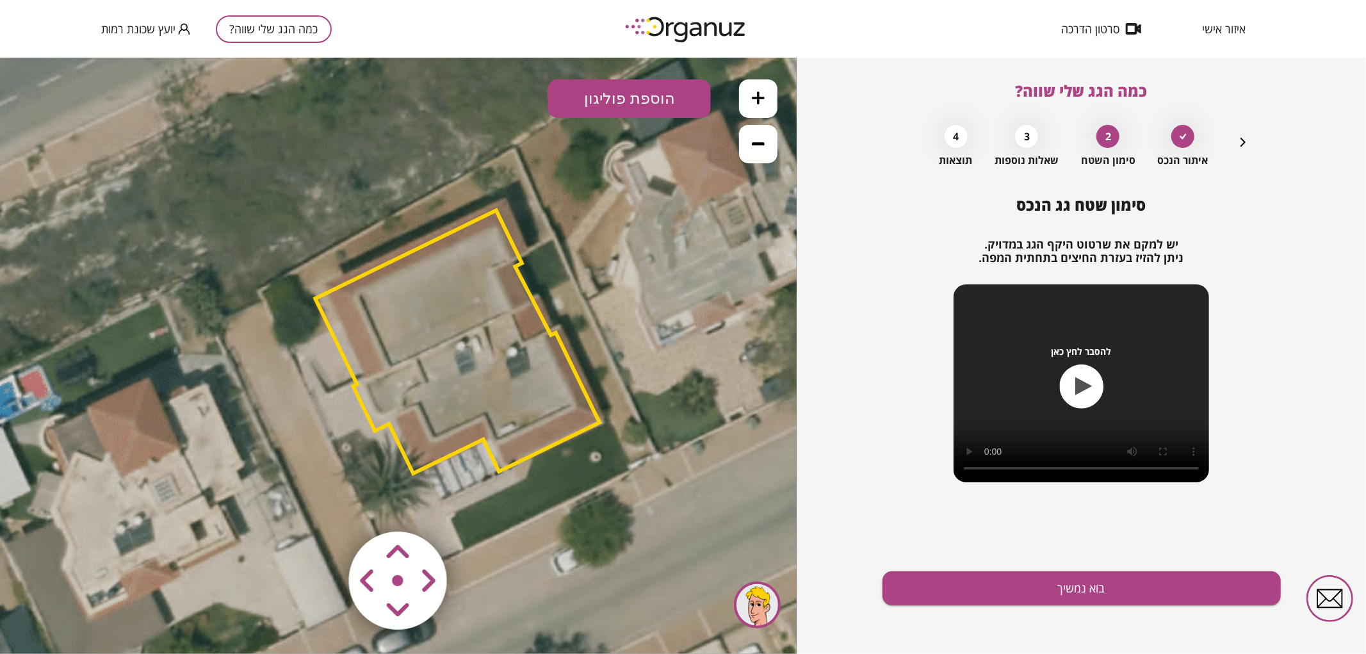
click at [322, 504] on area at bounding box center [322, 504] width 0 height 0
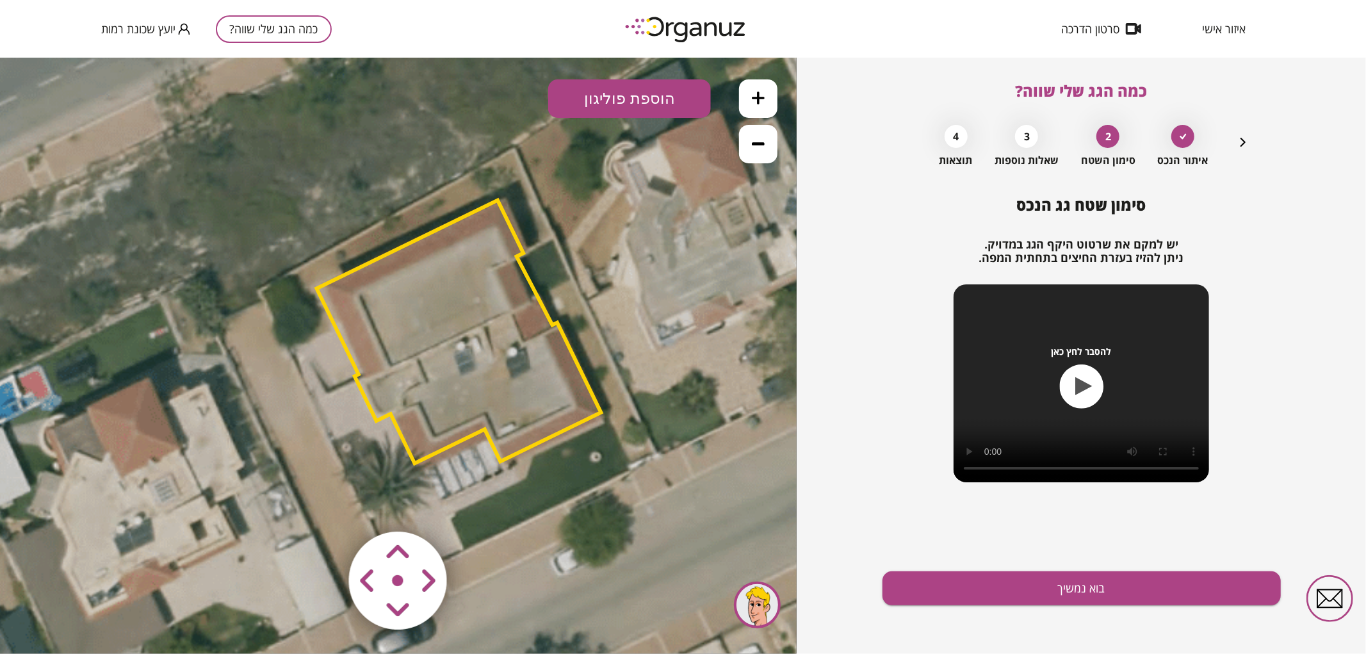
click at [322, 504] on area at bounding box center [322, 504] width 0 height 0
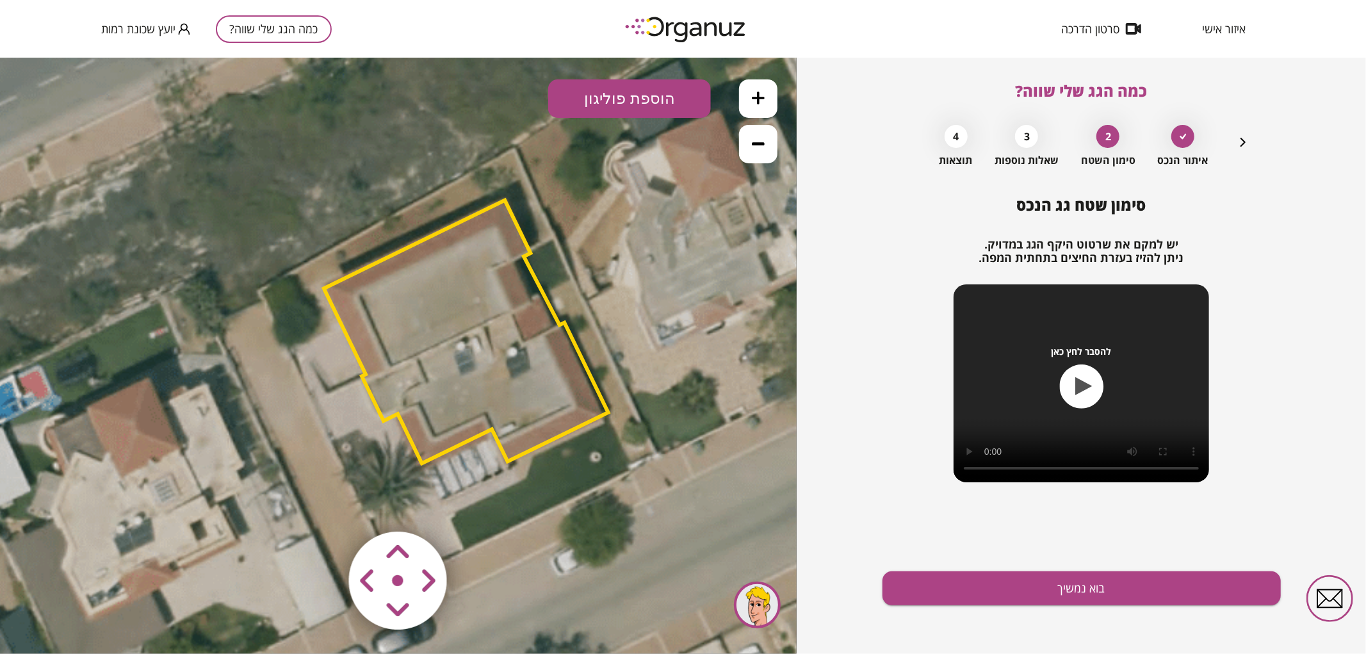
click at [322, 504] on area at bounding box center [322, 504] width 0 height 0
click at [405, 342] on polygon at bounding box center [466, 333] width 284 height 263
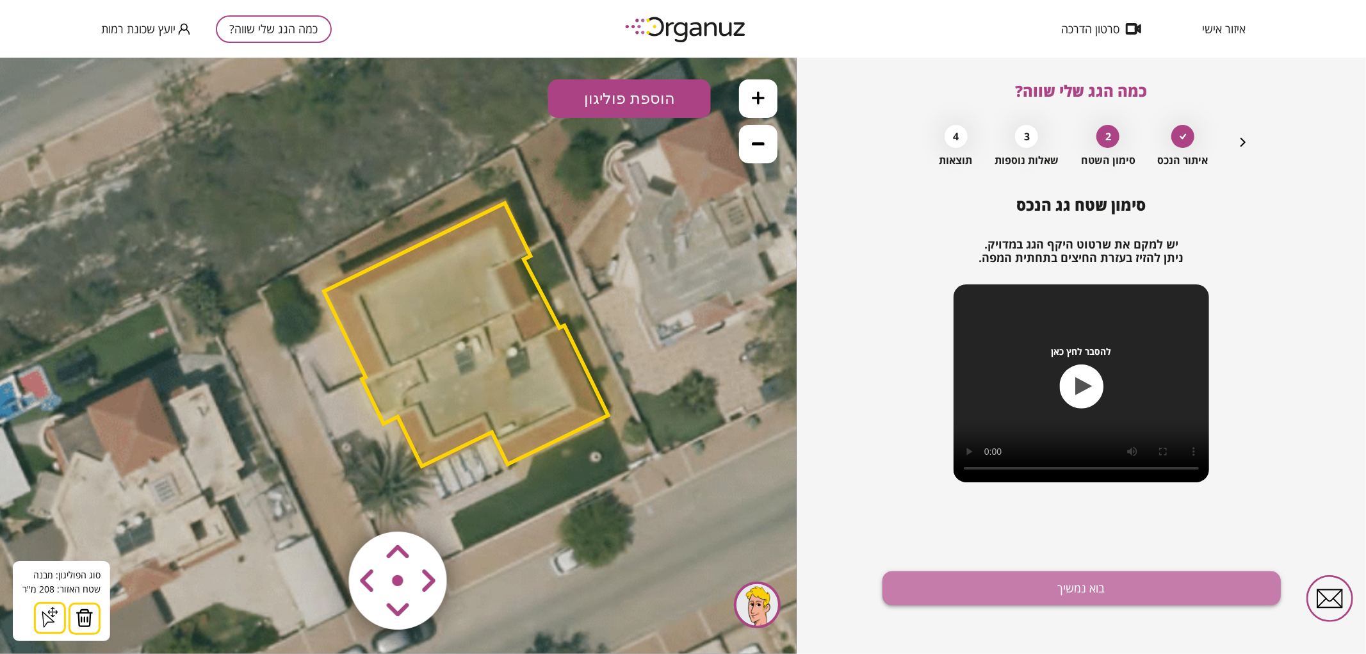
click at [1003, 591] on button "בוא נמשיך" at bounding box center [1082, 588] width 398 height 34
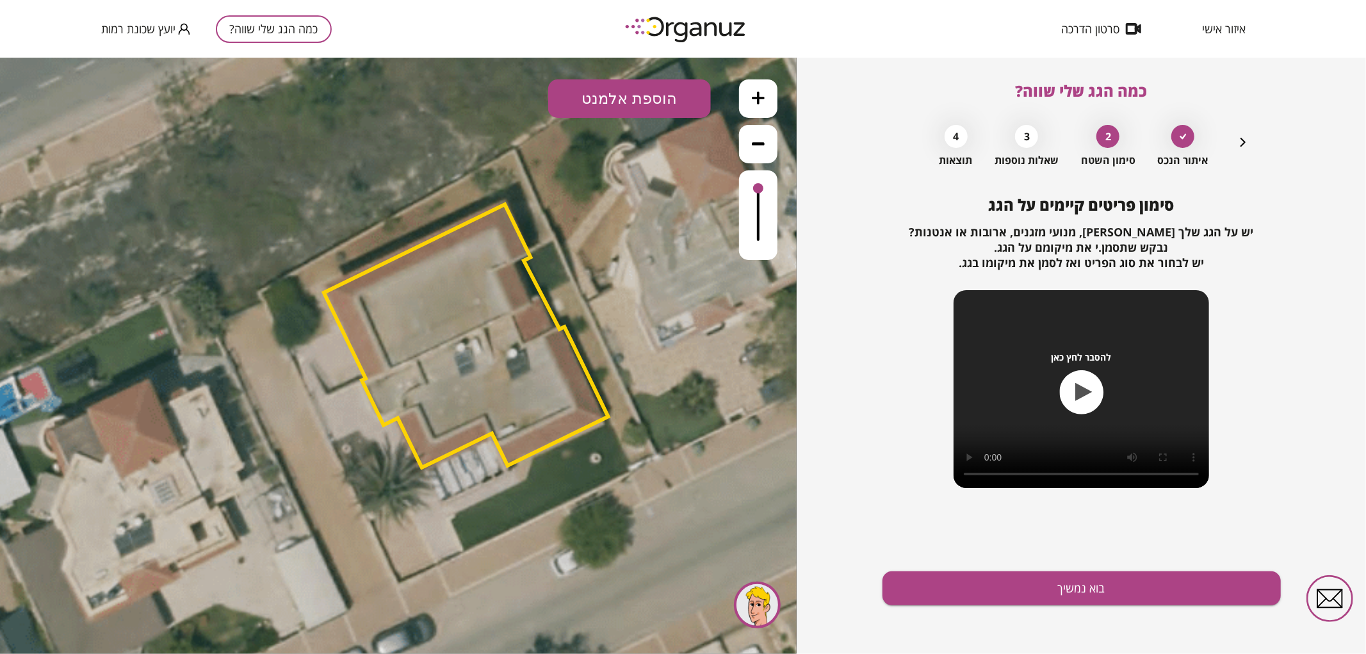
click at [611, 99] on button "הוספת אלמנט" at bounding box center [629, 98] width 163 height 38
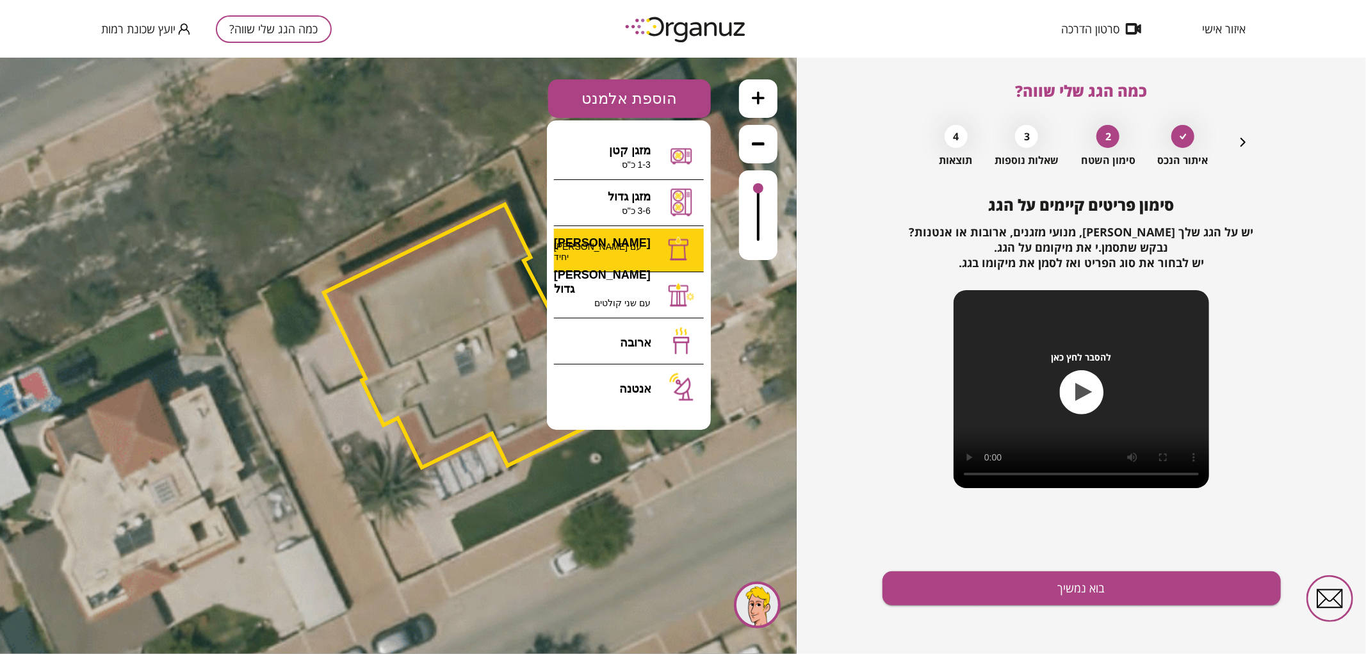
click at [626, 248] on div ".st0 { fill: #FFFFFF; } 0" at bounding box center [398, 355] width 797 height 596
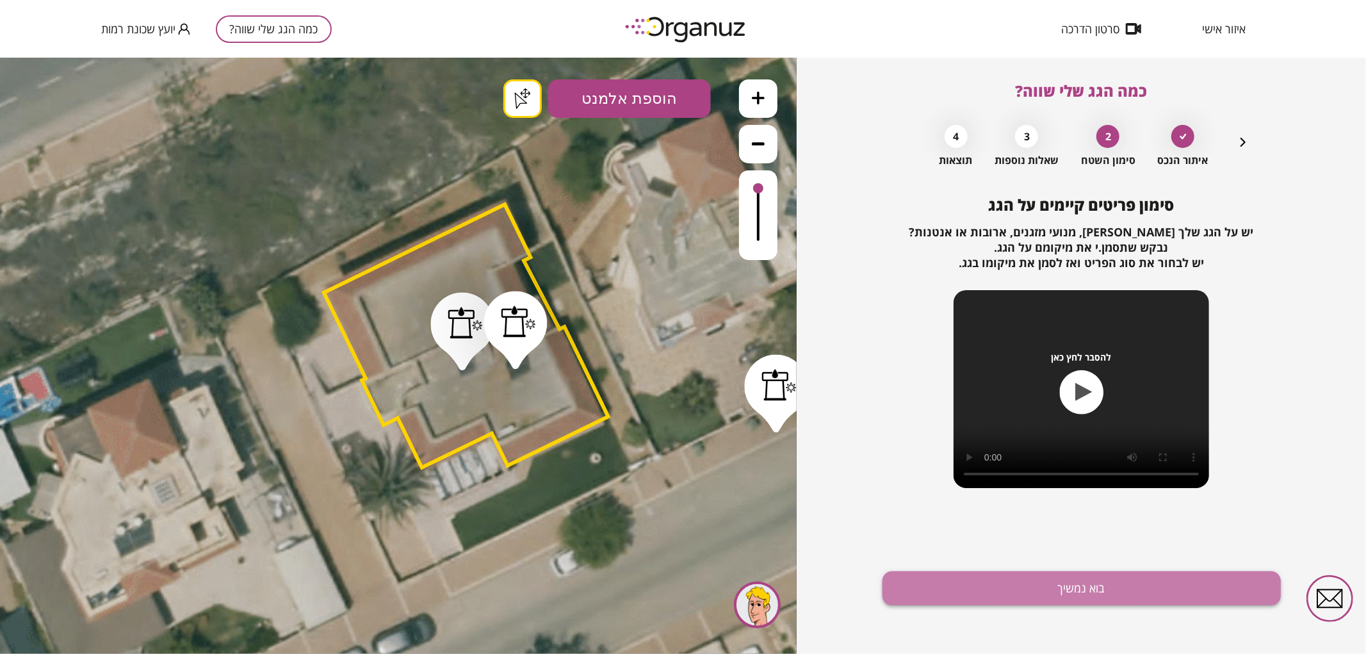
click at [1060, 586] on button "בוא נמשיך" at bounding box center [1082, 588] width 398 height 34
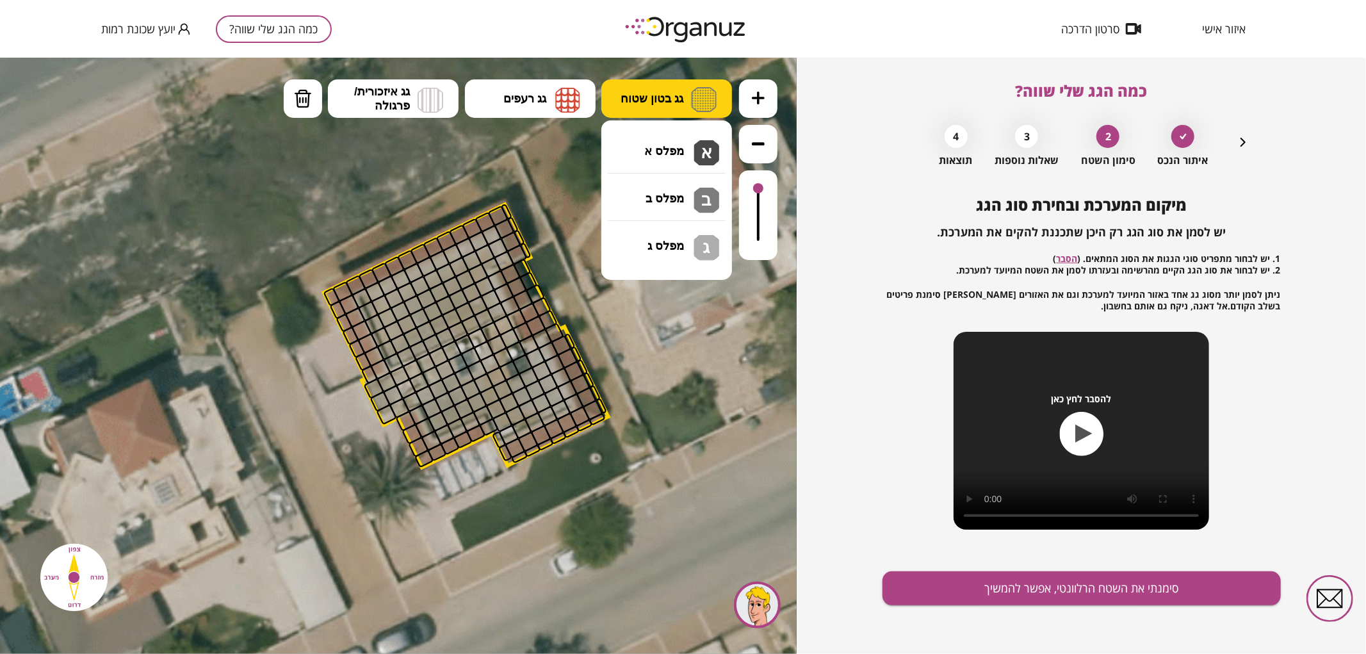
click at [666, 106] on button "גג בטון שטוח" at bounding box center [667, 98] width 131 height 38
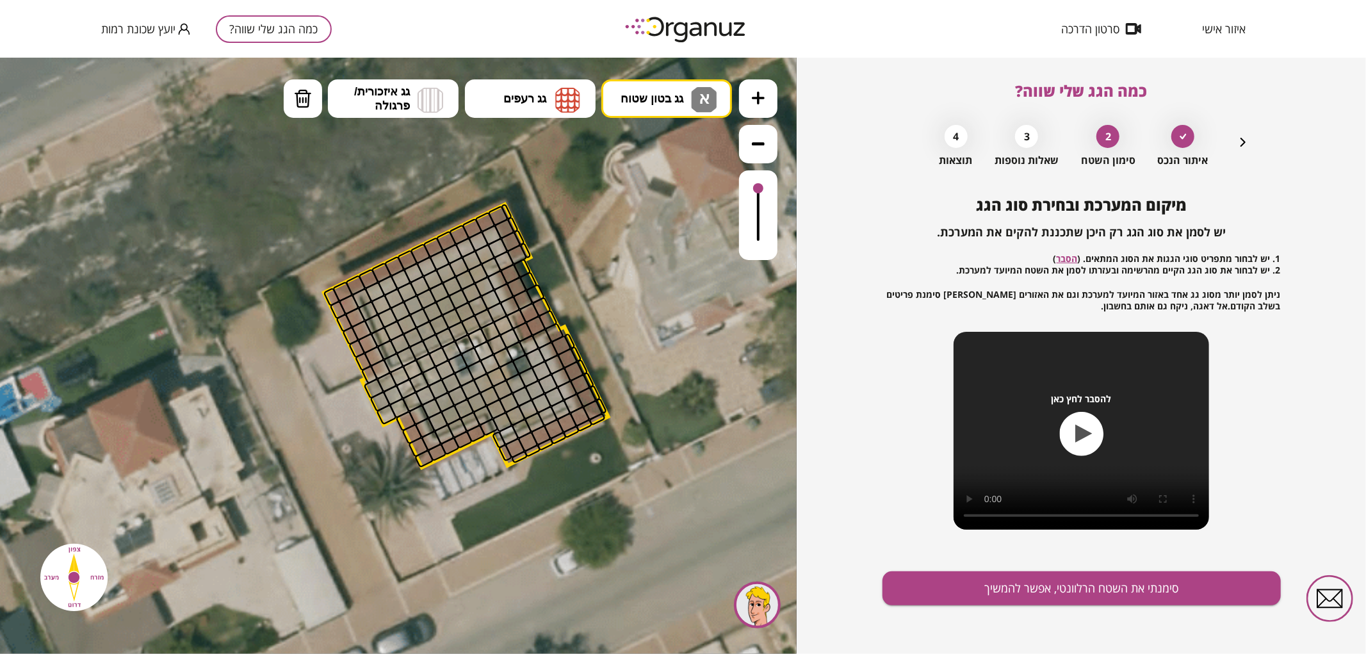
click at [690, 160] on div ".st0 { fill: #FFFFFF; } .st0 { fill: #FFFFFF; }" at bounding box center [398, 355] width 797 height 596
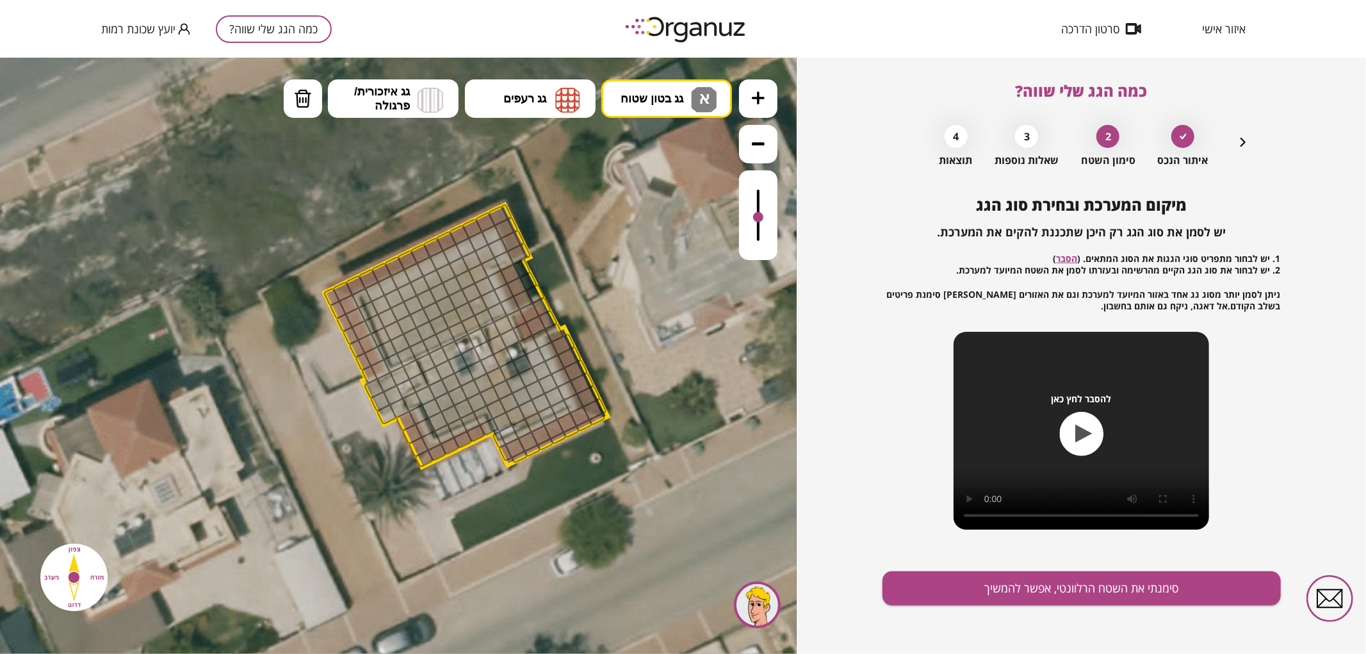
drag, startPoint x: 759, startPoint y: 188, endPoint x: 767, endPoint y: 218, distance: 30.5
click at [767, 218] on div at bounding box center [758, 215] width 38 height 90
drag, startPoint x: 491, startPoint y: 235, endPoint x: 427, endPoint y: 299, distance: 90.1
drag, startPoint x: 394, startPoint y: 356, endPoint x: 382, endPoint y: 306, distance: 51.9
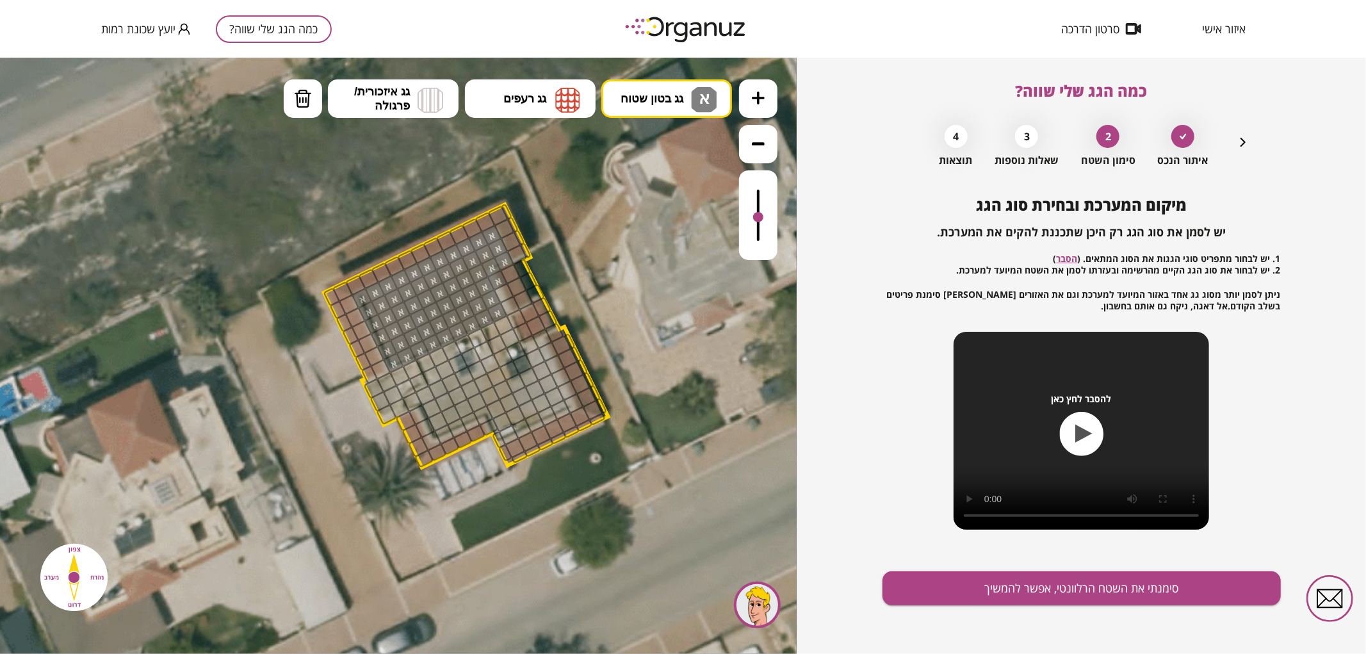
click at [305, 103] on img at bounding box center [303, 97] width 18 height 19
click at [495, 277] on div at bounding box center [497, 279] width 21 height 21
click at [648, 95] on span "גג בטון שטוח" at bounding box center [652, 98] width 63 height 14
click at [691, 157] on div ".st0 { fill: #FFFFFF; } .st0 { fill: #FFFFFF; }" at bounding box center [398, 355] width 797 height 596
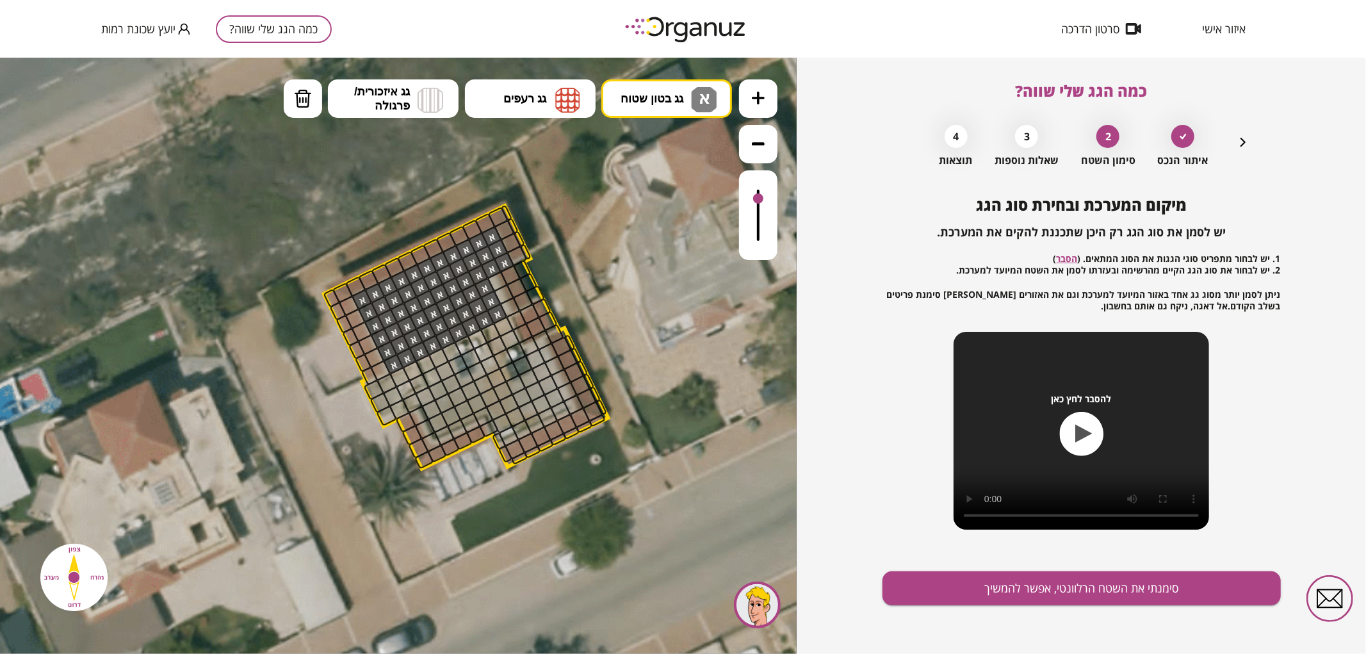
click at [767, 199] on div at bounding box center [758, 215] width 38 height 90
drag, startPoint x: 677, startPoint y: 97, endPoint x: 671, endPoint y: 111, distance: 14.6
click at [677, 97] on span "גג בטון שטוח" at bounding box center [652, 98] width 63 height 14
click at [669, 208] on div ".st0 { fill: #FFFFFF; } .st0 { fill: #FFFFFF; }" at bounding box center [398, 355] width 797 height 596
drag, startPoint x: 426, startPoint y: 366, endPoint x: 479, endPoint y: 387, distance: 56.4
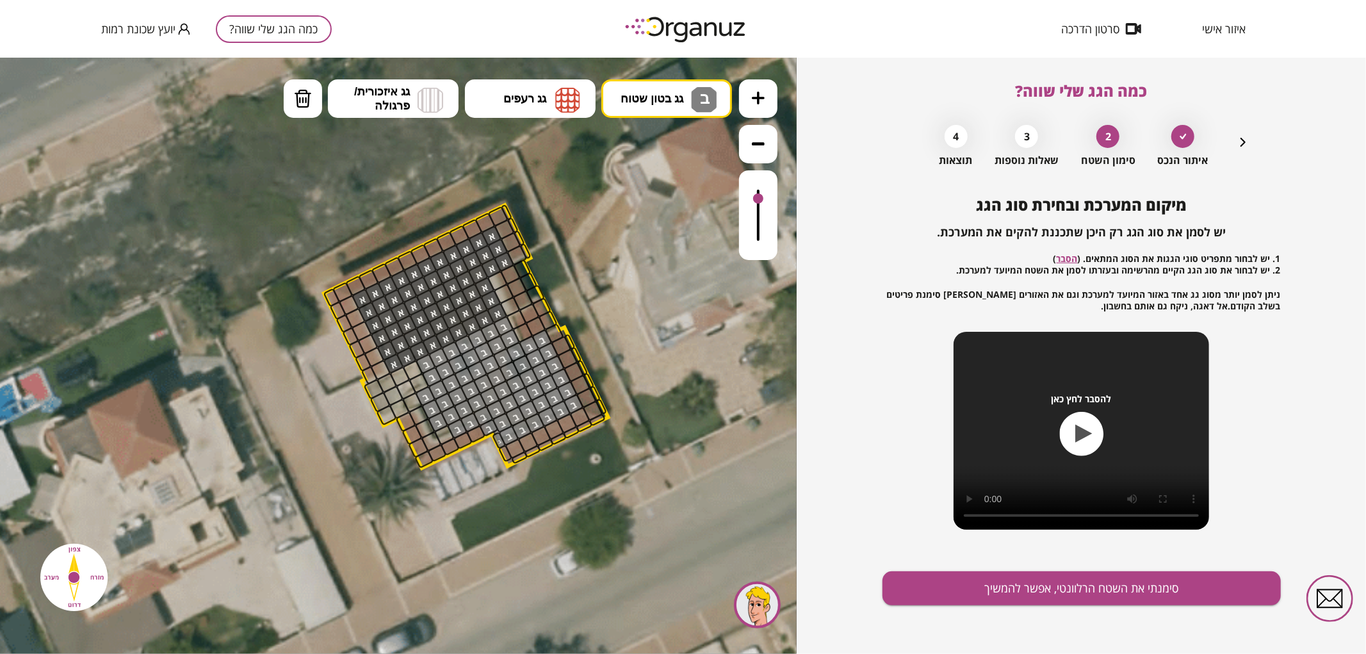
click at [285, 101] on button "מחיקה" at bounding box center [303, 98] width 38 height 38
click at [463, 429] on div at bounding box center [457, 428] width 21 height 21
click at [472, 423] on div at bounding box center [470, 422] width 21 height 21
click at [481, 420] on div at bounding box center [483, 416] width 21 height 21
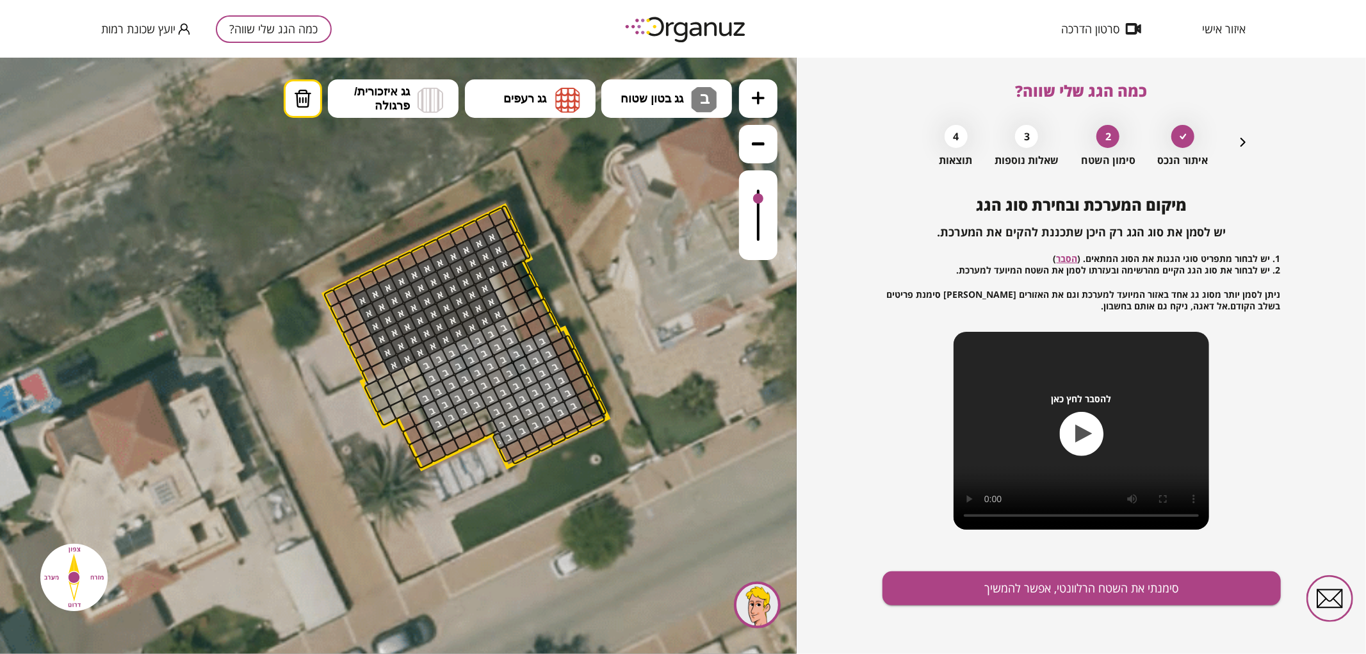
click at [493, 431] on div at bounding box center [489, 427] width 20 height 19
drag, startPoint x: 543, startPoint y: 338, endPoint x: 573, endPoint y: 397, distance: 66.8
drag, startPoint x: 557, startPoint y: 414, endPoint x: 503, endPoint y: 444, distance: 62.2
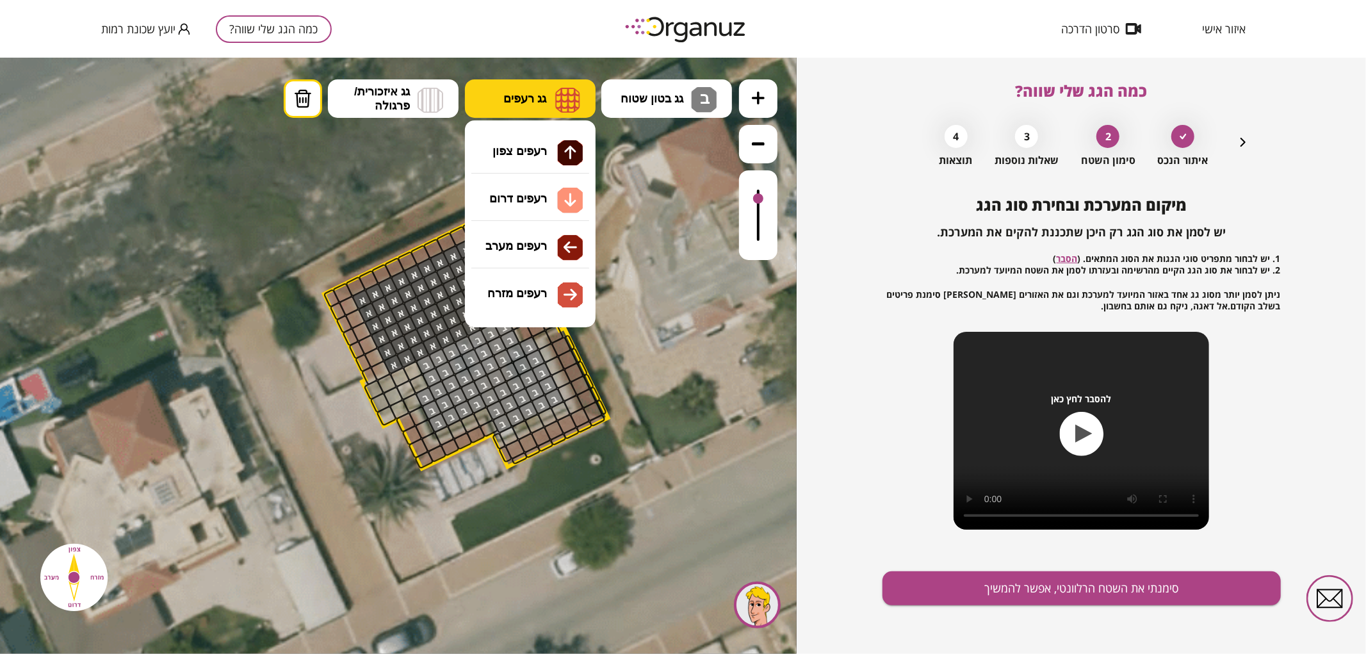
click at [555, 95] on img at bounding box center [567, 99] width 25 height 26
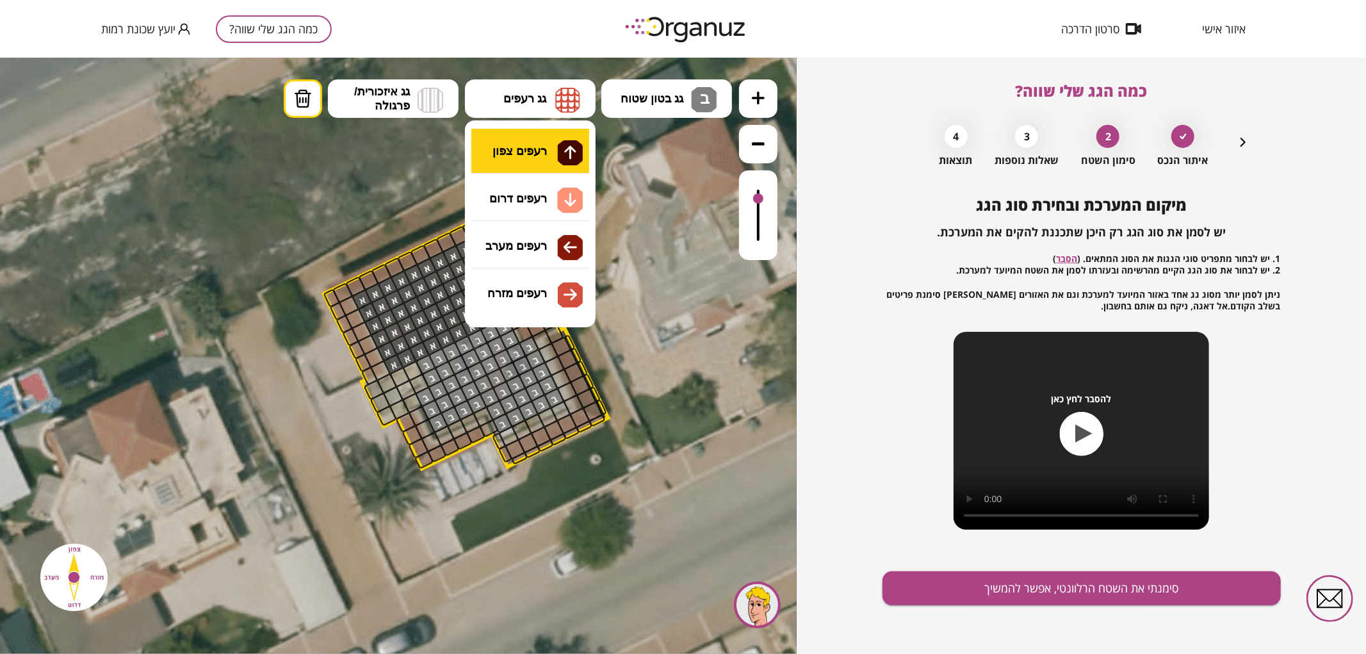
click at [526, 156] on div ".st0 { fill: #FFFFFF; } .st0 { fill: #FFFFFF; }" at bounding box center [398, 355] width 797 height 596
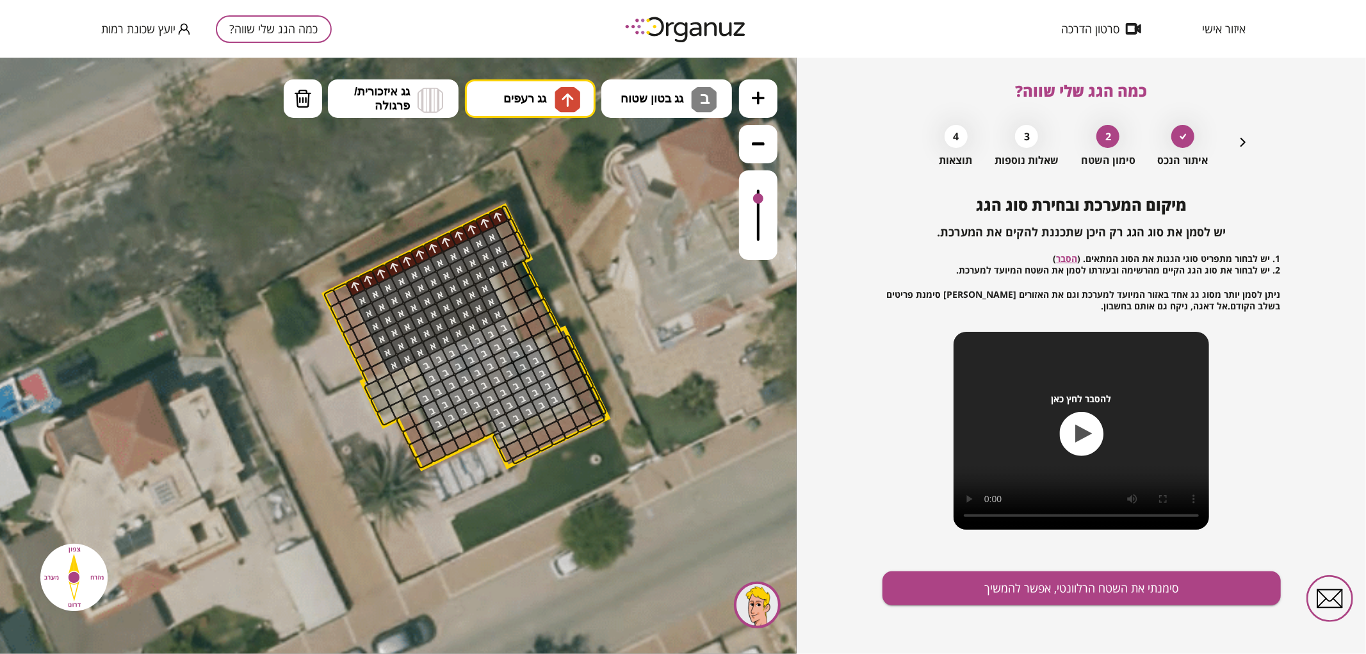
drag, startPoint x: 356, startPoint y: 286, endPoint x: 489, endPoint y: 215, distance: 151.0
click at [534, 92] on span "גג רעפים" at bounding box center [525, 98] width 43 height 14
click at [523, 202] on div ".st0 { fill: #FFFFFF; } .st0 { fill: #FFFFFF; }" at bounding box center [398, 355] width 797 height 596
drag, startPoint x: 434, startPoint y: 452, endPoint x: 472, endPoint y: 436, distance: 41.6
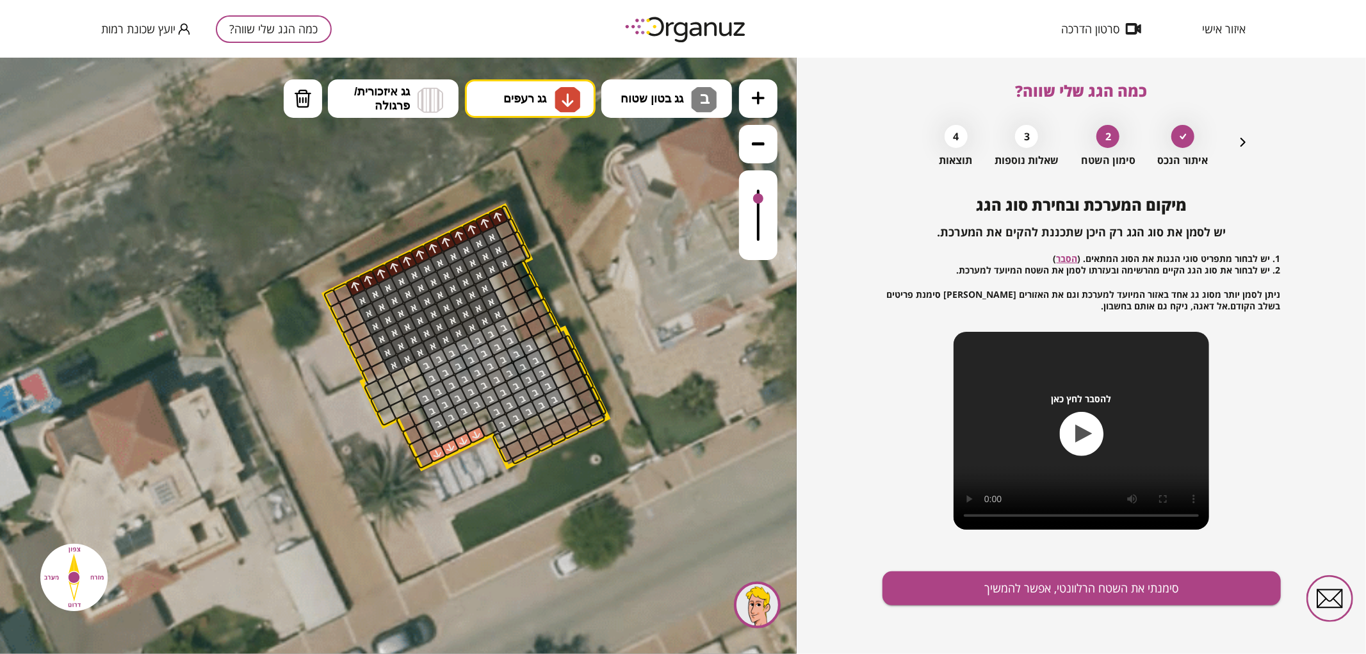
drag, startPoint x: 518, startPoint y: 449, endPoint x: 494, endPoint y: 457, distance: 25.1
click at [494, 457] on div ".st0 { fill: #FFFFFF; } .st0 { fill: #FFFFFF; }" at bounding box center [320, 418] width 1687 height 1687
click at [548, 89] on button "גג רעפים" at bounding box center [530, 98] width 131 height 38
click at [552, 244] on div ".st0 { fill: #FFFFFF; } .st0 { fill: #FFFFFF; }" at bounding box center [398, 355] width 797 height 596
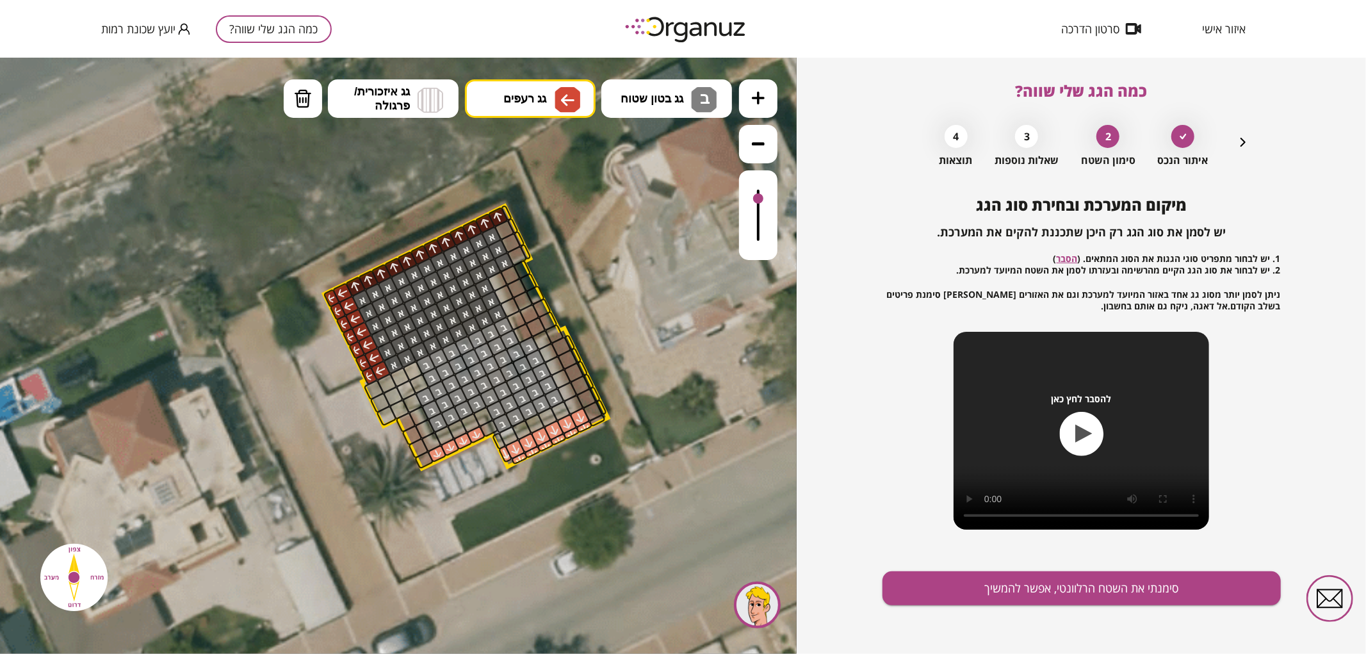
drag, startPoint x: 377, startPoint y: 370, endPoint x: 372, endPoint y: 356, distance: 14.2
drag, startPoint x: 404, startPoint y: 422, endPoint x: 425, endPoint y: 461, distance: 43.9
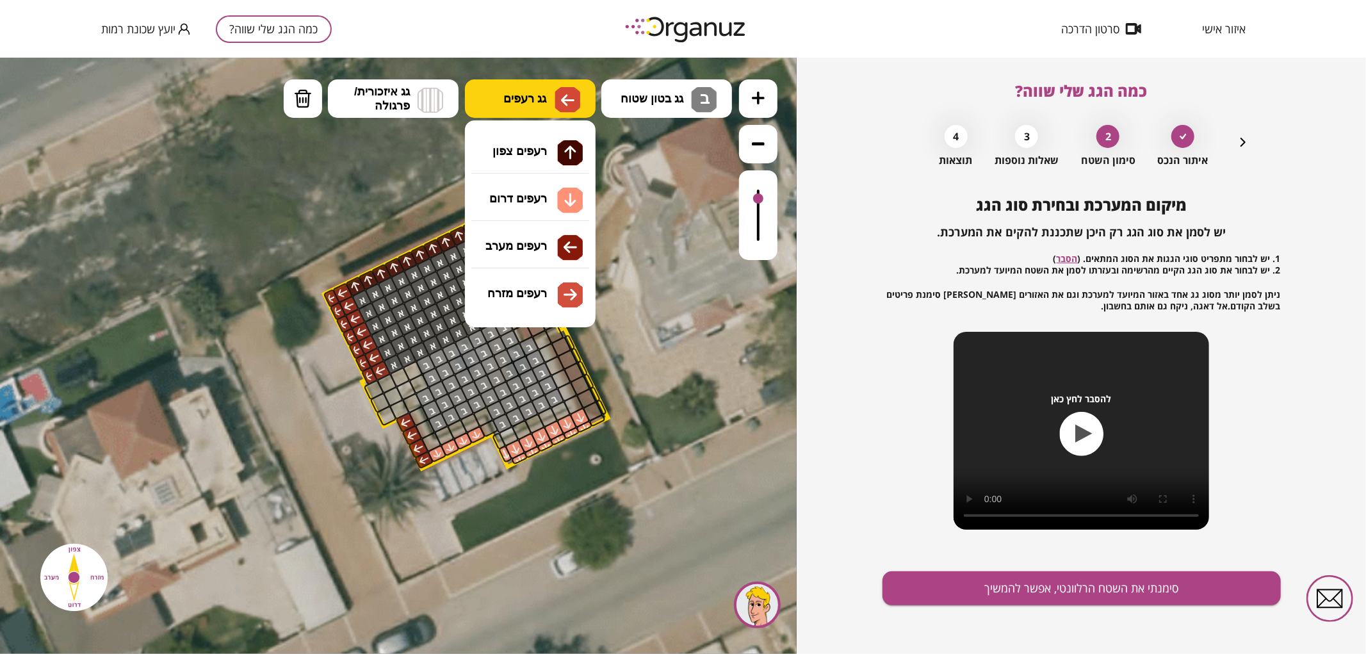
click at [583, 99] on button "גג רעפים" at bounding box center [530, 98] width 131 height 38
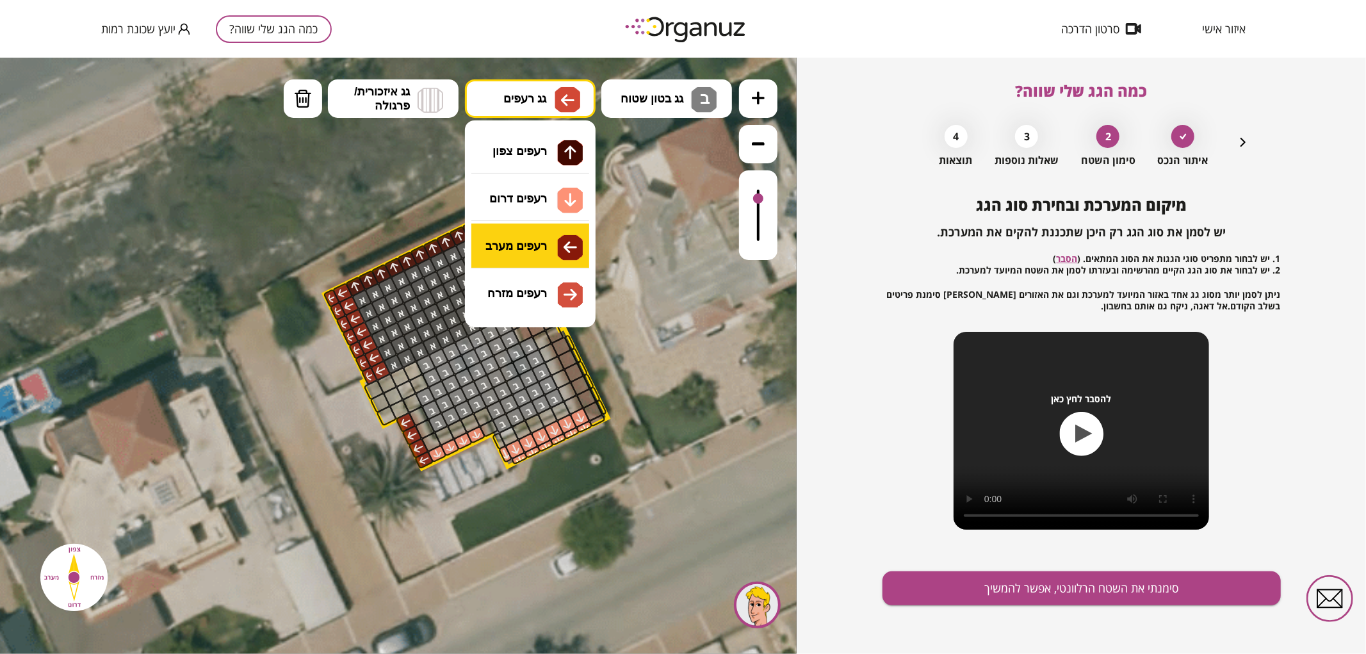
click at [540, 256] on div ".st0 { fill: #FFFFFF; } .st0 { fill: #FFFFFF; }" at bounding box center [398, 355] width 797 height 596
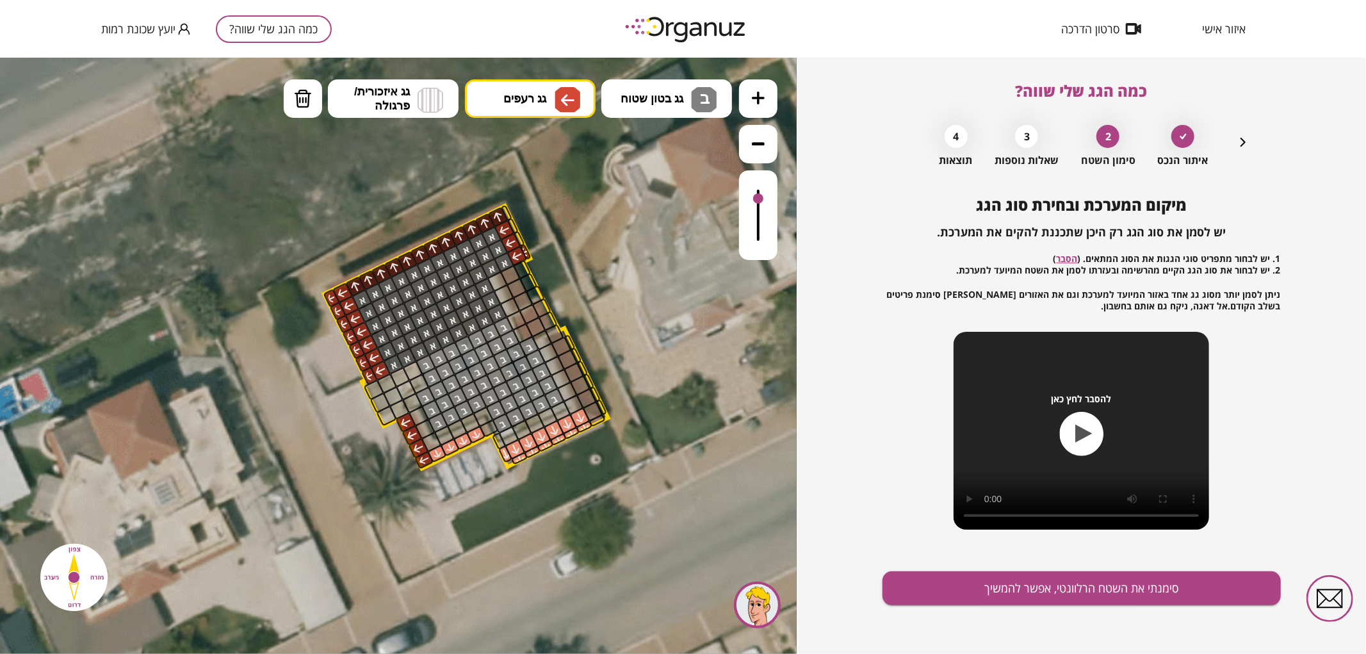
drag, startPoint x: 507, startPoint y: 231, endPoint x: 521, endPoint y: 245, distance: 20.4
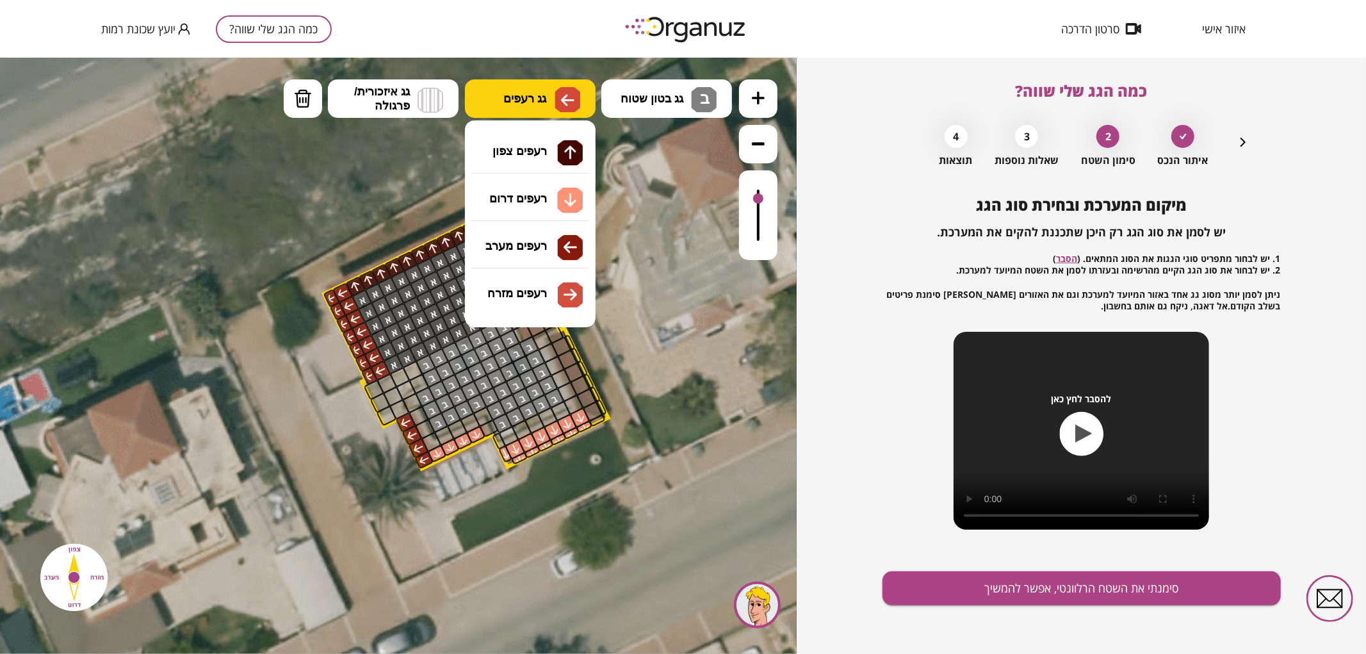
click at [540, 95] on span "גג רעפים" at bounding box center [525, 98] width 43 height 14
drag, startPoint x: 564, startPoint y: 294, endPoint x: 550, endPoint y: 284, distance: 17.1
click at [562, 294] on div ".st0 { fill: #FFFFFF; } .st0 { fill: #FFFFFF; }" at bounding box center [398, 355] width 797 height 596
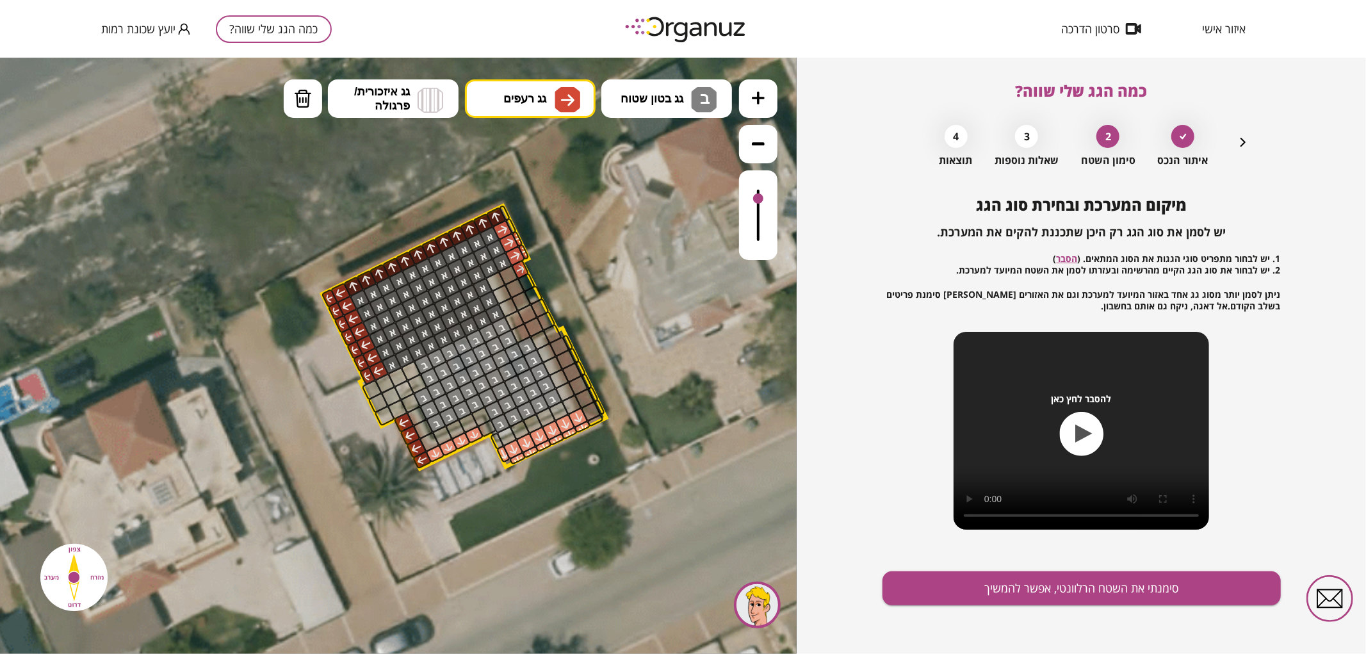
drag, startPoint x: 505, startPoint y: 227, endPoint x: 518, endPoint y: 247, distance: 24.2
click at [514, 229] on div at bounding box center [511, 225] width 12 height 17
drag, startPoint x: 559, startPoint y: 341, endPoint x: 592, endPoint y: 398, distance: 65.7
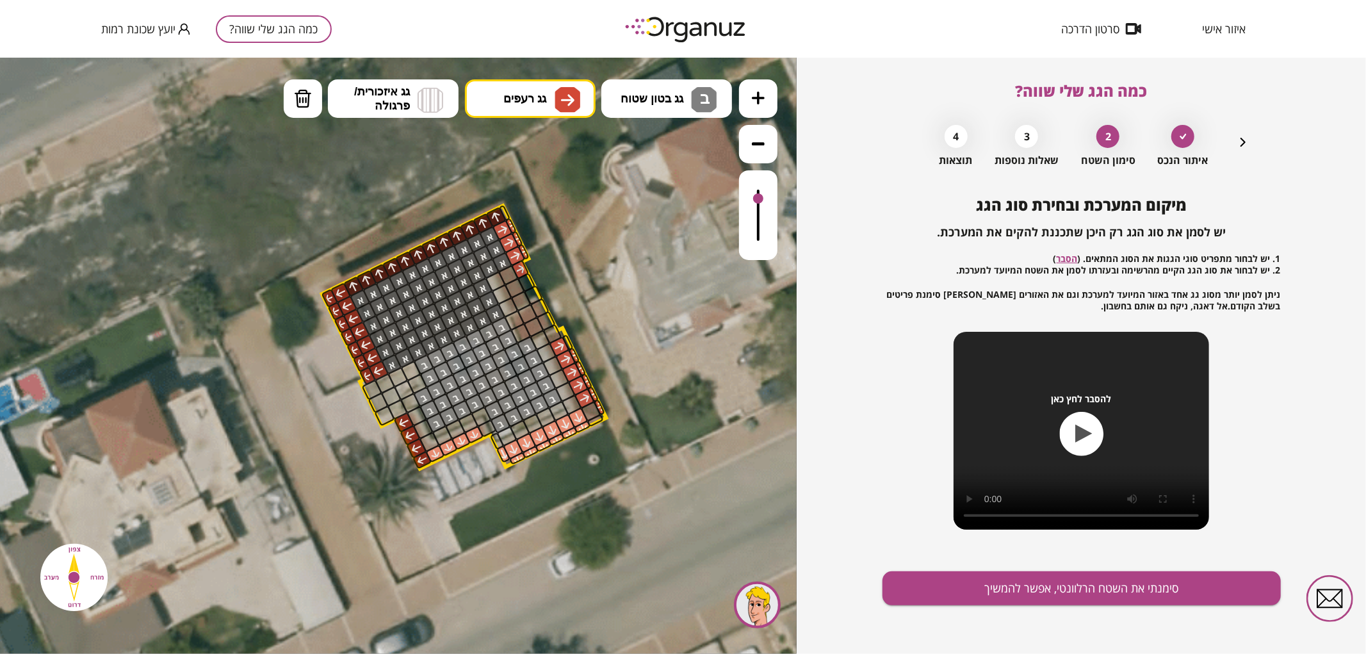
click at [603, 406] on div ".st0 { fill: #FFFFFF; } .st0 { fill: #FFFFFF; }" at bounding box center [318, 418] width 1687 height 1687
drag, startPoint x: 543, startPoint y: 324, endPoint x: 534, endPoint y: 311, distance: 14.7
drag, startPoint x: 522, startPoint y: 298, endPoint x: 510, endPoint y: 278, distance: 23.3
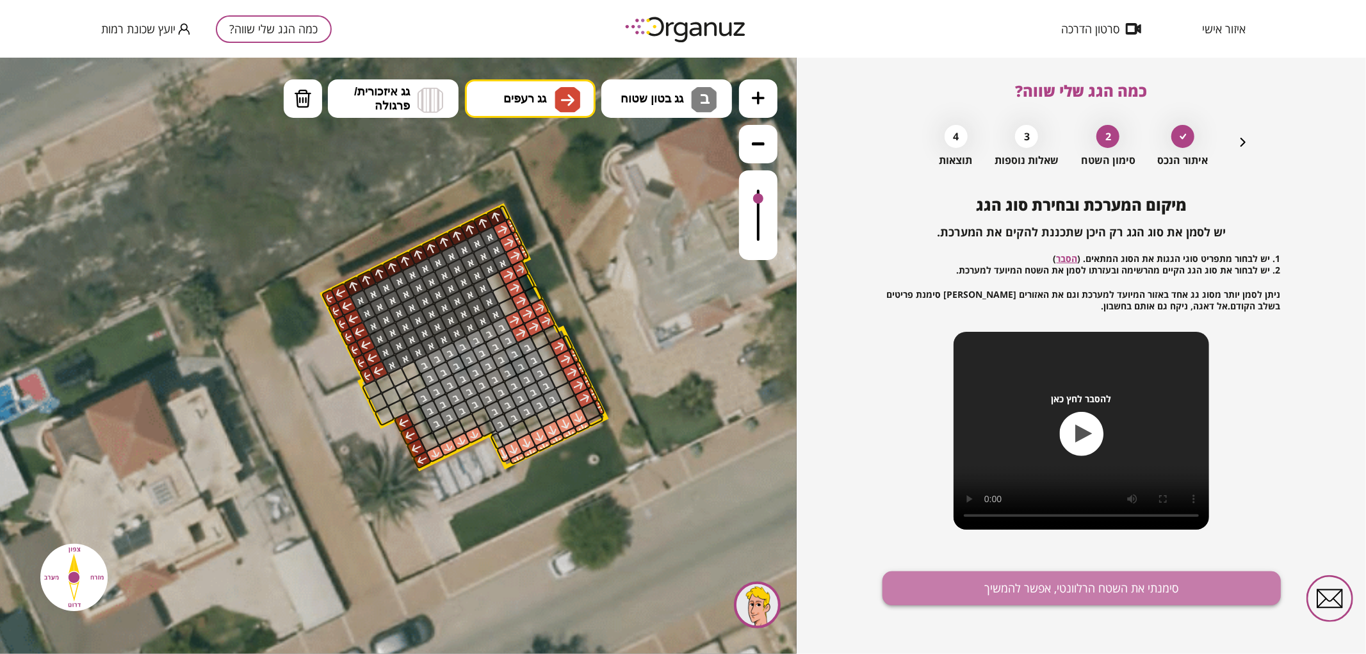
click at [967, 578] on button "סימנתי את השטח הרלוונטי, אפשר להמשיך" at bounding box center [1082, 588] width 398 height 34
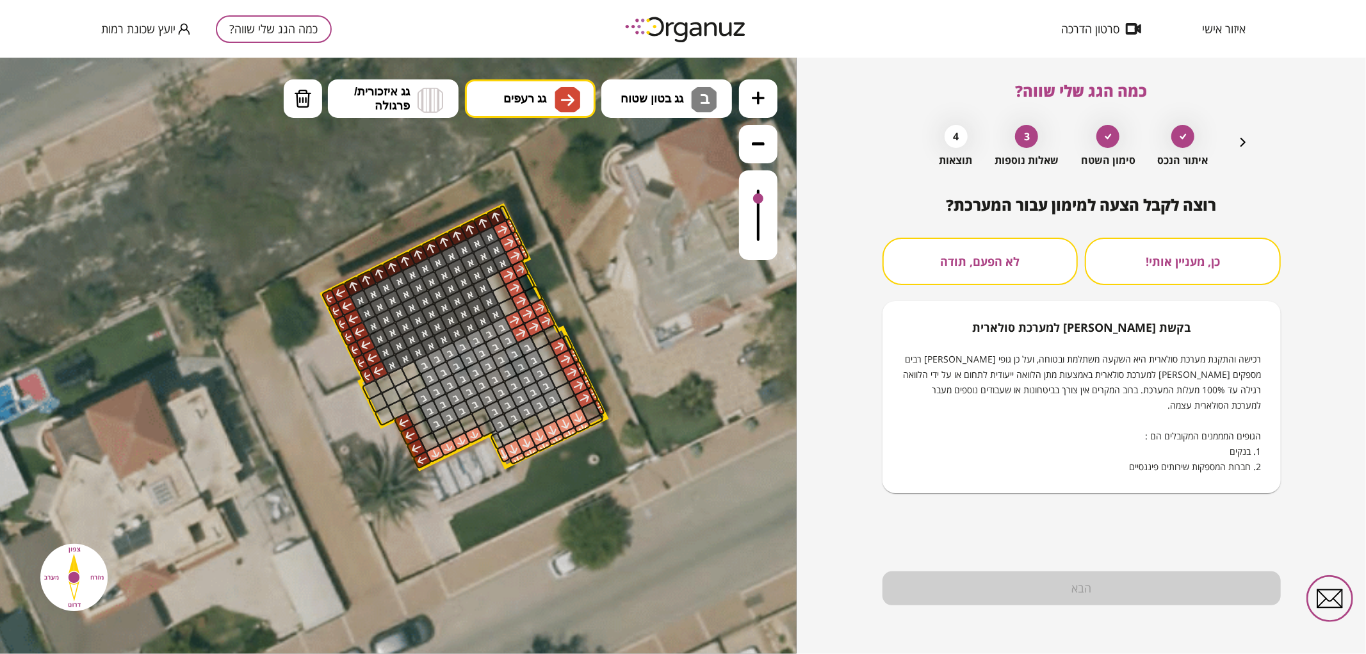
click at [971, 280] on button "לא הפעם, תודה" at bounding box center [981, 261] width 196 height 47
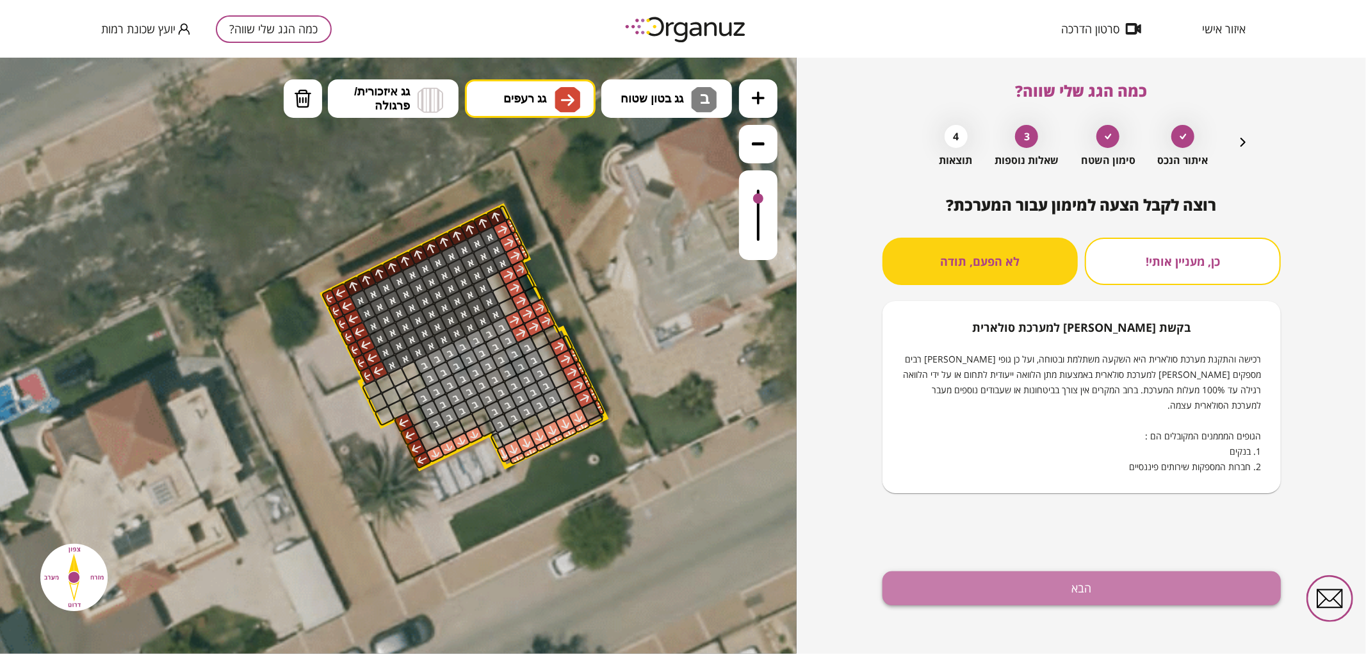
click at [1027, 598] on button "הבא" at bounding box center [1082, 588] width 398 height 34
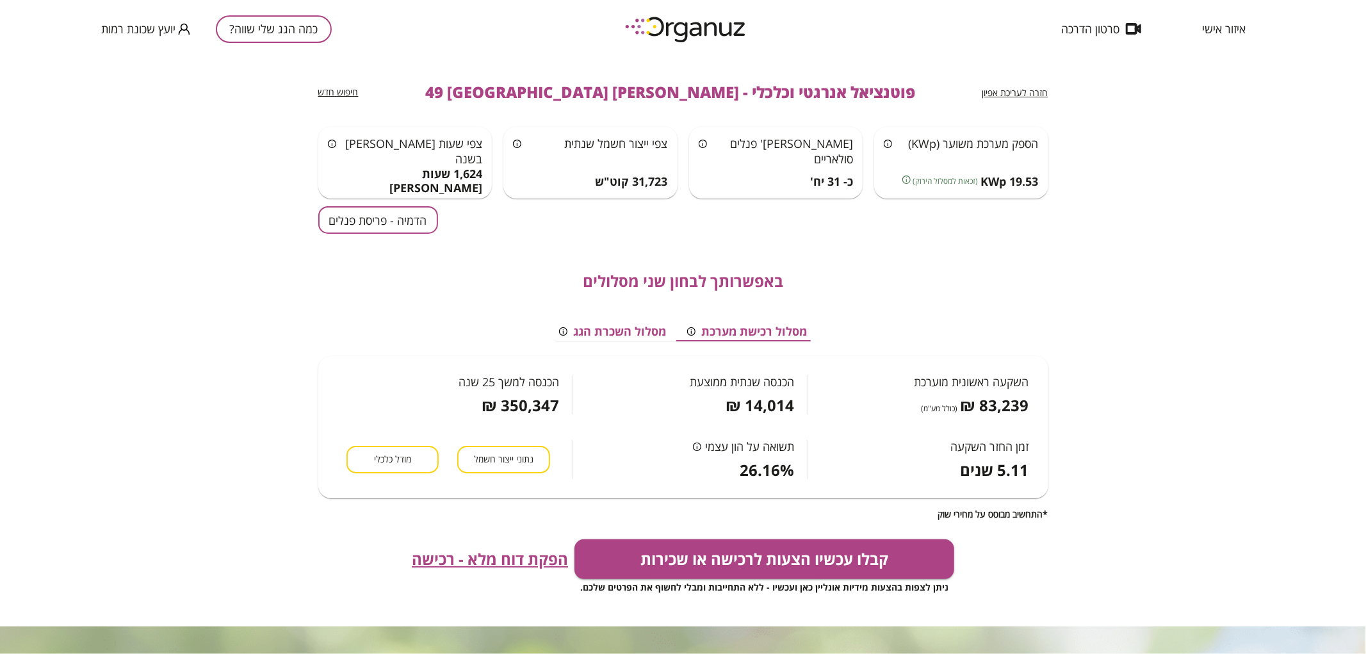
click at [402, 228] on button "הדמיה - פריסת פנלים" at bounding box center [378, 220] width 120 height 28
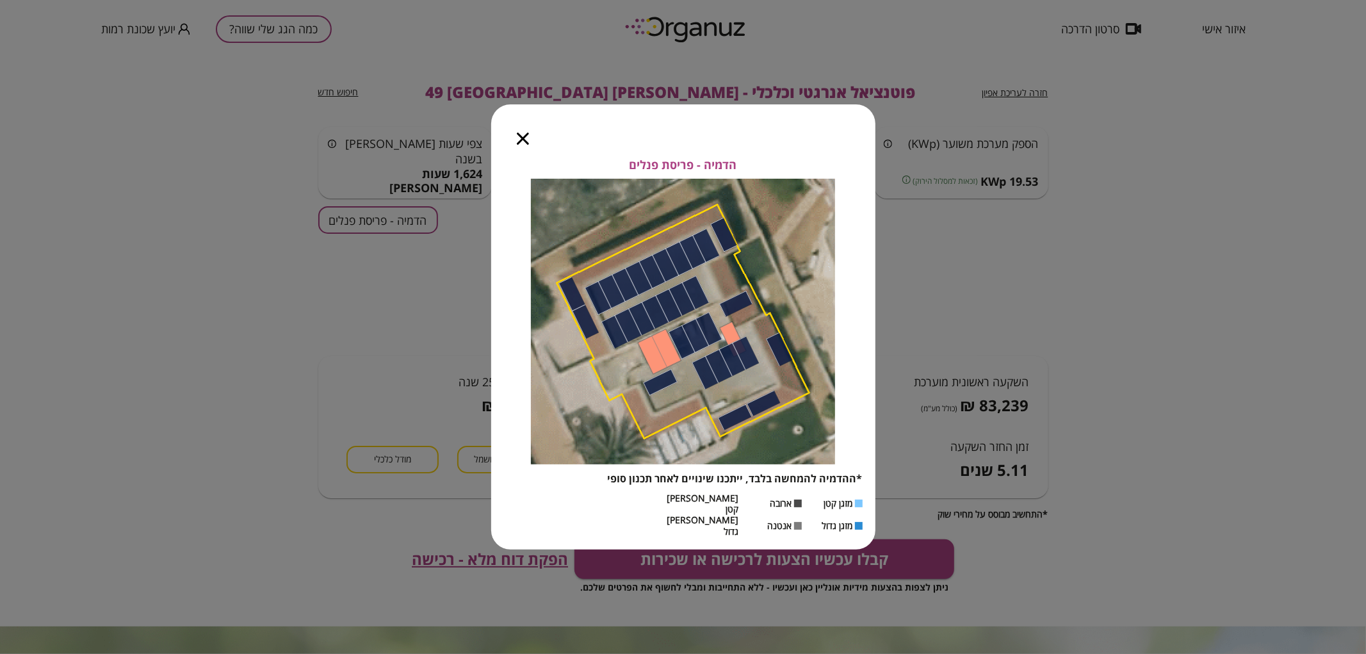
click at [519, 145] on icon "button" at bounding box center [523, 139] width 12 height 12
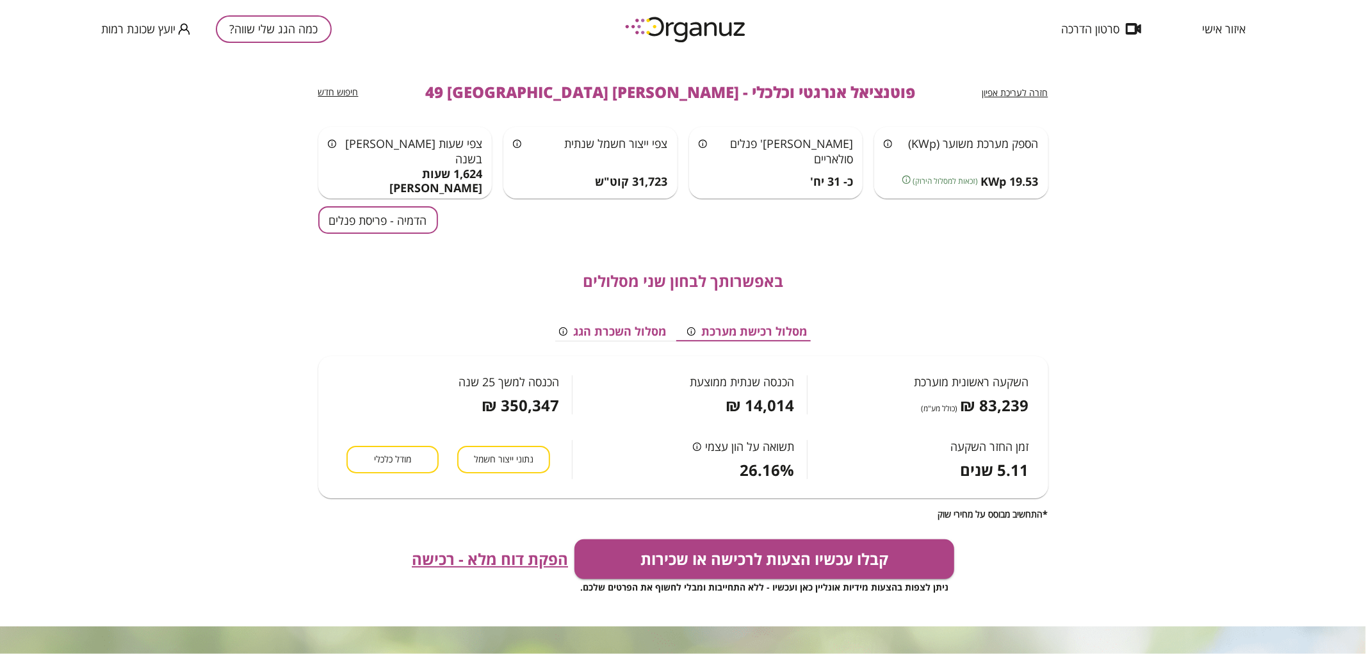
click at [1023, 92] on span "חזרה לעריכת אפיון" at bounding box center [1016, 92] width 66 height 12
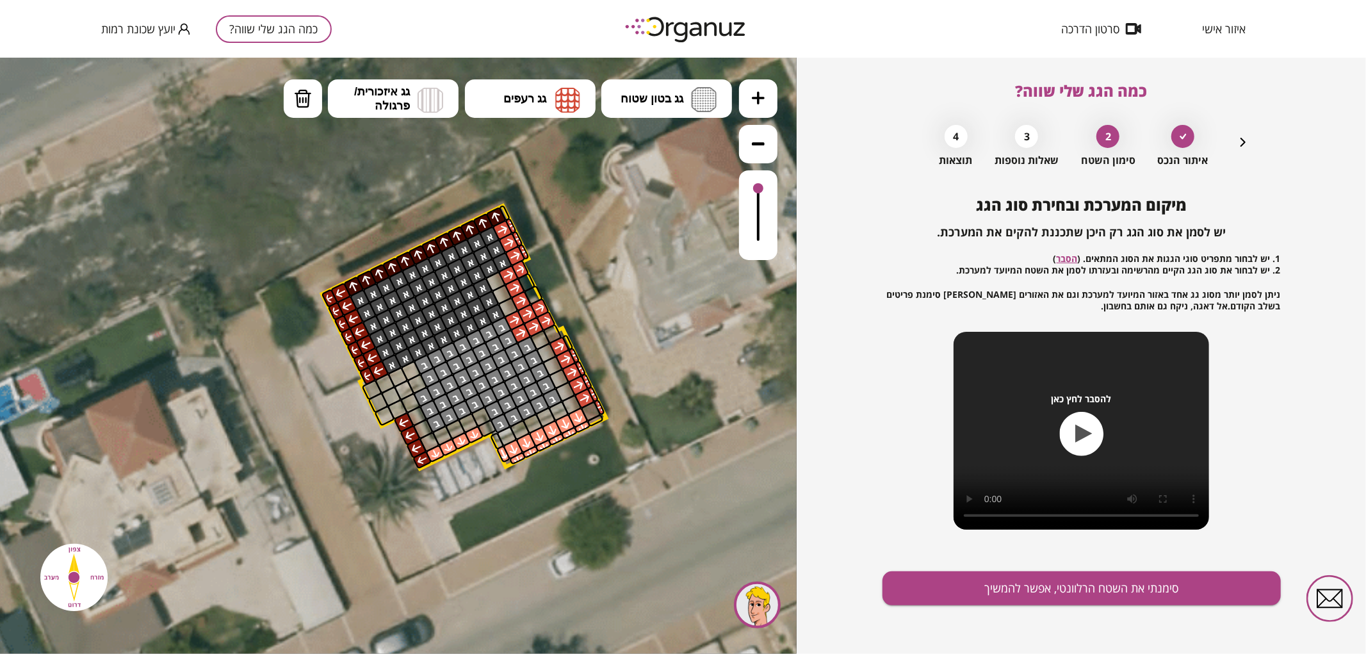
click at [1242, 145] on icon "button" at bounding box center [1243, 142] width 5 height 9
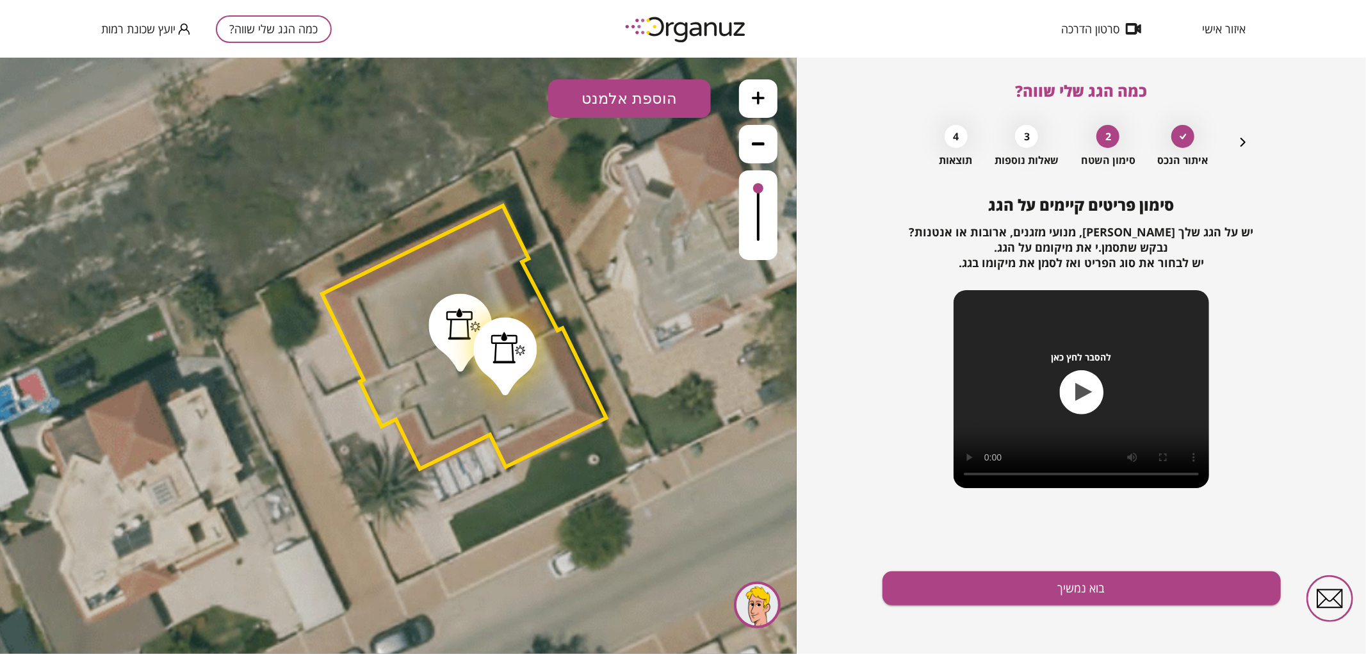
drag, startPoint x: 521, startPoint y: 334, endPoint x: 511, endPoint y: 354, distance: 22.3
click at [511, 357] on div at bounding box center [508, 347] width 35 height 32
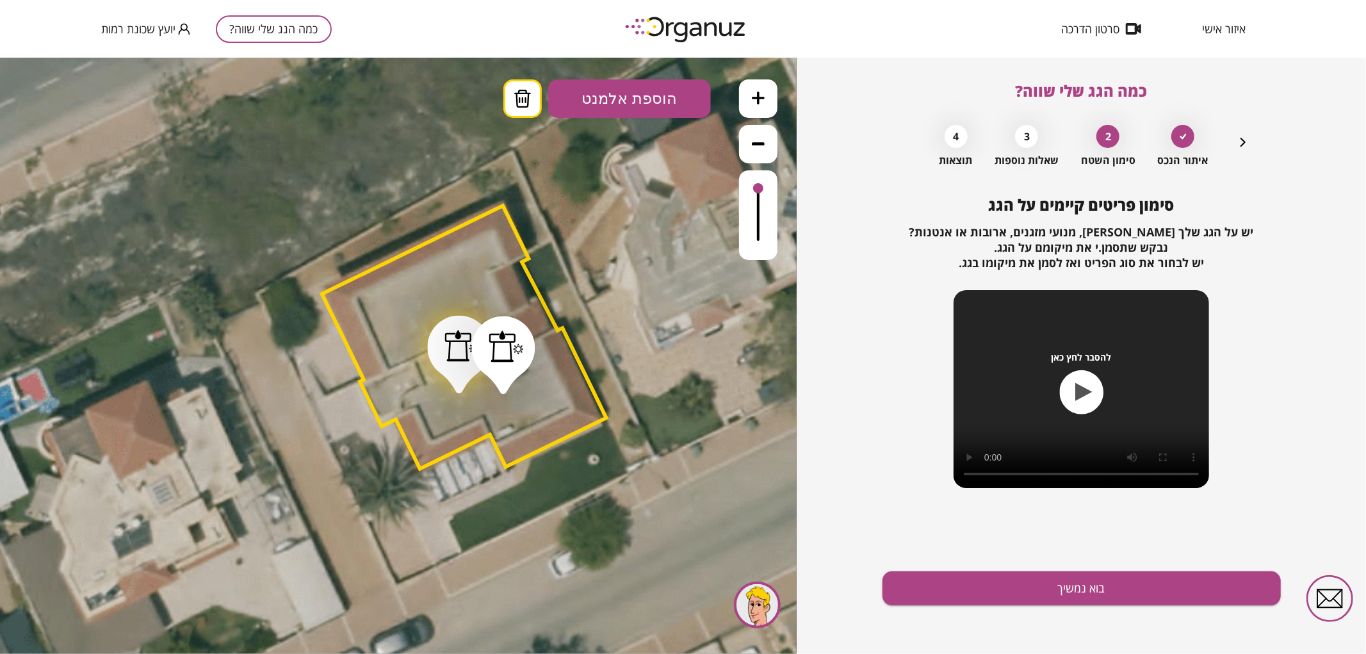
drag, startPoint x: 460, startPoint y: 352, endPoint x: 461, endPoint y: 375, distance: 23.7
click at [458, 374] on div at bounding box center [459, 354] width 63 height 78
click at [976, 588] on button "בוא נמשיך" at bounding box center [1082, 588] width 398 height 34
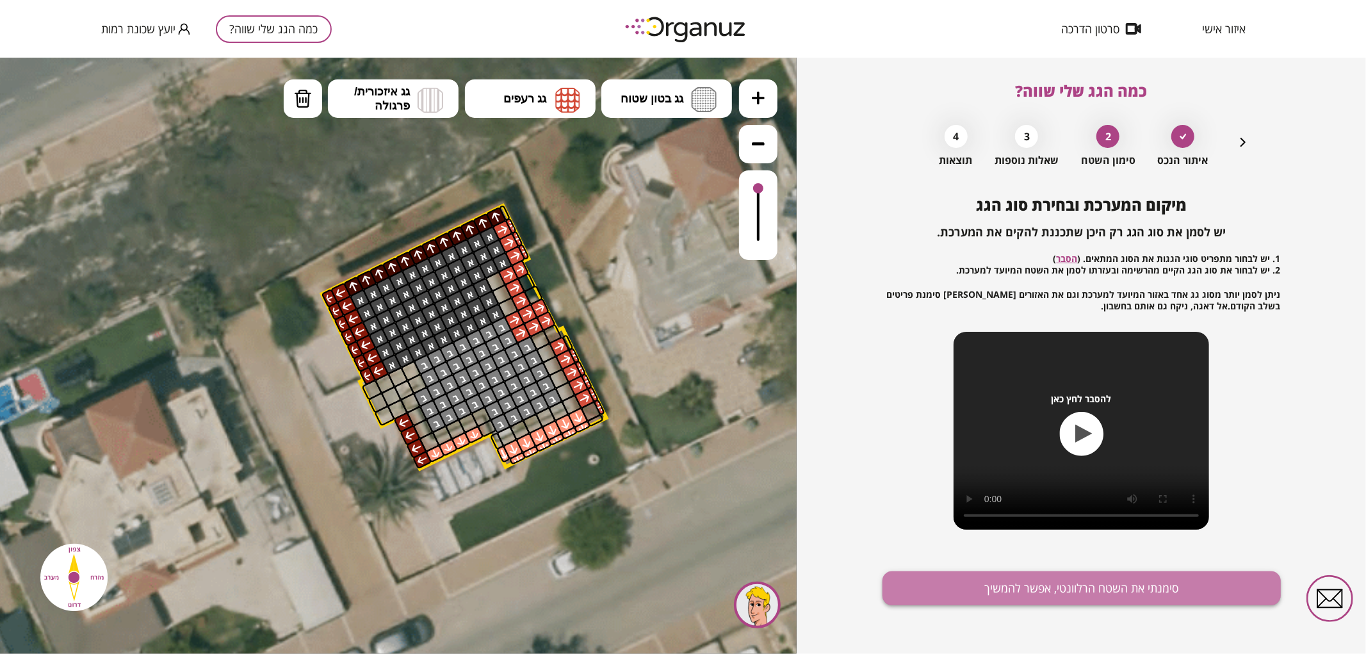
click at [1001, 577] on button "סימנתי את השטח הרלוונטי, אפשר להמשיך" at bounding box center [1082, 588] width 398 height 34
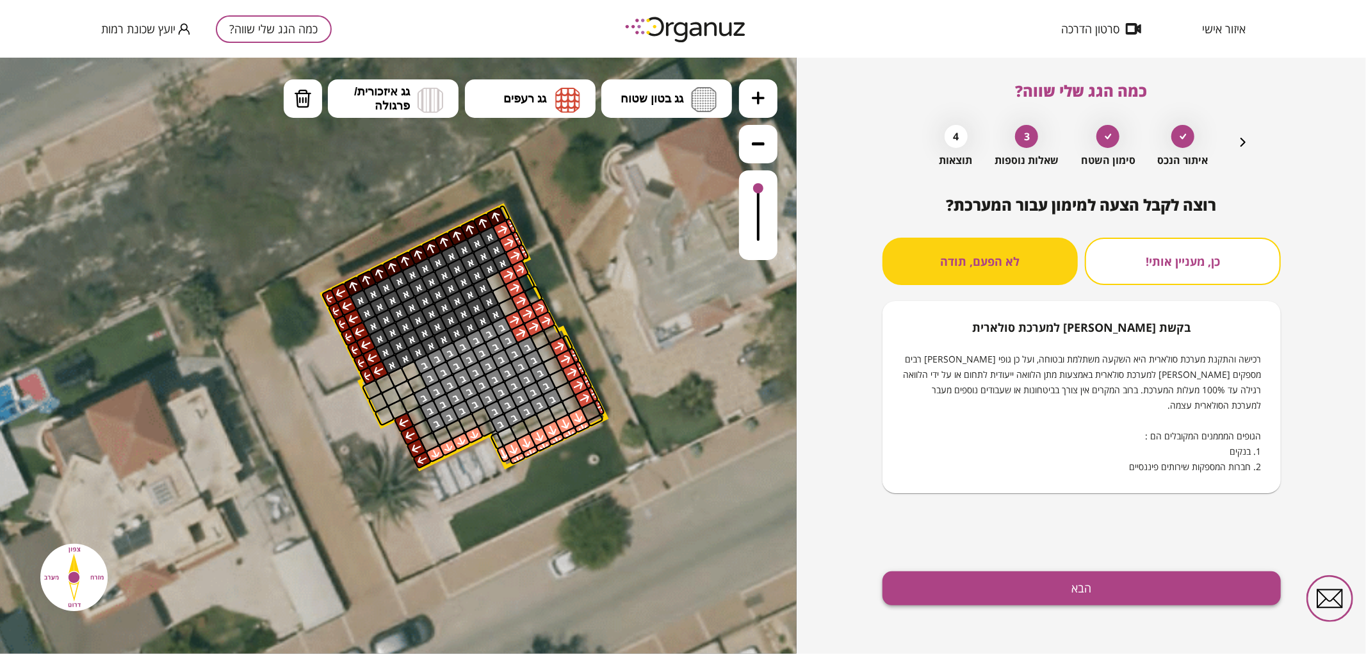
click at [1001, 584] on button "הבא" at bounding box center [1082, 588] width 398 height 34
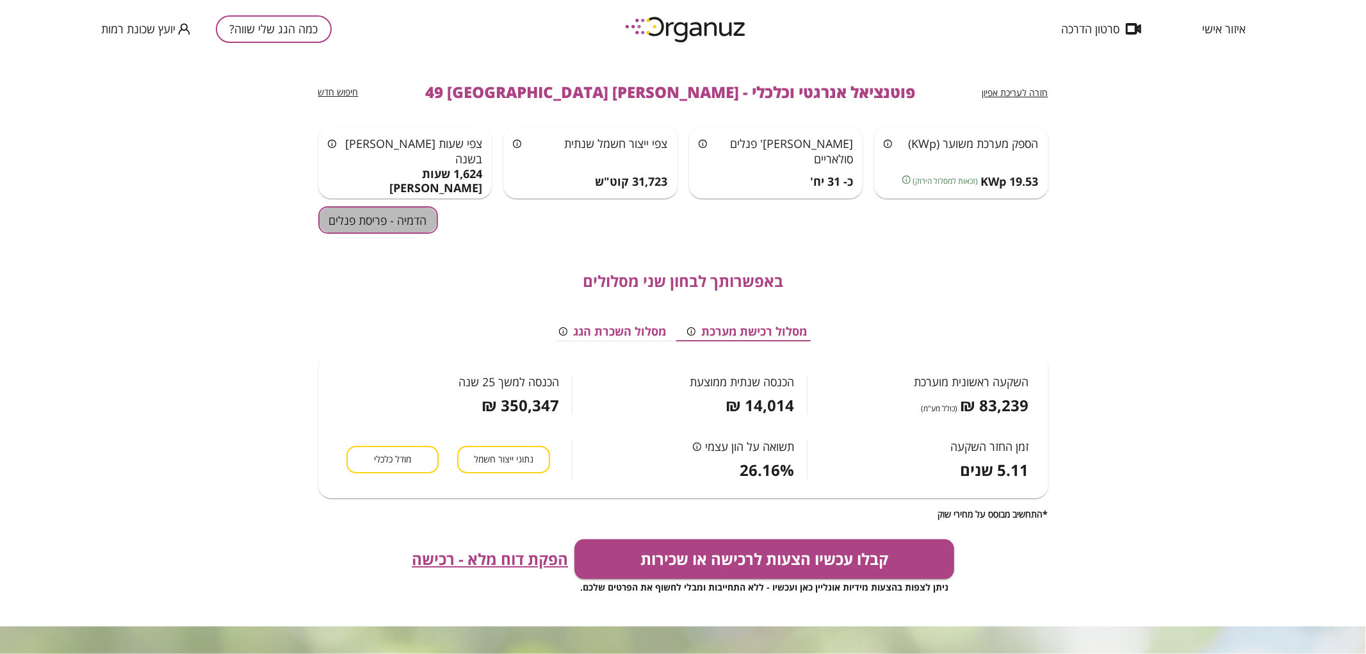
click at [374, 215] on button "הדמיה - פריסת פנלים" at bounding box center [378, 220] width 120 height 28
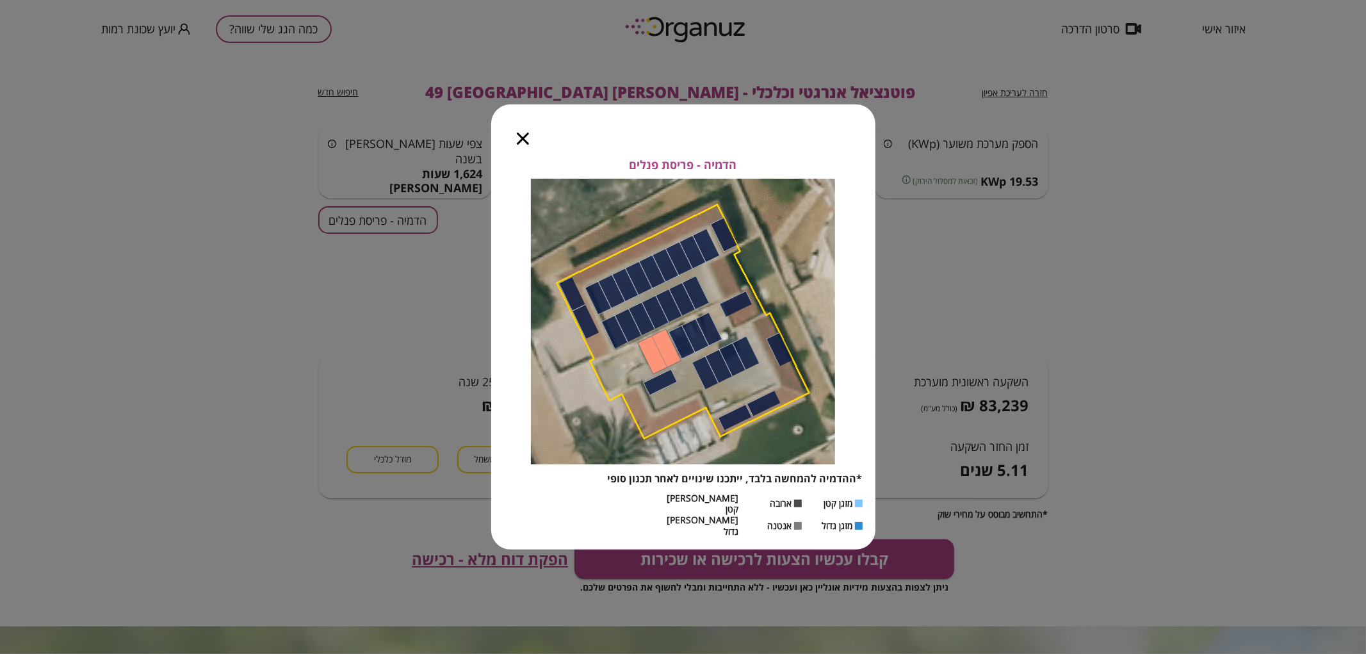
click at [517, 145] on icon "button" at bounding box center [523, 139] width 12 height 12
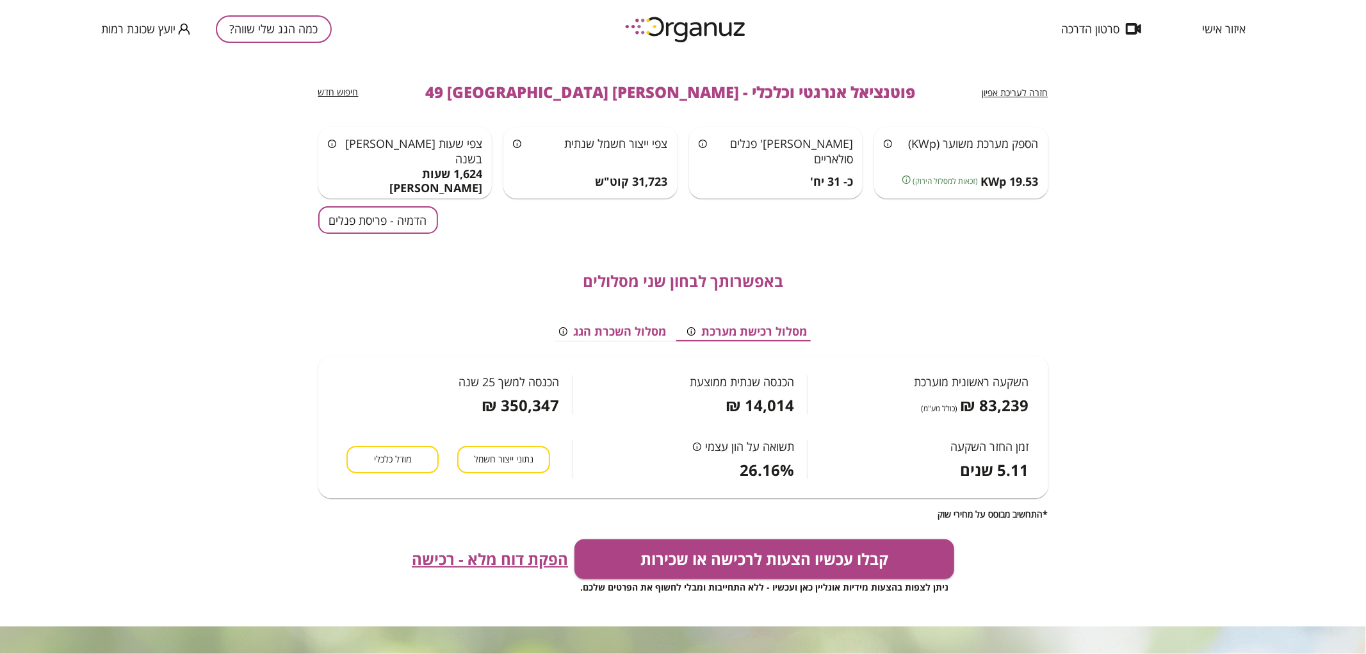
click at [393, 226] on button "הדמיה - פריסת פנלים" at bounding box center [378, 220] width 120 height 28
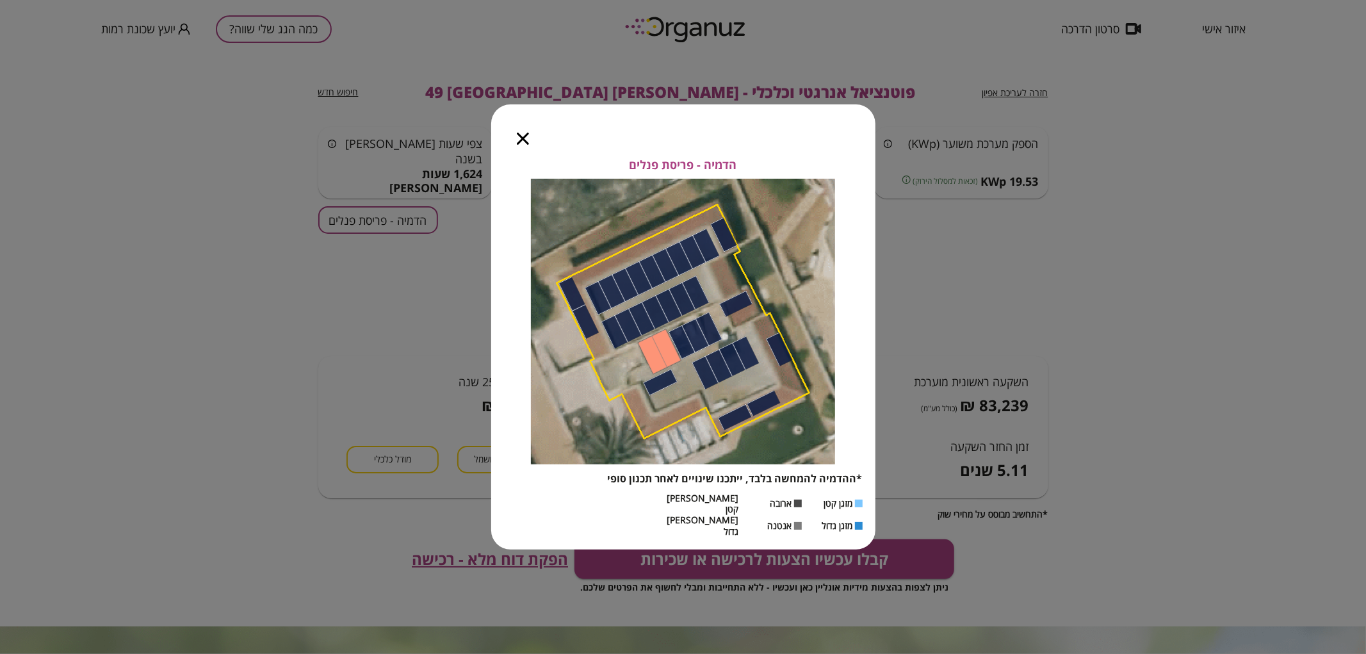
drag, startPoint x: 523, startPoint y: 155, endPoint x: 492, endPoint y: 163, distance: 32.5
click at [524, 145] on icon "button" at bounding box center [523, 139] width 12 height 12
